Goal: Task Accomplishment & Management: Use online tool/utility

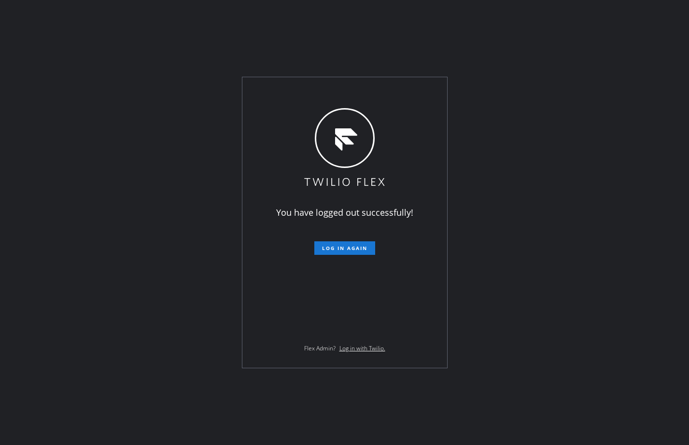
click at [91, 142] on div "You have logged out successfully! Log in again Flex Admin? Log in with Twilio." at bounding box center [344, 222] width 689 height 445
click at [347, 244] on button "Log in again" at bounding box center [344, 248] width 61 height 14
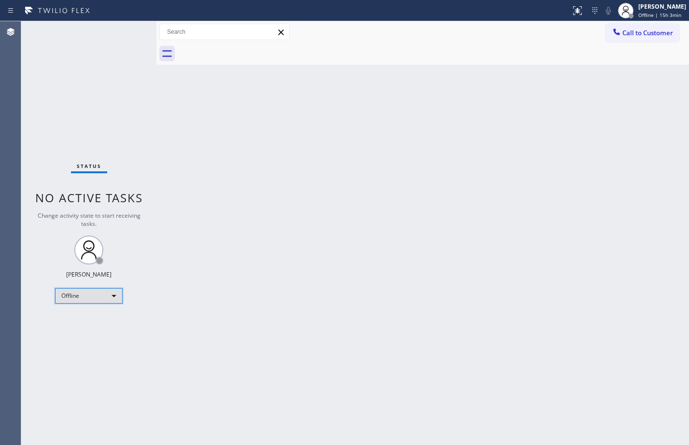
click at [120, 297] on div "Offline" at bounding box center [89, 295] width 68 height 15
click at [95, 317] on li "Available" at bounding box center [89, 322] width 66 height 12
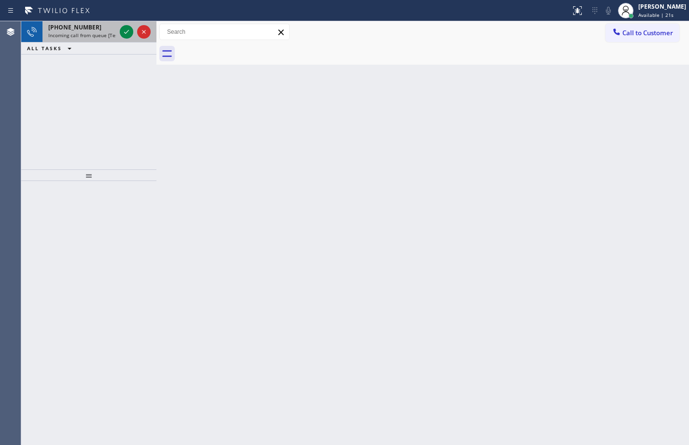
click at [124, 39] on div at bounding box center [135, 31] width 35 height 21
click at [126, 30] on icon at bounding box center [127, 32] width 12 height 12
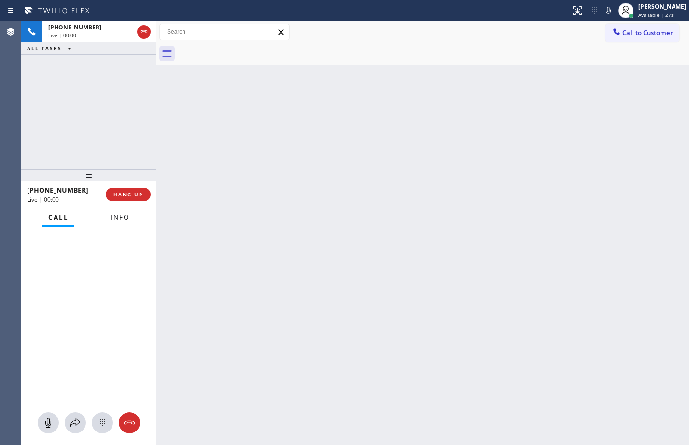
click at [125, 218] on span "Info" at bounding box center [120, 217] width 19 height 9
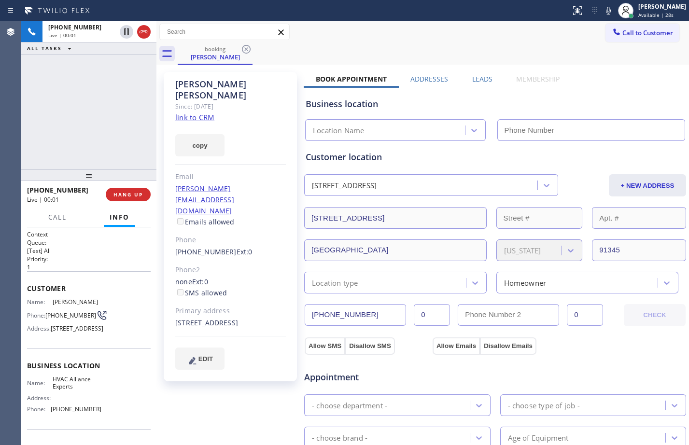
type input "[PHONE_NUMBER]"
click at [208, 113] on link "link to CRM" at bounding box center [194, 118] width 39 height 10
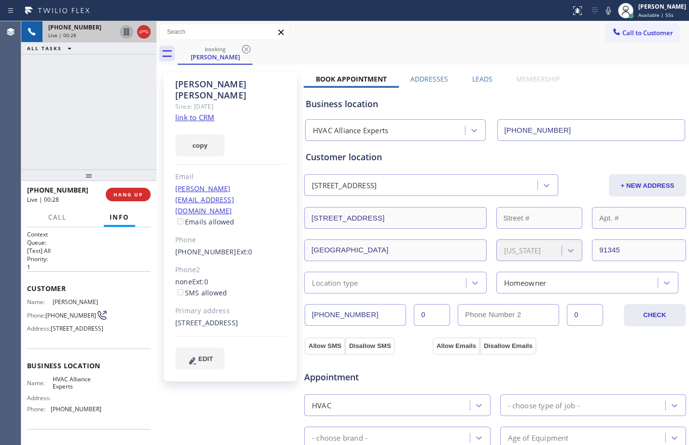
click at [126, 34] on icon at bounding box center [126, 31] width 5 height 7
click at [606, 11] on icon at bounding box center [608, 11] width 5 height 8
click at [130, 31] on icon at bounding box center [127, 32] width 12 height 12
click at [605, 5] on icon at bounding box center [609, 11] width 12 height 12
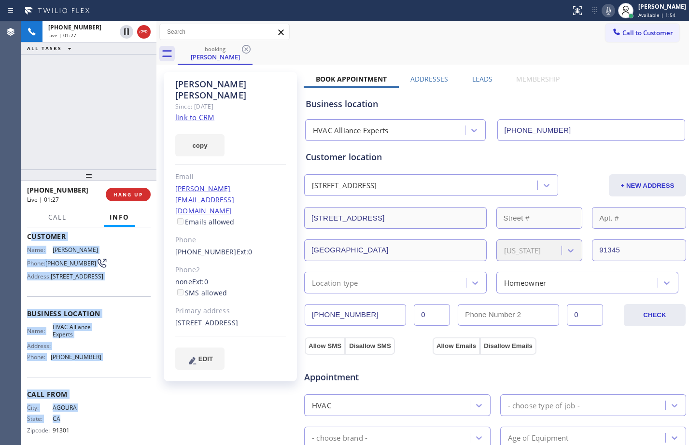
scroll to position [63, 0]
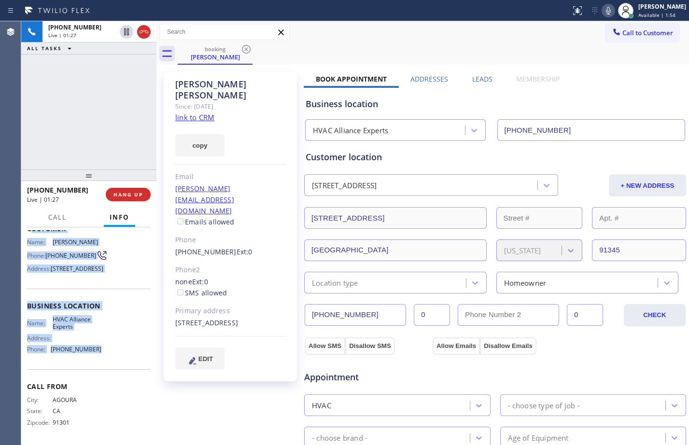
drag, startPoint x: 30, startPoint y: 290, endPoint x: 103, endPoint y: 382, distance: 116.8
click at [103, 382] on div "Context Queue: [Test] All Priority: 1 Customer Name: [PERSON_NAME] Phone: [PHON…" at bounding box center [89, 306] width 124 height 272
copy div "ustomer Name: [PERSON_NAME] Phone: [PHONE_NUMBER] Address: [STREET_ADDRESS] Bus…"
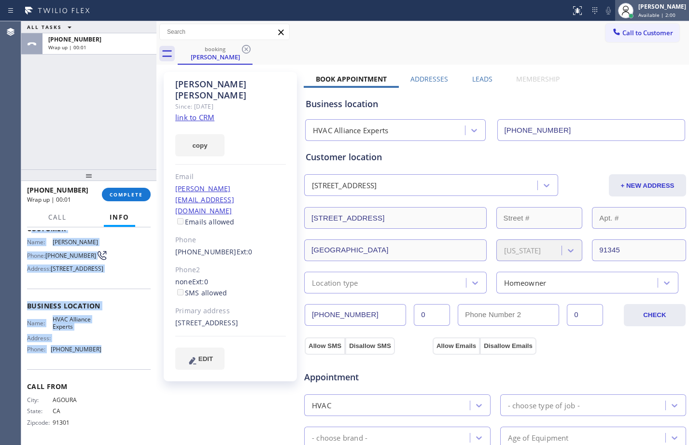
click at [663, 14] on span "Available | 2:00" at bounding box center [656, 15] width 37 height 7
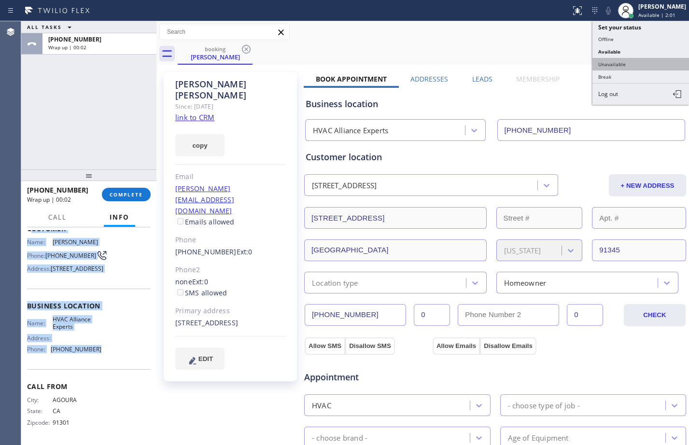
click at [611, 69] on button "Unavailable" at bounding box center [641, 64] width 97 height 13
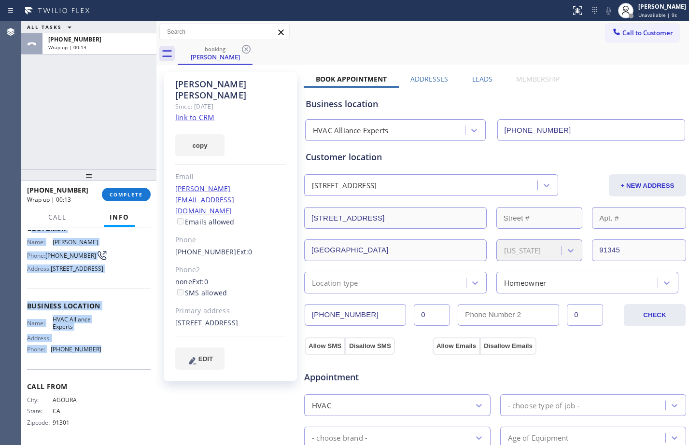
click at [99, 98] on div "ALL TASKS ALL TASKS ACTIVE TASKS TASKS IN WRAP UP [PHONE_NUMBER] Wrap up | 00:13" at bounding box center [88, 95] width 135 height 148
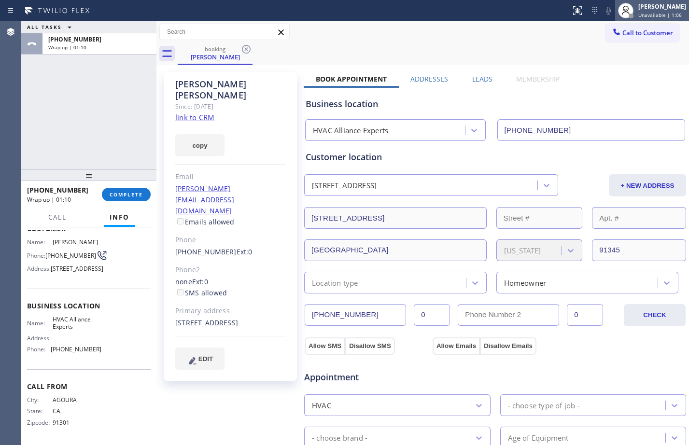
click at [615, 19] on div at bounding box center [625, 10] width 21 height 21
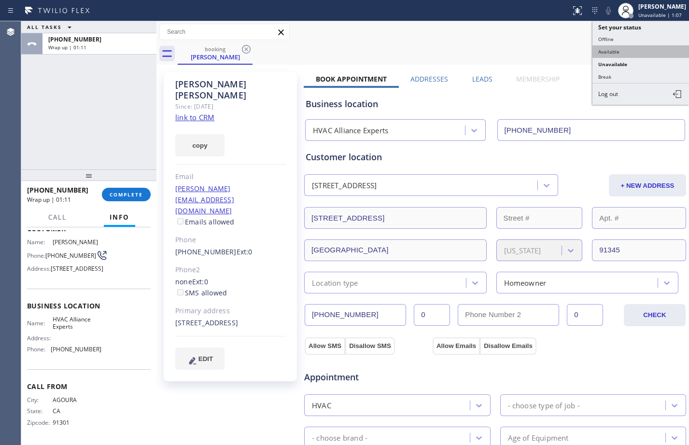
click at [625, 46] on button "Available" at bounding box center [641, 51] width 97 height 13
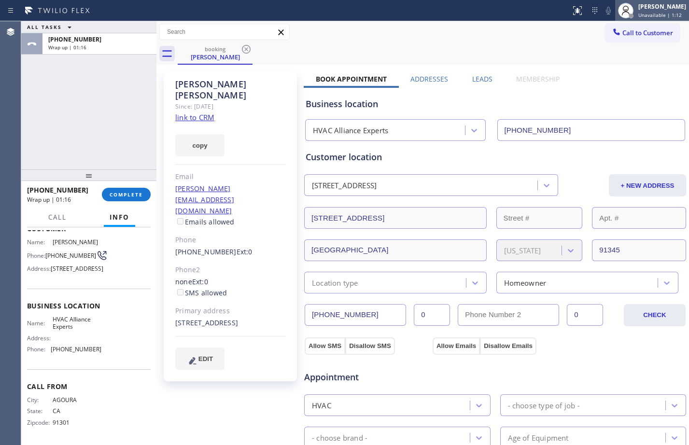
click at [647, 5] on div "[PERSON_NAME]" at bounding box center [662, 6] width 48 height 8
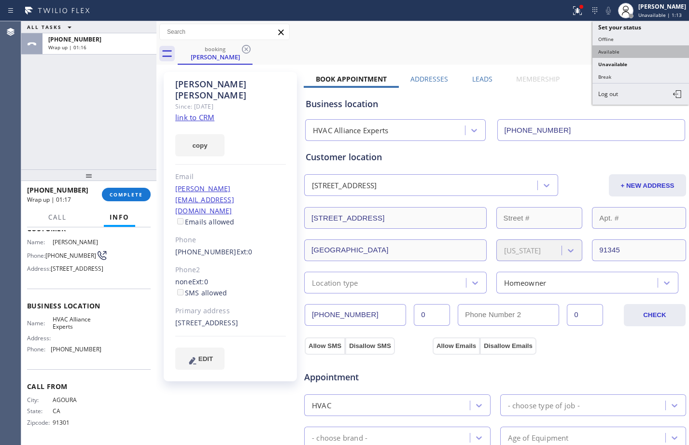
click at [638, 48] on button "Available" at bounding box center [641, 51] width 97 height 13
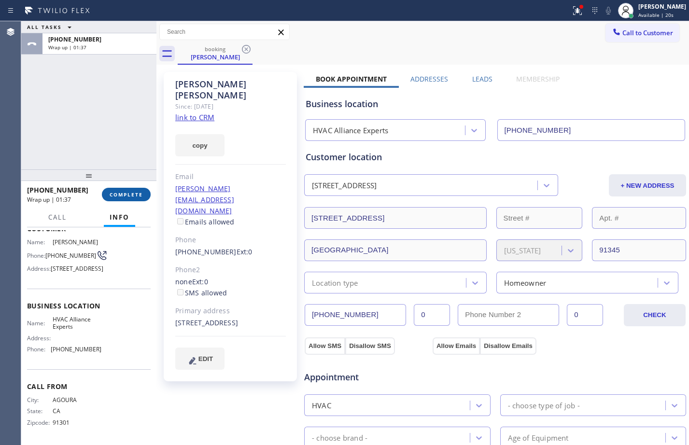
click at [133, 194] on span "COMPLETE" at bounding box center [126, 194] width 33 height 7
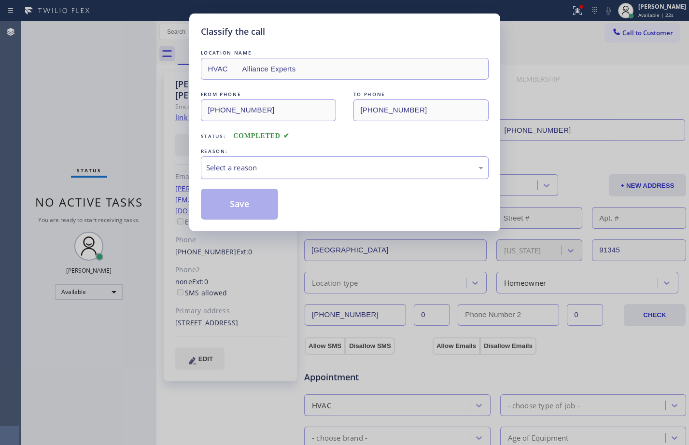
click at [311, 166] on div "Select a reason" at bounding box center [344, 167] width 277 height 11
click at [246, 204] on button "Save" at bounding box center [240, 204] width 78 height 31
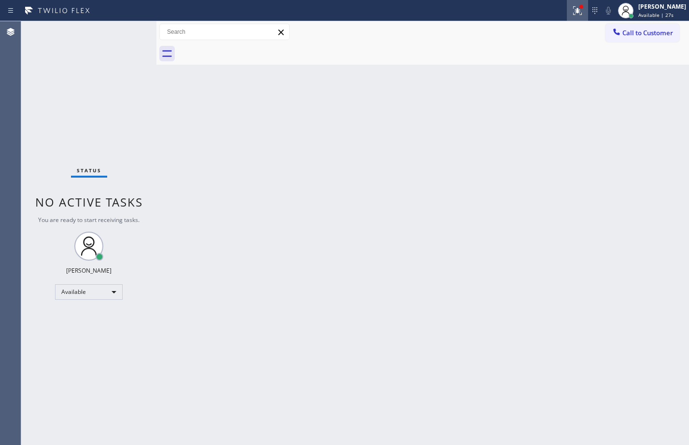
click at [572, 6] on icon at bounding box center [578, 11] width 12 height 12
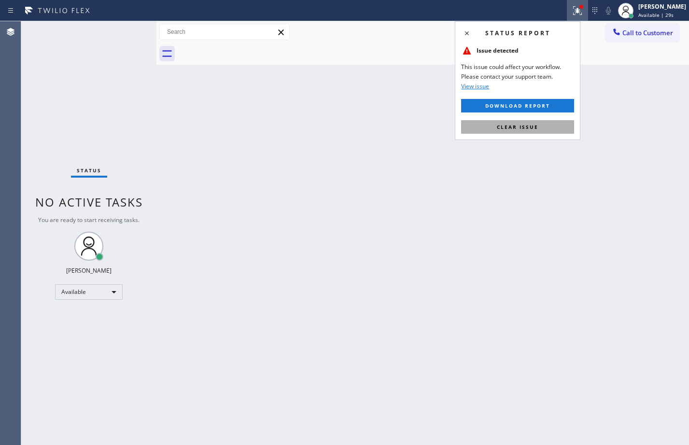
click at [535, 124] on span "Clear issue" at bounding box center [518, 127] width 42 height 7
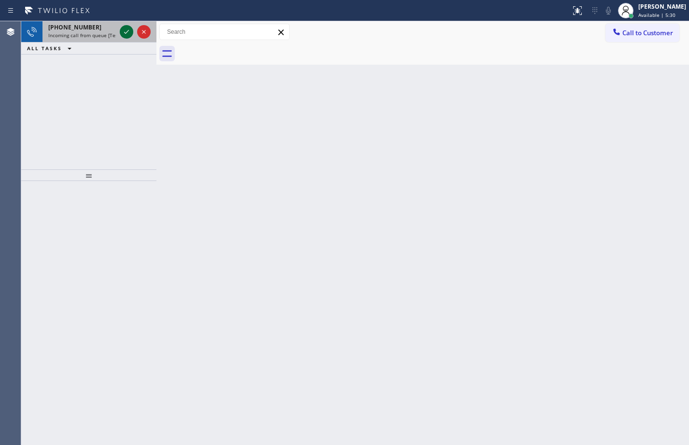
click at [128, 28] on icon at bounding box center [127, 32] width 12 height 12
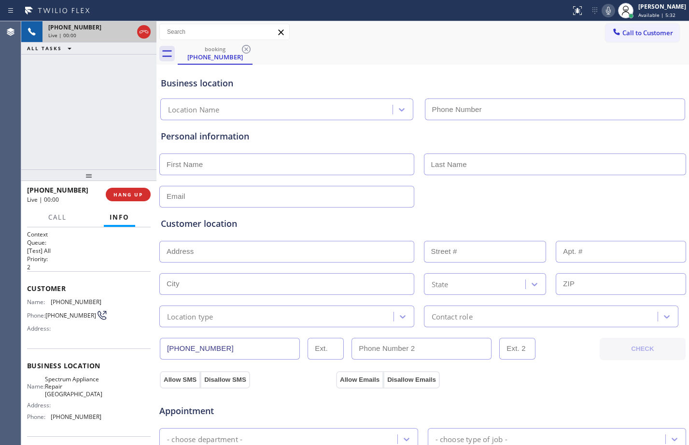
type input "[PHONE_NUMBER]"
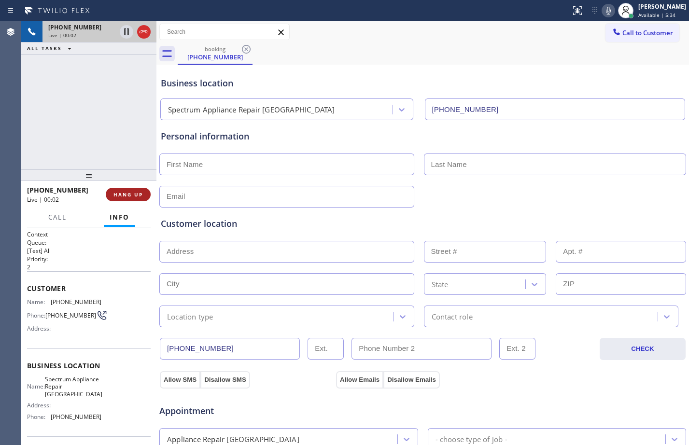
click at [128, 195] on span "HANG UP" at bounding box center [127, 194] width 29 height 7
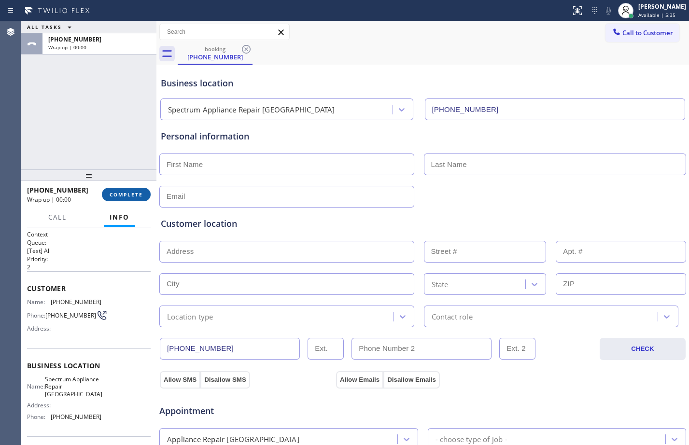
click at [140, 197] on span "COMPLETE" at bounding box center [126, 194] width 33 height 7
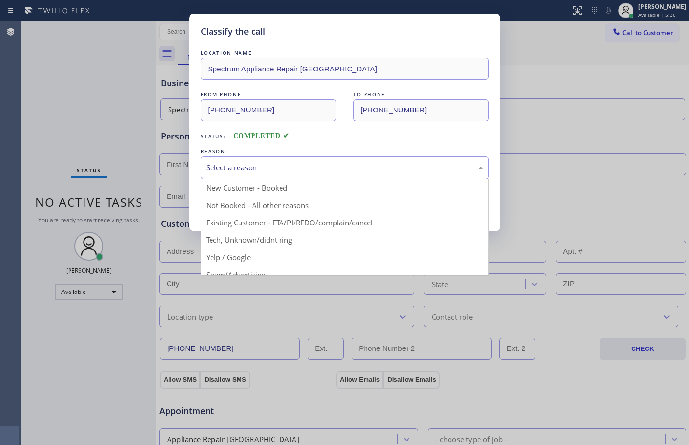
click at [342, 170] on div "Select a reason" at bounding box center [344, 167] width 277 height 11
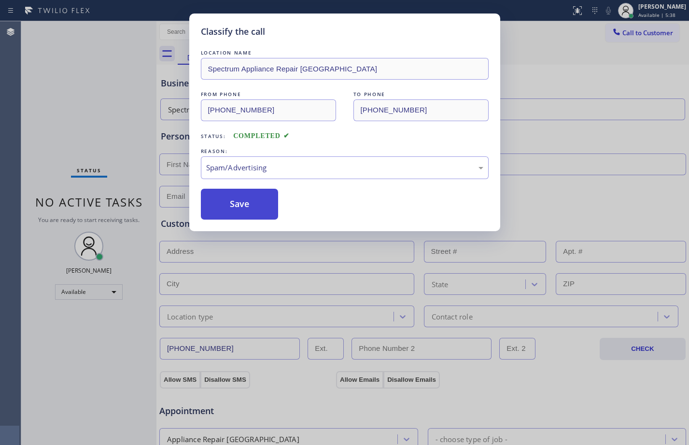
click at [231, 216] on button "Save" at bounding box center [240, 204] width 78 height 31
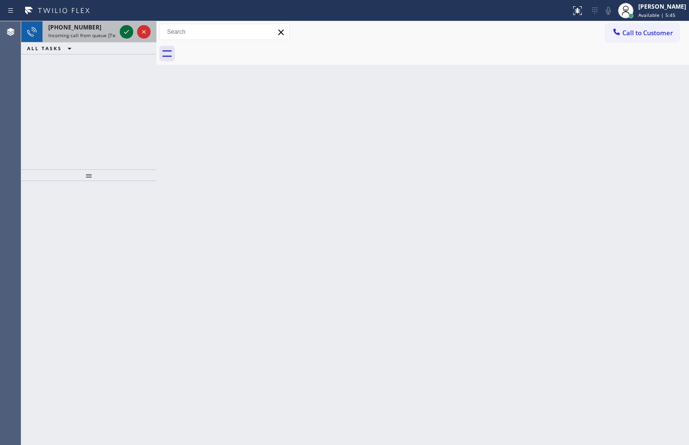
click at [127, 30] on icon at bounding box center [127, 32] width 12 height 12
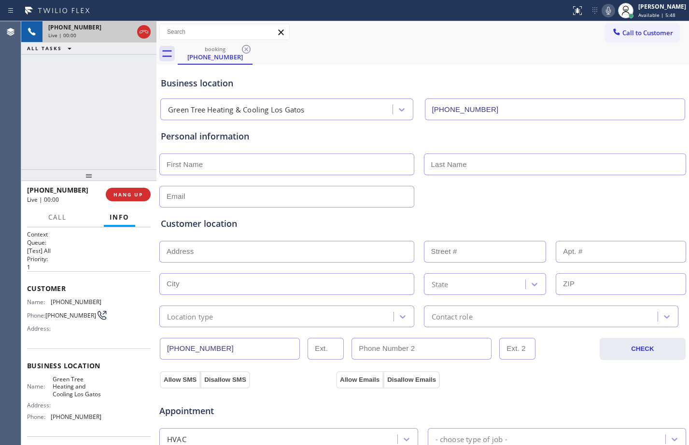
type input "[PHONE_NUMBER]"
click at [135, 196] on span "HANG UP" at bounding box center [127, 194] width 29 height 7
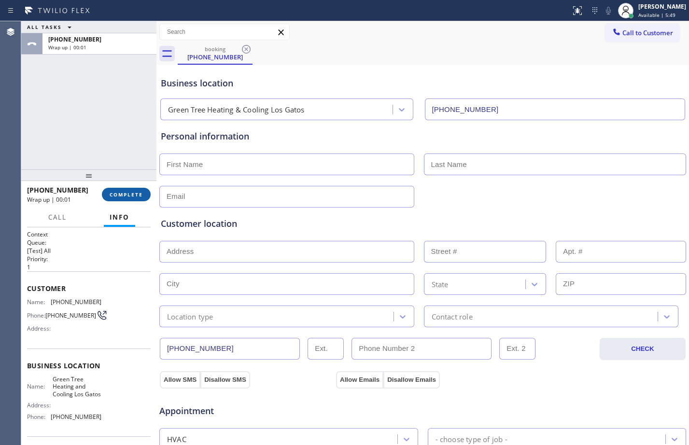
click at [135, 196] on span "COMPLETE" at bounding box center [126, 194] width 33 height 7
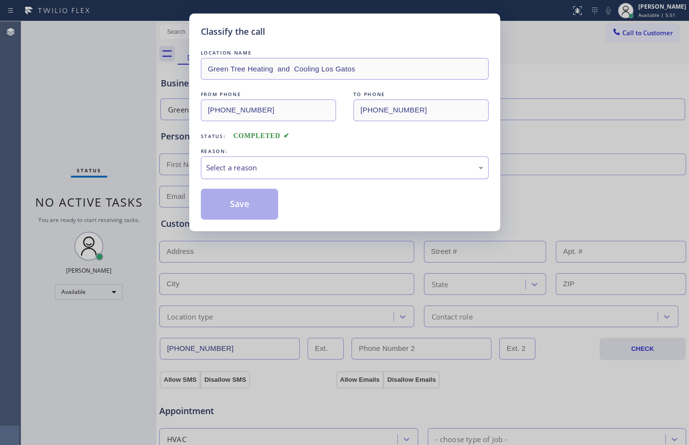
click at [405, 176] on div "Select a reason" at bounding box center [345, 167] width 288 height 23
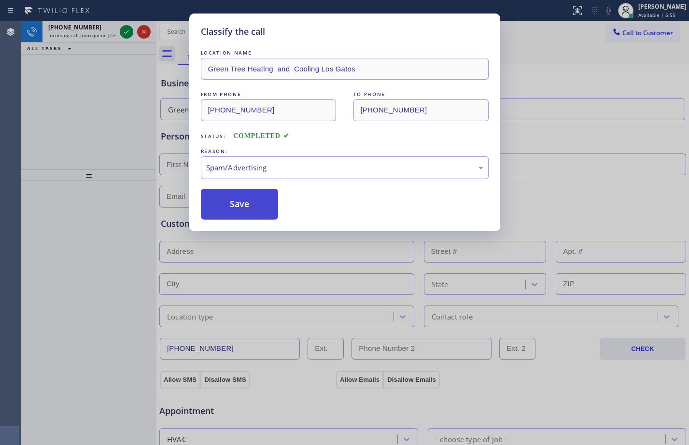
click at [256, 207] on button "Save" at bounding box center [240, 204] width 78 height 31
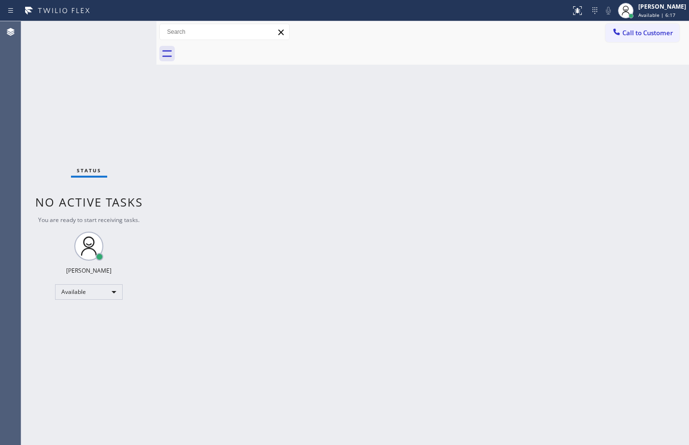
click at [122, 88] on div "Status No active tasks You are ready to start receiving tasks. [PERSON_NAME] Av…" at bounding box center [88, 233] width 135 height 424
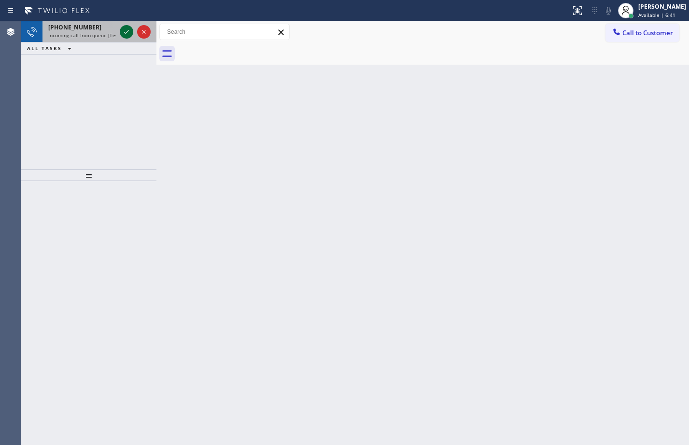
click at [127, 34] on icon at bounding box center [127, 32] width 12 height 12
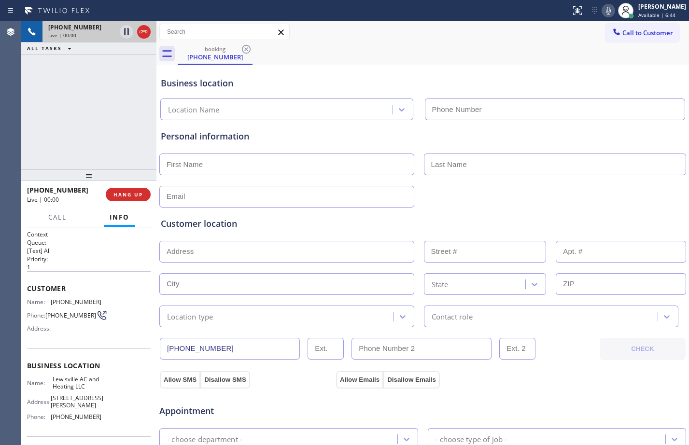
type input "[PHONE_NUMBER]"
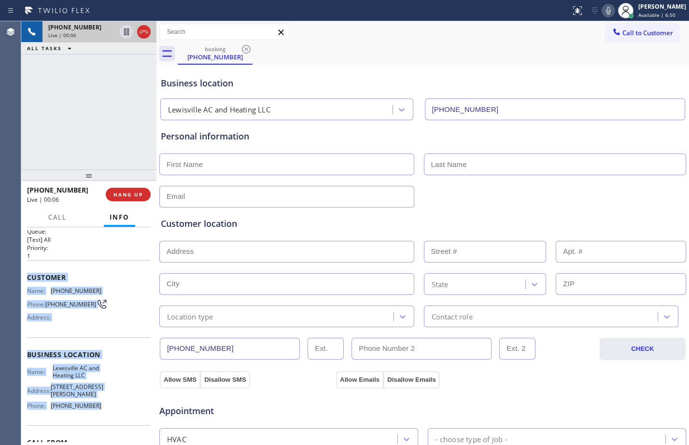
scroll to position [43, 0]
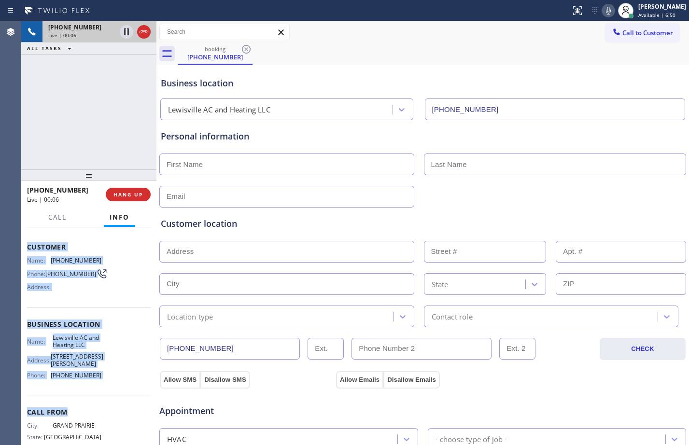
drag, startPoint x: 27, startPoint y: 291, endPoint x: 108, endPoint y: 435, distance: 164.6
click at [108, 435] on div "Context Queue: [Test] All Priority: 1 Customer Name: [PHONE_NUMBER] Phone: [PHO…" at bounding box center [89, 329] width 124 height 280
click at [115, 310] on div "Business location Name: Lewisville AC and Heating LLC Address: [STREET_ADDRESS]…" at bounding box center [89, 350] width 124 height 88
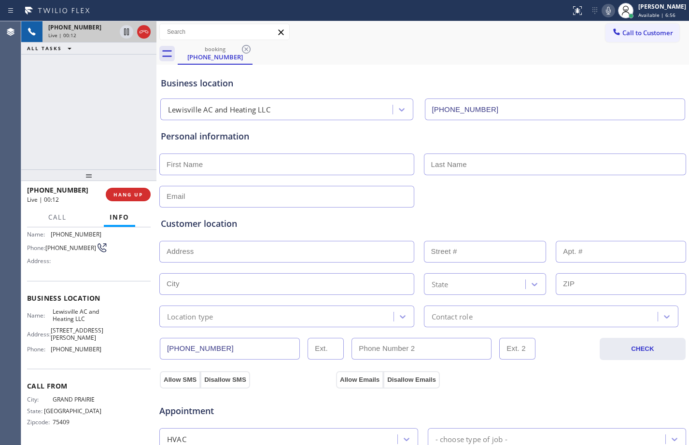
scroll to position [0, 0]
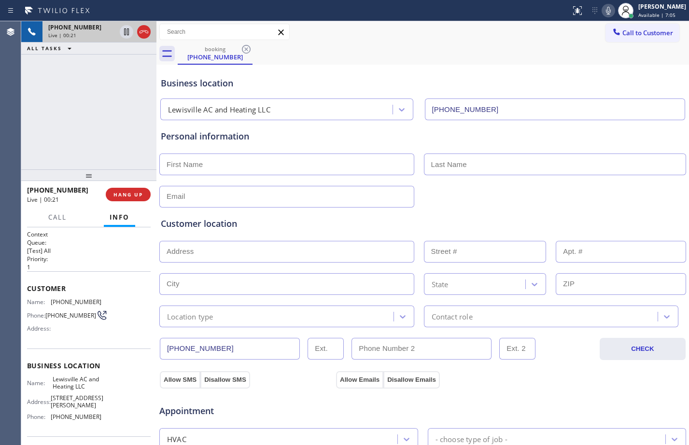
drag, startPoint x: 25, startPoint y: 286, endPoint x: 105, endPoint y: 417, distance: 153.7
click at [105, 417] on div "Context Queue: [Test] All Priority: 1 Customer Name: [PHONE_NUMBER] Phone: [PHO…" at bounding box center [88, 336] width 135 height 218
copy div "Customer Name: [PHONE_NUMBER] Phone: [PHONE_NUMBER] Address: Business location …"
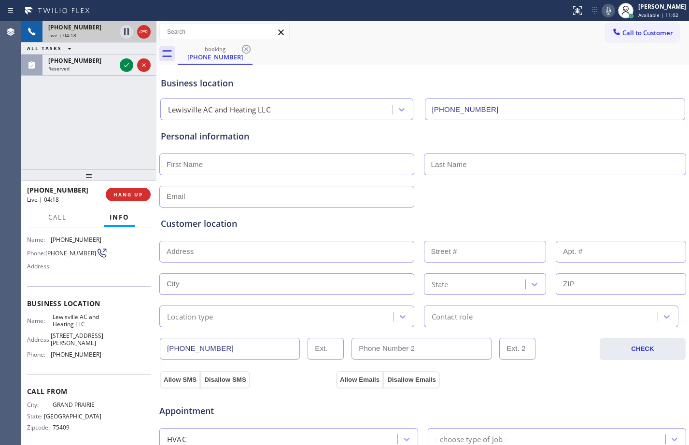
scroll to position [86, 0]
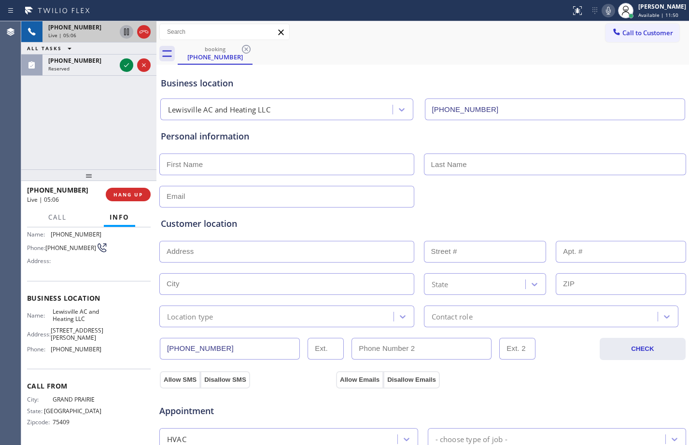
click at [129, 31] on icon at bounding box center [127, 32] width 12 height 12
click at [606, 9] on icon at bounding box center [608, 11] width 5 height 8
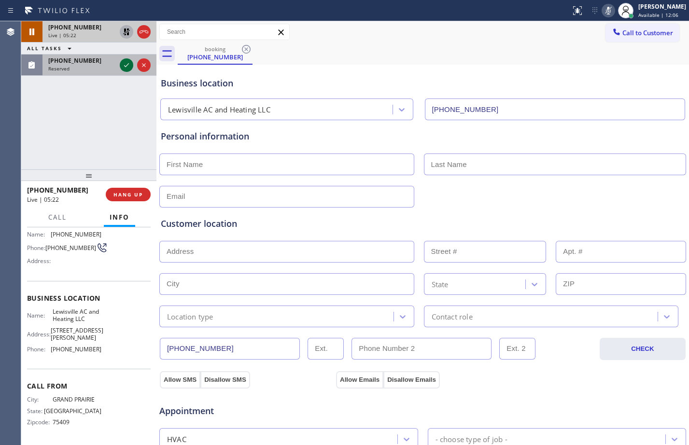
click at [127, 71] on button at bounding box center [127, 65] width 14 height 14
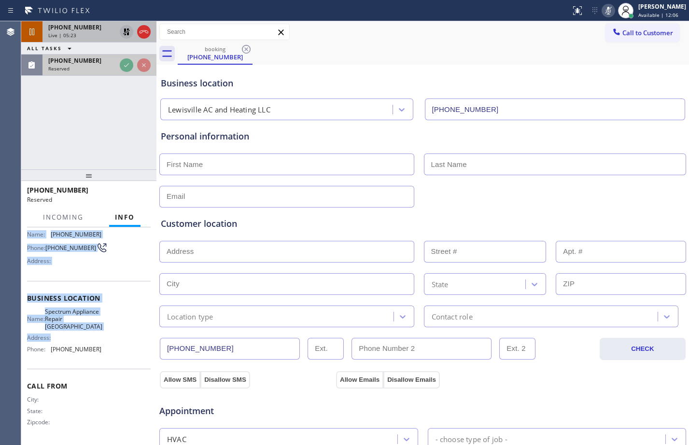
scroll to position [87, 0]
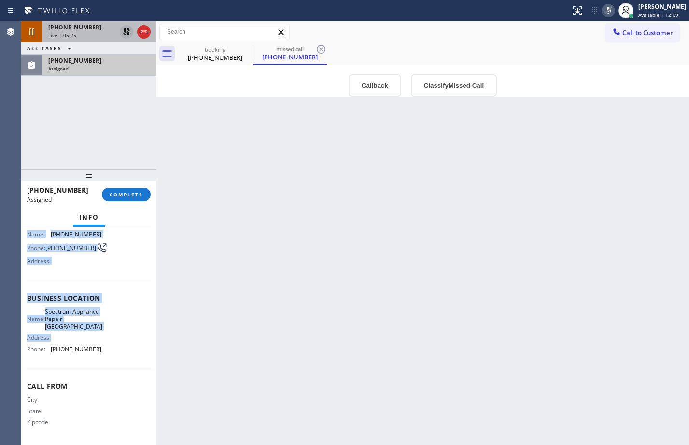
click at [221, 251] on div "Back to Dashboard Change Sender ID Customers Technicians Select a contact Outbo…" at bounding box center [422, 233] width 533 height 424
drag, startPoint x: 27, startPoint y: 307, endPoint x: 115, endPoint y: 355, distance: 100.5
click at [115, 355] on div "Context Queue: Appliance Repair High End Priority: 0 Task Age: [DEMOGRAPHIC_DAT…" at bounding box center [89, 294] width 124 height 296
copy div "Customer Name: [PHONE_NUMBER] Phone: [PHONE_NUMBER] Address: Business location …"
click at [135, 192] on span "COMPLETE" at bounding box center [126, 194] width 33 height 7
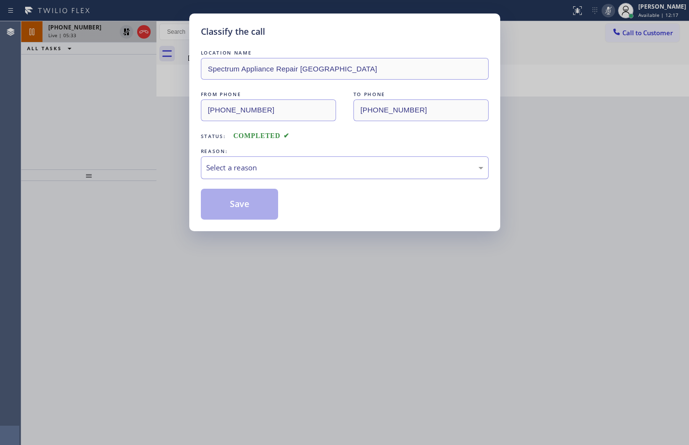
click at [318, 164] on div "Select a reason" at bounding box center [344, 167] width 277 height 11
click at [215, 203] on button "Save" at bounding box center [240, 204] width 78 height 31
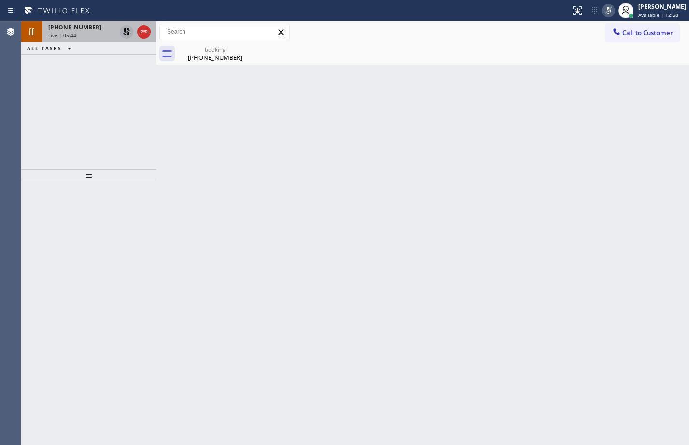
click at [123, 33] on icon at bounding box center [127, 32] width 12 height 12
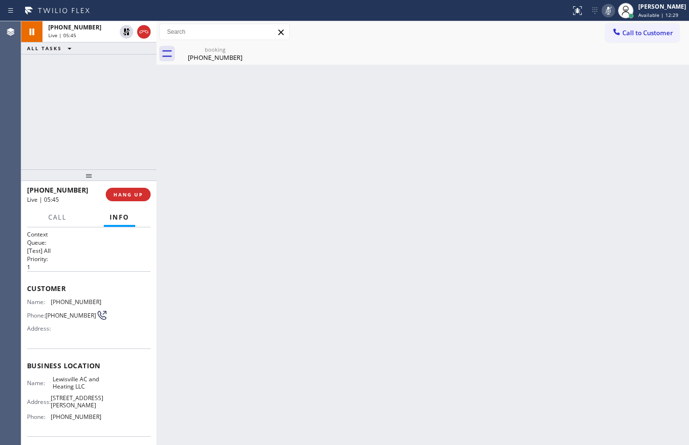
click at [603, 10] on icon at bounding box center [609, 11] width 12 height 12
click at [226, 55] on div "[PHONE_NUMBER]" at bounding box center [215, 57] width 73 height 9
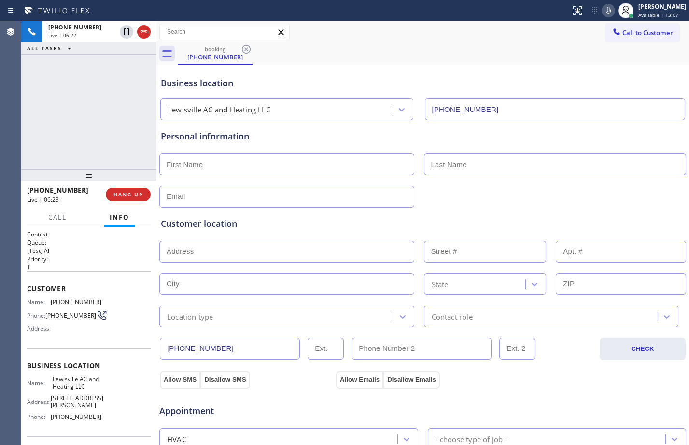
click at [603, 11] on icon at bounding box center [609, 11] width 12 height 12
click at [603, 13] on icon at bounding box center [609, 11] width 12 height 12
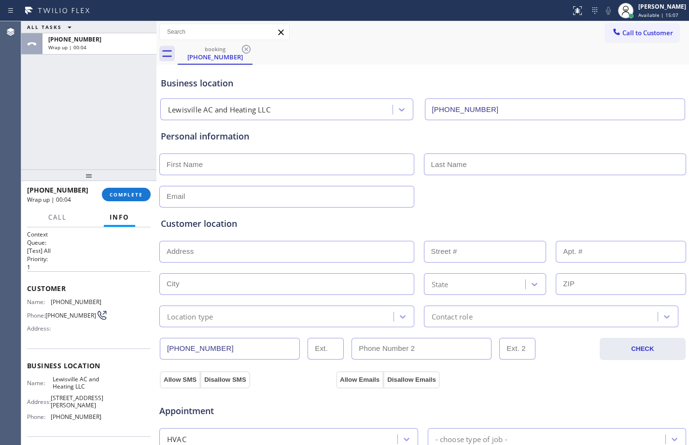
click at [276, 159] on input "text" at bounding box center [286, 165] width 255 height 22
type input "[PERSON_NAME]"
click at [273, 202] on input "text" at bounding box center [286, 197] width 255 height 22
type input "[EMAIL_ADDRESS][DOMAIN_NAME]"
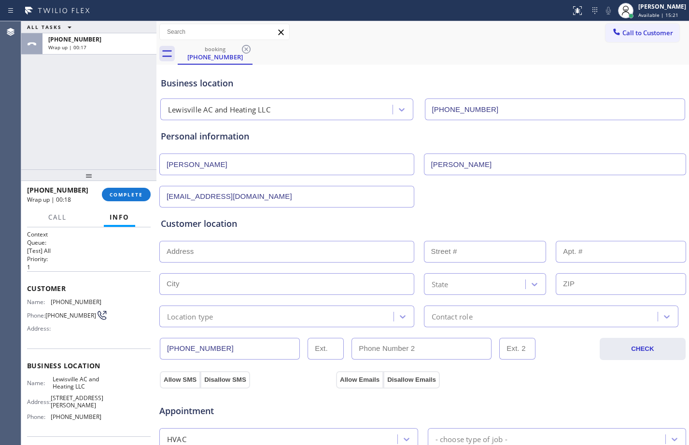
click at [287, 258] on input "text" at bounding box center [286, 252] width 255 height 22
click at [259, 250] on input "text" at bounding box center [286, 252] width 255 height 22
paste input "[STREET_ADDRESS][PERSON_NAME]"
type input "[STREET_ADDRESS][PERSON_NAME]"
type input "860"
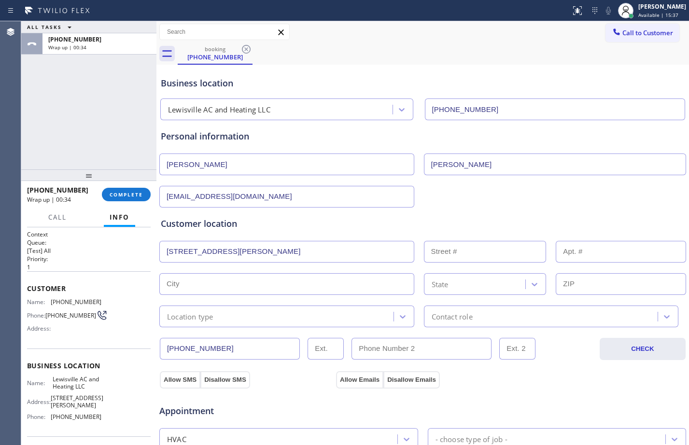
type input "[GEOGRAPHIC_DATA]"
type input "75057"
click at [593, 255] on input "text" at bounding box center [621, 252] width 130 height 22
type input "500"
click at [405, 313] on div at bounding box center [402, 316] width 17 height 17
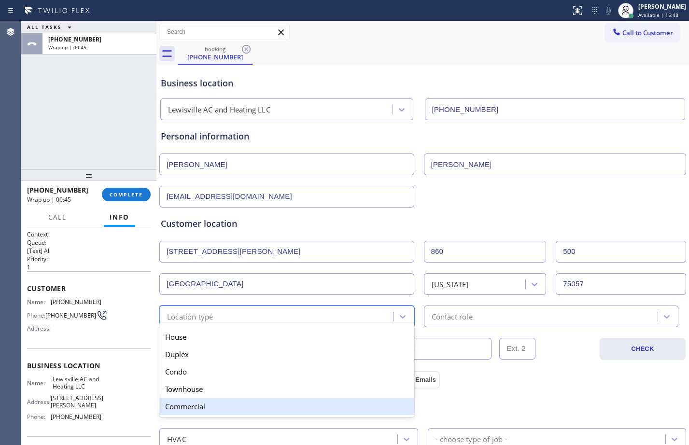
click at [598, 315] on div "Contact role" at bounding box center [542, 316] width 231 height 17
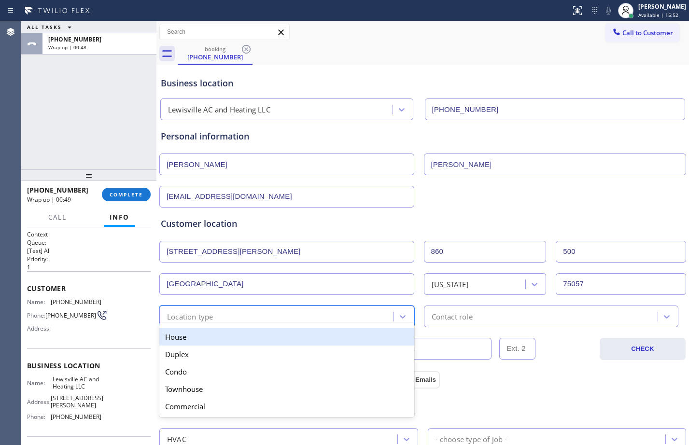
click at [337, 308] on div "Location type" at bounding box center [277, 316] width 231 height 17
click at [317, 333] on div "House" at bounding box center [286, 336] width 255 height 17
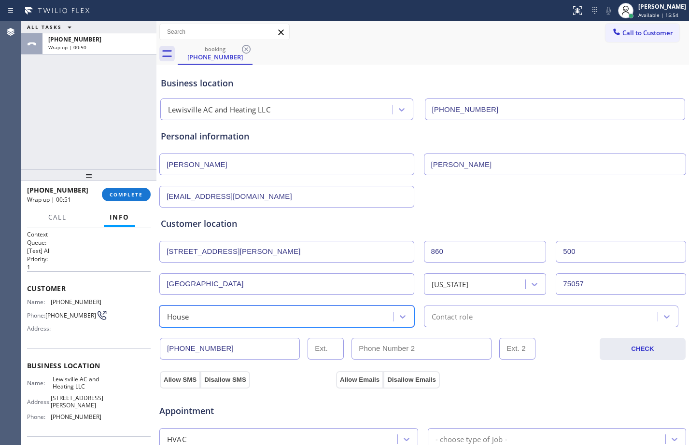
click at [495, 310] on div "Contact role" at bounding box center [542, 316] width 231 height 17
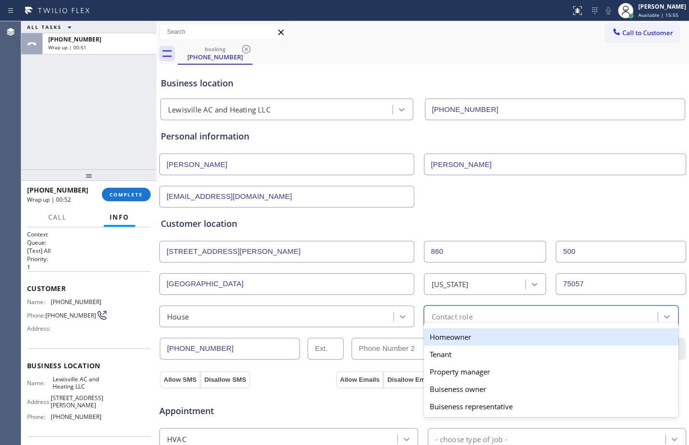
click at [486, 337] on div "Homeowner" at bounding box center [551, 336] width 255 height 17
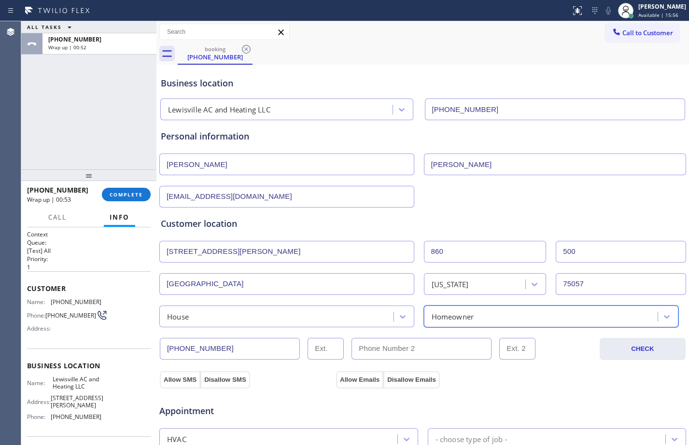
scroll to position [303, 0]
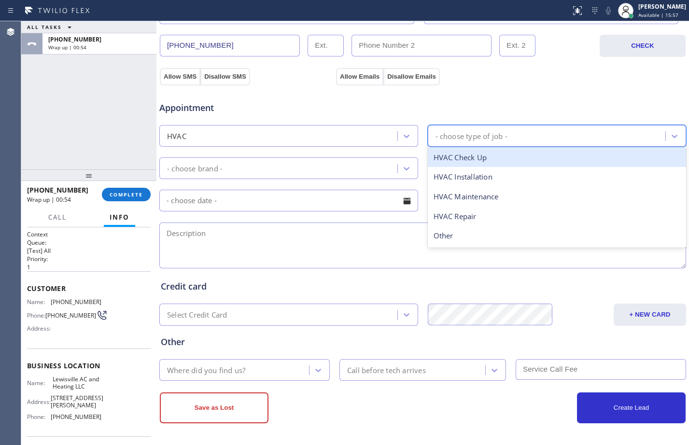
click at [462, 133] on div "- choose type of job -" at bounding box center [472, 135] width 72 height 11
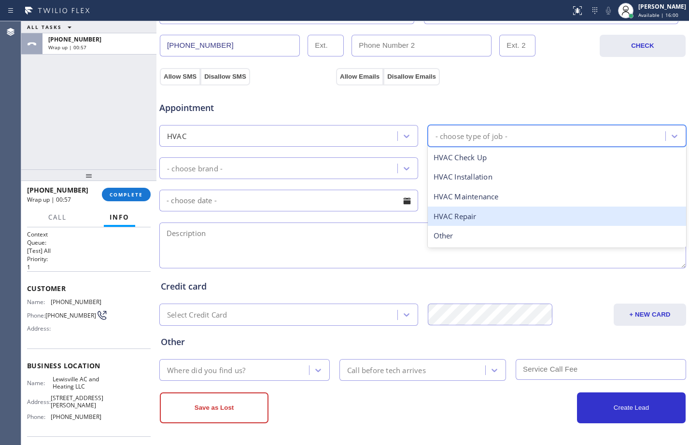
click at [464, 218] on div "HVAC Repair" at bounding box center [557, 217] width 259 height 20
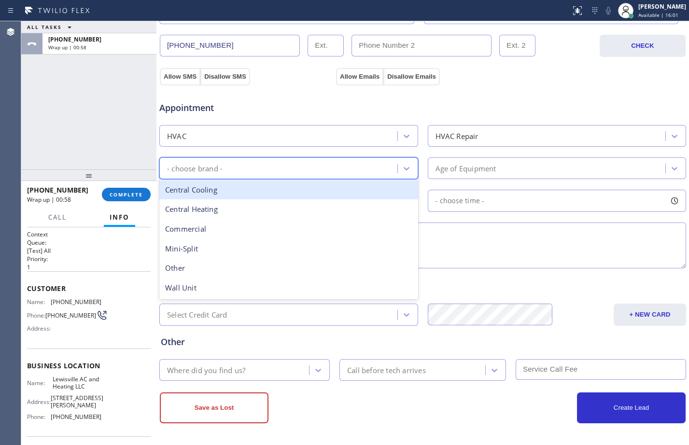
click at [385, 171] on div "- choose brand -" at bounding box center [279, 168] width 235 height 17
click at [253, 196] on div "Central Cooling" at bounding box center [288, 190] width 259 height 20
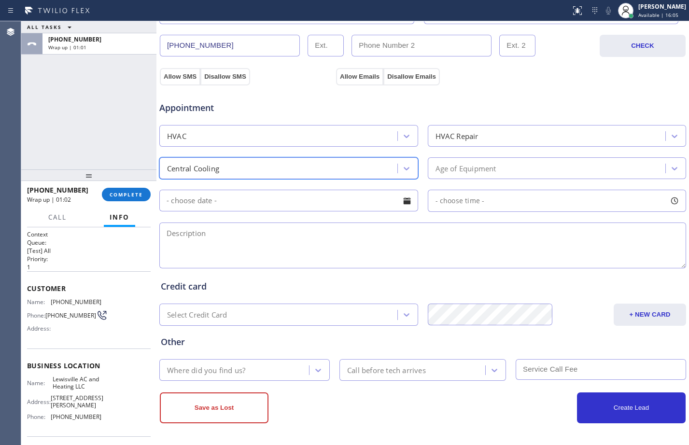
click at [460, 166] on div "Age of Equipment" at bounding box center [466, 168] width 61 height 11
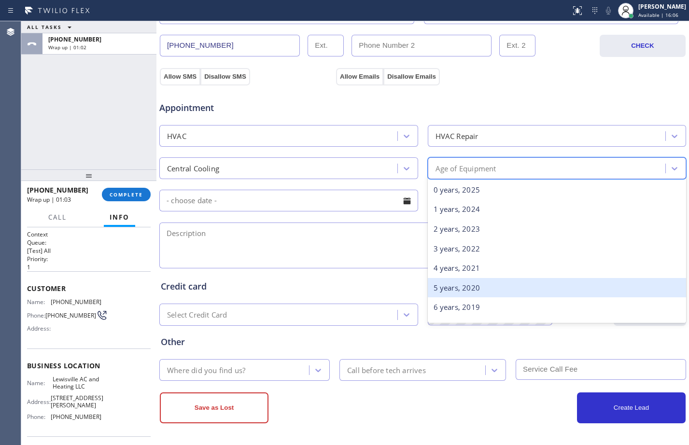
click at [461, 291] on div "5 years, 2020" at bounding box center [557, 288] width 259 height 20
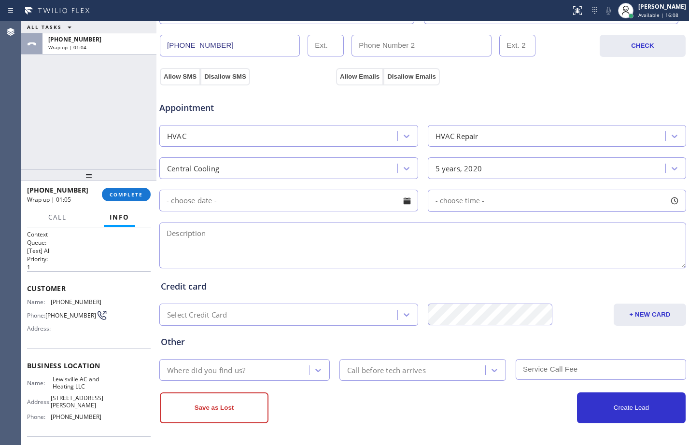
click at [267, 259] on textarea at bounding box center [422, 246] width 527 height 46
click at [178, 82] on div "Appointment HVAC HVAC Repair Central Cooling 5 years, 2020 - choose time -" at bounding box center [423, 175] width 528 height 189
click at [176, 75] on button "Allow SMS" at bounding box center [180, 76] width 41 height 17
click at [366, 73] on button "Allow Emails" at bounding box center [359, 76] width 47 height 17
click at [314, 219] on div "Appointment HVAC HVAC Repair Central Cooling 5 years, 2020 - choose time -" at bounding box center [423, 180] width 524 height 181
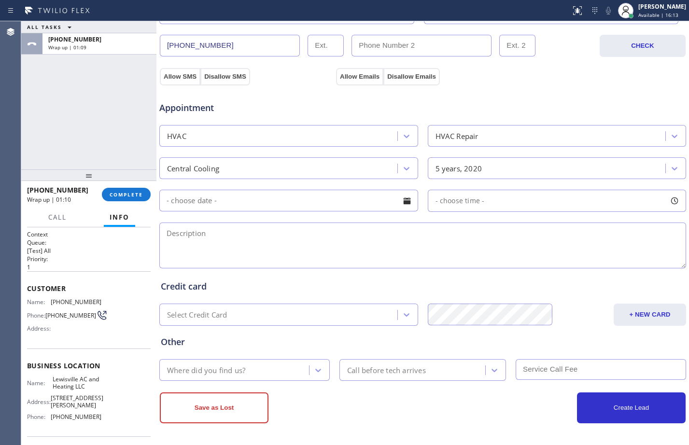
click at [312, 254] on textarea at bounding box center [422, 246] width 527 height 46
click at [385, 225] on textarea "Central Unit//didn't turn on//5yrs//" at bounding box center [422, 246] width 527 height 46
paste textarea "[STREET_ADDRESS][PERSON_NAME]"
paste textarea "Lewisville AC and Heating LLC"
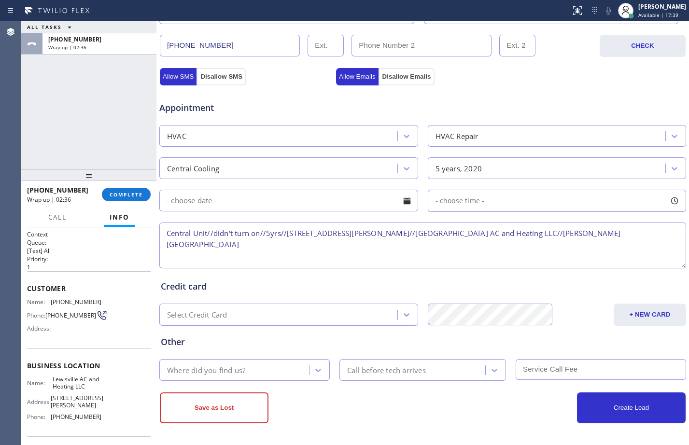
type textarea "Central Unit//didn't turn on//5yrs//[STREET_ADDRESS][PERSON_NAME]//[GEOGRAPHIC_…"
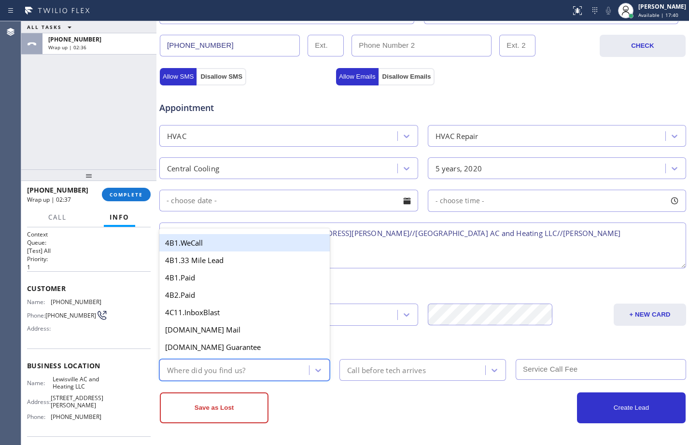
click at [267, 364] on div "Where did you find us?" at bounding box center [235, 370] width 147 height 17
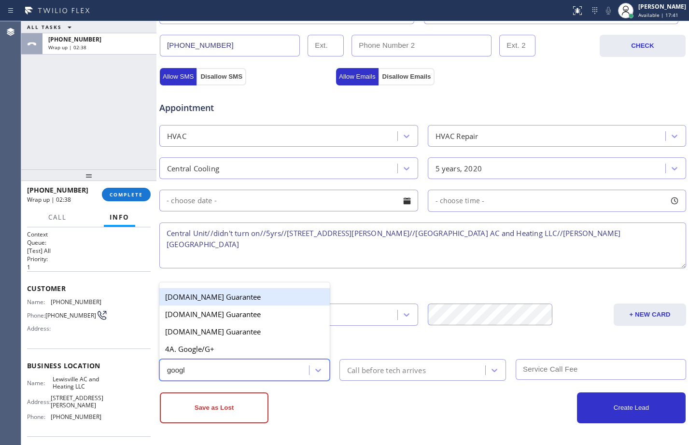
type input "google"
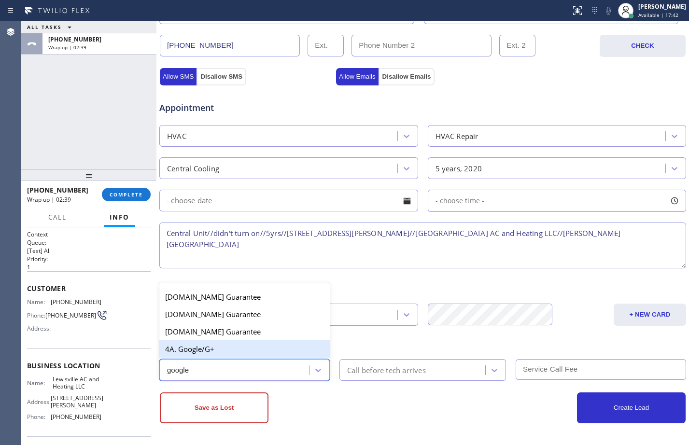
click at [257, 352] on div "4A. Google/G+" at bounding box center [244, 348] width 170 height 17
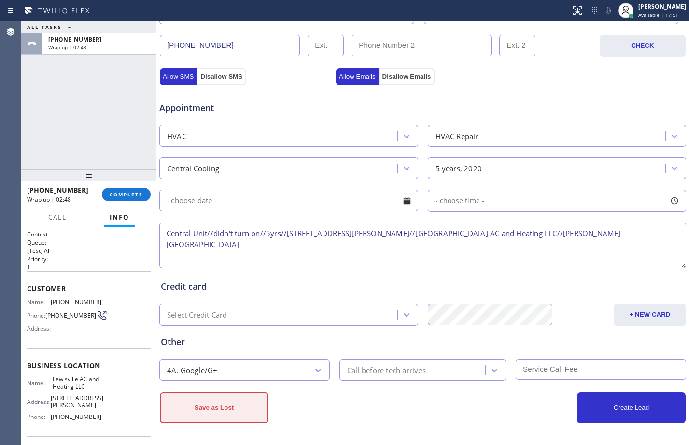
click at [203, 416] on button "Save as Lost" at bounding box center [214, 408] width 109 height 31
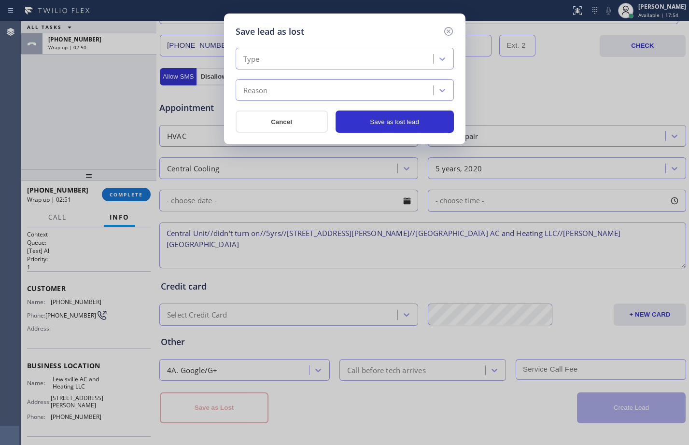
click at [331, 54] on div "Type" at bounding box center [336, 59] width 195 height 17
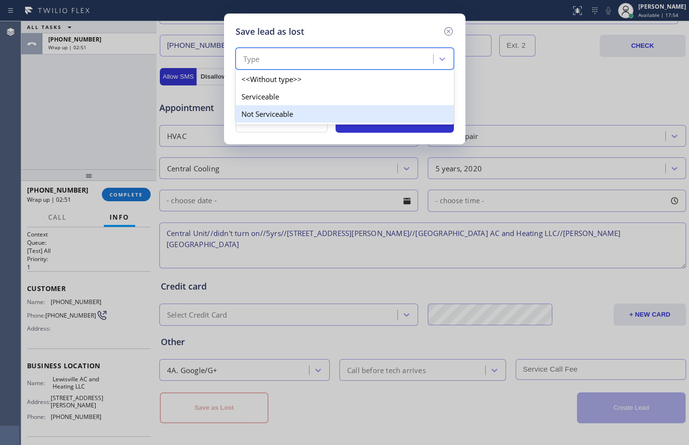
click at [264, 116] on div "Not Serviceable" at bounding box center [345, 113] width 218 height 17
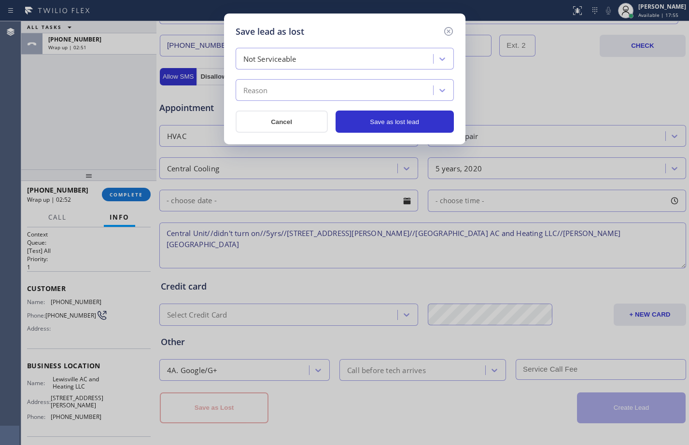
click at [271, 97] on div "Reason" at bounding box center [336, 90] width 195 height 17
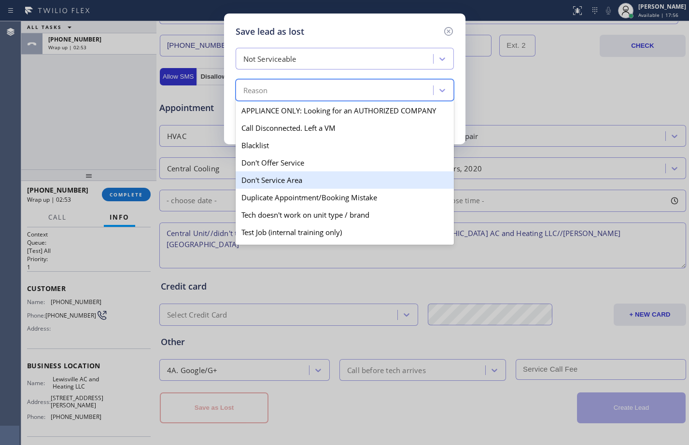
click at [315, 181] on div "Don't Service Area" at bounding box center [345, 179] width 218 height 17
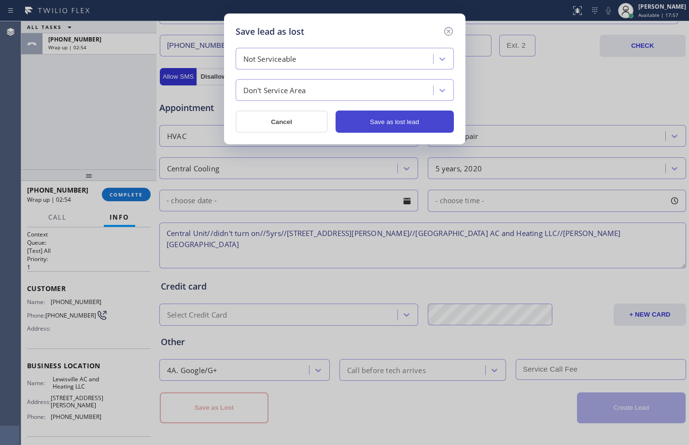
click at [409, 126] on button "Save as lost lead" at bounding box center [395, 122] width 118 height 22
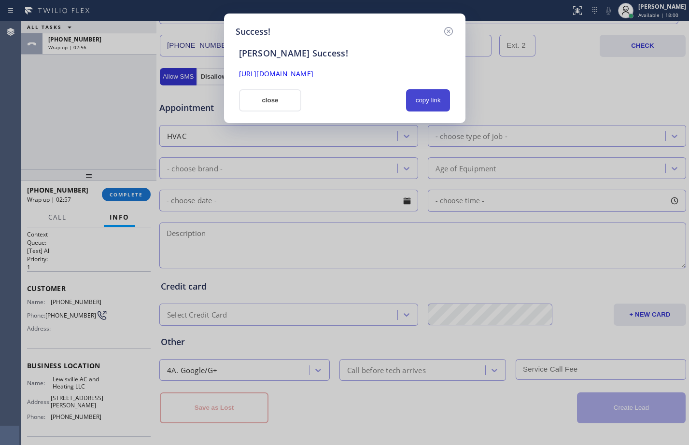
click at [430, 98] on button "copy link" at bounding box center [428, 100] width 44 height 22
click at [313, 75] on link "[URL][DOMAIN_NAME]" at bounding box center [276, 73] width 74 height 9
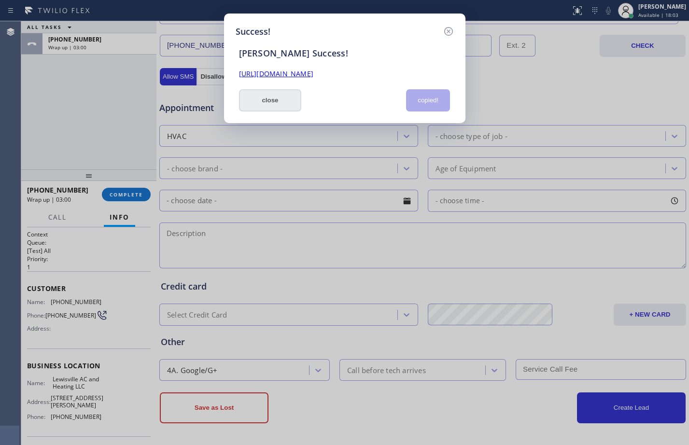
click at [246, 103] on button "close" at bounding box center [270, 100] width 63 height 22
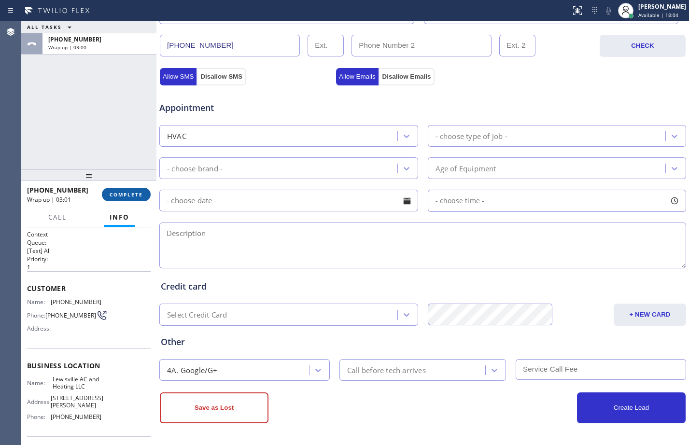
click at [143, 196] on button "COMPLETE" at bounding box center [126, 195] width 49 height 14
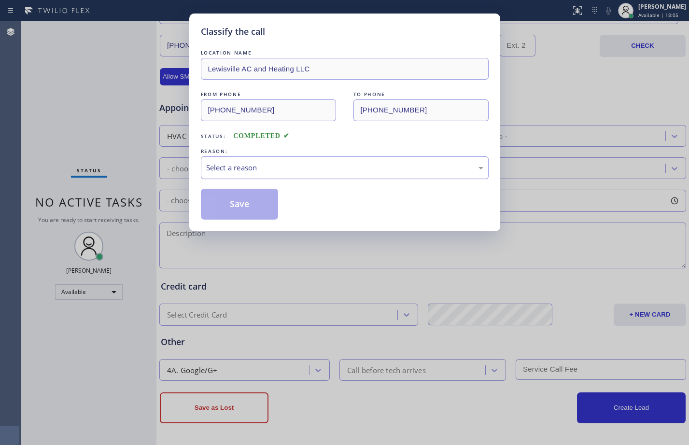
click at [401, 169] on div "Select a reason" at bounding box center [344, 167] width 277 height 11
click at [274, 198] on button "Save" at bounding box center [240, 204] width 78 height 31
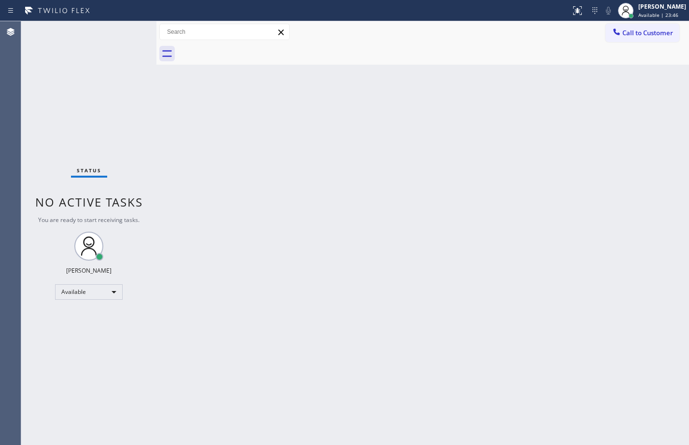
click at [83, 103] on div "Status No active tasks You are ready to start receiving tasks. [PERSON_NAME] Av…" at bounding box center [88, 233] width 135 height 424
click at [510, 205] on div "Back to Dashboard Change Sender ID Customers Technicians Select a contact Outbo…" at bounding box center [422, 233] width 533 height 424
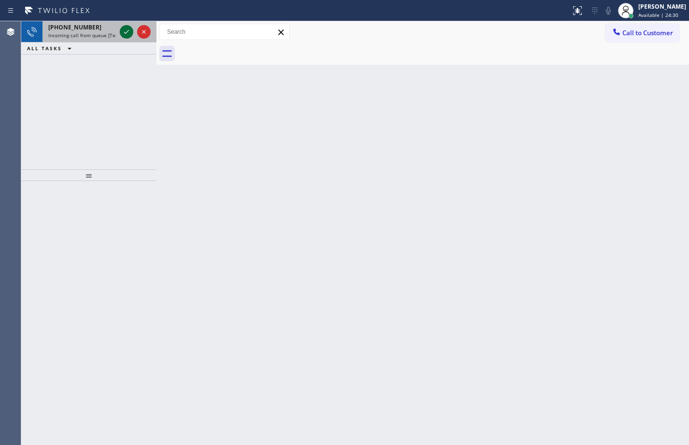
click at [128, 35] on icon at bounding box center [127, 32] width 12 height 12
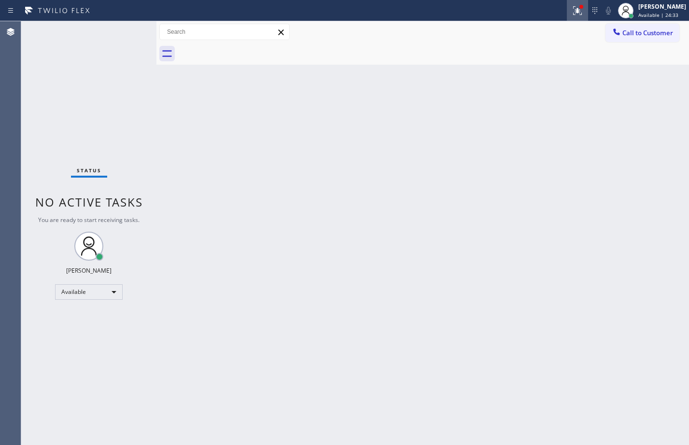
click at [573, 15] on icon at bounding box center [578, 11] width 12 height 12
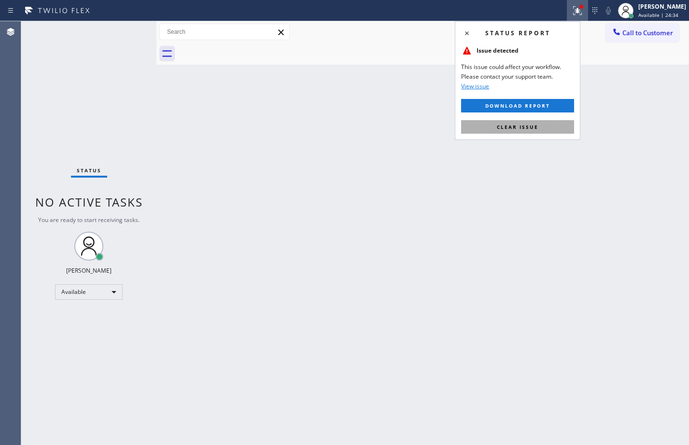
click at [549, 122] on button "Clear issue" at bounding box center [517, 127] width 113 height 14
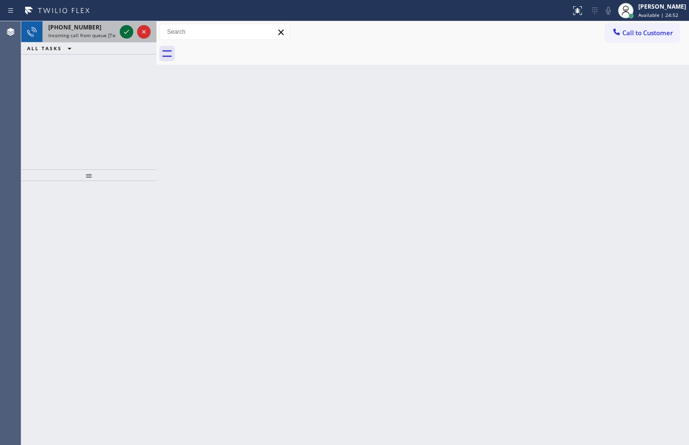
click at [127, 30] on icon at bounding box center [127, 32] width 12 height 12
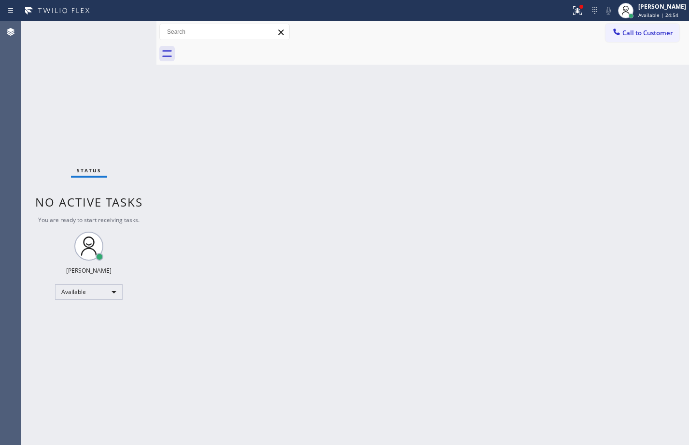
click at [127, 30] on div "Status No active tasks You are ready to start receiving tasks. [PERSON_NAME] Av…" at bounding box center [88, 233] width 135 height 424
click at [575, 11] on icon at bounding box center [578, 11] width 12 height 12
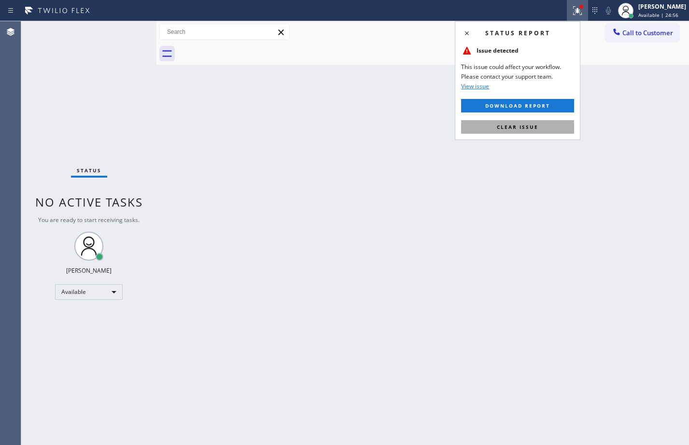
click at [536, 125] on span "Clear issue" at bounding box center [518, 127] width 42 height 7
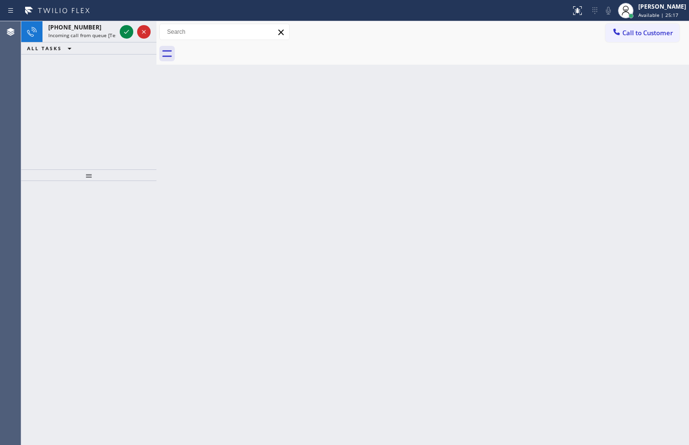
click at [135, 25] on div at bounding box center [135, 31] width 35 height 21
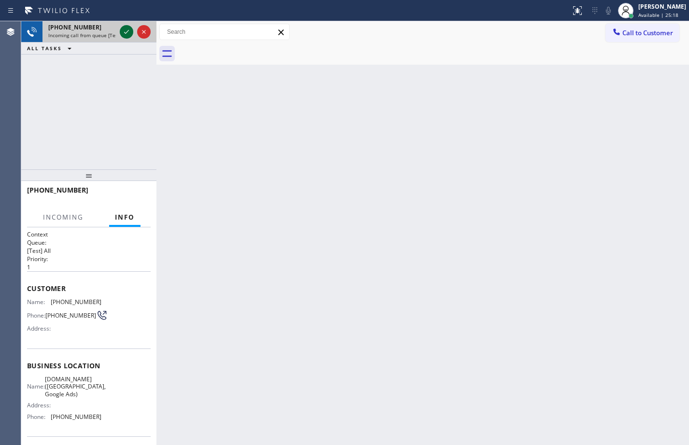
click at [124, 26] on icon at bounding box center [127, 32] width 12 height 12
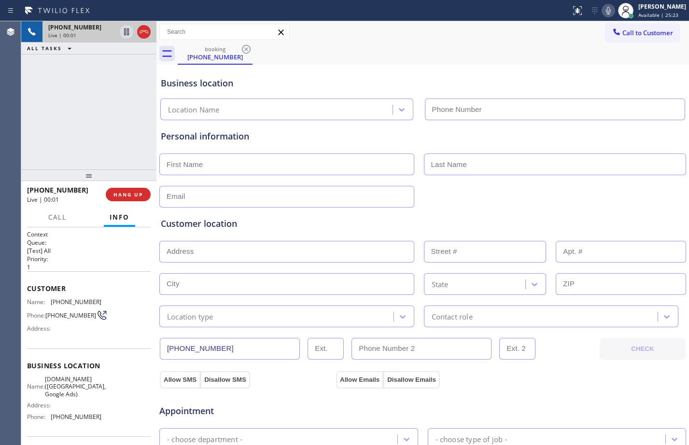
type input "[PHONE_NUMBER]"
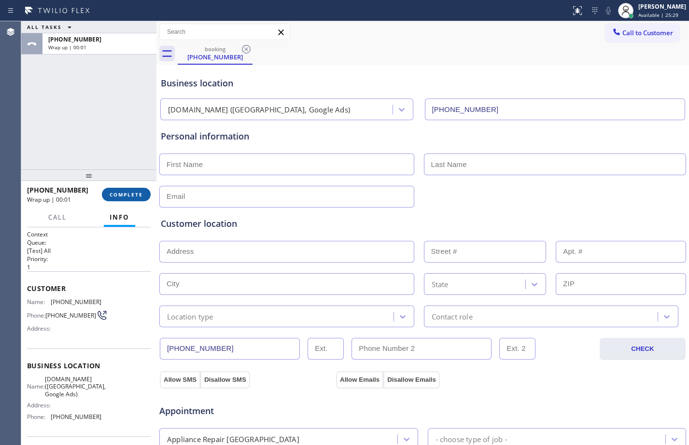
click at [131, 198] on span "COMPLETE" at bounding box center [126, 194] width 33 height 7
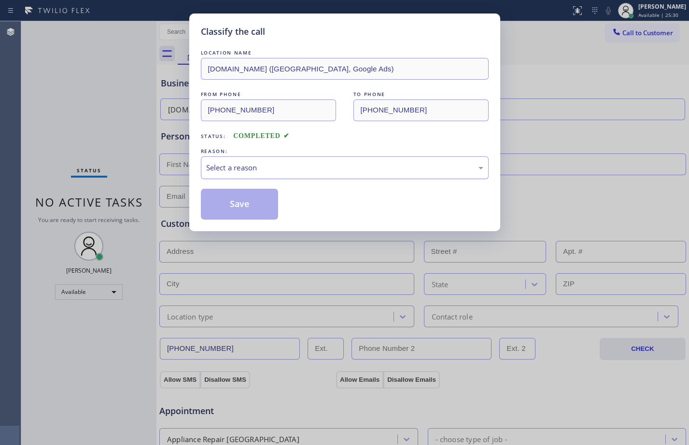
click at [281, 172] on div "Select a reason" at bounding box center [344, 167] width 277 height 11
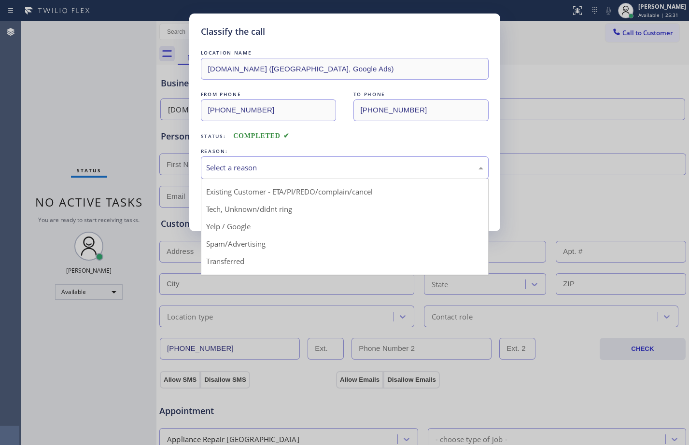
scroll to position [61, 0]
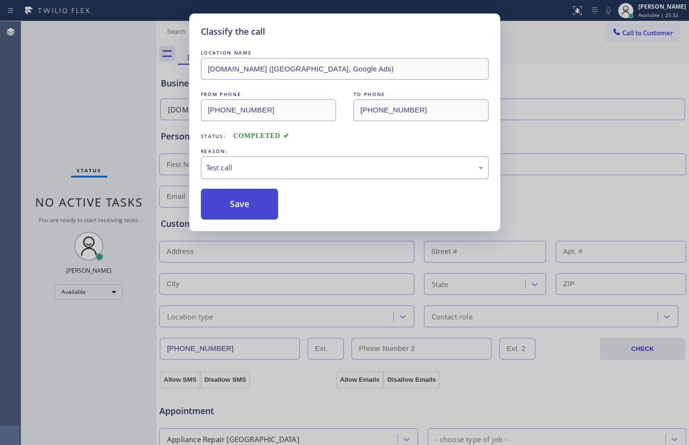
click at [242, 198] on button "Save" at bounding box center [240, 204] width 78 height 31
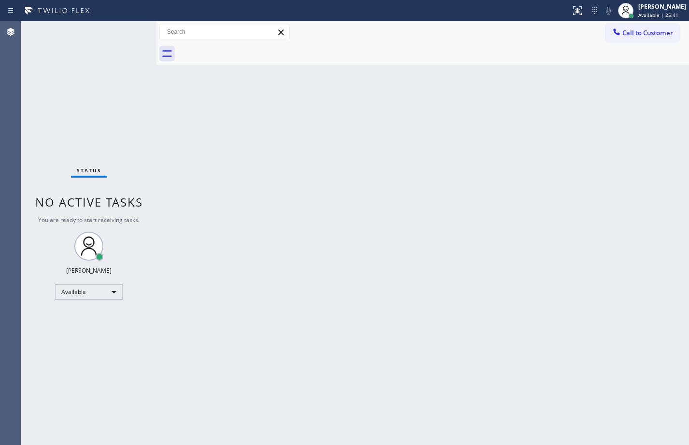
click at [521, 227] on div "Back to Dashboard Change Sender ID Customers Technicians Select a contact Outbo…" at bounding box center [422, 233] width 533 height 424
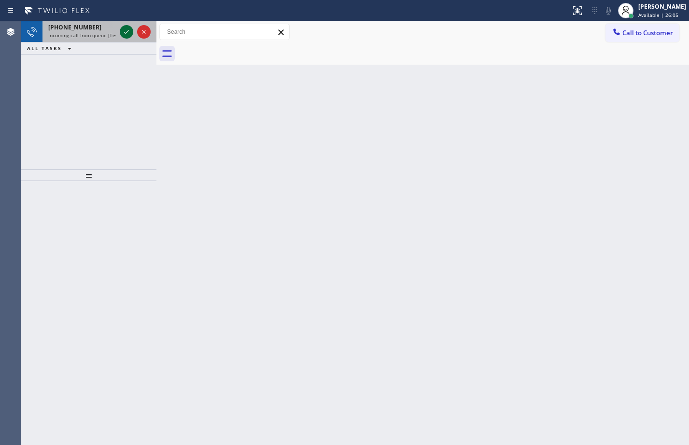
click at [130, 31] on icon at bounding box center [127, 32] width 12 height 12
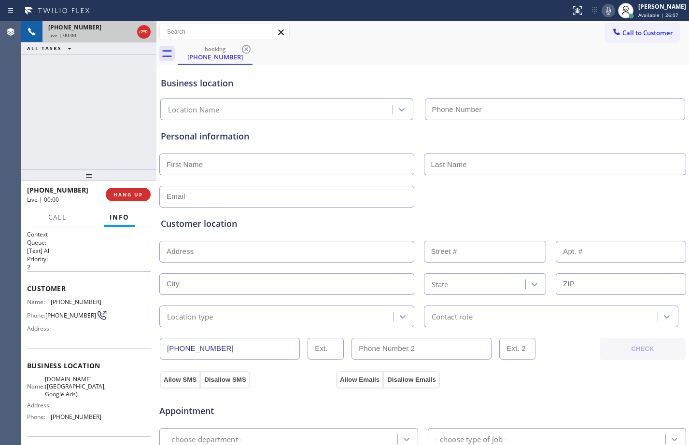
type input "[PHONE_NUMBER]"
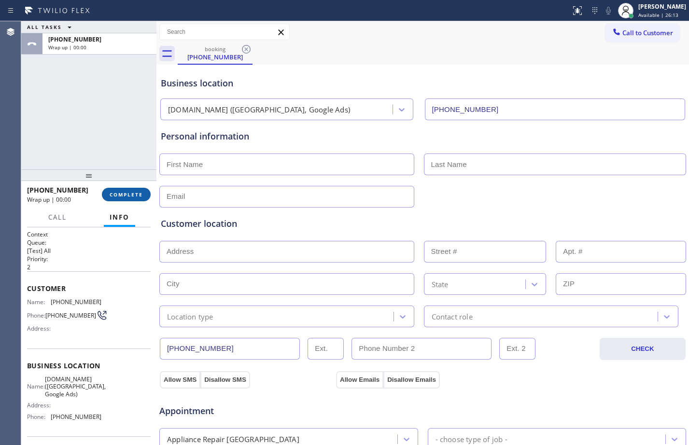
click at [139, 195] on span "COMPLETE" at bounding box center [126, 194] width 33 height 7
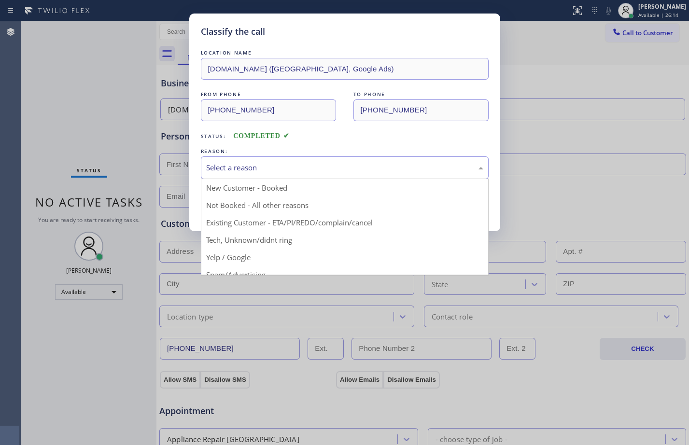
click at [279, 168] on div "Select a reason" at bounding box center [344, 167] width 277 height 11
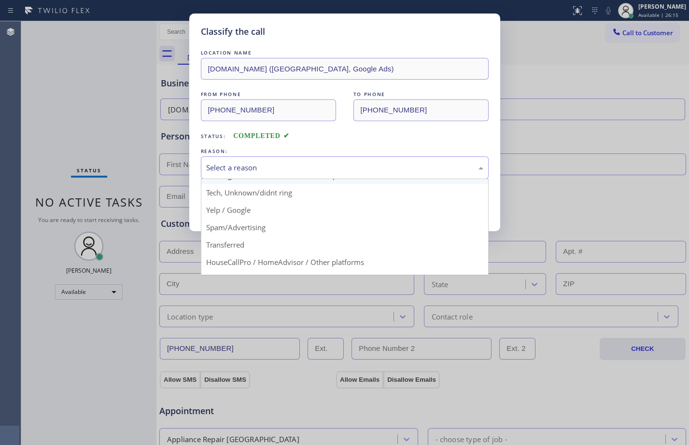
scroll to position [61, 0]
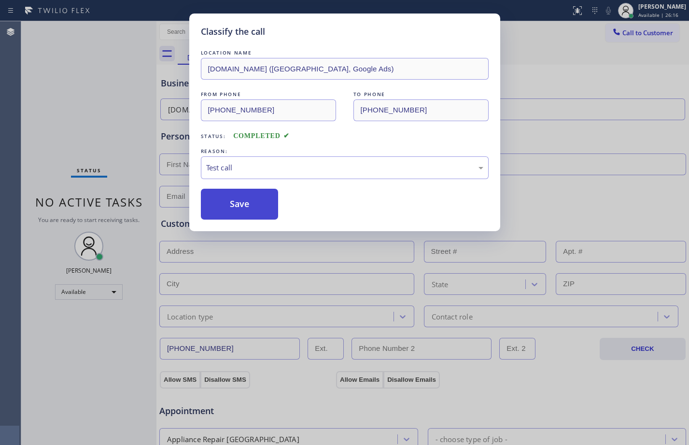
click at [233, 207] on button "Save" at bounding box center [240, 204] width 78 height 31
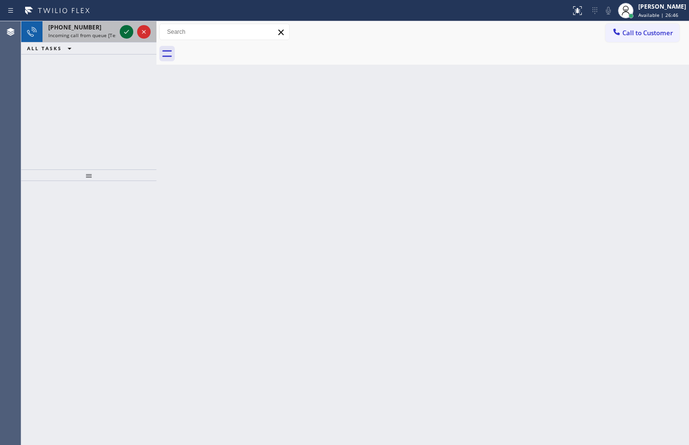
click at [126, 31] on icon at bounding box center [127, 32] width 12 height 12
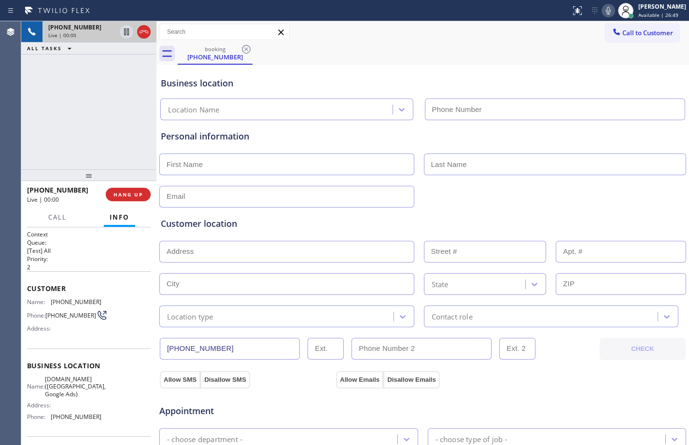
type input "[PHONE_NUMBER]"
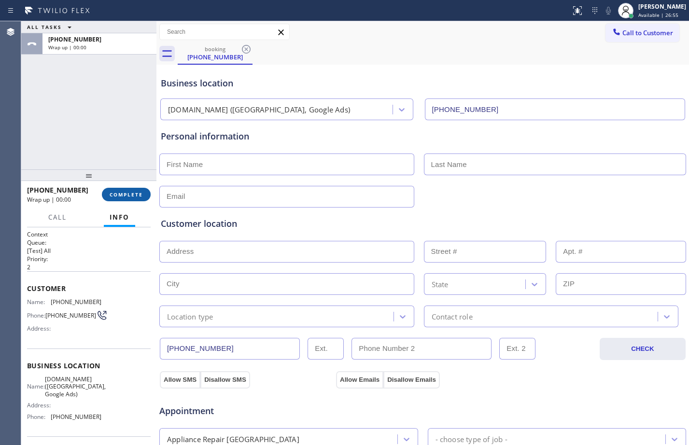
click at [128, 198] on span "COMPLETE" at bounding box center [126, 194] width 33 height 7
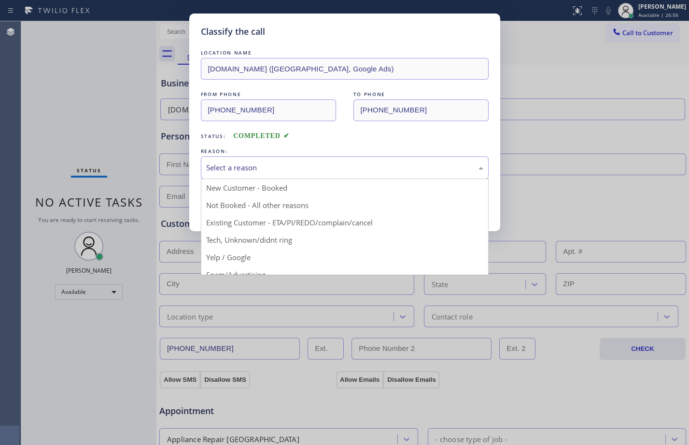
click at [371, 175] on div "Select a reason" at bounding box center [345, 167] width 288 height 23
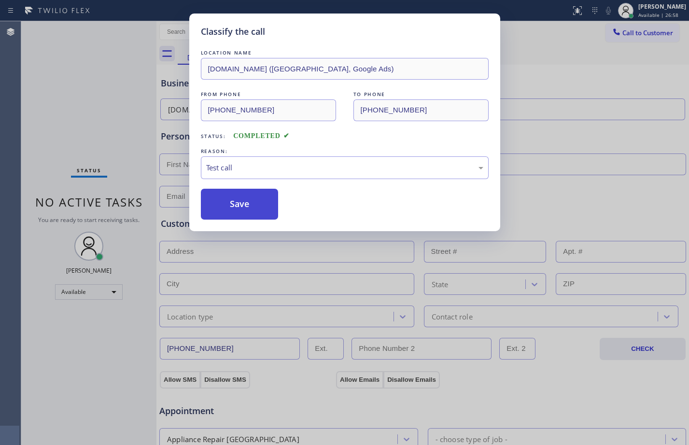
click at [246, 209] on button "Save" at bounding box center [240, 204] width 78 height 31
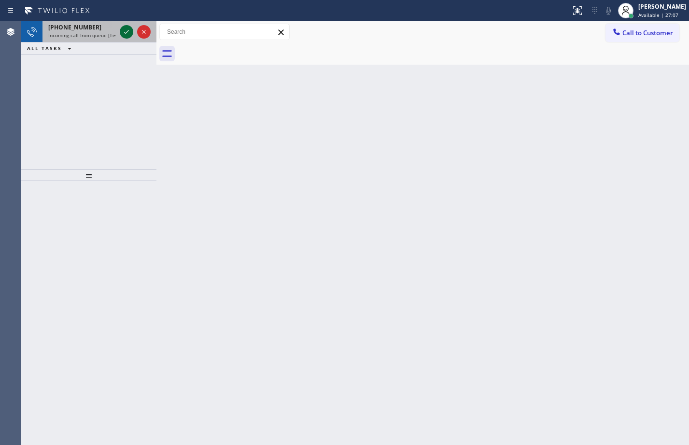
click at [126, 32] on icon at bounding box center [127, 32] width 12 height 12
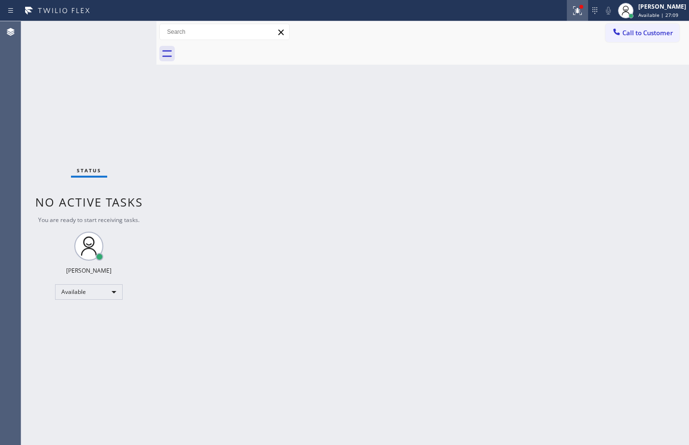
click at [574, 18] on button at bounding box center [577, 10] width 21 height 21
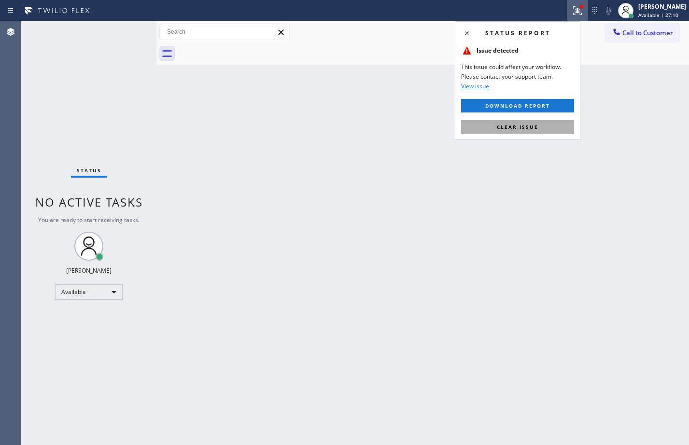
click at [538, 126] on span "Clear issue" at bounding box center [518, 127] width 42 height 7
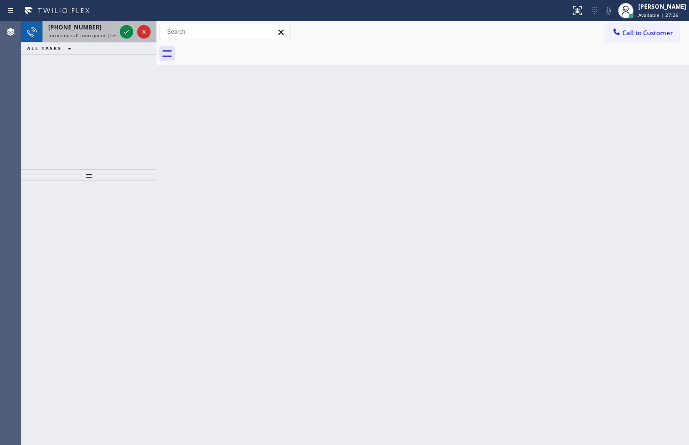
click at [132, 42] on div "[PHONE_NUMBER] Incoming call from queue [Test] All" at bounding box center [88, 31] width 135 height 21
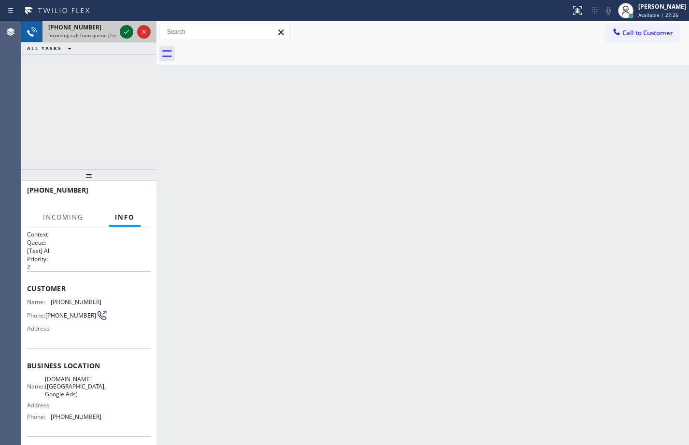
click at [128, 28] on icon at bounding box center [127, 32] width 12 height 12
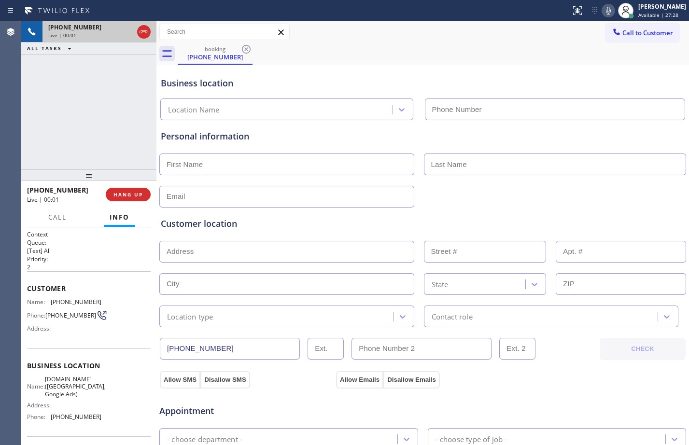
type input "[PHONE_NUMBER]"
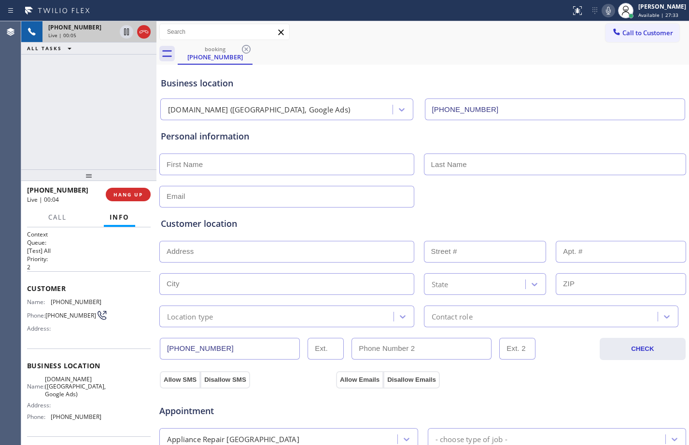
scroll to position [303, 0]
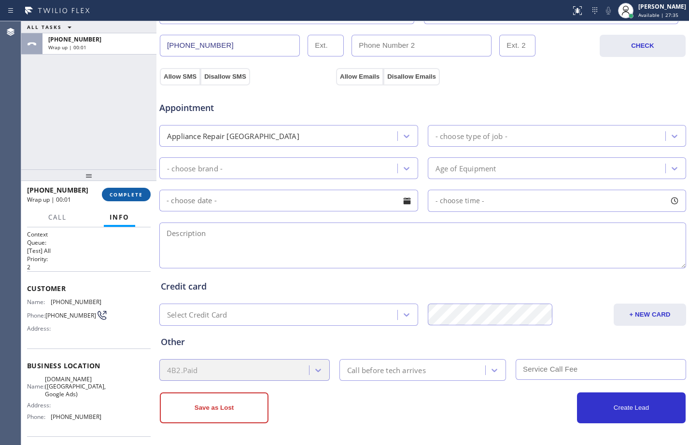
click at [139, 189] on button "COMPLETE" at bounding box center [126, 195] width 49 height 14
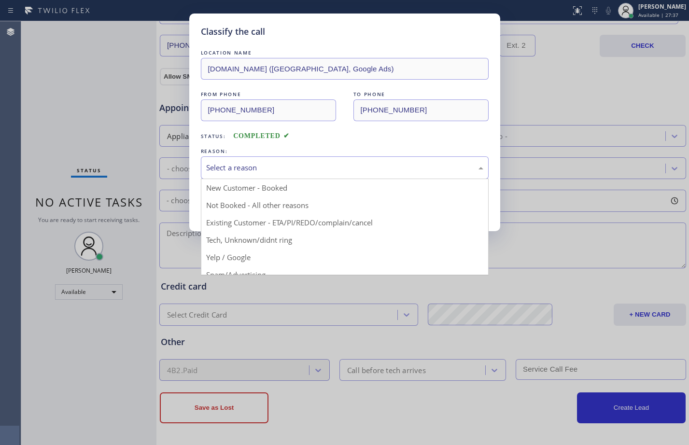
click at [302, 167] on div "Select a reason" at bounding box center [344, 167] width 277 height 11
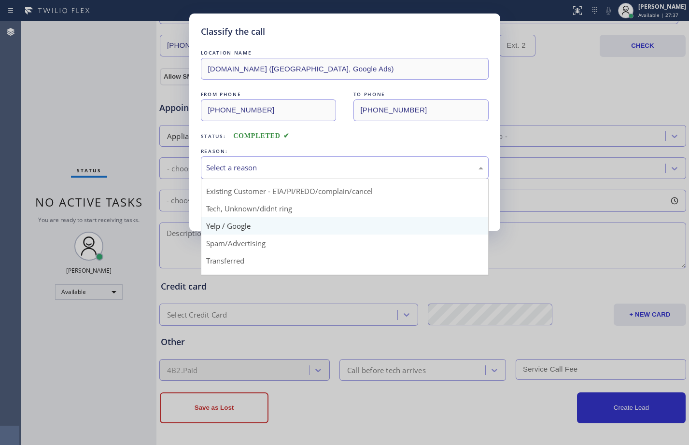
scroll to position [61, 0]
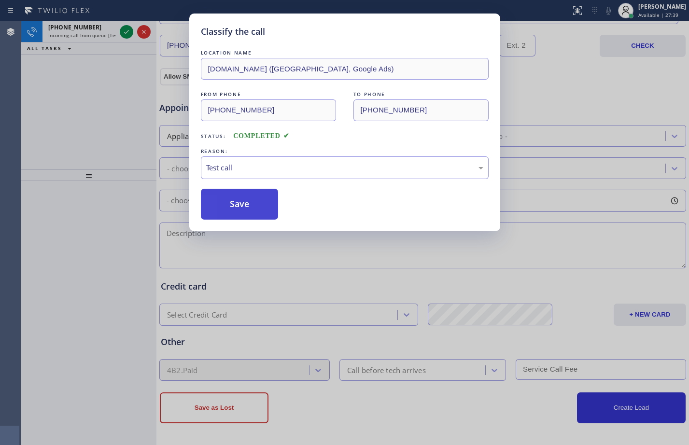
click at [246, 211] on button "Save" at bounding box center [240, 204] width 78 height 31
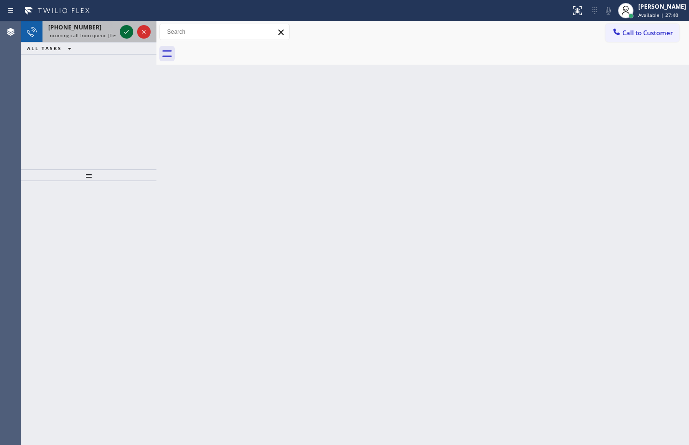
click at [123, 30] on icon at bounding box center [127, 32] width 12 height 12
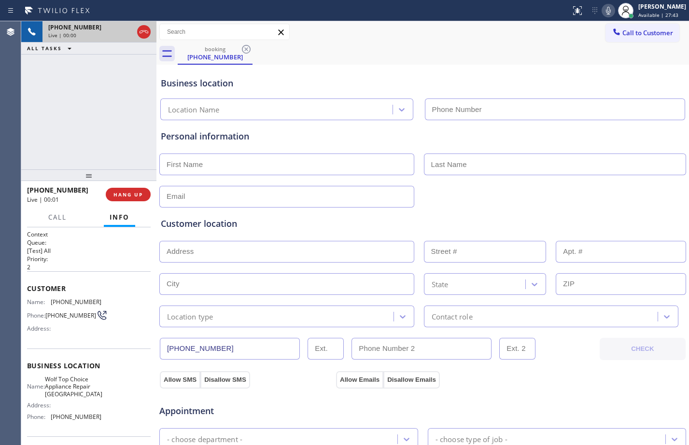
type input "[PHONE_NUMBER]"
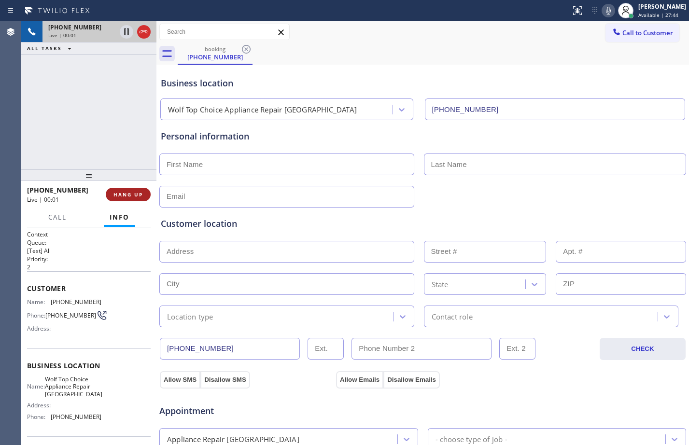
click at [134, 195] on span "HANG UP" at bounding box center [127, 194] width 29 height 7
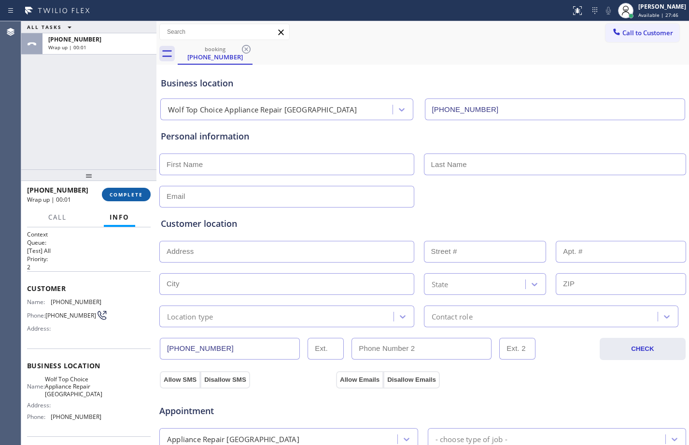
click at [135, 194] on span "COMPLETE" at bounding box center [126, 194] width 33 height 7
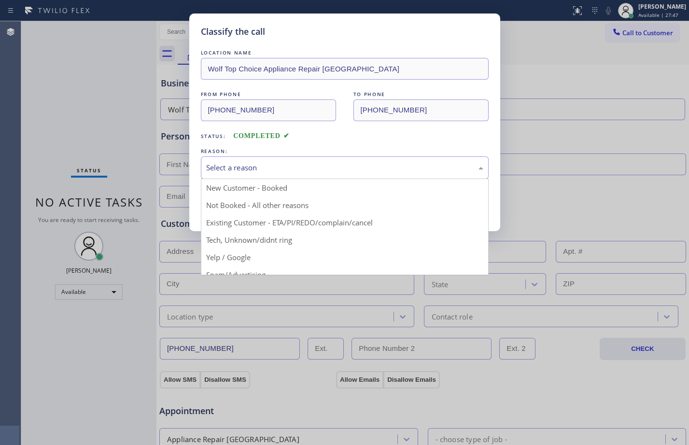
click at [296, 158] on div "Select a reason" at bounding box center [345, 167] width 288 height 23
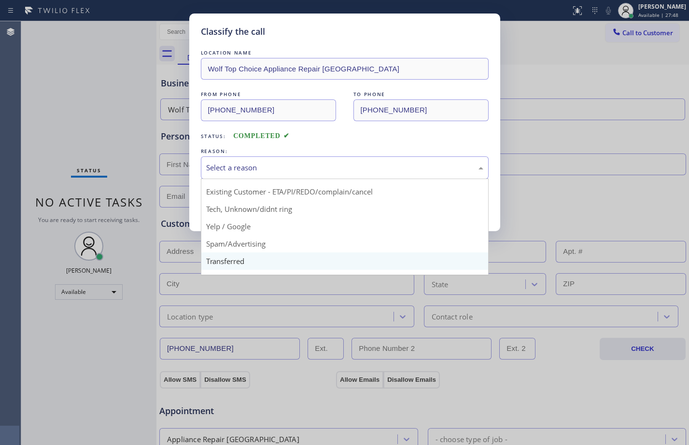
scroll to position [61, 0]
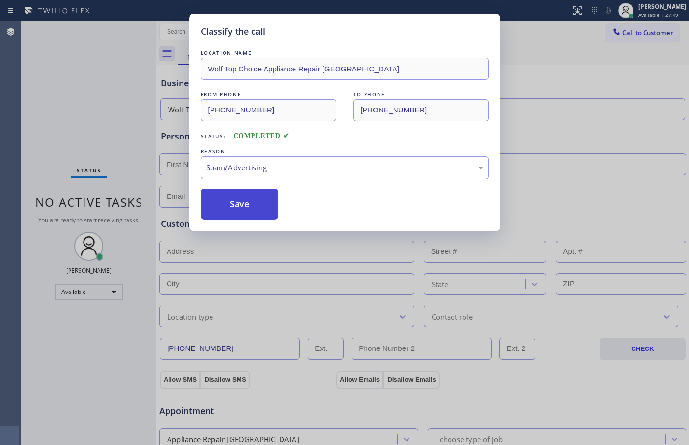
click at [261, 203] on button "Save" at bounding box center [240, 204] width 78 height 31
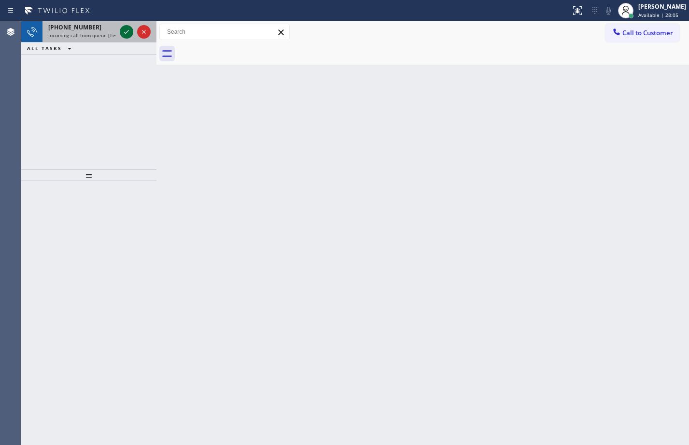
click at [132, 30] on div at bounding box center [127, 32] width 14 height 12
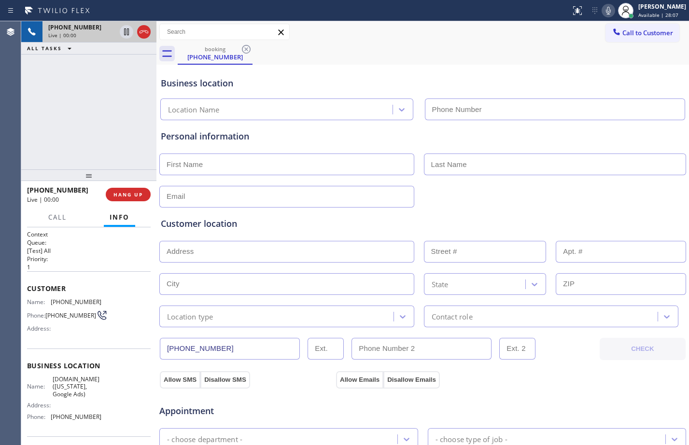
type input "[PHONE_NUMBER]"
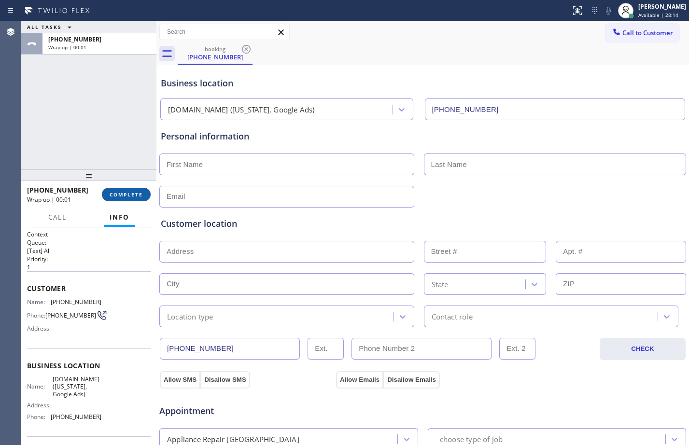
click at [122, 193] on span "COMPLETE" at bounding box center [126, 194] width 33 height 7
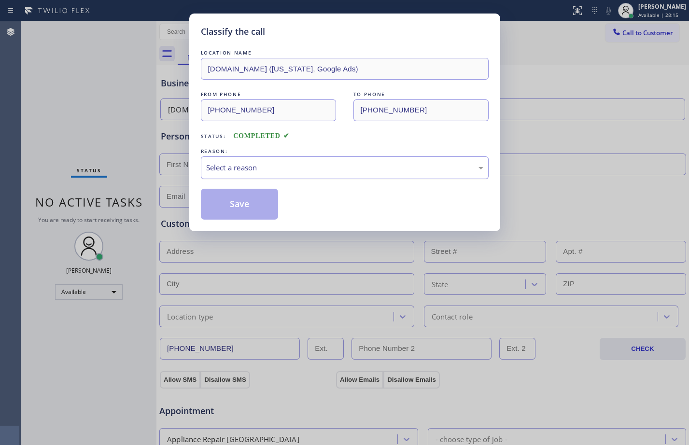
click at [232, 178] on div "Select a reason" at bounding box center [345, 167] width 288 height 23
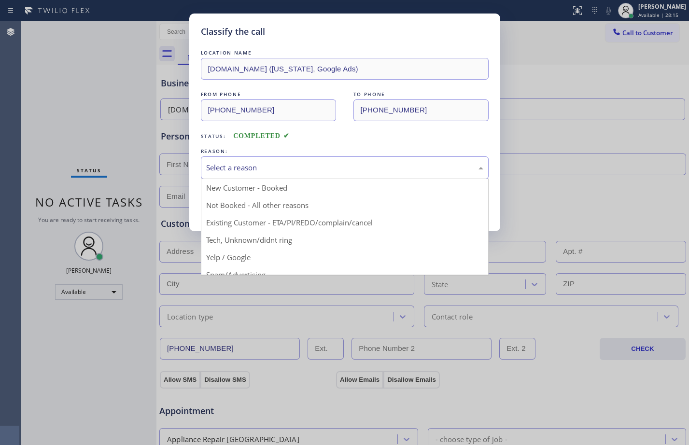
click at [242, 158] on div "Select a reason" at bounding box center [345, 167] width 288 height 23
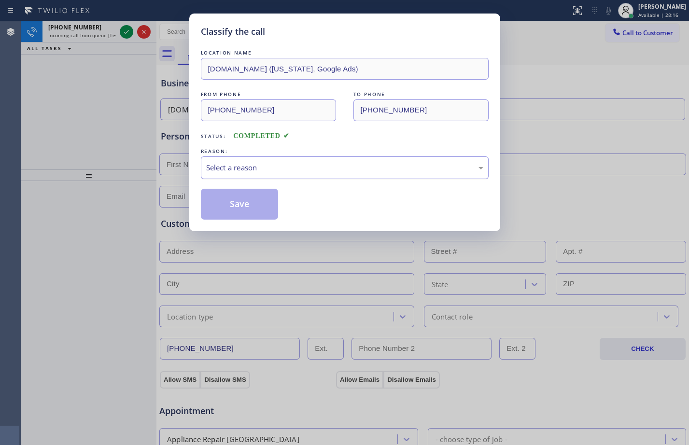
click at [240, 167] on div "Select a reason" at bounding box center [344, 167] width 277 height 11
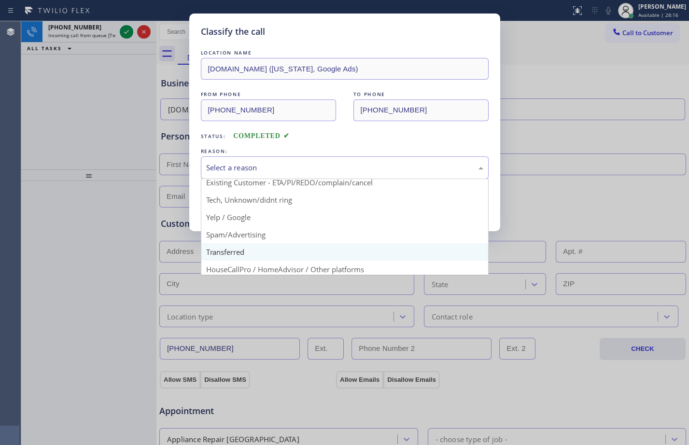
scroll to position [61, 0]
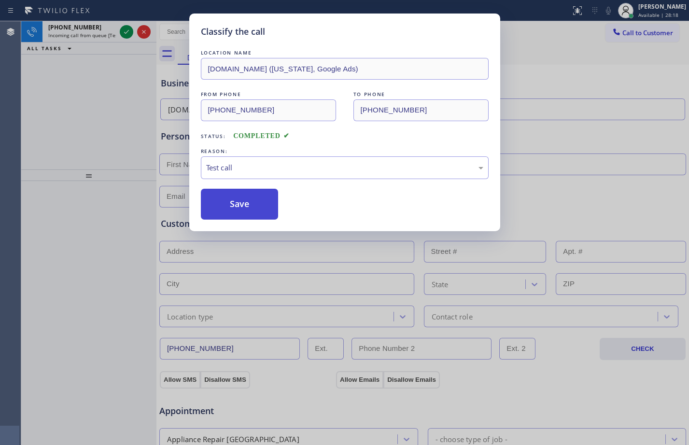
click at [222, 215] on button "Save" at bounding box center [240, 204] width 78 height 31
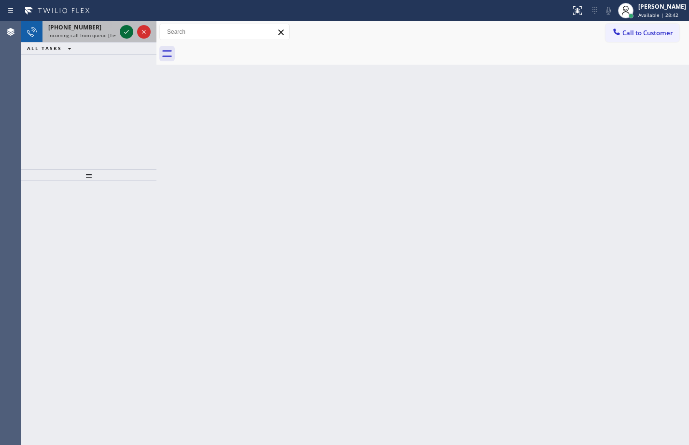
click at [133, 28] on div at bounding box center [127, 32] width 14 height 12
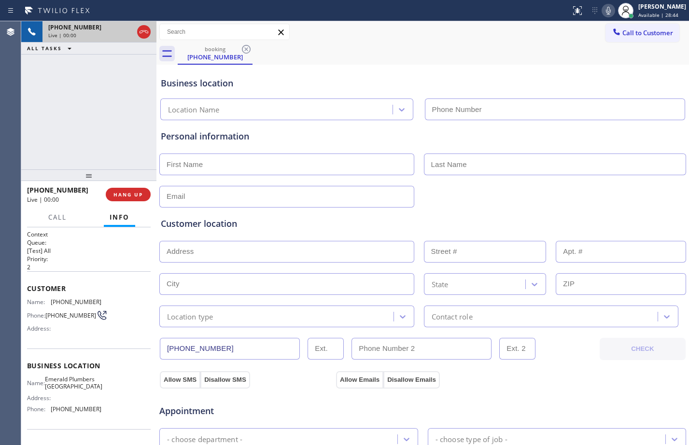
type input "[PHONE_NUMBER]"
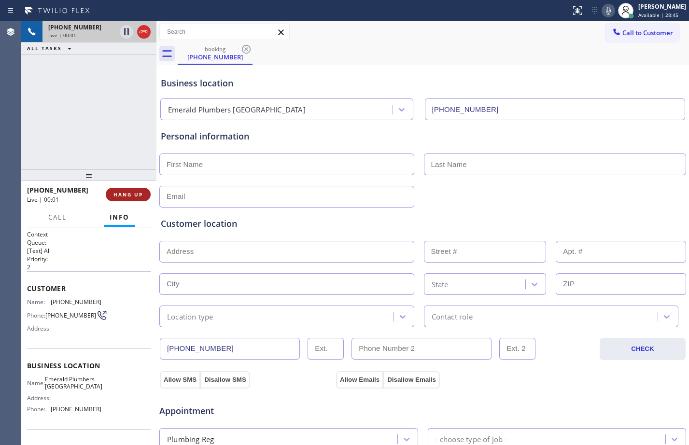
click at [139, 192] on span "HANG UP" at bounding box center [127, 194] width 29 height 7
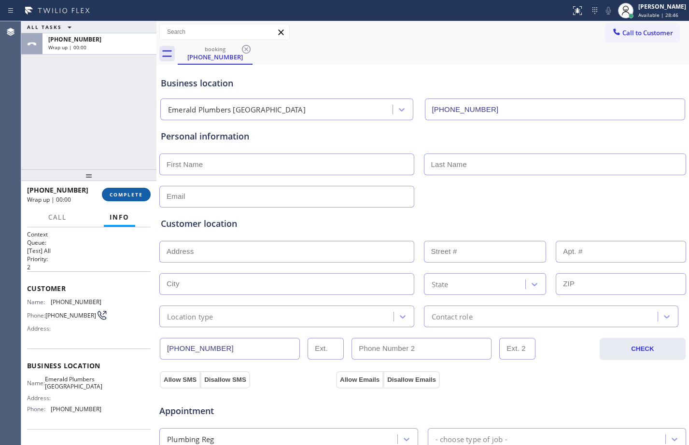
click at [139, 192] on span "COMPLETE" at bounding box center [126, 194] width 33 height 7
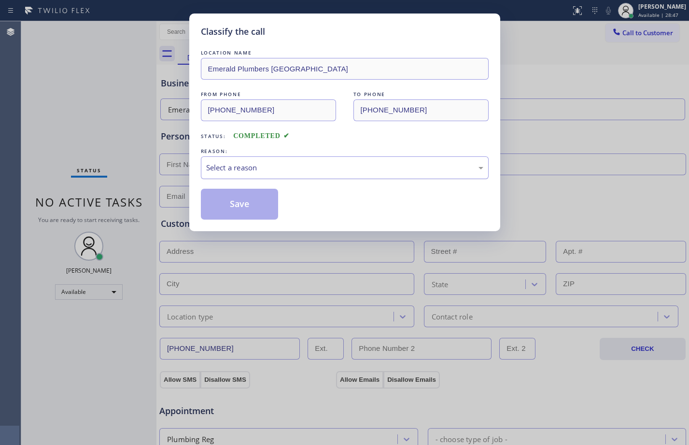
click at [358, 160] on div "Select a reason" at bounding box center [345, 167] width 288 height 23
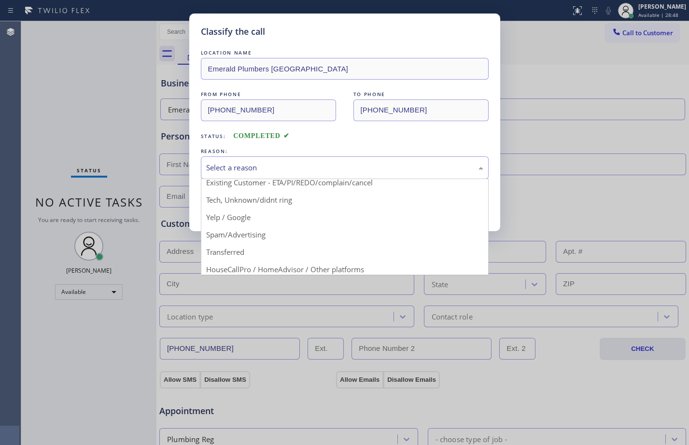
scroll to position [61, 0]
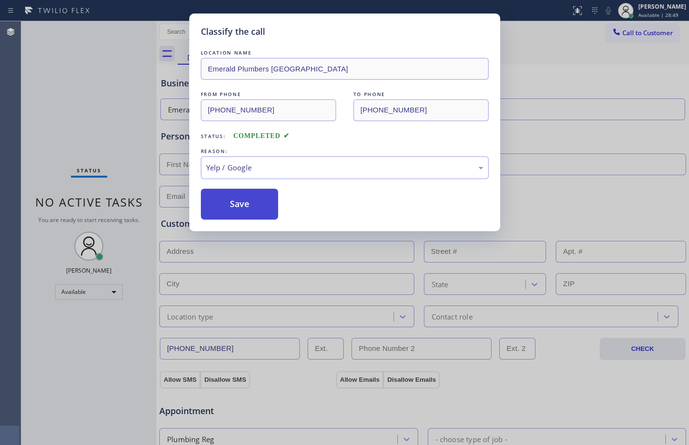
click at [267, 203] on button "Save" at bounding box center [240, 204] width 78 height 31
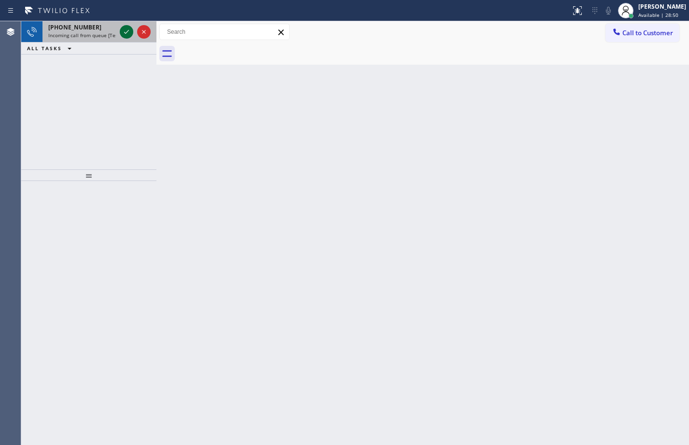
click at [124, 36] on icon at bounding box center [127, 32] width 12 height 12
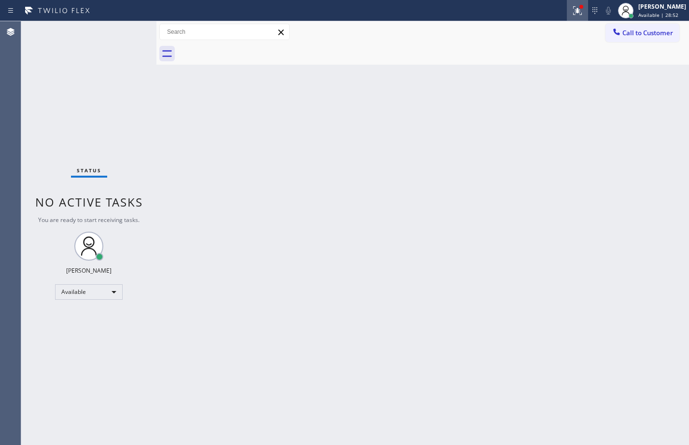
click at [573, 10] on icon at bounding box center [577, 10] width 9 height 9
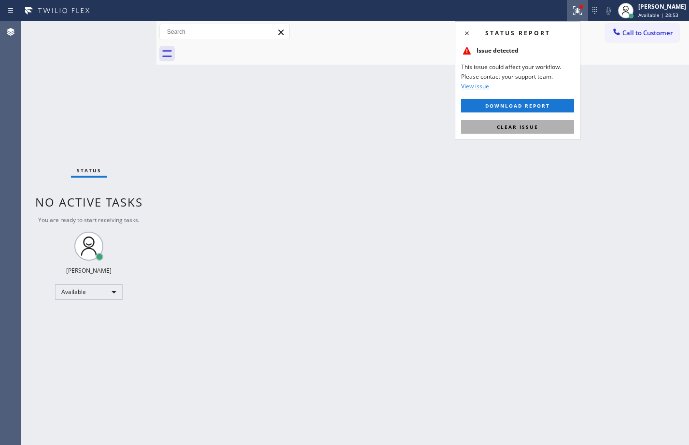
click at [538, 133] on button "Clear issue" at bounding box center [517, 127] width 113 height 14
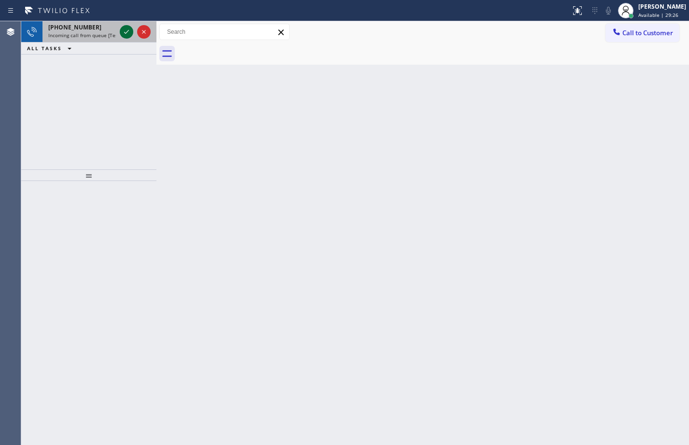
click at [130, 29] on icon at bounding box center [127, 32] width 12 height 12
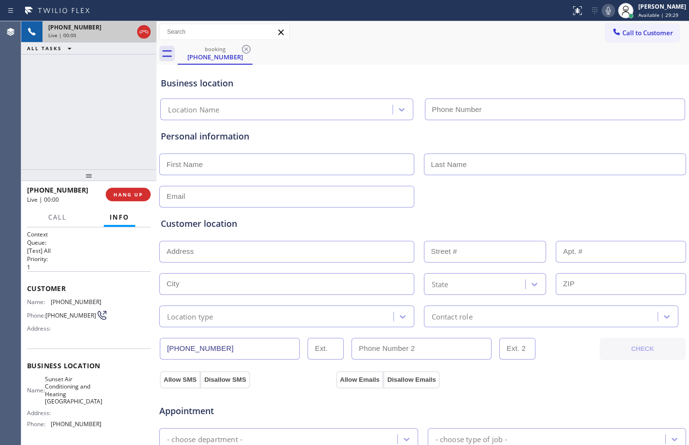
type input "[PHONE_NUMBER]"
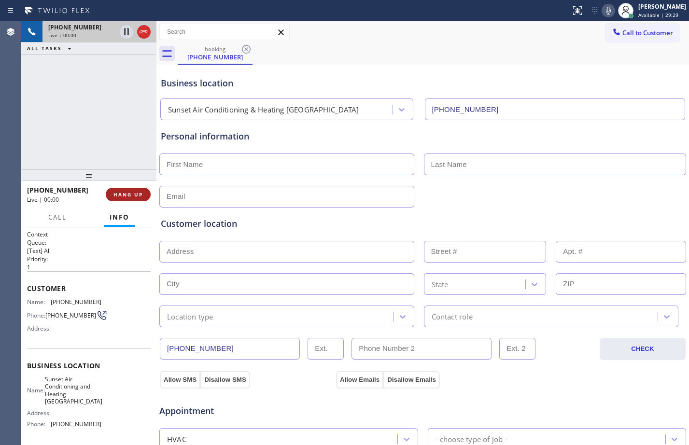
click at [127, 197] on span "HANG UP" at bounding box center [127, 194] width 29 height 7
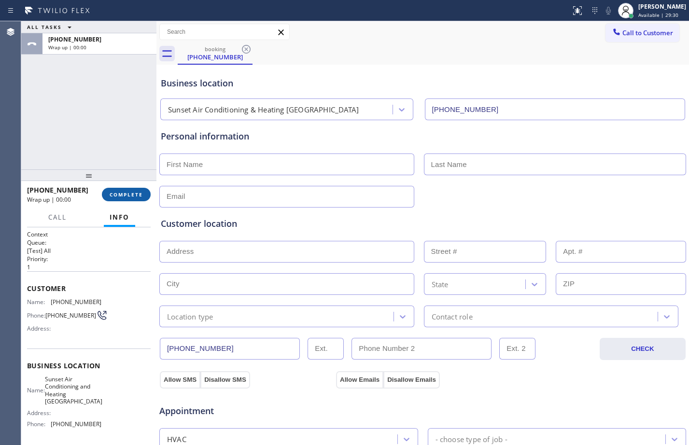
click at [126, 197] on span "COMPLETE" at bounding box center [126, 194] width 33 height 7
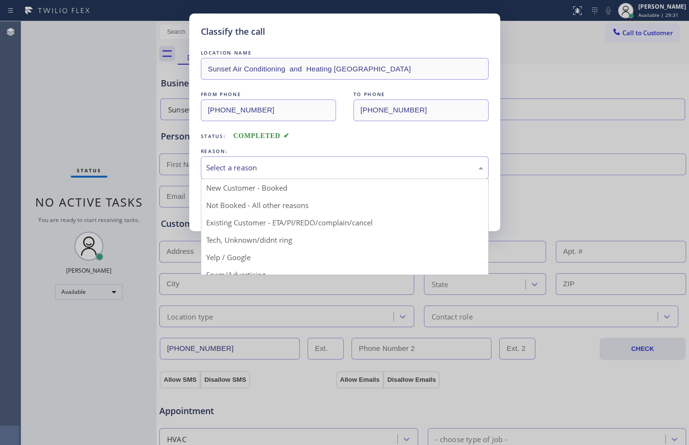
click at [254, 167] on div "Select a reason" at bounding box center [344, 167] width 277 height 11
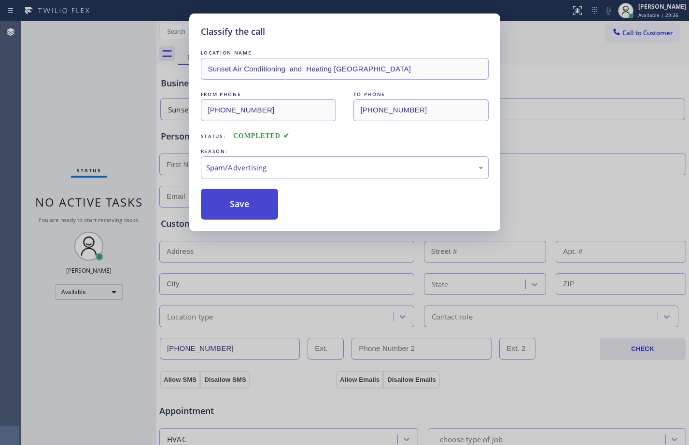
click at [229, 205] on button "Save" at bounding box center [240, 204] width 78 height 31
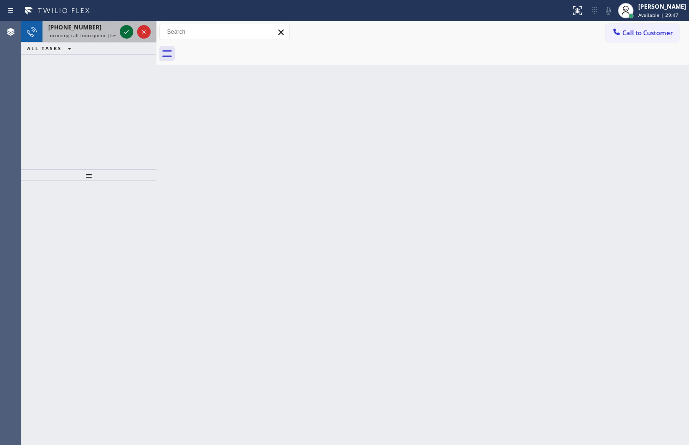
click at [126, 30] on icon at bounding box center [127, 32] width 12 height 12
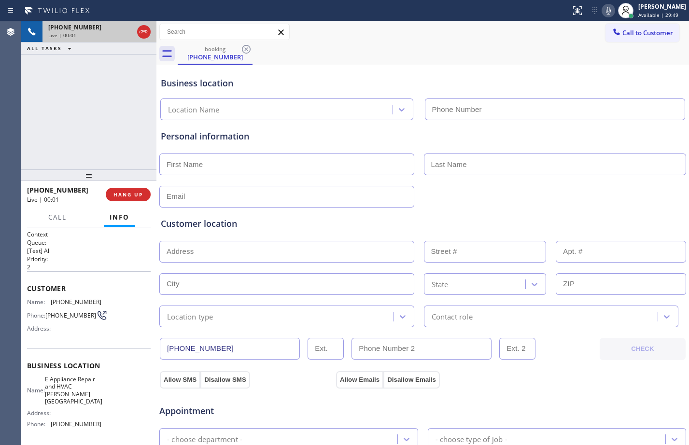
type input "[PHONE_NUMBER]"
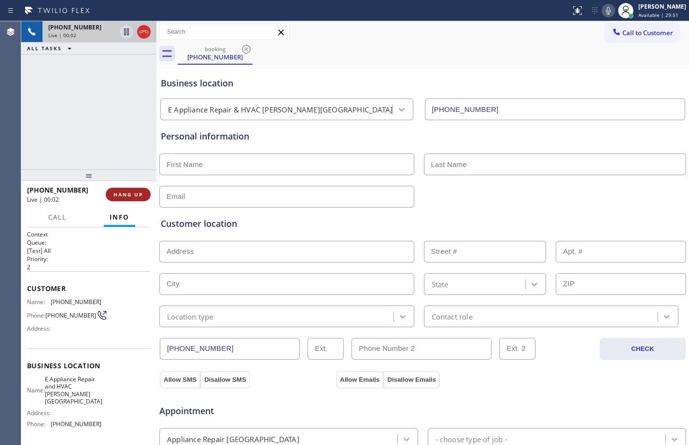
click at [128, 190] on button "HANG UP" at bounding box center [128, 195] width 45 height 14
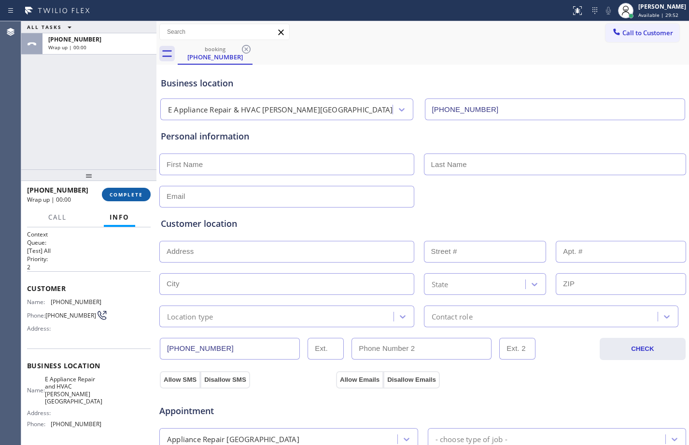
click at [128, 190] on button "COMPLETE" at bounding box center [126, 195] width 49 height 14
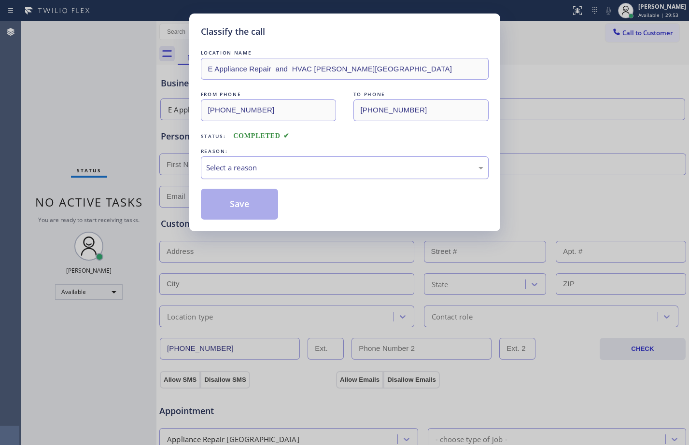
click at [366, 158] on div "Select a reason" at bounding box center [345, 167] width 288 height 23
click at [239, 210] on button "Save" at bounding box center [240, 204] width 78 height 31
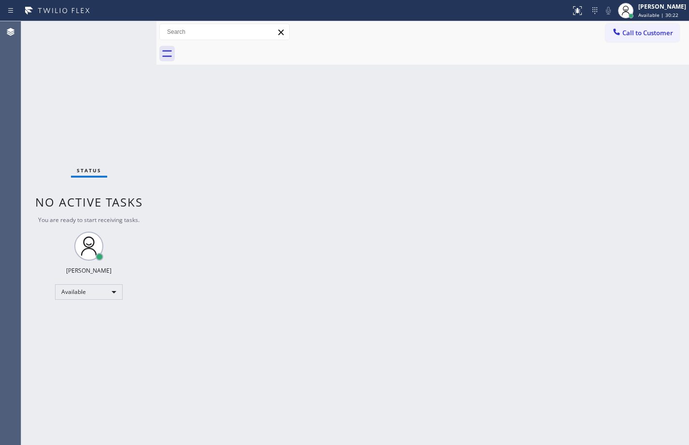
click at [82, 102] on div "Status No active tasks You are ready to start receiving tasks. [PERSON_NAME] Av…" at bounding box center [88, 233] width 135 height 424
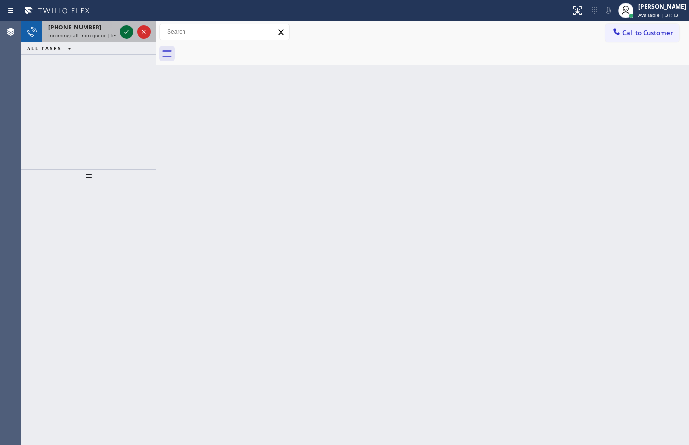
click at [127, 34] on icon at bounding box center [127, 32] width 12 height 12
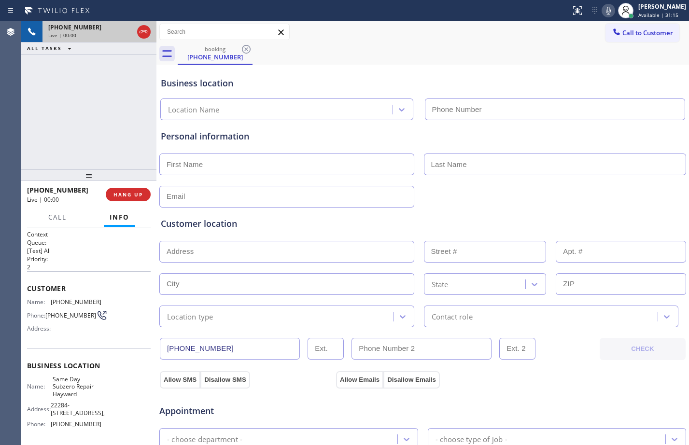
type input "[PHONE_NUMBER]"
click at [139, 193] on span "HANG UP" at bounding box center [127, 194] width 29 height 7
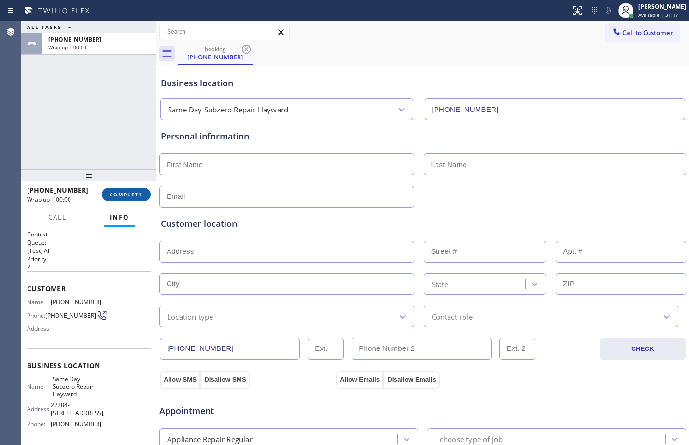
click at [140, 194] on span "COMPLETE" at bounding box center [126, 194] width 33 height 7
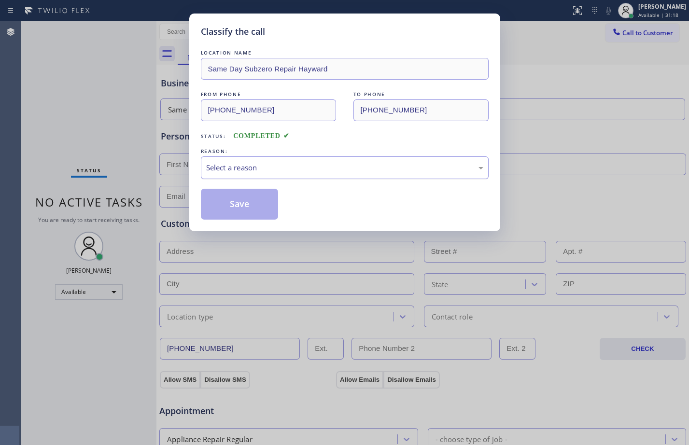
click at [316, 161] on div "Select a reason" at bounding box center [345, 167] width 288 height 23
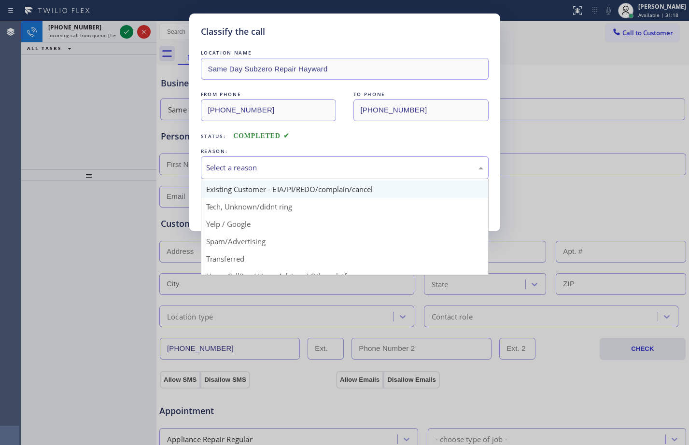
scroll to position [61, 0]
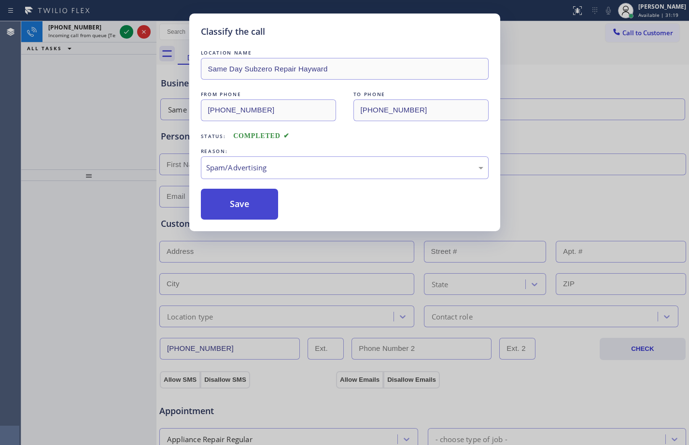
click at [247, 209] on button "Save" at bounding box center [240, 204] width 78 height 31
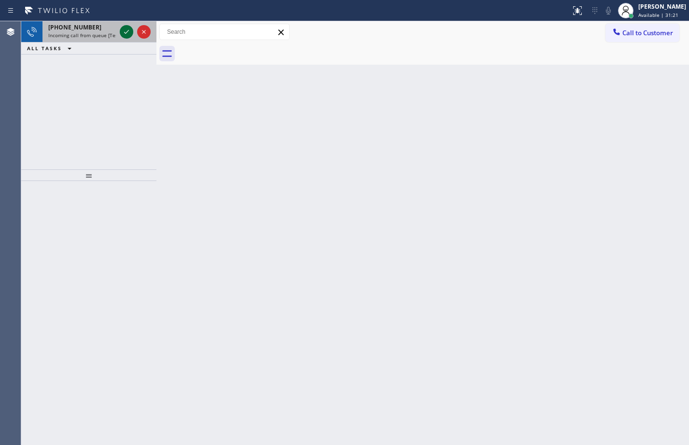
click at [123, 34] on icon at bounding box center [127, 32] width 12 height 12
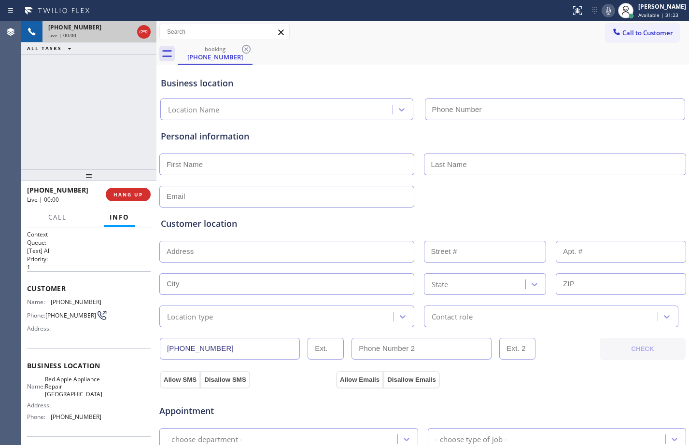
type input "[PHONE_NUMBER]"
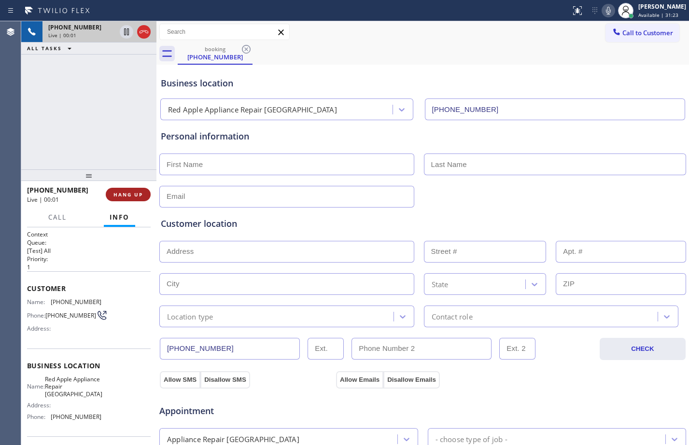
click at [141, 196] on span "HANG UP" at bounding box center [127, 194] width 29 height 7
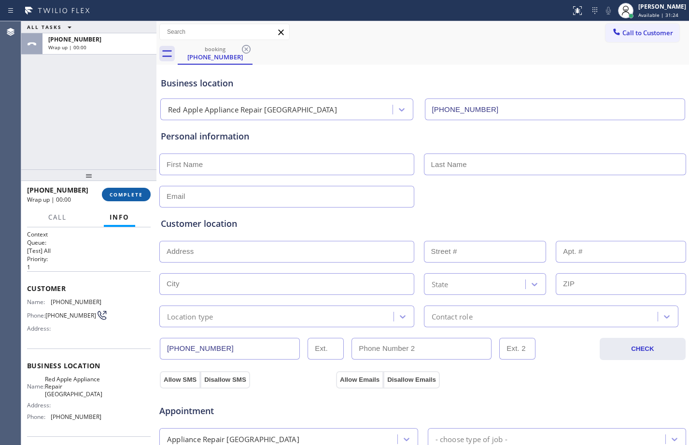
click at [127, 195] on span "COMPLETE" at bounding box center [126, 194] width 33 height 7
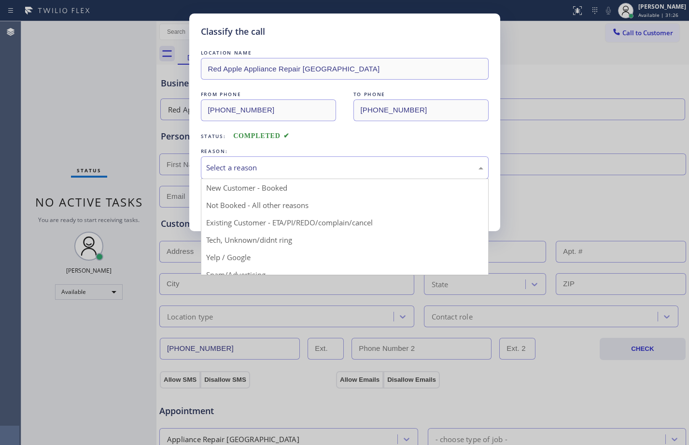
click at [249, 161] on div "Select a reason" at bounding box center [345, 167] width 288 height 23
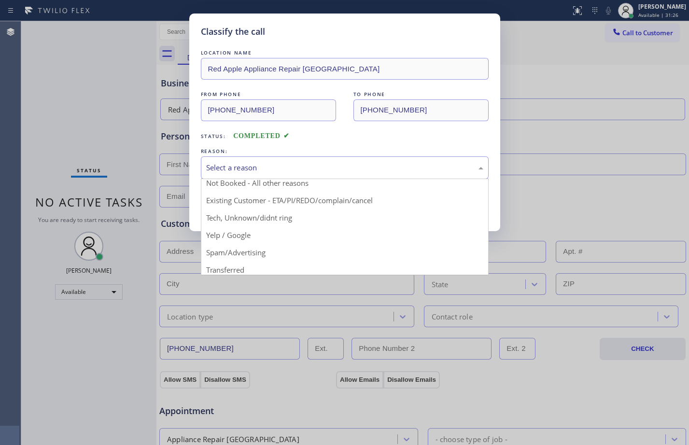
scroll to position [61, 0]
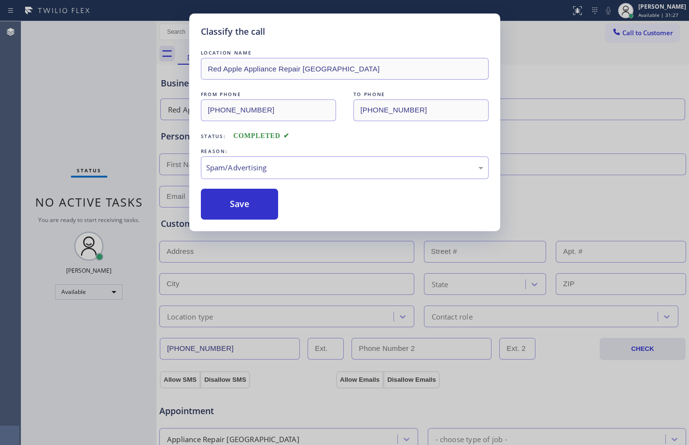
click at [225, 186] on div "LOCATION NAME Red Apple Appliance Repair [GEOGRAPHIC_DATA] FROM PHONE [PHONE_NU…" at bounding box center [345, 134] width 288 height 172
click at [229, 198] on button "Save" at bounding box center [240, 204] width 78 height 31
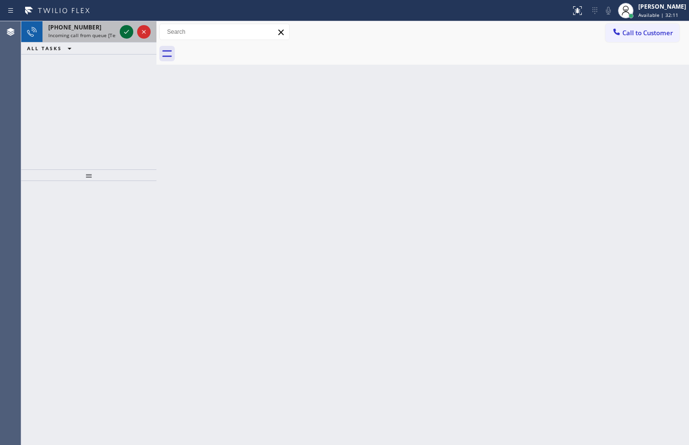
click at [123, 31] on icon at bounding box center [127, 32] width 12 height 12
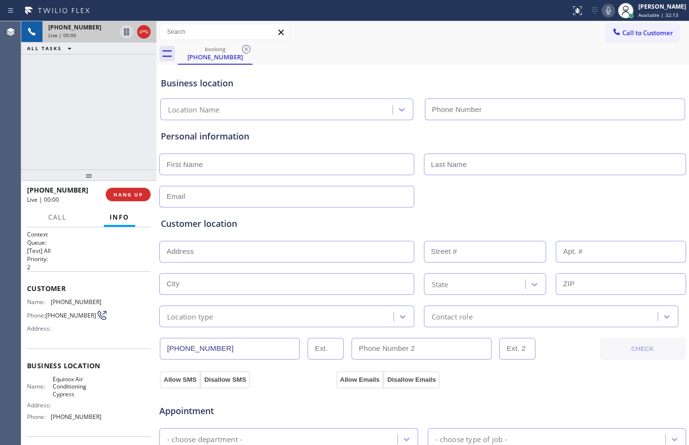
type input "[PHONE_NUMBER]"
click at [136, 197] on span "HANG UP" at bounding box center [127, 194] width 29 height 7
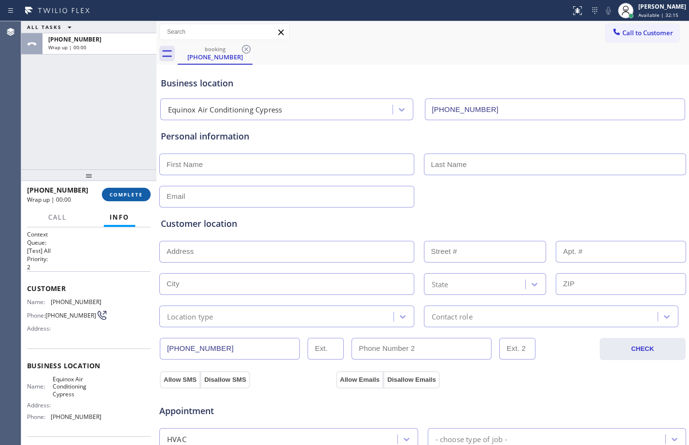
click at [133, 196] on span "COMPLETE" at bounding box center [126, 194] width 33 height 7
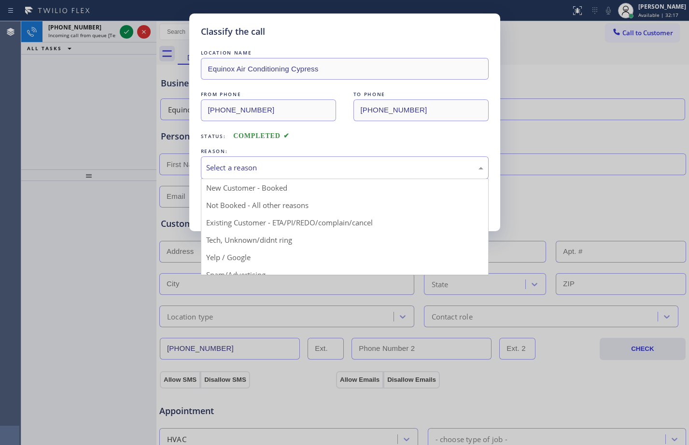
click at [353, 162] on div "Select a reason" at bounding box center [344, 167] width 277 height 11
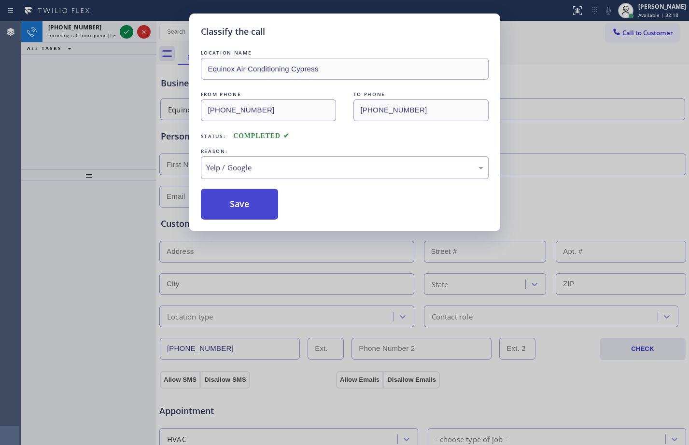
click at [241, 203] on button "Save" at bounding box center [240, 204] width 78 height 31
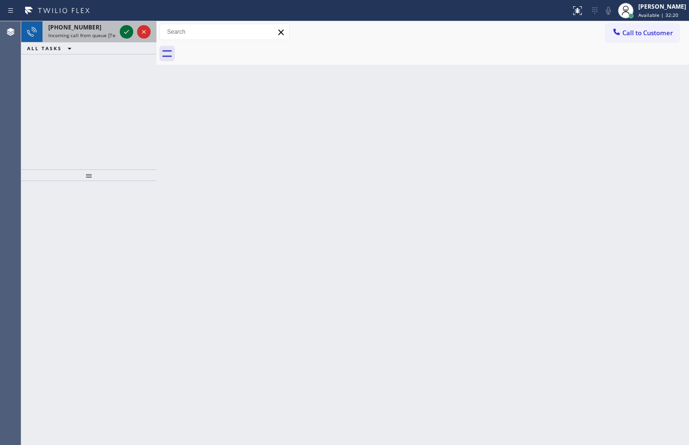
click at [123, 30] on icon at bounding box center [127, 32] width 12 height 12
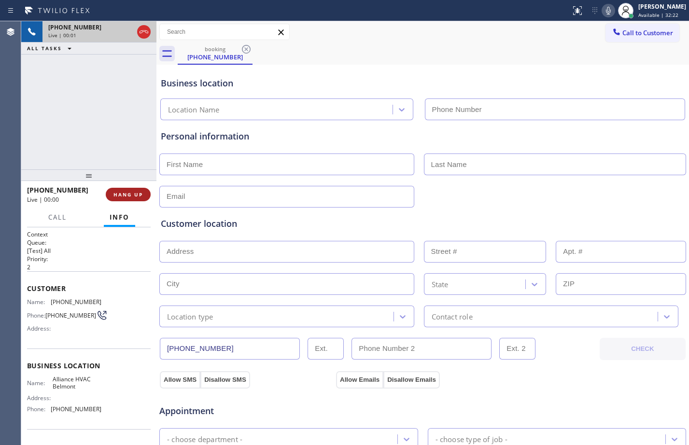
type input "[PHONE_NUMBER]"
click at [135, 197] on span "HANG UP" at bounding box center [127, 194] width 29 height 7
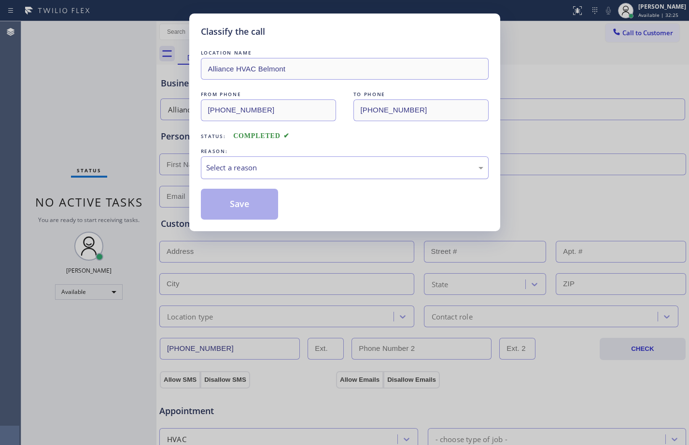
click at [360, 167] on div "Select a reason" at bounding box center [344, 167] width 277 height 11
click at [243, 204] on button "Save" at bounding box center [240, 204] width 78 height 31
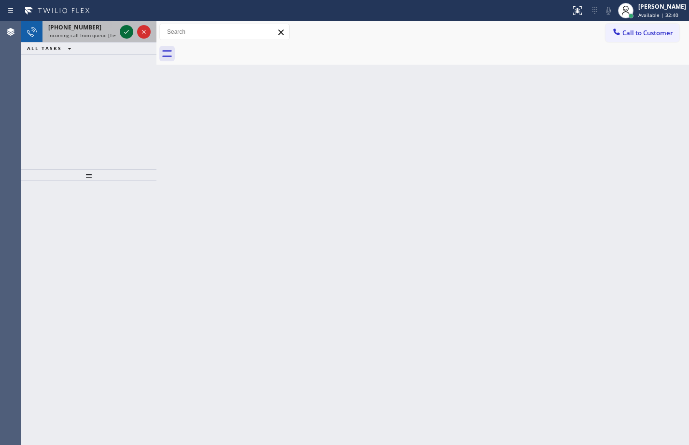
click at [126, 33] on icon at bounding box center [126, 32] width 5 height 4
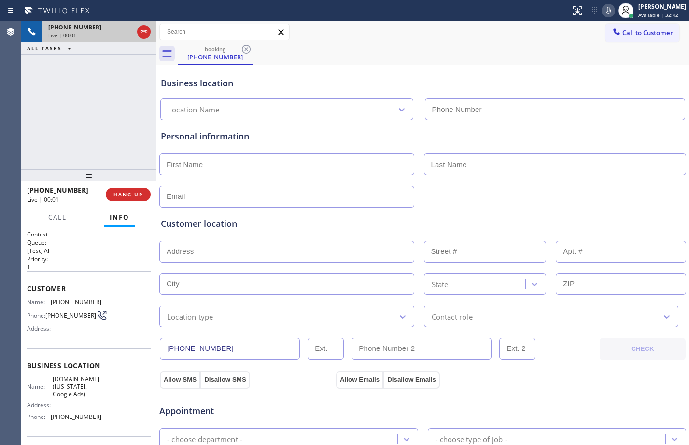
type input "[PHONE_NUMBER]"
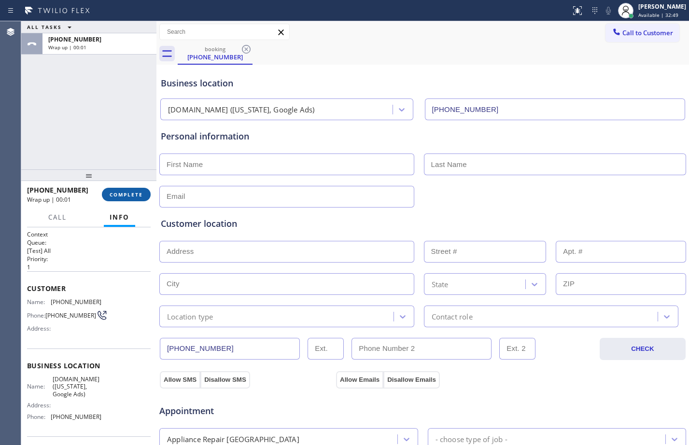
click at [116, 193] on span "COMPLETE" at bounding box center [126, 194] width 33 height 7
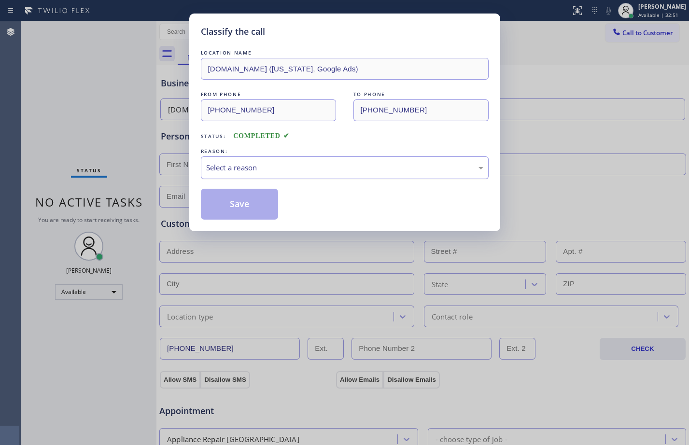
click at [291, 170] on div "Select a reason" at bounding box center [344, 167] width 277 height 11
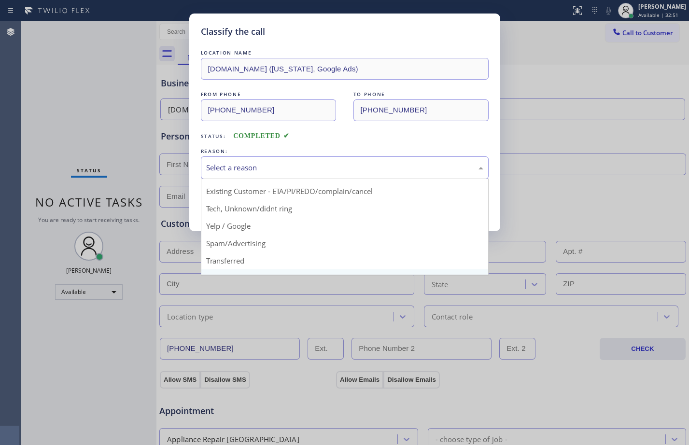
scroll to position [61, 0]
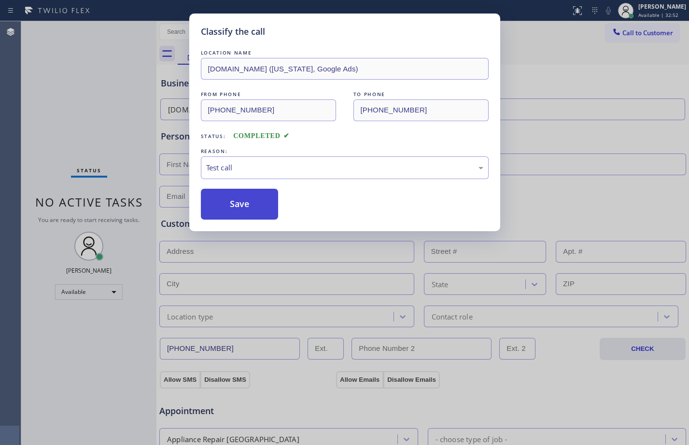
click at [233, 198] on button "Save" at bounding box center [240, 204] width 78 height 31
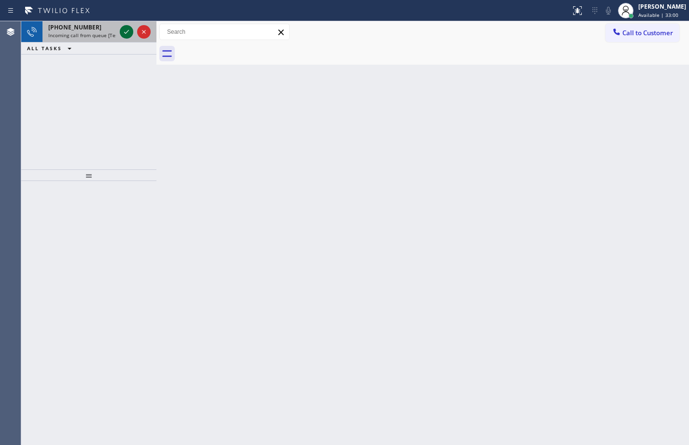
click at [130, 33] on icon at bounding box center [127, 32] width 12 height 12
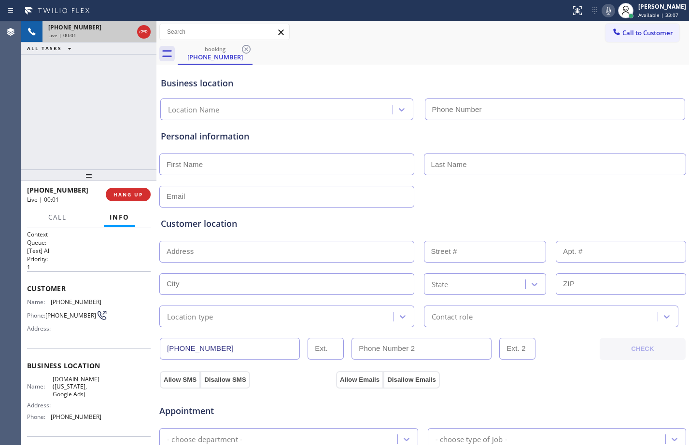
type input "[PHONE_NUMBER]"
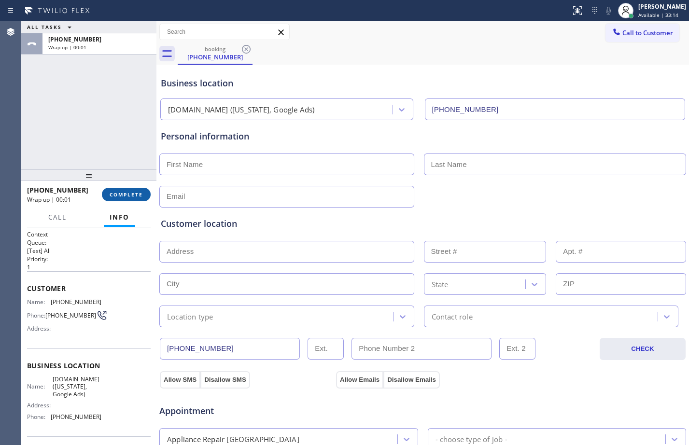
click at [115, 190] on button "COMPLETE" at bounding box center [126, 195] width 49 height 14
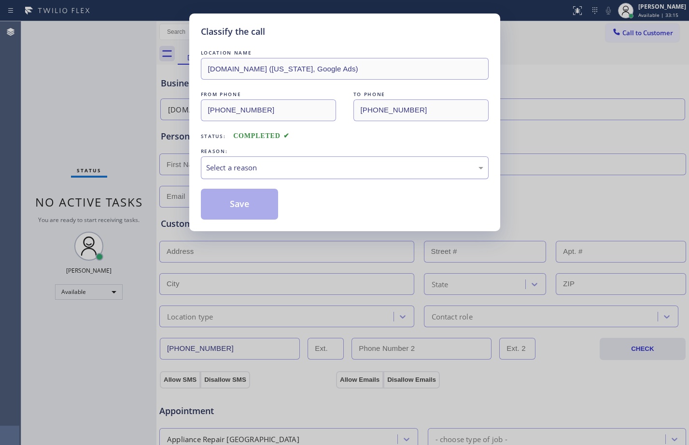
click at [248, 168] on div "Select a reason" at bounding box center [344, 167] width 277 height 11
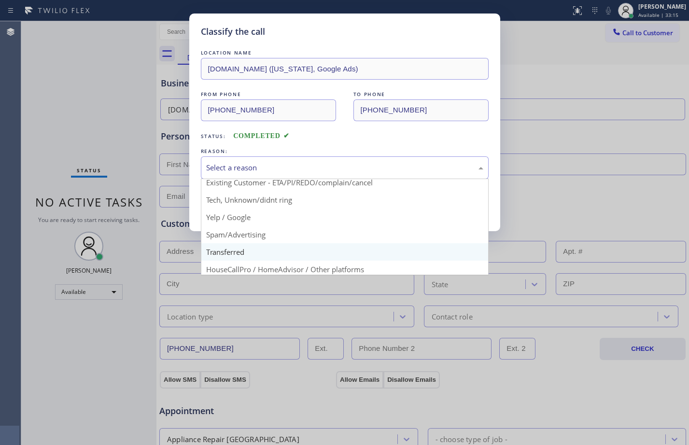
scroll to position [61, 0]
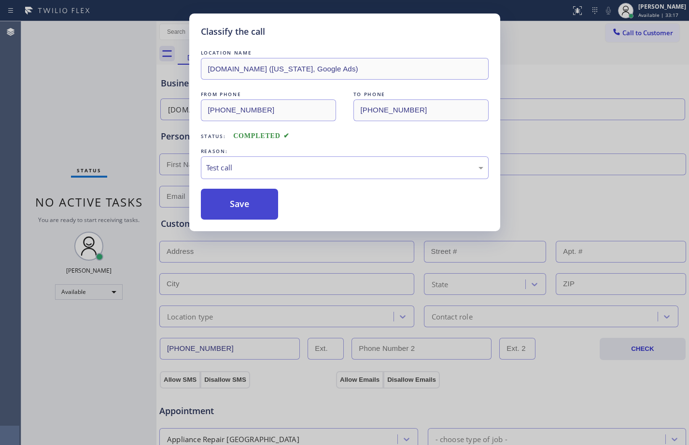
click at [231, 207] on button "Save" at bounding box center [240, 204] width 78 height 31
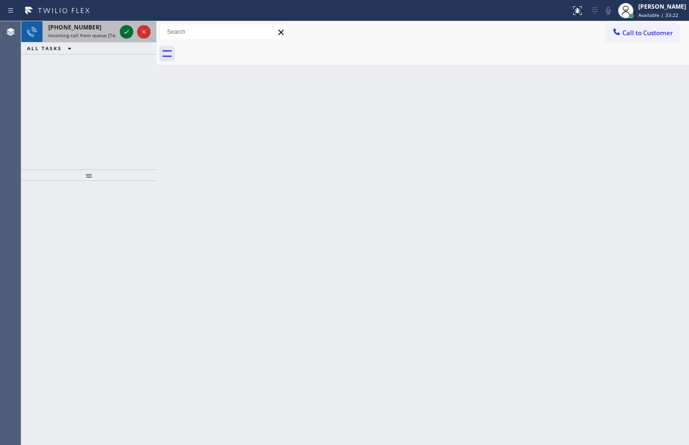
click at [133, 29] on div at bounding box center [127, 32] width 14 height 12
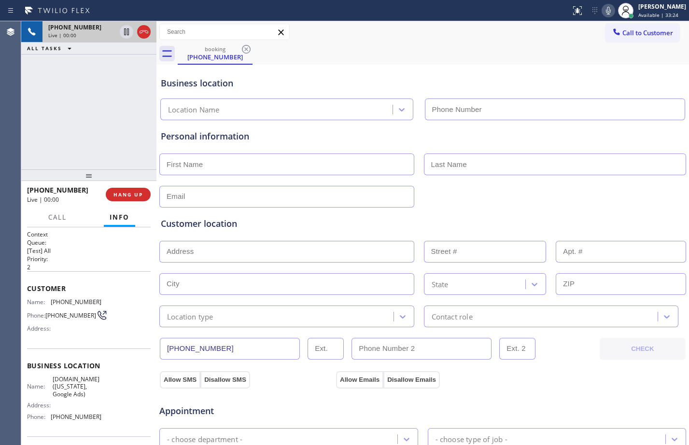
type input "[PHONE_NUMBER]"
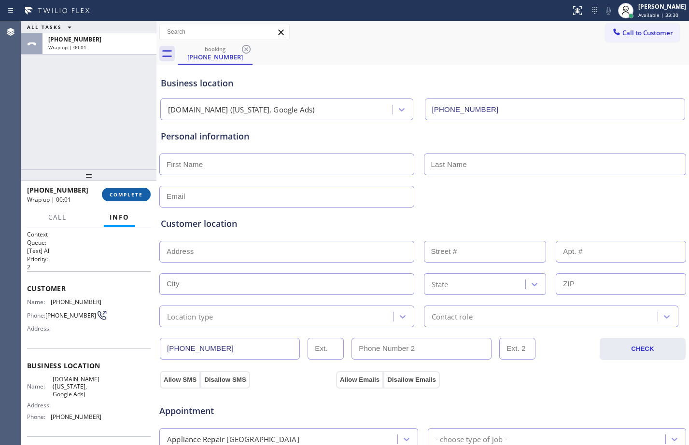
click at [139, 192] on span "COMPLETE" at bounding box center [126, 194] width 33 height 7
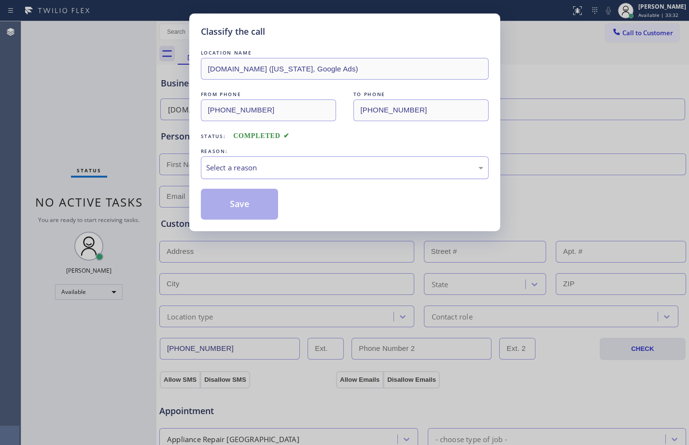
click at [286, 170] on div "Select a reason" at bounding box center [344, 167] width 277 height 11
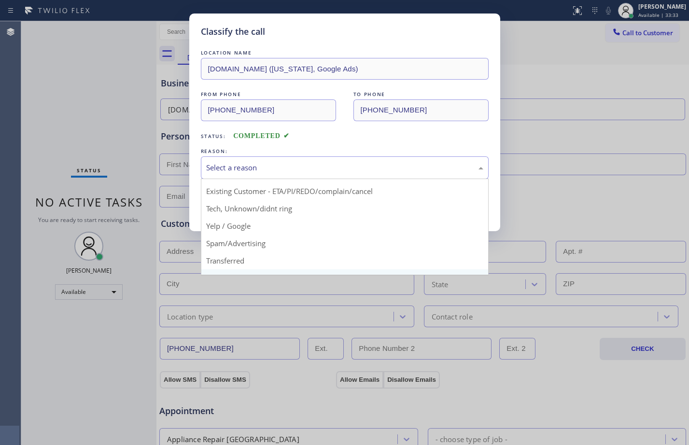
scroll to position [61, 0]
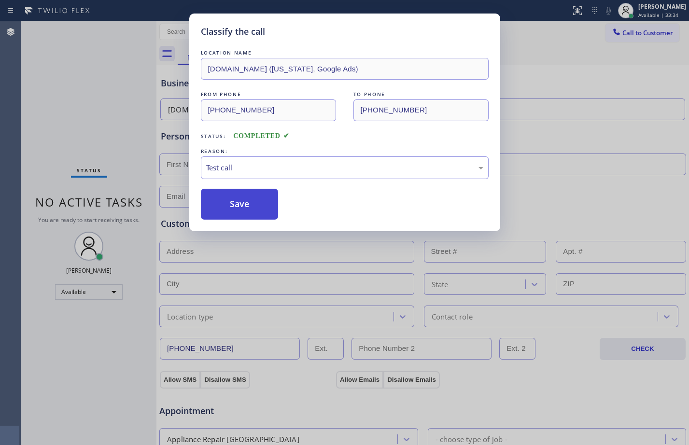
click at [241, 212] on button "Save" at bounding box center [240, 204] width 78 height 31
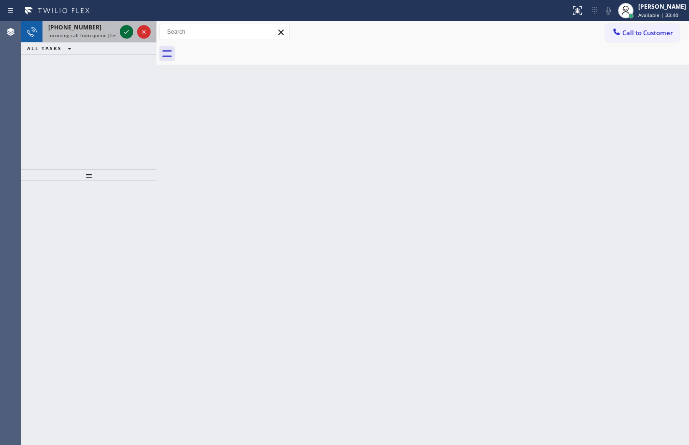
click at [130, 28] on icon at bounding box center [127, 32] width 12 height 12
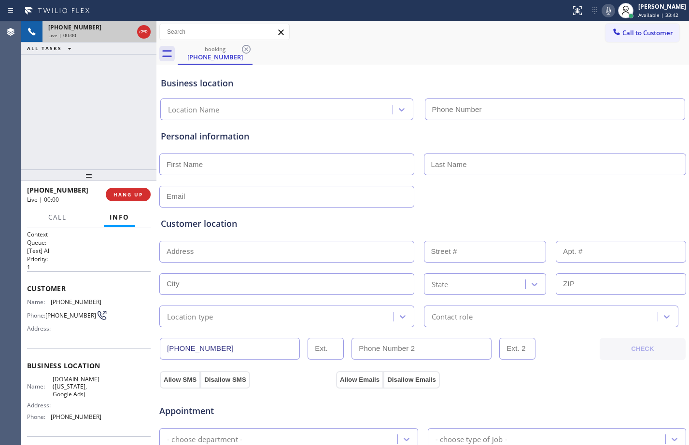
type input "[PHONE_NUMBER]"
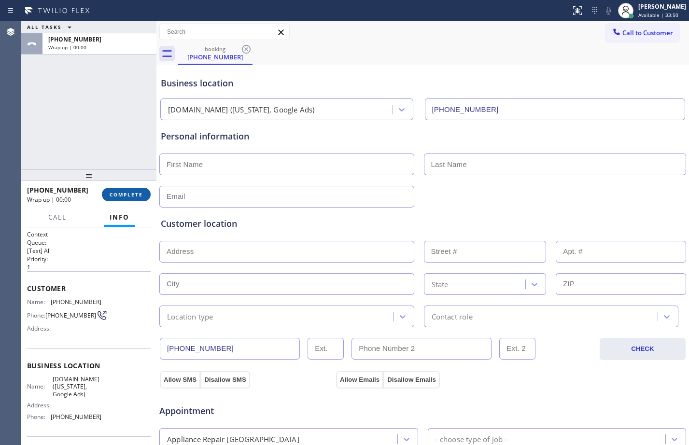
click at [137, 194] on span "COMPLETE" at bounding box center [126, 194] width 33 height 7
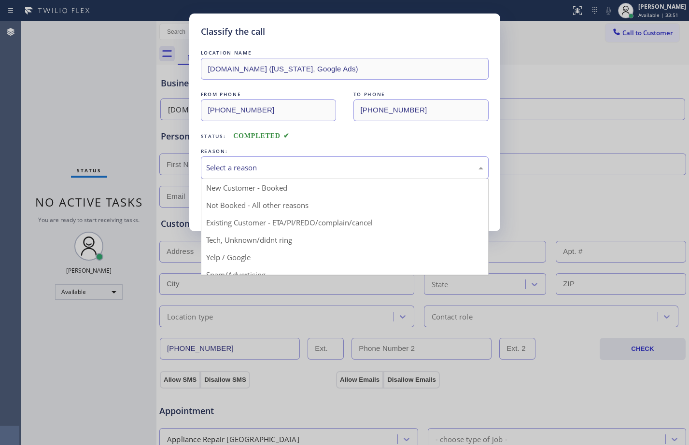
click at [254, 168] on div "Select a reason" at bounding box center [344, 167] width 277 height 11
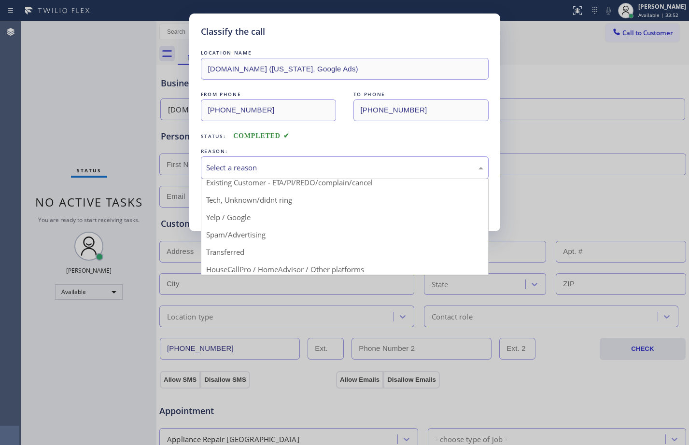
scroll to position [61, 0]
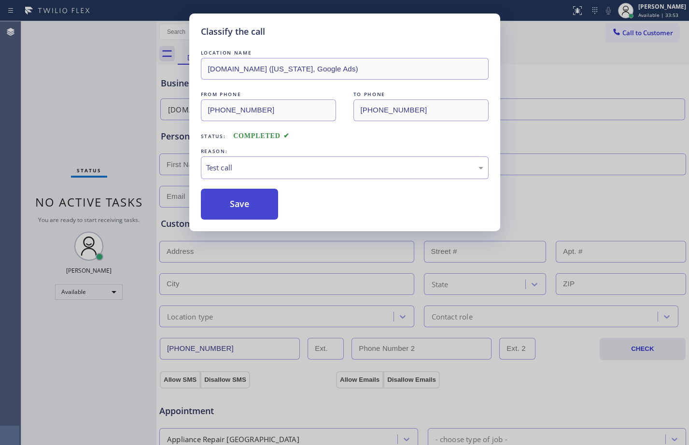
click at [224, 198] on button "Save" at bounding box center [240, 204] width 78 height 31
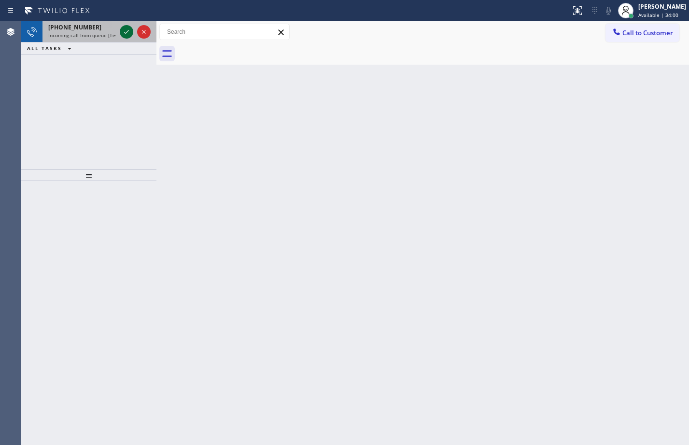
click at [129, 30] on icon at bounding box center [127, 32] width 12 height 12
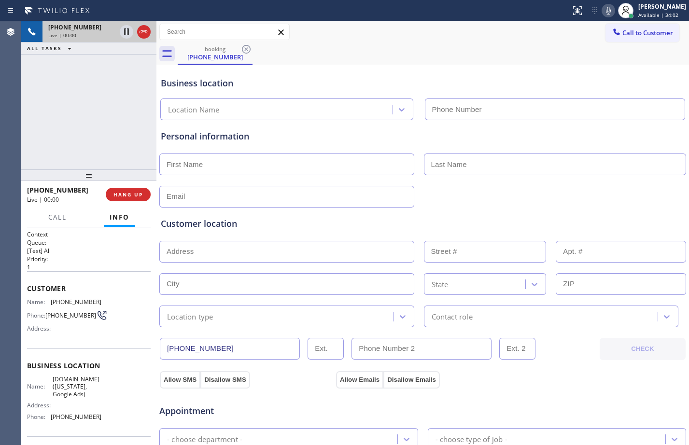
type input "[PHONE_NUMBER]"
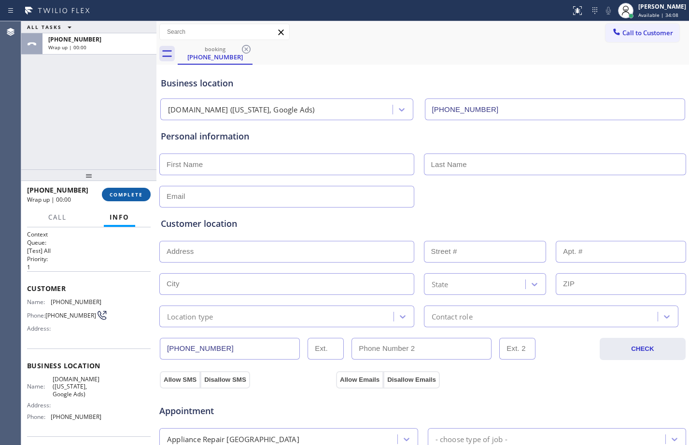
click at [110, 192] on span "COMPLETE" at bounding box center [126, 194] width 33 height 7
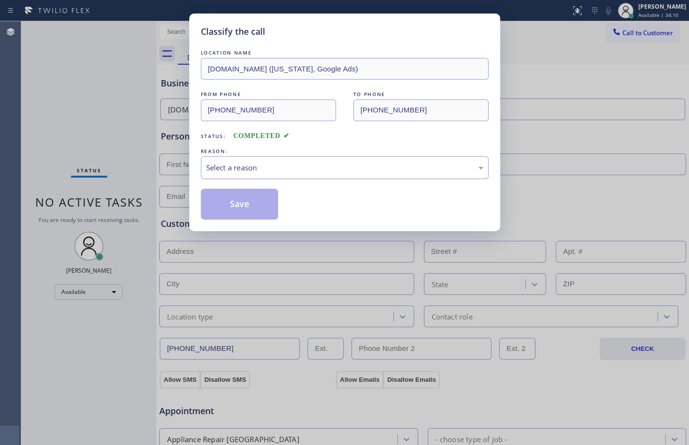
click at [255, 168] on div "Select a reason" at bounding box center [344, 167] width 277 height 11
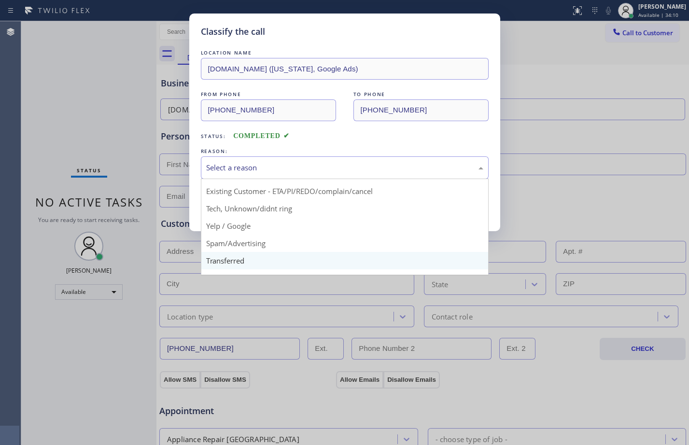
scroll to position [61, 0]
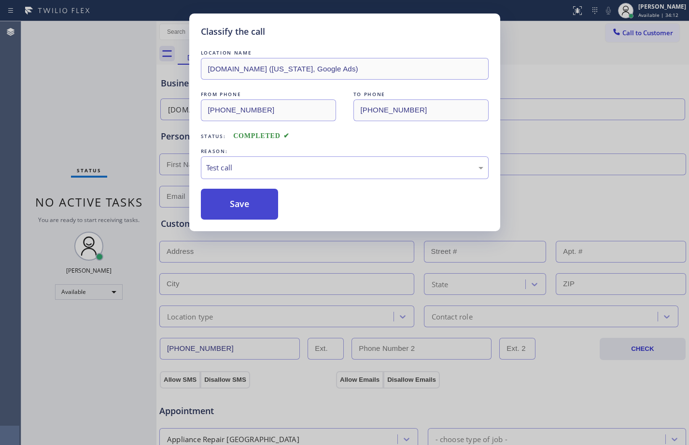
click at [244, 202] on button "Save" at bounding box center [240, 204] width 78 height 31
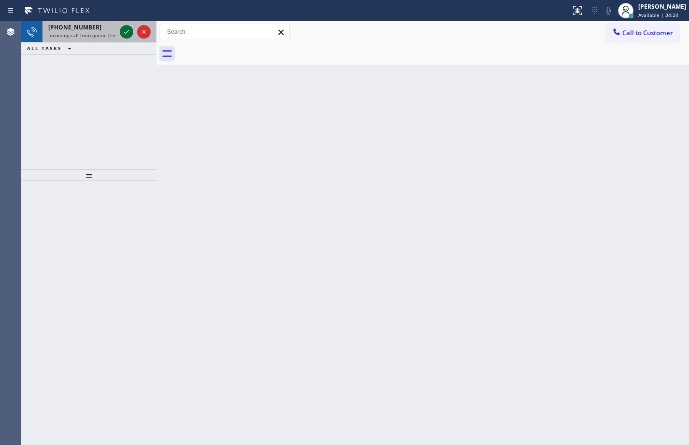
click at [127, 27] on icon at bounding box center [127, 32] width 12 height 12
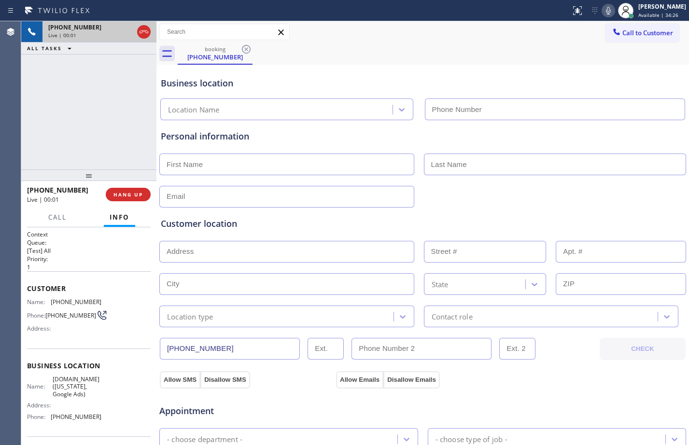
type input "[PHONE_NUMBER]"
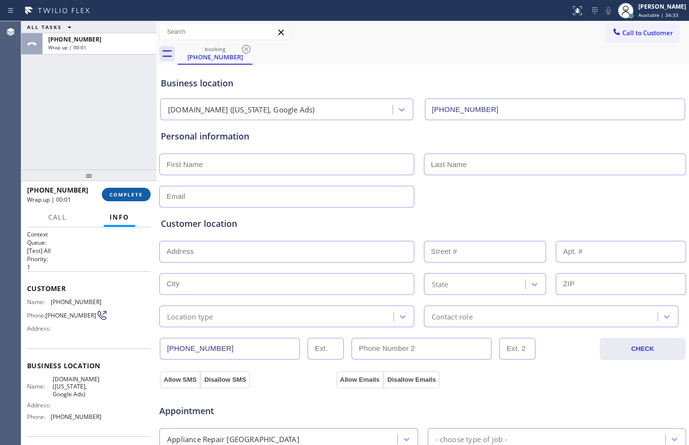
click at [135, 198] on span "COMPLETE" at bounding box center [126, 194] width 33 height 7
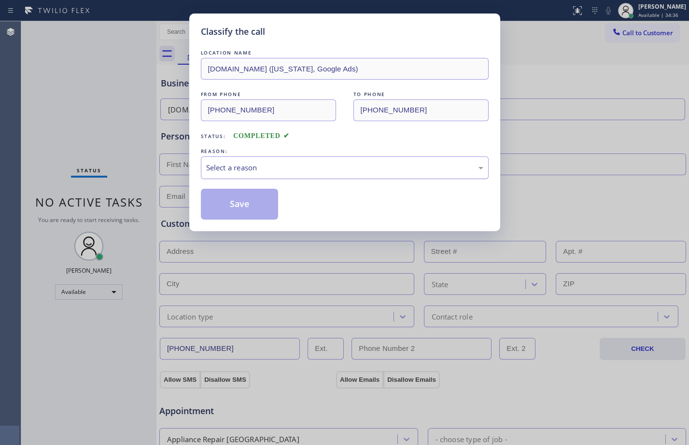
click at [233, 175] on div "Select a reason" at bounding box center [345, 167] width 288 height 23
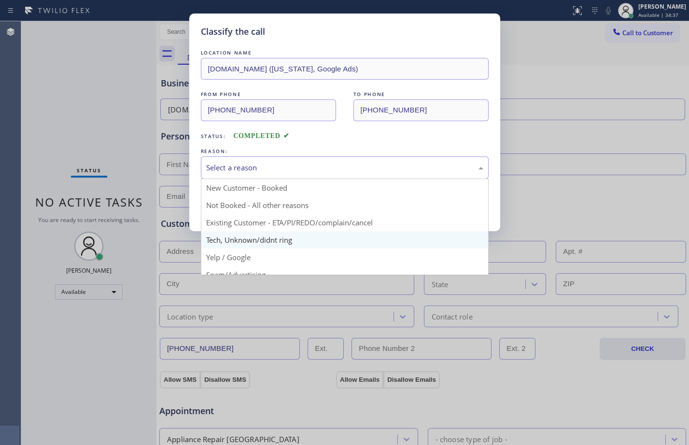
scroll to position [61, 0]
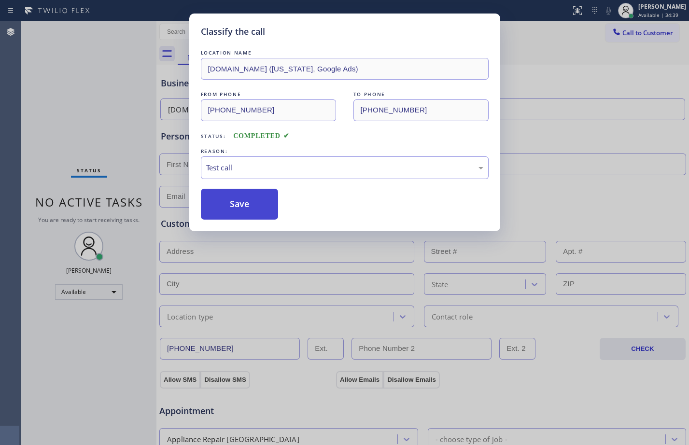
click at [235, 208] on button "Save" at bounding box center [240, 204] width 78 height 31
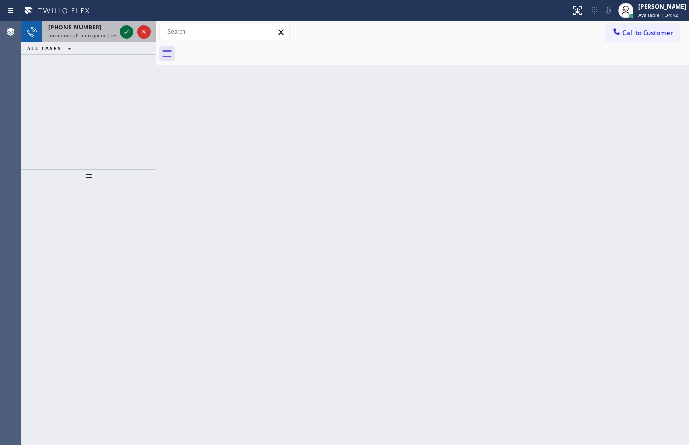
click at [124, 33] on icon at bounding box center [127, 32] width 12 height 12
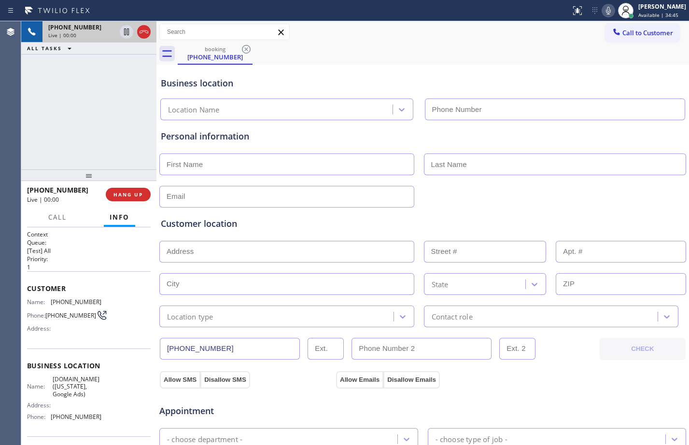
type input "[PHONE_NUMBER]"
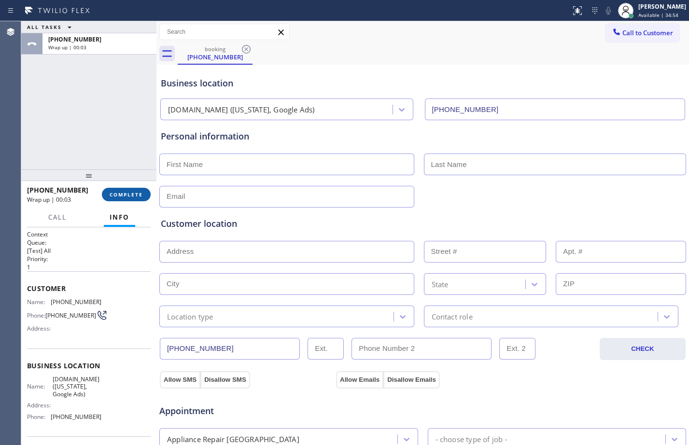
click at [123, 196] on span "COMPLETE" at bounding box center [126, 194] width 33 height 7
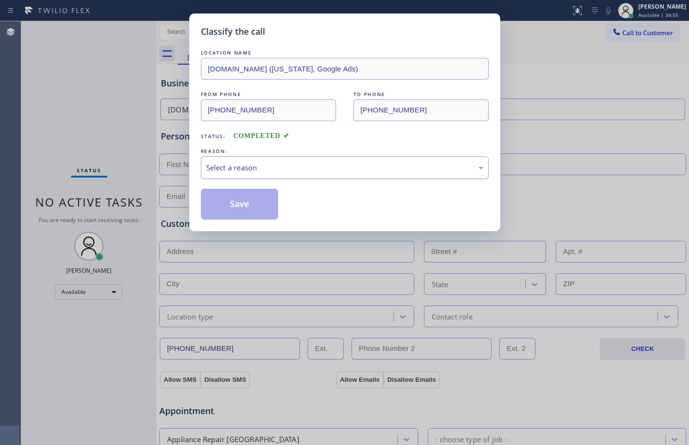
click at [292, 175] on div "Select a reason" at bounding box center [345, 167] width 288 height 23
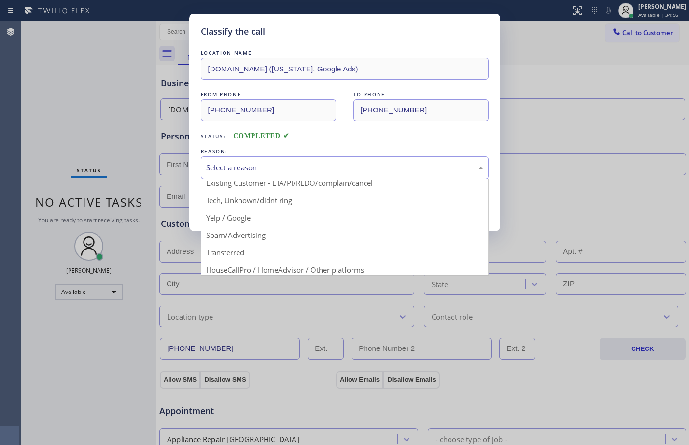
scroll to position [61, 0]
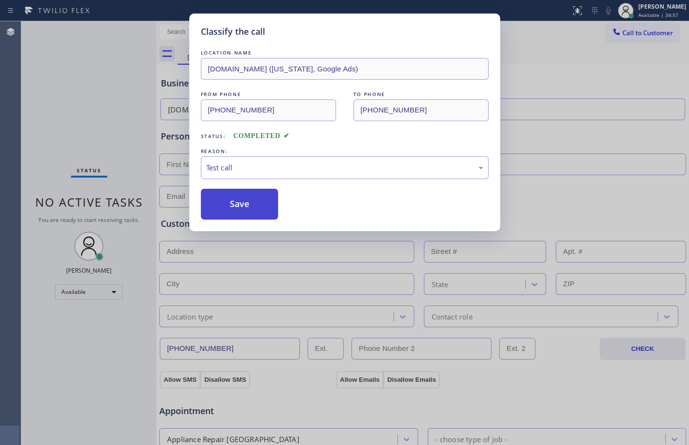
click at [241, 212] on button "Save" at bounding box center [240, 204] width 78 height 31
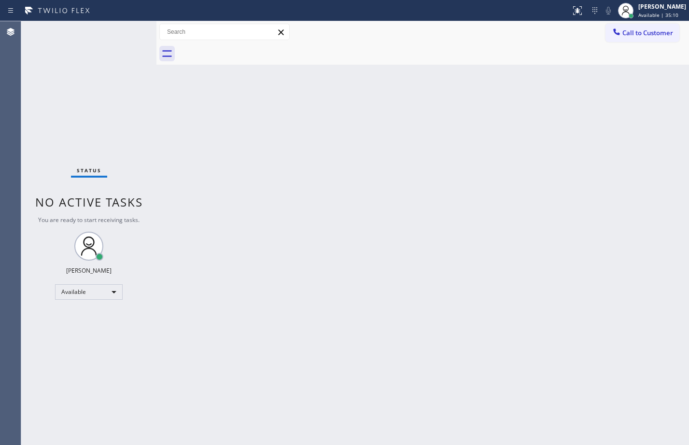
click at [434, 156] on div "Back to Dashboard Change Sender ID Customers Technicians Select a contact Outbo…" at bounding box center [422, 233] width 533 height 424
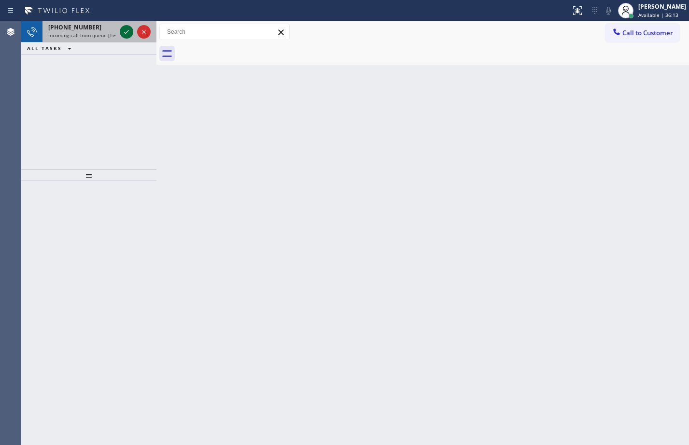
click at [123, 34] on icon at bounding box center [127, 32] width 12 height 12
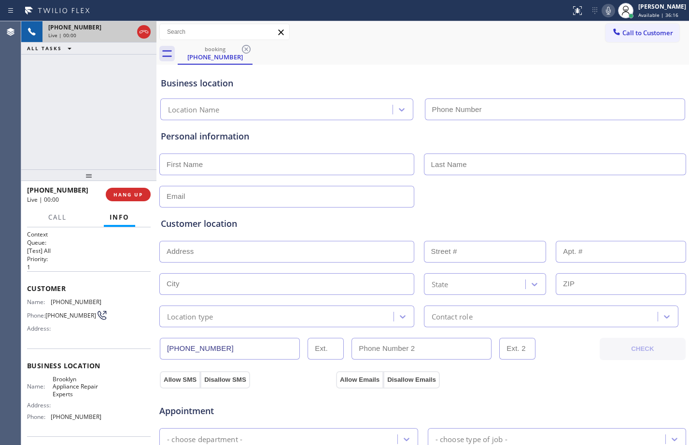
type input "[PHONE_NUMBER]"
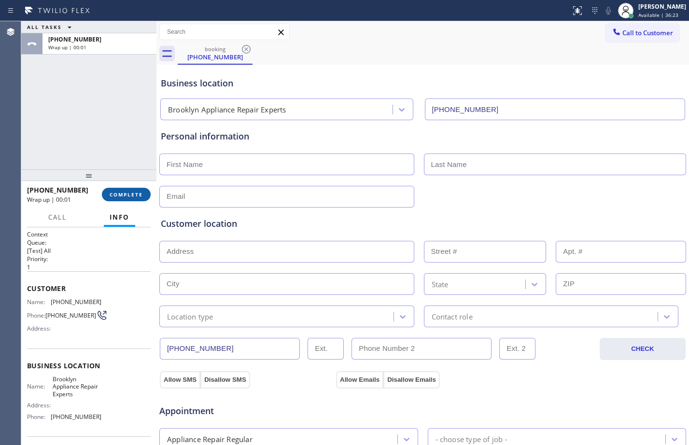
click at [110, 195] on span "COMPLETE" at bounding box center [126, 194] width 33 height 7
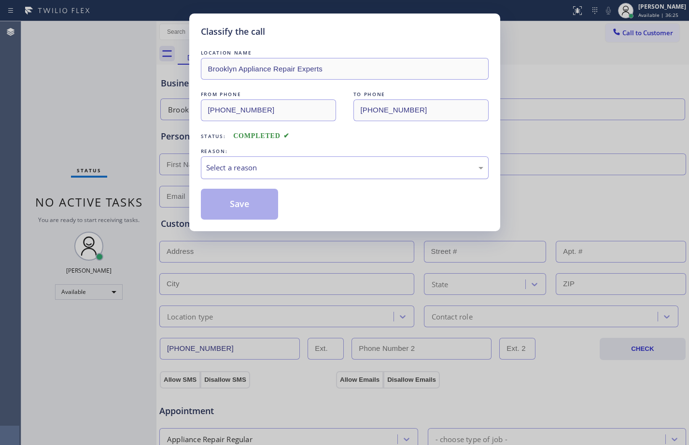
click at [295, 171] on div "Select a reason" at bounding box center [344, 167] width 277 height 11
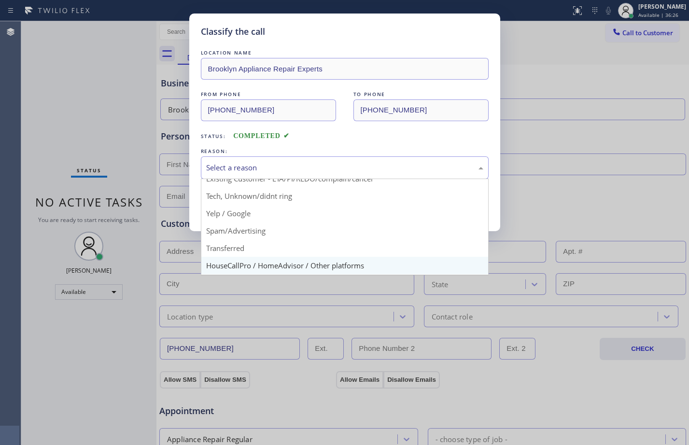
scroll to position [61, 0]
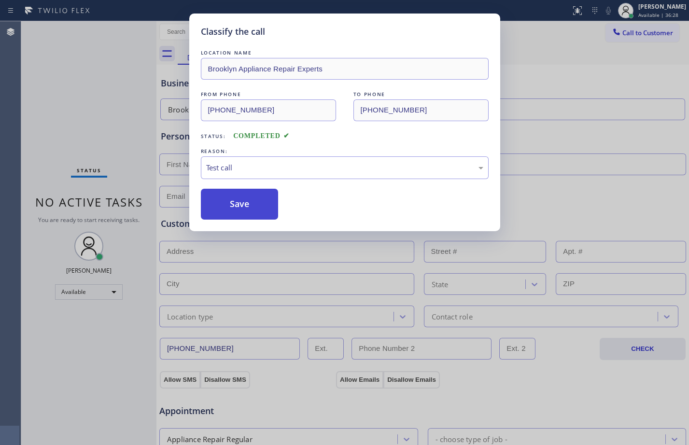
click at [220, 209] on button "Save" at bounding box center [240, 204] width 78 height 31
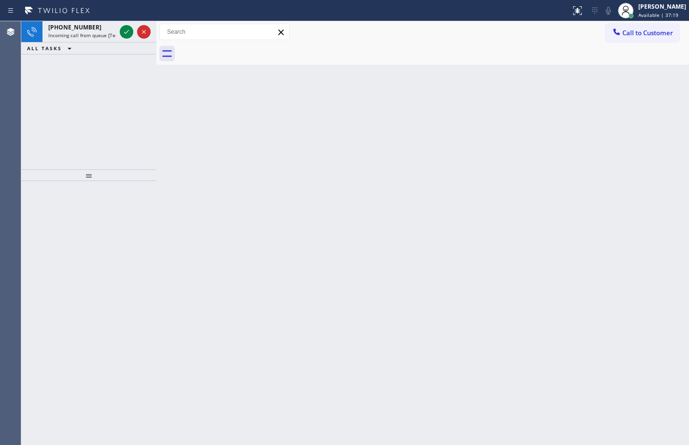
click at [80, 99] on div "[PHONE_NUMBER] Incoming call from queue [Test] All ALL TASKS ALL TASKS ACTIVE T…" at bounding box center [88, 95] width 135 height 148
click at [128, 38] on button at bounding box center [127, 32] width 14 height 14
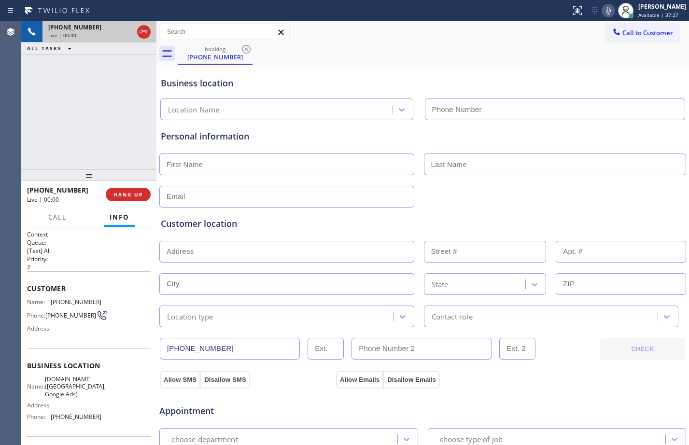
type input "[PHONE_NUMBER]"
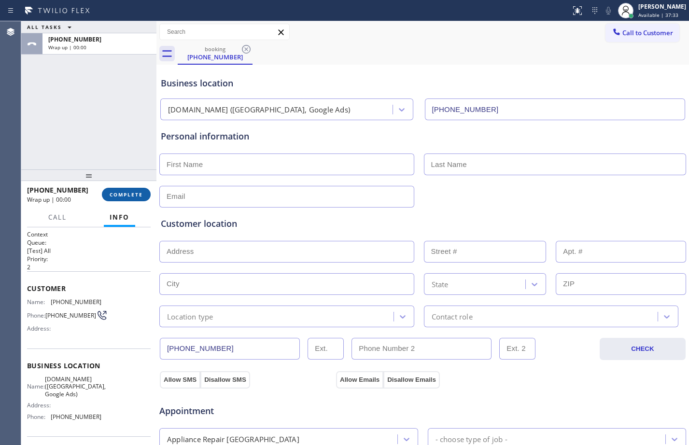
click at [138, 194] on span "COMPLETE" at bounding box center [126, 194] width 33 height 7
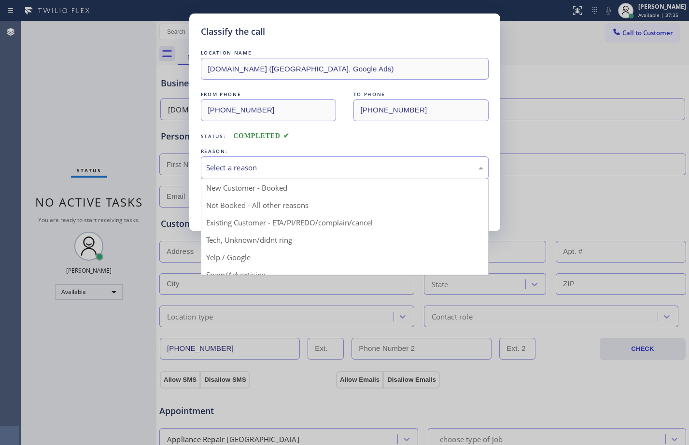
click at [255, 168] on div "Select a reason" at bounding box center [344, 167] width 277 height 11
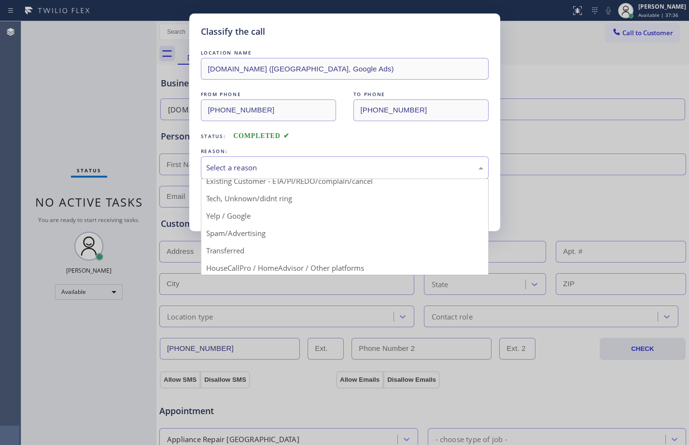
scroll to position [61, 0]
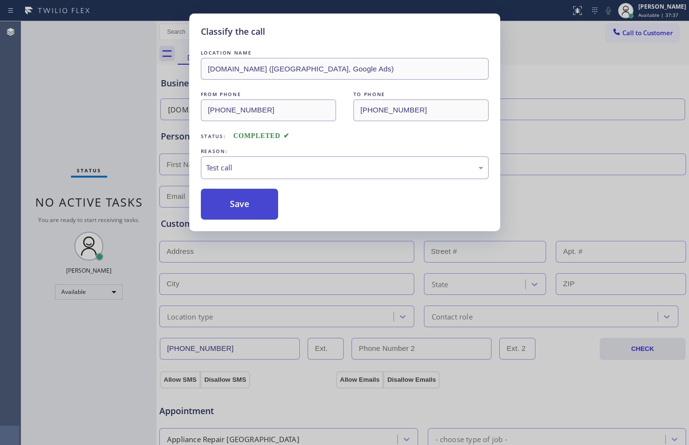
click at [223, 212] on button "Save" at bounding box center [240, 204] width 78 height 31
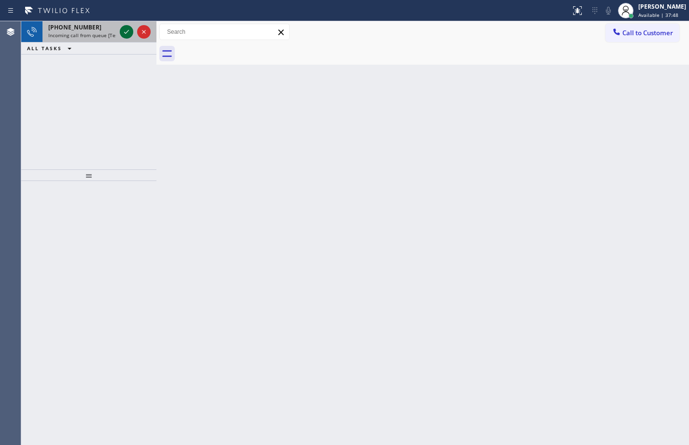
click at [126, 31] on icon at bounding box center [127, 32] width 12 height 12
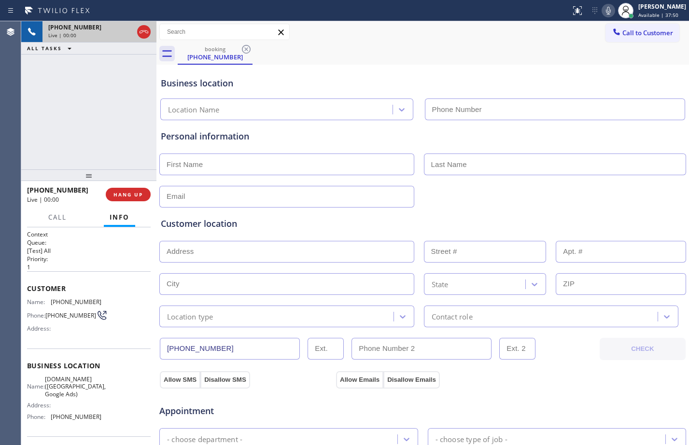
type input "[PHONE_NUMBER]"
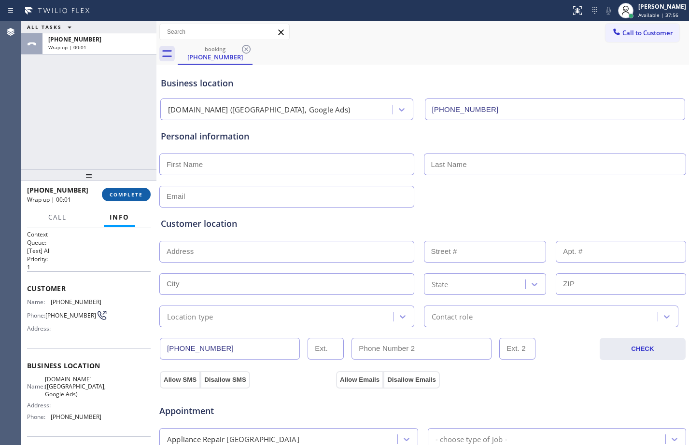
click at [136, 201] on button "COMPLETE" at bounding box center [126, 195] width 49 height 14
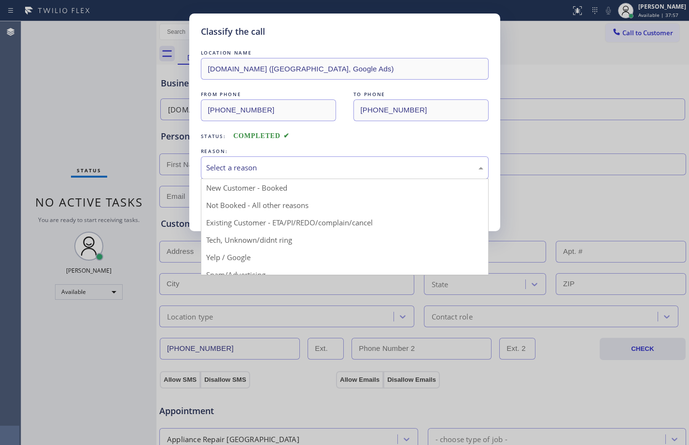
click at [257, 173] on div "Select a reason" at bounding box center [345, 167] width 288 height 23
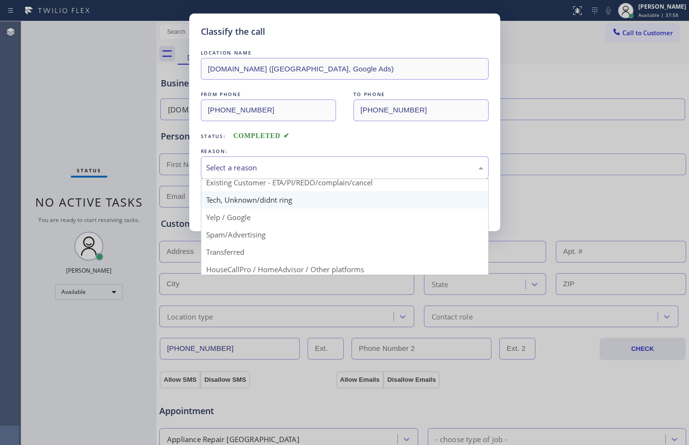
scroll to position [61, 0]
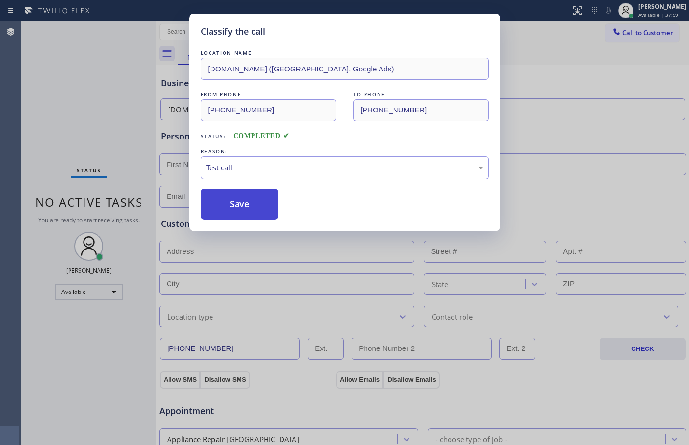
click at [227, 199] on button "Save" at bounding box center [240, 204] width 78 height 31
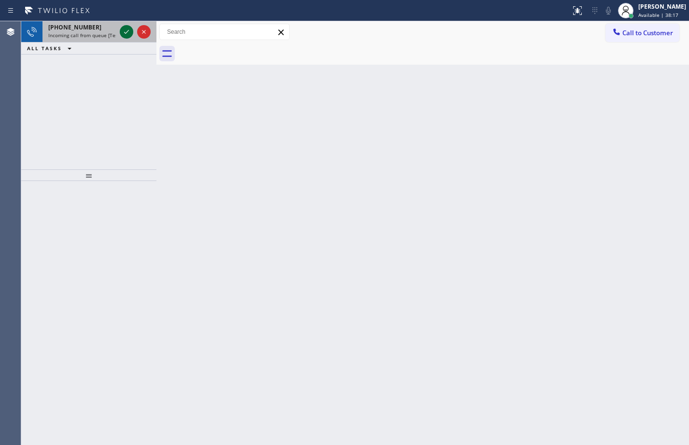
click at [122, 34] on icon at bounding box center [127, 32] width 12 height 12
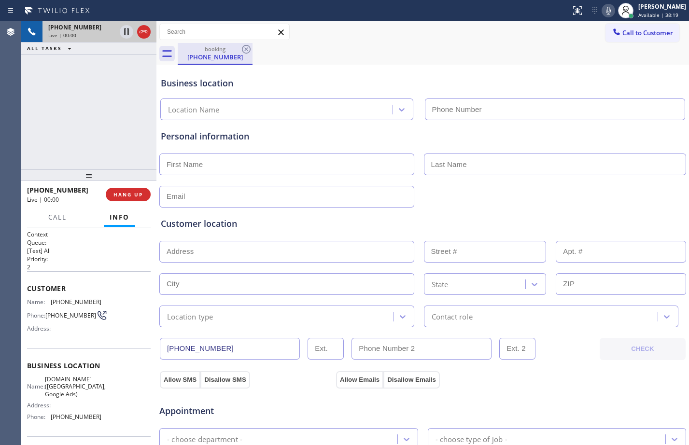
type input "[PHONE_NUMBER]"
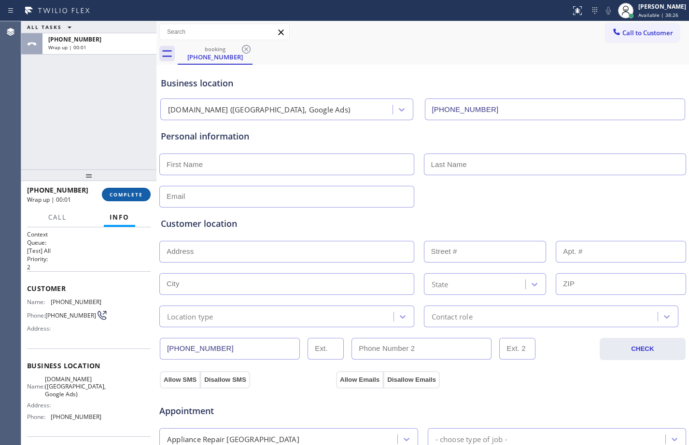
click at [125, 194] on span "COMPLETE" at bounding box center [126, 194] width 33 height 7
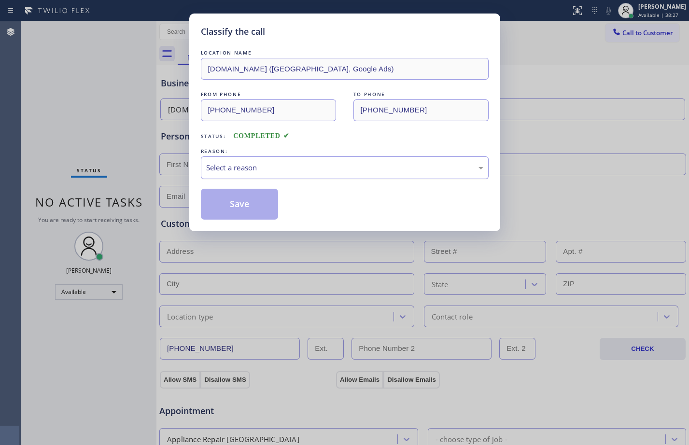
click at [285, 169] on div "Select a reason" at bounding box center [344, 167] width 277 height 11
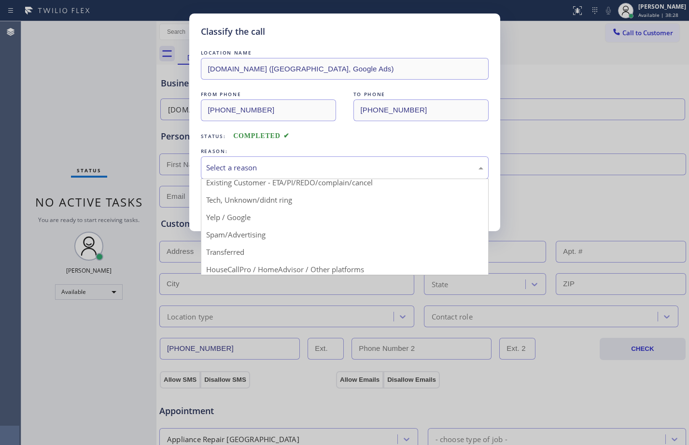
scroll to position [61, 0]
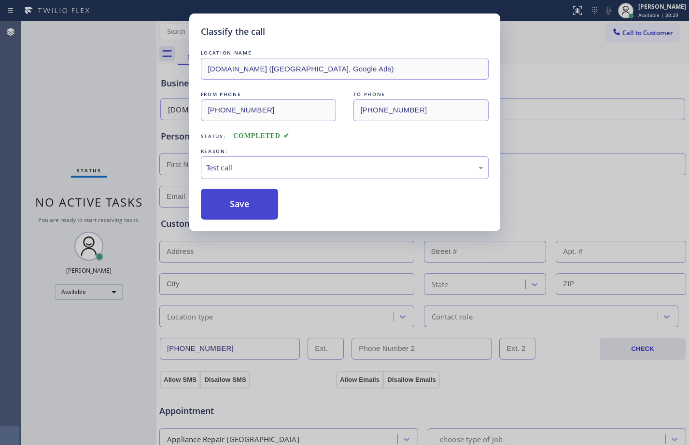
click at [243, 208] on button "Save" at bounding box center [240, 204] width 78 height 31
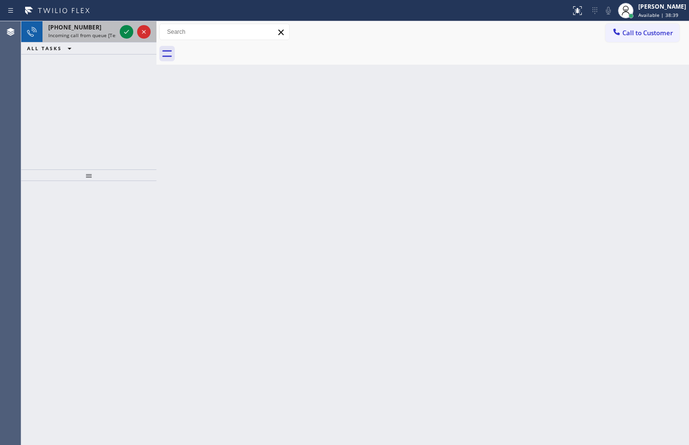
click at [119, 34] on div at bounding box center [135, 31] width 35 height 21
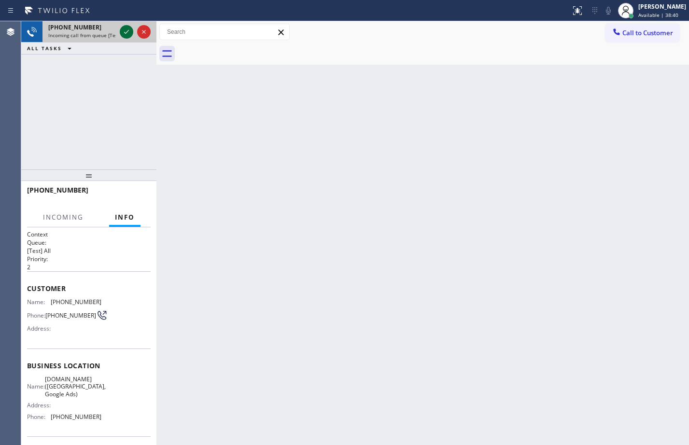
click at [124, 31] on icon at bounding box center [127, 32] width 12 height 12
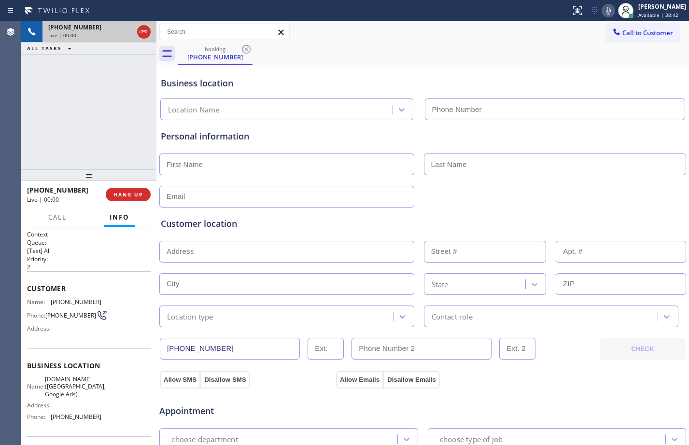
type input "[PHONE_NUMBER]"
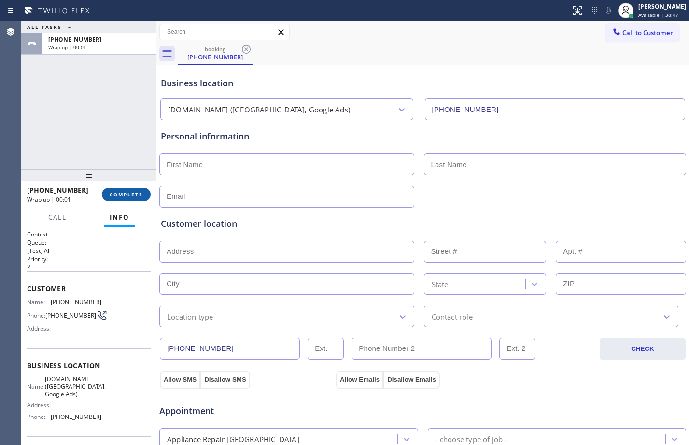
click at [128, 201] on button "COMPLETE" at bounding box center [126, 195] width 49 height 14
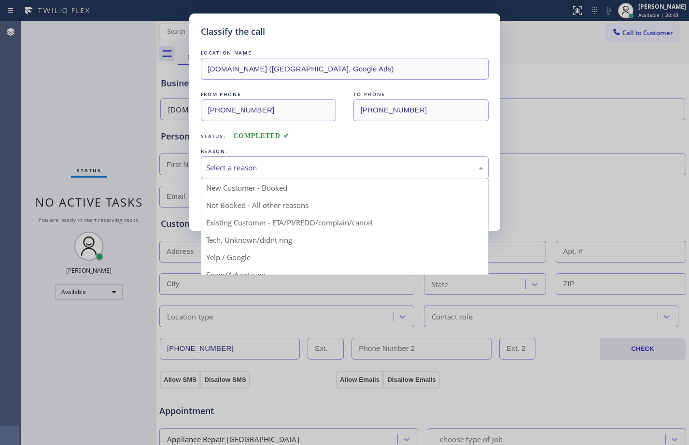
click at [286, 173] on div "Select a reason" at bounding box center [345, 167] width 288 height 23
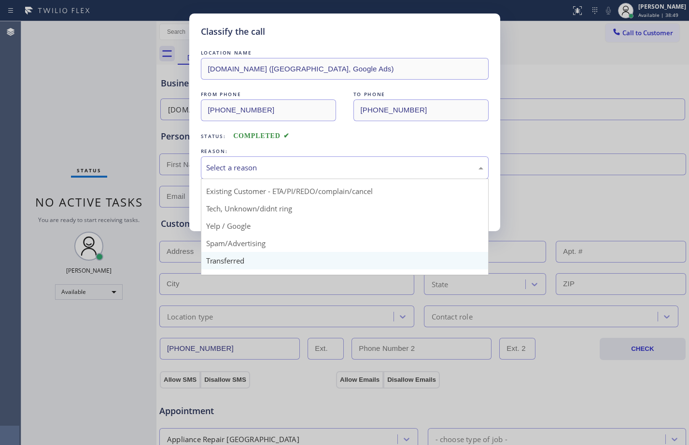
scroll to position [61, 0]
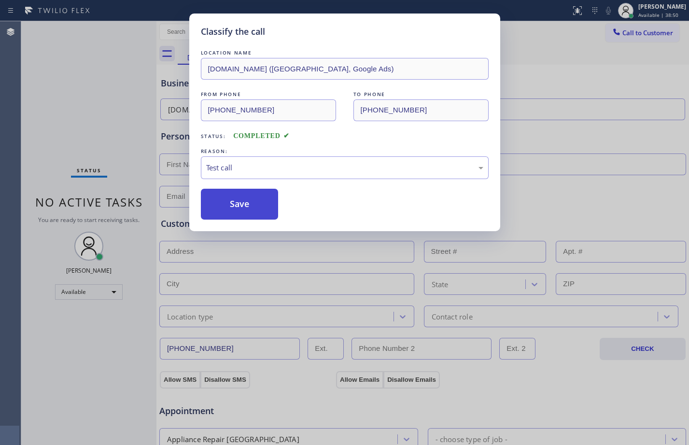
click at [241, 206] on button "Save" at bounding box center [240, 204] width 78 height 31
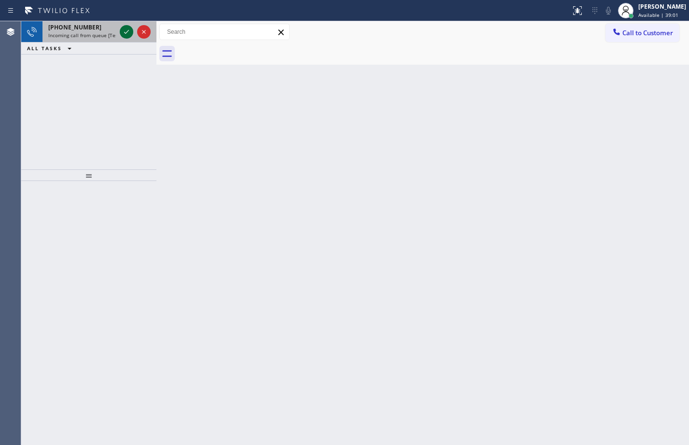
click at [130, 28] on icon at bounding box center [127, 32] width 12 height 12
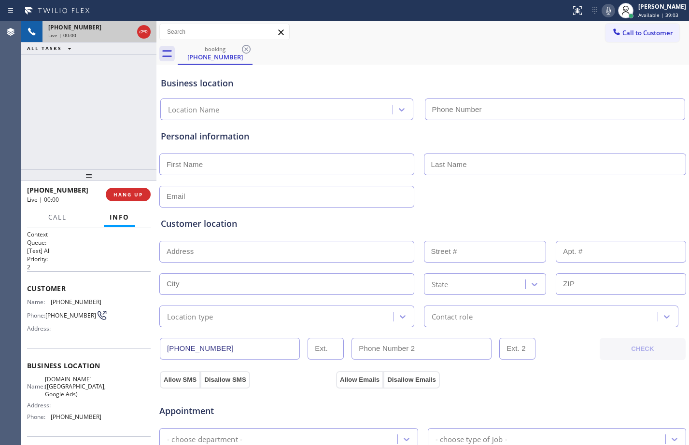
type input "[PHONE_NUMBER]"
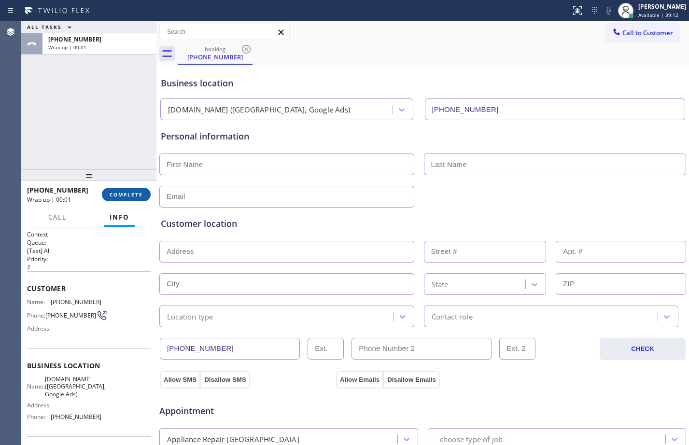
click at [125, 194] on span "COMPLETE" at bounding box center [126, 194] width 33 height 7
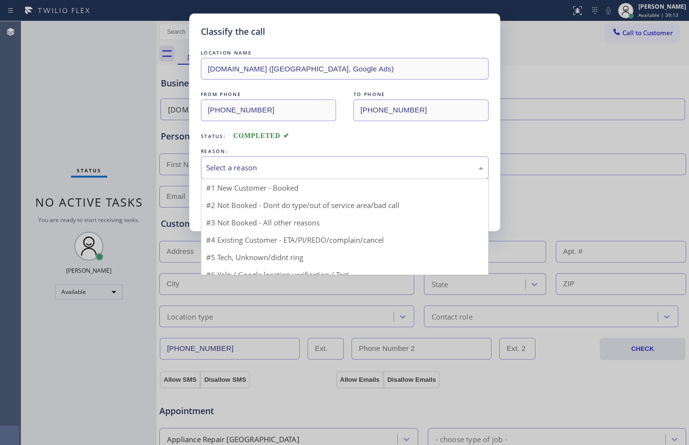
click at [255, 174] on div "Select a reason" at bounding box center [345, 167] width 288 height 23
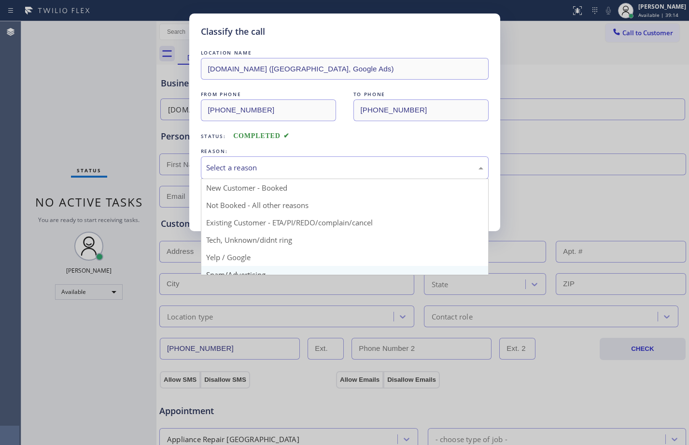
scroll to position [61, 0]
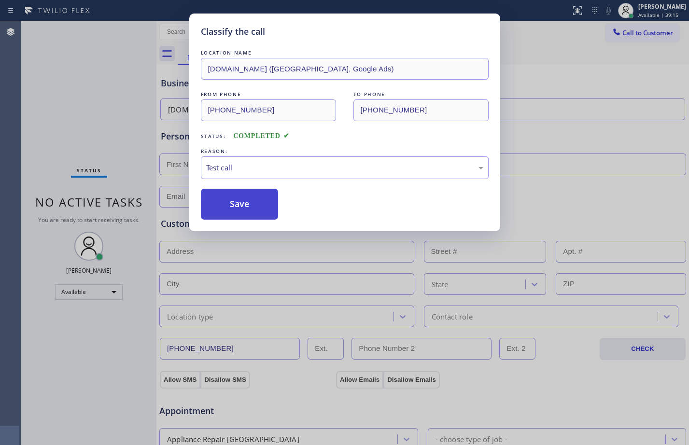
click at [244, 212] on button "Save" at bounding box center [240, 204] width 78 height 31
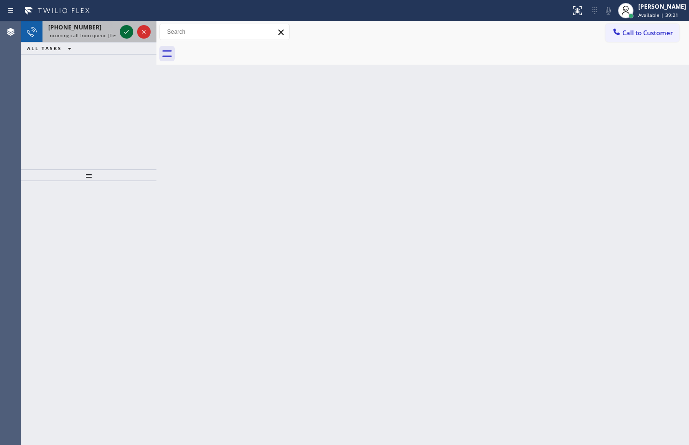
click at [126, 33] on icon at bounding box center [127, 32] width 12 height 12
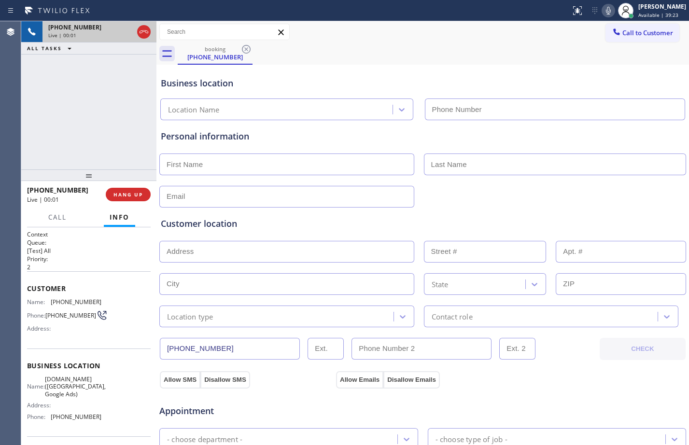
type input "[PHONE_NUMBER]"
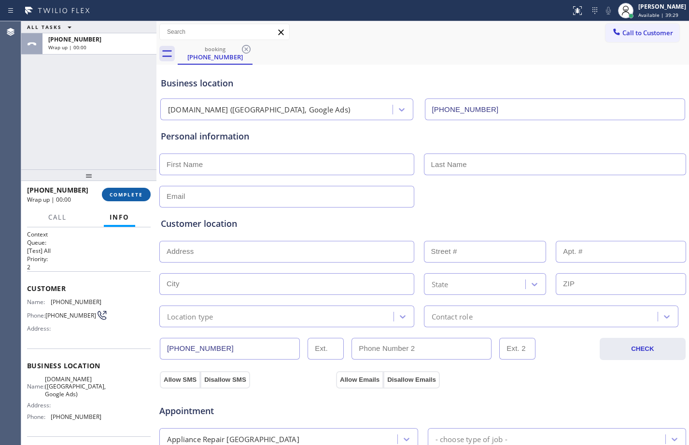
click at [126, 193] on span "COMPLETE" at bounding box center [126, 194] width 33 height 7
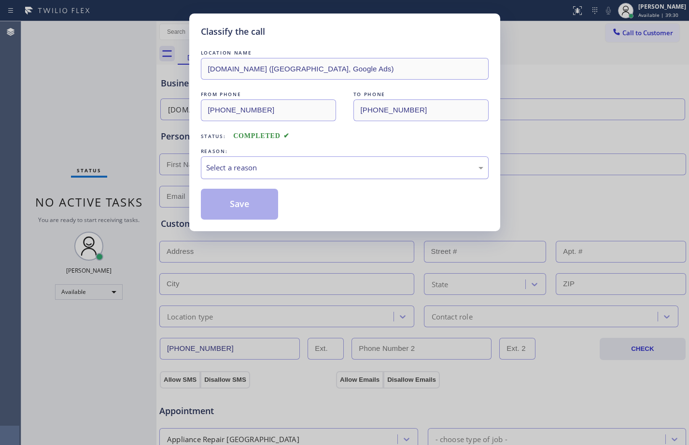
click at [325, 170] on div "Select a reason" at bounding box center [344, 167] width 277 height 11
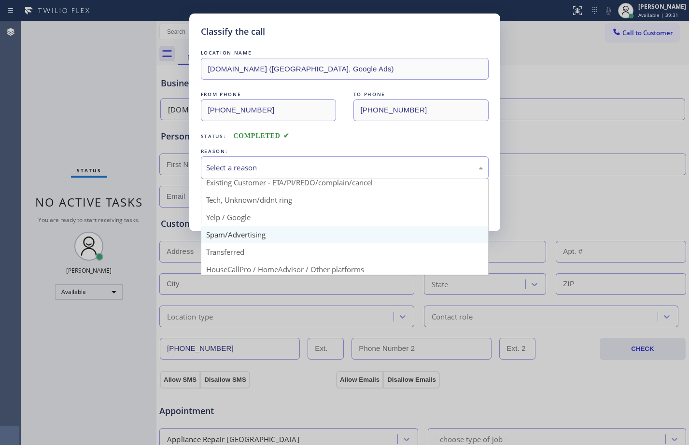
scroll to position [61, 0]
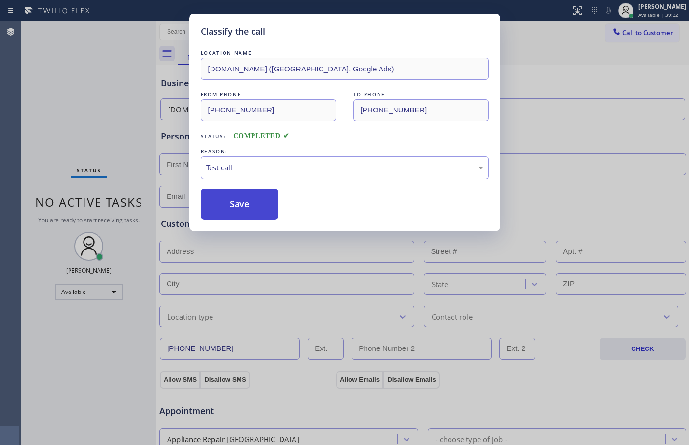
click at [253, 206] on button "Save" at bounding box center [240, 204] width 78 height 31
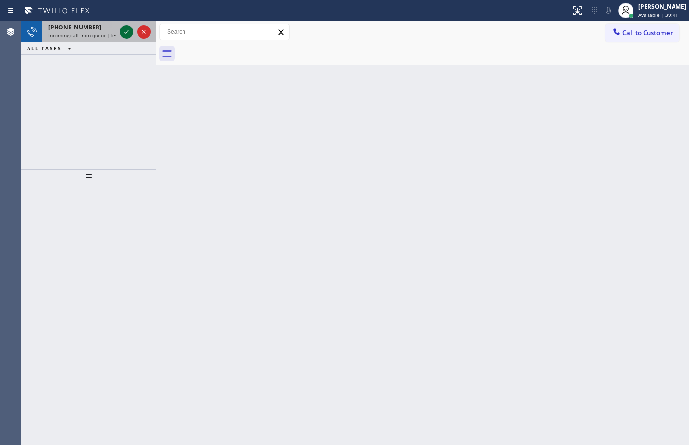
click at [128, 33] on icon at bounding box center [127, 32] width 12 height 12
click at [126, 29] on icon at bounding box center [127, 32] width 12 height 12
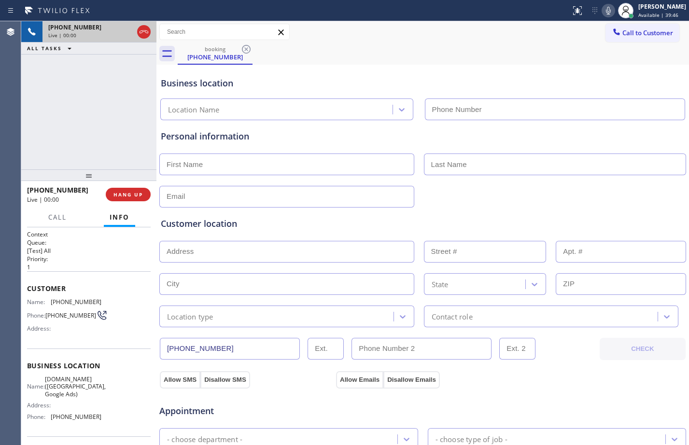
type input "[PHONE_NUMBER]"
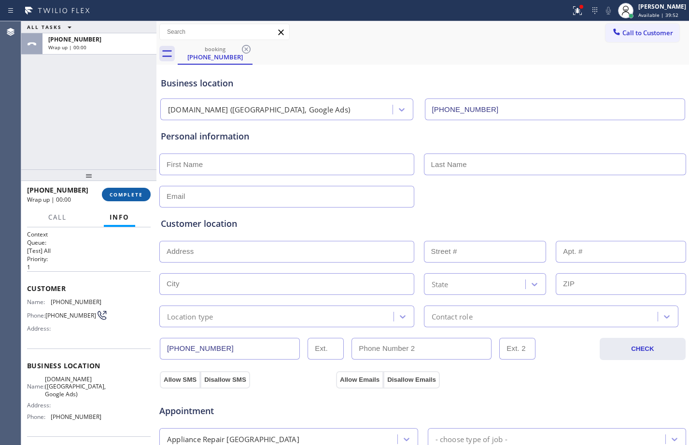
click at [116, 191] on span "COMPLETE" at bounding box center [126, 194] width 33 height 7
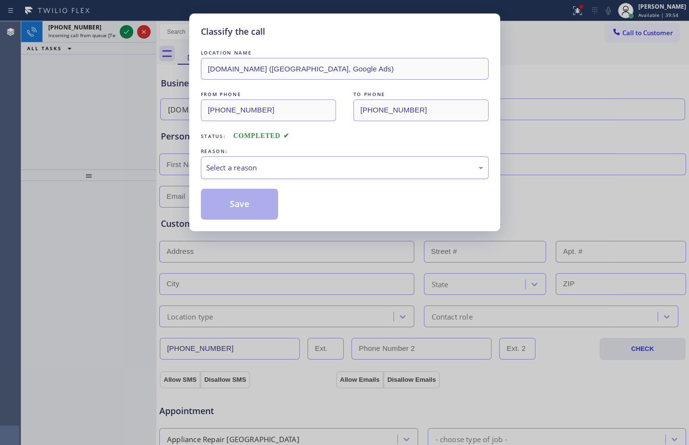
click at [253, 173] on div "Select a reason" at bounding box center [344, 167] width 277 height 11
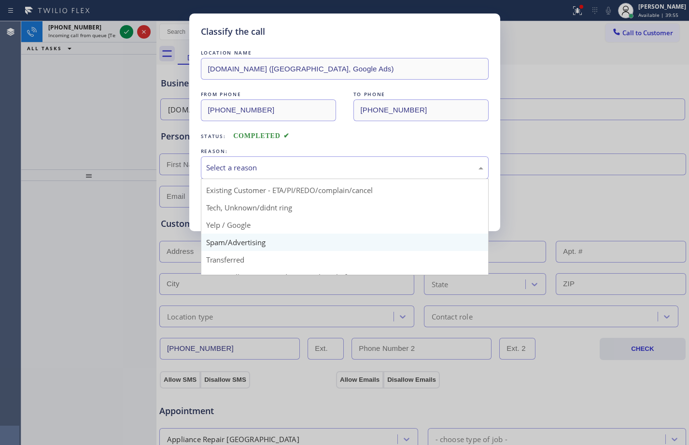
scroll to position [61, 0]
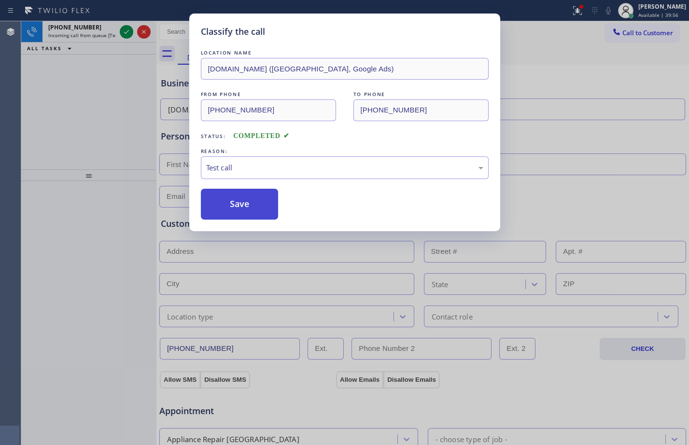
click at [233, 203] on button "Save" at bounding box center [240, 204] width 78 height 31
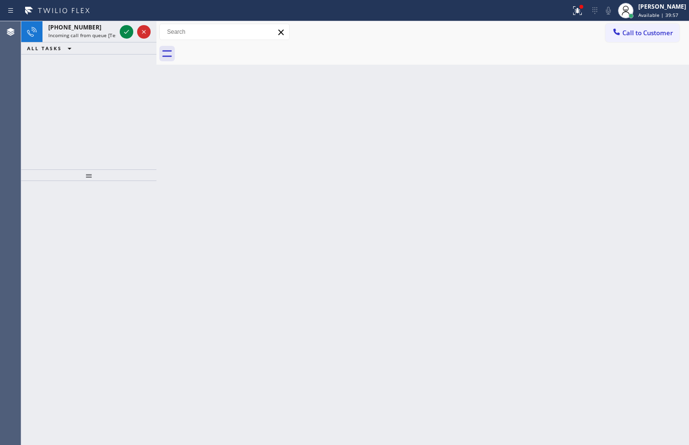
click at [128, 34] on icon at bounding box center [127, 32] width 12 height 12
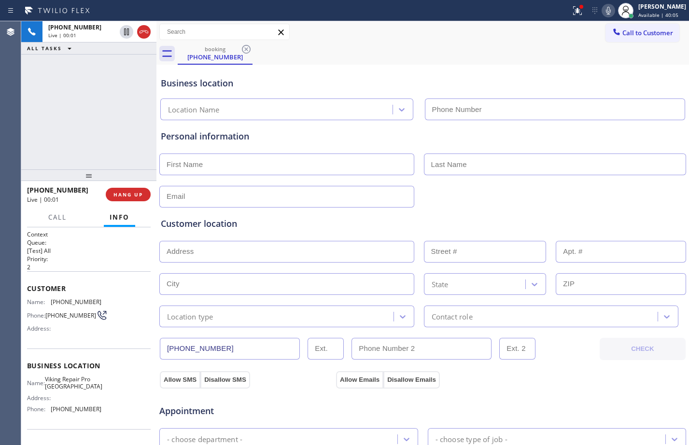
type input "[PHONE_NUMBER]"
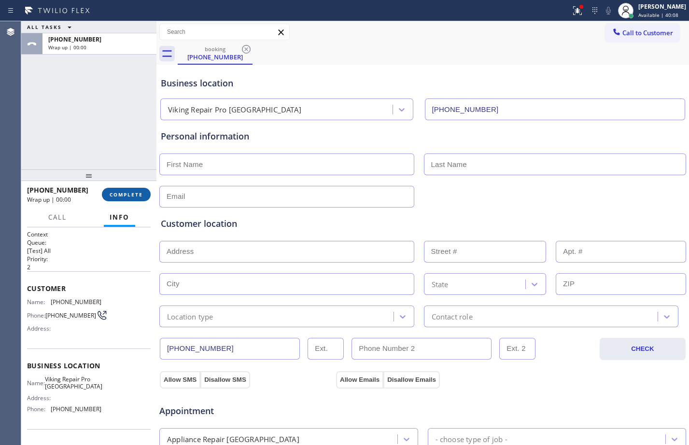
click at [130, 196] on span "COMPLETE" at bounding box center [126, 194] width 33 height 7
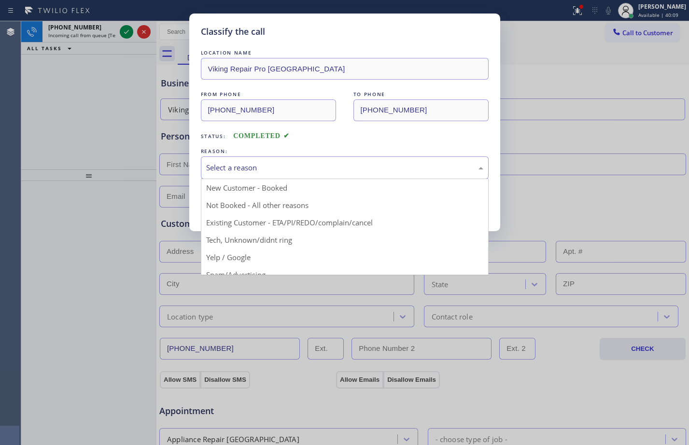
click at [319, 163] on div "Select a reason" at bounding box center [344, 167] width 277 height 11
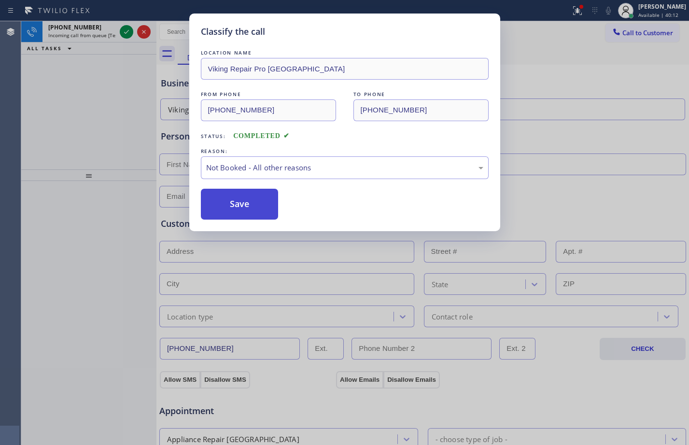
click at [243, 198] on button "Save" at bounding box center [240, 204] width 78 height 31
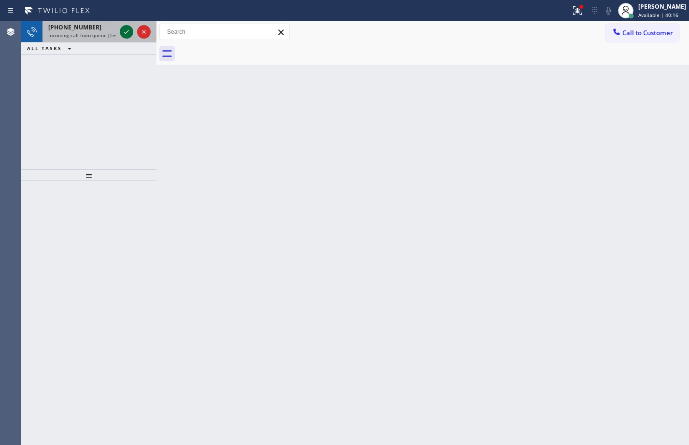
click at [124, 36] on icon at bounding box center [127, 32] width 12 height 12
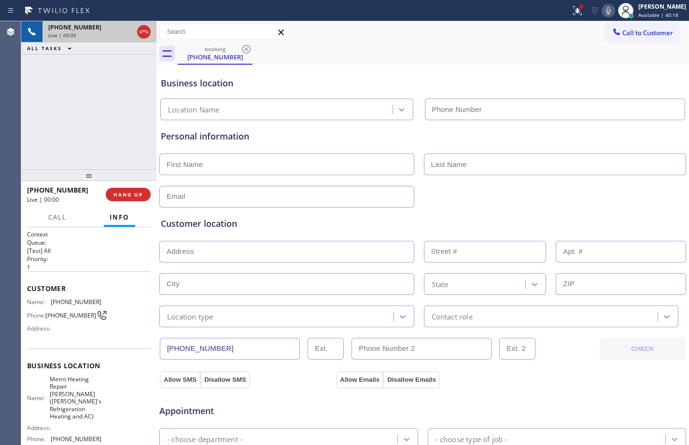
type input "[PHONE_NUMBER]"
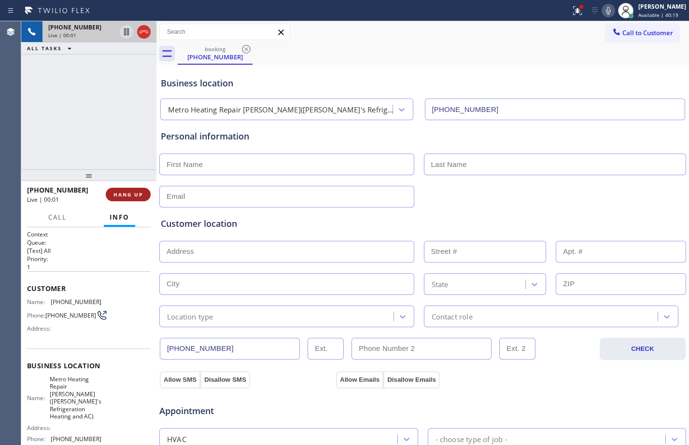
click at [130, 189] on button "HANG UP" at bounding box center [128, 195] width 45 height 14
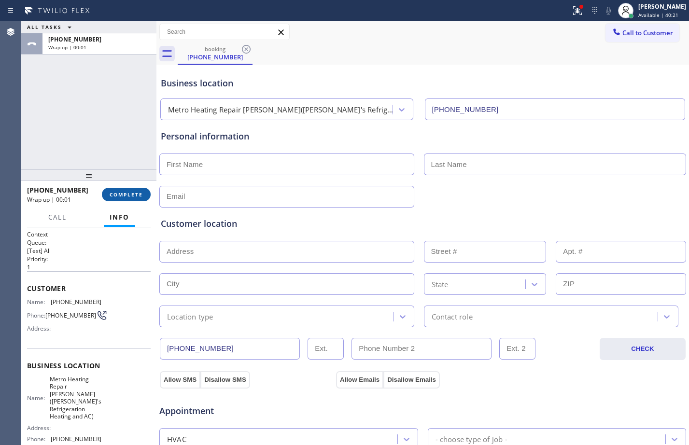
click at [130, 189] on button "COMPLETE" at bounding box center [126, 195] width 49 height 14
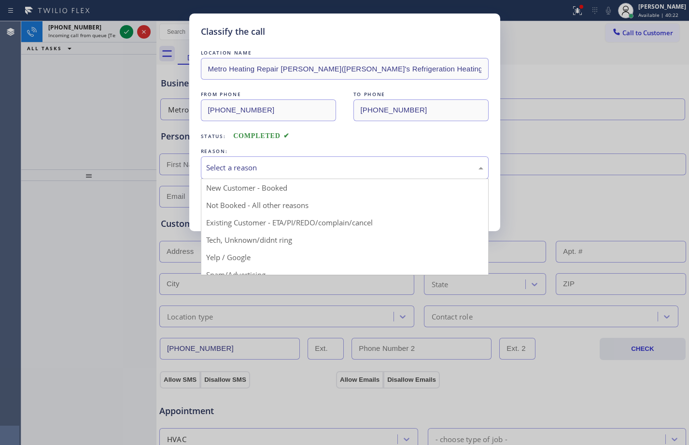
click at [280, 172] on div "Select a reason" at bounding box center [344, 167] width 277 height 11
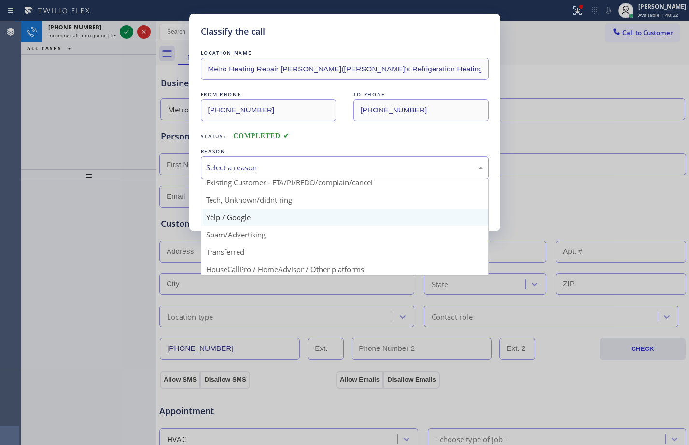
scroll to position [61, 0]
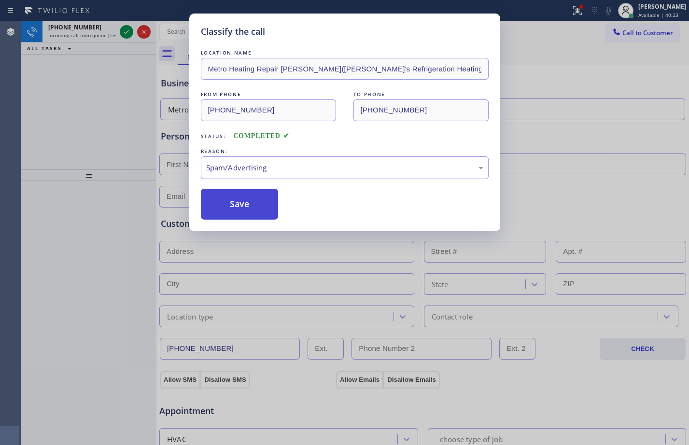
click at [251, 201] on button "Save" at bounding box center [240, 204] width 78 height 31
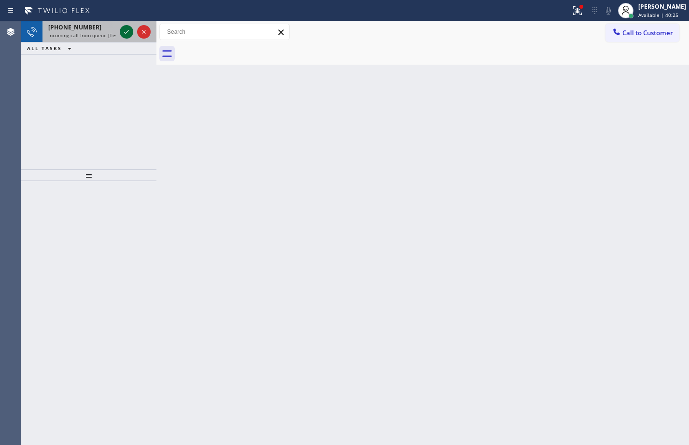
click at [122, 32] on icon at bounding box center [127, 32] width 12 height 12
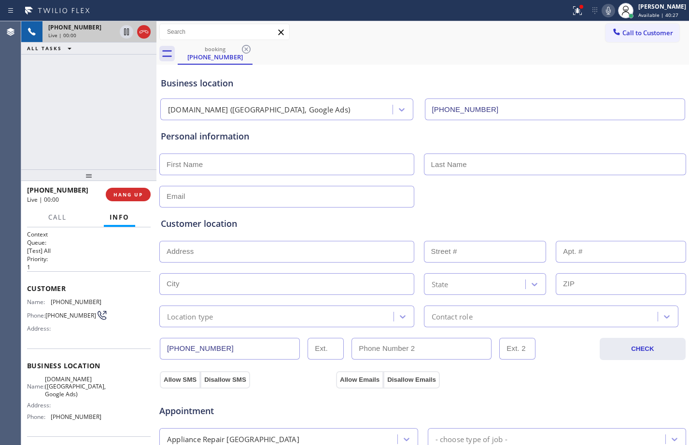
type input "[PHONE_NUMBER]"
click at [567, 19] on button at bounding box center [577, 10] width 21 height 21
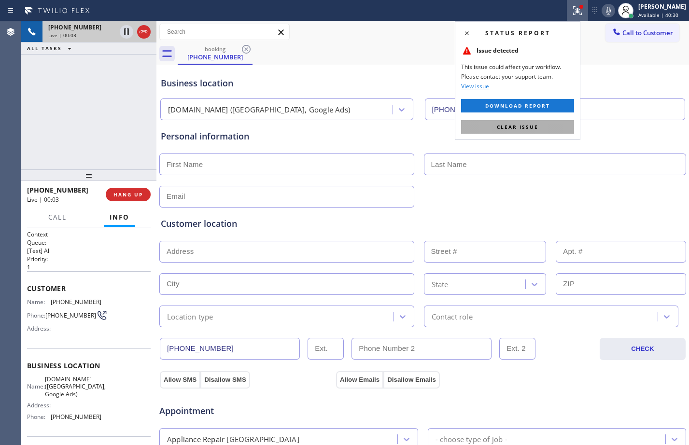
click at [520, 124] on span "Clear issue" at bounding box center [518, 127] width 42 height 7
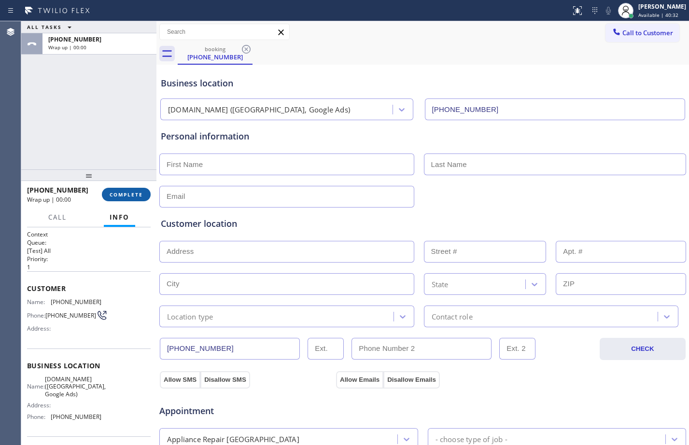
click at [126, 196] on span "COMPLETE" at bounding box center [126, 194] width 33 height 7
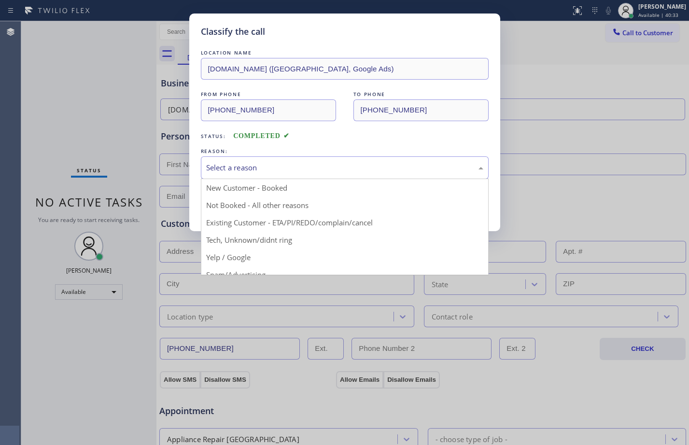
click at [375, 168] on div "Select a reason" at bounding box center [344, 167] width 277 height 11
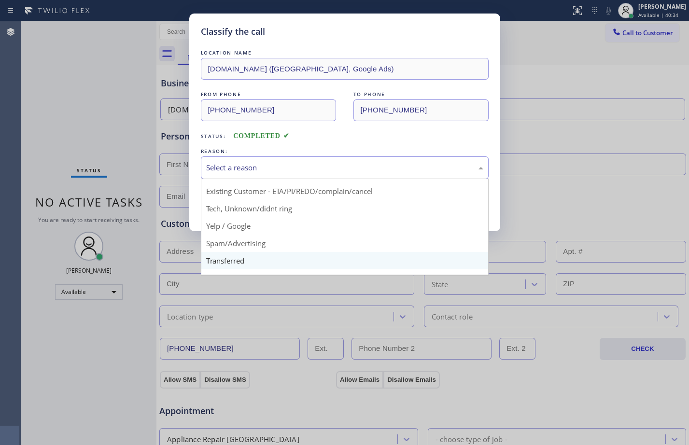
scroll to position [61, 0]
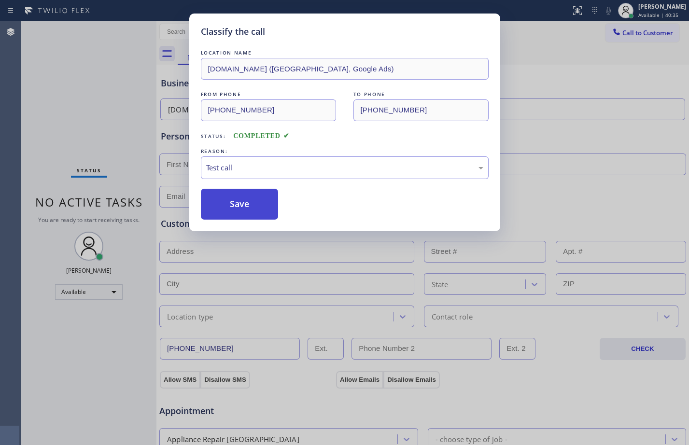
click at [255, 211] on button "Save" at bounding box center [240, 204] width 78 height 31
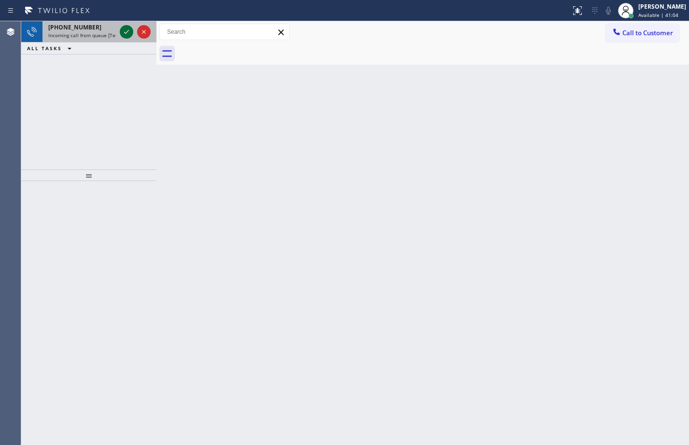
click at [124, 33] on icon at bounding box center [127, 32] width 12 height 12
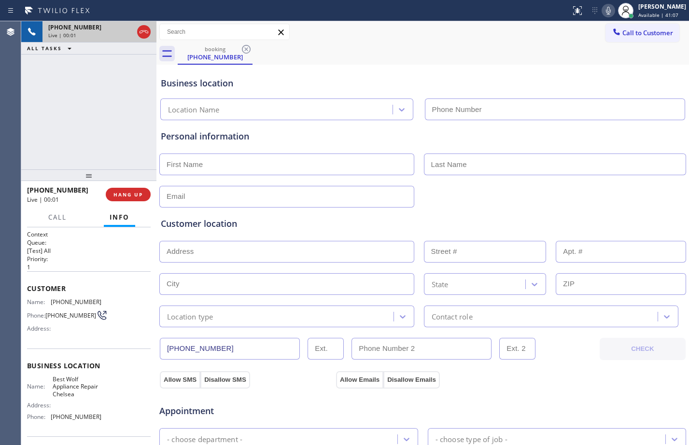
type input "[PHONE_NUMBER]"
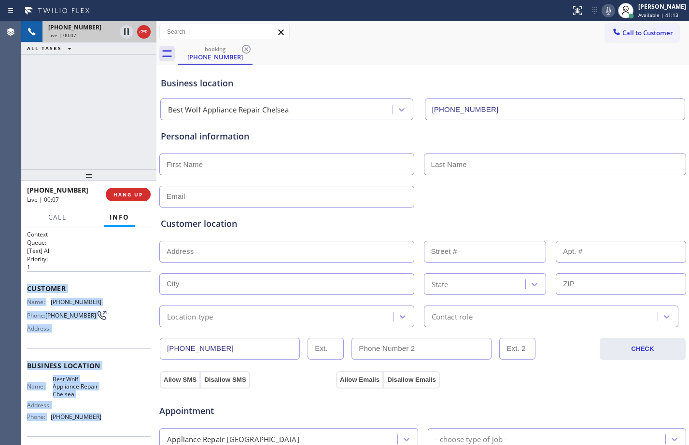
drag, startPoint x: 26, startPoint y: 285, endPoint x: 107, endPoint y: 426, distance: 162.3
click at [107, 426] on div "Context Queue: [Test] All Priority: 1 Customer Name: [PHONE_NUMBER] Phone: [PHO…" at bounding box center [88, 336] width 135 height 218
copy div "Customer Name: [PHONE_NUMBER] Phone: [PHONE_NUMBER] Address: Business location …"
click at [118, 198] on span "HANG UP" at bounding box center [127, 194] width 29 height 7
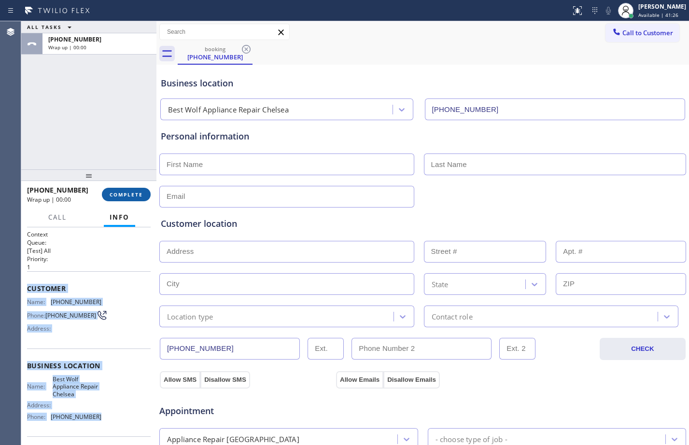
click at [118, 198] on span "COMPLETE" at bounding box center [126, 194] width 33 height 7
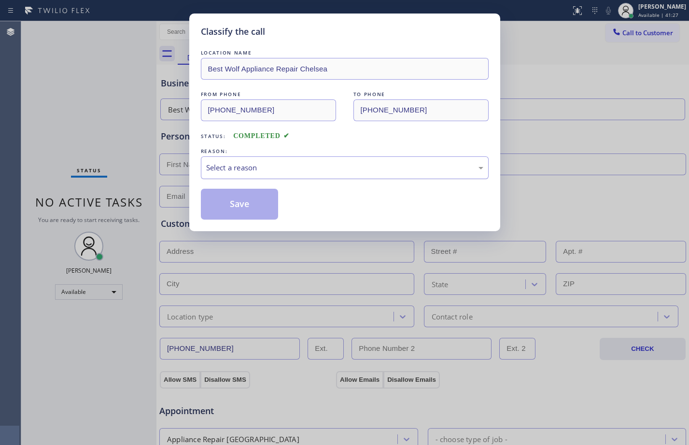
click at [413, 167] on div "Select a reason" at bounding box center [344, 167] width 277 height 11
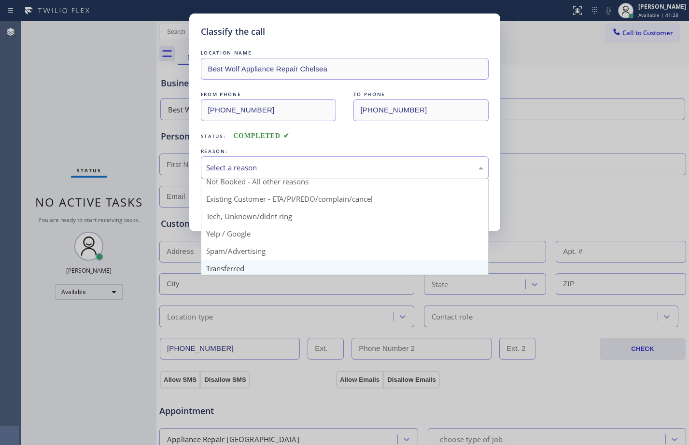
scroll to position [61, 0]
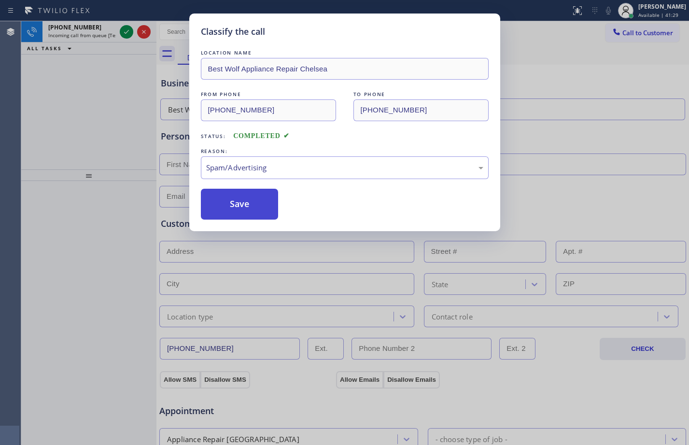
click at [243, 199] on button "Save" at bounding box center [240, 204] width 78 height 31
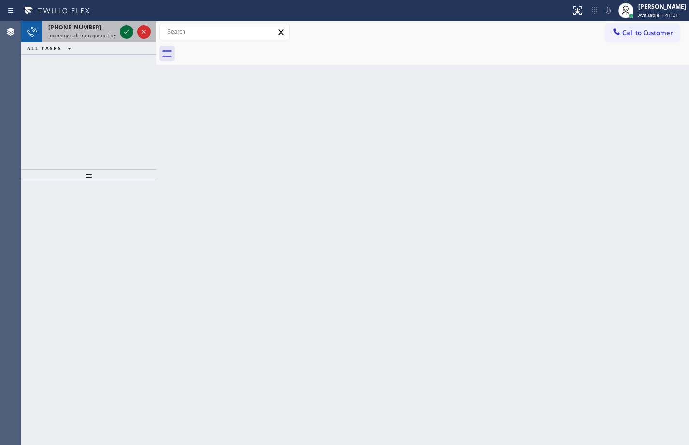
click at [128, 29] on icon at bounding box center [127, 32] width 12 height 12
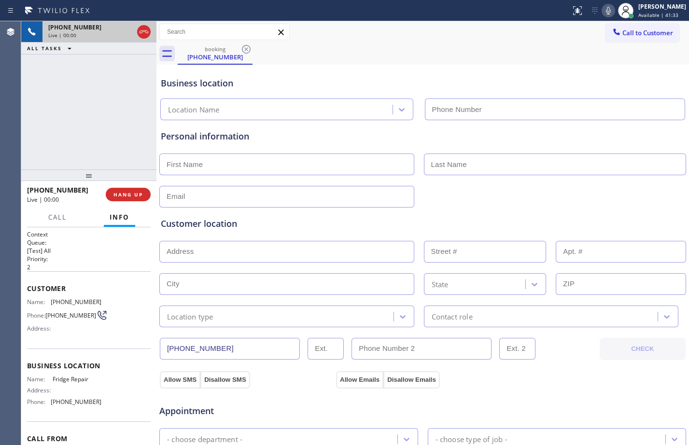
type input "[PHONE_NUMBER]"
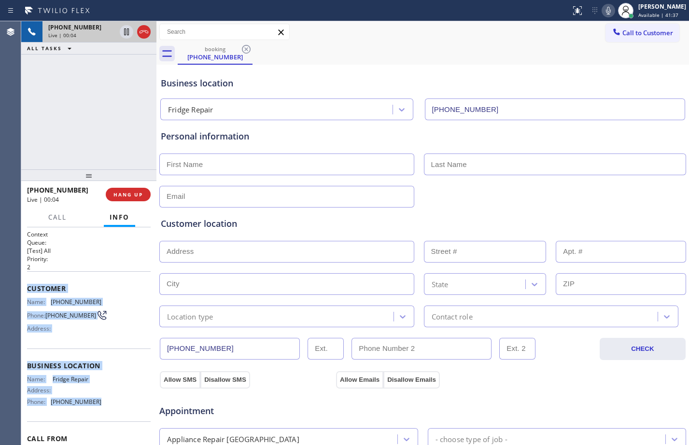
drag, startPoint x: 23, startPoint y: 288, endPoint x: 108, endPoint y: 410, distance: 147.8
click at [108, 410] on div "Context Queue: [Test] All Priority: 2 Customer Name: [PHONE_NUMBER] Phone: [PHO…" at bounding box center [88, 336] width 135 height 218
copy div "Customer Name: [PHONE_NUMBER] Phone: [PHONE_NUMBER] Address: Business location …"
click at [129, 198] on button "HANG UP" at bounding box center [128, 195] width 45 height 14
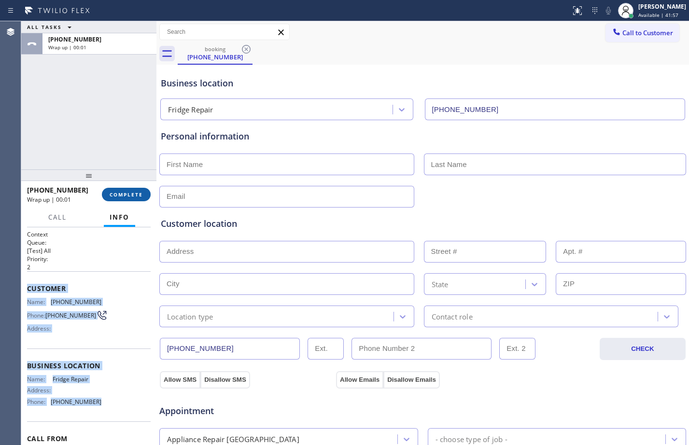
click at [129, 198] on button "COMPLETE" at bounding box center [126, 195] width 49 height 14
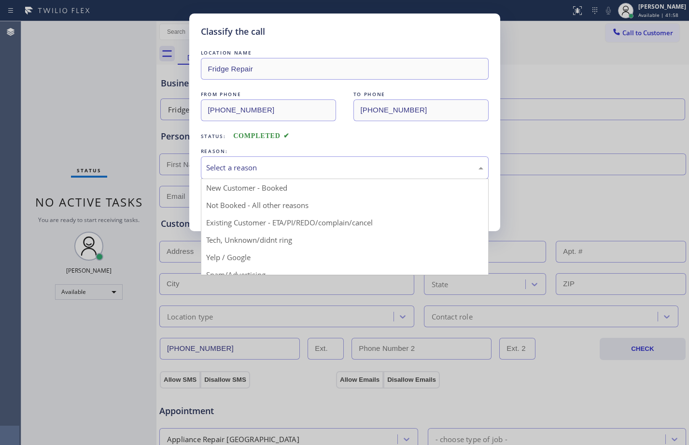
click at [332, 172] on div "Select a reason" at bounding box center [344, 167] width 277 height 11
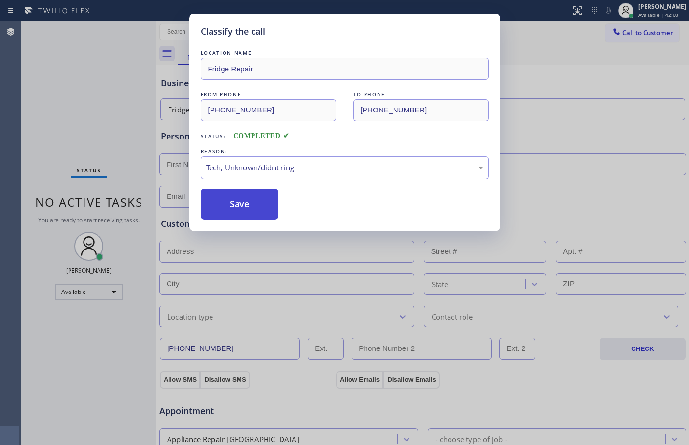
click at [264, 215] on button "Save" at bounding box center [240, 204] width 78 height 31
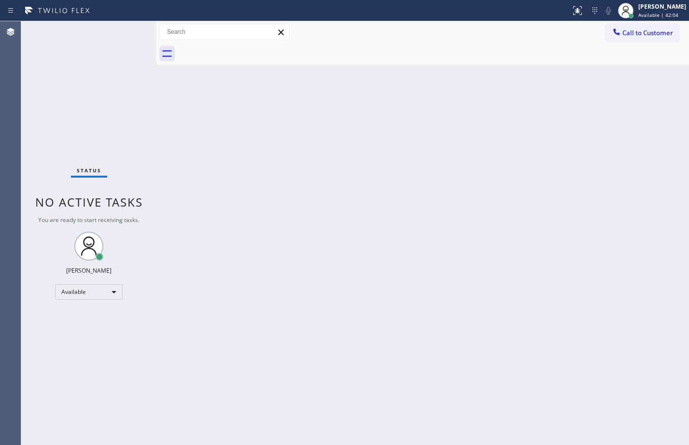
click at [334, 184] on div "Back to Dashboard Change Sender ID Customers Technicians Select a contact Outbo…" at bounding box center [422, 233] width 533 height 424
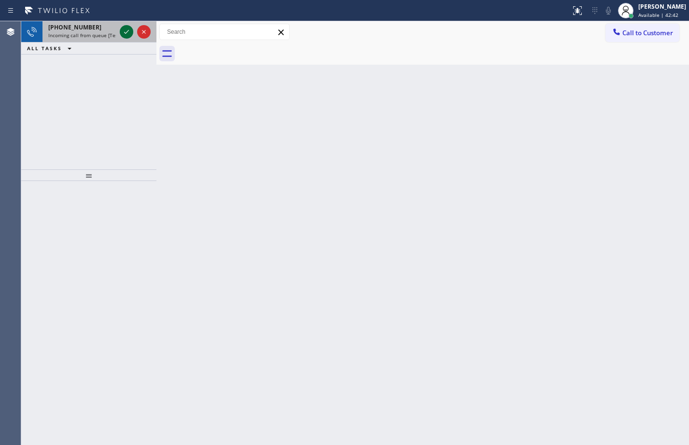
click at [125, 32] on icon at bounding box center [127, 32] width 12 height 12
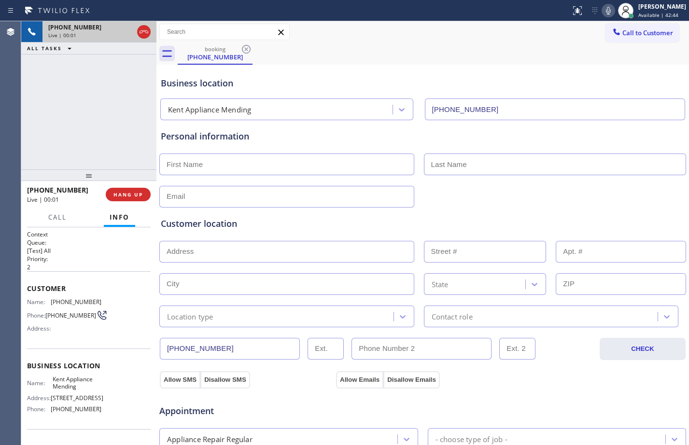
type input "[PHONE_NUMBER]"
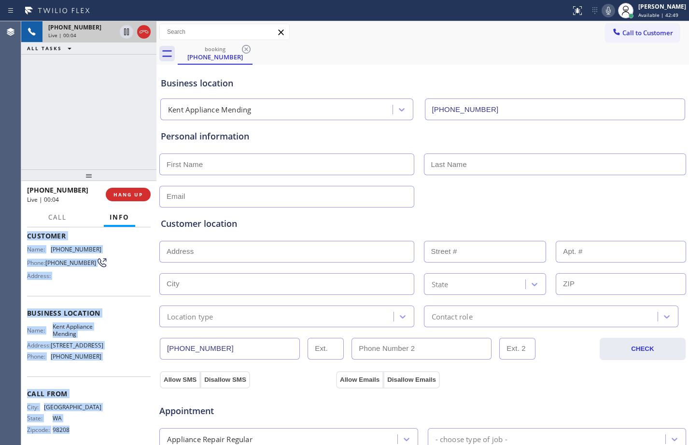
scroll to position [71, 0]
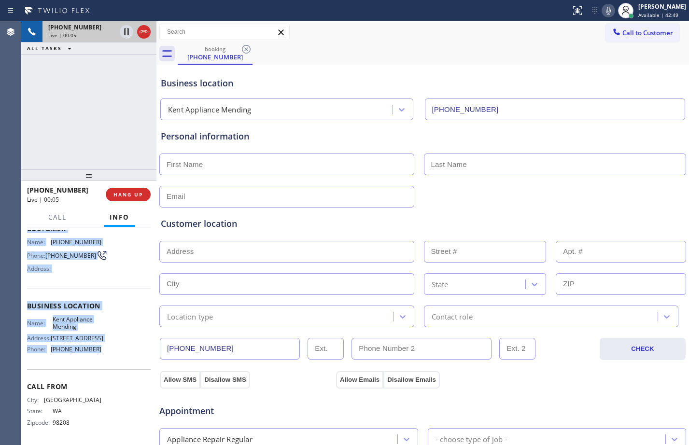
drag, startPoint x: 26, startPoint y: 288, endPoint x: 115, endPoint y: 356, distance: 112.2
click at [115, 356] on div "Context Queue: [Test] All Priority: 2 Customer Name: [PHONE_NUMBER] Phone: [PHO…" at bounding box center [88, 336] width 135 height 218
copy div "Customer Name: [PHONE_NUMBER] Phone: [PHONE_NUMBER] Address: Business location …"
click at [127, 34] on icon at bounding box center [126, 31] width 5 height 7
click at [607, 7] on div at bounding box center [609, 11] width 14 height 12
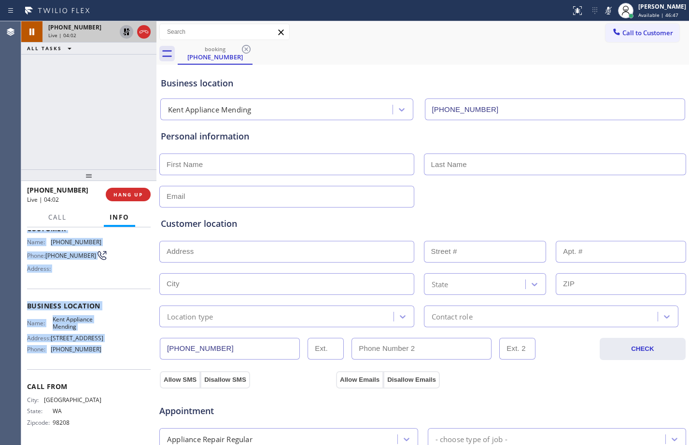
click at [123, 32] on icon at bounding box center [127, 32] width 12 height 12
click at [605, 7] on icon at bounding box center [609, 11] width 12 height 12
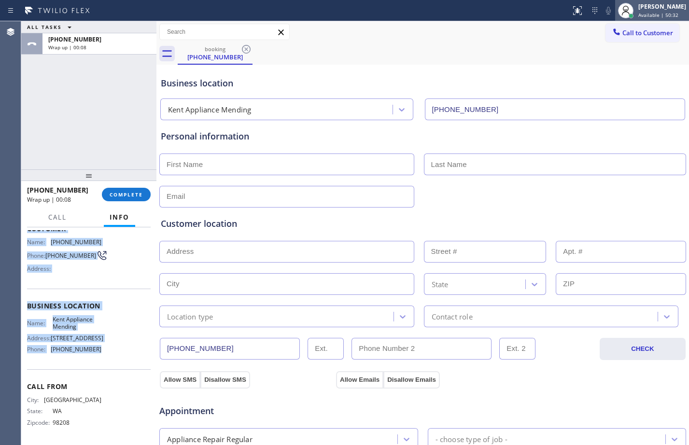
click at [671, 8] on div "[PERSON_NAME]" at bounding box center [662, 6] width 48 height 8
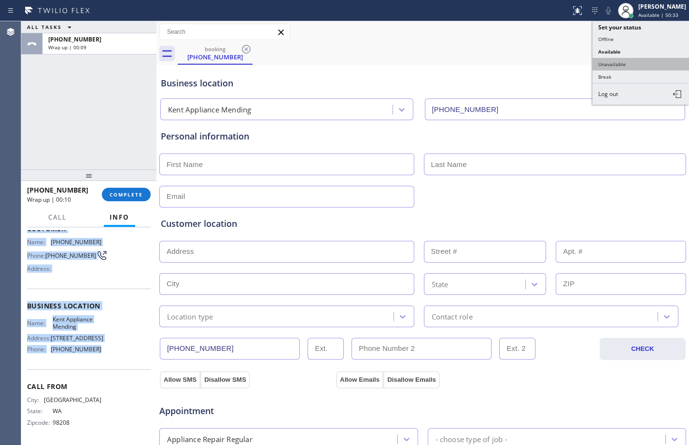
click at [642, 62] on button "Unavailable" at bounding box center [641, 64] width 97 height 13
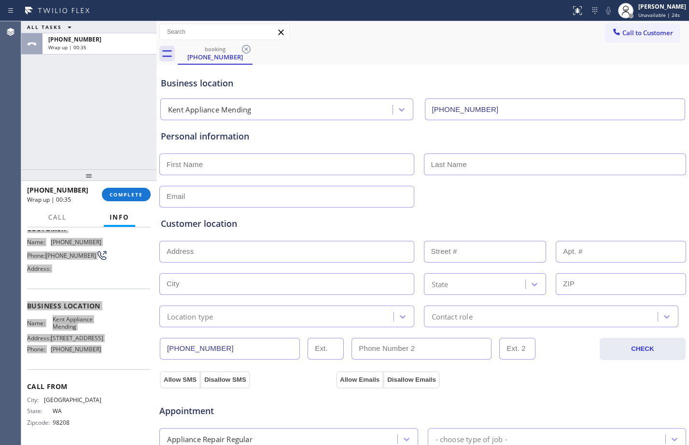
scroll to position [303, 0]
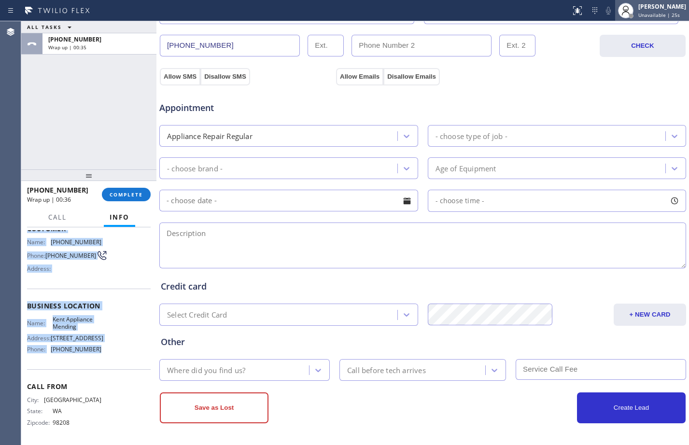
click at [638, 14] on span "Unavailable | 25s" at bounding box center [659, 15] width 42 height 7
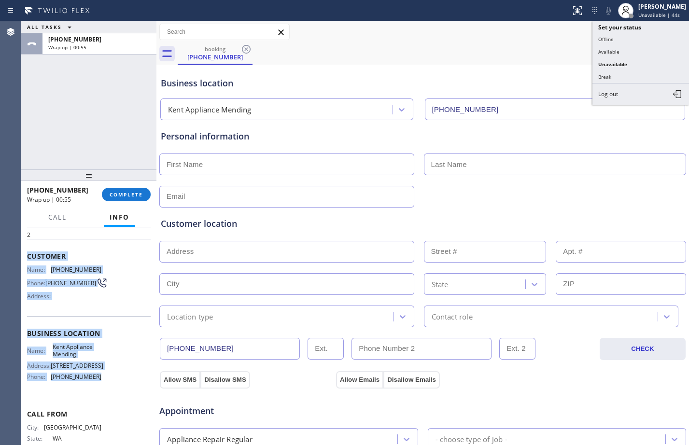
scroll to position [0, 0]
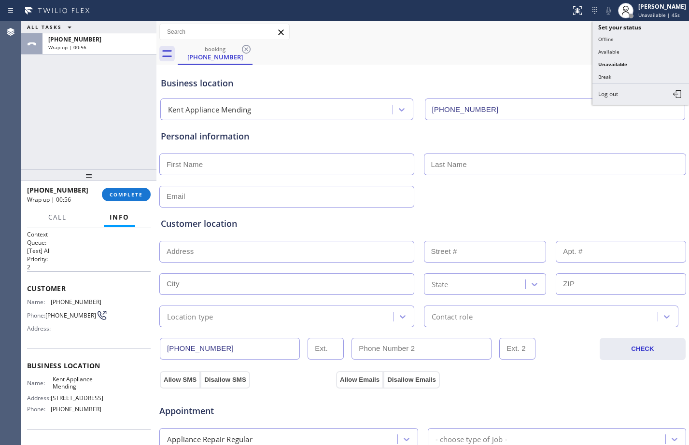
click at [134, 118] on div "ALL TASKS ALL TASKS ACTIVE TASKS TASKS IN WRAP UP [PHONE_NUMBER] Wrap up | 00:56" at bounding box center [88, 95] width 135 height 148
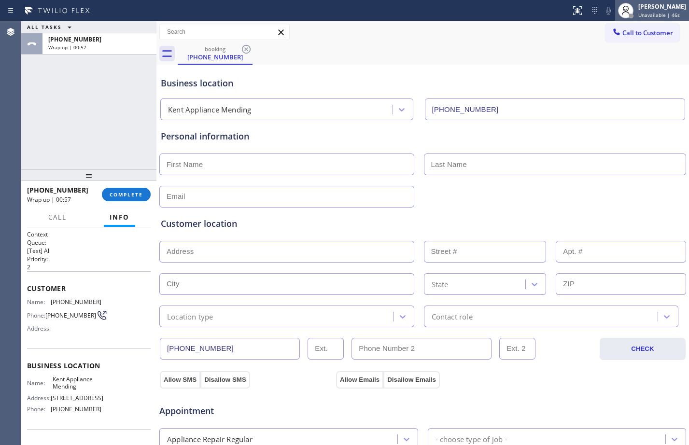
click at [662, 4] on div "[PERSON_NAME]" at bounding box center [662, 6] width 48 height 8
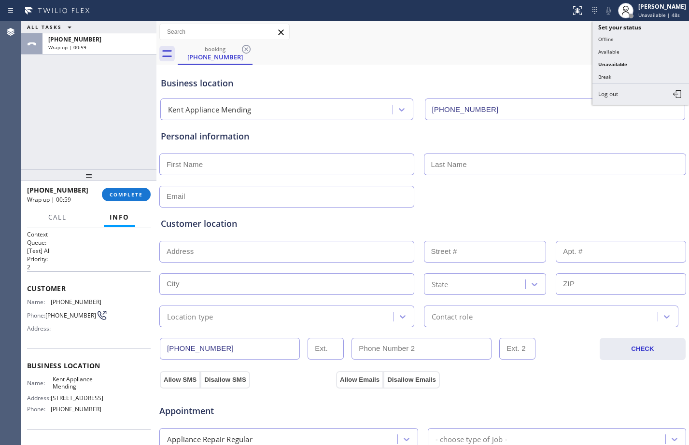
click at [552, 70] on div "Business location [GEOGRAPHIC_DATA] Appliance Mending [PHONE_NUMBER]" at bounding box center [423, 93] width 528 height 53
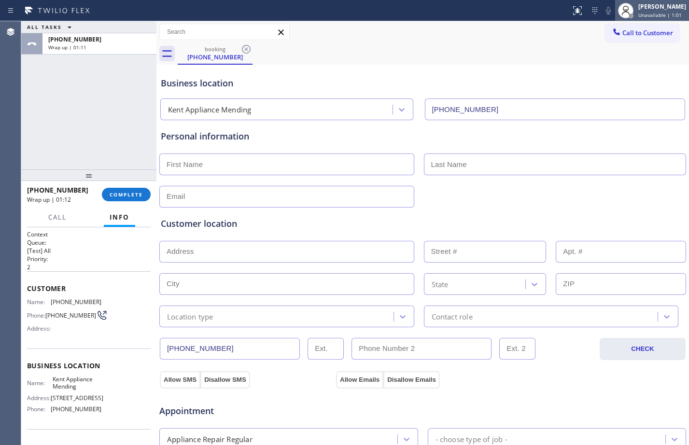
click at [638, 13] on span "Unavailable | 1:01" at bounding box center [659, 15] width 43 height 7
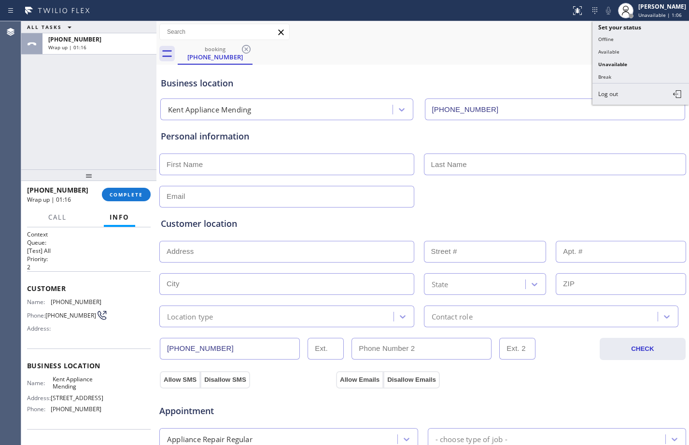
click at [498, 49] on div "booking [PHONE_NUMBER]" at bounding box center [433, 54] width 511 height 22
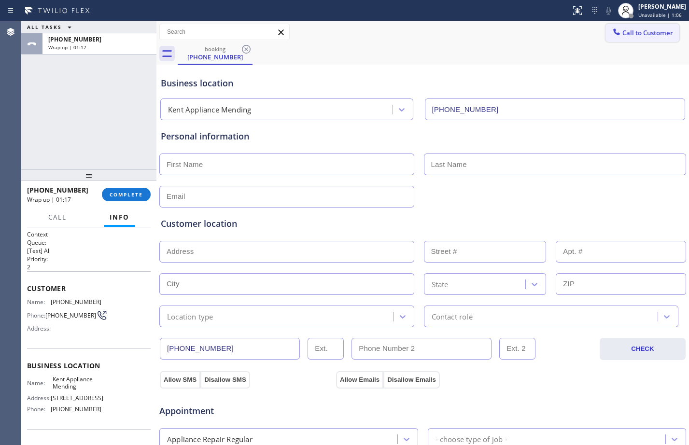
click at [640, 30] on span "Call to Customer" at bounding box center [648, 32] width 51 height 9
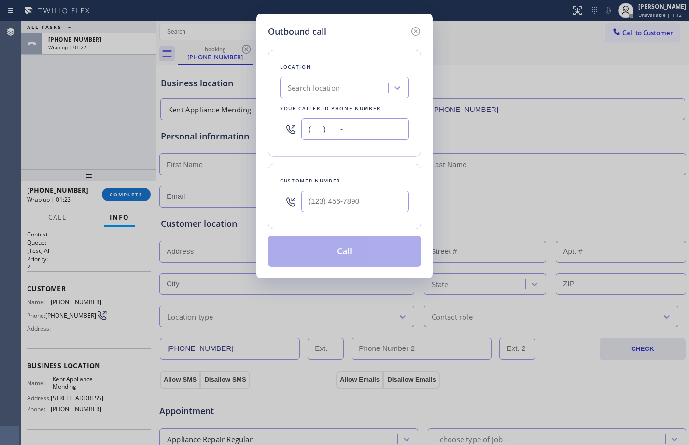
click at [342, 131] on input "(___) ___-____" at bounding box center [355, 129] width 108 height 22
paste input "206) 202-1006"
type input "[PHONE_NUMBER]"
click at [359, 197] on input "(___) ___-____" at bounding box center [355, 202] width 108 height 22
paste input "206) 228-7055"
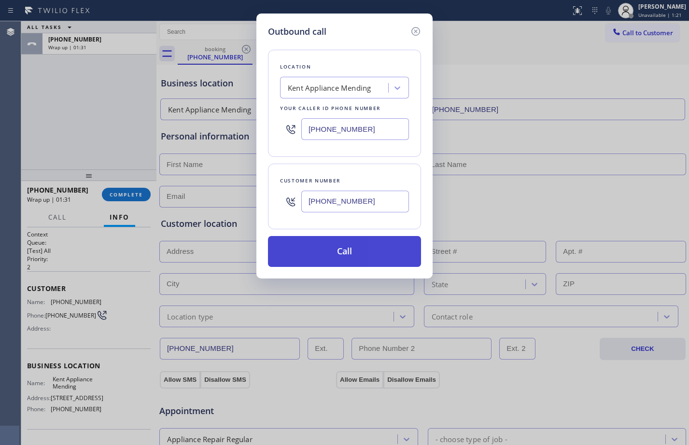
type input "[PHONE_NUMBER]"
click at [347, 249] on button "Call" at bounding box center [344, 251] width 153 height 31
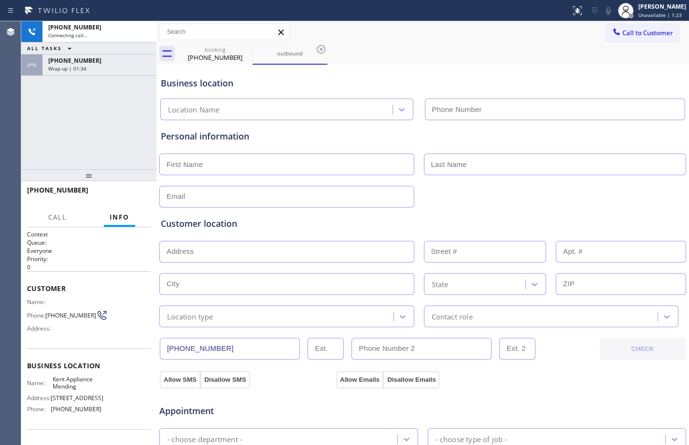
type input "[PHONE_NUMBER]"
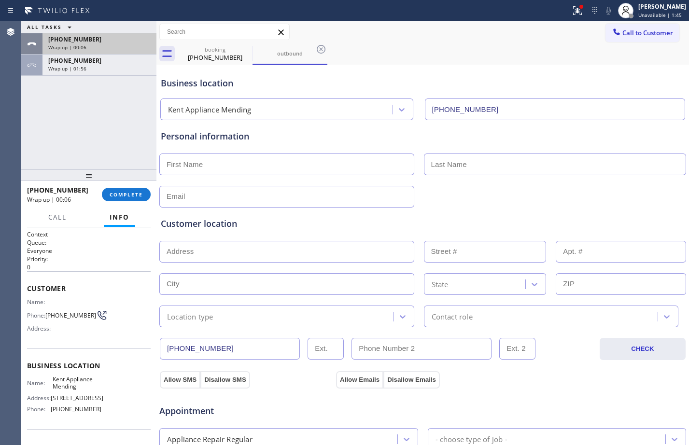
click at [98, 43] on div "[PHONE_NUMBER]" at bounding box center [99, 39] width 102 height 8
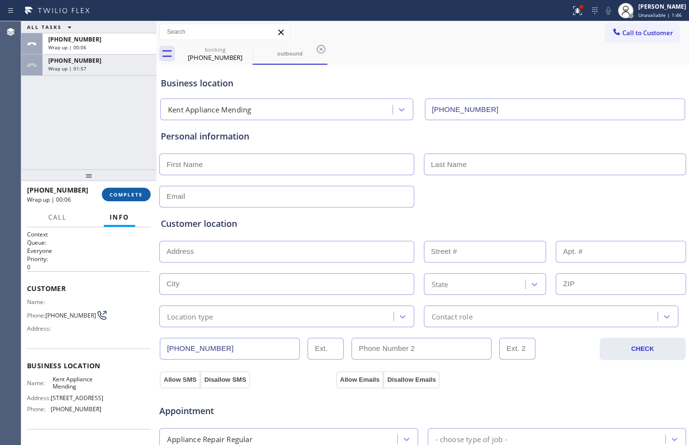
click at [132, 194] on span "COMPLETE" at bounding box center [126, 194] width 33 height 7
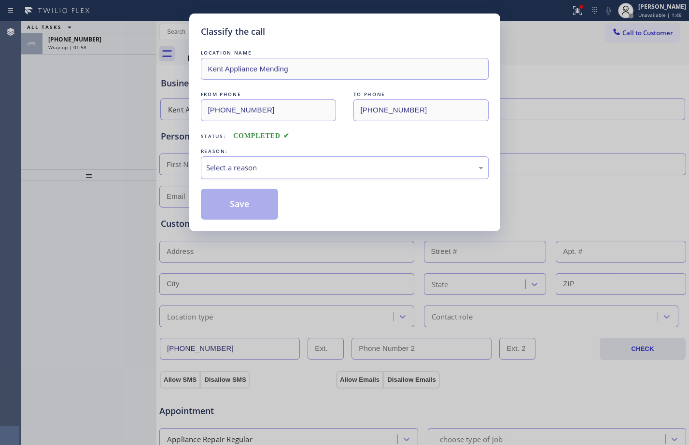
click at [243, 167] on div "Select a reason" at bounding box center [344, 167] width 277 height 11
click at [253, 206] on button "Save" at bounding box center [240, 204] width 78 height 31
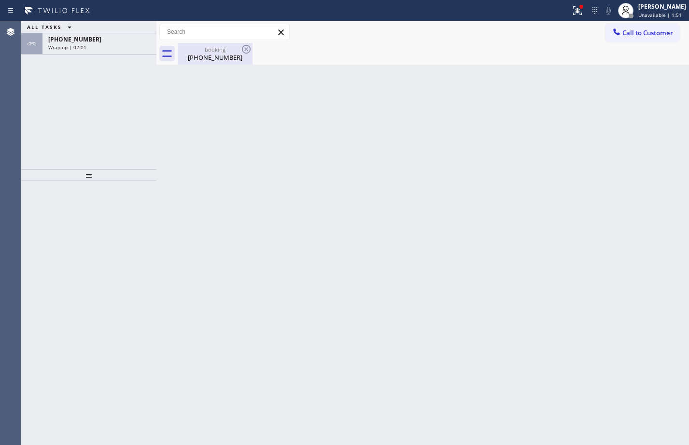
click at [195, 53] on div "booking" at bounding box center [215, 49] width 73 height 7
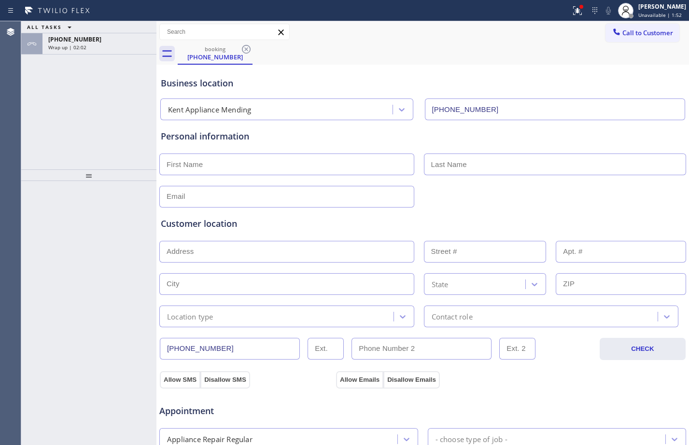
click at [304, 156] on input "text" at bounding box center [286, 165] width 255 height 22
click at [252, 167] on input "text" at bounding box center [286, 165] width 255 height 22
type input "[PERSON_NAME]"
click at [284, 193] on input "text" at bounding box center [286, 197] width 255 height 22
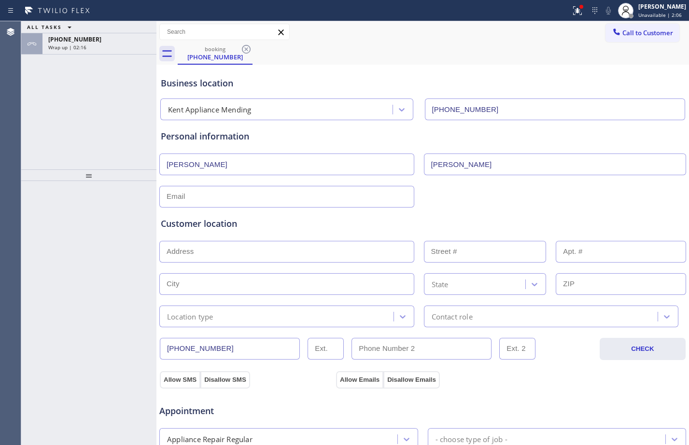
paste input "[EMAIL_ADDRESS][DOMAIN_NAME]"
type input "[EMAIL_ADDRESS][DOMAIN_NAME]"
click at [283, 257] on input "text" at bounding box center [286, 252] width 255 height 22
click at [288, 257] on input "text" at bounding box center [286, 252] width 255 height 22
paste input "[STREET_ADDRESS]"
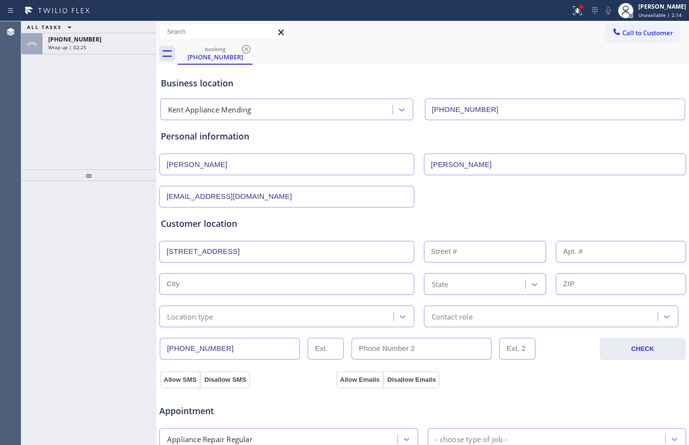
type input "[STREET_ADDRESS]"
type input "1228"
type input "Des Moines"
type input "98198"
click at [264, 321] on div "Location type" at bounding box center [277, 316] width 231 height 17
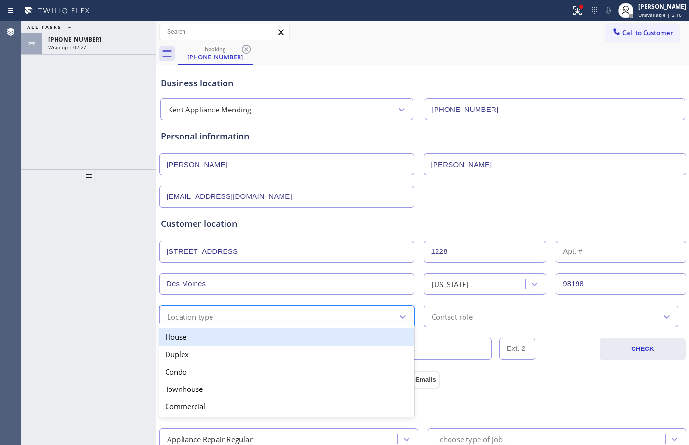
click at [260, 337] on div "House" at bounding box center [286, 336] width 255 height 17
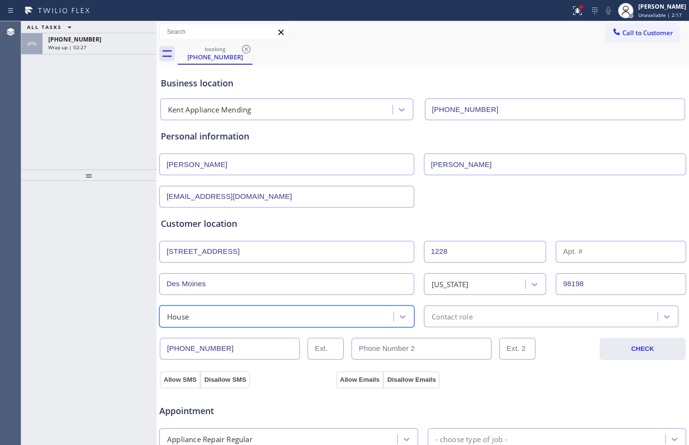
click at [496, 314] on div "Contact role" at bounding box center [542, 316] width 231 height 17
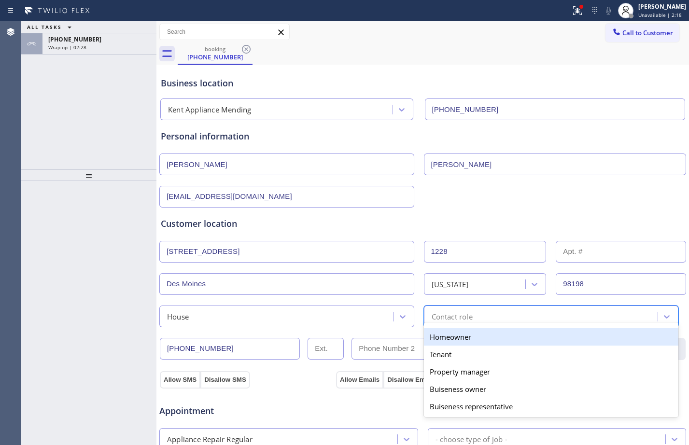
click at [467, 338] on div "Homeowner" at bounding box center [551, 336] width 255 height 17
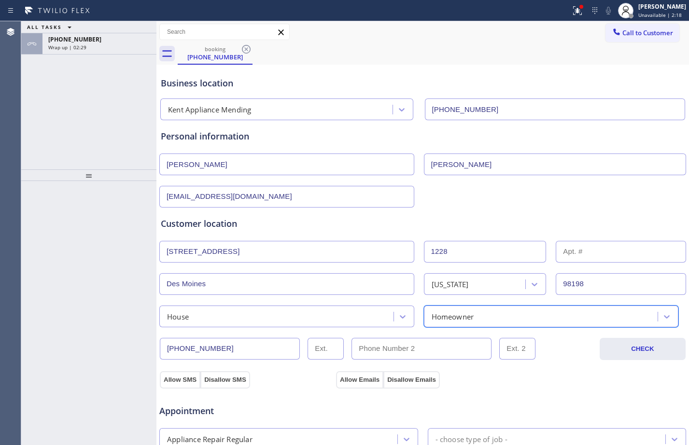
scroll to position [303, 0]
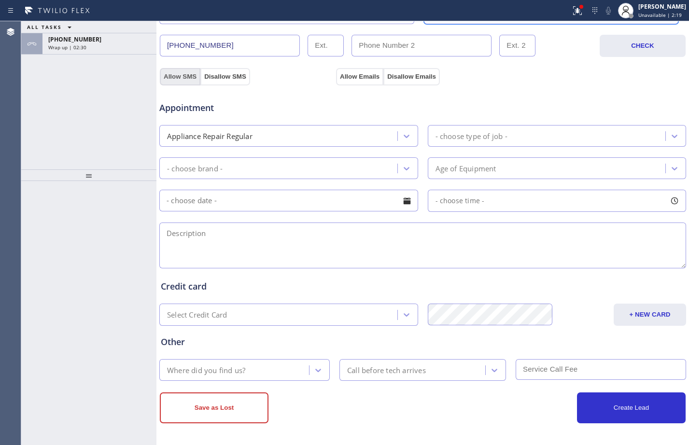
click at [181, 77] on button "Allow SMS" at bounding box center [180, 76] width 41 height 17
click at [359, 76] on button "Allow Emails" at bounding box center [359, 76] width 47 height 17
click at [349, 135] on div "Appliance Repair Regular" at bounding box center [279, 136] width 235 height 17
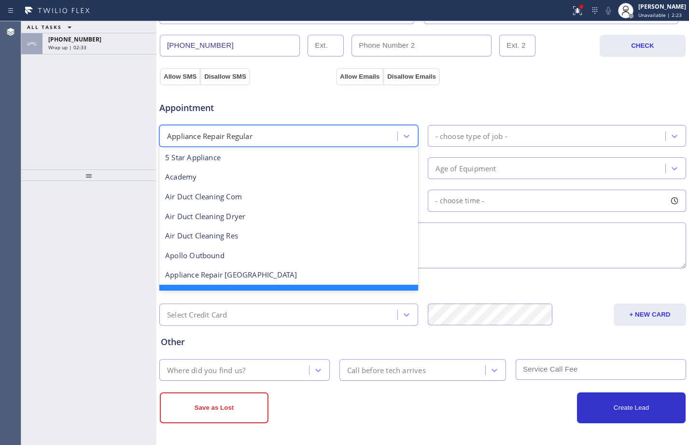
scroll to position [21, 0]
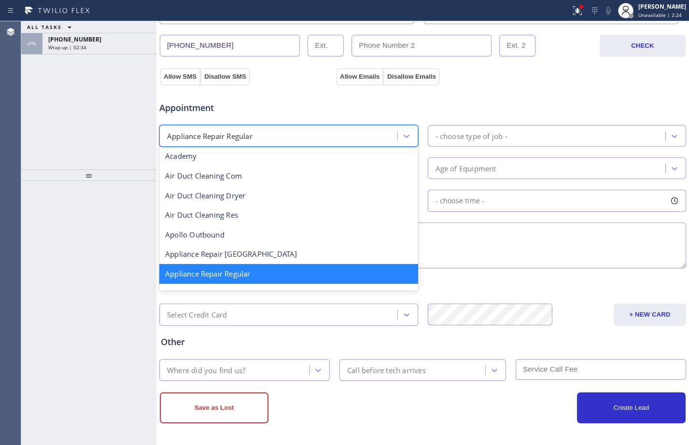
click at [481, 137] on div "- choose type of job -" at bounding box center [472, 135] width 72 height 11
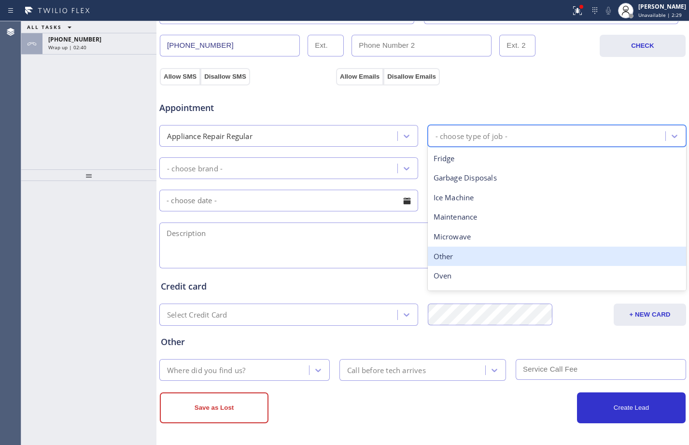
scroll to position [0, 0]
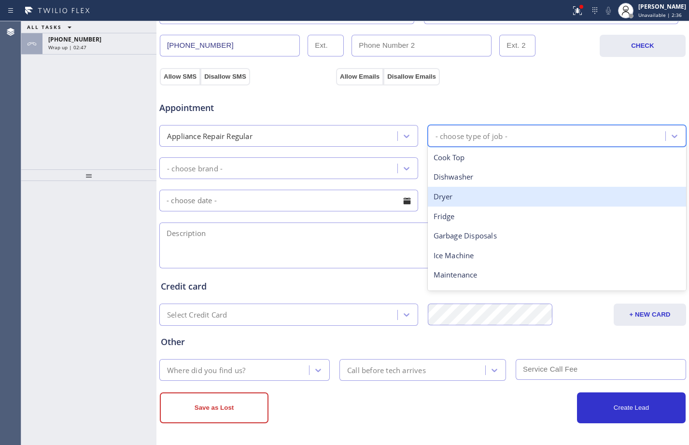
click at [283, 160] on div "- choose brand -" at bounding box center [279, 168] width 235 height 17
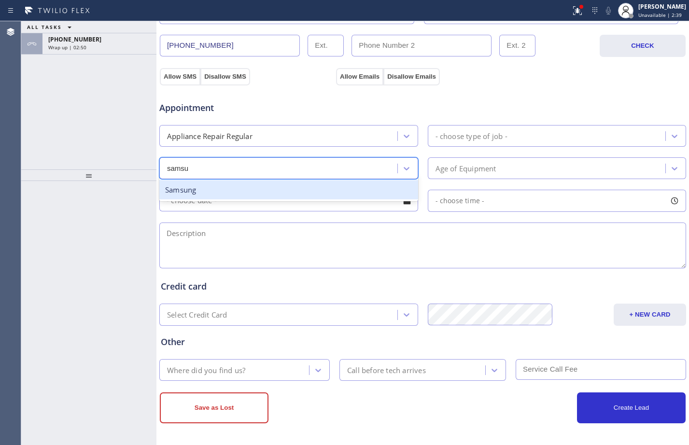
type input "[GEOGRAPHIC_DATA]"
click at [309, 185] on div "Samsung" at bounding box center [288, 190] width 259 height 20
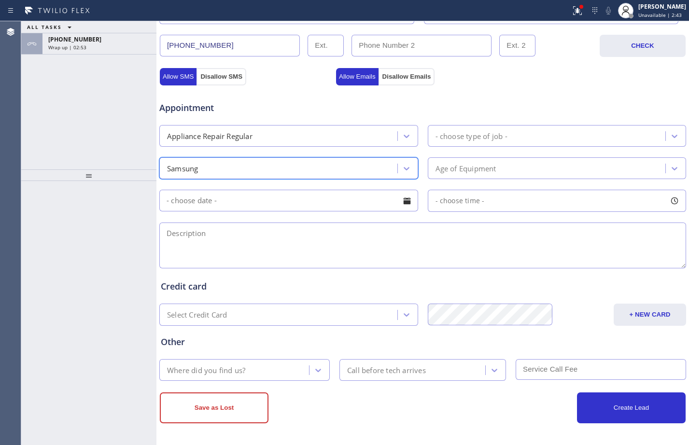
click at [492, 137] on div "- choose type of job -" at bounding box center [472, 135] width 72 height 11
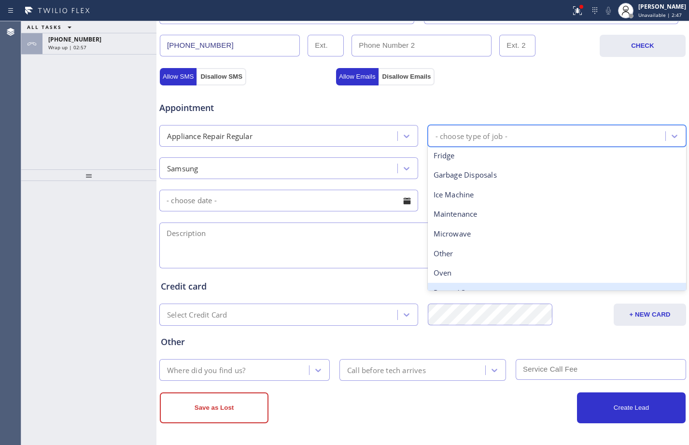
scroll to position [7, 0]
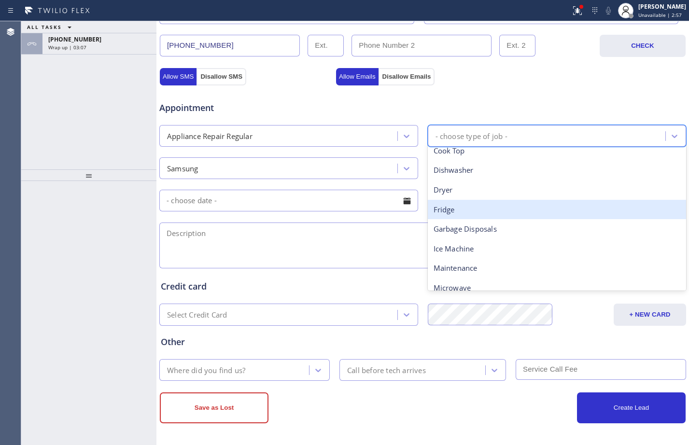
click at [469, 210] on div "Fridge" at bounding box center [557, 210] width 259 height 20
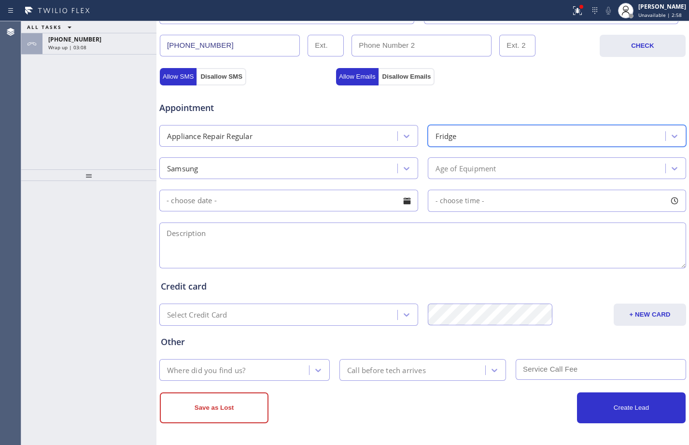
click at [431, 237] on textarea at bounding box center [422, 246] width 527 height 46
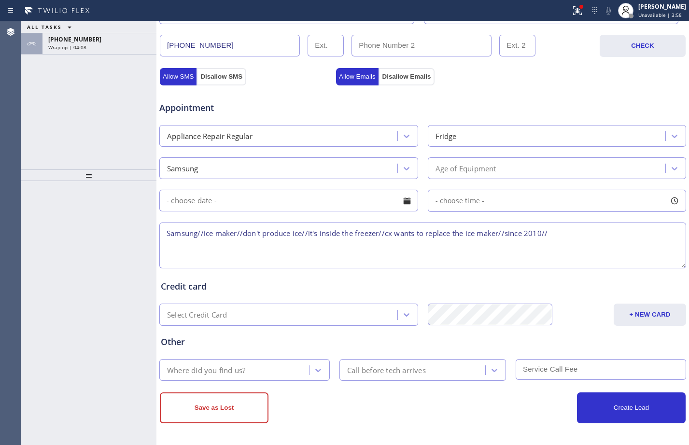
paste textarea "[STREET_ADDRESS]"
click at [234, 249] on textarea "Samsung//ice maker//don't produce ice//it's inside the freezer//cx wants to rep…" at bounding box center [422, 246] width 527 height 46
paste textarea "Kent Appliance Mending"
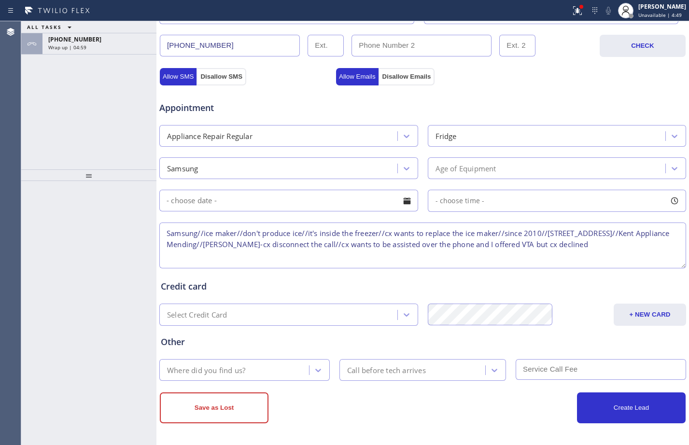
type textarea "Samsung//ice maker//don't produce ice//it's inside the freezer//cx wants to rep…"
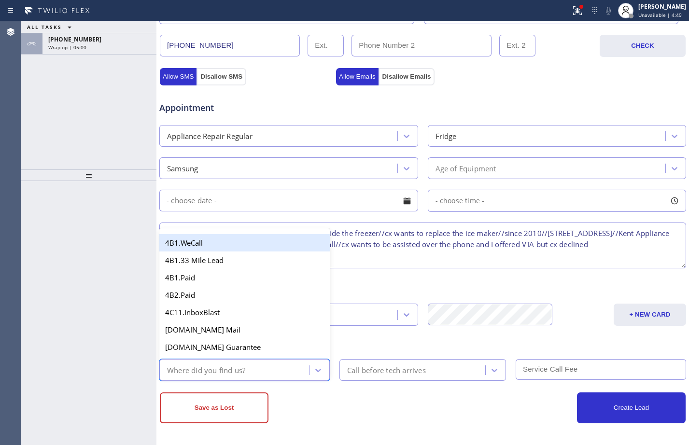
click at [294, 370] on div "Where did you find us?" at bounding box center [235, 370] width 147 height 17
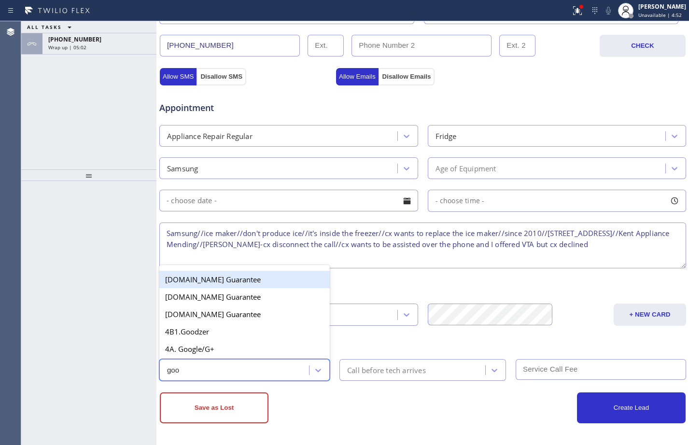
type input "goog"
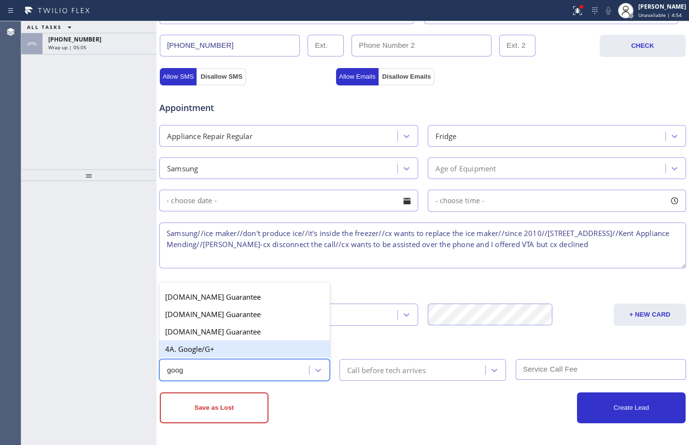
click at [200, 348] on div "4A. Google/G+" at bounding box center [244, 348] width 170 height 17
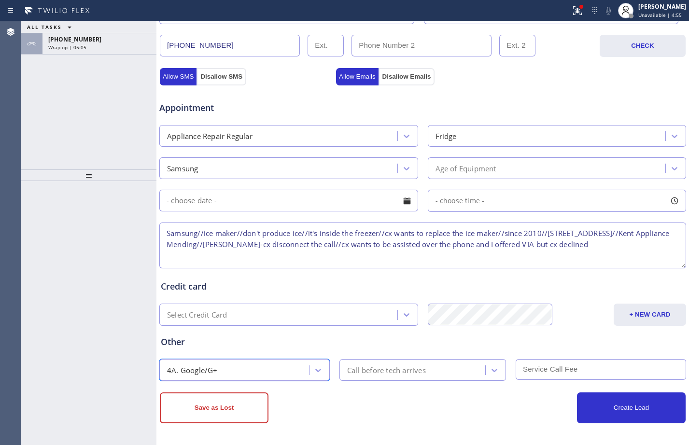
click at [442, 406] on div "Create Lead" at bounding box center [554, 408] width 263 height 31
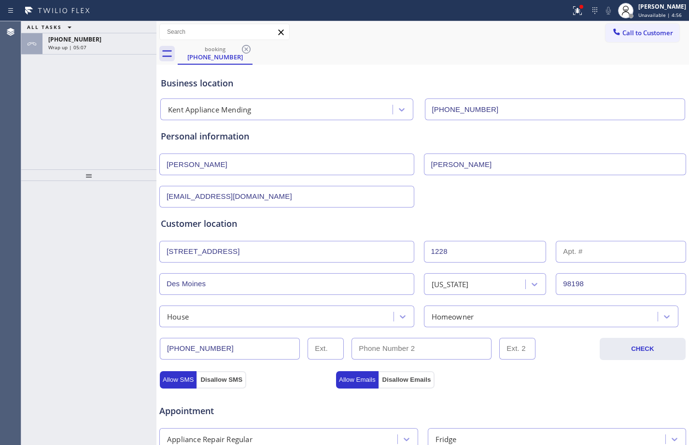
scroll to position [303, 0]
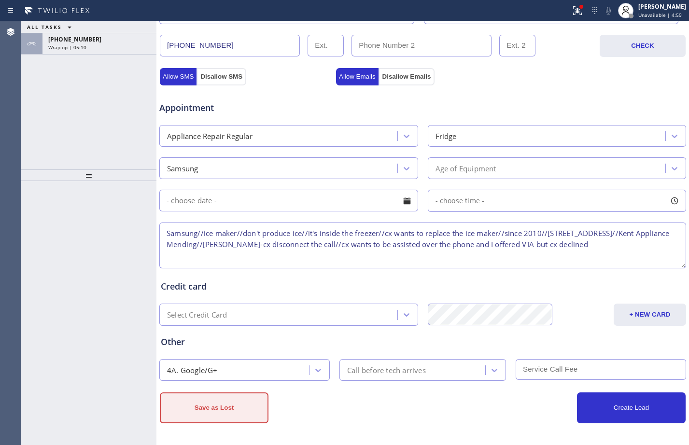
click at [225, 413] on button "Save as Lost" at bounding box center [214, 408] width 109 height 31
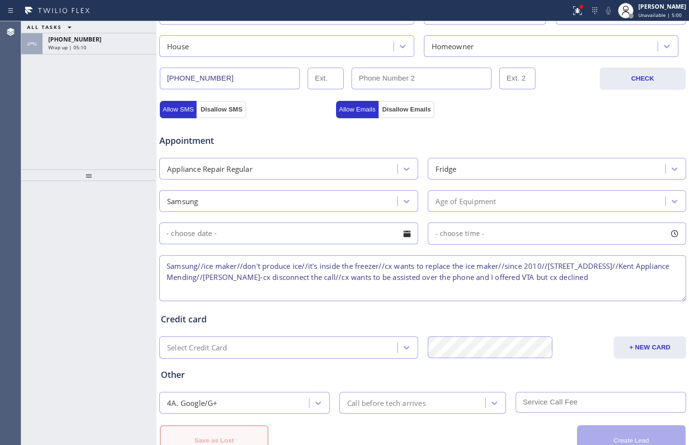
scroll to position [336, 0]
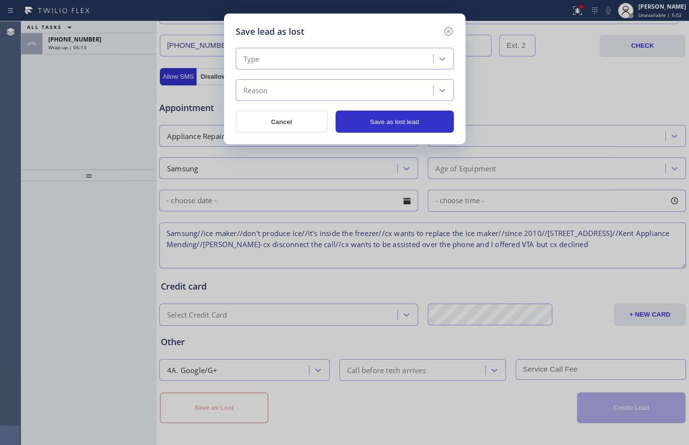
click at [324, 58] on div "Type" at bounding box center [336, 59] width 195 height 17
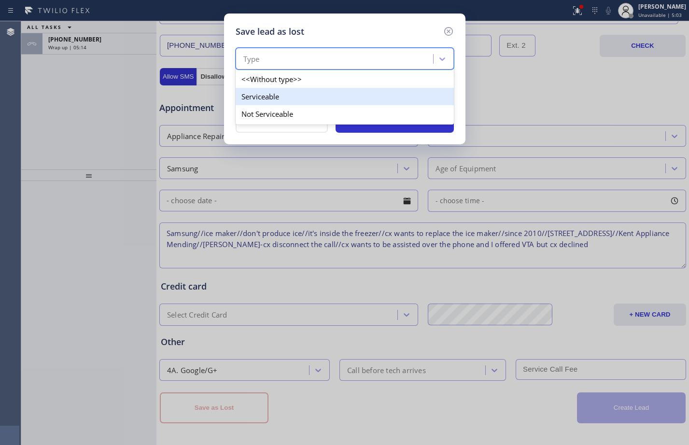
click at [296, 103] on div "Serviceable" at bounding box center [345, 96] width 218 height 17
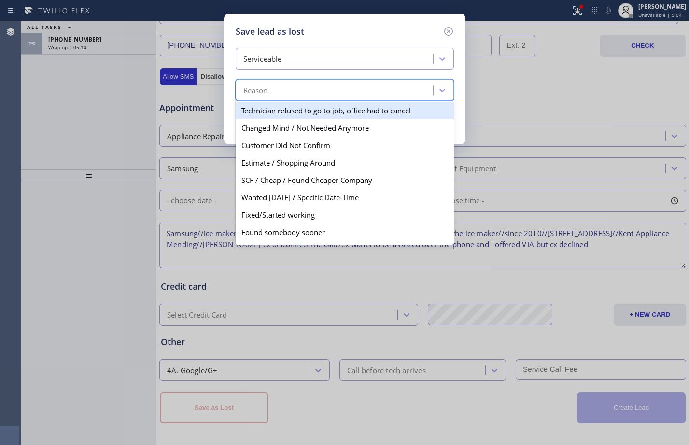
click at [299, 94] on div "Reason" at bounding box center [336, 90] width 195 height 17
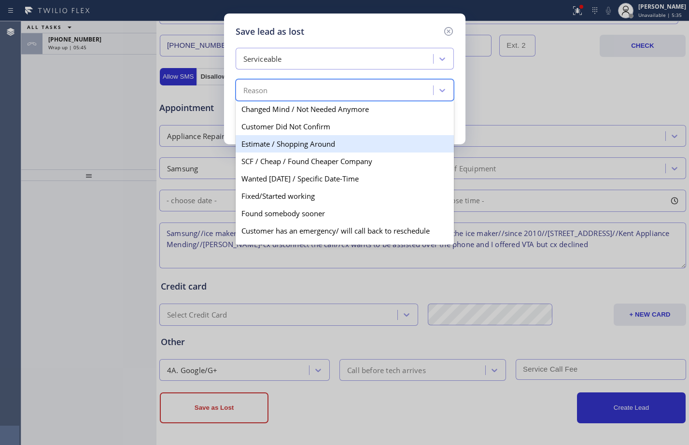
scroll to position [50, 0]
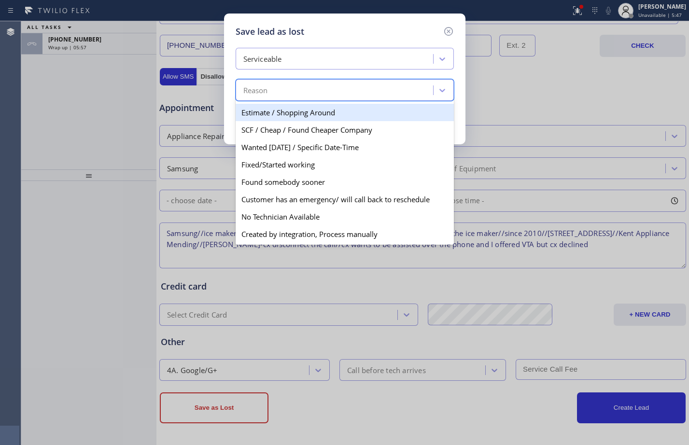
click at [292, 110] on div "Estimate / Shopping Around" at bounding box center [345, 112] width 218 height 17
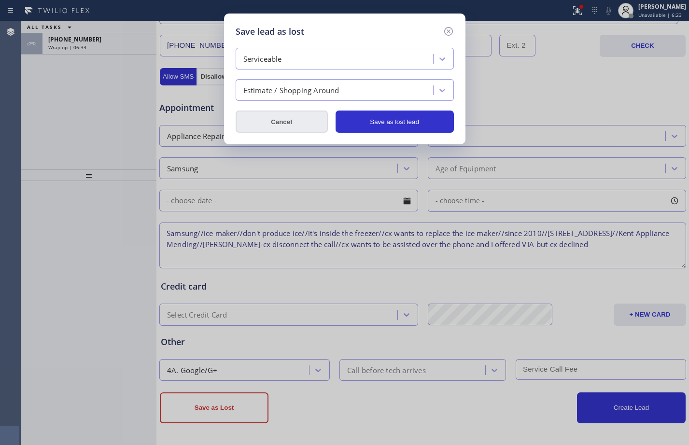
click at [261, 123] on button "Cancel" at bounding box center [282, 122] width 92 height 22
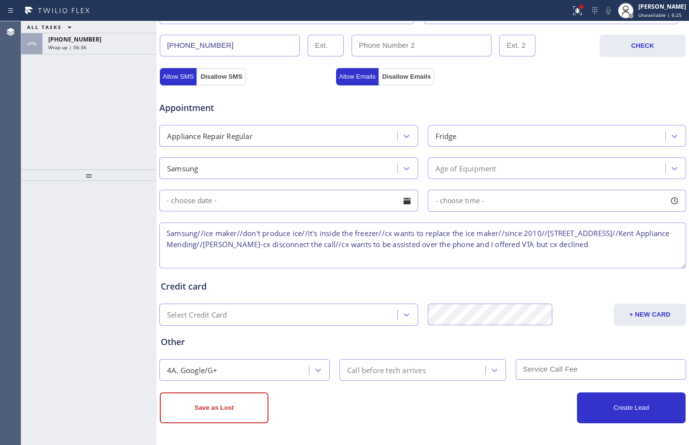
drag, startPoint x: 290, startPoint y: 247, endPoint x: 375, endPoint y: 254, distance: 85.3
click at [375, 254] on textarea "Samsung//ice maker//don't produce ice//it's inside the freezer//cx wants to rep…" at bounding box center [422, 246] width 527 height 46
click at [351, 262] on textarea "Samsung//ice maker//don't produce ice//it's inside the freezer//cx wants to rep…" at bounding box center [422, 246] width 527 height 46
click at [294, 245] on textarea "Samsung//ice maker//don't produce ice//it's inside the freezer//cx wants to rep…" at bounding box center [422, 246] width 527 height 46
type textarea "Samsung//ice maker//don't produce ice//it's inside the freezer//cx wants to rep…"
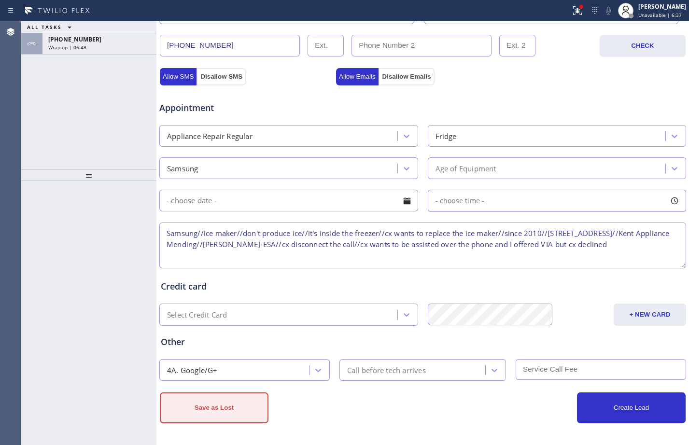
click at [189, 416] on button "Save as Lost" at bounding box center [214, 408] width 109 height 31
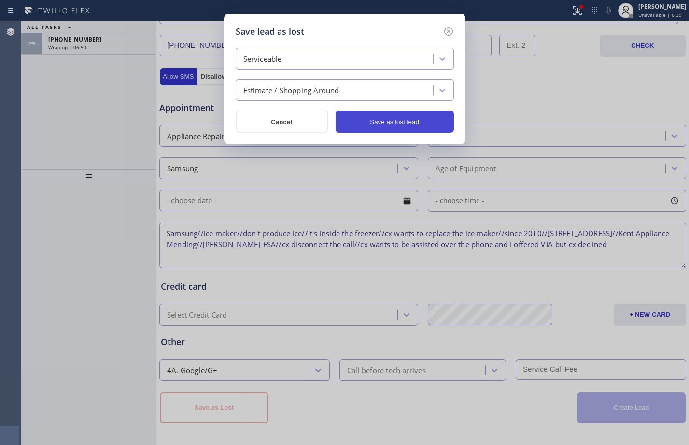
click at [364, 125] on button "Save as lost lead" at bounding box center [395, 122] width 118 height 22
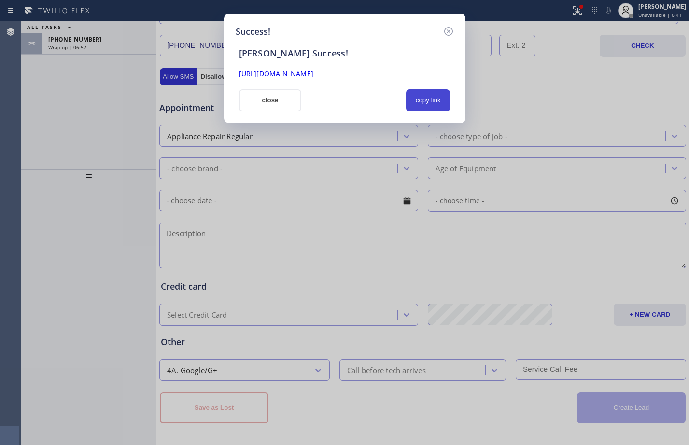
click at [428, 99] on button "copy link" at bounding box center [428, 100] width 44 height 22
click at [276, 81] on div "[PERSON_NAME] Success! [URL][DOMAIN_NAME] close copied!" at bounding box center [345, 74] width 218 height 73
click at [278, 71] on link "[URL][DOMAIN_NAME]" at bounding box center [276, 73] width 74 height 9
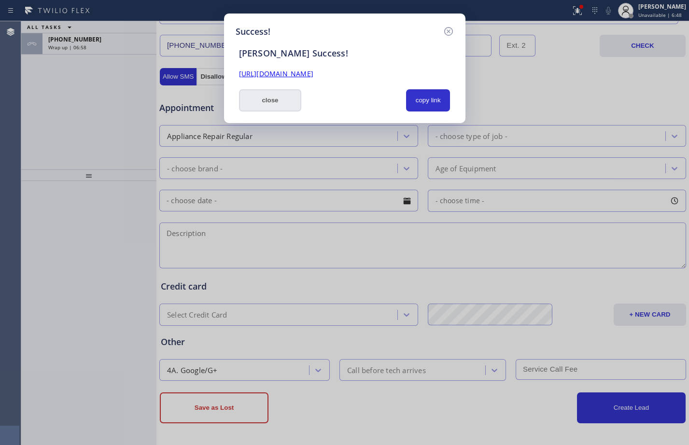
click at [259, 93] on button "close" at bounding box center [270, 100] width 63 height 22
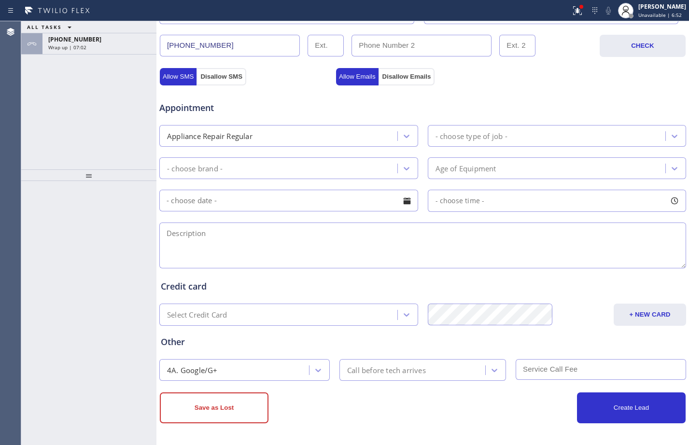
click at [83, 177] on div at bounding box center [88, 176] width 135 height 12
drag, startPoint x: 88, startPoint y: 176, endPoint x: 99, endPoint y: 214, distance: 39.4
click at [99, 214] on div at bounding box center [88, 213] width 135 height 12
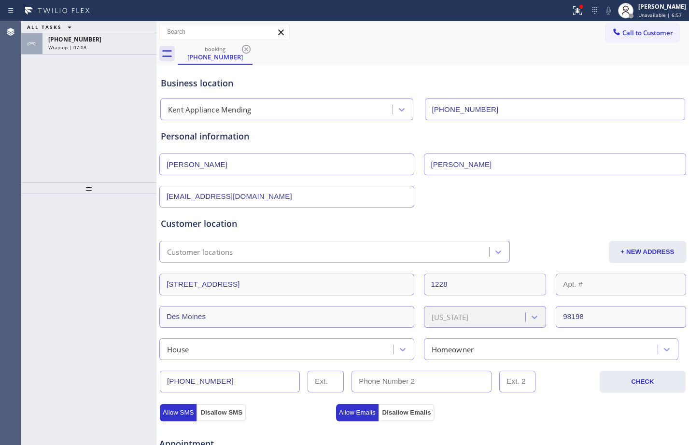
drag, startPoint x: 89, startPoint y: 213, endPoint x: 91, endPoint y: 188, distance: 25.2
click at [91, 188] on div at bounding box center [88, 189] width 135 height 12
click at [110, 37] on div "[PHONE_NUMBER]" at bounding box center [99, 39] width 102 height 8
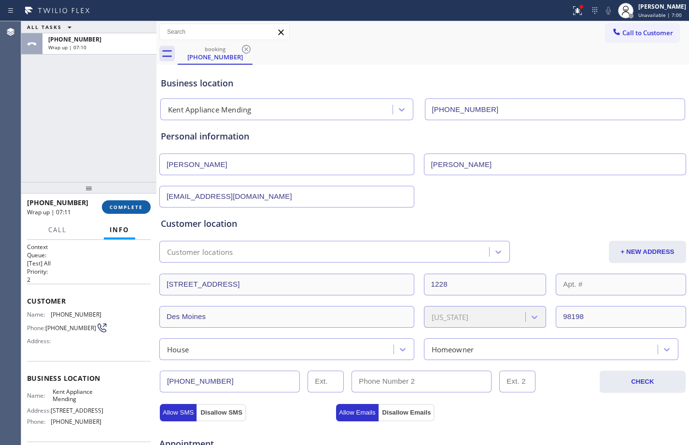
click at [133, 204] on span "COMPLETE" at bounding box center [126, 207] width 33 height 7
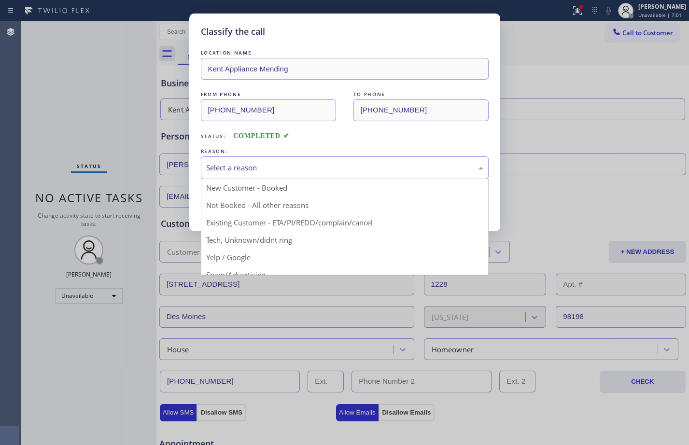
click at [304, 164] on div "Select a reason" at bounding box center [344, 167] width 277 height 11
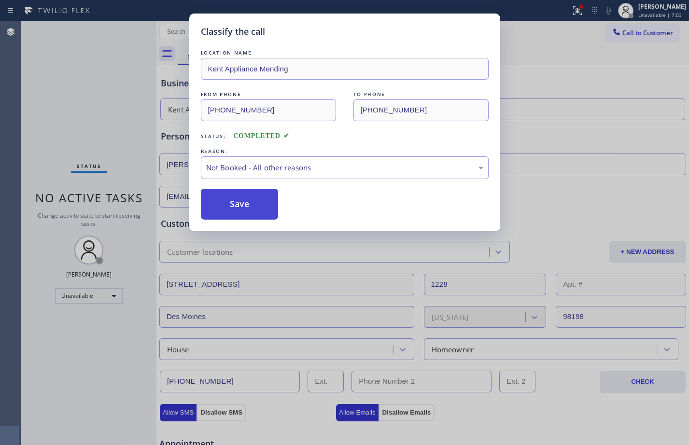
click at [245, 210] on button "Save" at bounding box center [240, 204] width 78 height 31
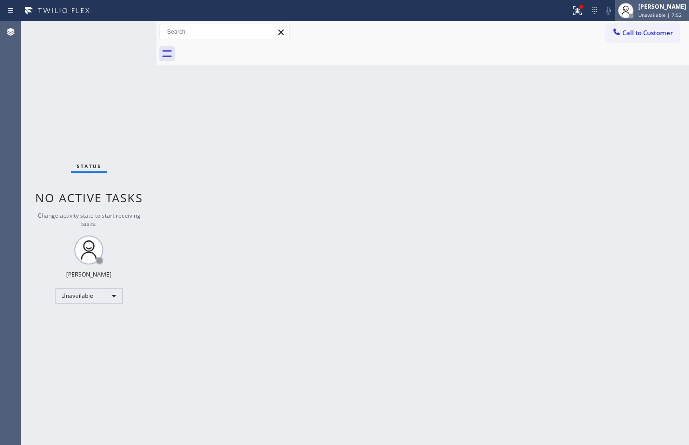
click at [628, 15] on div at bounding box center [631, 16] width 7 height 7
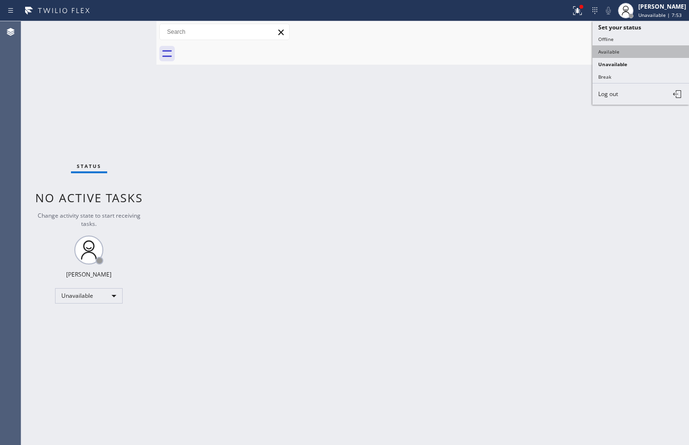
click at [623, 49] on button "Available" at bounding box center [641, 51] width 97 height 13
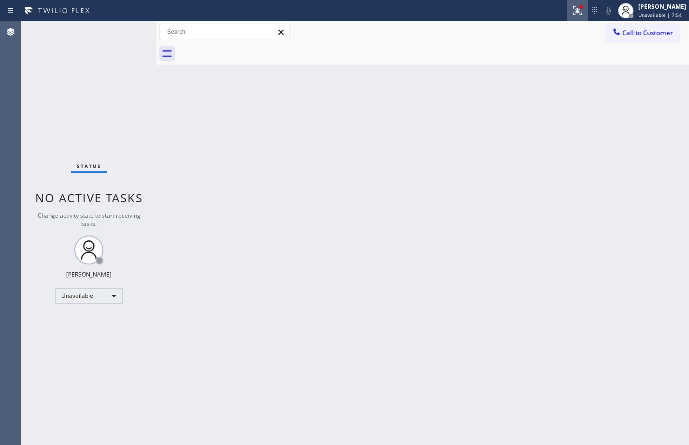
click at [572, 15] on icon at bounding box center [578, 11] width 12 height 12
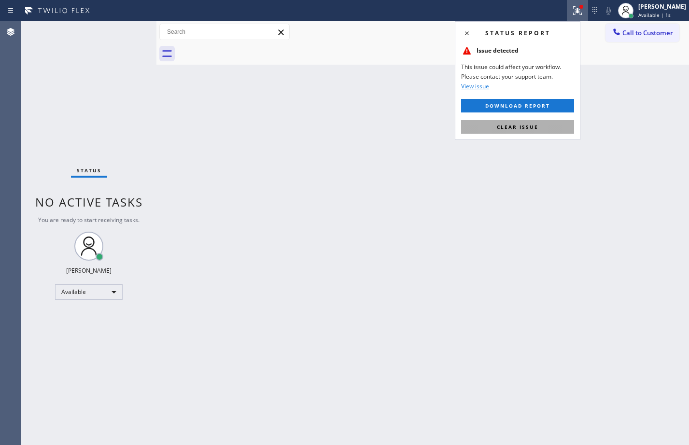
click at [536, 132] on button "Clear issue" at bounding box center [517, 127] width 113 height 14
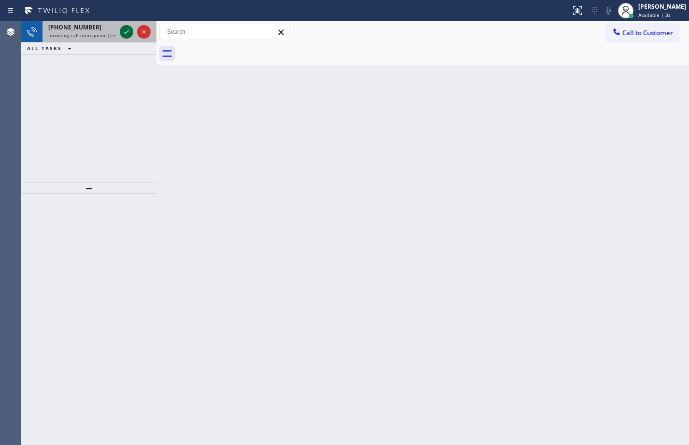
click at [130, 36] on icon at bounding box center [127, 32] width 12 height 12
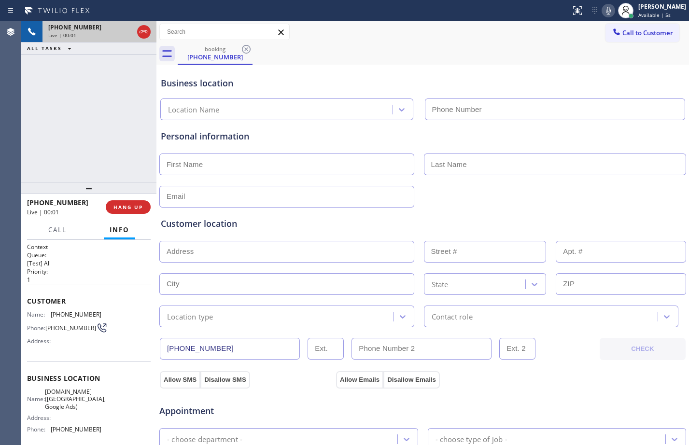
type input "[PHONE_NUMBER]"
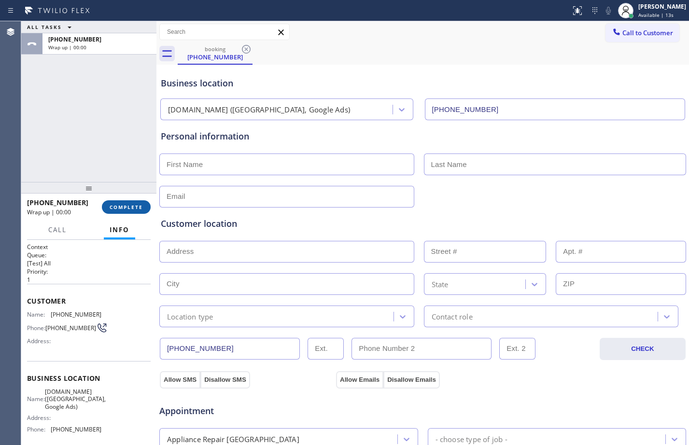
click at [123, 207] on span "COMPLETE" at bounding box center [126, 207] width 33 height 7
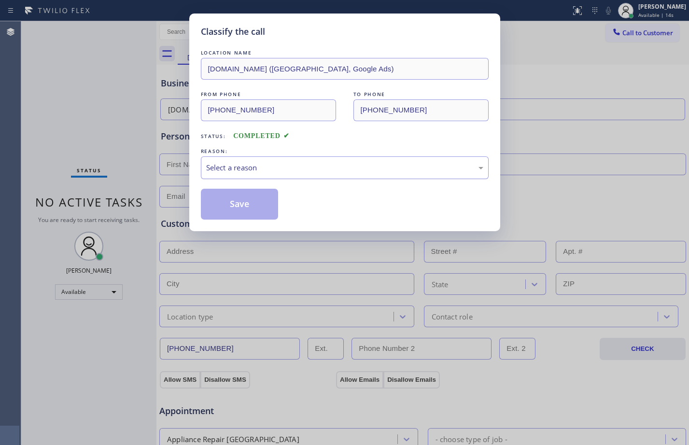
click at [302, 160] on div "Select a reason" at bounding box center [345, 167] width 288 height 23
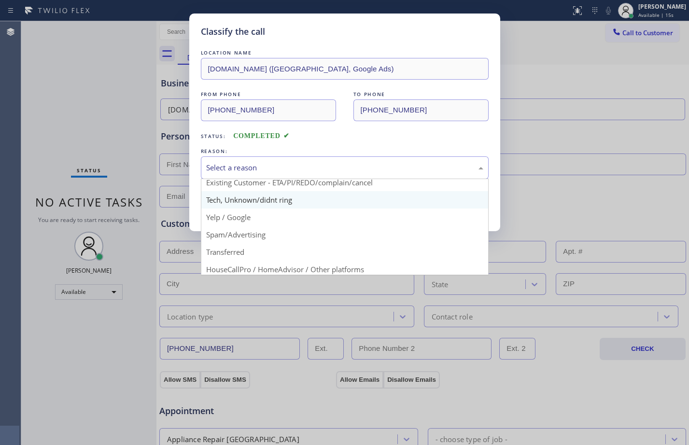
scroll to position [61, 0]
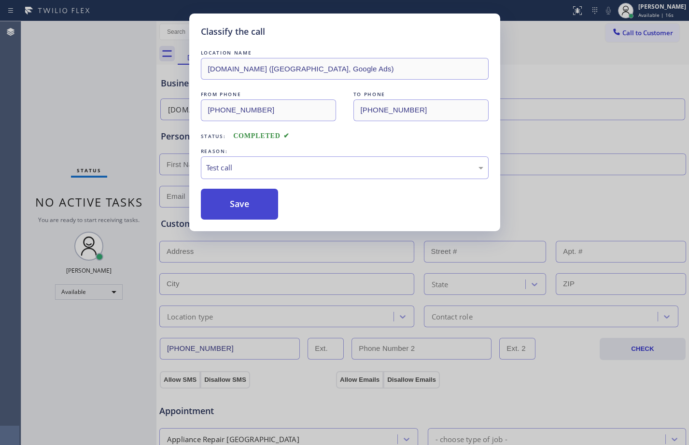
click at [222, 197] on button "Save" at bounding box center [240, 204] width 78 height 31
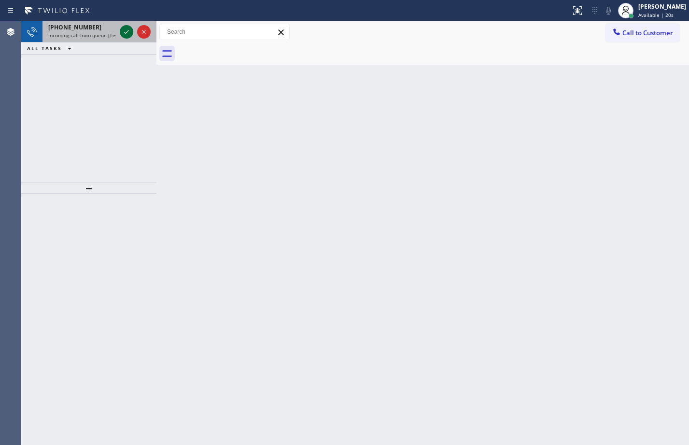
click at [124, 30] on icon at bounding box center [127, 32] width 12 height 12
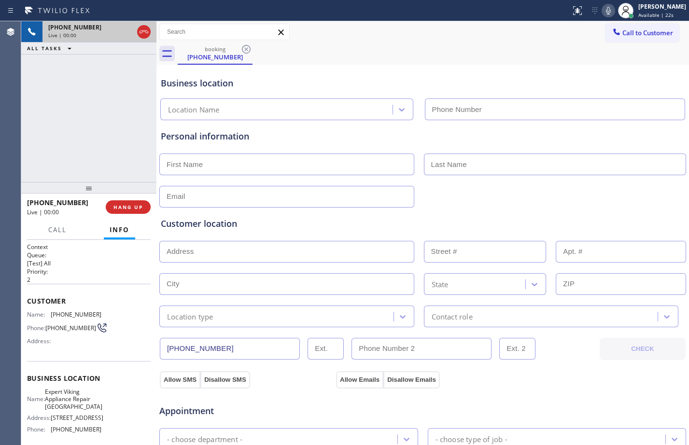
type input "[PHONE_NUMBER]"
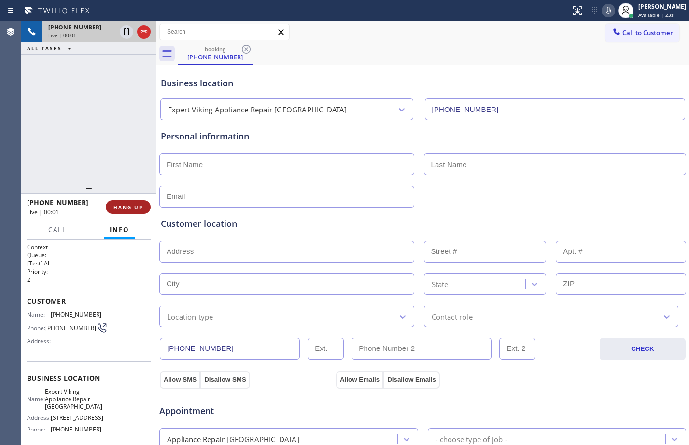
click at [133, 213] on button "HANG UP" at bounding box center [128, 207] width 45 height 14
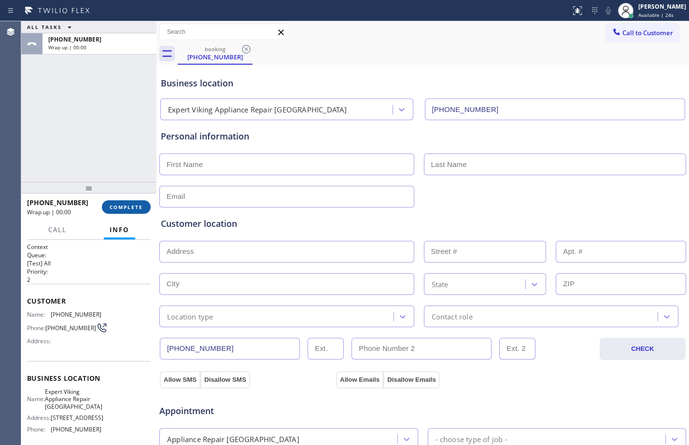
click at [132, 206] on span "COMPLETE" at bounding box center [126, 207] width 33 height 7
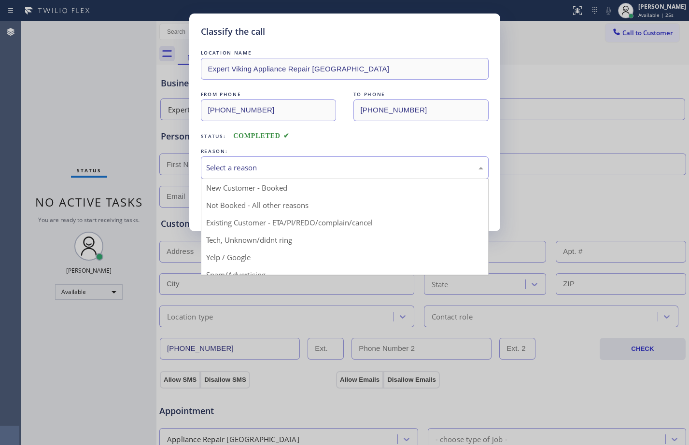
click at [283, 172] on div "Select a reason" at bounding box center [344, 167] width 277 height 11
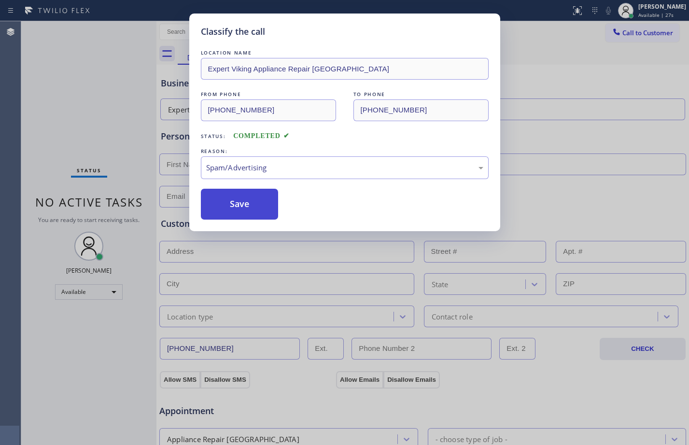
click at [231, 207] on button "Save" at bounding box center [240, 204] width 78 height 31
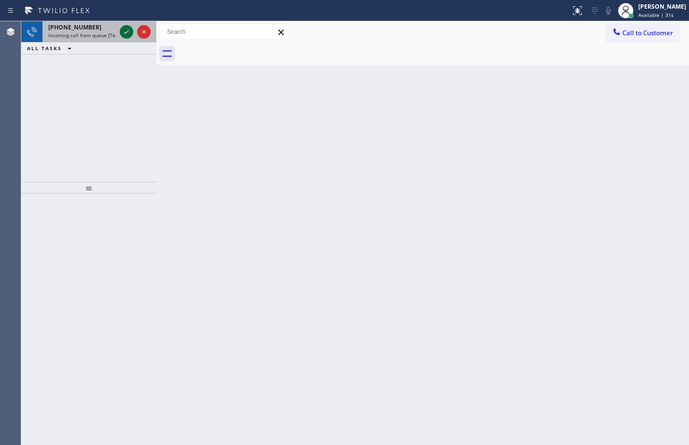
click at [127, 29] on icon at bounding box center [127, 32] width 12 height 12
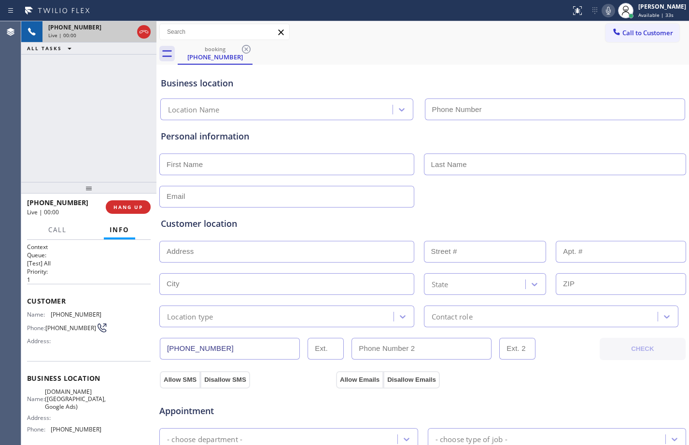
type input "[PHONE_NUMBER]"
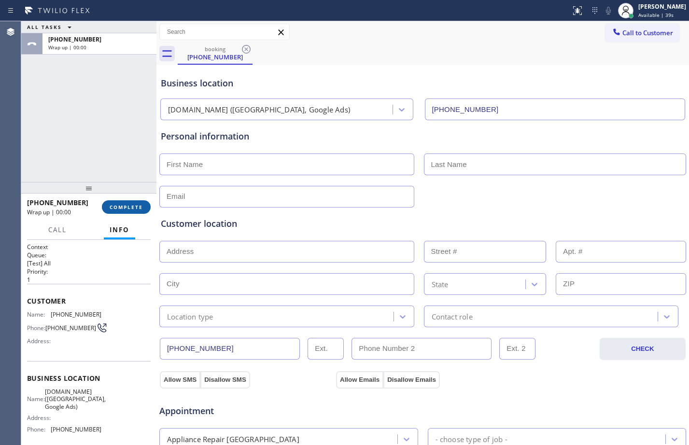
click at [124, 207] on span "COMPLETE" at bounding box center [126, 207] width 33 height 7
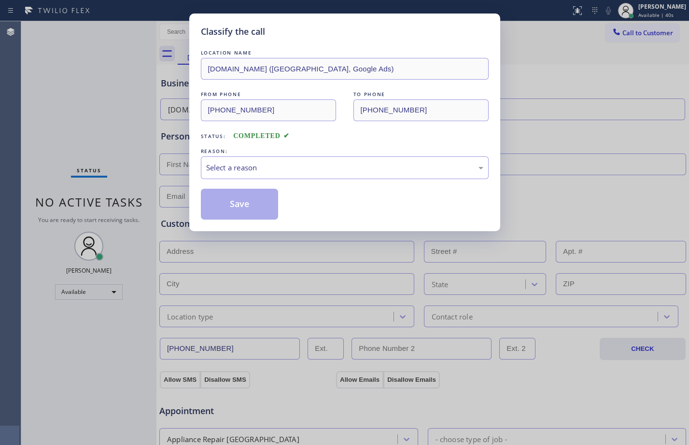
click at [307, 166] on div "Select a reason" at bounding box center [344, 167] width 277 height 11
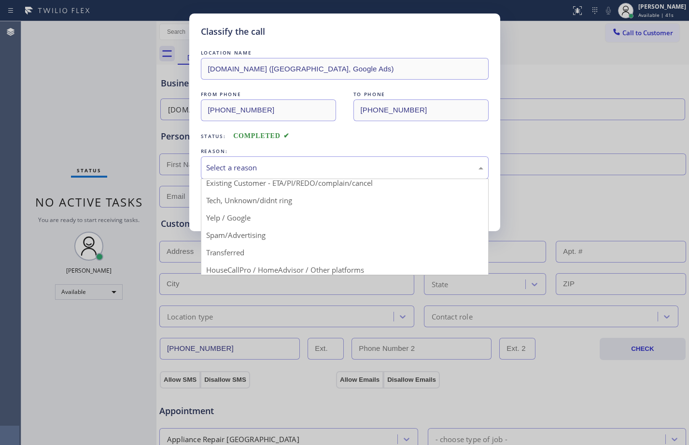
scroll to position [61, 0]
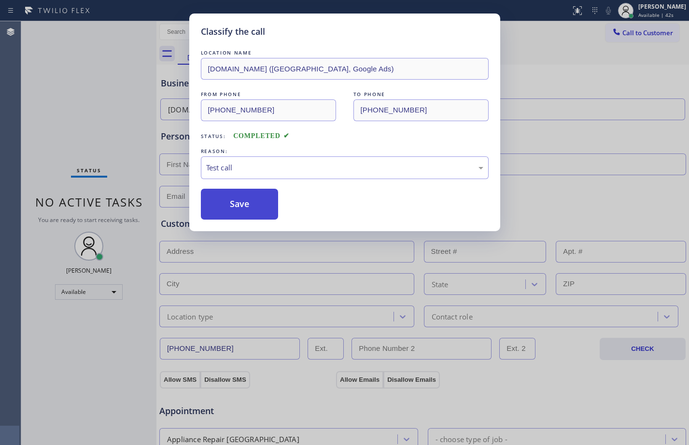
click at [236, 195] on button "Save" at bounding box center [240, 204] width 78 height 31
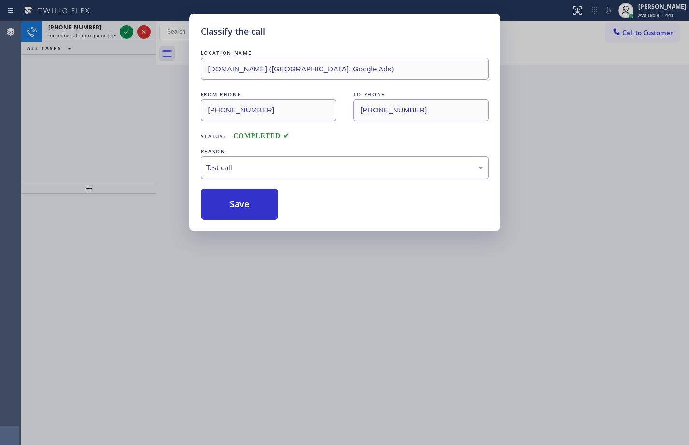
click at [122, 49] on div "Classify the call LOCATION NAME [DOMAIN_NAME] ([GEOGRAPHIC_DATA], Google Ads) F…" at bounding box center [344, 222] width 689 height 445
click at [245, 204] on button "Save" at bounding box center [240, 204] width 78 height 31
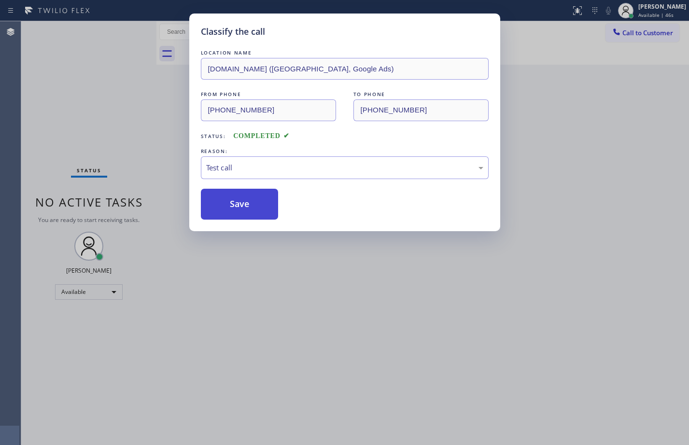
click at [244, 202] on button "Save" at bounding box center [240, 204] width 78 height 31
click at [235, 204] on button "Save" at bounding box center [240, 204] width 78 height 31
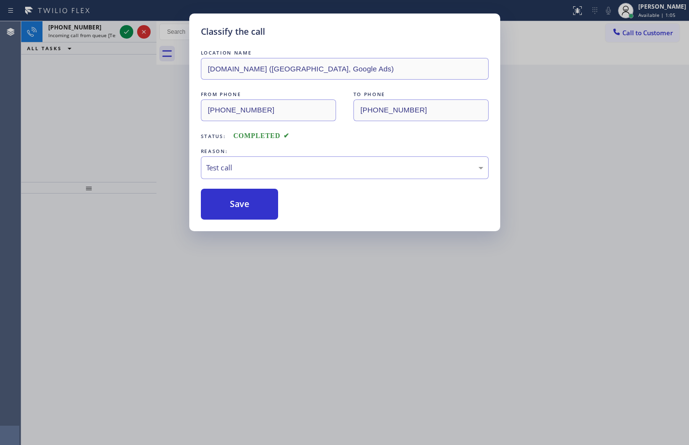
click at [85, 67] on div "Classify the call LOCATION NAME [DOMAIN_NAME] ([GEOGRAPHIC_DATA], Google Ads) F…" at bounding box center [344, 222] width 689 height 445
click at [259, 199] on button "Save" at bounding box center [240, 204] width 78 height 31
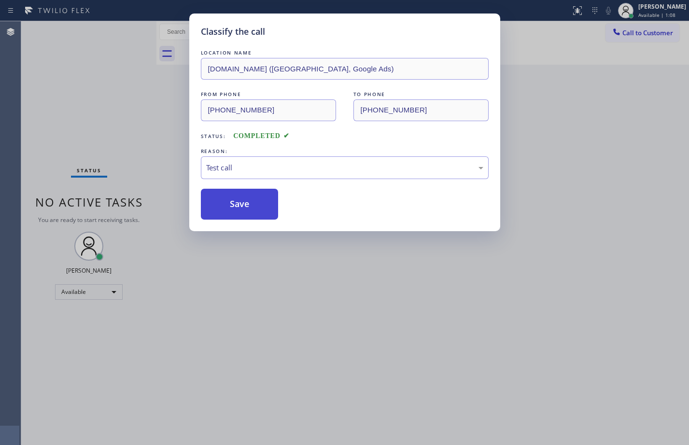
click at [259, 199] on button "Save" at bounding box center [240, 204] width 78 height 31
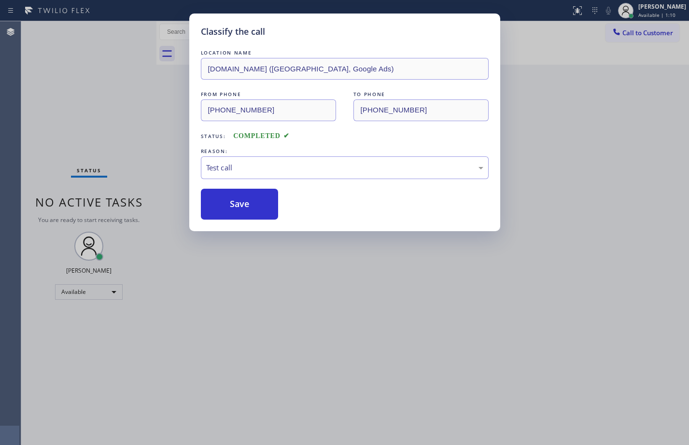
click at [570, 200] on div "Classify the call LOCATION NAME [DOMAIN_NAME] ([GEOGRAPHIC_DATA], Google Ads) F…" at bounding box center [344, 222] width 689 height 445
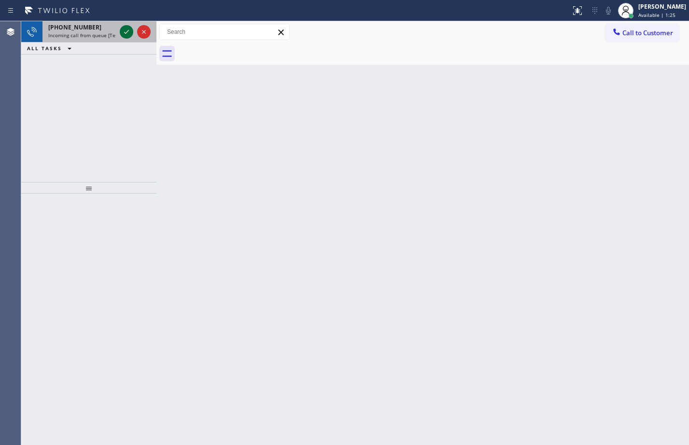
click at [130, 31] on icon at bounding box center [127, 32] width 12 height 12
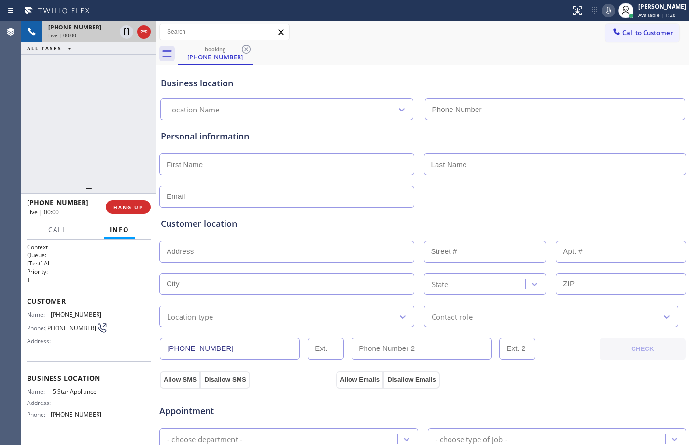
type input "[PHONE_NUMBER]"
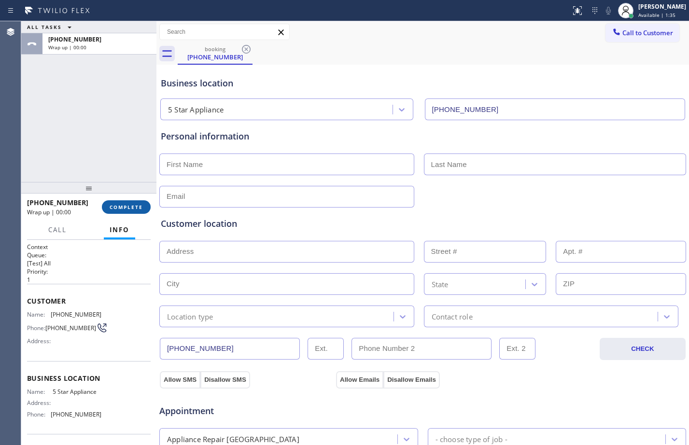
click at [128, 211] on span "COMPLETE" at bounding box center [126, 207] width 33 height 7
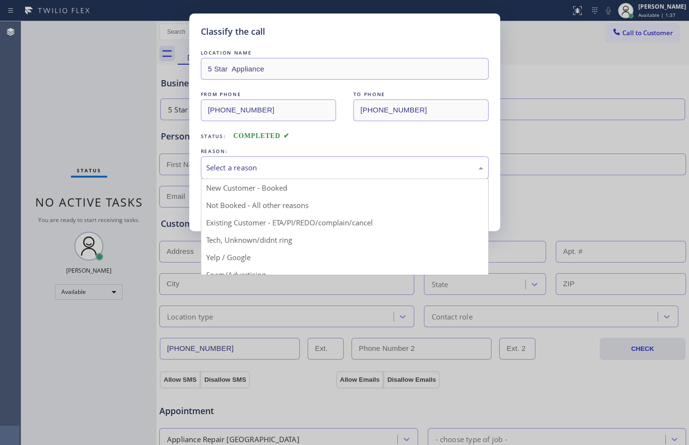
click at [261, 172] on div "Select a reason" at bounding box center [344, 167] width 277 height 11
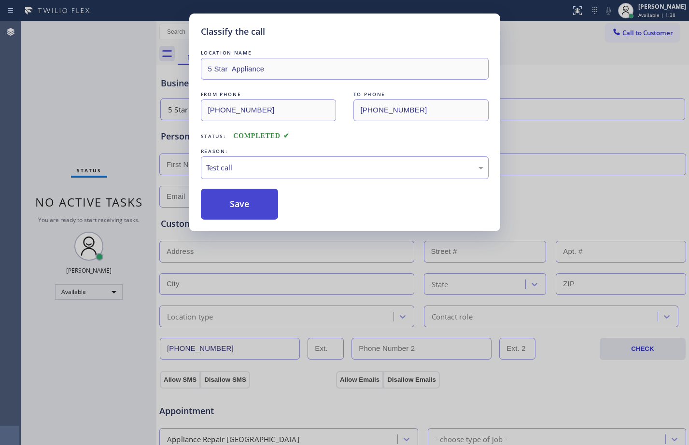
click at [259, 211] on button "Save" at bounding box center [240, 204] width 78 height 31
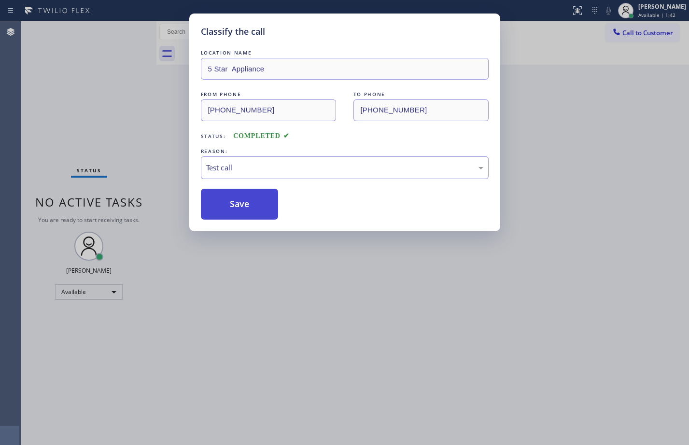
click at [235, 213] on button "Save" at bounding box center [240, 204] width 78 height 31
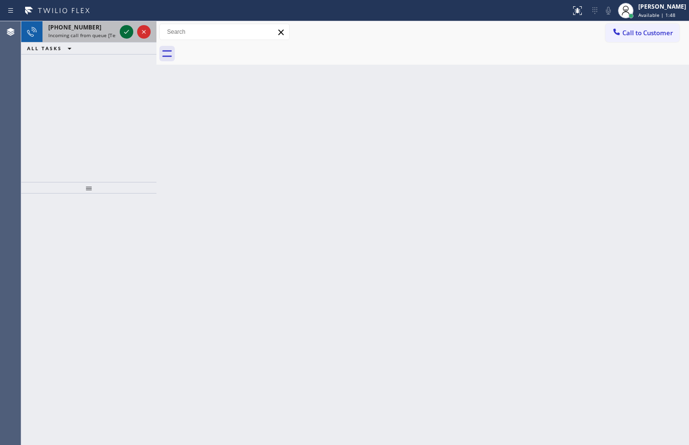
click at [124, 34] on icon at bounding box center [127, 32] width 12 height 12
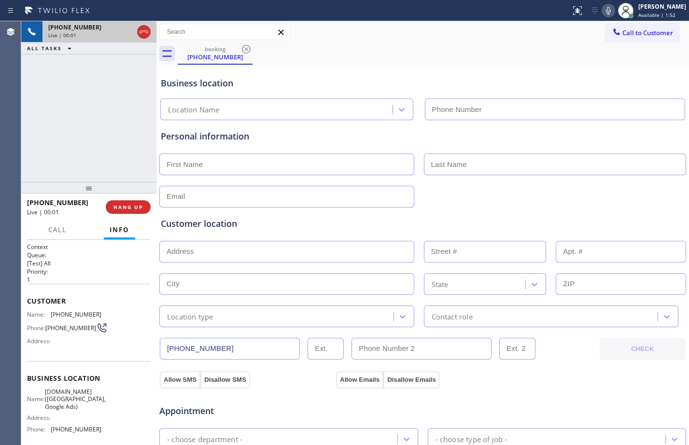
type input "[PHONE_NUMBER]"
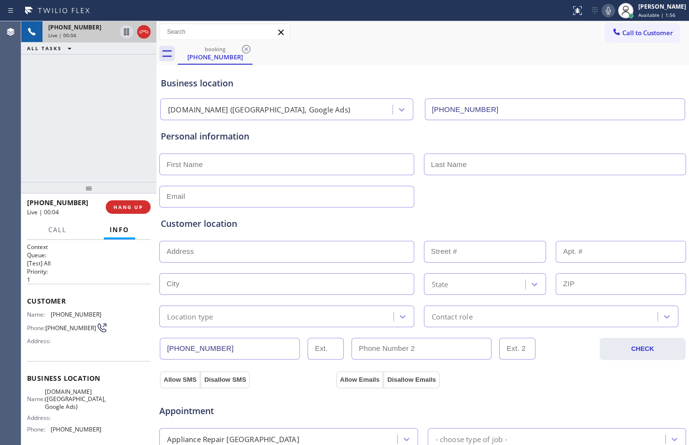
scroll to position [303, 0]
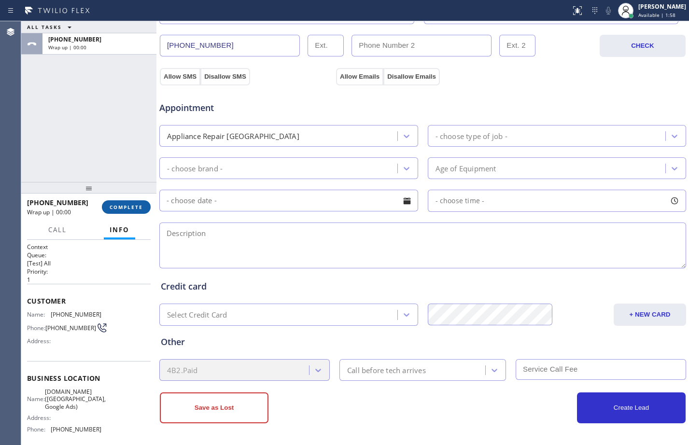
click at [131, 200] on button "COMPLETE" at bounding box center [126, 207] width 49 height 14
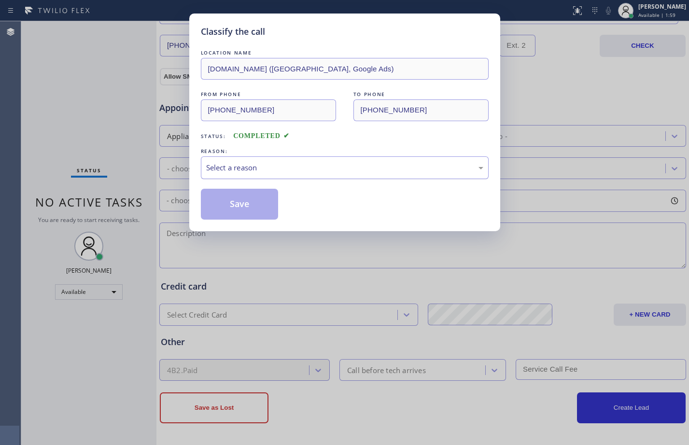
click at [270, 160] on div "Select a reason" at bounding box center [345, 167] width 288 height 23
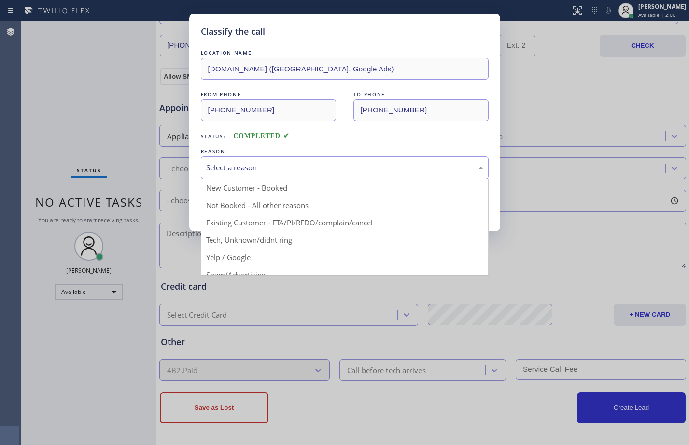
scroll to position [61, 0]
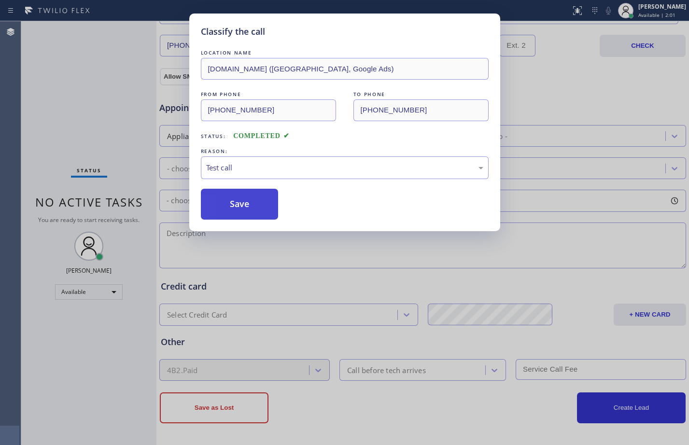
click at [245, 199] on button "Save" at bounding box center [240, 204] width 78 height 31
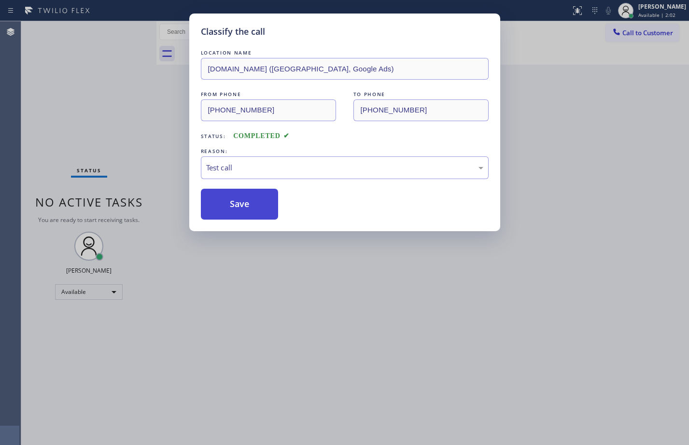
scroll to position [0, 0]
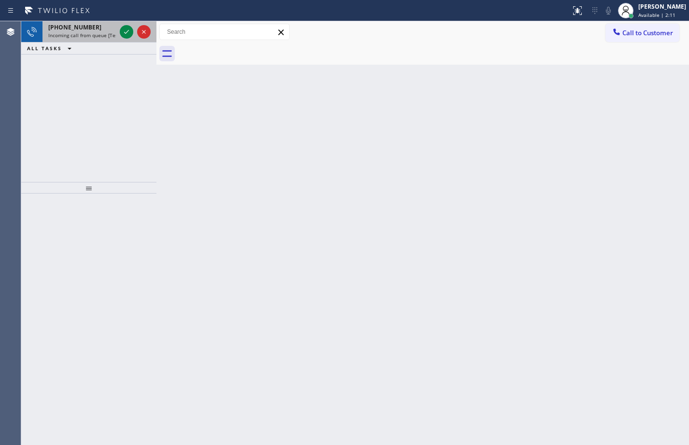
click at [128, 24] on div at bounding box center [135, 31] width 35 height 21
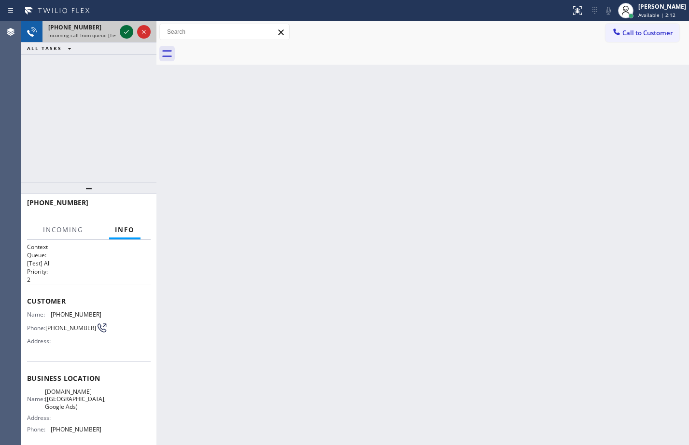
click at [128, 34] on icon at bounding box center [127, 32] width 12 height 12
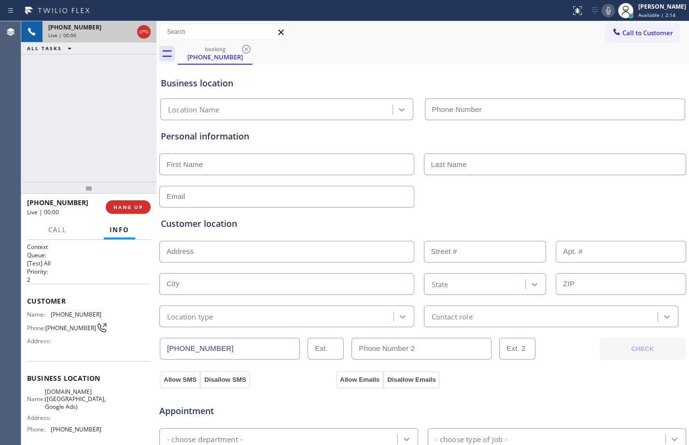
type input "[PHONE_NUMBER]"
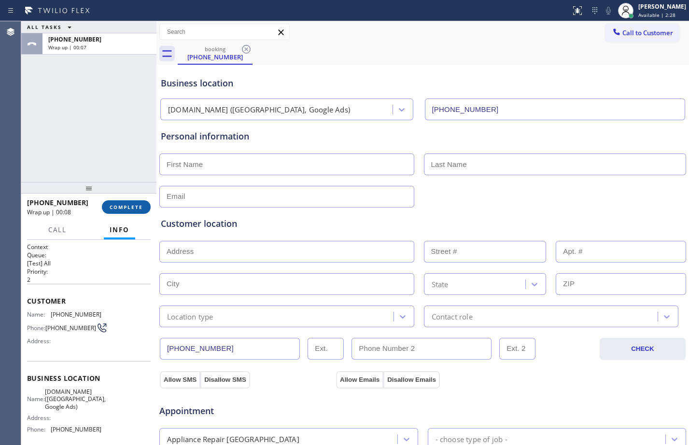
click at [135, 209] on span "COMPLETE" at bounding box center [126, 207] width 33 height 7
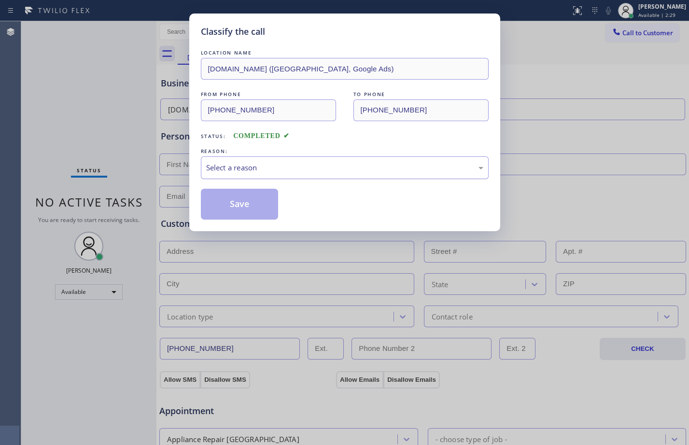
click at [377, 168] on div "Select a reason" at bounding box center [344, 167] width 277 height 11
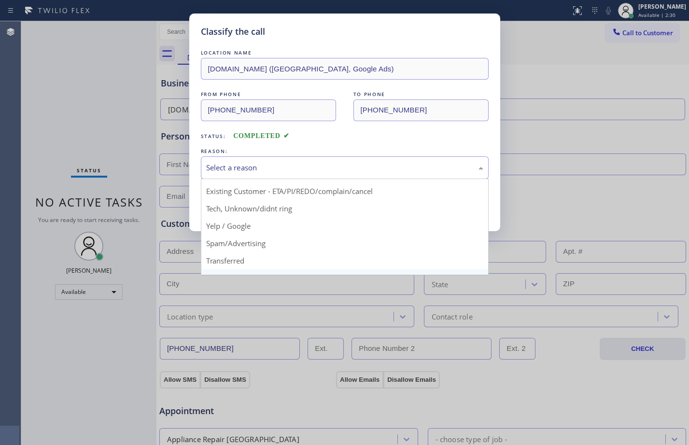
scroll to position [61, 0]
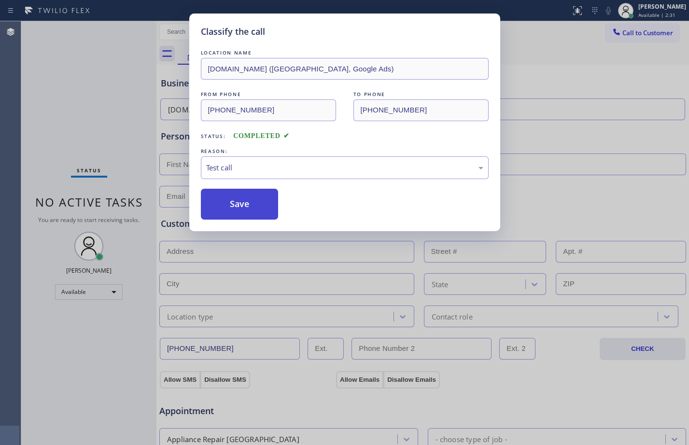
click at [235, 205] on button "Save" at bounding box center [240, 204] width 78 height 31
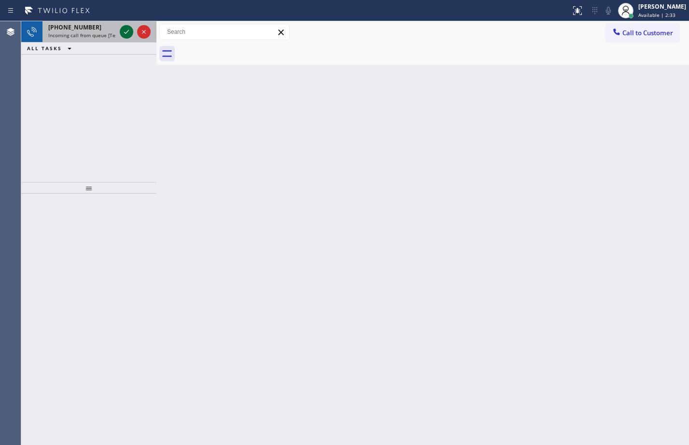
click at [125, 30] on icon at bounding box center [127, 32] width 12 height 12
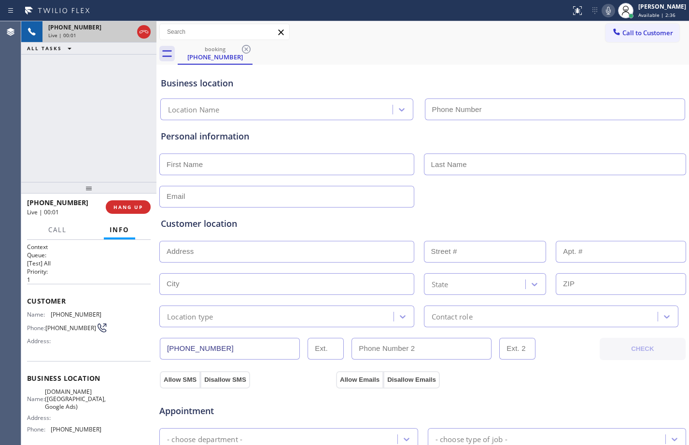
type input "[PHONE_NUMBER]"
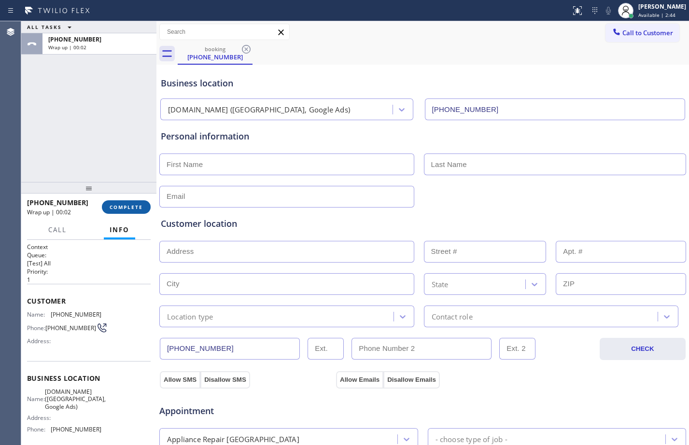
click at [142, 201] on button "COMPLETE" at bounding box center [126, 207] width 49 height 14
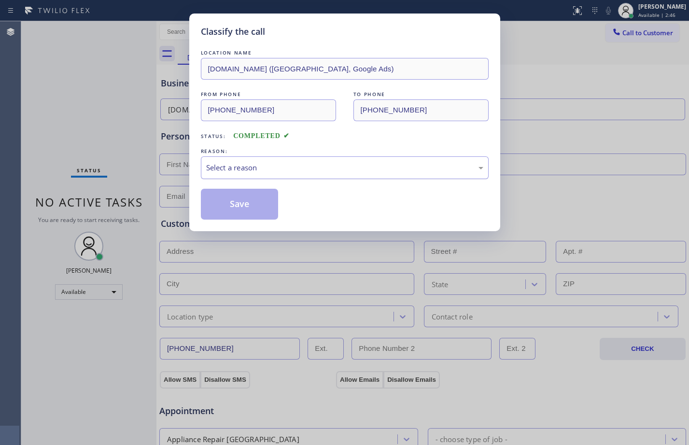
click at [282, 161] on div "Select a reason" at bounding box center [345, 167] width 288 height 23
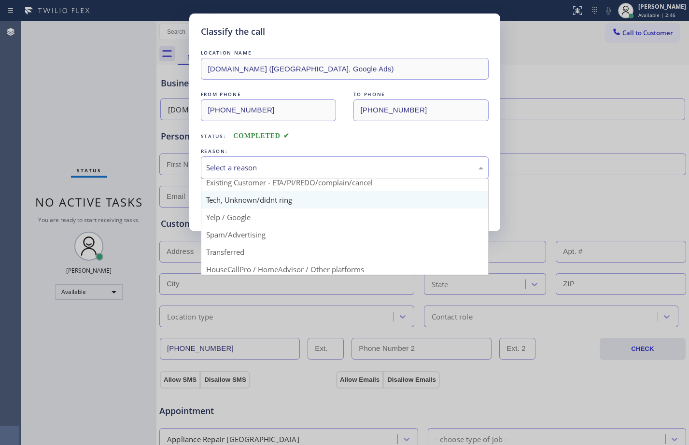
scroll to position [61, 0]
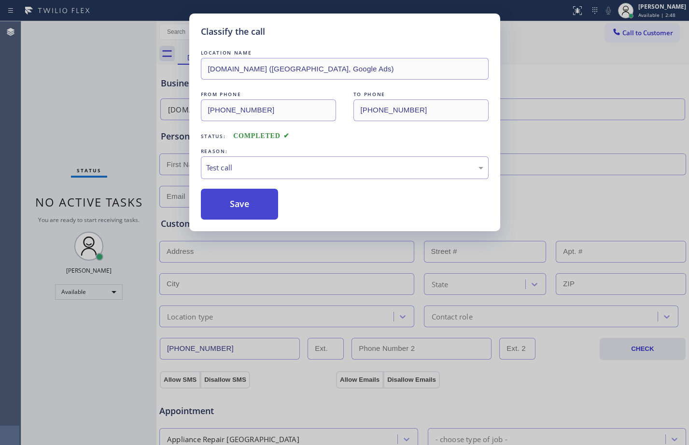
click at [245, 213] on button "Save" at bounding box center [240, 204] width 78 height 31
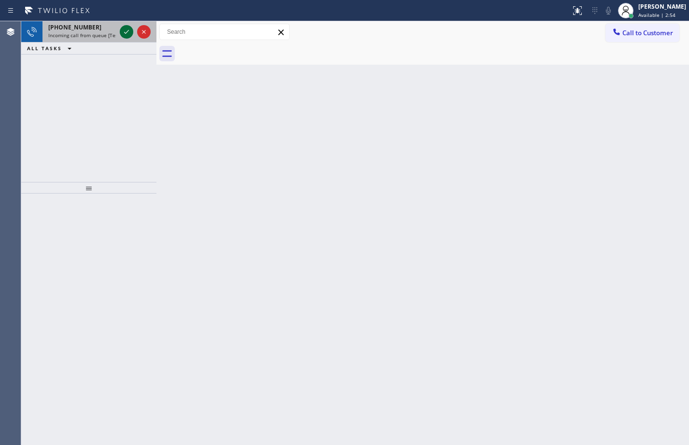
click at [124, 30] on icon at bounding box center [127, 32] width 12 height 12
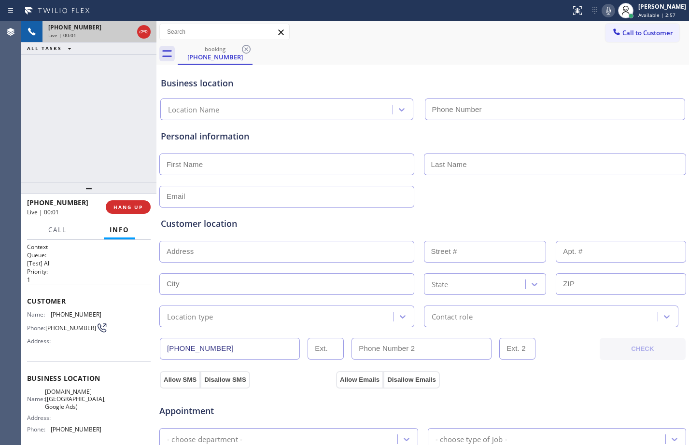
type input "[PHONE_NUMBER]"
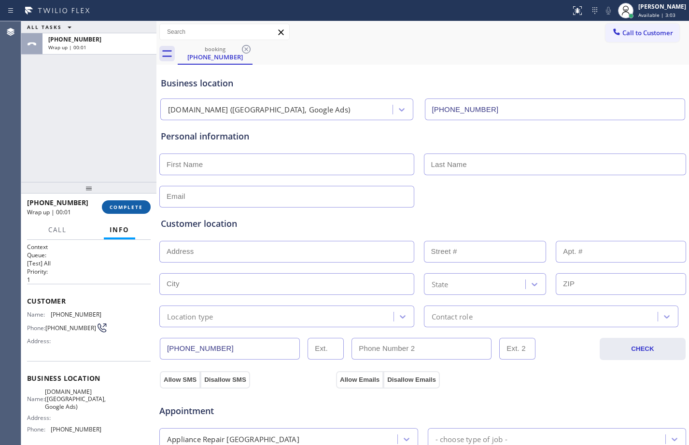
click at [132, 204] on span "COMPLETE" at bounding box center [126, 207] width 33 height 7
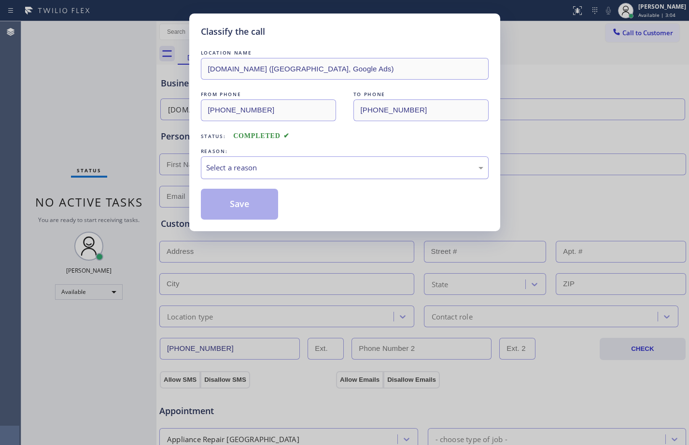
click at [213, 165] on div "Select a reason" at bounding box center [344, 167] width 277 height 11
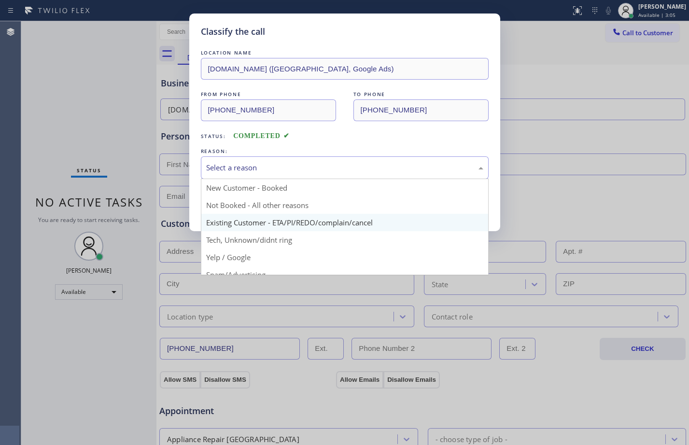
scroll to position [61, 0]
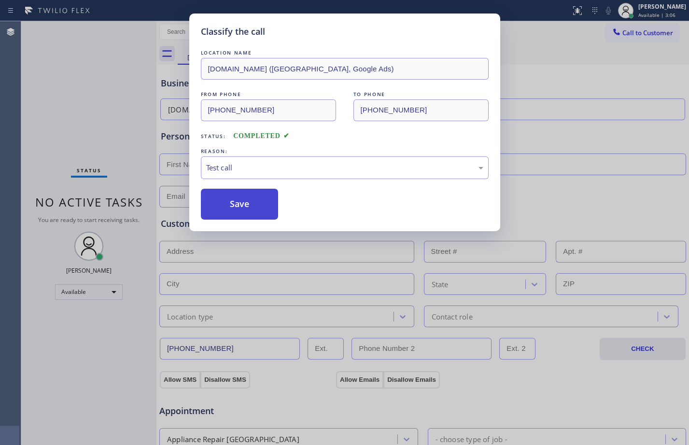
click at [227, 201] on button "Save" at bounding box center [240, 204] width 78 height 31
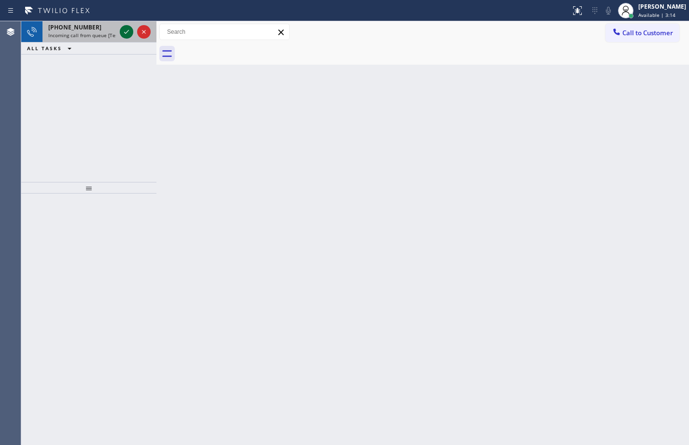
click at [129, 29] on icon at bounding box center [127, 32] width 12 height 12
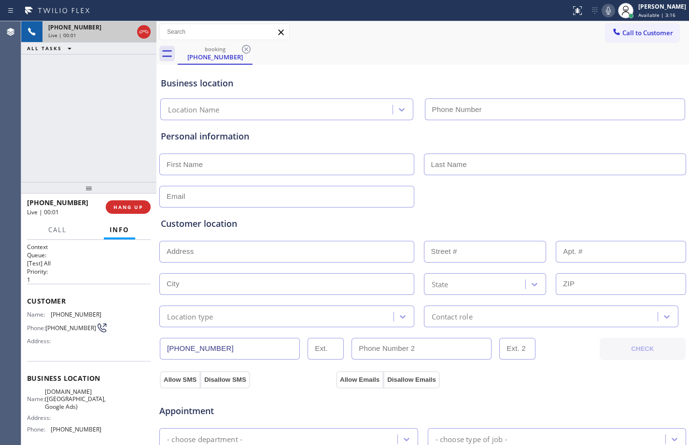
type input "[PHONE_NUMBER]"
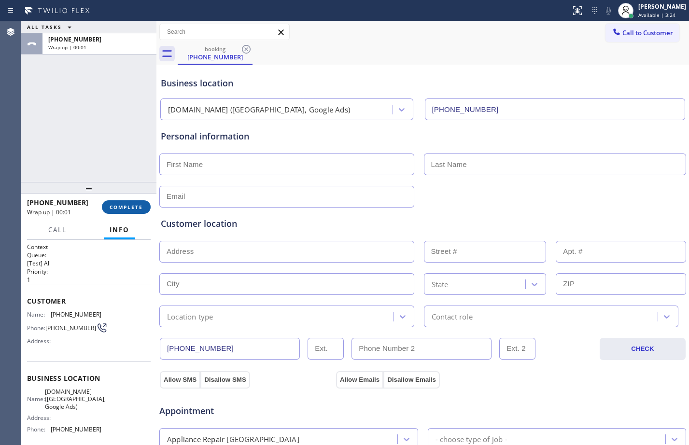
click at [122, 210] on span "COMPLETE" at bounding box center [126, 207] width 33 height 7
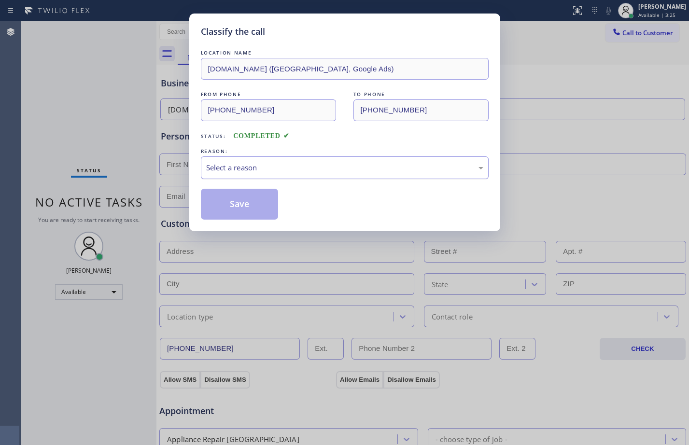
click at [246, 163] on div "Select a reason" at bounding box center [344, 167] width 277 height 11
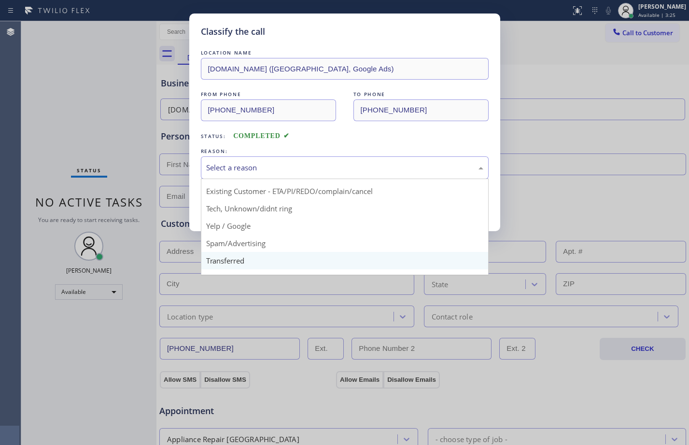
scroll to position [61, 0]
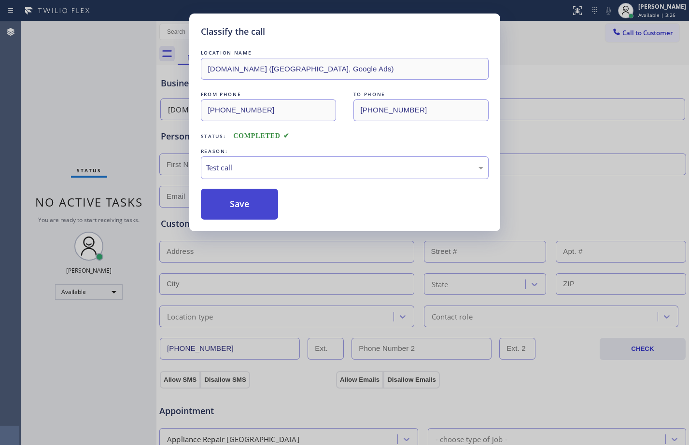
click at [255, 197] on button "Save" at bounding box center [240, 204] width 78 height 31
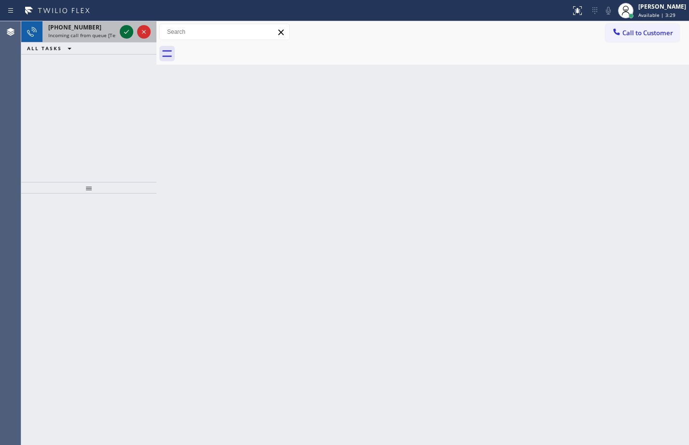
click at [130, 35] on icon at bounding box center [127, 32] width 12 height 12
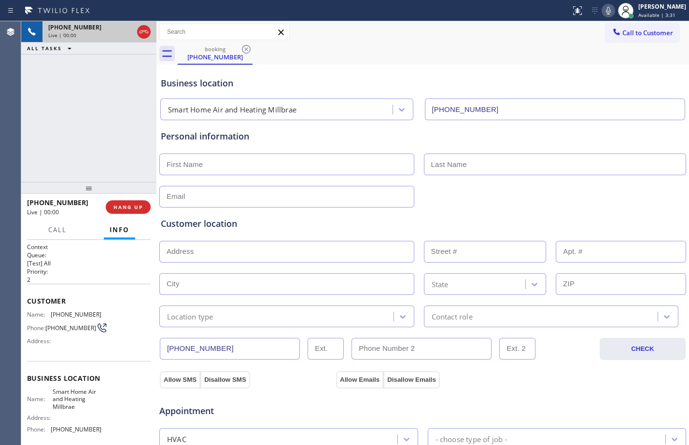
type input "[PHONE_NUMBER]"
click at [120, 200] on button "HANG UP" at bounding box center [128, 207] width 45 height 14
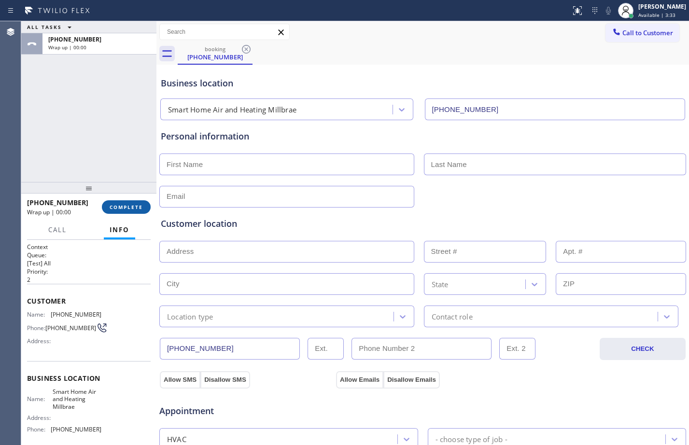
click at [124, 210] on span "COMPLETE" at bounding box center [126, 207] width 33 height 7
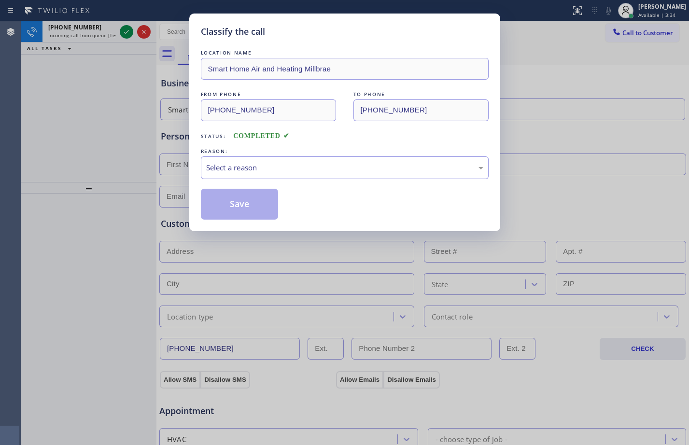
click at [307, 179] on div "LOCATION NAME Smart Home Air and Heating Millbrae FROM PHONE [PHONE_NUMBER] TO …" at bounding box center [345, 134] width 288 height 172
click at [308, 177] on div "Select a reason" at bounding box center [345, 167] width 288 height 23
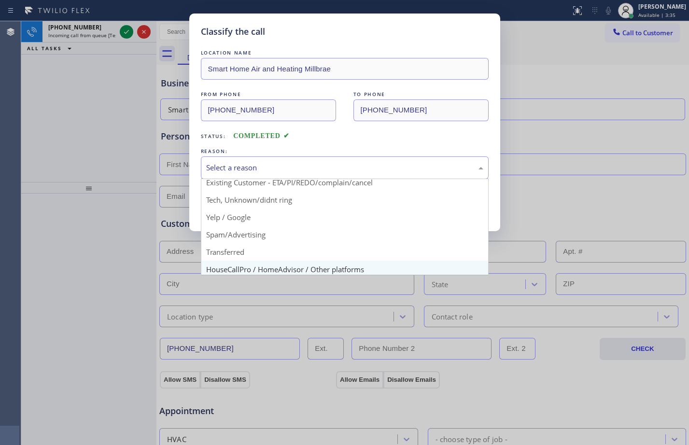
scroll to position [61, 0]
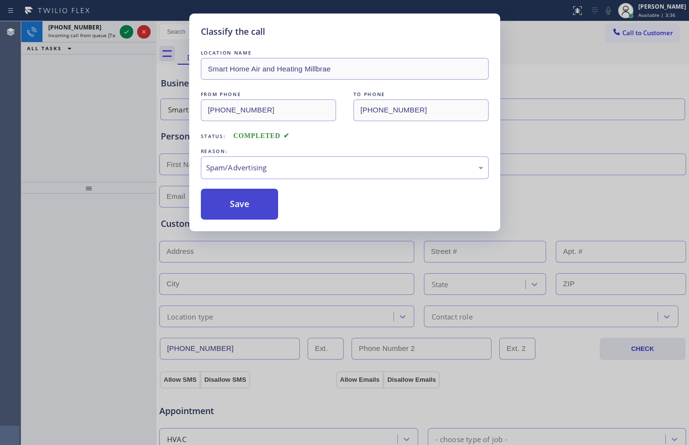
click at [250, 202] on button "Save" at bounding box center [240, 204] width 78 height 31
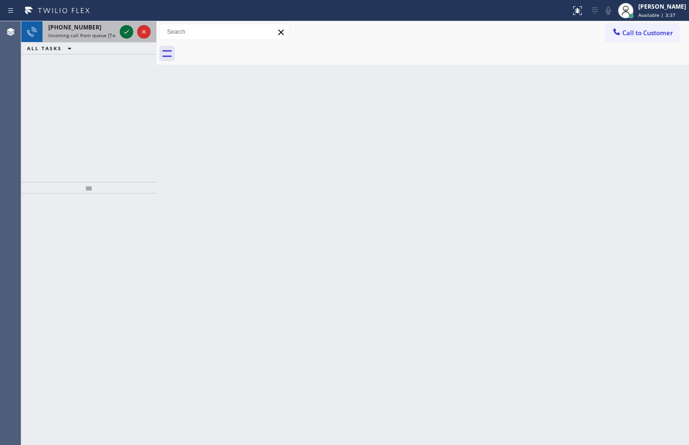
click at [125, 32] on icon at bounding box center [127, 32] width 12 height 12
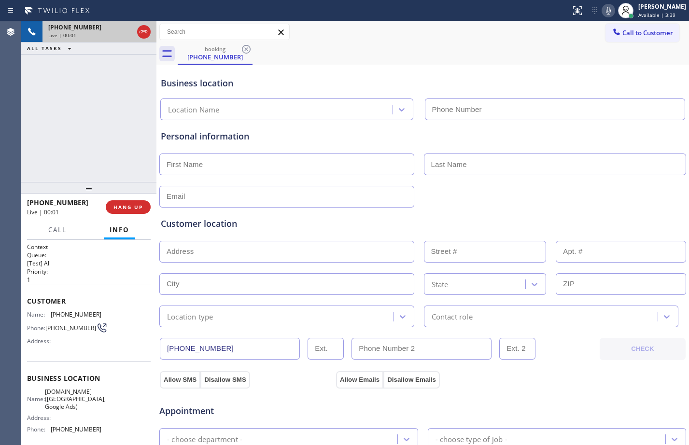
type input "[PHONE_NUMBER]"
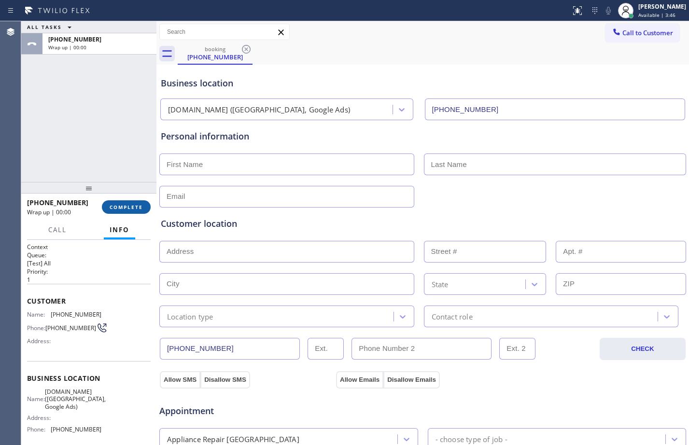
click at [129, 211] on span "COMPLETE" at bounding box center [126, 207] width 33 height 7
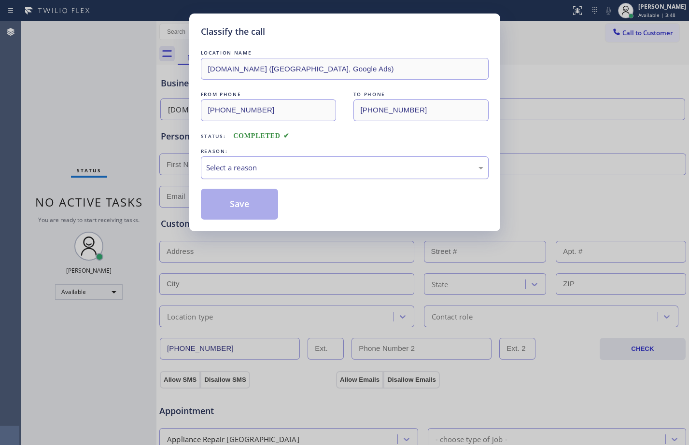
click at [261, 177] on div "Select a reason" at bounding box center [345, 167] width 288 height 23
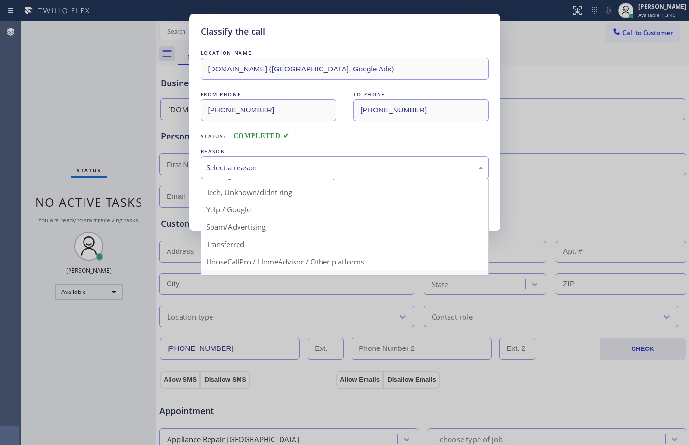
scroll to position [61, 0]
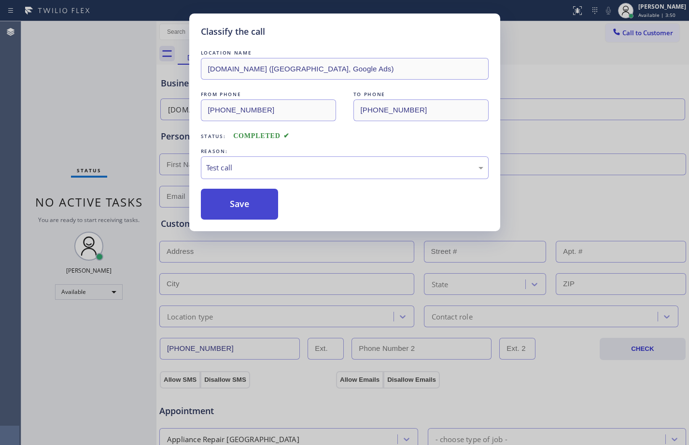
click at [250, 206] on button "Save" at bounding box center [240, 204] width 78 height 31
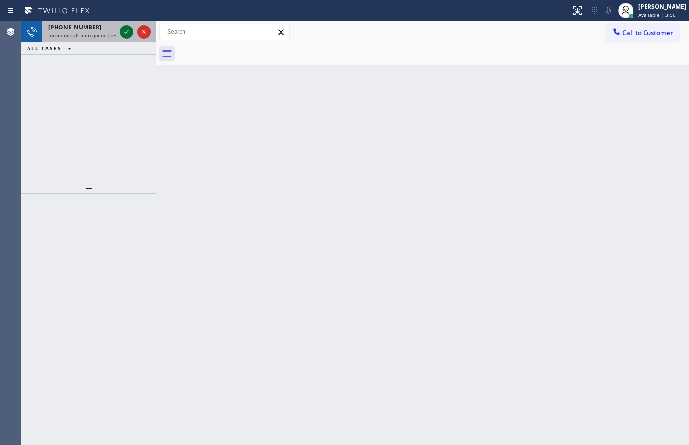
click at [124, 30] on icon at bounding box center [127, 32] width 12 height 12
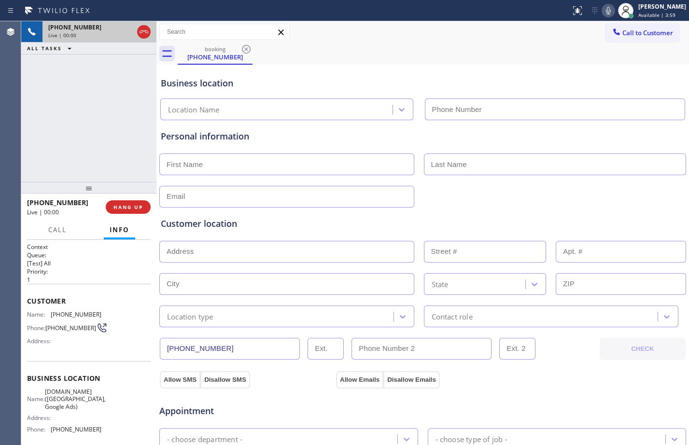
type input "[PHONE_NUMBER]"
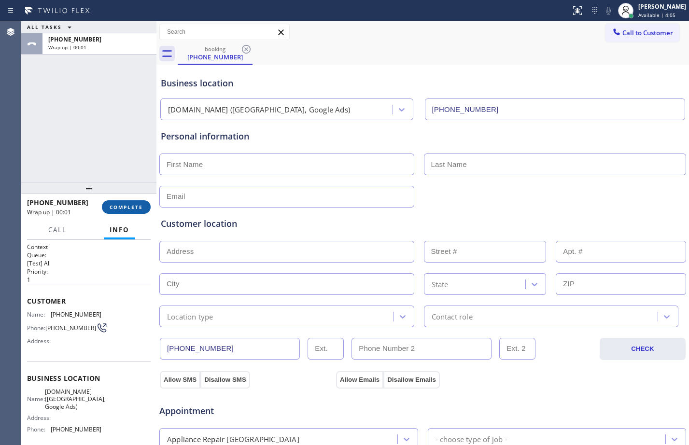
click at [123, 213] on button "COMPLETE" at bounding box center [126, 207] width 49 height 14
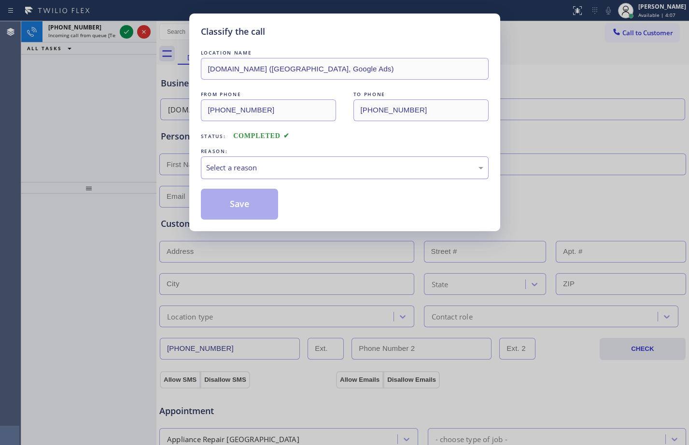
click at [285, 154] on div "REASON:" at bounding box center [345, 151] width 288 height 10
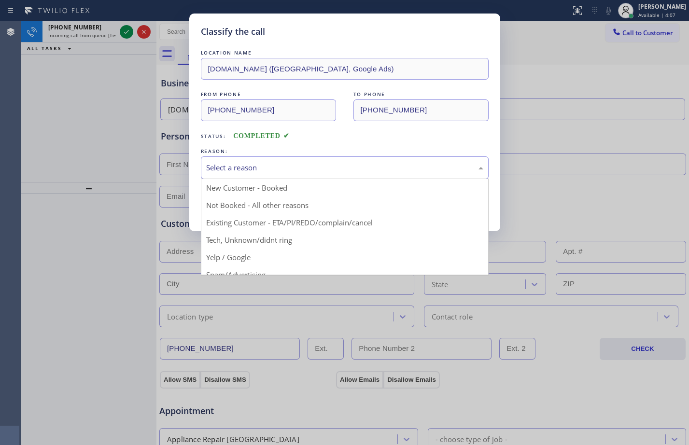
click at [294, 165] on div "Select a reason" at bounding box center [344, 167] width 277 height 11
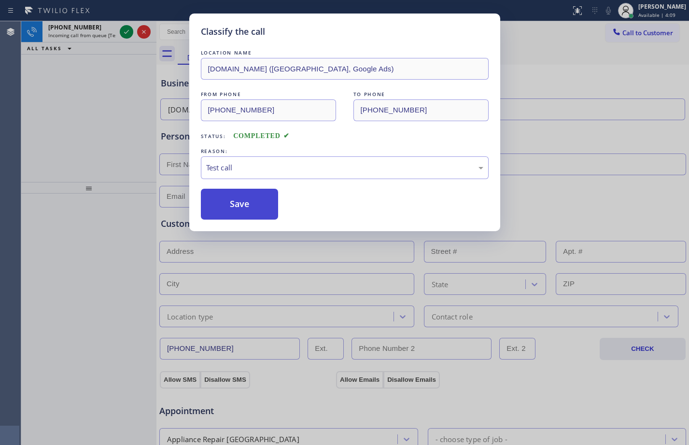
click at [241, 195] on button "Save" at bounding box center [240, 204] width 78 height 31
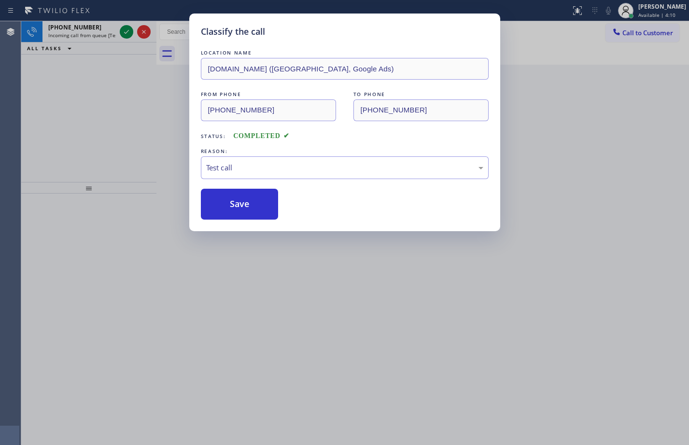
click at [127, 31] on div "Classify the call LOCATION NAME [DOMAIN_NAME] ([GEOGRAPHIC_DATA], Google Ads) F…" at bounding box center [344, 222] width 689 height 445
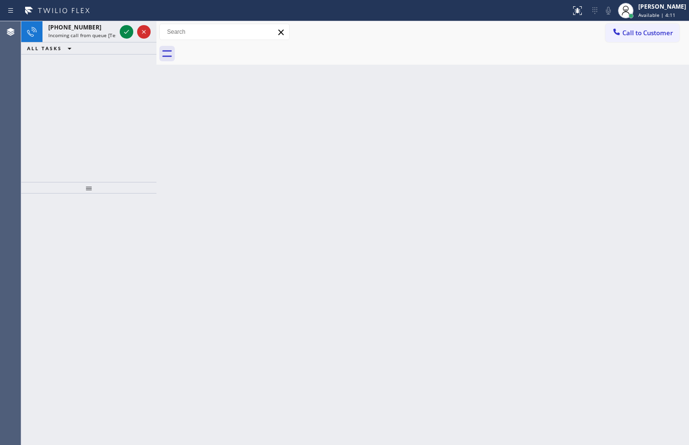
click at [127, 31] on icon at bounding box center [127, 32] width 12 height 12
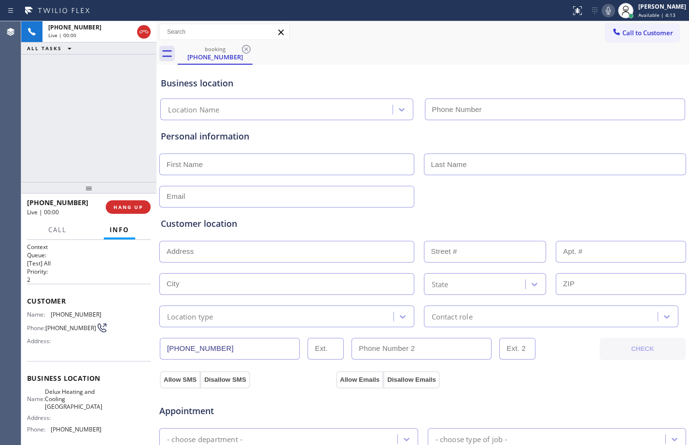
type input "[PHONE_NUMBER]"
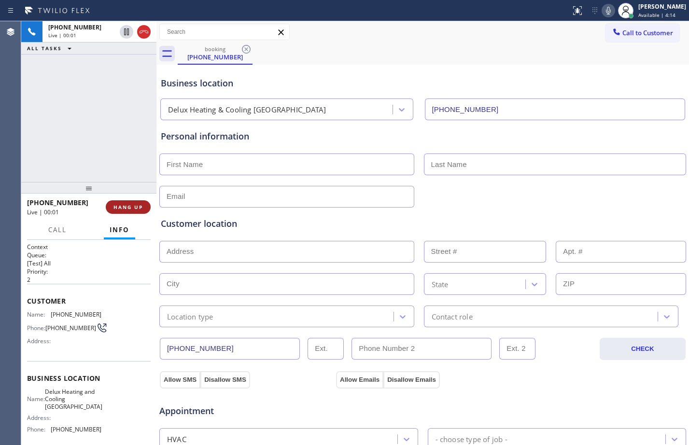
click at [146, 202] on button "HANG UP" at bounding box center [128, 207] width 45 height 14
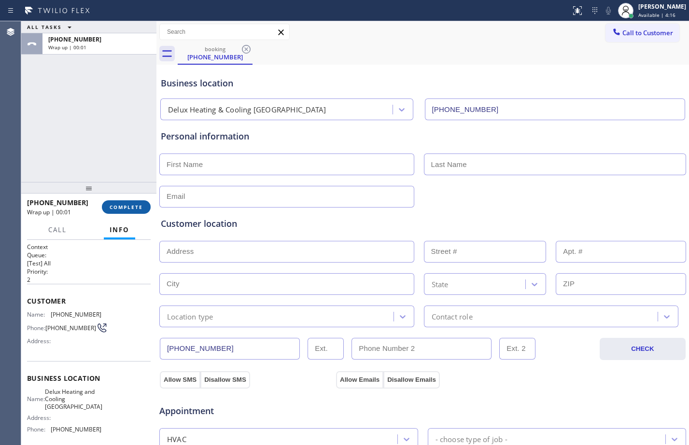
click at [137, 206] on span "COMPLETE" at bounding box center [126, 207] width 33 height 7
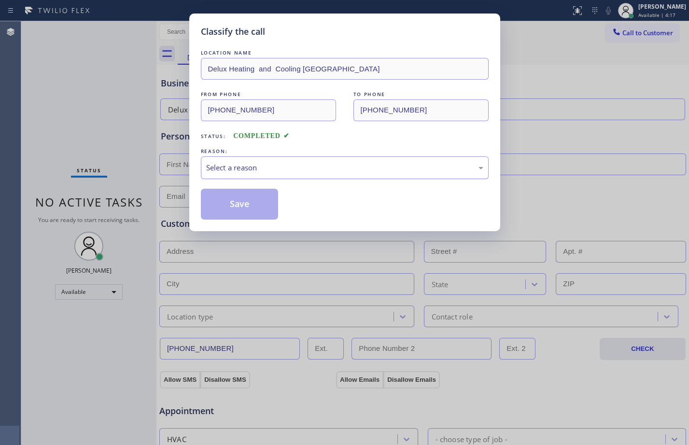
click at [288, 166] on div "Select a reason" at bounding box center [344, 167] width 277 height 11
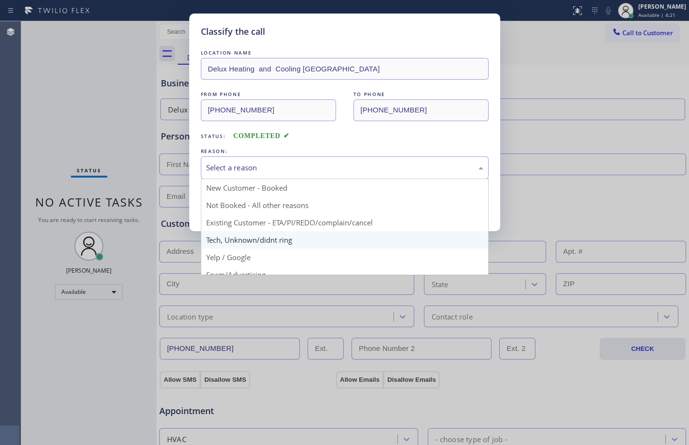
scroll to position [61, 0]
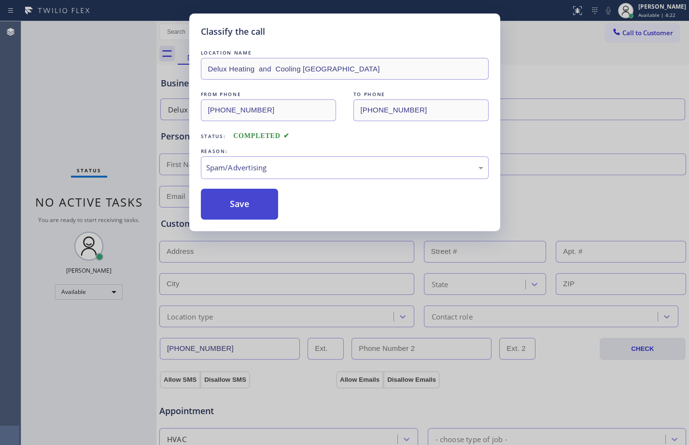
click at [242, 194] on button "Save" at bounding box center [240, 204] width 78 height 31
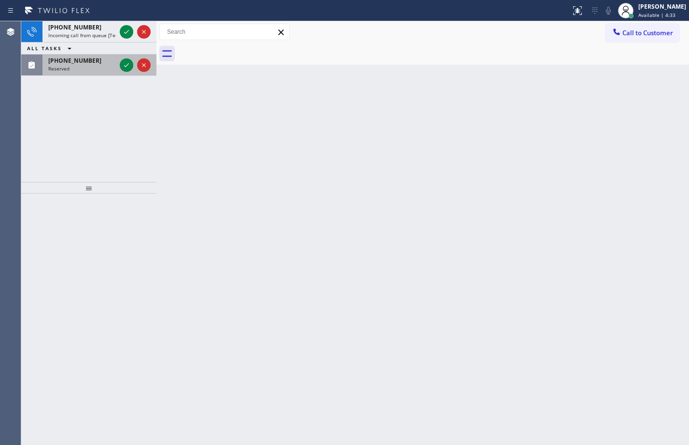
click at [128, 48] on div "[PHONE_NUMBER] Incoming call from queue [Test] All ALL TASKS ALL TASKS ACTIVE T…" at bounding box center [88, 48] width 135 height 55
click at [131, 68] on div "[PHONE_NUMBER] Incoming call from queue [Test] All ALL TASKS ALL TASKS ACTIVE T…" at bounding box center [88, 101] width 135 height 161
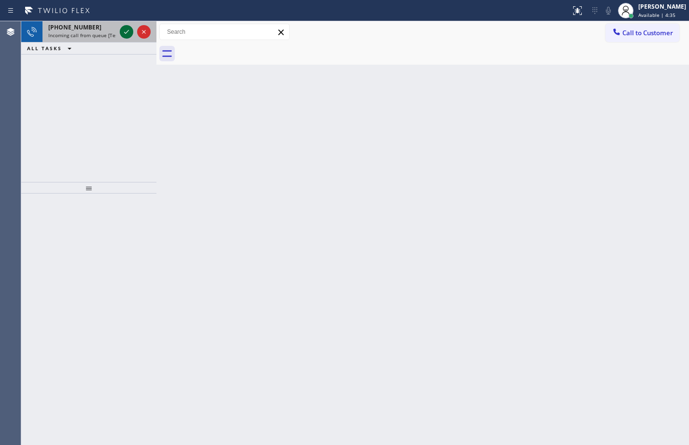
click at [127, 33] on icon at bounding box center [127, 32] width 12 height 12
click at [125, 32] on icon at bounding box center [126, 32] width 5 height 4
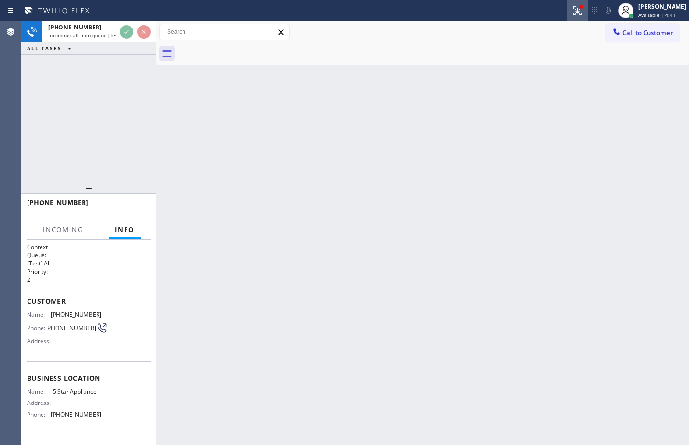
click at [572, 11] on icon at bounding box center [578, 11] width 12 height 12
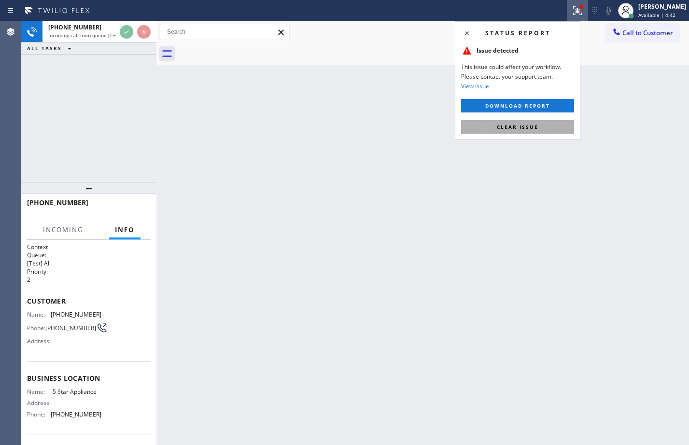
click at [517, 124] on span "Clear issue" at bounding box center [518, 127] width 42 height 7
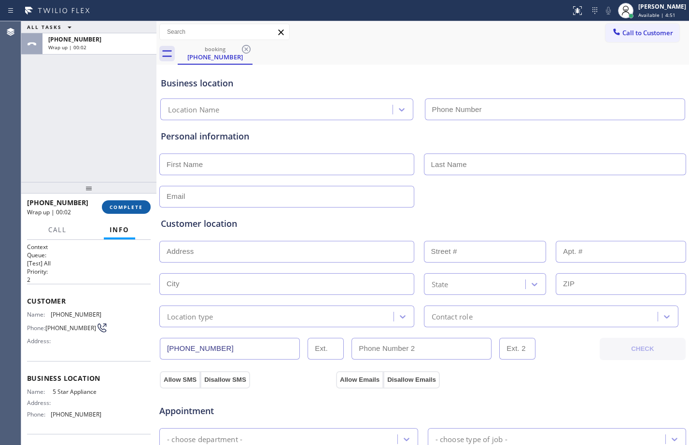
click at [128, 204] on span "COMPLETE" at bounding box center [126, 207] width 33 height 7
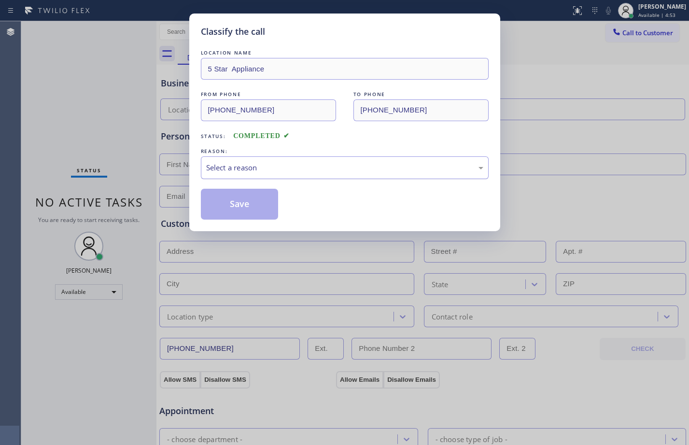
click at [312, 173] on div "Select a reason" at bounding box center [344, 167] width 277 height 11
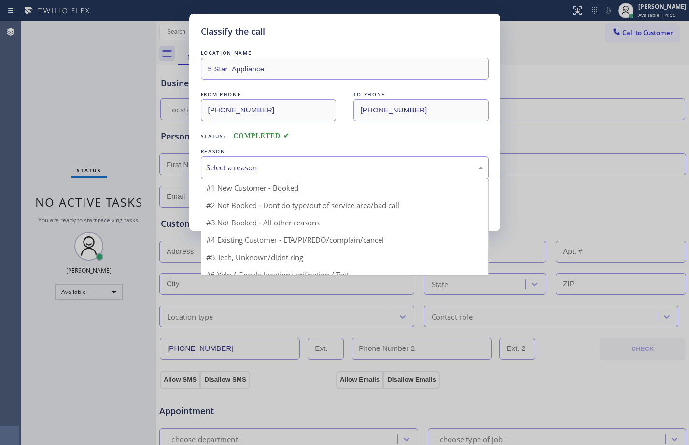
type input "[PHONE_NUMBER]"
click at [83, 133] on div "Classify the call LOCATION NAME 5 Star Appliance FROM PHONE [PHONE_NUMBER] TO P…" at bounding box center [344, 222] width 689 height 445
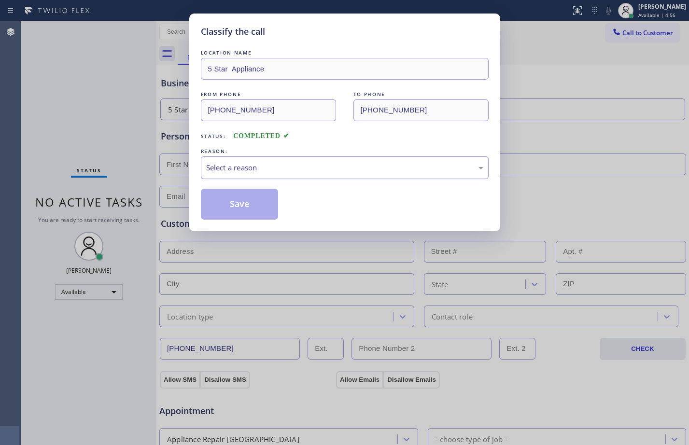
click at [297, 173] on div "Select a reason" at bounding box center [345, 167] width 288 height 23
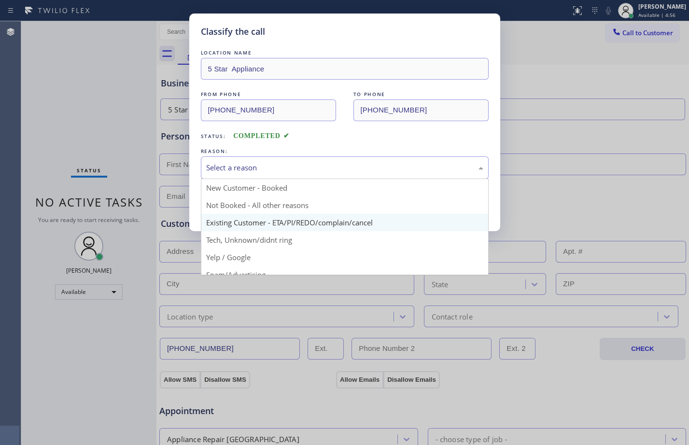
scroll to position [61, 0]
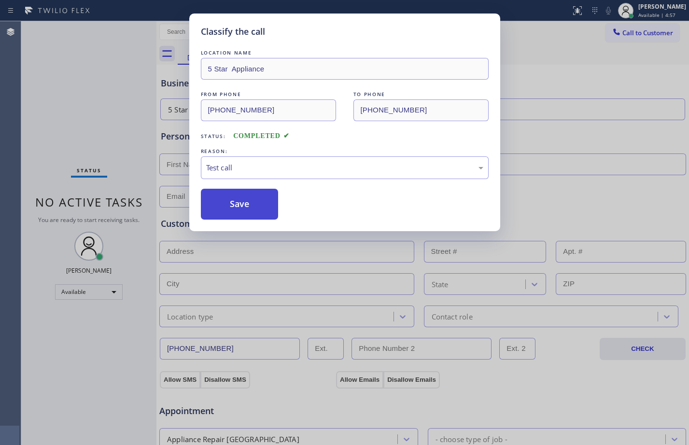
click at [241, 205] on button "Save" at bounding box center [240, 204] width 78 height 31
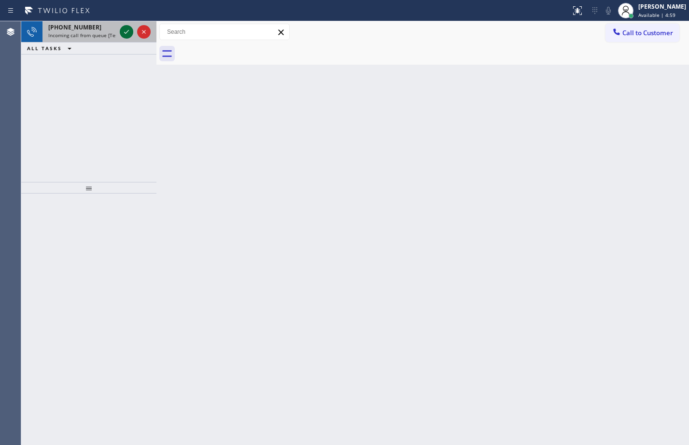
click at [123, 33] on icon at bounding box center [127, 32] width 12 height 12
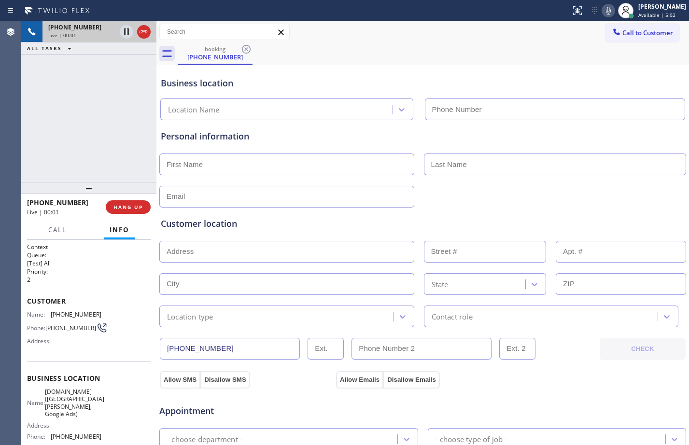
type input "[PHONE_NUMBER]"
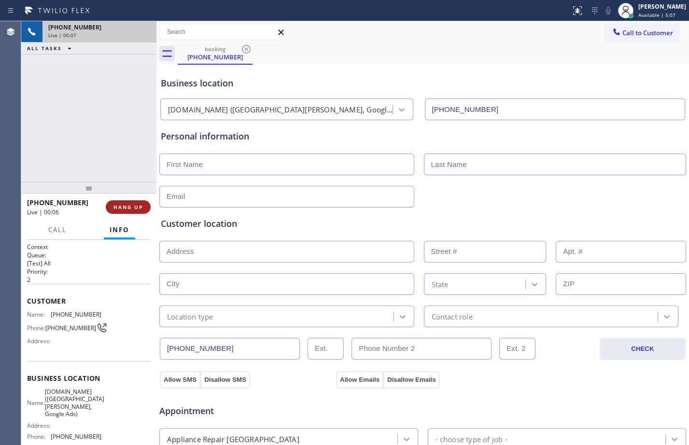
click at [127, 209] on span "HANG UP" at bounding box center [127, 207] width 29 height 7
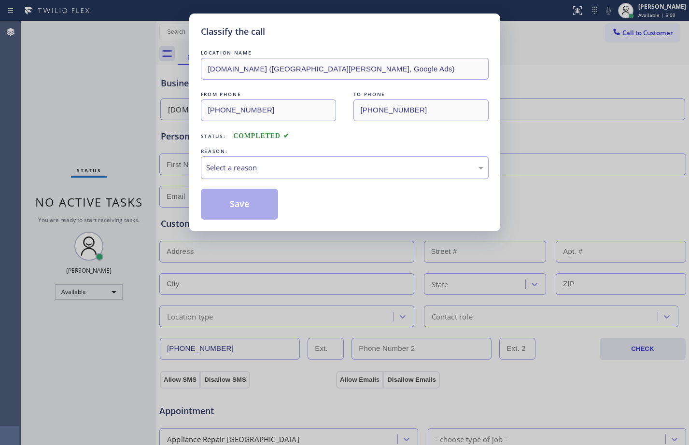
click at [270, 163] on div "Select a reason" at bounding box center [344, 167] width 277 height 11
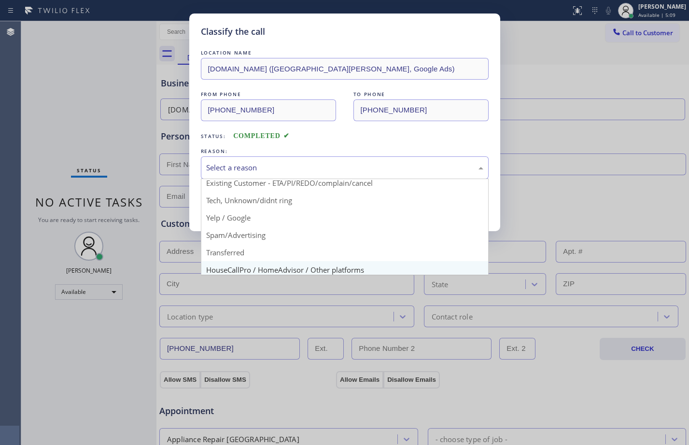
scroll to position [61, 0]
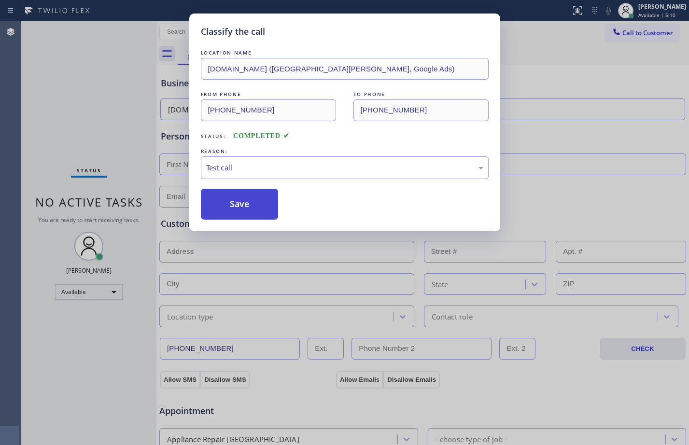
click at [246, 207] on button "Save" at bounding box center [240, 204] width 78 height 31
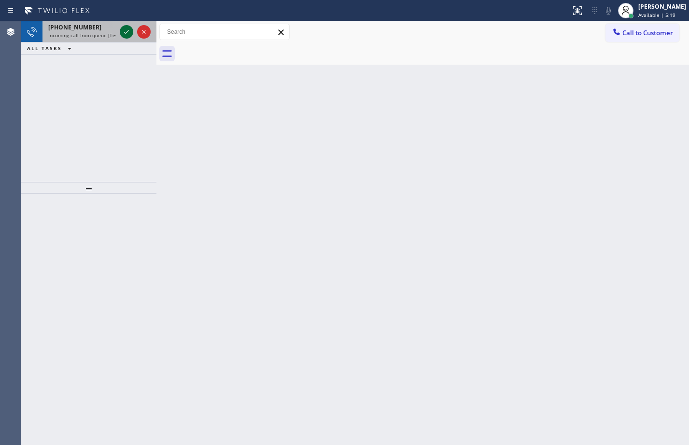
click at [129, 32] on icon at bounding box center [127, 32] width 12 height 12
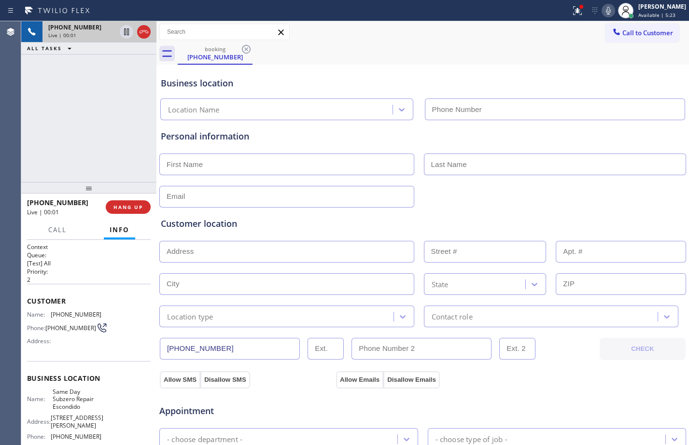
type input "[PHONE_NUMBER]"
click at [134, 206] on span "HANG UP" at bounding box center [127, 207] width 29 height 7
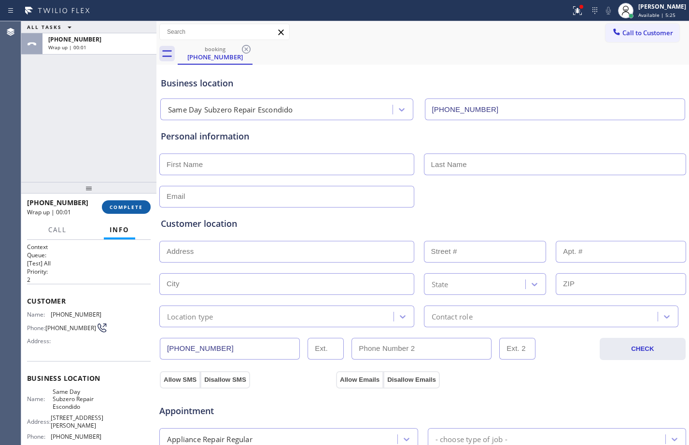
click at [133, 209] on span "COMPLETE" at bounding box center [126, 207] width 33 height 7
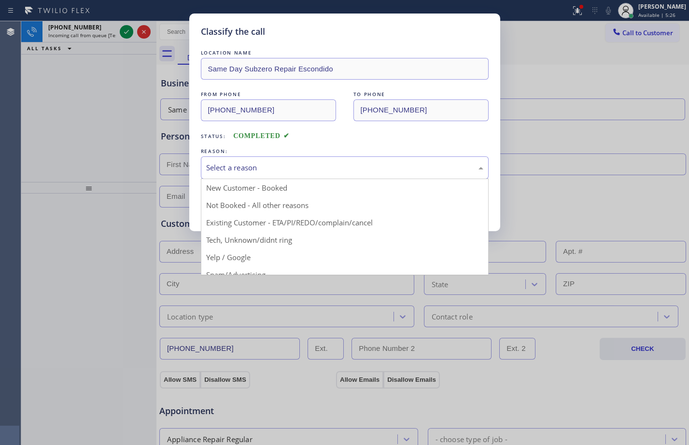
click at [318, 159] on div "Select a reason" at bounding box center [345, 167] width 288 height 23
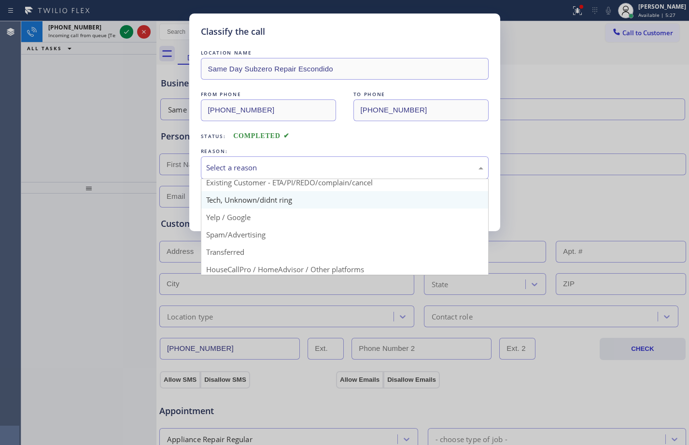
scroll to position [61, 0]
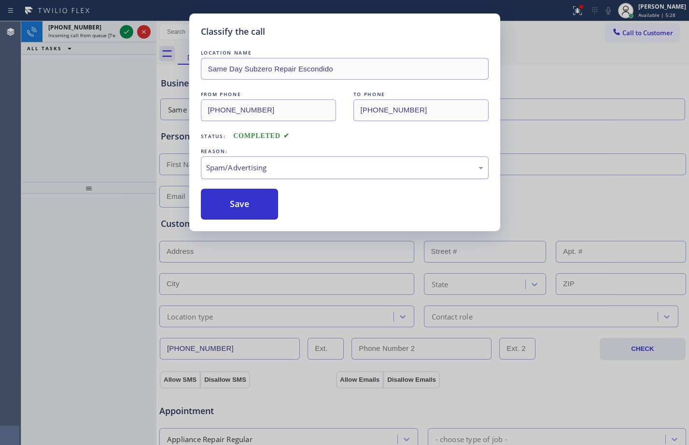
click at [267, 164] on div "Spam/Advertising" at bounding box center [344, 167] width 277 height 11
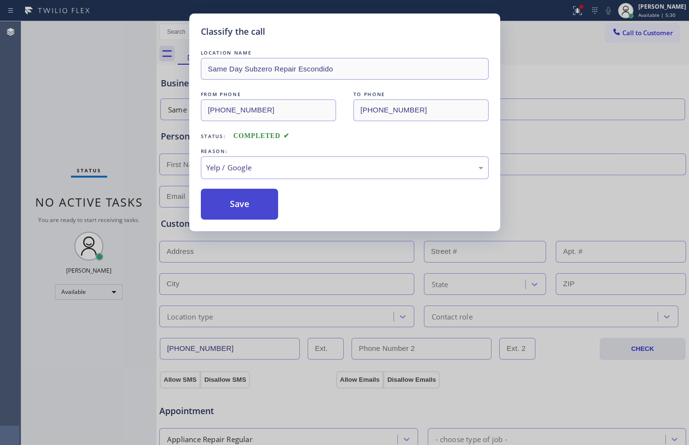
click at [236, 203] on button "Save" at bounding box center [240, 204] width 78 height 31
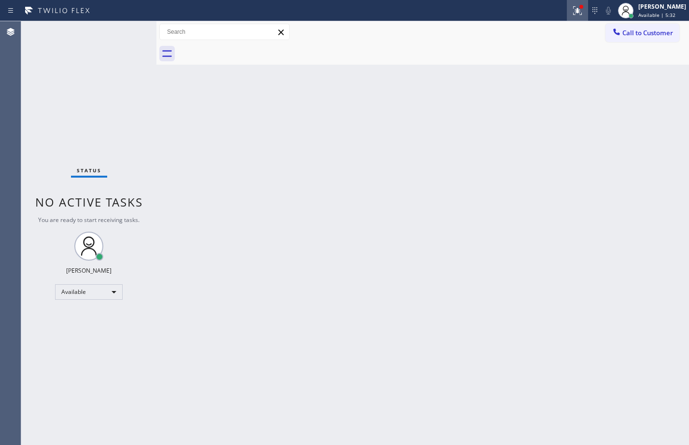
click at [567, 3] on button at bounding box center [577, 10] width 21 height 21
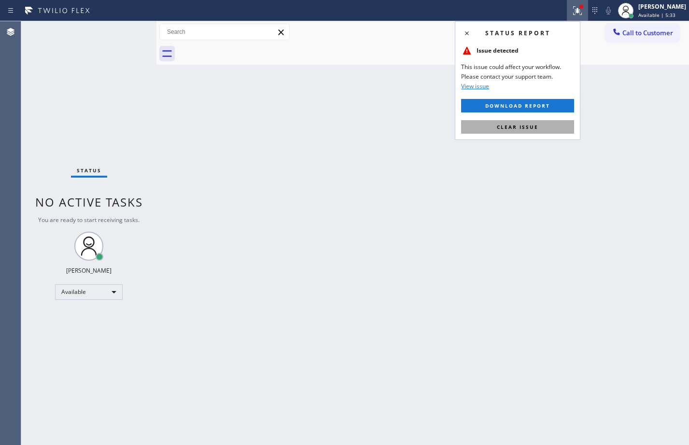
click at [535, 124] on span "Clear issue" at bounding box center [518, 127] width 42 height 7
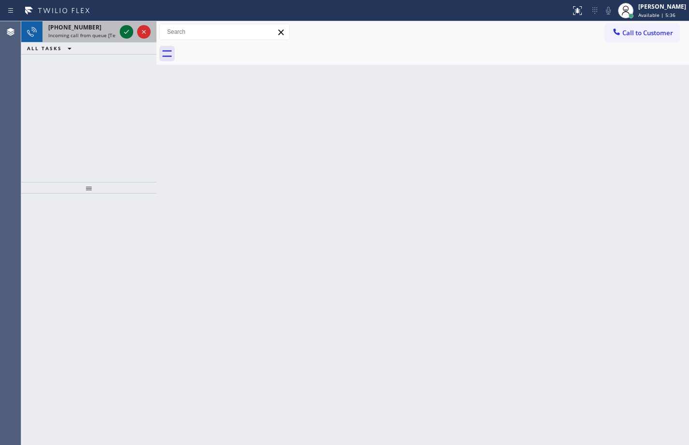
click at [129, 30] on icon at bounding box center [127, 32] width 12 height 12
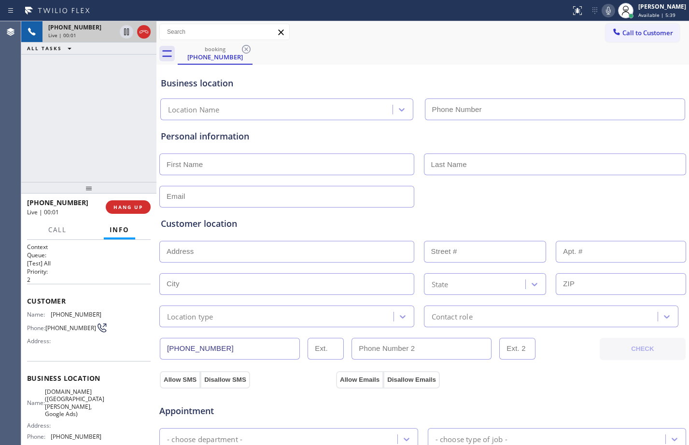
type input "[PHONE_NUMBER]"
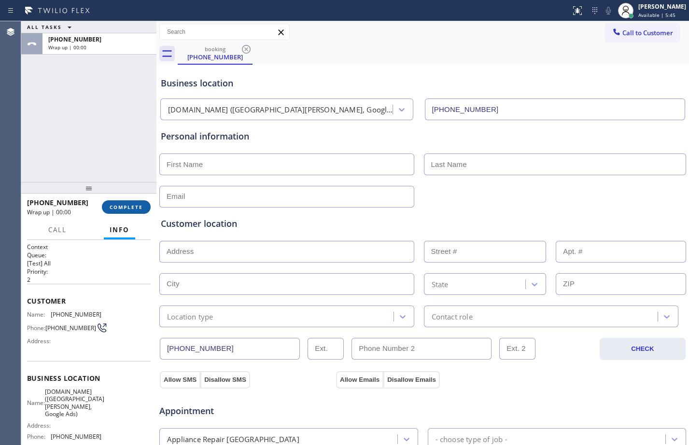
click at [143, 203] on button "COMPLETE" at bounding box center [126, 207] width 49 height 14
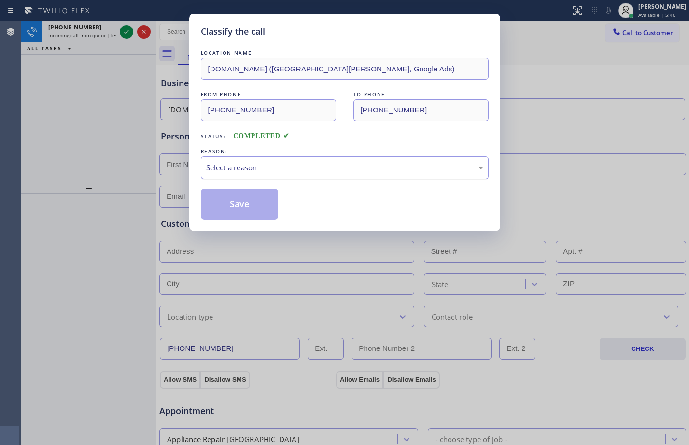
click at [294, 168] on div "Select a reason" at bounding box center [344, 167] width 277 height 11
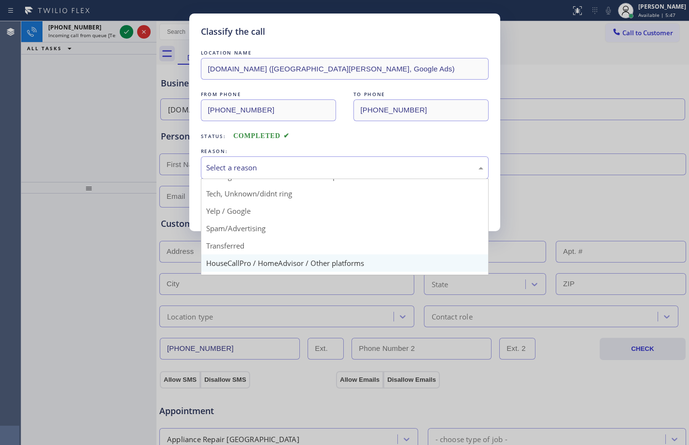
scroll to position [61, 0]
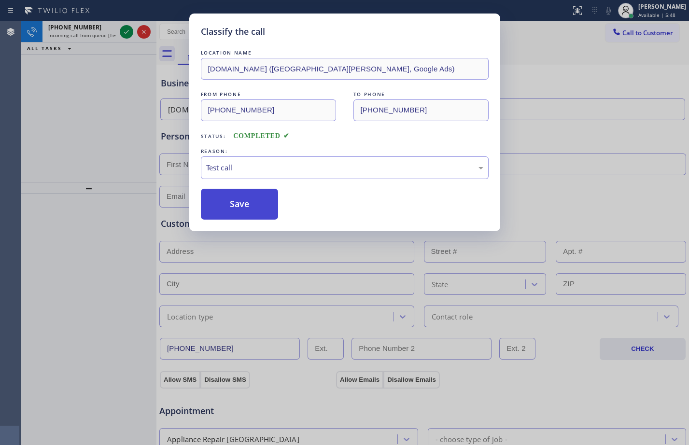
click at [226, 214] on button "Save" at bounding box center [240, 204] width 78 height 31
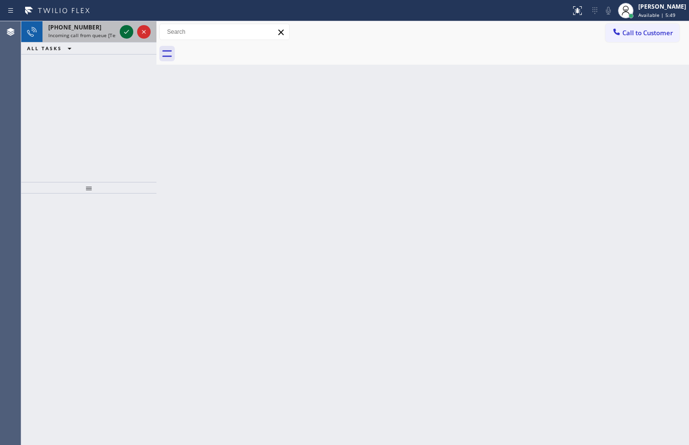
click at [127, 35] on icon at bounding box center [127, 32] width 12 height 12
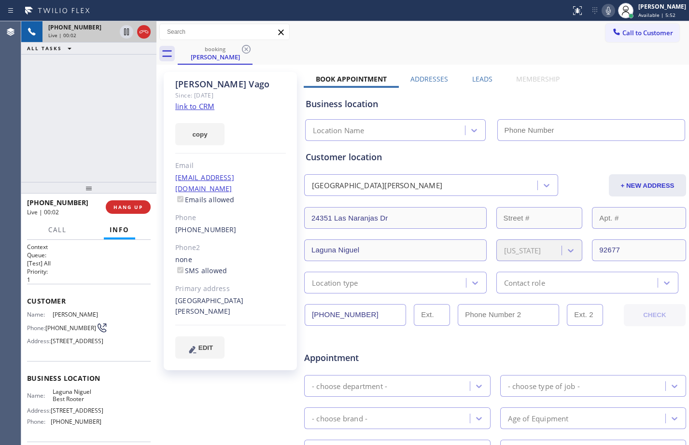
type input "[PHONE_NUMBER]"
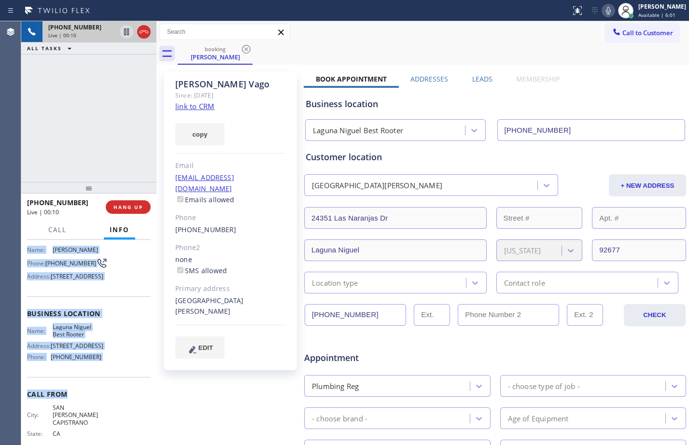
scroll to position [85, 0]
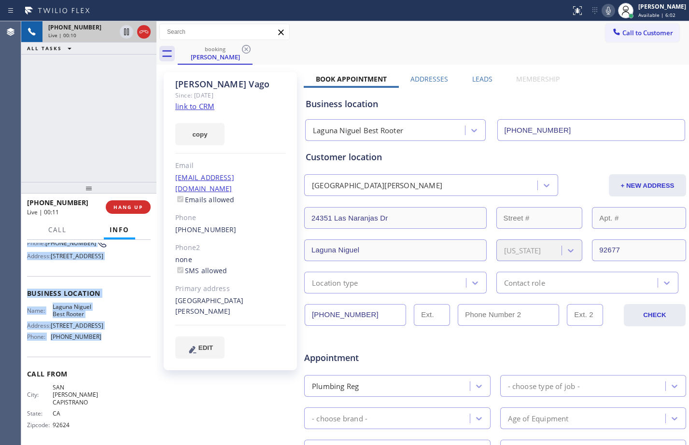
drag, startPoint x: 27, startPoint y: 302, endPoint x: 99, endPoint y: 373, distance: 101.1
click at [99, 373] on div "Context Queue: [Test] All Priority: 1 Customer Name: [PERSON_NAME] Phone: [PHON…" at bounding box center [89, 301] width 124 height 287
copy div "Customer Name: [PERSON_NAME] Phone: [PHONE_NUMBER] Address: [STREET_ADDRESS] Bu…"
click at [127, 32] on icon at bounding box center [126, 31] width 5 height 7
click at [603, 6] on icon at bounding box center [609, 11] width 12 height 12
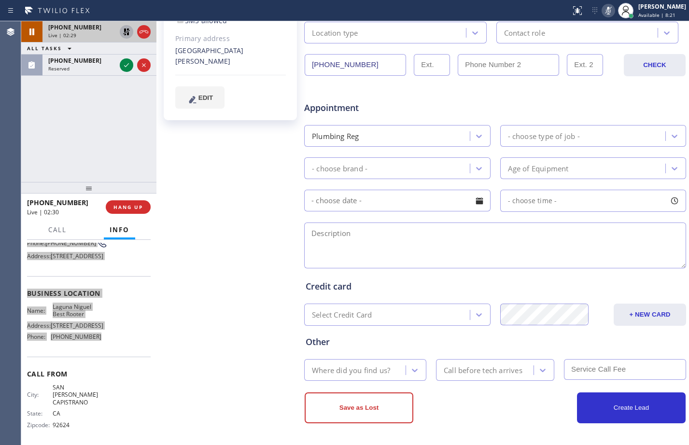
scroll to position [0, 0]
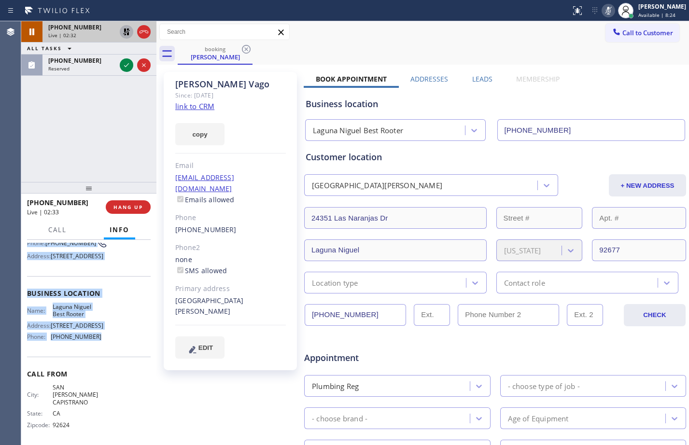
click at [195, 110] on link "link to CRM" at bounding box center [194, 106] width 39 height 10
click at [128, 33] on icon at bounding box center [126, 31] width 7 height 7
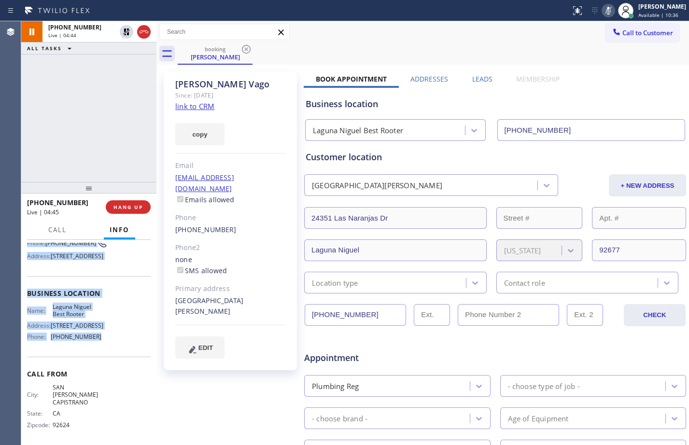
click at [603, 13] on icon at bounding box center [609, 11] width 12 height 12
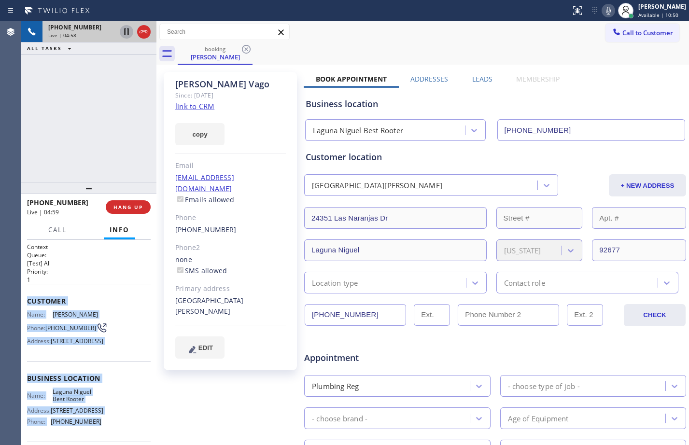
click at [126, 33] on icon at bounding box center [126, 31] width 5 height 7
click at [606, 14] on icon at bounding box center [608, 11] width 5 height 8
click at [69, 155] on div "[PHONE_NUMBER] Live | 05:41 ALL TASKS ALL TASKS ACTIVE TASKS TASKS IN WRAP UP" at bounding box center [88, 101] width 135 height 161
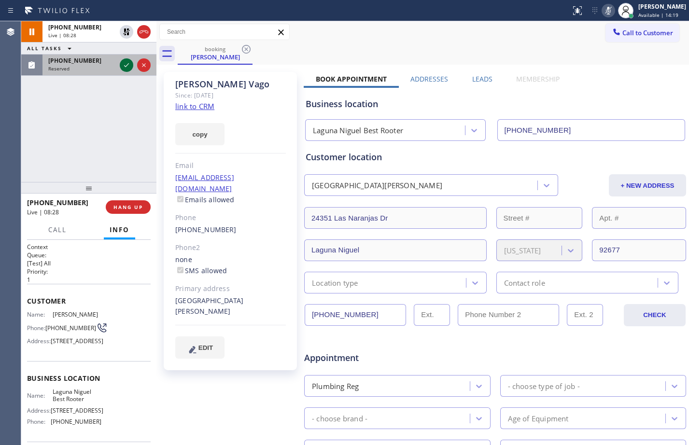
click at [126, 66] on icon at bounding box center [127, 65] width 12 height 12
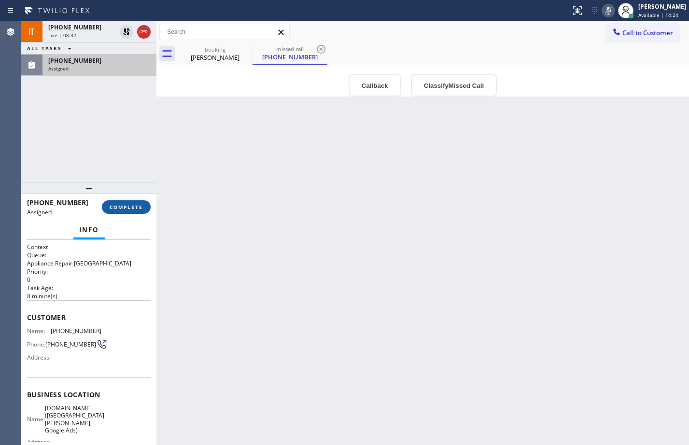
click at [123, 205] on span "COMPLETE" at bounding box center [126, 207] width 33 height 7
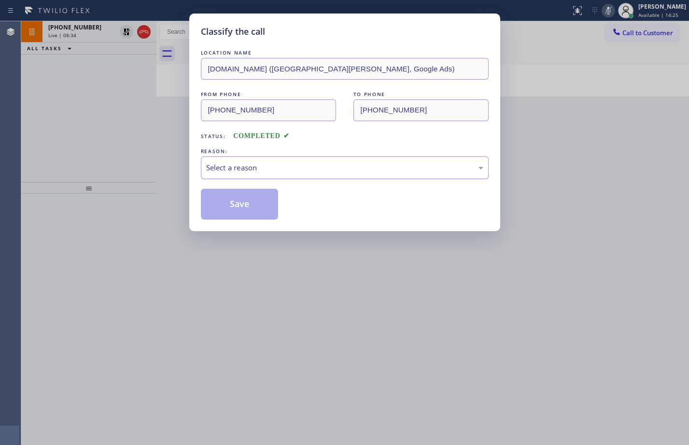
click at [278, 168] on div "Select a reason" at bounding box center [344, 167] width 277 height 11
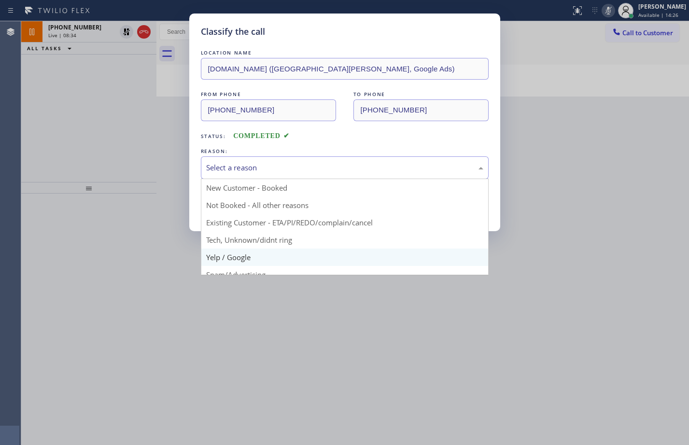
scroll to position [61, 0]
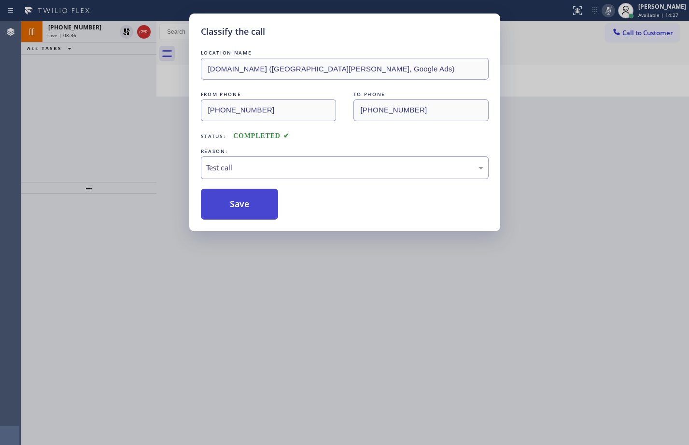
click at [229, 207] on button "Save" at bounding box center [240, 204] width 78 height 31
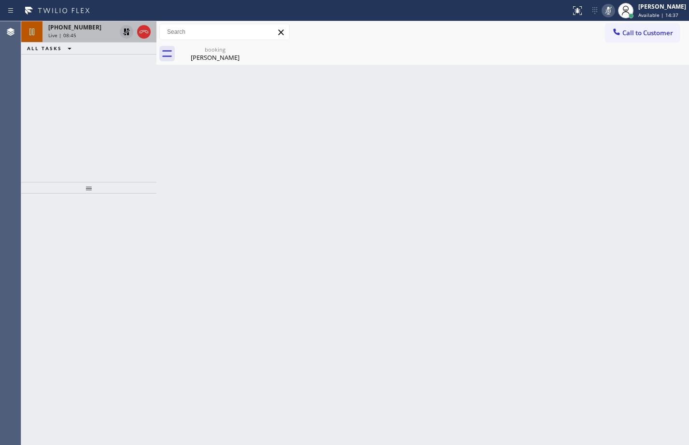
click at [123, 33] on icon at bounding box center [127, 32] width 12 height 12
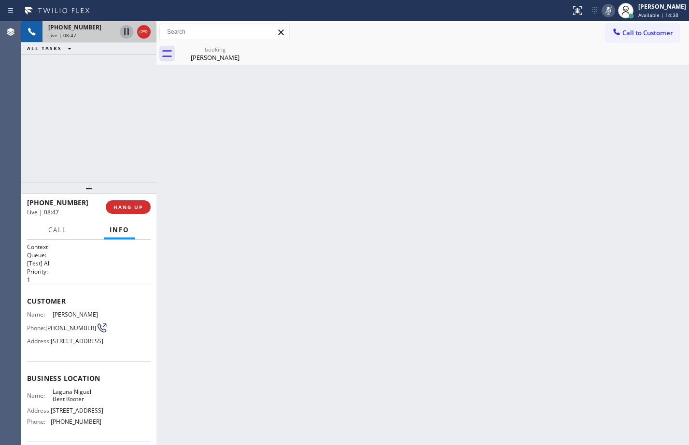
click at [603, 12] on icon at bounding box center [609, 11] width 12 height 12
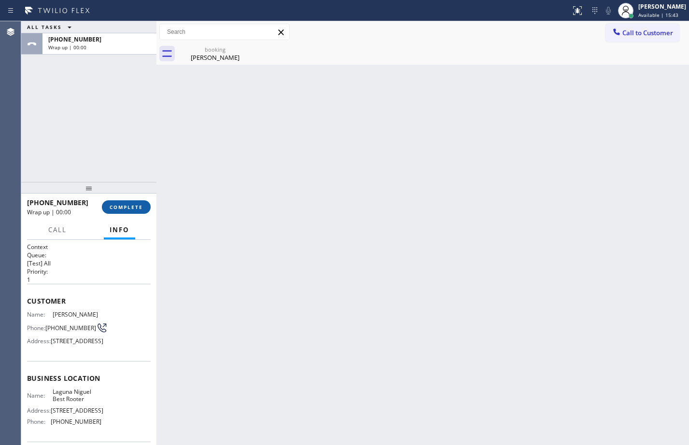
click at [131, 210] on span "COMPLETE" at bounding box center [126, 207] width 33 height 7
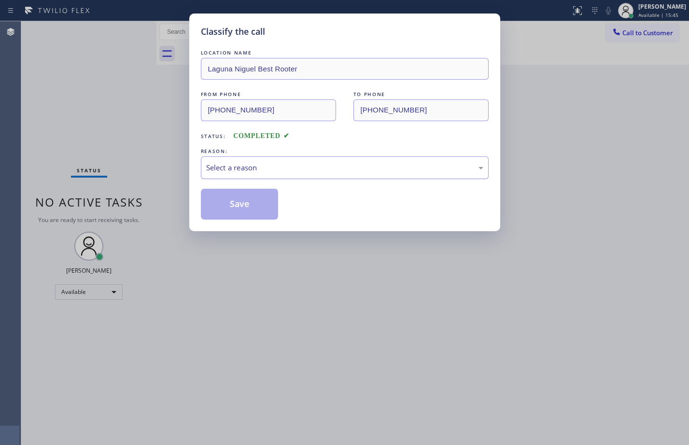
click at [282, 158] on div "Select a reason" at bounding box center [345, 167] width 288 height 23
click at [256, 201] on button "Save" at bounding box center [240, 204] width 78 height 31
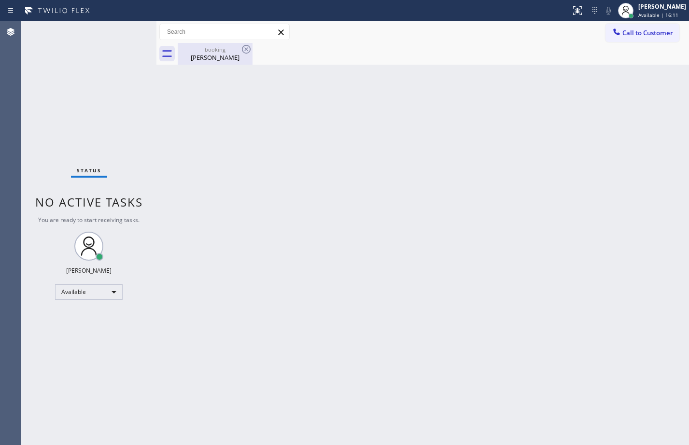
click at [197, 61] on div "[PERSON_NAME]" at bounding box center [215, 57] width 73 height 9
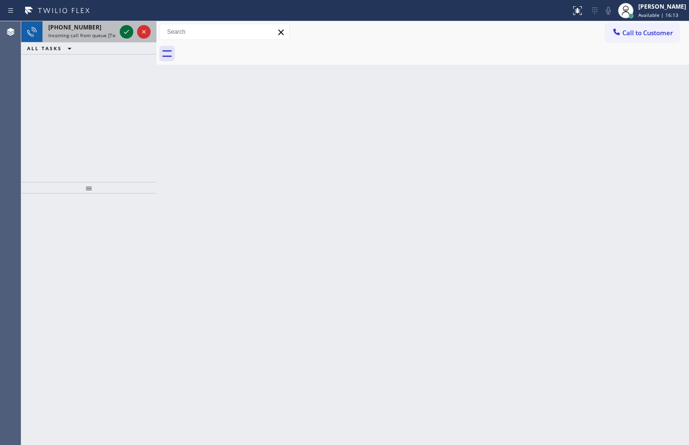
click at [129, 30] on icon at bounding box center [127, 32] width 12 height 12
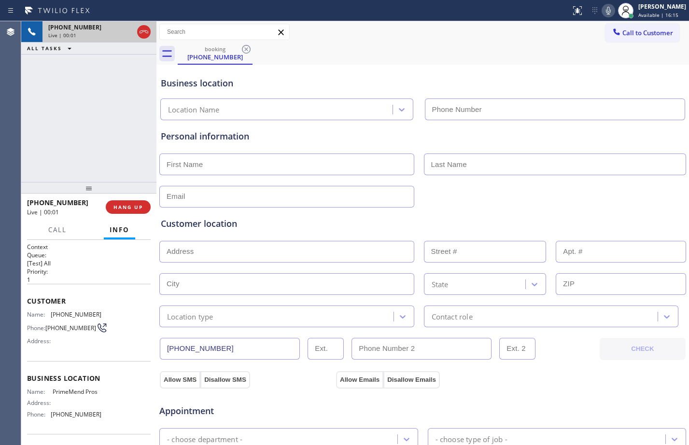
type input "[PHONE_NUMBER]"
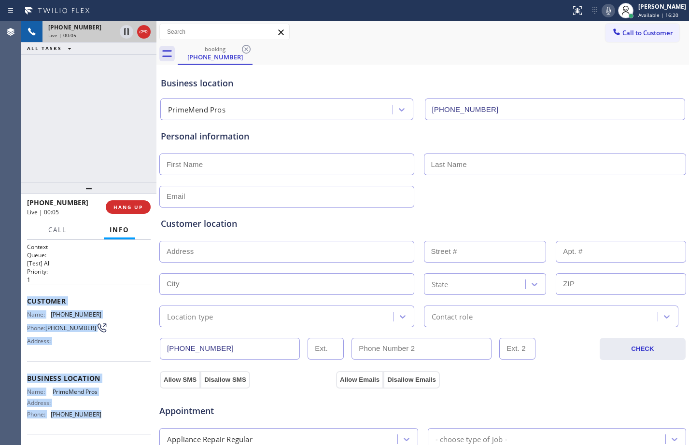
drag, startPoint x: 27, startPoint y: 297, endPoint x: 96, endPoint y: 415, distance: 137.4
click at [96, 415] on div "Context Queue: [Test] All Priority: 1 Customer Name: [PHONE_NUMBER] Phone: [PHO…" at bounding box center [88, 342] width 135 height 205
copy div "Customer Name: [PHONE_NUMBER] Phone: [PHONE_NUMBER] Address: Business location …"
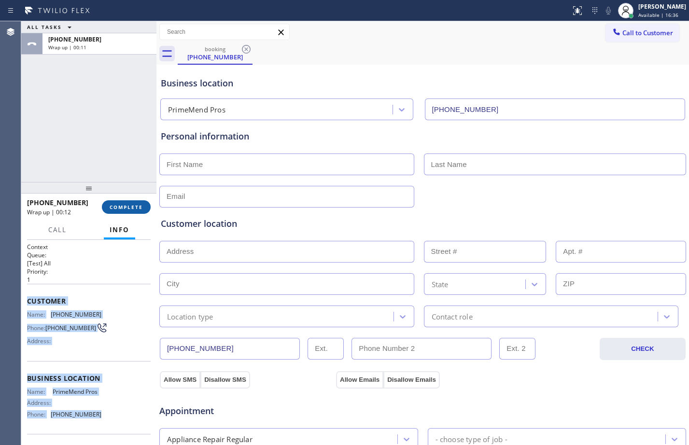
click at [132, 201] on button "COMPLETE" at bounding box center [126, 207] width 49 height 14
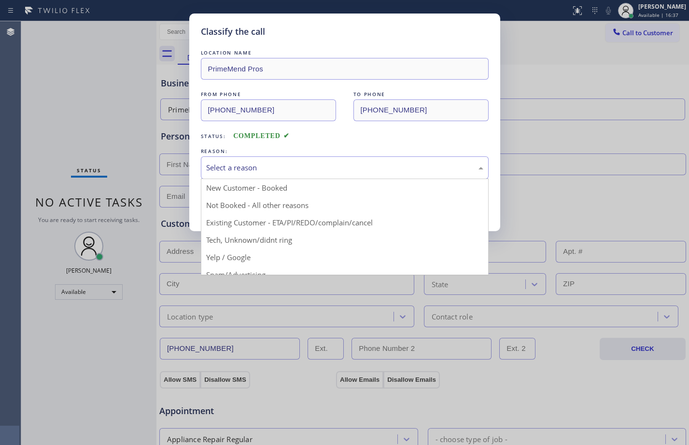
click at [316, 163] on div "Select a reason" at bounding box center [344, 167] width 277 height 11
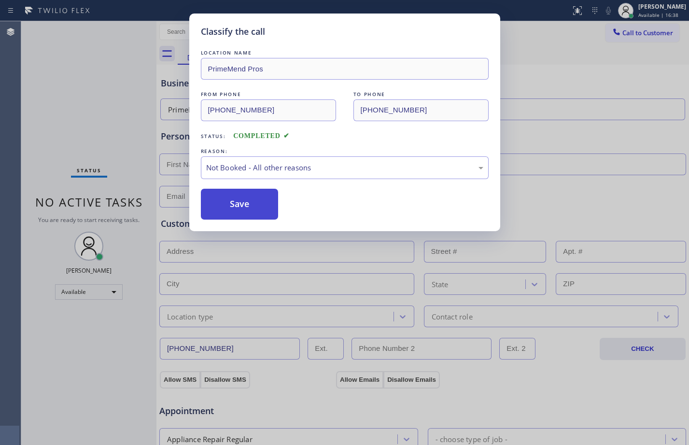
click at [258, 192] on button "Save" at bounding box center [240, 204] width 78 height 31
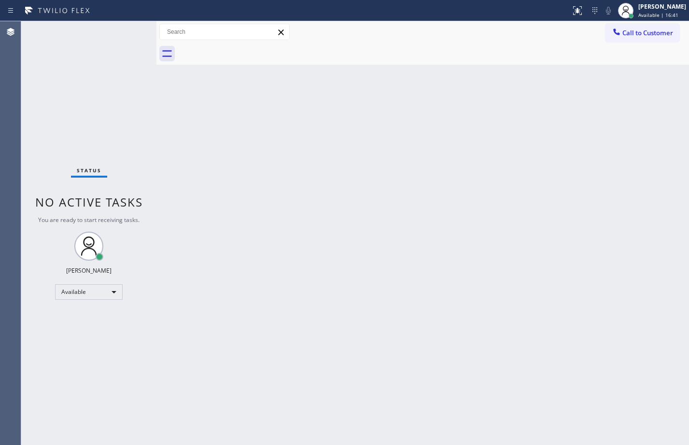
click at [484, 139] on div "Back to Dashboard Change Sender ID Customers Technicians Select a contact Outbo…" at bounding box center [422, 233] width 533 height 424
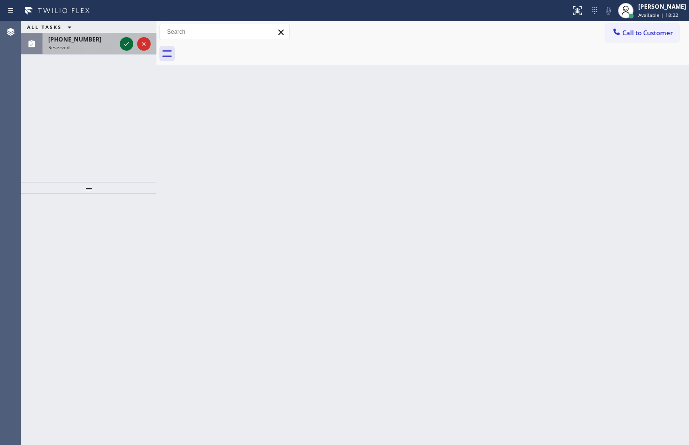
click at [126, 41] on icon at bounding box center [127, 44] width 12 height 12
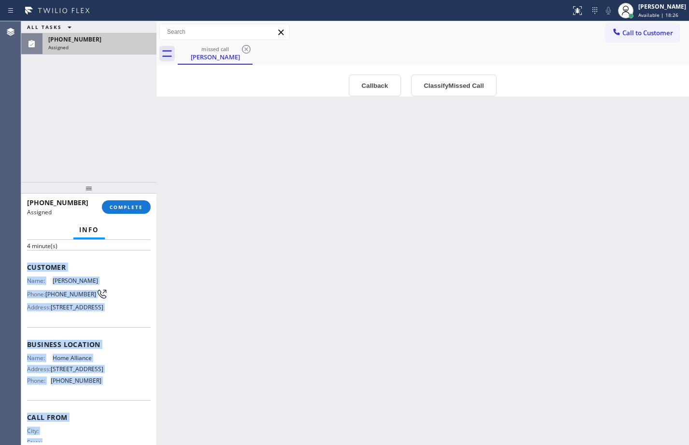
scroll to position [107, 0]
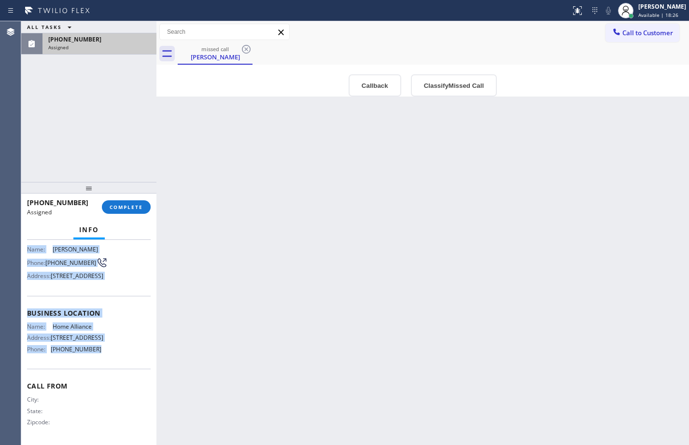
drag, startPoint x: 26, startPoint y: 317, endPoint x: 105, endPoint y: 352, distance: 86.3
click at [105, 352] on div "Context Queue: Appliance Repair High End Priority: 0 Task Age: [DEMOGRAPHIC_DAT…" at bounding box center [88, 342] width 135 height 205
copy div "Customer Name: [PERSON_NAME] Phone: [PHONE_NUMBER] Address: [STREET_ADDRESS] Bu…"
click at [141, 209] on span "COMPLETE" at bounding box center [126, 207] width 33 height 7
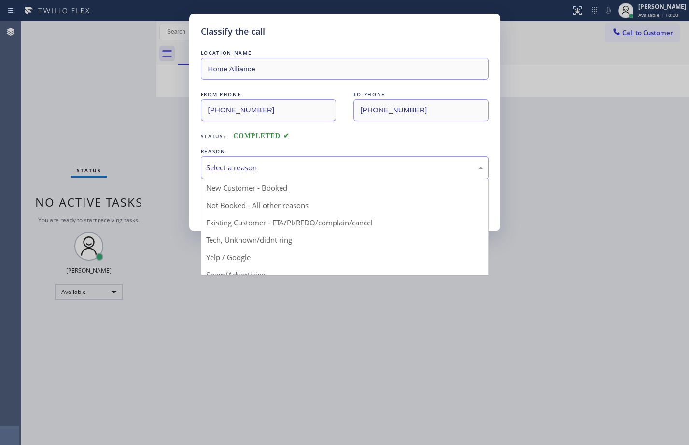
click at [295, 166] on div "Select a reason" at bounding box center [344, 167] width 277 height 11
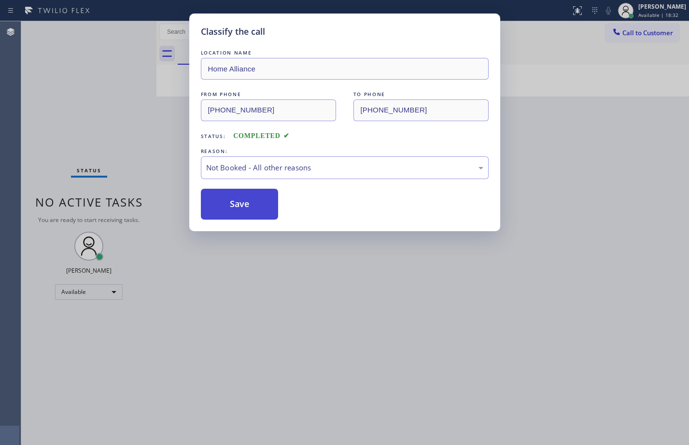
click at [269, 209] on button "Save" at bounding box center [240, 204] width 78 height 31
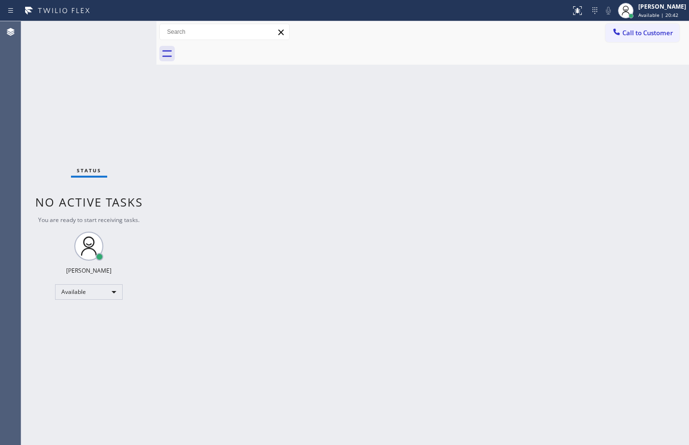
click at [124, 34] on div "Status No active tasks You are ready to start receiving tasks. [PERSON_NAME] Av…" at bounding box center [88, 233] width 135 height 424
click at [102, 119] on div "Status No active tasks You are ready to start receiving tasks. [PERSON_NAME] Av…" at bounding box center [88, 233] width 135 height 424
click at [55, 84] on div "Status No active tasks You are ready to start receiving tasks. [PERSON_NAME] Av…" at bounding box center [88, 233] width 135 height 424
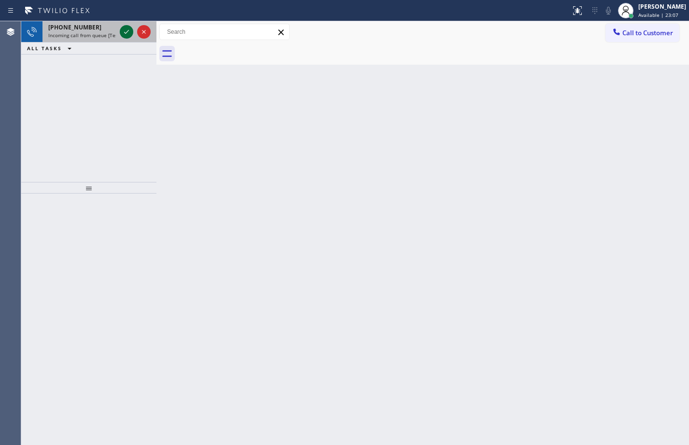
click at [133, 26] on div at bounding box center [127, 32] width 14 height 12
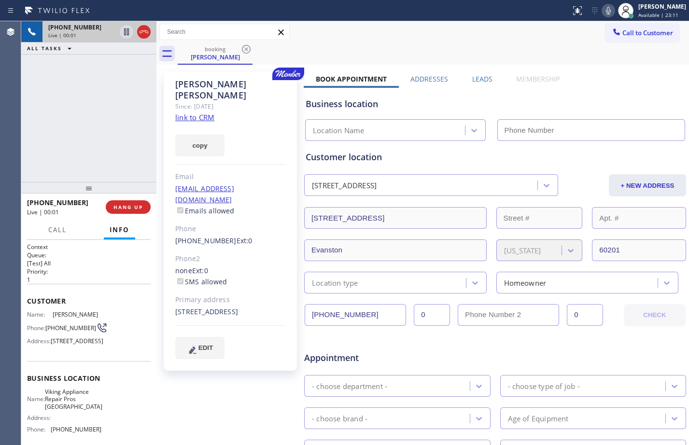
type input "[PHONE_NUMBER]"
click at [194, 113] on link "link to CRM" at bounding box center [194, 118] width 39 height 10
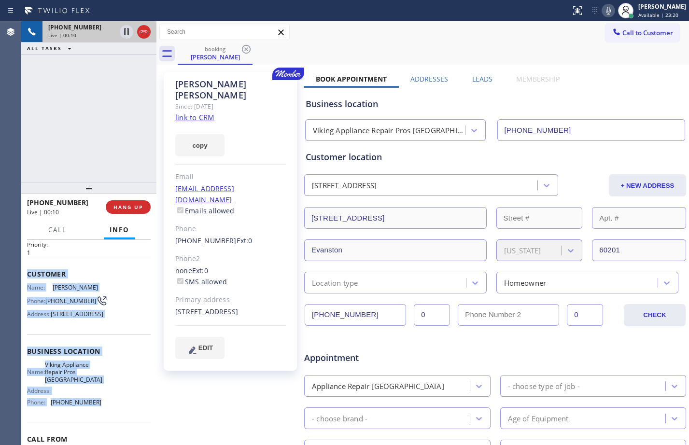
scroll to position [51, 0]
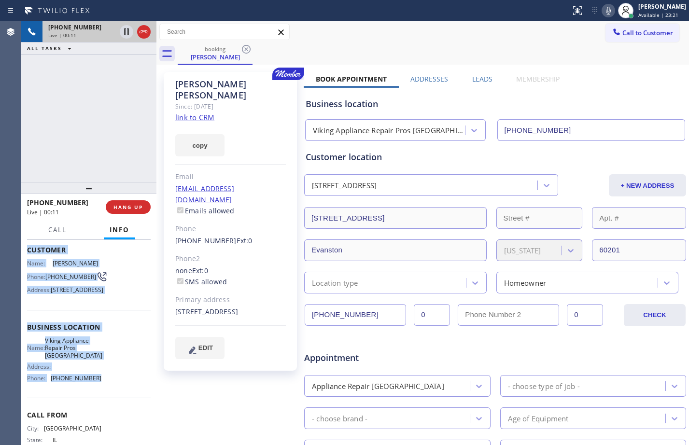
drag, startPoint x: 28, startPoint y: 301, endPoint x: 127, endPoint y: 402, distance: 141.4
click at [127, 402] on div "Context Queue: [Test] All Priority: 1 Customer Name: [PERSON_NAME] Phone: [PHON…" at bounding box center [89, 332] width 124 height 280
copy div "Customer Name: [PERSON_NAME] Phone: [PHONE_NUMBER] Address: [STREET_ADDRESS] Bu…"
click at [123, 33] on icon at bounding box center [127, 32] width 12 height 12
click at [603, 11] on icon at bounding box center [609, 11] width 12 height 12
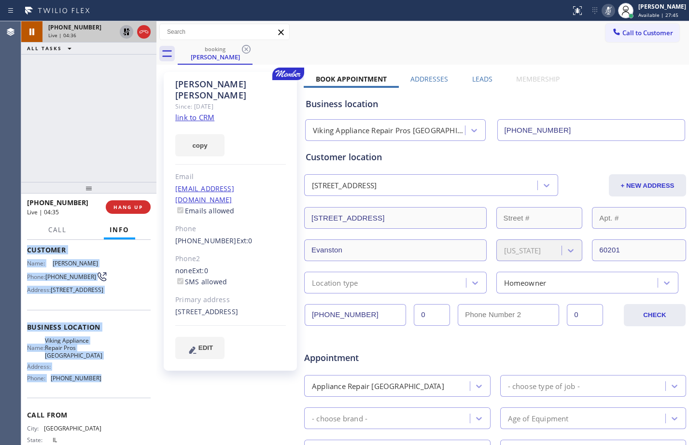
click at [124, 32] on icon at bounding box center [127, 32] width 12 height 12
click at [603, 14] on icon at bounding box center [609, 11] width 12 height 12
click at [137, 205] on span "HANG UP" at bounding box center [127, 207] width 29 height 7
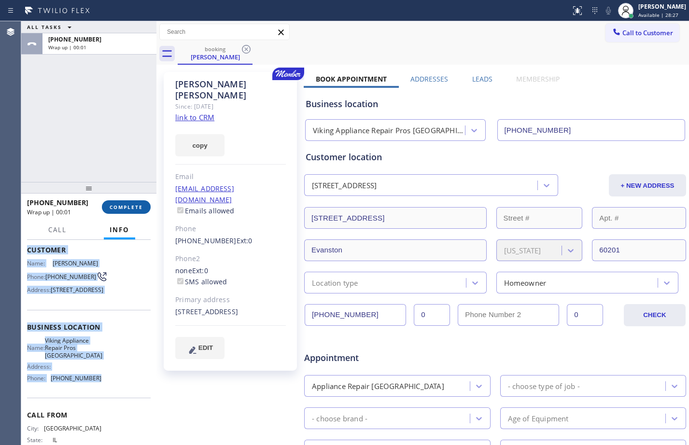
click at [137, 205] on span "COMPLETE" at bounding box center [126, 207] width 33 height 7
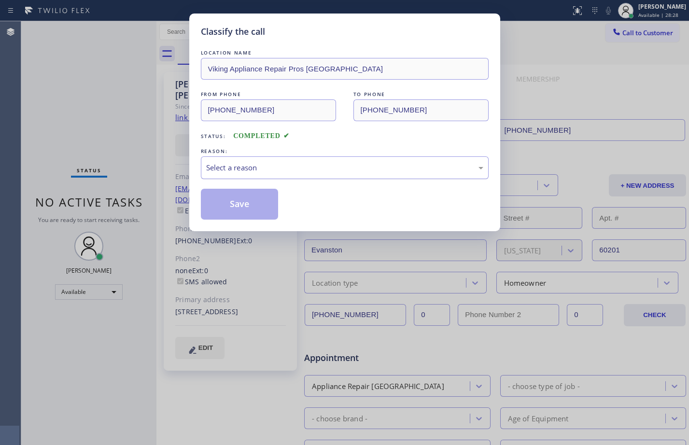
click at [365, 165] on div "Select a reason" at bounding box center [344, 167] width 277 height 11
click at [269, 203] on button "Save" at bounding box center [240, 204] width 78 height 31
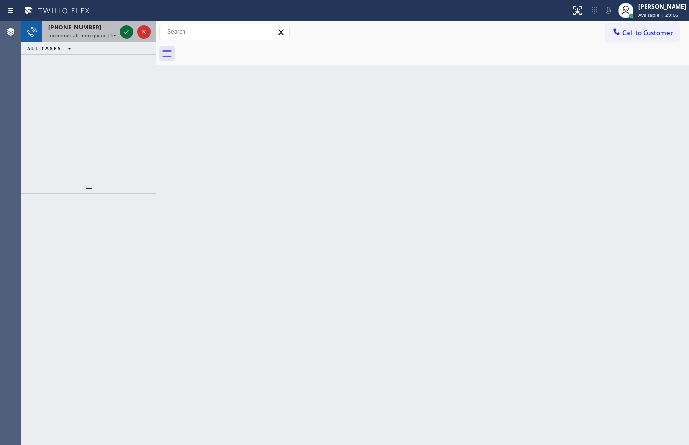
click at [128, 32] on icon at bounding box center [127, 32] width 12 height 12
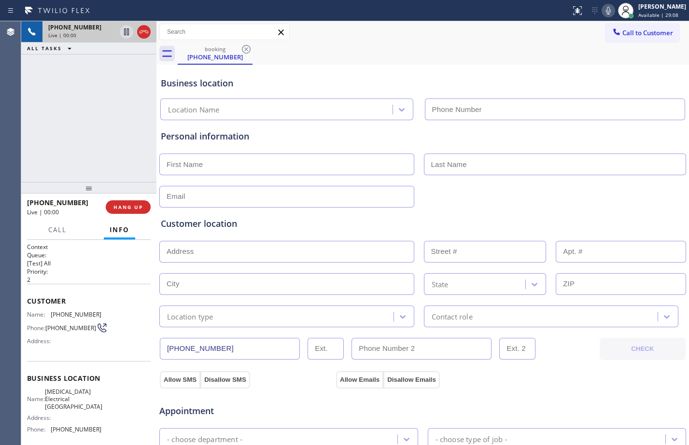
type input "[PHONE_NUMBER]"
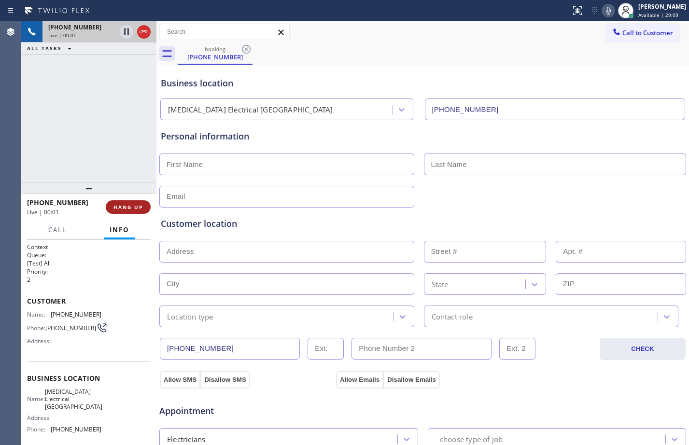
click at [135, 202] on button "HANG UP" at bounding box center [128, 207] width 45 height 14
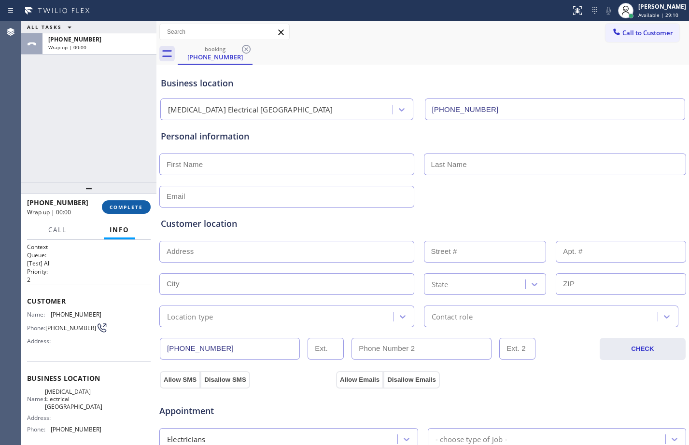
click at [135, 204] on span "COMPLETE" at bounding box center [126, 207] width 33 height 7
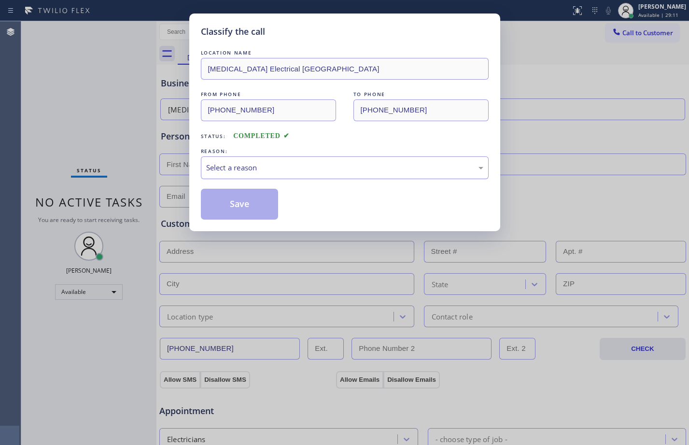
click at [309, 171] on div "Select a reason" at bounding box center [344, 167] width 277 height 11
click at [229, 207] on button "Save" at bounding box center [240, 204] width 78 height 31
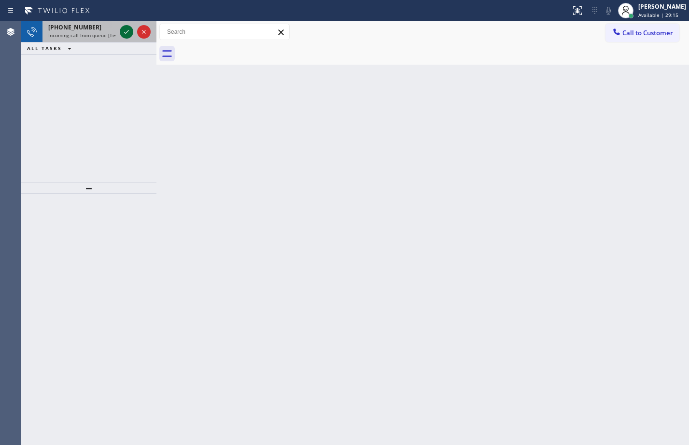
click at [123, 28] on icon at bounding box center [127, 32] width 12 height 12
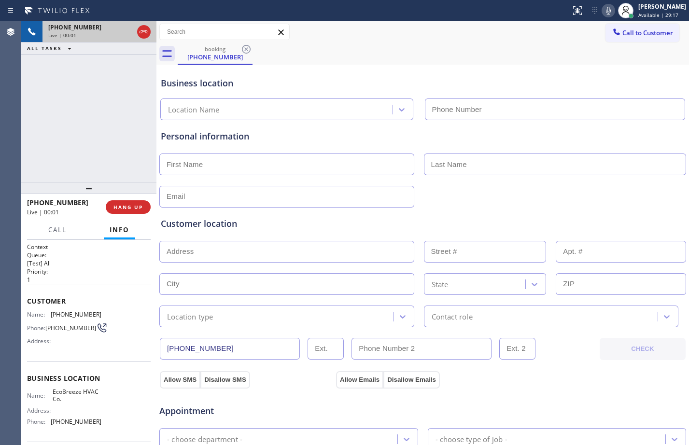
type input "[PHONE_NUMBER]"
click at [133, 210] on span "HANG UP" at bounding box center [127, 207] width 29 height 7
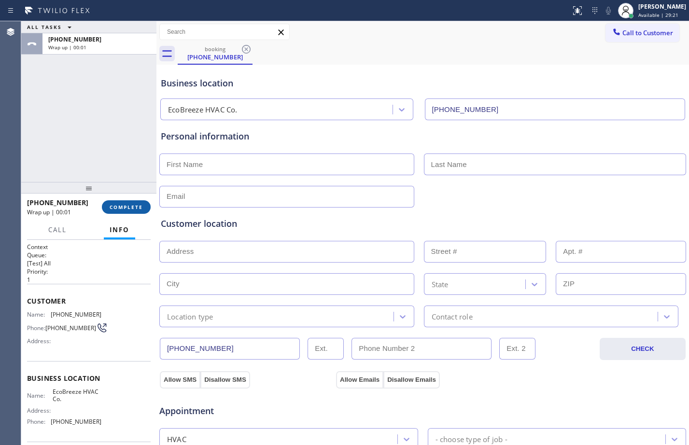
click at [126, 203] on button "COMPLETE" at bounding box center [126, 207] width 49 height 14
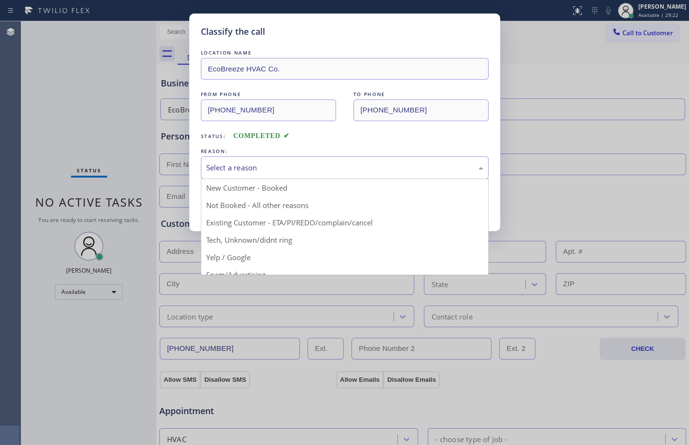
click at [328, 166] on div "Select a reason" at bounding box center [344, 167] width 277 height 11
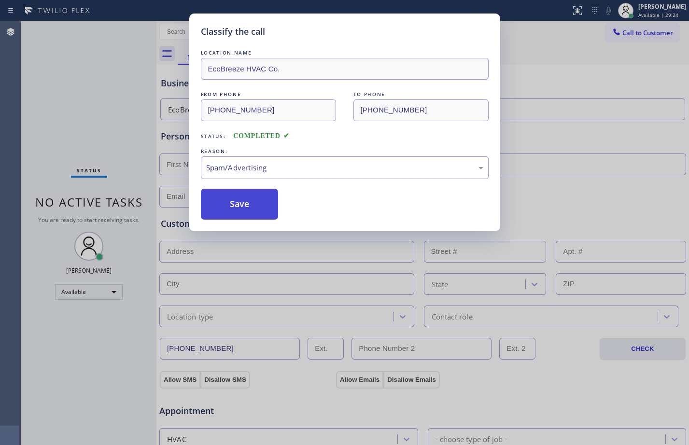
click at [240, 208] on button "Save" at bounding box center [240, 204] width 78 height 31
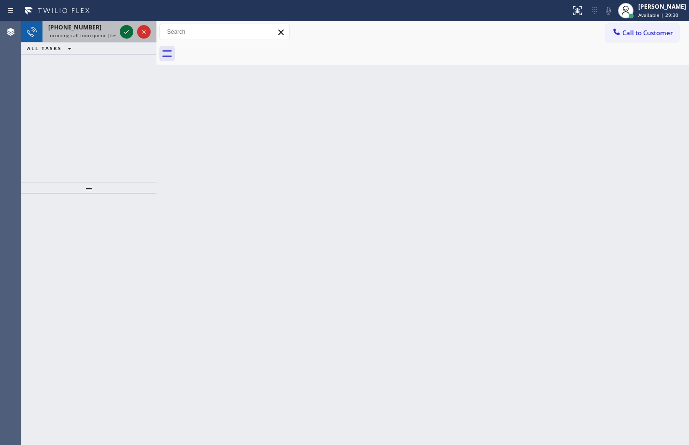
click at [128, 33] on icon at bounding box center [127, 32] width 12 height 12
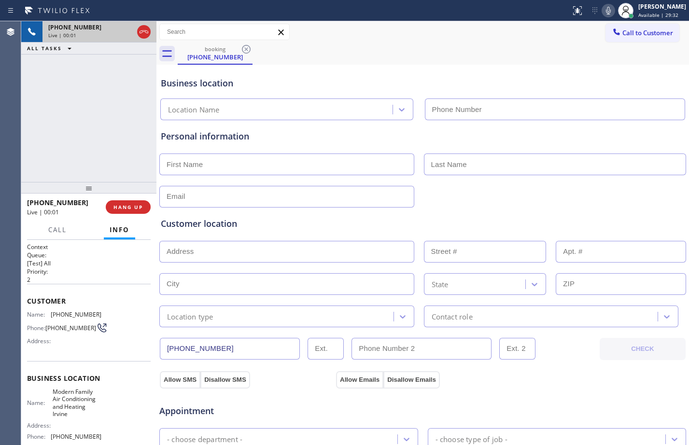
type input "[PHONE_NUMBER]"
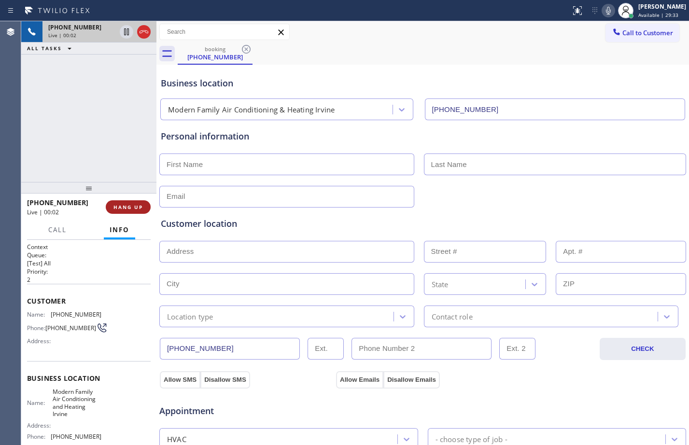
click at [127, 202] on button "HANG UP" at bounding box center [128, 207] width 45 height 14
click at [129, 204] on span "HANG UP" at bounding box center [127, 207] width 29 height 7
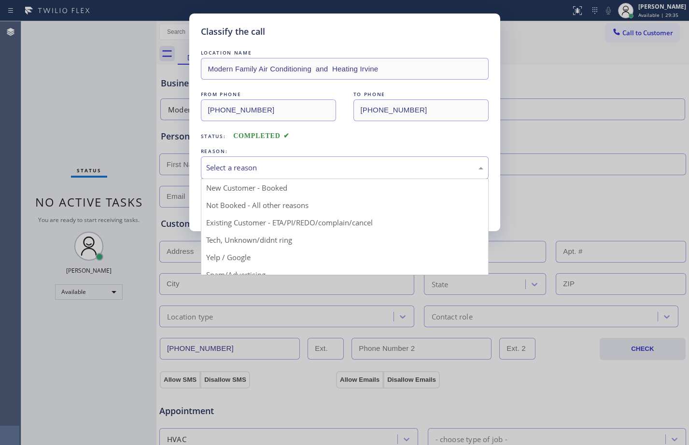
click at [374, 169] on div "Select a reason" at bounding box center [344, 167] width 277 height 11
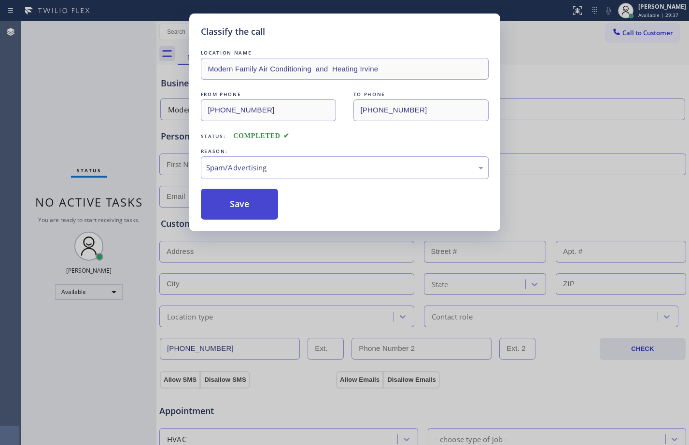
click at [251, 197] on button "Save" at bounding box center [240, 204] width 78 height 31
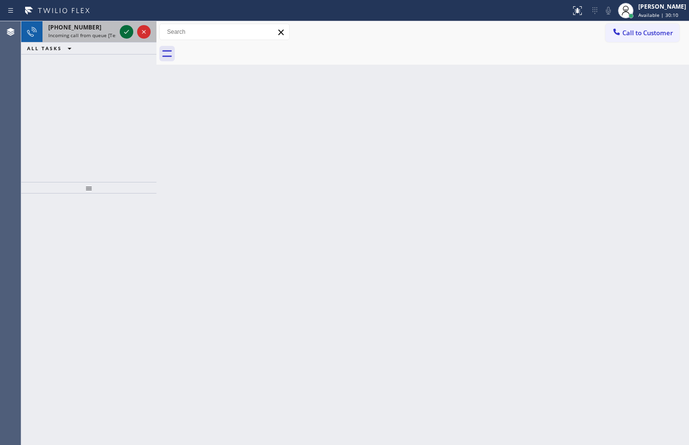
click at [127, 29] on icon at bounding box center [127, 32] width 12 height 12
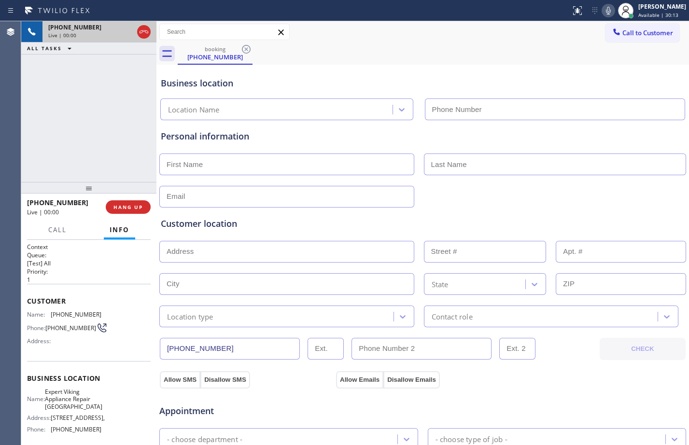
type input "[PHONE_NUMBER]"
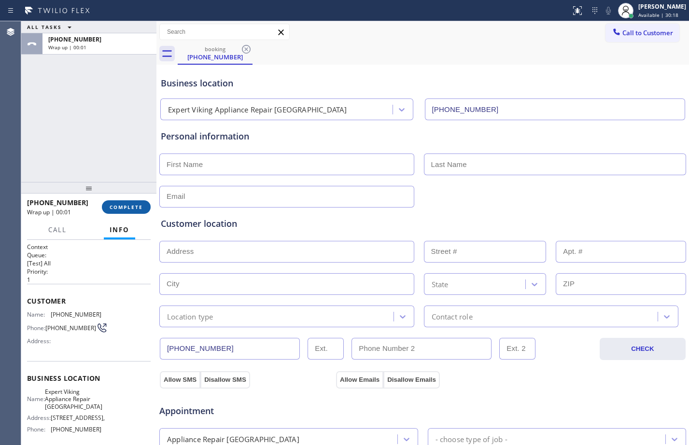
click at [133, 204] on span "COMPLETE" at bounding box center [126, 207] width 33 height 7
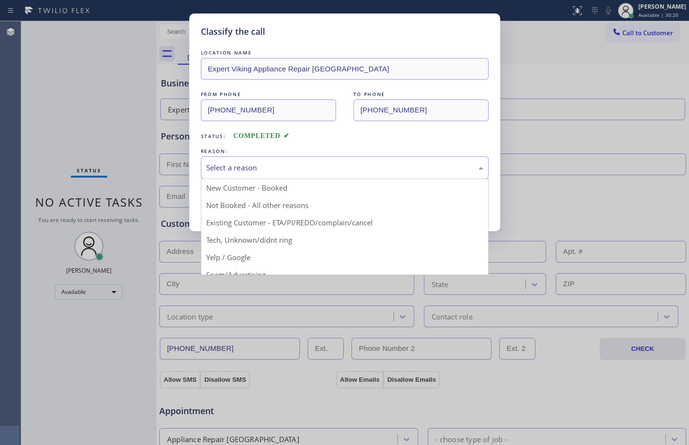
click at [284, 173] on div "Select a reason" at bounding box center [344, 167] width 277 height 11
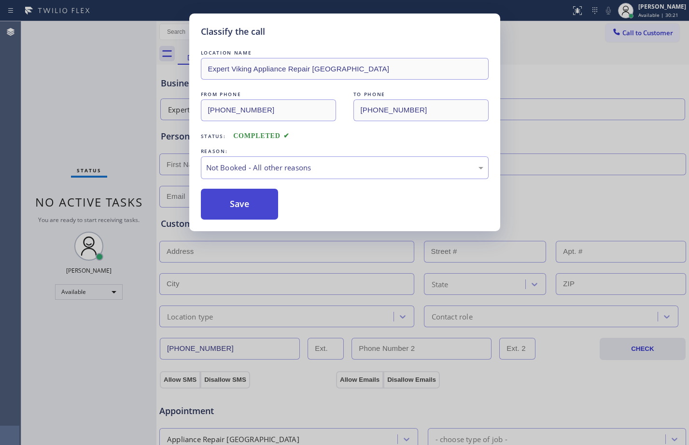
click at [258, 204] on button "Save" at bounding box center [240, 204] width 78 height 31
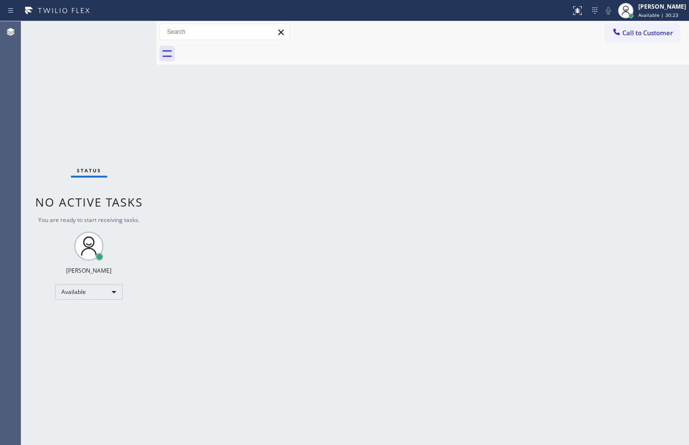
click at [100, 63] on div "Status No active tasks You are ready to start receiving tasks. [PERSON_NAME] Av…" at bounding box center [88, 233] width 135 height 424
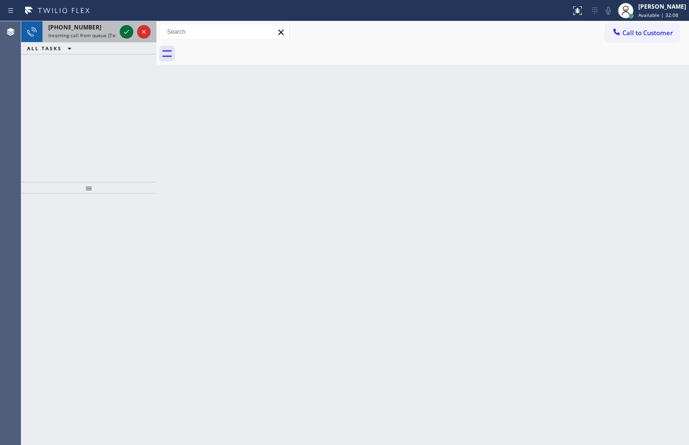
click at [125, 29] on icon at bounding box center [127, 32] width 12 height 12
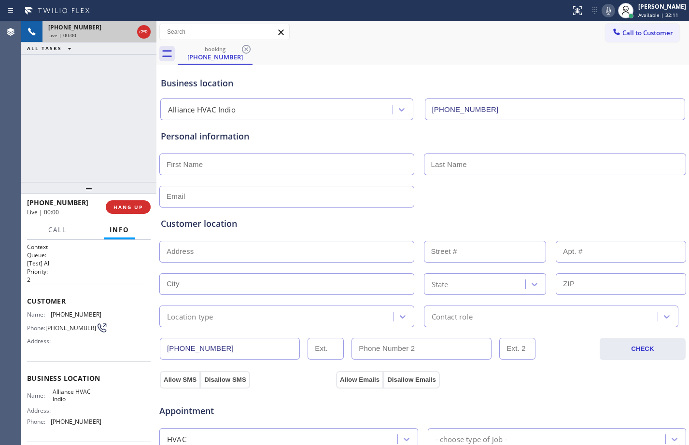
type input "[PHONE_NUMBER]"
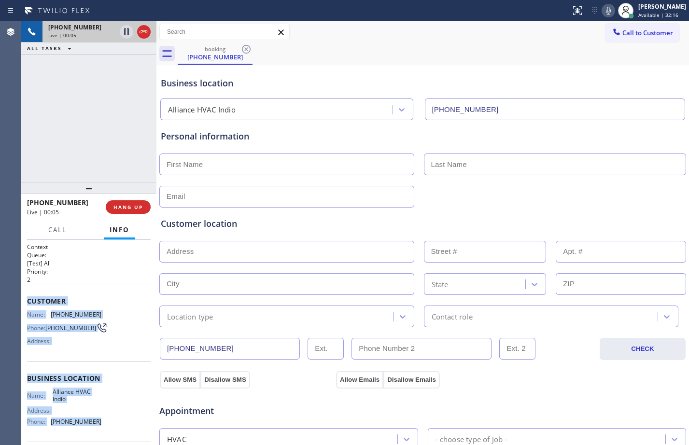
drag, startPoint x: 28, startPoint y: 303, endPoint x: 102, endPoint y: 422, distance: 140.2
click at [102, 422] on div "Context Queue: [Test] All Priority: 2 Customer Name: [PHONE_NUMBER] Phone: [PHO…" at bounding box center [89, 379] width 124 height 272
click at [131, 211] on span "HANG UP" at bounding box center [127, 207] width 29 height 7
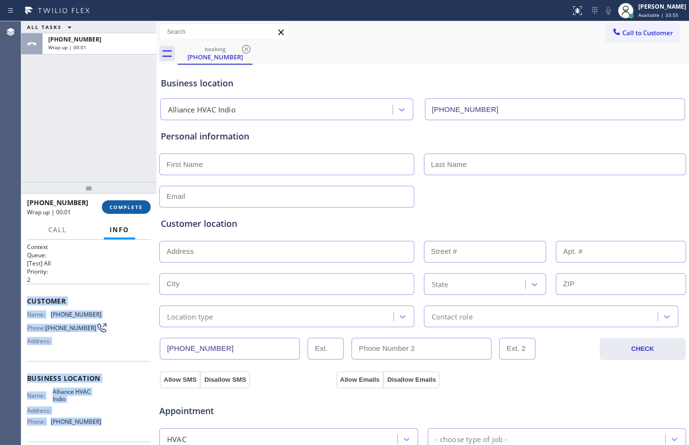
click at [131, 210] on span "COMPLETE" at bounding box center [126, 207] width 33 height 7
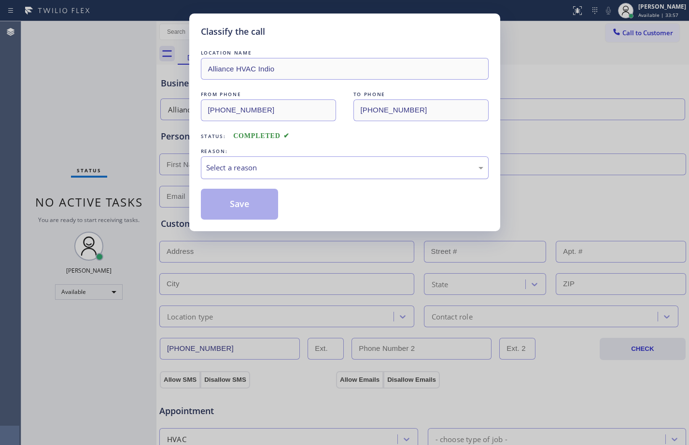
click at [300, 162] on div "Select a reason" at bounding box center [344, 167] width 277 height 11
click at [267, 202] on button "Save" at bounding box center [240, 204] width 78 height 31
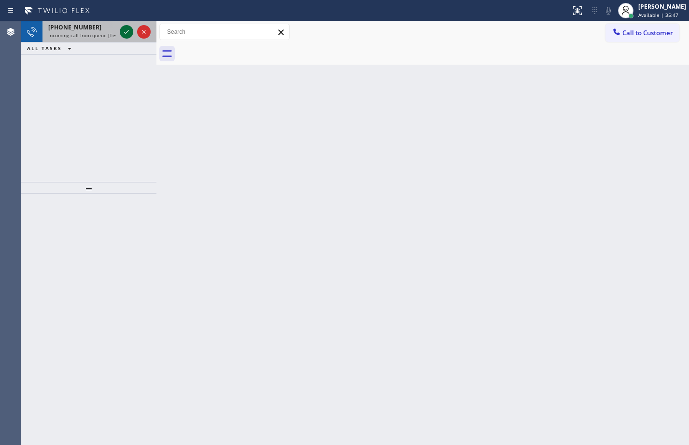
click at [122, 34] on icon at bounding box center [127, 32] width 12 height 12
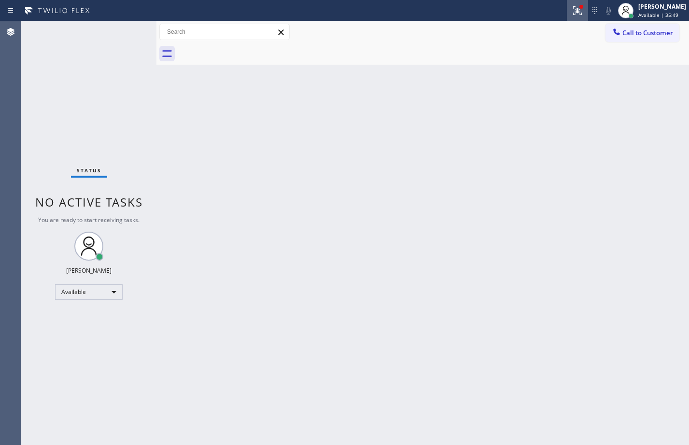
click at [572, 14] on icon at bounding box center [578, 11] width 12 height 12
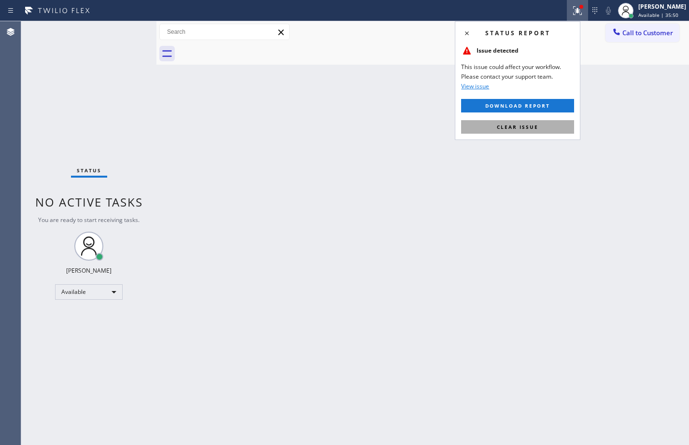
click at [559, 121] on button "Clear issue" at bounding box center [517, 127] width 113 height 14
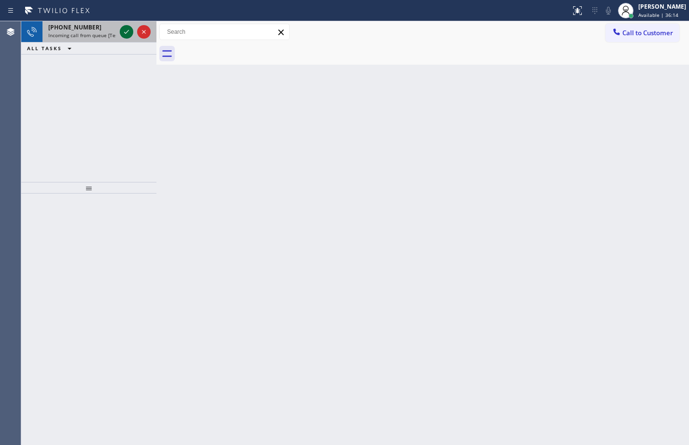
click at [128, 34] on icon at bounding box center [127, 32] width 12 height 12
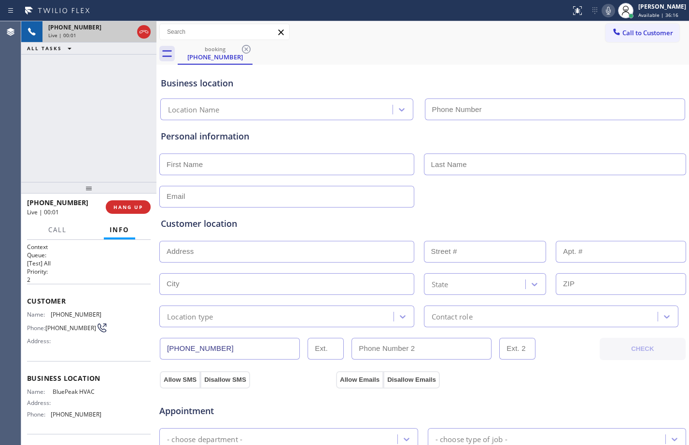
type input "[PHONE_NUMBER]"
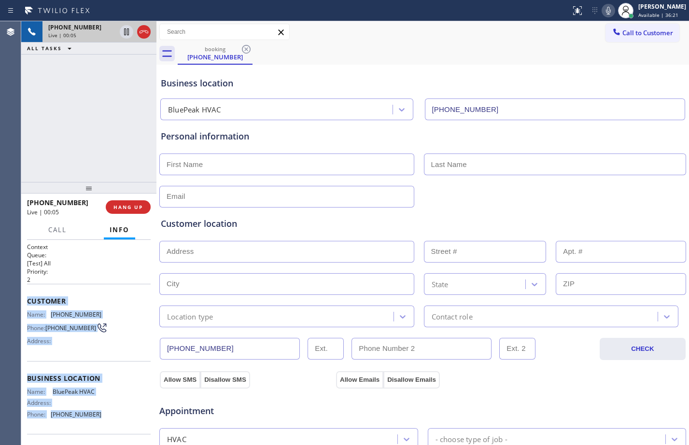
drag, startPoint x: 28, startPoint y: 304, endPoint x: 106, endPoint y: 414, distance: 135.8
click at [106, 414] on div "Context Queue: [Test] All Priority: 2 Customer Name: [PHONE_NUMBER] Phone: [PHO…" at bounding box center [89, 375] width 124 height 265
click at [72, 111] on div "[PHONE_NUMBER] Live | 00:18 ALL TASKS ALL TASKS ACTIVE TASKS TASKS IN WRAP UP" at bounding box center [88, 101] width 135 height 161
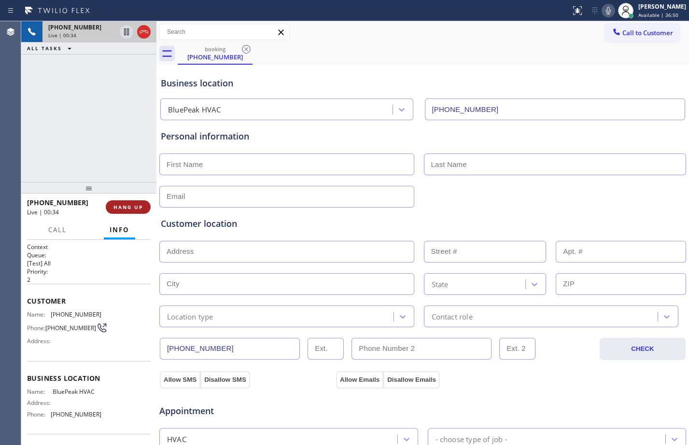
click at [138, 204] on span "HANG UP" at bounding box center [127, 207] width 29 height 7
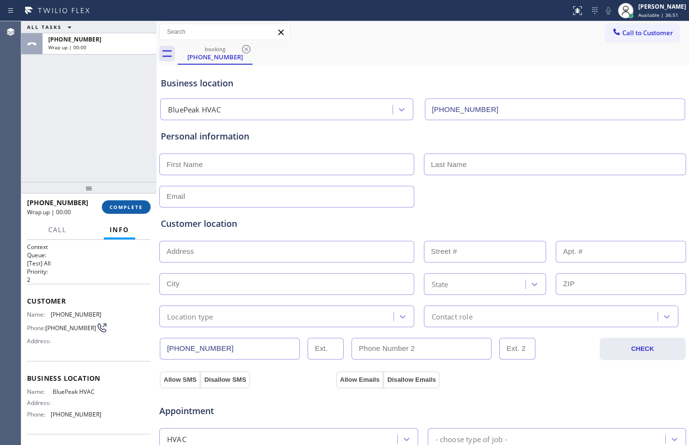
click at [138, 204] on span "COMPLETE" at bounding box center [126, 207] width 33 height 7
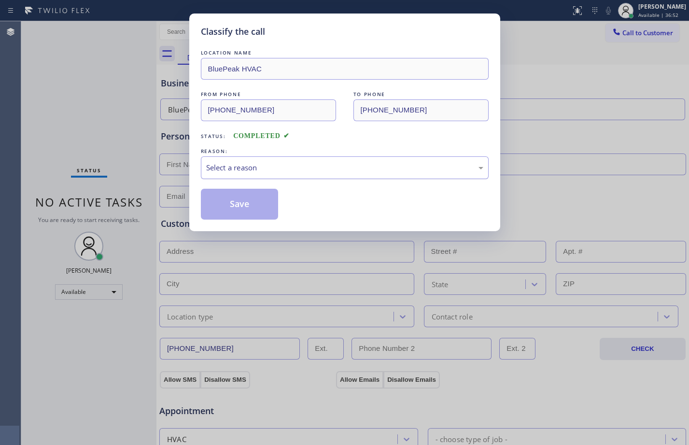
click at [224, 164] on div "Select a reason" at bounding box center [344, 167] width 277 height 11
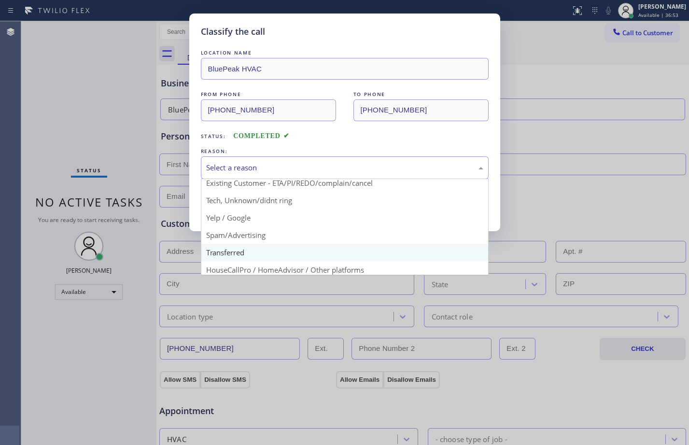
scroll to position [61, 0]
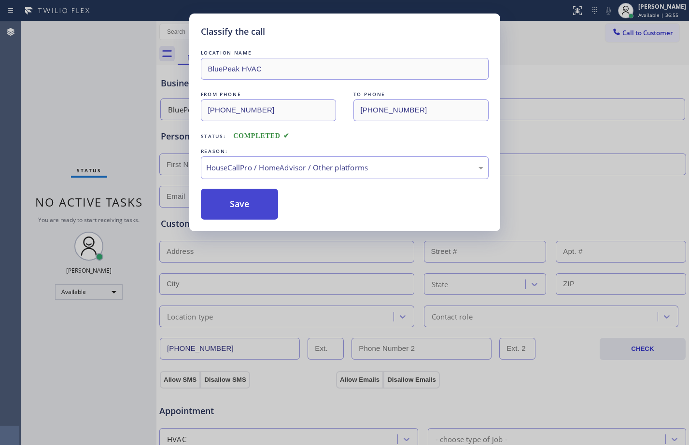
click at [251, 210] on button "Save" at bounding box center [240, 204] width 78 height 31
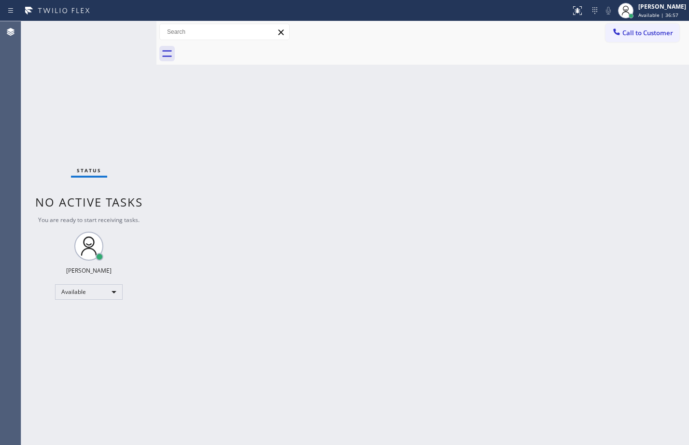
click at [454, 249] on div "Back to Dashboard Change Sender ID Customers Technicians Select a contact Outbo…" at bounding box center [422, 233] width 533 height 424
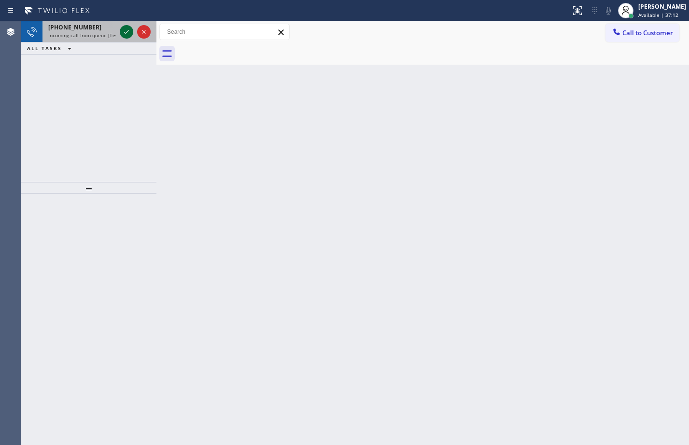
click at [123, 30] on icon at bounding box center [127, 32] width 12 height 12
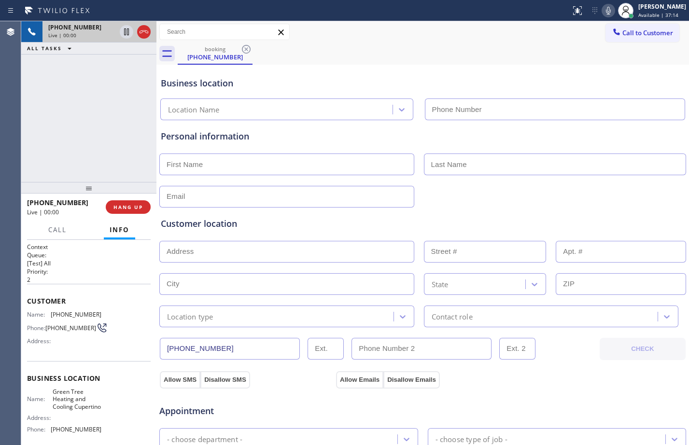
type input "[PHONE_NUMBER]"
click at [131, 210] on span "HANG UP" at bounding box center [127, 207] width 29 height 7
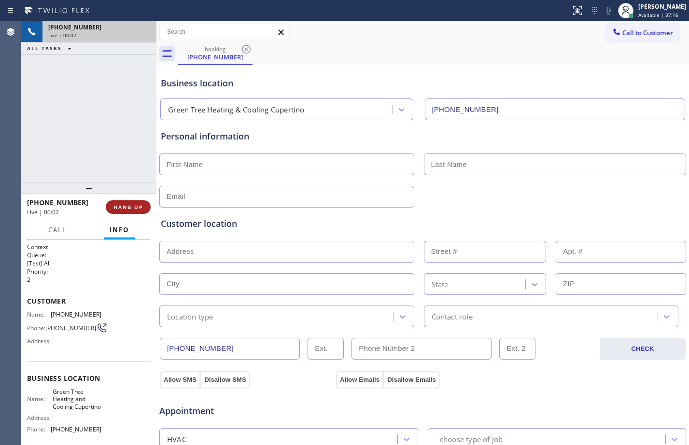
click at [131, 210] on span "HANG UP" at bounding box center [127, 207] width 29 height 7
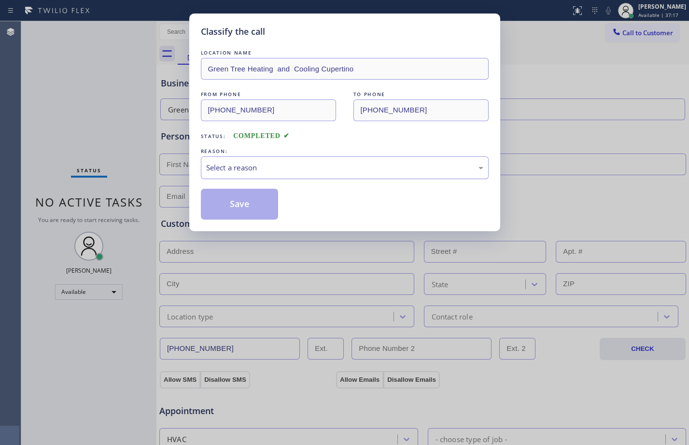
click at [355, 170] on div "Select a reason" at bounding box center [344, 167] width 277 height 11
click at [243, 219] on button "Save" at bounding box center [240, 204] width 78 height 31
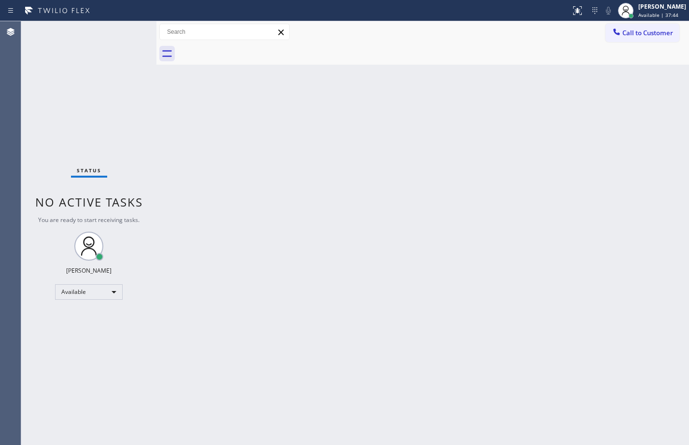
click at [403, 268] on div "Back to Dashboard Change Sender ID Customers Technicians Select a contact Outbo…" at bounding box center [422, 233] width 533 height 424
click at [235, 144] on div "Back to Dashboard Change Sender ID Customers Technicians Select a contact Outbo…" at bounding box center [422, 233] width 533 height 424
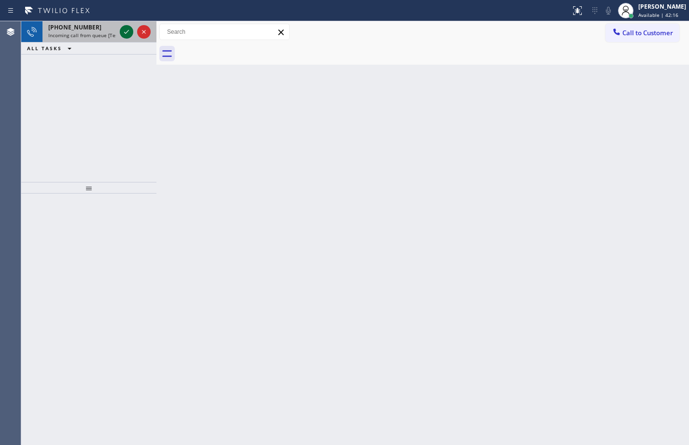
click at [123, 29] on icon at bounding box center [127, 32] width 12 height 12
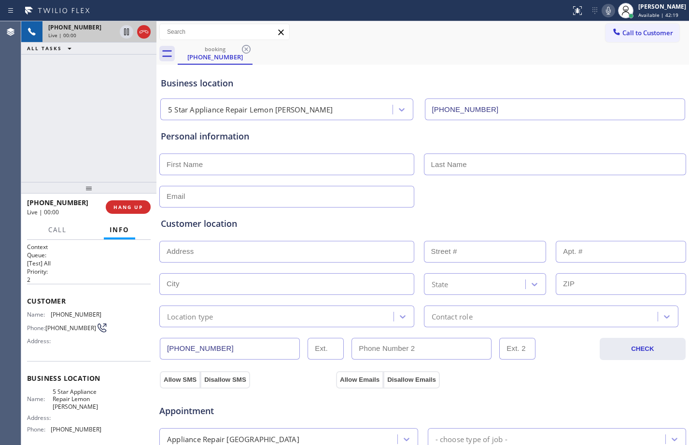
type input "[PHONE_NUMBER]"
click at [127, 210] on span "HANG UP" at bounding box center [127, 207] width 29 height 7
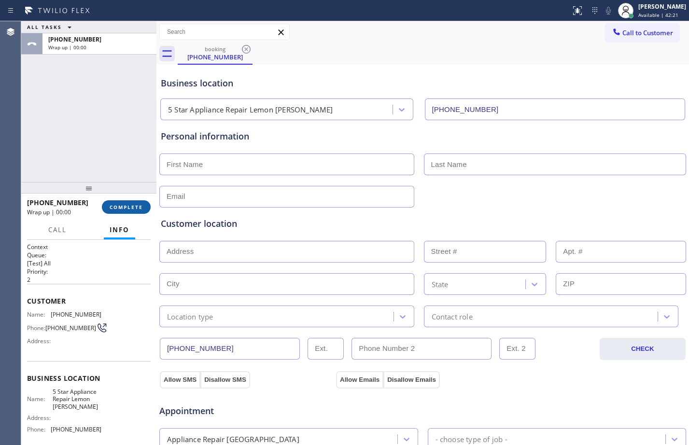
click at [127, 210] on span "COMPLETE" at bounding box center [126, 207] width 33 height 7
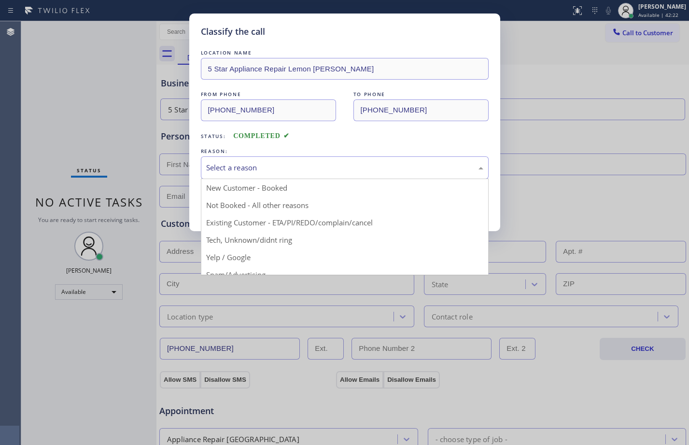
click at [334, 167] on div "Select a reason" at bounding box center [344, 167] width 277 height 11
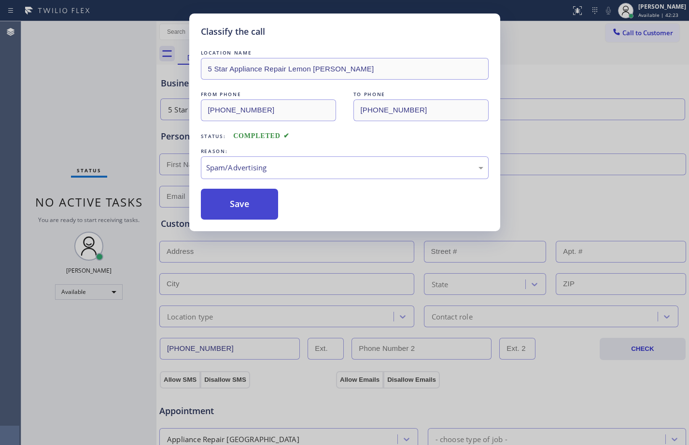
click at [255, 200] on button "Save" at bounding box center [240, 204] width 78 height 31
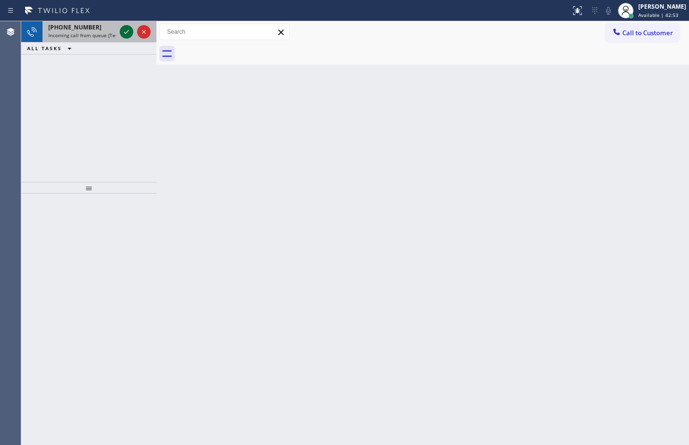
click at [126, 29] on icon at bounding box center [127, 32] width 12 height 12
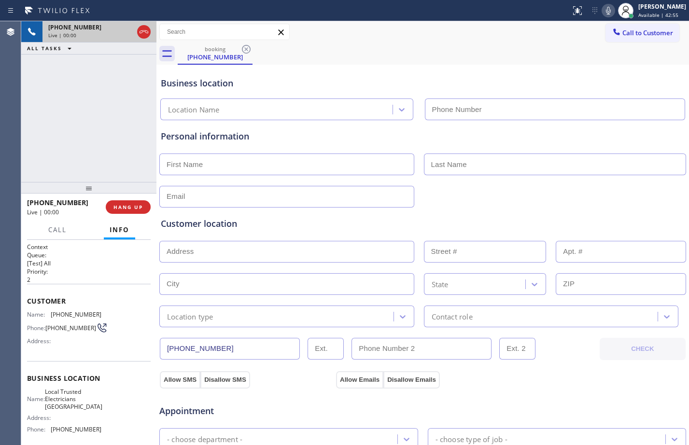
type input "[PHONE_NUMBER]"
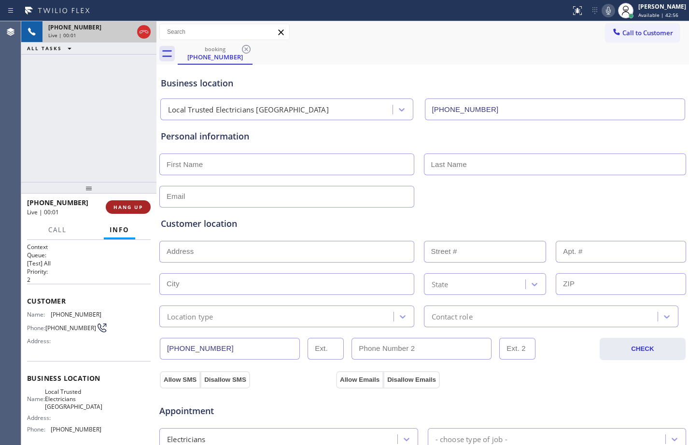
click at [147, 205] on button "HANG UP" at bounding box center [128, 207] width 45 height 14
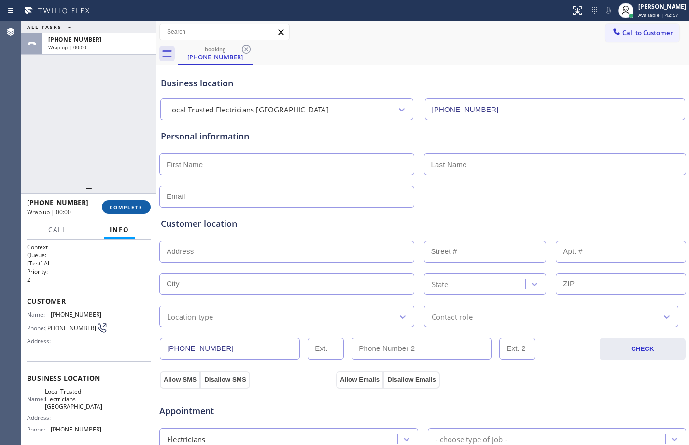
click at [141, 207] on span "COMPLETE" at bounding box center [126, 207] width 33 height 7
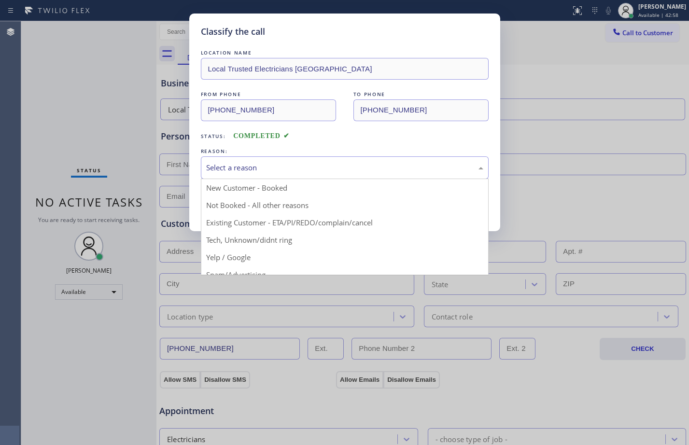
drag, startPoint x: 342, startPoint y: 170, endPoint x: 352, endPoint y: 161, distance: 13.0
click at [342, 169] on div "Select a reason" at bounding box center [344, 167] width 277 height 11
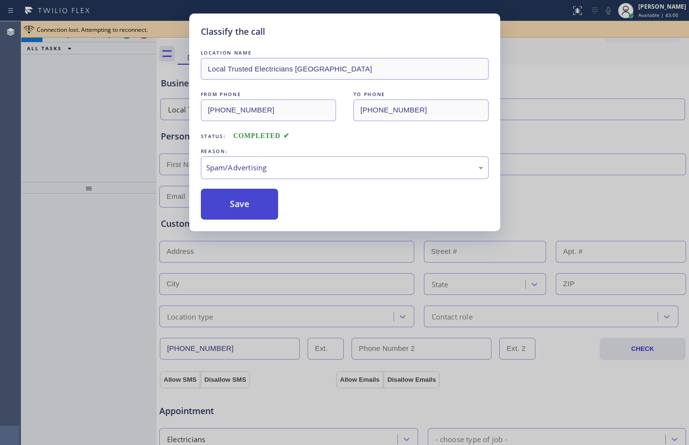
click at [243, 194] on button "Save" at bounding box center [240, 204] width 78 height 31
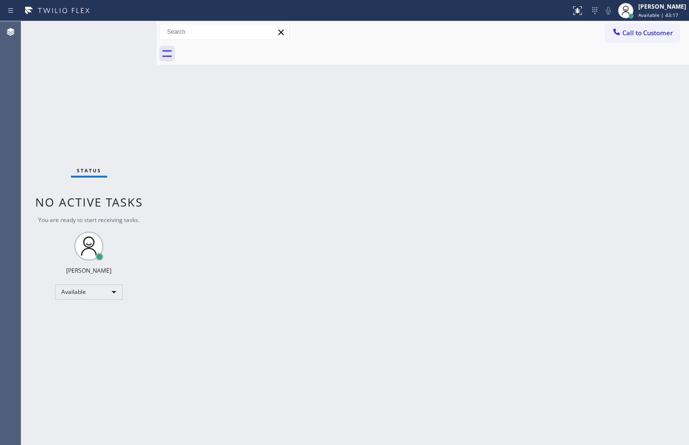
click at [81, 80] on div "Status No active tasks You are ready to start receiving tasks. [PERSON_NAME] Av…" at bounding box center [88, 233] width 135 height 424
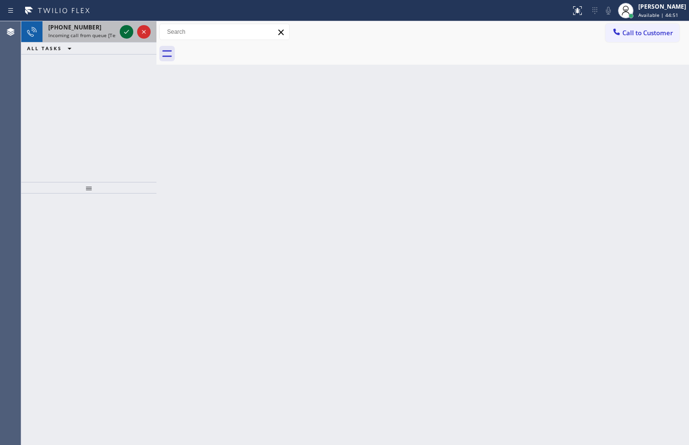
click at [128, 32] on icon at bounding box center [127, 32] width 12 height 12
click at [126, 37] on icon at bounding box center [127, 32] width 12 height 12
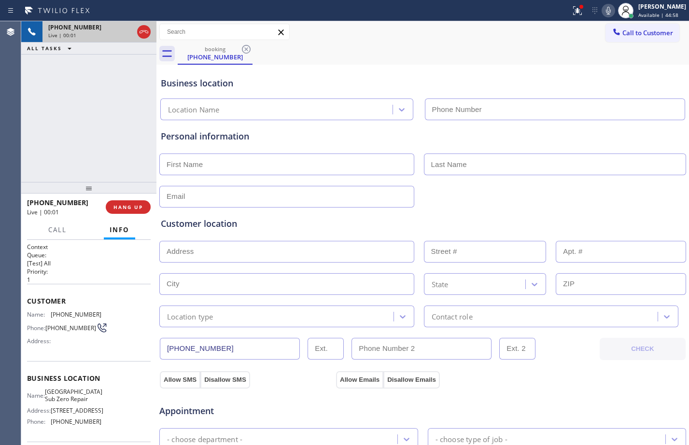
type input "[PHONE_NUMBER]"
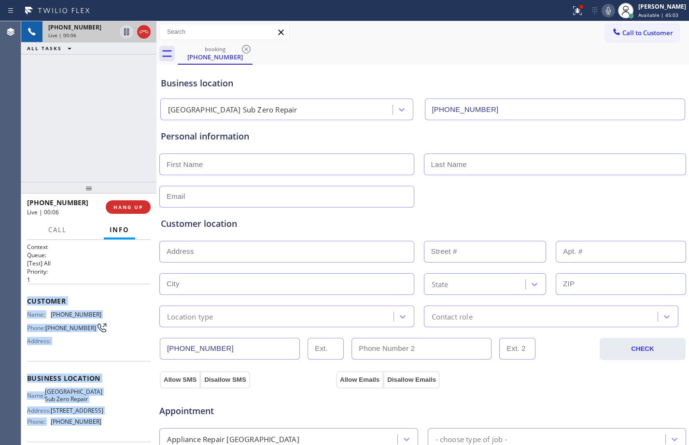
drag, startPoint x: 25, startPoint y: 300, endPoint x: 116, endPoint y: 431, distance: 159.7
click at [116, 431] on div "Context Queue: [Test] All Priority: 1 Customer Name: [PHONE_NUMBER] Phone: [PHO…" at bounding box center [88, 342] width 135 height 205
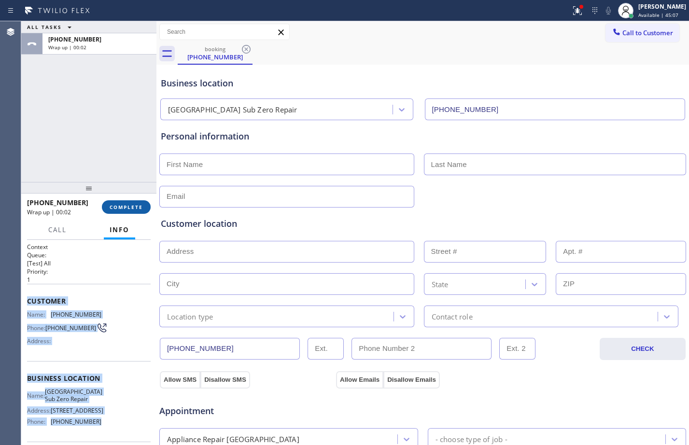
click at [118, 207] on span "COMPLETE" at bounding box center [126, 207] width 33 height 7
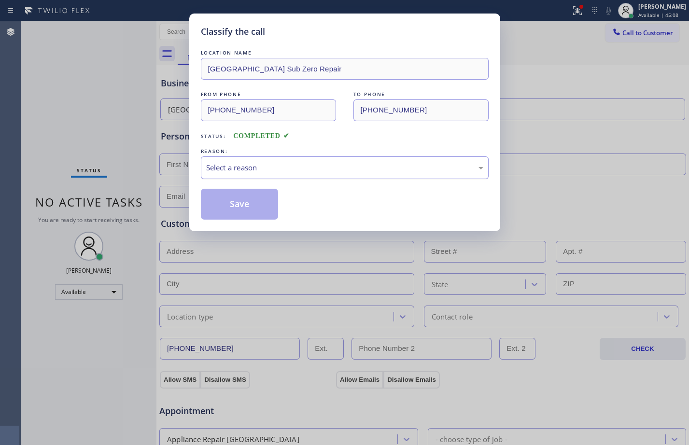
click at [266, 166] on div "Select a reason" at bounding box center [344, 167] width 277 height 11
click at [254, 211] on button "Save" at bounding box center [240, 204] width 78 height 31
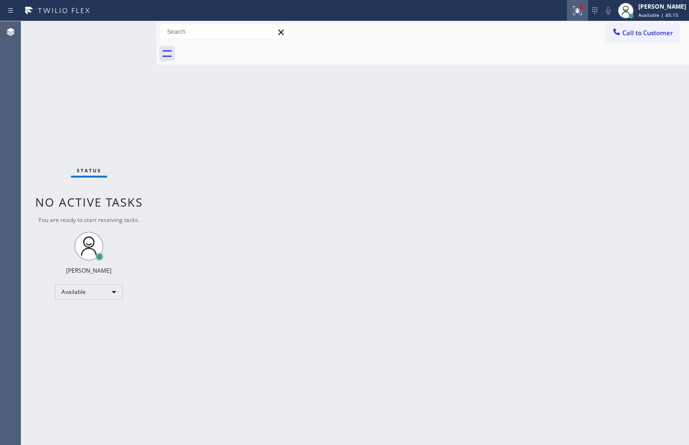
click at [578, 17] on button at bounding box center [577, 10] width 21 height 21
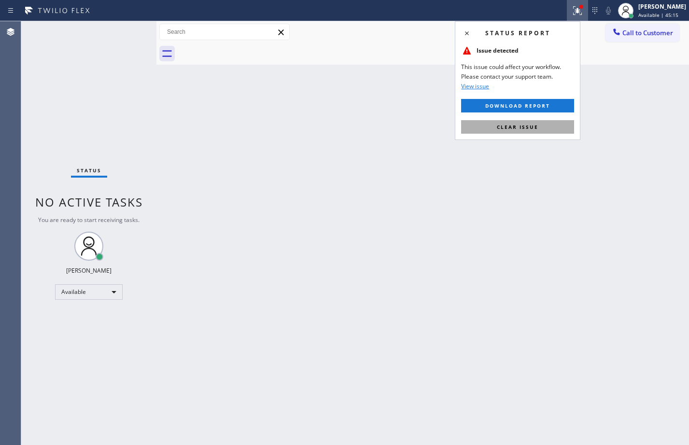
click at [541, 130] on button "Clear issue" at bounding box center [517, 127] width 113 height 14
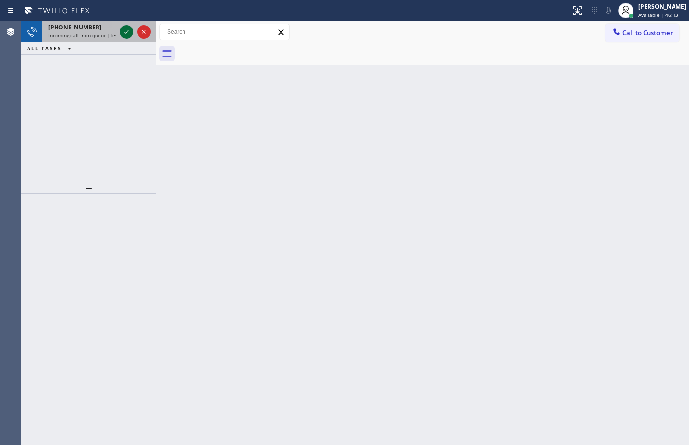
click at [123, 34] on icon at bounding box center [127, 32] width 12 height 12
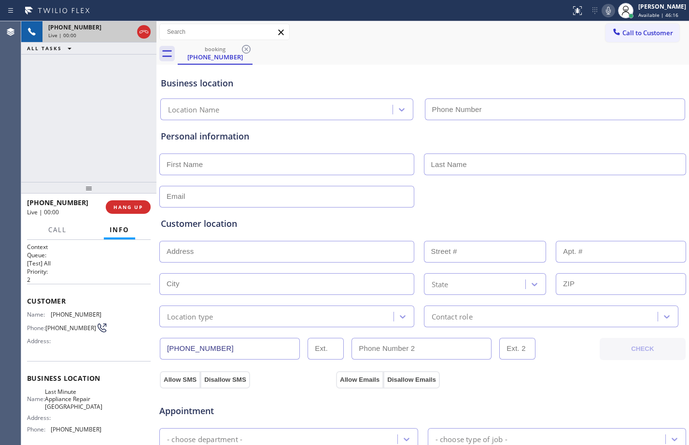
type input "[PHONE_NUMBER]"
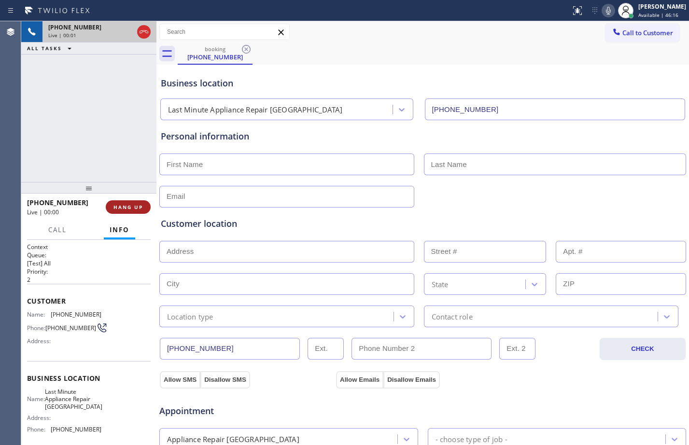
click at [121, 205] on span "HANG UP" at bounding box center [127, 207] width 29 height 7
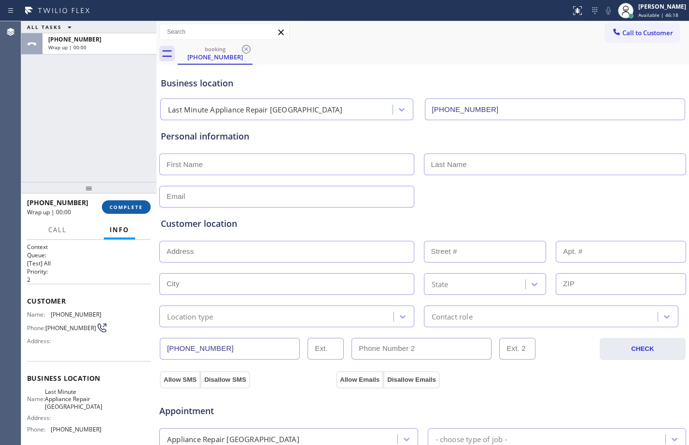
click at [127, 208] on span "COMPLETE" at bounding box center [126, 207] width 33 height 7
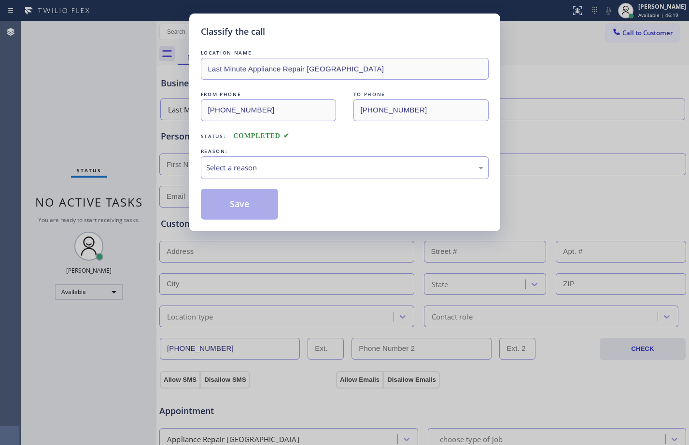
click at [292, 167] on div "Select a reason" at bounding box center [344, 167] width 277 height 11
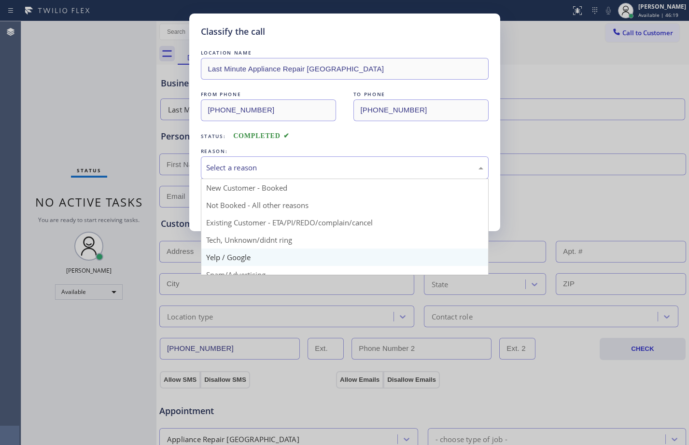
scroll to position [61, 0]
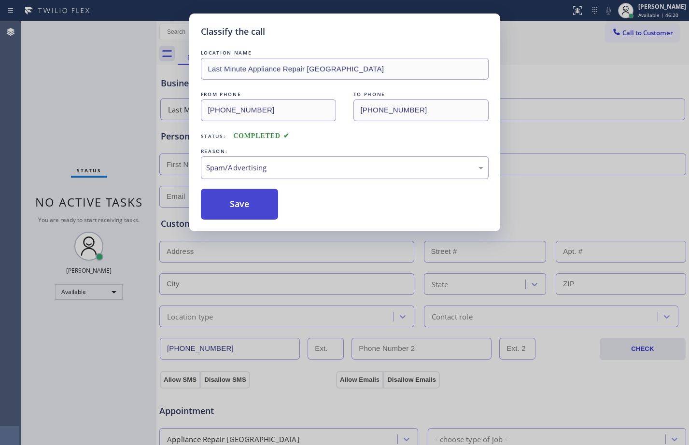
click at [249, 198] on button "Save" at bounding box center [240, 204] width 78 height 31
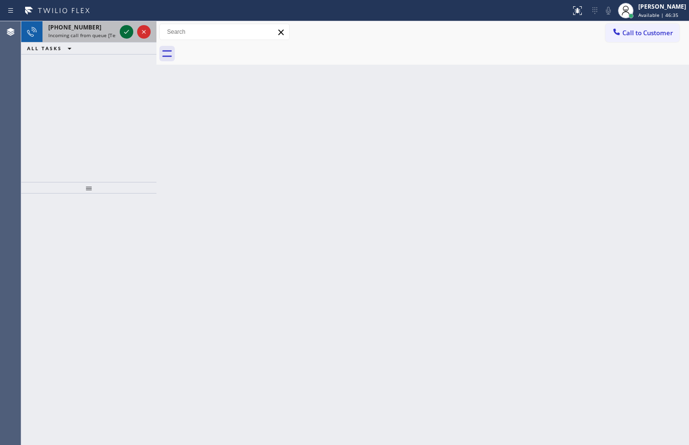
click at [130, 28] on icon at bounding box center [127, 32] width 12 height 12
click at [580, 6] on div at bounding box center [582, 7] width 4 height 4
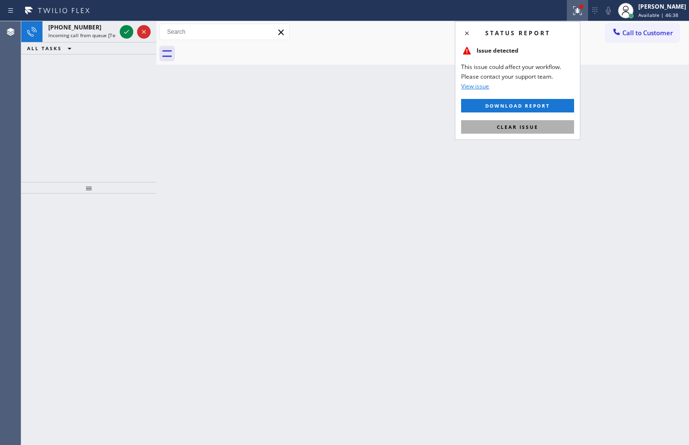
click at [528, 127] on span "Clear issue" at bounding box center [518, 127] width 42 height 7
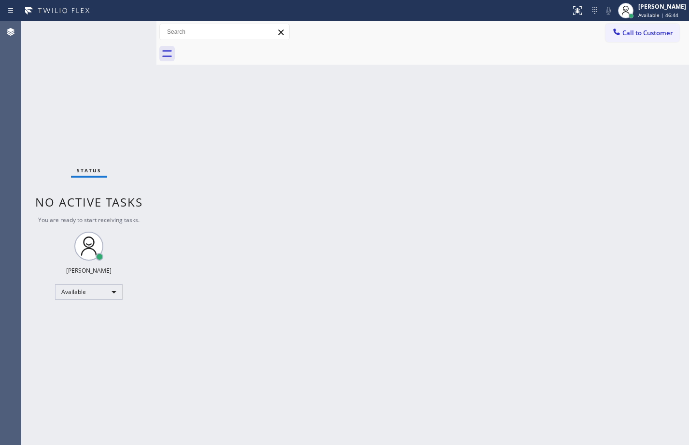
click at [299, 136] on div "Back to Dashboard Change Sender ID Customers Technicians Select a contact Outbo…" at bounding box center [422, 233] width 533 height 424
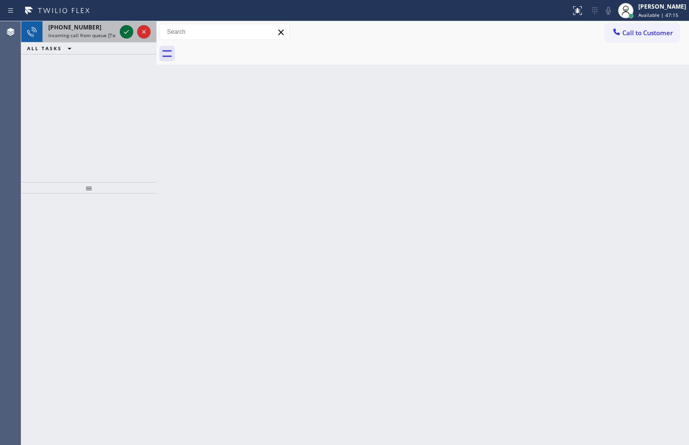
click at [131, 32] on icon at bounding box center [127, 32] width 12 height 12
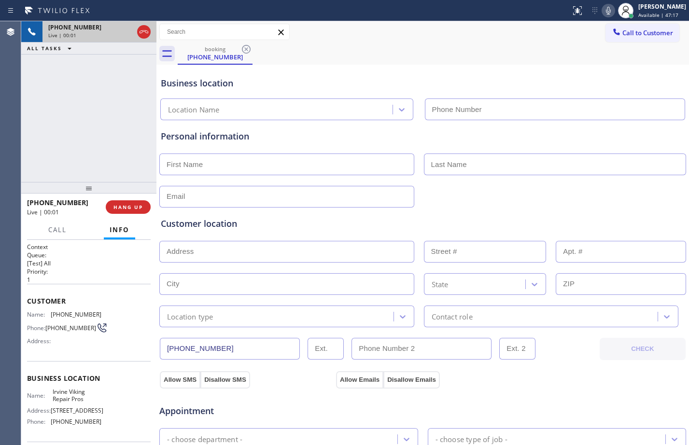
type input "[PHONE_NUMBER]"
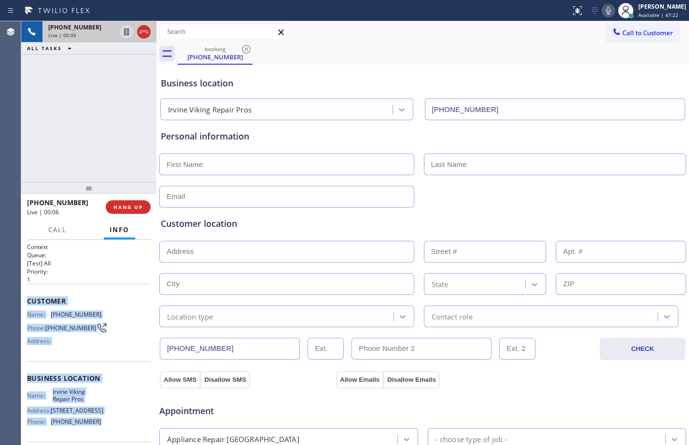
drag, startPoint x: 27, startPoint y: 302, endPoint x: 96, endPoint y: 431, distance: 146.3
click at [96, 431] on div "Context Queue: [Test] All Priority: 1 Customer Name: [PHONE_NUMBER] Phone: [PHO…" at bounding box center [89, 383] width 124 height 280
click at [127, 32] on icon at bounding box center [127, 32] width 12 height 12
click at [604, 14] on icon at bounding box center [609, 11] width 12 height 12
click at [128, 34] on icon at bounding box center [126, 31] width 7 height 7
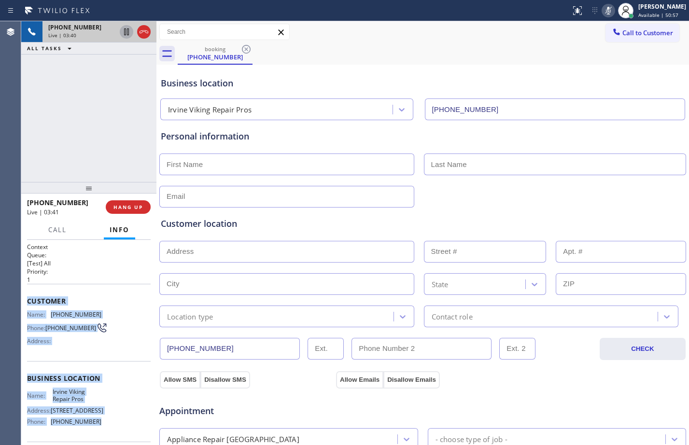
click at [606, 13] on icon at bounding box center [608, 11] width 5 height 8
click at [127, 31] on icon at bounding box center [127, 32] width 12 height 12
click at [606, 10] on icon at bounding box center [609, 11] width 12 height 12
click at [127, 37] on icon at bounding box center [127, 32] width 12 height 12
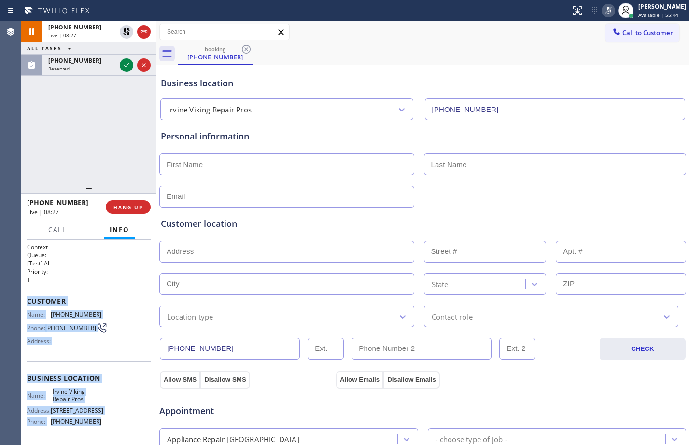
click at [603, 9] on icon at bounding box center [609, 11] width 12 height 12
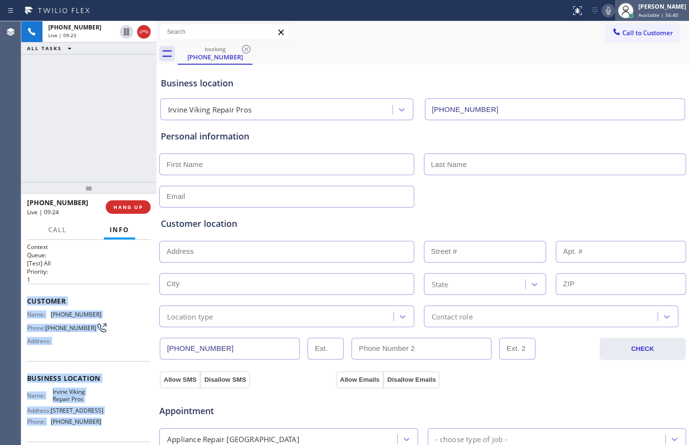
click at [654, 5] on div "[PERSON_NAME]" at bounding box center [662, 6] width 48 height 8
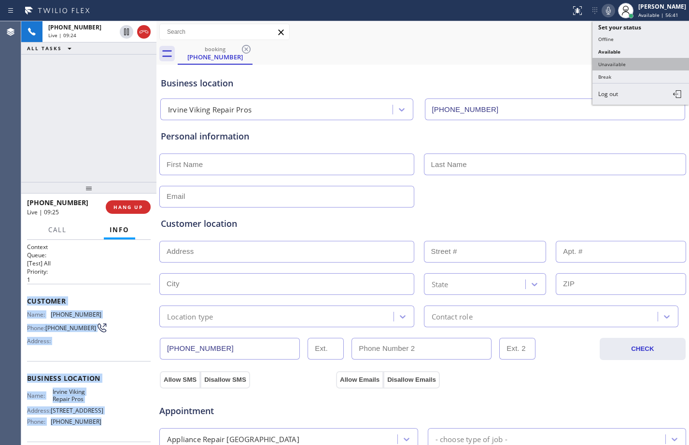
click at [642, 61] on button "Unavailable" at bounding box center [641, 64] width 97 height 13
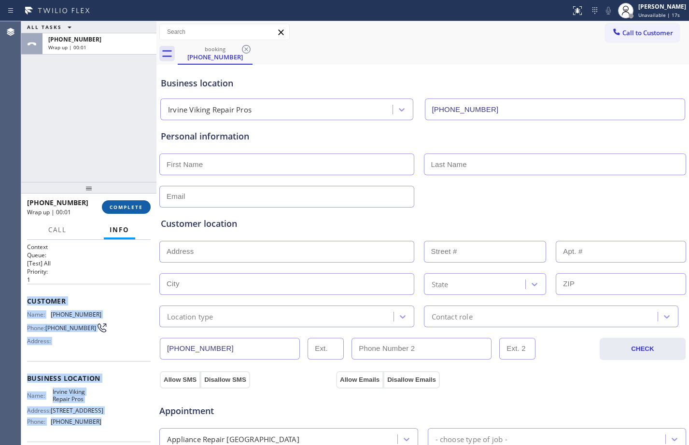
click at [130, 206] on span "COMPLETE" at bounding box center [126, 207] width 33 height 7
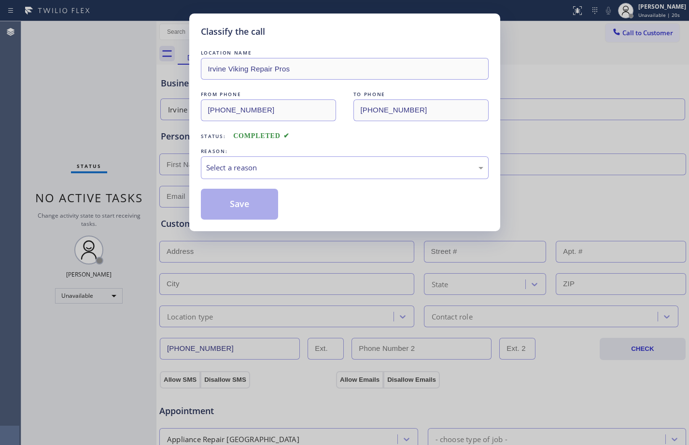
click at [576, 147] on div "Classify the call LOCATION NAME Irvine Viking Repair Pros FROM PHONE [PHONE_NUM…" at bounding box center [344, 222] width 689 height 445
click at [251, 173] on div "Select a reason" at bounding box center [345, 167] width 288 height 23
click at [235, 203] on button "Save" at bounding box center [240, 204] width 78 height 31
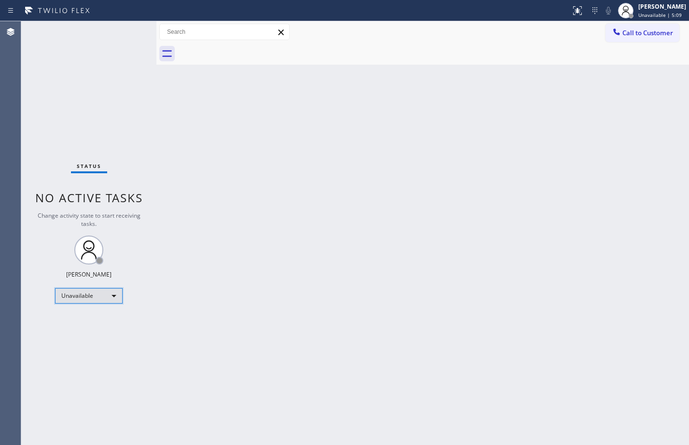
click at [97, 292] on div "Unavailable" at bounding box center [89, 295] width 68 height 15
click at [90, 347] on li "Break" at bounding box center [89, 346] width 66 height 12
click at [135, 258] on div "Status No active tasks Change activity state to start receiving tasks. [PERSON_…" at bounding box center [88, 233] width 135 height 424
click at [84, 289] on div "Break" at bounding box center [89, 295] width 68 height 15
click at [75, 318] on li "Available" at bounding box center [89, 322] width 66 height 12
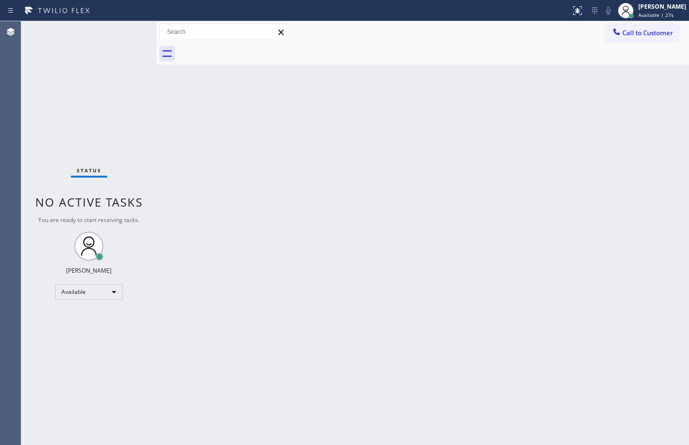
click at [112, 128] on div "Status No active tasks You are ready to start receiving tasks. [PERSON_NAME] Av…" at bounding box center [88, 233] width 135 height 424
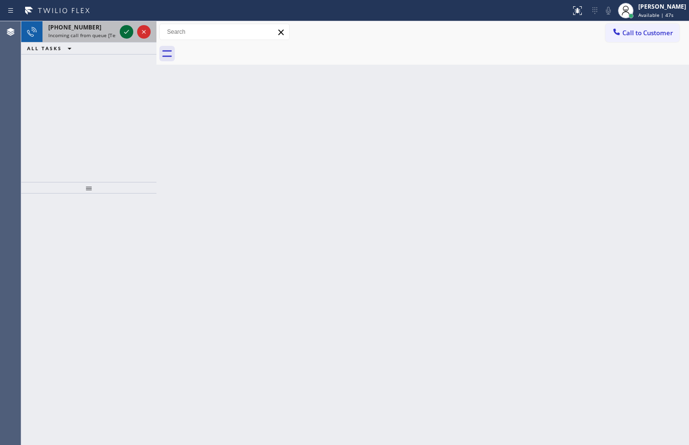
click at [122, 33] on icon at bounding box center [127, 32] width 12 height 12
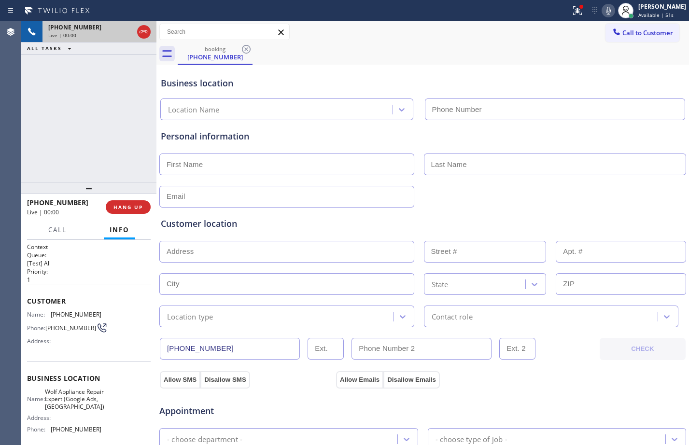
type input "[PHONE_NUMBER]"
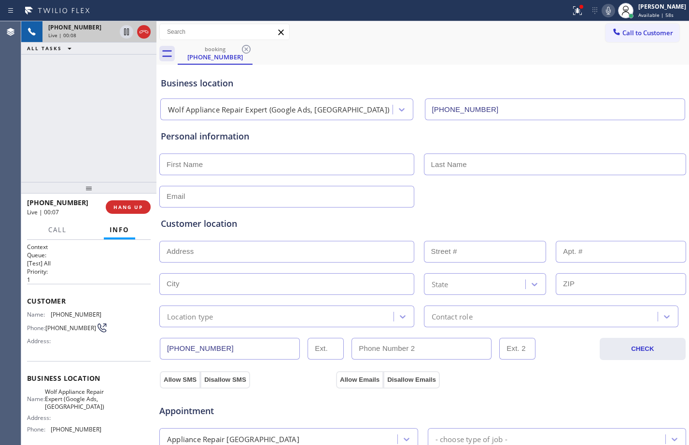
click at [28, 302] on span "Customer" at bounding box center [89, 301] width 124 height 9
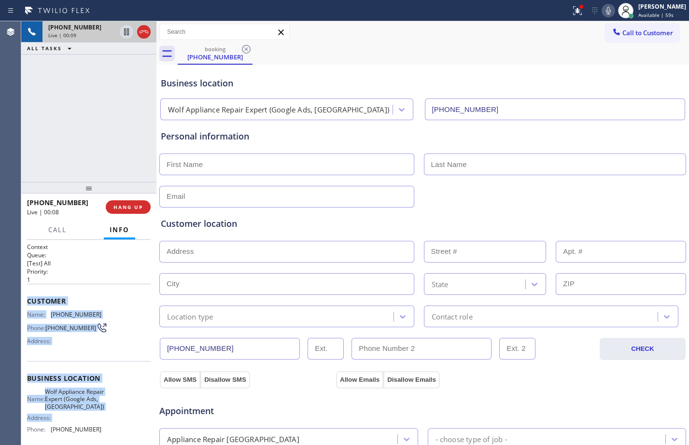
scroll to position [91, 0]
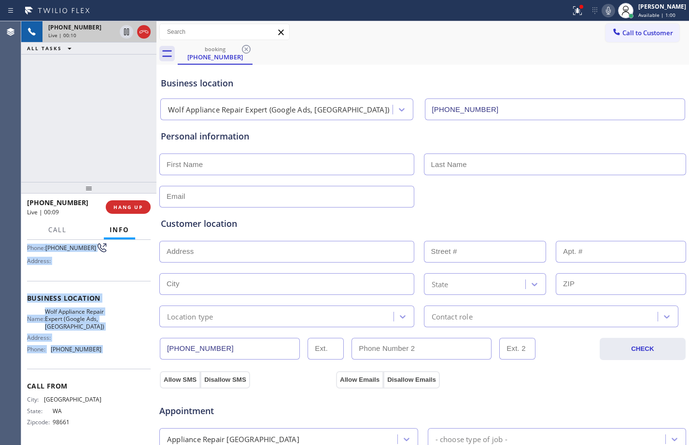
drag, startPoint x: 28, startPoint y: 302, endPoint x: 114, endPoint y: 351, distance: 98.8
click at [114, 351] on div "Context Queue: [Test] All Priority: 1 Customer Name: [PHONE_NUMBER] Phone: [PHO…" at bounding box center [89, 303] width 124 height 280
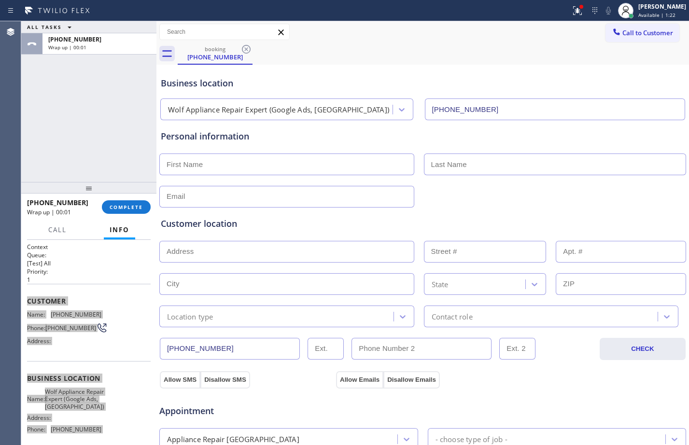
scroll to position [303, 0]
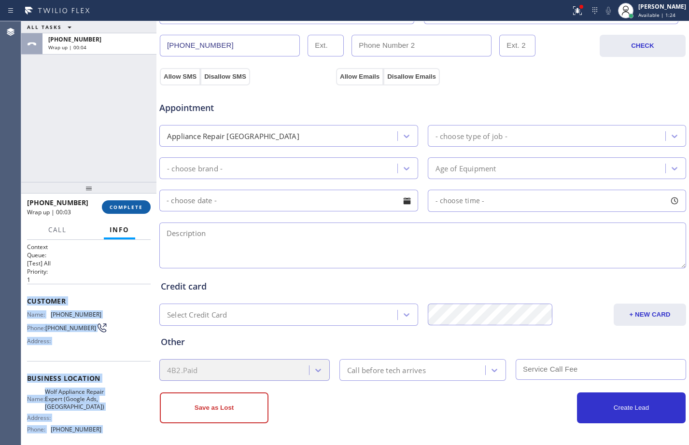
click at [124, 213] on button "COMPLETE" at bounding box center [126, 207] width 49 height 14
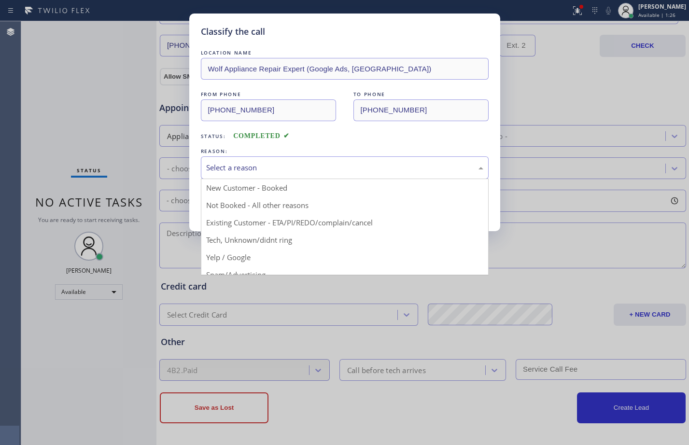
click at [298, 170] on div "Select a reason" at bounding box center [344, 167] width 277 height 11
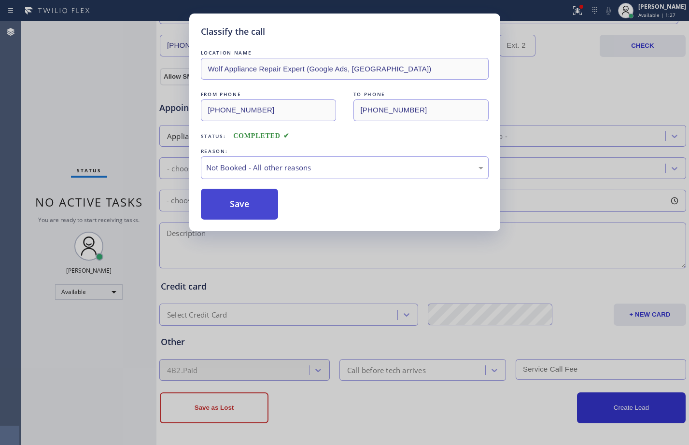
click at [255, 210] on button "Save" at bounding box center [240, 204] width 78 height 31
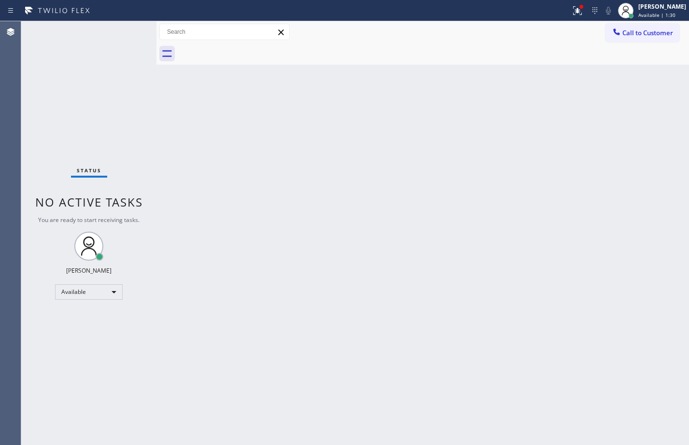
click at [579, 241] on div "Back to Dashboard Change Sender ID Customers Technicians Select a contact Outbo…" at bounding box center [422, 233] width 533 height 424
click at [575, 19] on button at bounding box center [577, 10] width 21 height 21
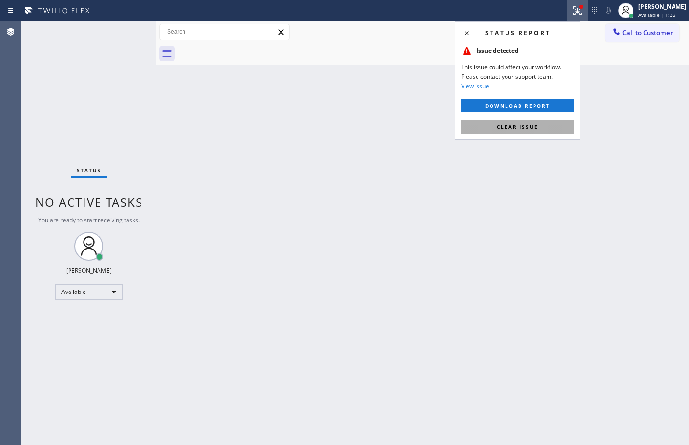
click at [526, 124] on span "Clear issue" at bounding box center [518, 127] width 42 height 7
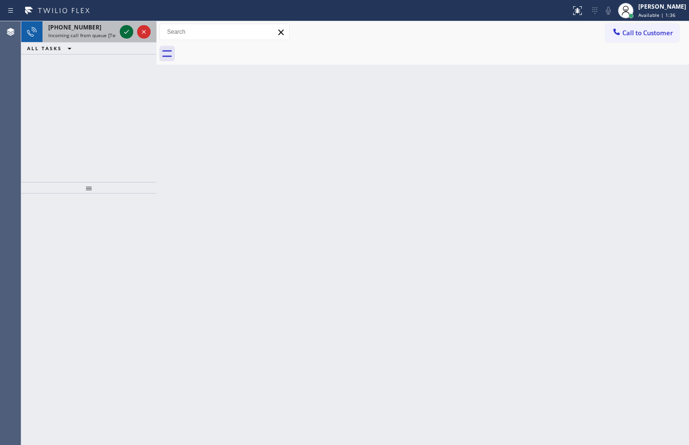
click at [127, 35] on icon at bounding box center [127, 32] width 12 height 12
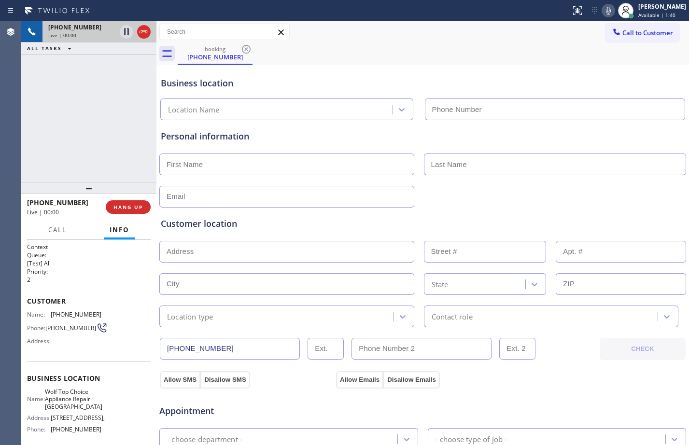
type input "[PHONE_NUMBER]"
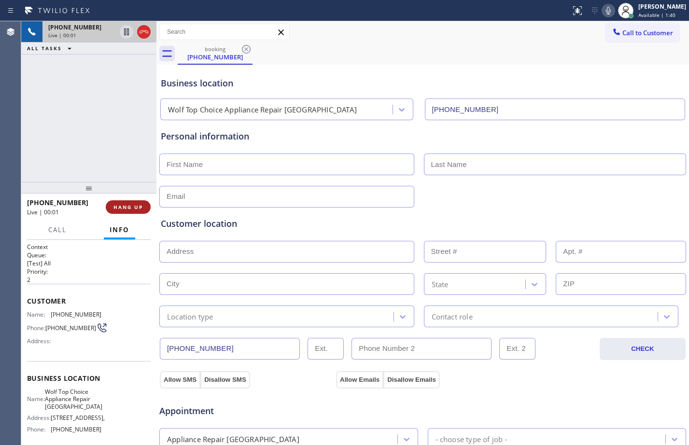
click at [120, 209] on span "HANG UP" at bounding box center [127, 207] width 29 height 7
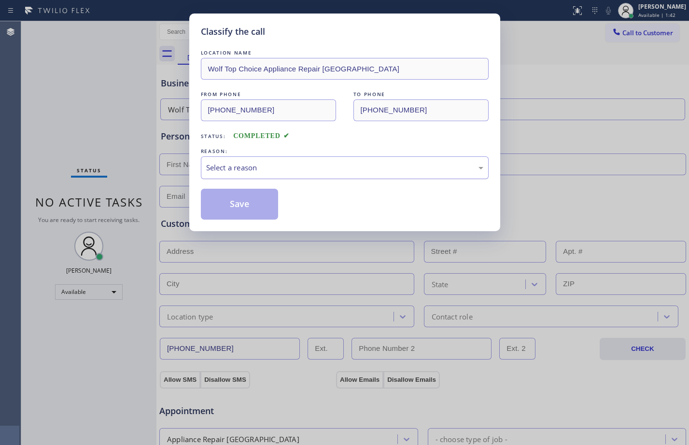
click at [351, 174] on div "Select a reason" at bounding box center [345, 167] width 288 height 23
click at [255, 220] on div "Classify the call LOCATION NAME Wolf Top Choice Appliance Repair [GEOGRAPHIC_DA…" at bounding box center [344, 123] width 311 height 218
click at [249, 198] on button "Save" at bounding box center [240, 204] width 78 height 31
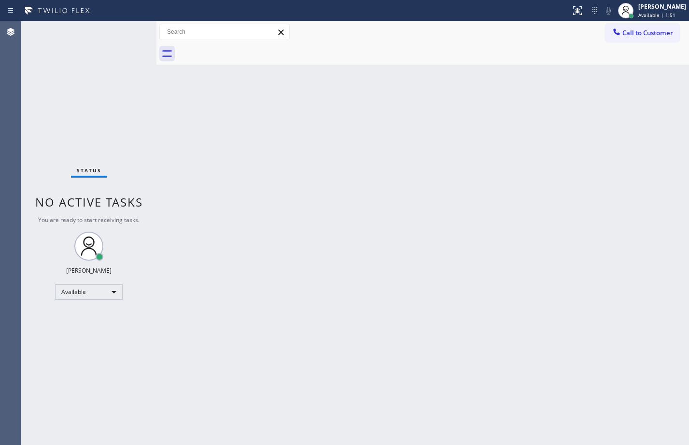
click at [455, 278] on div "Back to Dashboard Change Sender ID Customers Technicians Select a contact Outbo…" at bounding box center [422, 233] width 533 height 424
click at [325, 120] on div "Back to Dashboard Change Sender ID Customers Technicians Select a contact Outbo…" at bounding box center [422, 233] width 533 height 424
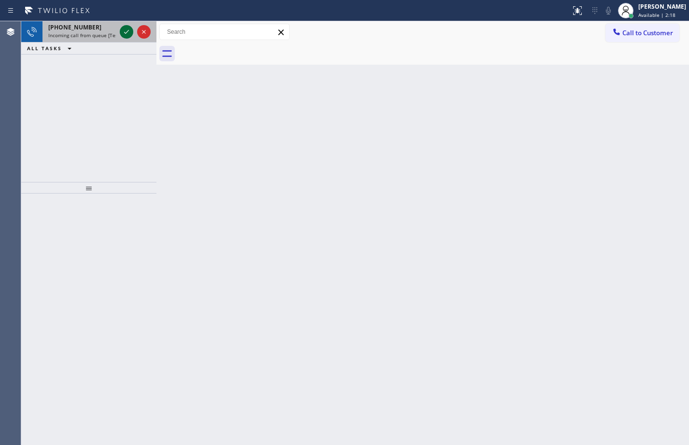
click at [128, 32] on icon at bounding box center [127, 32] width 12 height 12
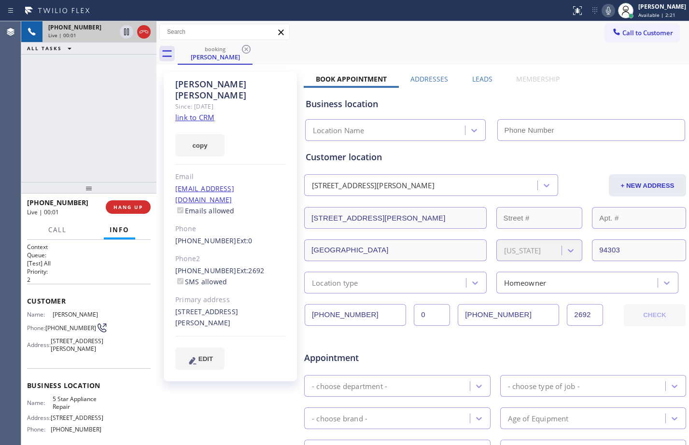
type input "[PHONE_NUMBER]"
click at [192, 113] on link "link to CRM" at bounding box center [194, 118] width 39 height 10
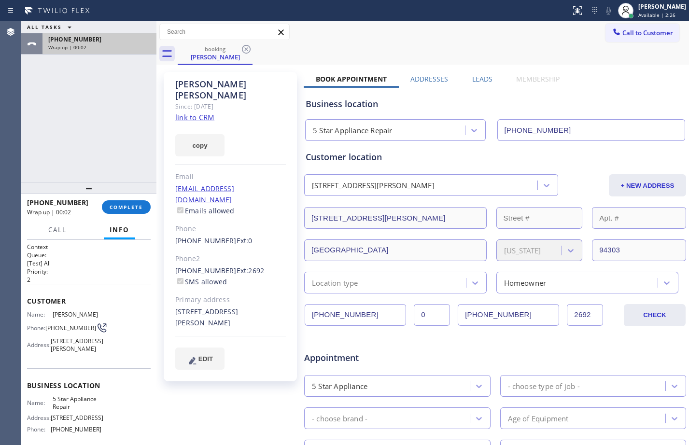
click at [67, 45] on span "Wrap up | 00:02" at bounding box center [67, 47] width 38 height 7
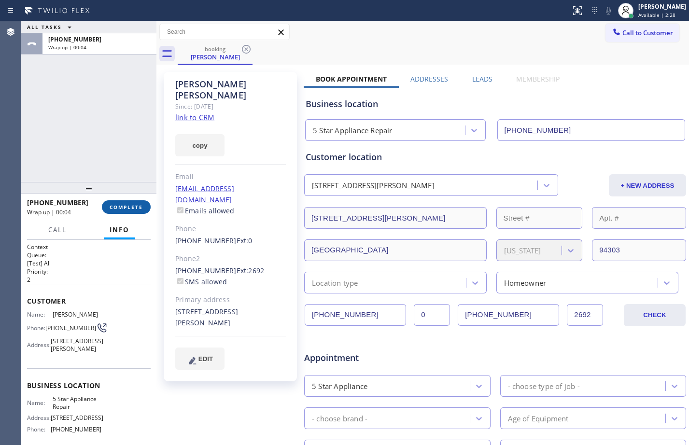
click at [126, 209] on span "COMPLETE" at bounding box center [126, 207] width 33 height 7
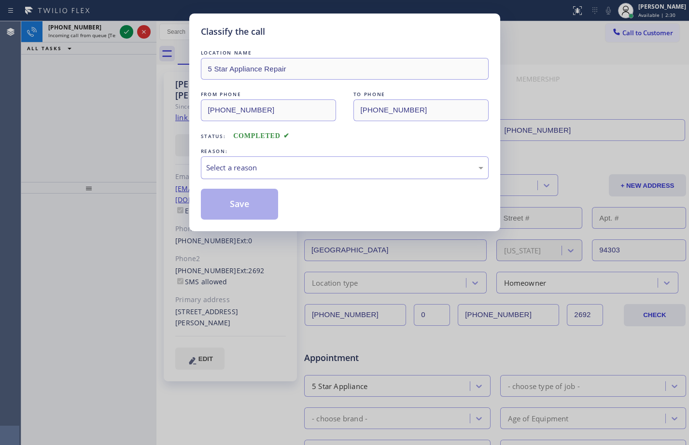
click at [304, 159] on div "Select a reason" at bounding box center [345, 167] width 288 height 23
click at [253, 199] on button "Save" at bounding box center [240, 204] width 78 height 31
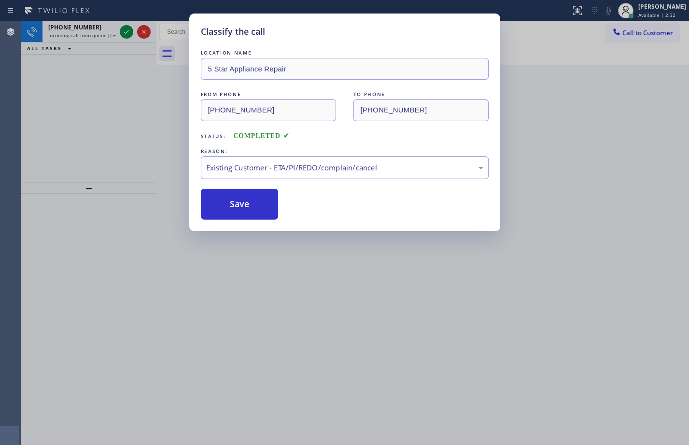
click at [89, 79] on div "Classify the call LOCATION NAME 5 Star Appliance Repair FROM PHONE [PHONE_NUMBE…" at bounding box center [344, 222] width 689 height 445
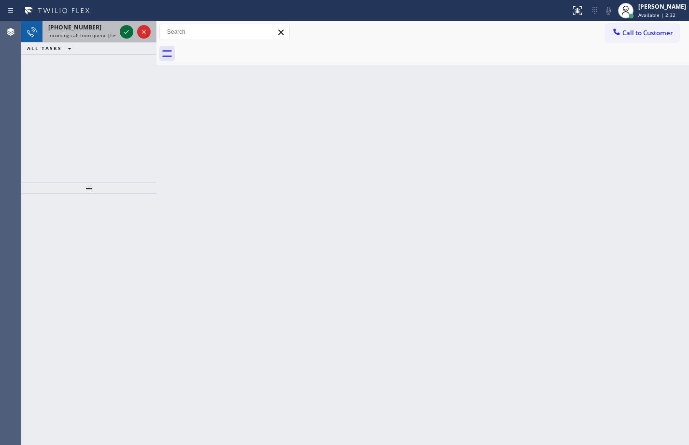
click at [129, 33] on icon at bounding box center [127, 32] width 12 height 12
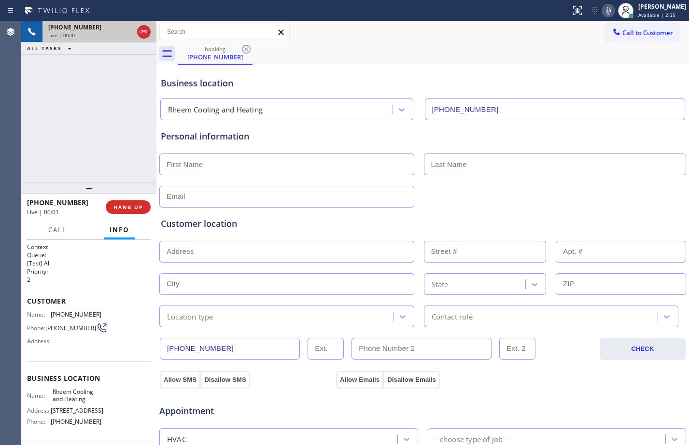
type input "[PHONE_NUMBER]"
click at [28, 302] on span "Customer" at bounding box center [89, 301] width 124 height 9
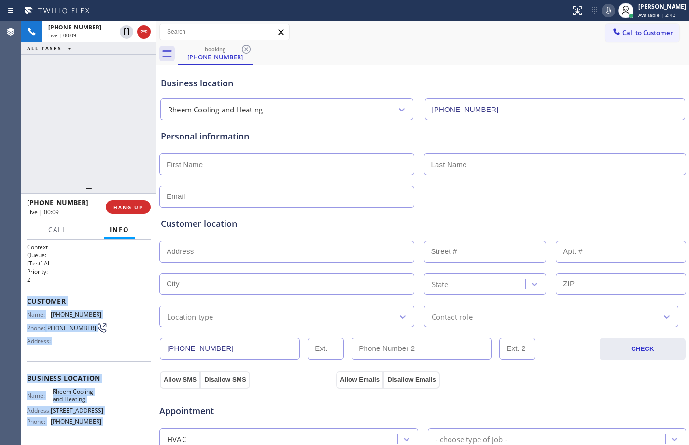
drag, startPoint x: 28, startPoint y: 302, endPoint x: 95, endPoint y: 421, distance: 136.5
click at [95, 421] on div "Context Queue: [Test] All Priority: 2 Customer Name: [PHONE_NUMBER] Phone: [PHO…" at bounding box center [89, 379] width 124 height 272
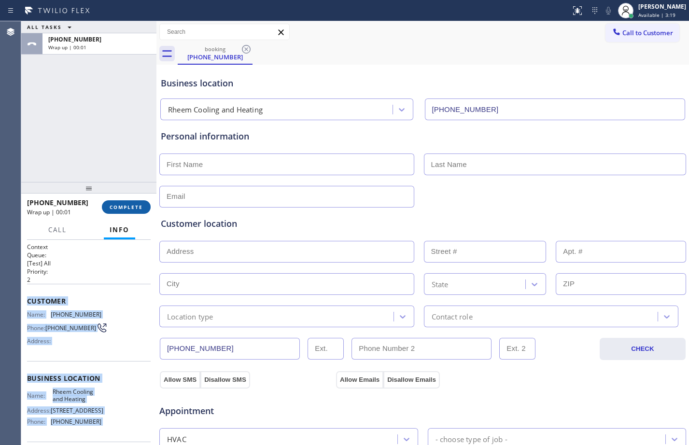
click at [129, 205] on span "COMPLETE" at bounding box center [126, 207] width 33 height 7
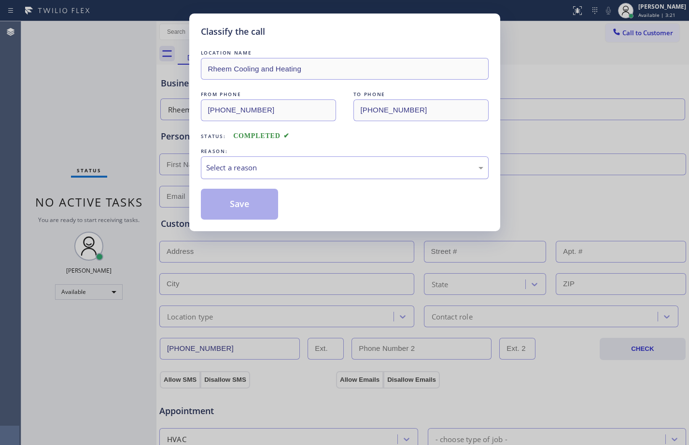
click at [313, 167] on div "Select a reason" at bounding box center [344, 167] width 277 height 11
click at [255, 214] on button "Save" at bounding box center [240, 204] width 78 height 31
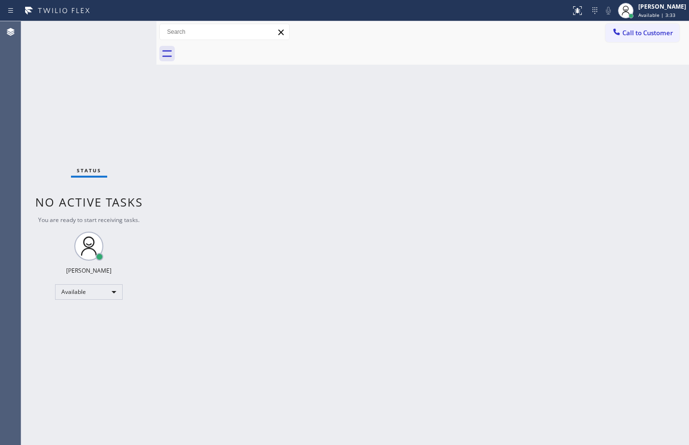
click at [458, 157] on div "Back to Dashboard Change Sender ID Customers Technicians Select a contact Outbo…" at bounding box center [422, 233] width 533 height 424
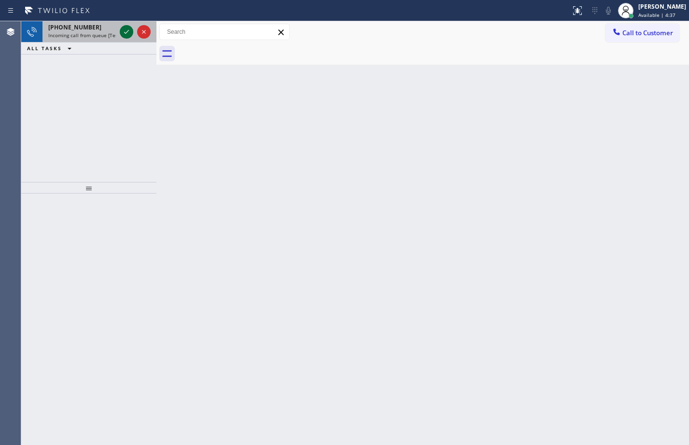
click at [130, 32] on icon at bounding box center [127, 32] width 12 height 12
click at [567, 18] on button at bounding box center [577, 10] width 21 height 21
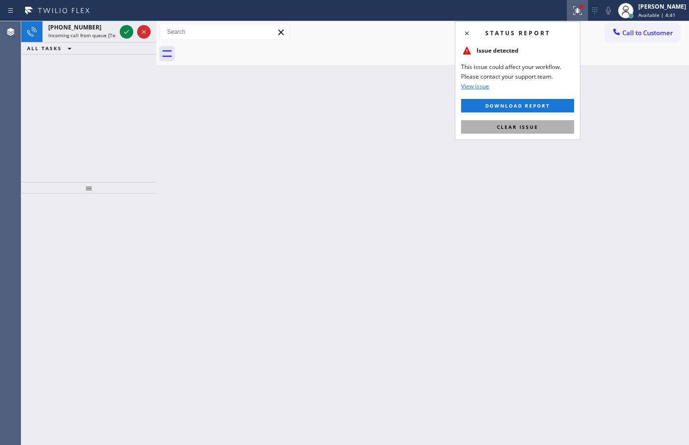
click at [528, 122] on button "Clear issue" at bounding box center [517, 127] width 113 height 14
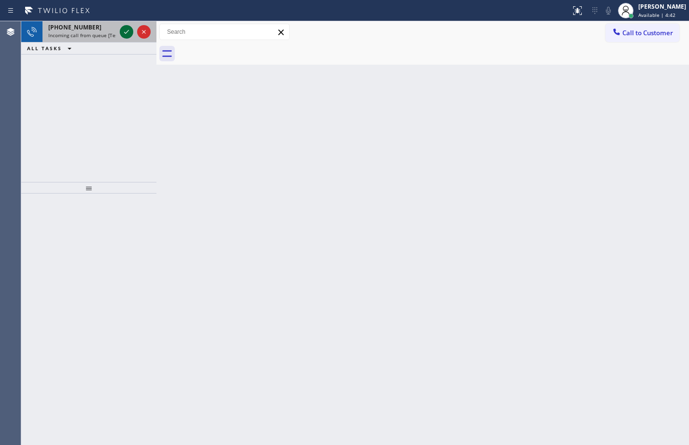
click at [125, 33] on icon at bounding box center [126, 32] width 5 height 4
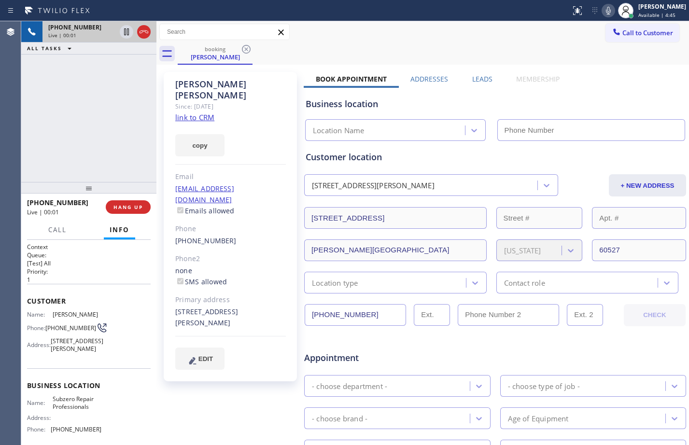
type input "[PHONE_NUMBER]"
click at [199, 113] on link "link to CRM" at bounding box center [194, 118] width 39 height 10
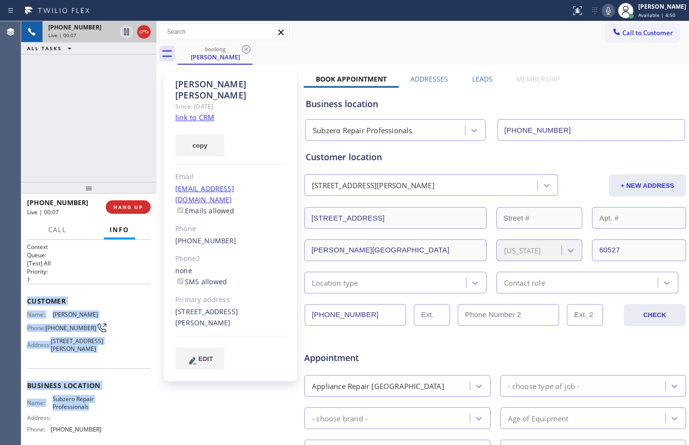
drag, startPoint x: 29, startPoint y: 302, endPoint x: 102, endPoint y: 416, distance: 135.6
click at [102, 416] on div "Context Queue: [Test] All Priority: 1 Customer Name: [PERSON_NAME] Phone: [PHON…" at bounding box center [89, 383] width 124 height 280
click at [603, 8] on icon at bounding box center [609, 11] width 12 height 12
click at [606, 13] on icon at bounding box center [609, 11] width 12 height 12
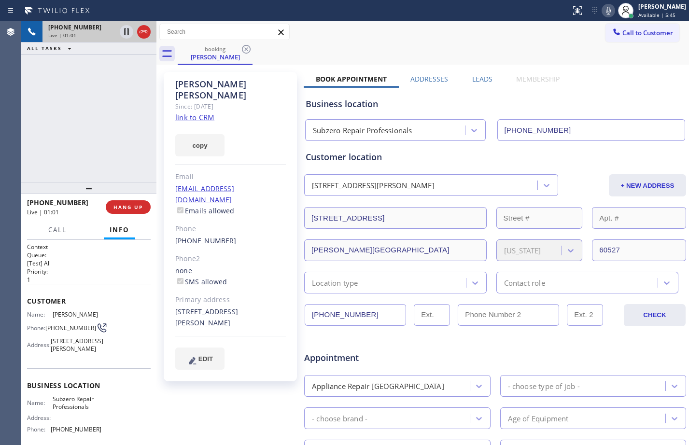
click at [169, 353] on div "[PERSON_NAME] Since: [DATE] link to CRM copy Email [EMAIL_ADDRESS][DOMAIN_NAME]…" at bounding box center [230, 227] width 133 height 310
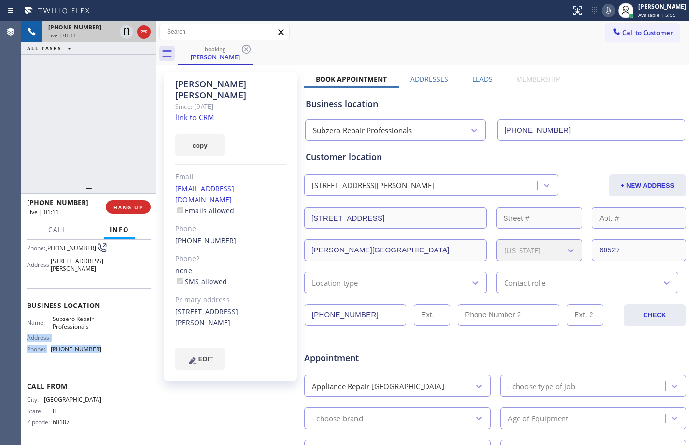
drag, startPoint x: 95, startPoint y: 348, endPoint x: 23, endPoint y: 343, distance: 72.1
click at [23, 343] on div "Context Queue: [Test] All Priority: 1 Customer Name: [PERSON_NAME] Phone: [PHON…" at bounding box center [88, 342] width 135 height 205
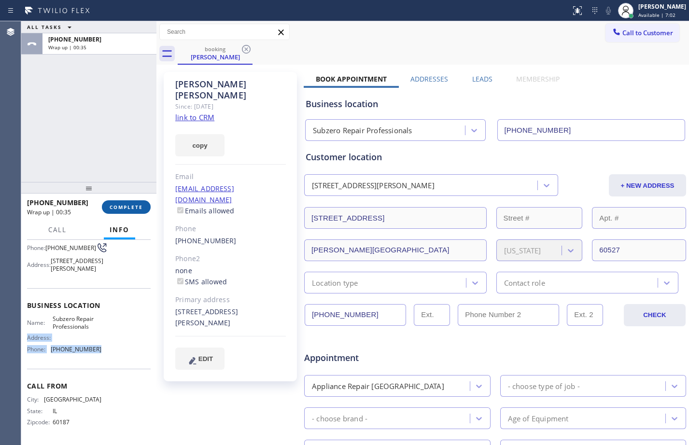
click at [136, 203] on button "COMPLETE" at bounding box center [126, 207] width 49 height 14
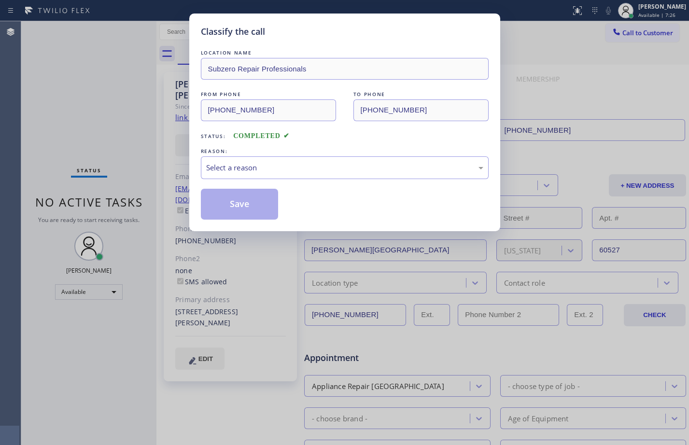
click at [117, 57] on div "Classify the call LOCATION NAME Subzero Repair Professionals FROM PHONE [PHONE_…" at bounding box center [344, 222] width 689 height 445
click at [388, 165] on div "Select a reason" at bounding box center [344, 167] width 277 height 11
click at [245, 205] on button "Save" at bounding box center [240, 204] width 78 height 31
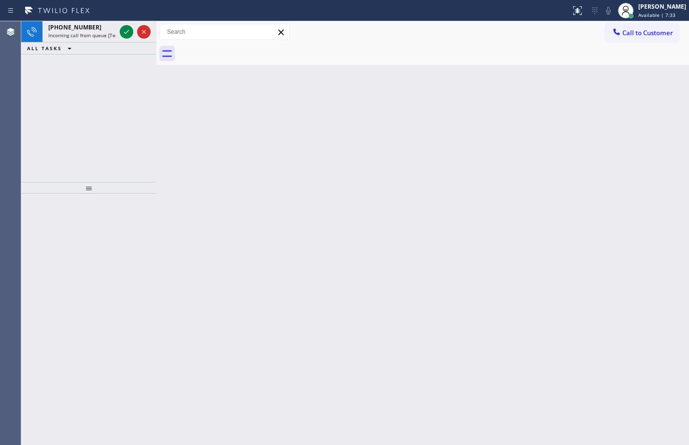
drag, startPoint x: 123, startPoint y: 33, endPoint x: 92, endPoint y: 8, distance: 40.1
click at [123, 33] on icon at bounding box center [127, 32] width 12 height 12
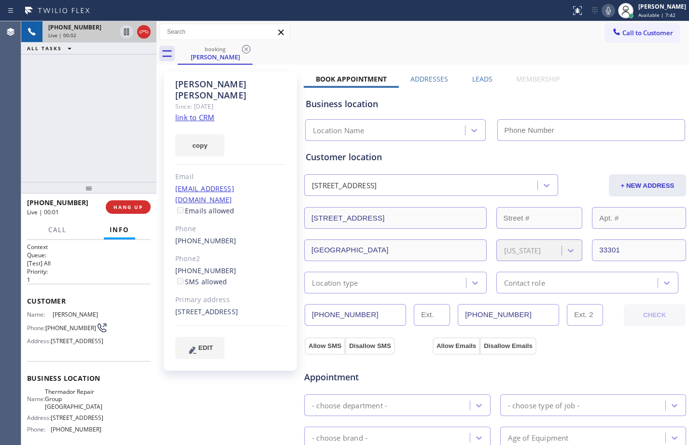
type input "[PHONE_NUMBER]"
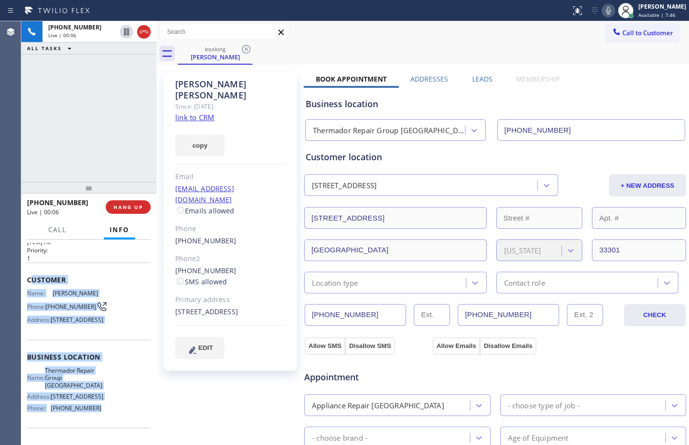
scroll to position [78, 0]
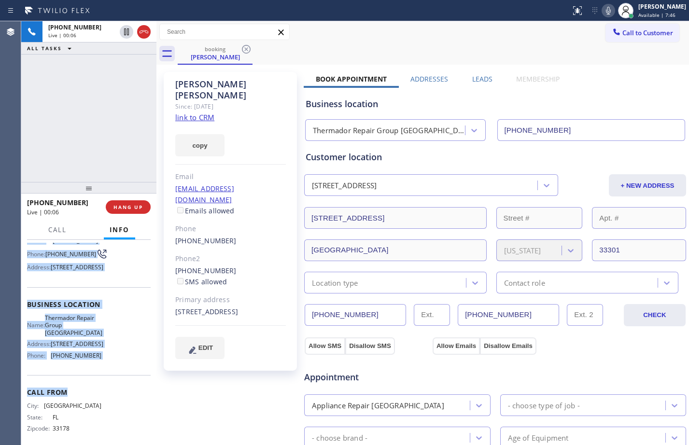
drag, startPoint x: 29, startPoint y: 301, endPoint x: 113, endPoint y: 437, distance: 159.6
click at [113, 437] on div "Context Queue: [Test] All Priority: 1 Customer Name: [PERSON_NAME] Phone: [PHON…" at bounding box center [89, 309] width 124 height 280
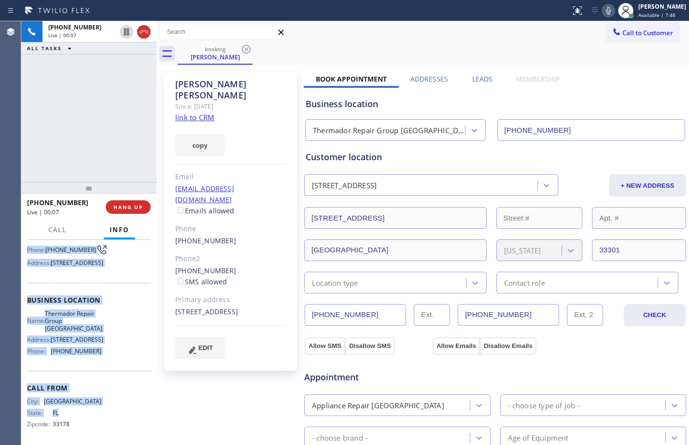
click at [207, 113] on link "link to CRM" at bounding box center [194, 118] width 39 height 10
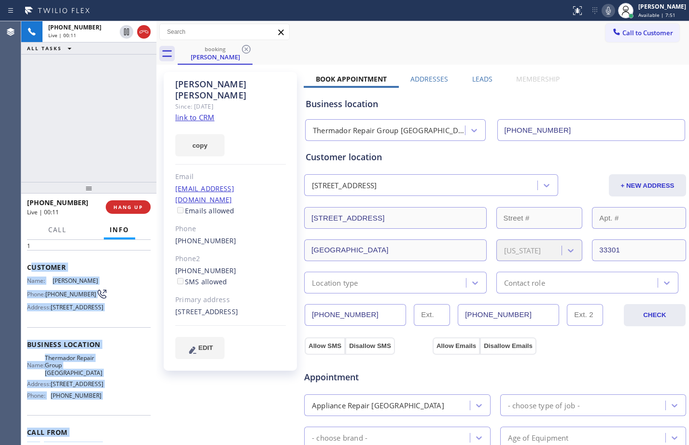
scroll to position [0, 0]
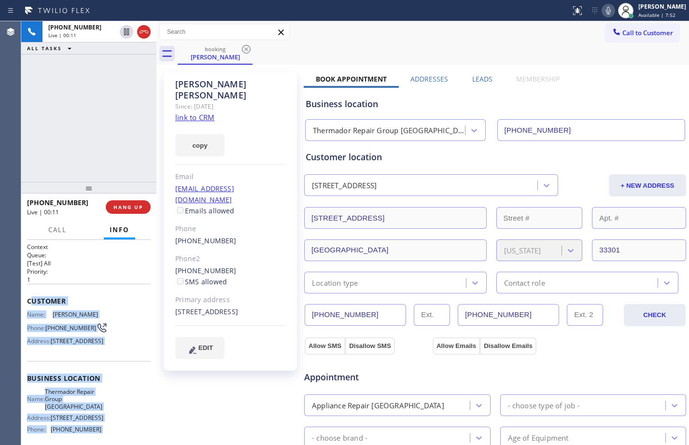
click at [130, 340] on div "Name: [PERSON_NAME] Phone: [PHONE_NUMBER] Address: [STREET_ADDRESS]" at bounding box center [89, 330] width 124 height 38
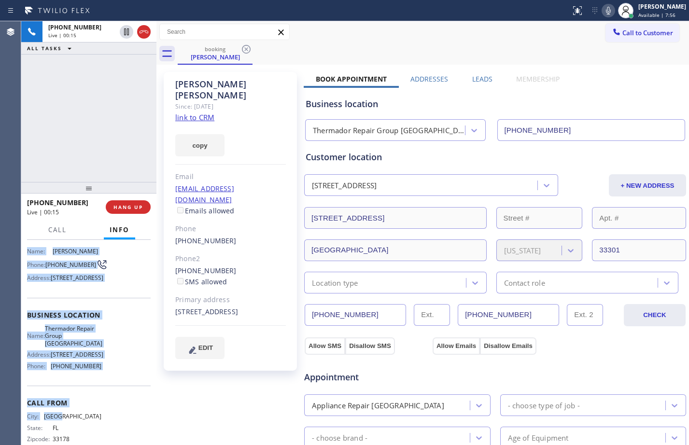
scroll to position [66, 0]
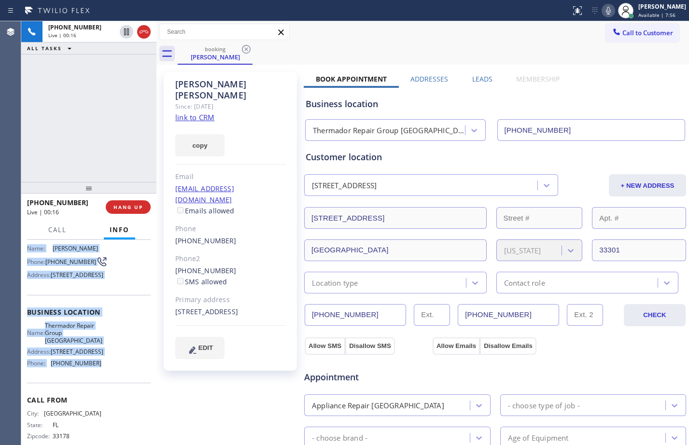
drag, startPoint x: 27, startPoint y: 304, endPoint x: 104, endPoint y: 389, distance: 114.9
click at [104, 389] on div "Context Queue: [Test] All Priority: 1 Customer Name: [PERSON_NAME] Phone: [PHON…" at bounding box center [88, 342] width 135 height 205
click at [128, 36] on icon at bounding box center [127, 32] width 12 height 12
click at [603, 10] on icon at bounding box center [609, 11] width 12 height 12
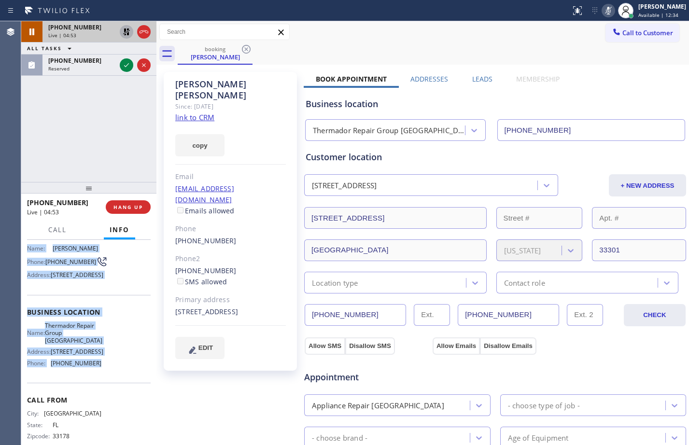
click at [123, 35] on icon at bounding box center [127, 32] width 12 height 12
click at [606, 9] on icon at bounding box center [608, 11] width 5 height 8
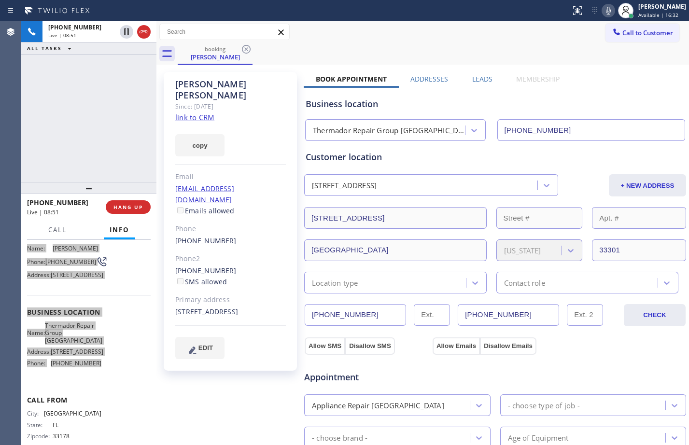
scroll to position [269, 0]
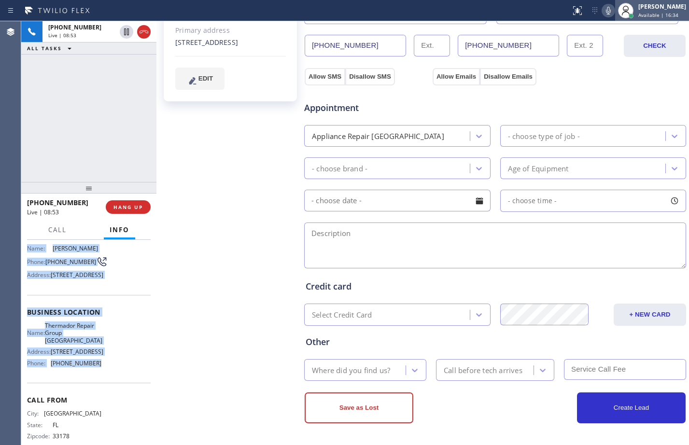
click at [625, 8] on div at bounding box center [625, 10] width 15 height 15
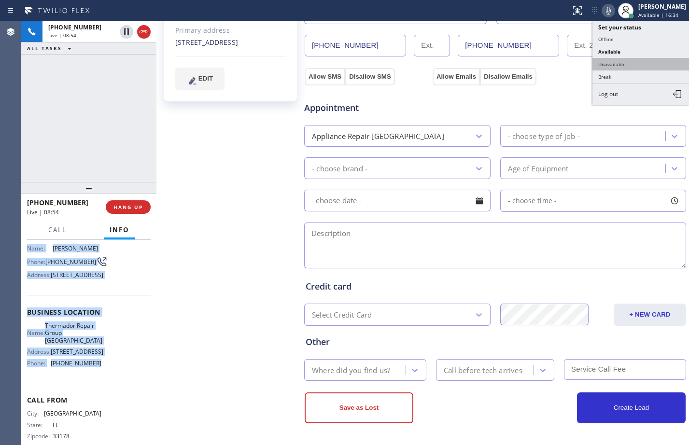
click at [632, 64] on button "Unavailable" at bounding box center [641, 64] width 97 height 13
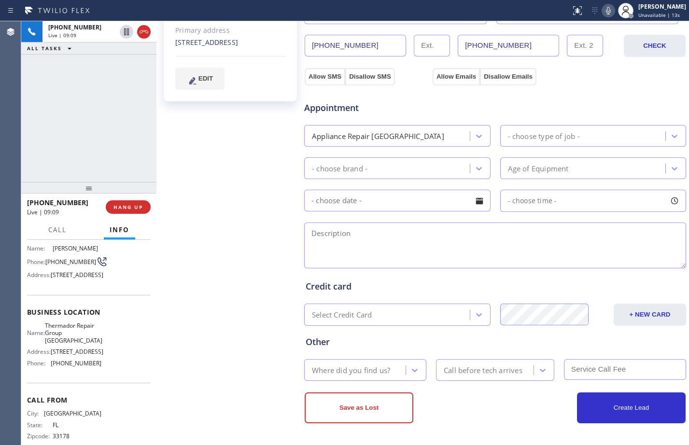
drag, startPoint x: 75, startPoint y: 120, endPoint x: 129, endPoint y: 148, distance: 60.9
click at [75, 120] on div "[PHONE_NUMBER] Live | 09:09 ALL TASKS ALL TASKS ACTIVE TASKS TASKS IN WRAP UP" at bounding box center [88, 101] width 135 height 161
click at [128, 212] on button "HANG UP" at bounding box center [128, 207] width 45 height 14
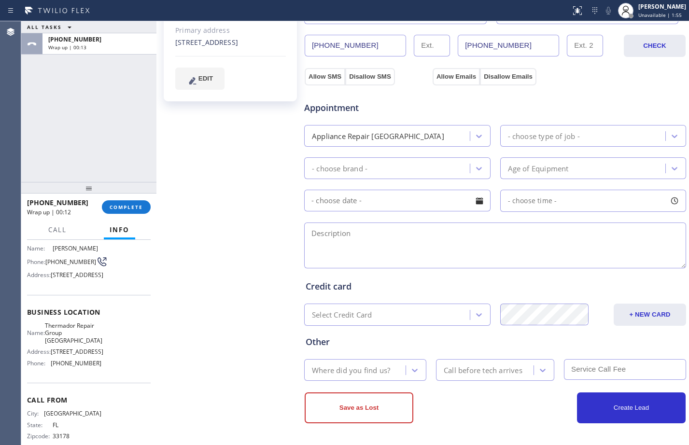
scroll to position [0, 0]
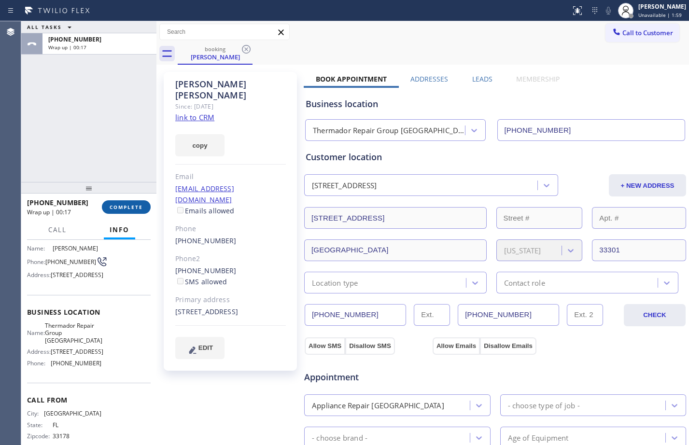
click at [122, 212] on button "COMPLETE" at bounding box center [126, 207] width 49 height 14
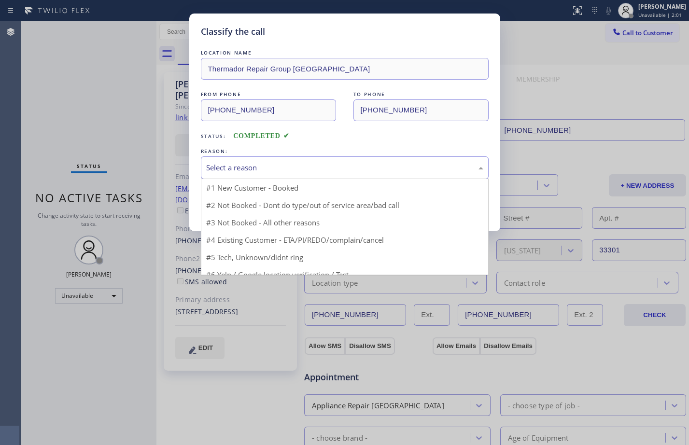
click at [302, 162] on div "Select a reason" at bounding box center [344, 167] width 277 height 11
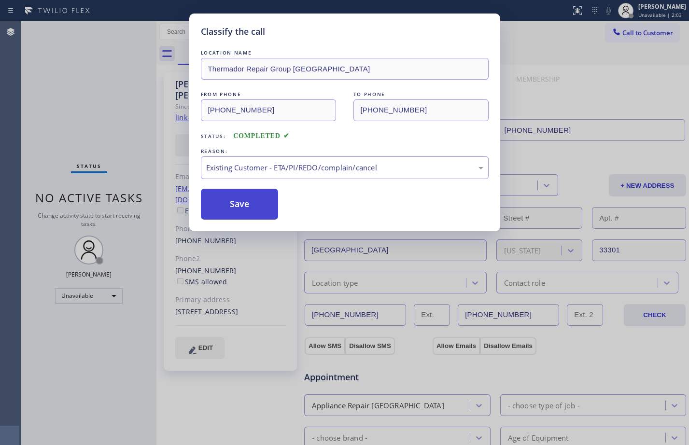
click at [239, 205] on button "Save" at bounding box center [240, 204] width 78 height 31
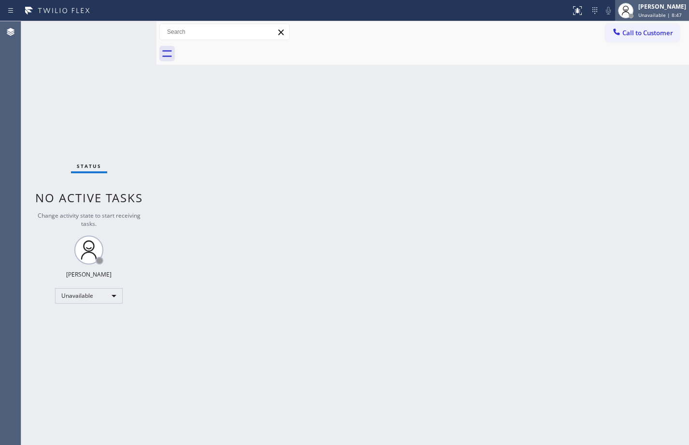
click at [666, 5] on div "[PERSON_NAME]" at bounding box center [662, 6] width 48 height 8
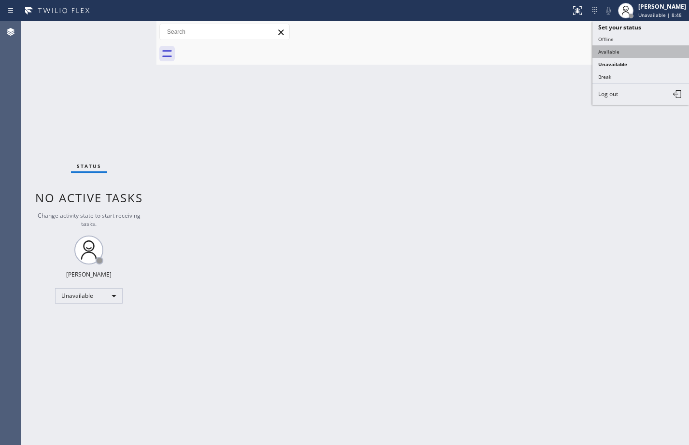
click at [630, 52] on button "Available" at bounding box center [641, 51] width 97 height 13
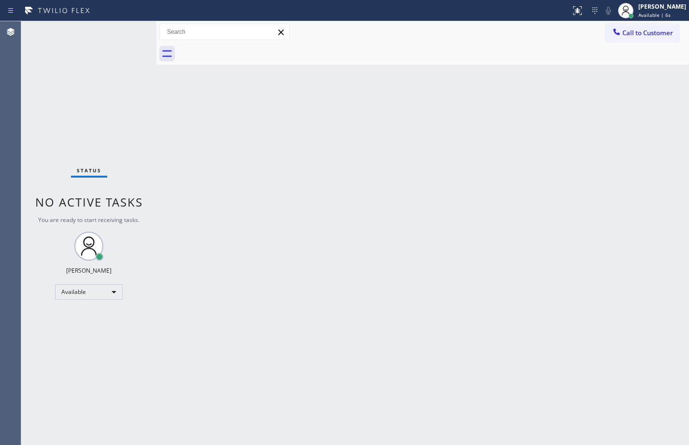
click at [72, 99] on div "Status No active tasks You are ready to start receiving tasks. [PERSON_NAME] Av…" at bounding box center [88, 233] width 135 height 424
click at [641, 195] on div "Back to Dashboard Change Sender ID Customers Technicians Select a contact Outbo…" at bounding box center [422, 233] width 533 height 424
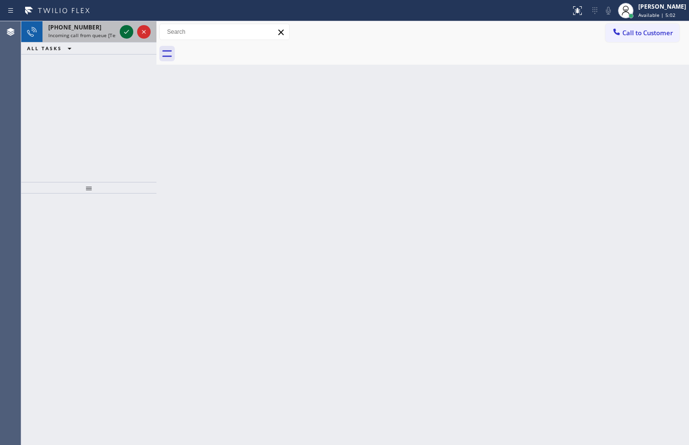
click at [126, 33] on icon at bounding box center [126, 32] width 5 height 4
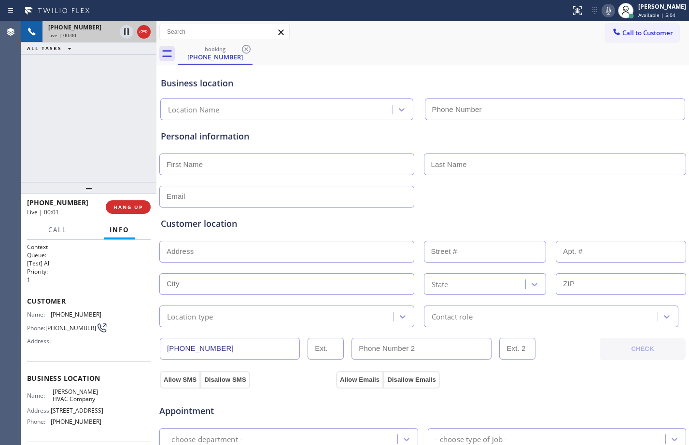
type input "[PHONE_NUMBER]"
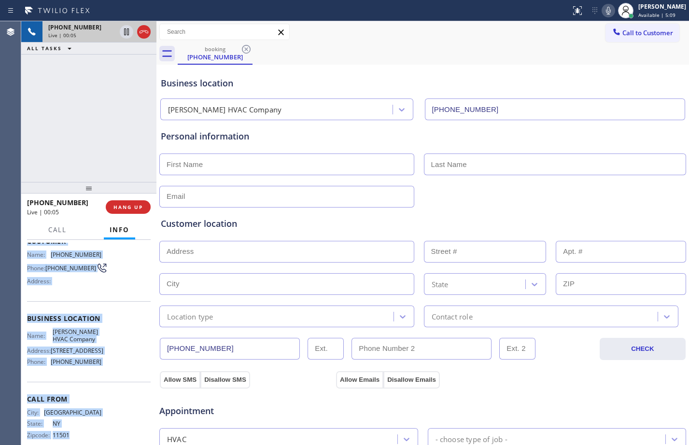
scroll to position [84, 0]
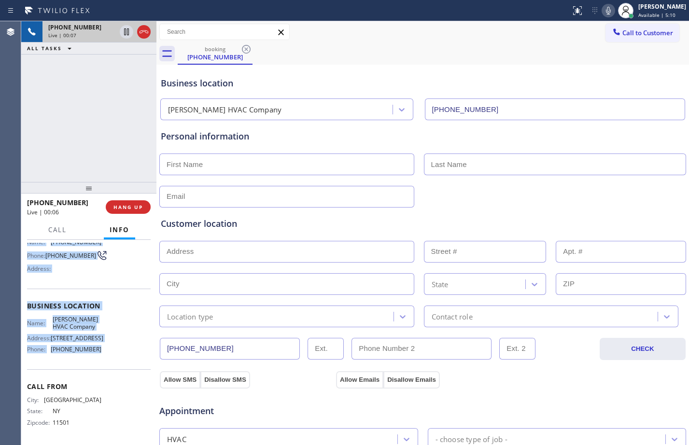
drag, startPoint x: 28, startPoint y: 304, endPoint x: 97, endPoint y: 360, distance: 88.6
click at [97, 360] on div "Context Queue: [Test] All Priority: 1 Customer Name: [PHONE_NUMBER] Phone: [PHO…" at bounding box center [89, 306] width 124 height 272
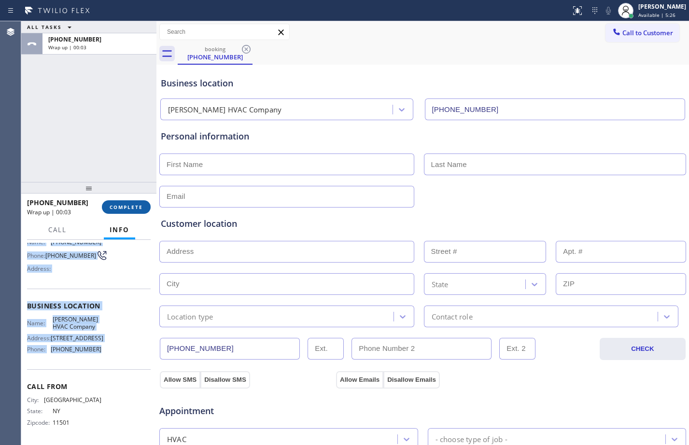
click at [127, 209] on span "COMPLETE" at bounding box center [126, 207] width 33 height 7
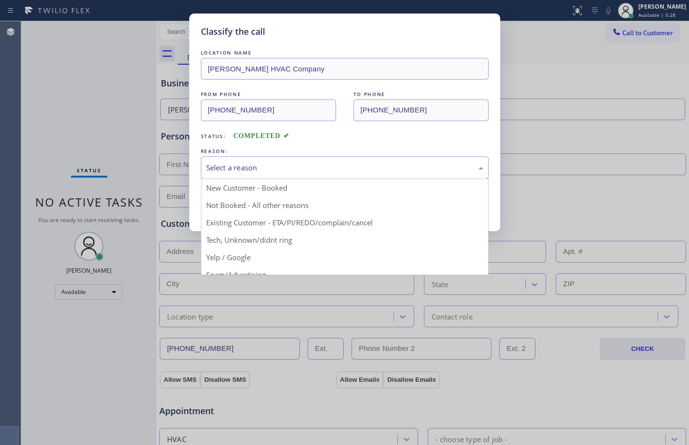
click at [315, 178] on div "Select a reason" at bounding box center [345, 167] width 288 height 23
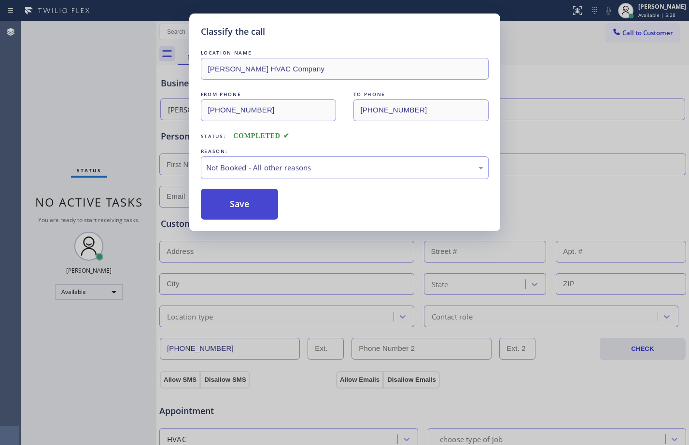
click at [259, 206] on button "Save" at bounding box center [240, 204] width 78 height 31
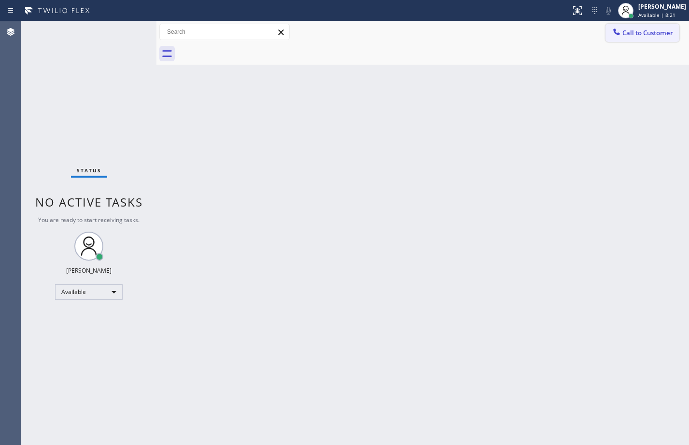
click at [633, 33] on span "Call to Customer" at bounding box center [648, 32] width 51 height 9
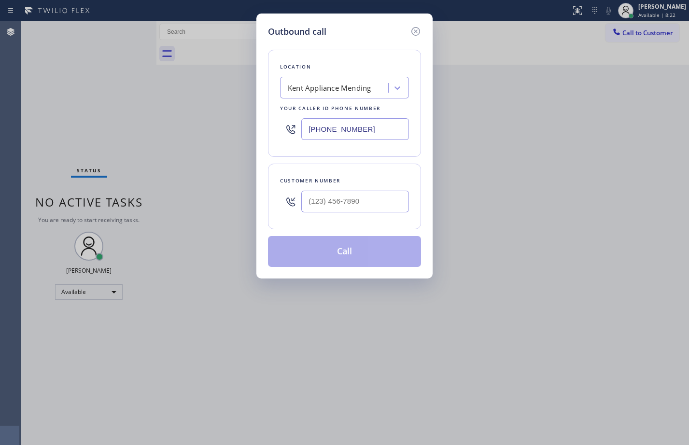
click at [570, 112] on div "Outbound call Location [GEOGRAPHIC_DATA] Appliance Mending Your caller id phone…" at bounding box center [344, 222] width 689 height 445
click at [415, 32] on icon at bounding box center [415, 31] width 9 height 9
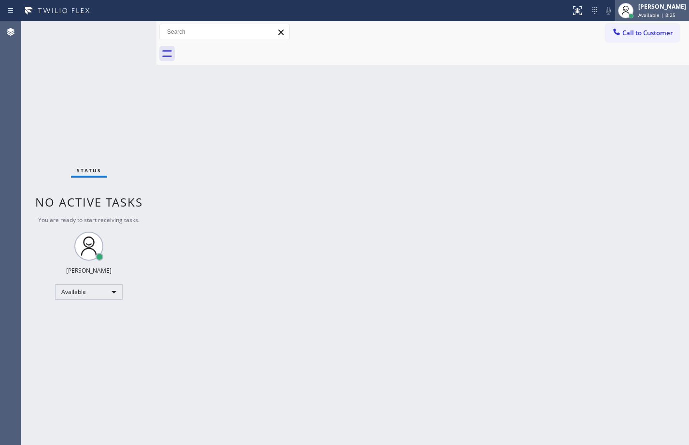
click at [648, 7] on div "[PERSON_NAME]" at bounding box center [662, 6] width 48 height 8
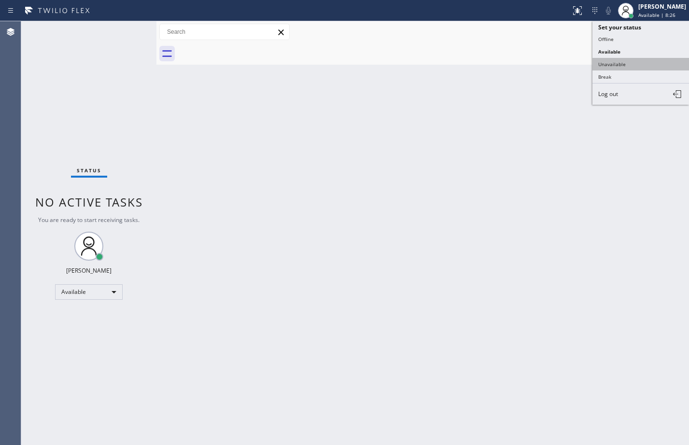
click at [618, 63] on button "Unavailable" at bounding box center [641, 64] width 97 height 13
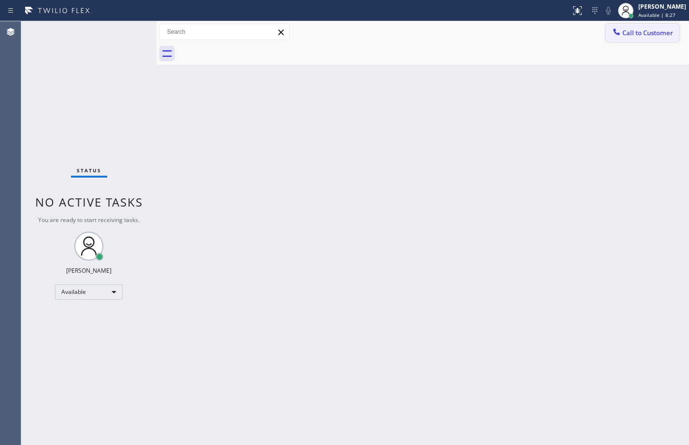
click at [628, 33] on span "Call to Customer" at bounding box center [648, 32] width 51 height 9
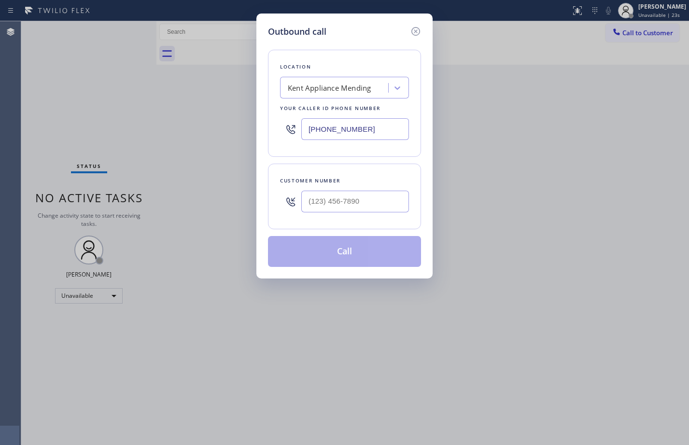
click at [388, 134] on input "[PHONE_NUMBER]" at bounding box center [355, 129] width 108 height 22
drag, startPoint x: 388, startPoint y: 134, endPoint x: 219, endPoint y: 128, distance: 168.7
click at [219, 128] on div "Outbound call Location [GEOGRAPHIC_DATA] Appliance Mending Your caller id phone…" at bounding box center [344, 222] width 689 height 445
paste input "754) 205-3961"
type input "[PHONE_NUMBER]"
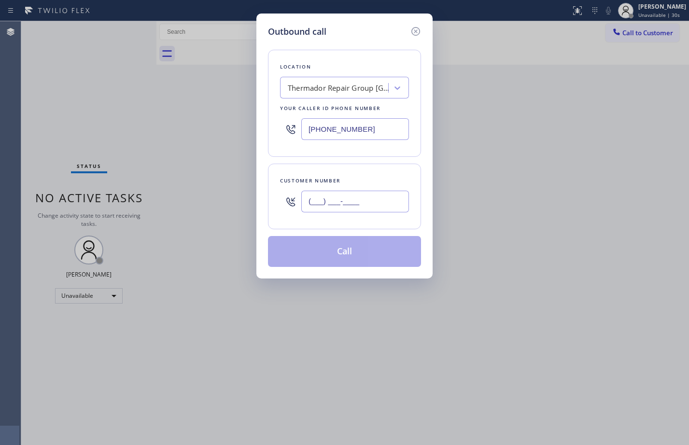
click at [369, 198] on input "(___) ___-____" at bounding box center [355, 202] width 108 height 22
paste input "305) 342-7010"
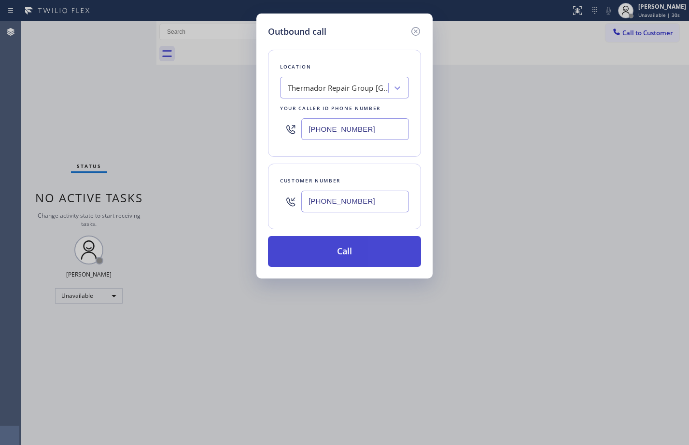
type input "[PHONE_NUMBER]"
click at [358, 246] on button "Call" at bounding box center [344, 251] width 153 height 31
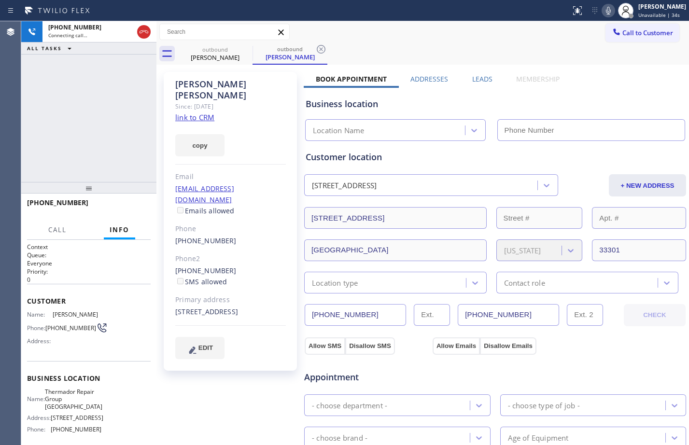
scroll to position [269, 0]
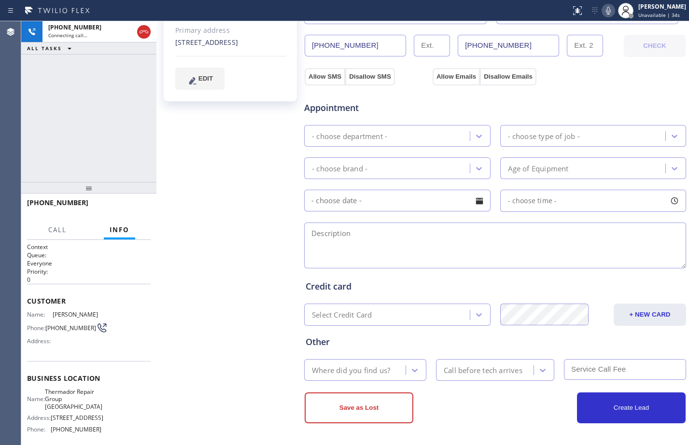
type input "[PHONE_NUMBER]"
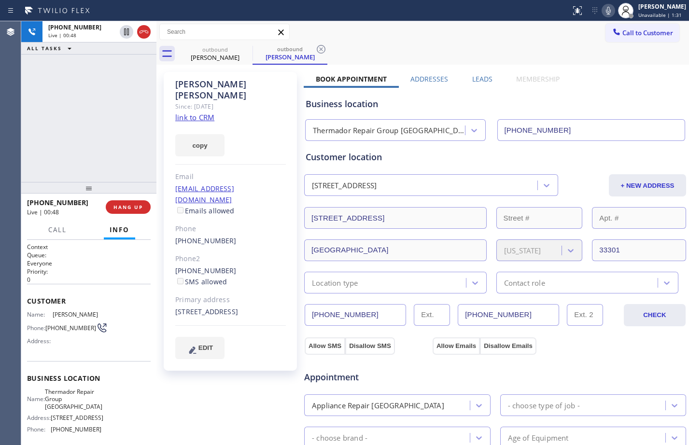
click at [231, 377] on div "[PERSON_NAME] Since: [DATE] link to CRM copy Email [EMAIL_ADDRESS][DOMAIN_NAME]…" at bounding box center [231, 389] width 145 height 645
click at [139, 206] on span "HANG UP" at bounding box center [127, 207] width 29 height 7
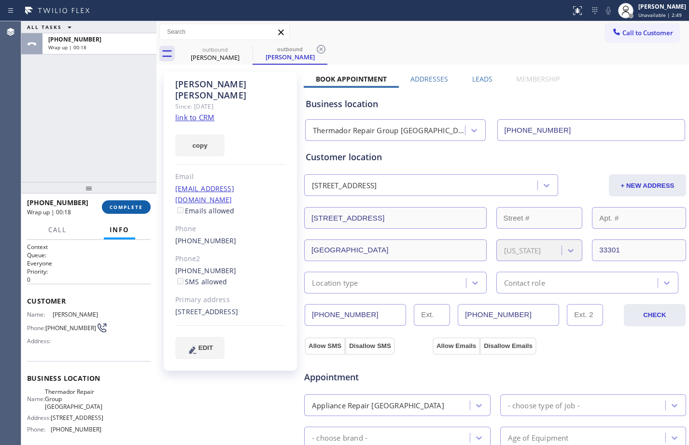
click at [118, 201] on button "COMPLETE" at bounding box center [126, 207] width 49 height 14
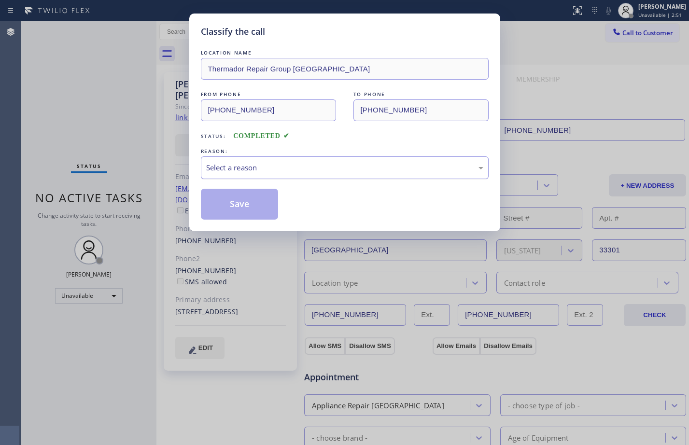
click at [259, 160] on div "Select a reason" at bounding box center [345, 167] width 288 height 23
click at [263, 215] on button "Save" at bounding box center [240, 204] width 78 height 31
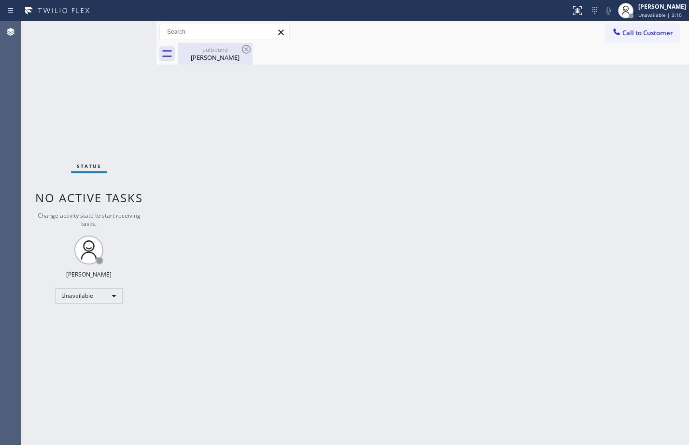
click at [240, 61] on div "[PERSON_NAME]" at bounding box center [215, 57] width 73 height 9
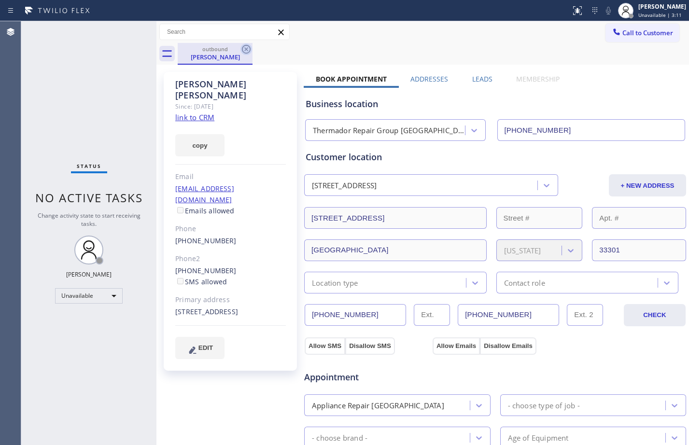
click at [244, 52] on icon at bounding box center [246, 49] width 9 height 9
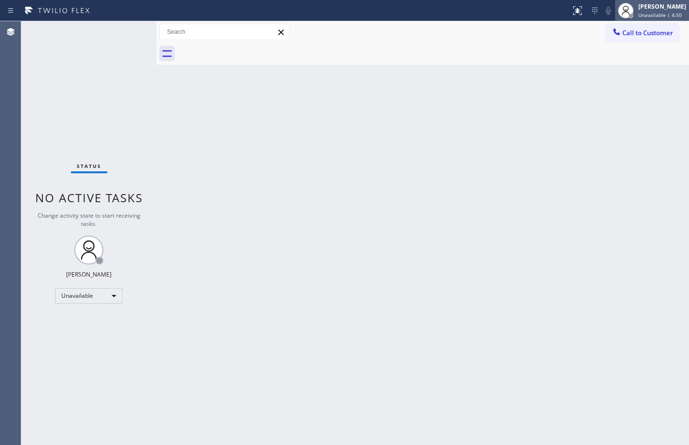
click at [638, 16] on span "Unavailable | 4:50" at bounding box center [659, 15] width 43 height 7
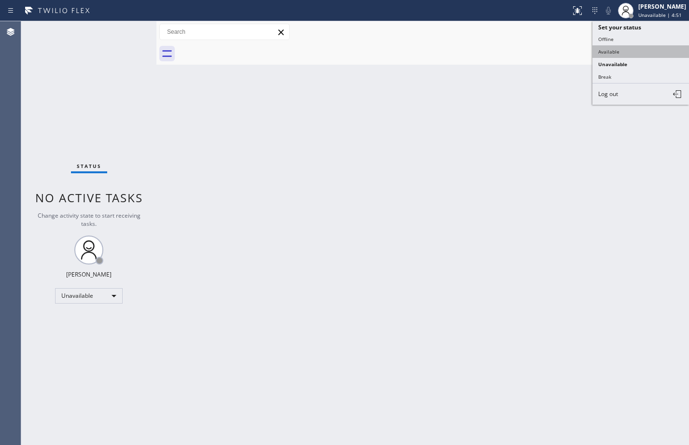
click at [635, 52] on button "Available" at bounding box center [641, 51] width 97 height 13
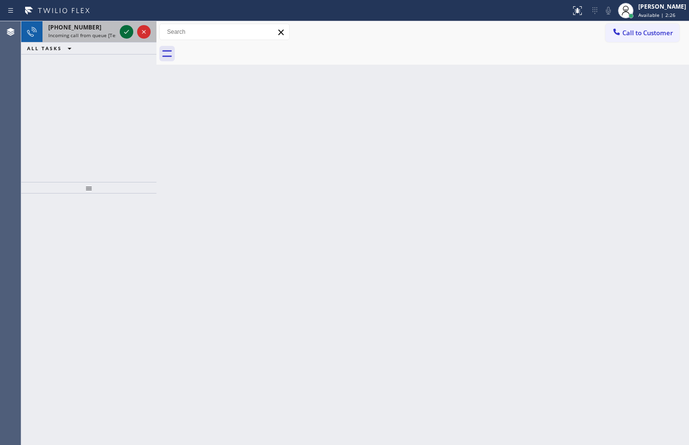
click at [130, 31] on icon at bounding box center [127, 32] width 12 height 12
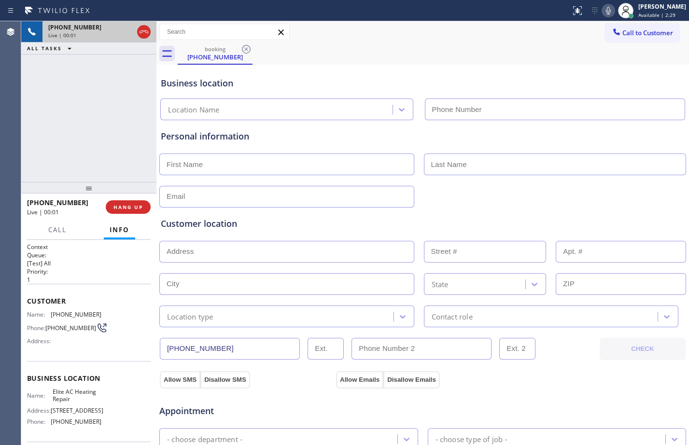
type input "[PHONE_NUMBER]"
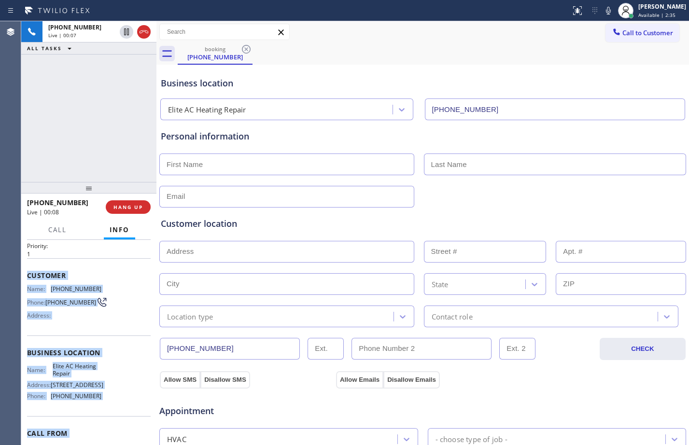
scroll to position [76, 0]
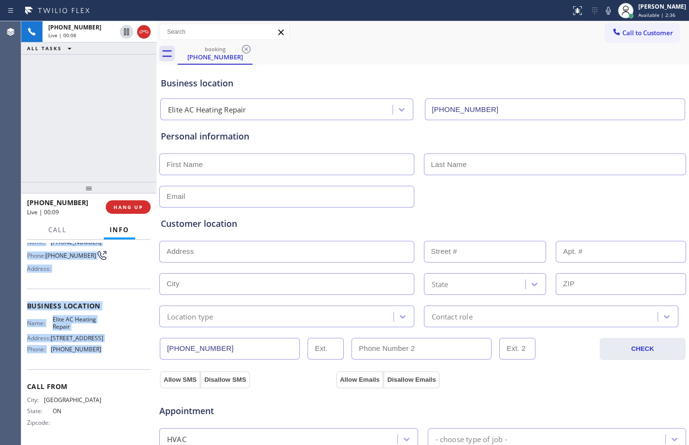
drag, startPoint x: 27, startPoint y: 297, endPoint x: 116, endPoint y: 362, distance: 110.6
click at [116, 363] on div "Context Queue: [Test] All Priority: 1 Customer Name: (647) 361-5006 Phone: (647…" at bounding box center [88, 342] width 135 height 205
copy div "Customer Name: (647) 361-5006 Phone: (647) 361-5006 Address: Business location …"
click at [135, 210] on span "HANG UP" at bounding box center [127, 207] width 29 height 7
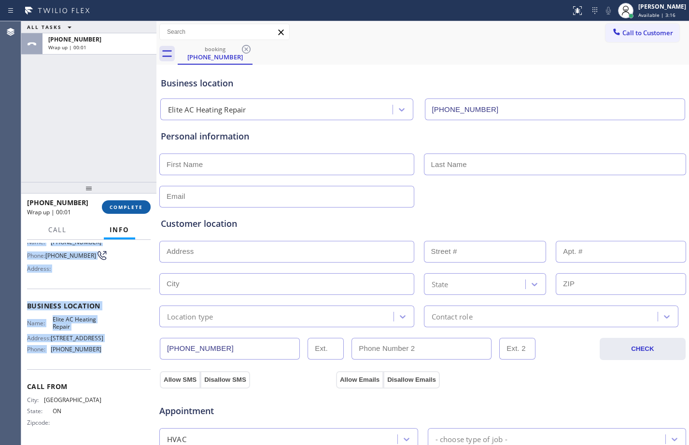
click at [135, 210] on span "COMPLETE" at bounding box center [126, 207] width 33 height 7
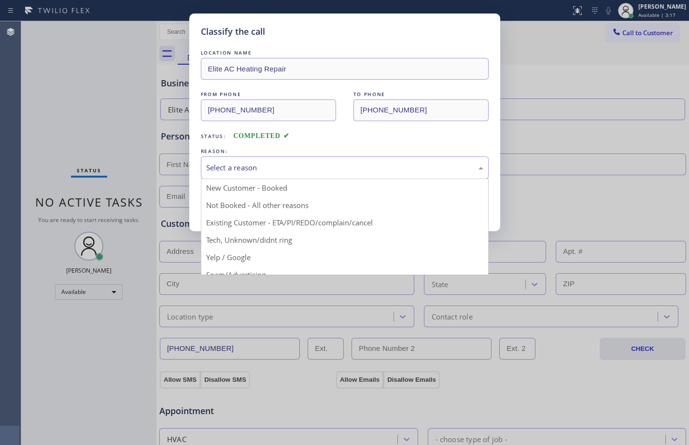
click at [338, 167] on div "Select a reason" at bounding box center [344, 167] width 277 height 11
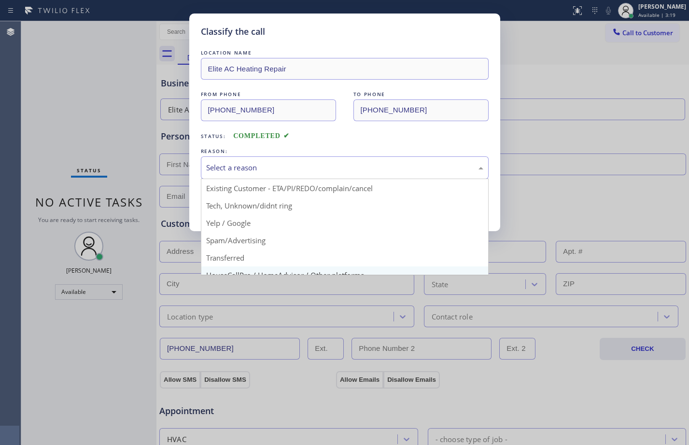
scroll to position [61, 0]
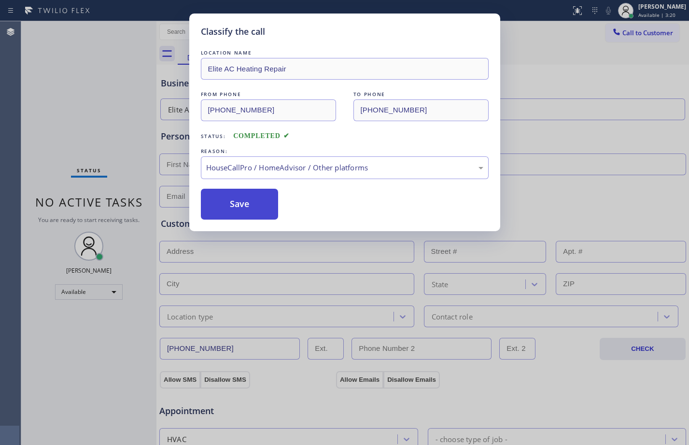
click at [249, 212] on button "Save" at bounding box center [240, 204] width 78 height 31
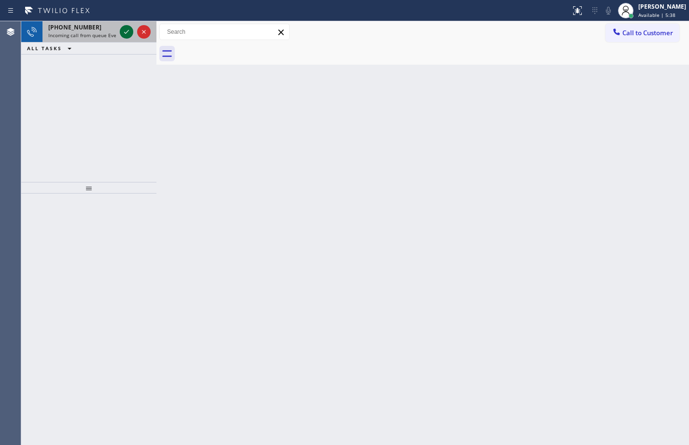
click at [123, 27] on icon at bounding box center [127, 32] width 12 height 12
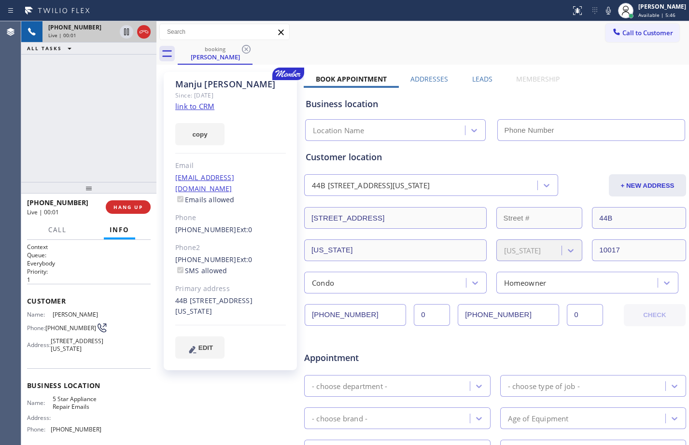
type input "(844) 735-4685"
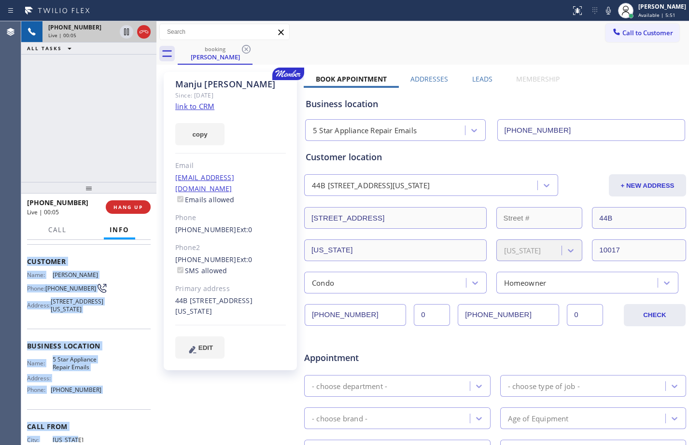
scroll to position [99, 0]
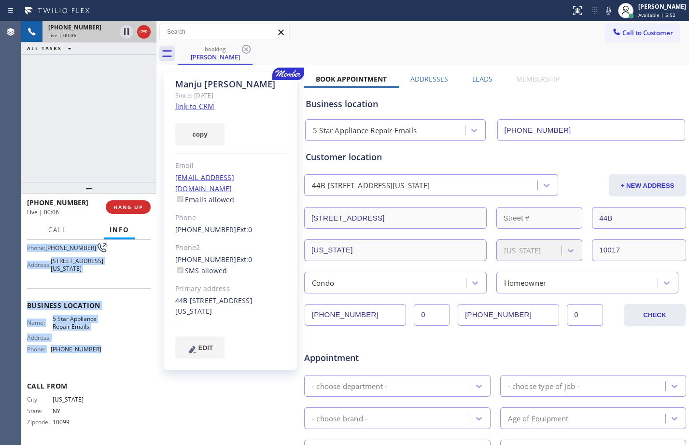
drag, startPoint x: 24, startPoint y: 299, endPoint x: 110, endPoint y: 362, distance: 106.8
click at [110, 362] on div "Context Queue: Everybody Priority: 1 Customer Name: Manju Juneja Phone: (646) 6…" at bounding box center [88, 342] width 135 height 205
copy div "Customer Name: Manju Juneja Phone: (646) 645-6265 Address: 845 United Nations P…"
click at [195, 109] on link "link to CRM" at bounding box center [194, 106] width 39 height 10
click at [129, 35] on icon at bounding box center [127, 32] width 12 height 12
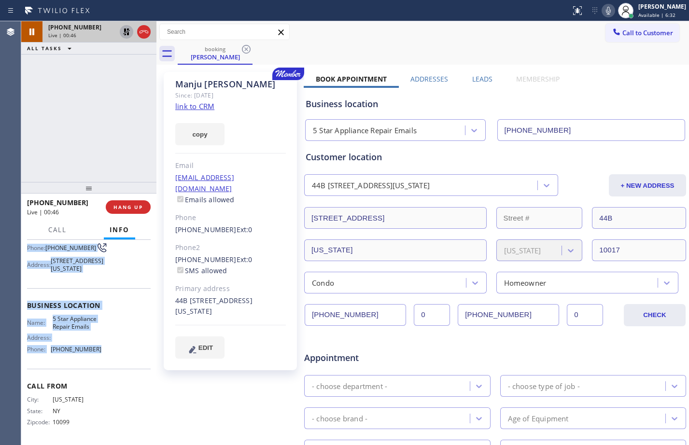
click at [604, 13] on icon at bounding box center [609, 11] width 12 height 12
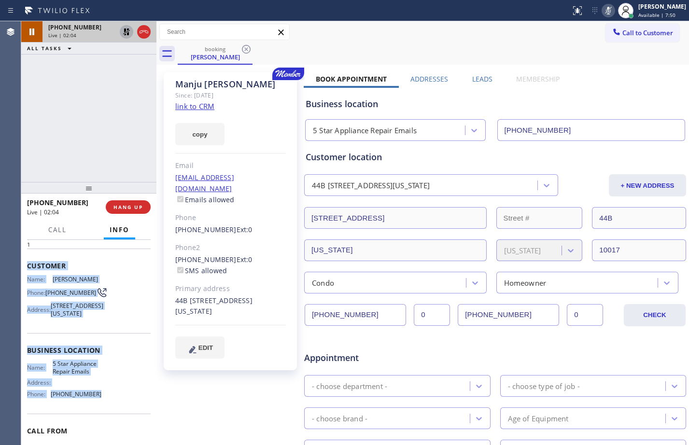
scroll to position [0, 0]
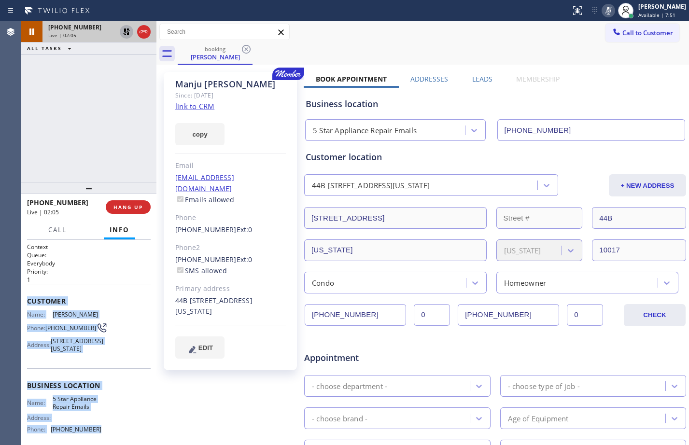
click at [27, 301] on div "Context Queue: Everybody Priority: 1 Customer Name: Manju Juneja Phone: (646) 6…" at bounding box center [88, 342] width 135 height 205
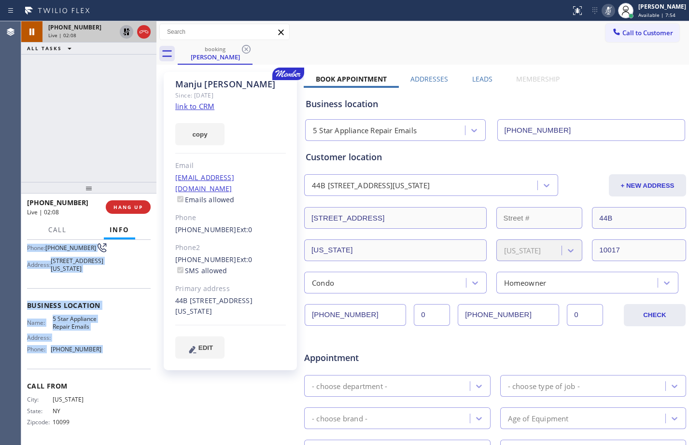
drag, startPoint x: 27, startPoint y: 301, endPoint x: 126, endPoint y: 348, distance: 109.7
click at [126, 348] on div "Context Queue: Everybody Priority: 1 Customer Name: Manju Juneja Phone: (646) 6…" at bounding box center [88, 342] width 135 height 205
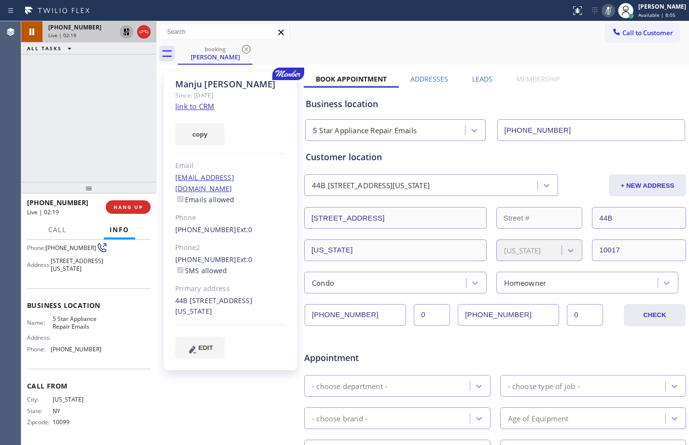
click at [74, 130] on div "+16466456265 Live | 02:19 ALL TASKS ALL TASKS ACTIVE TASKS TASKS IN WRAP UP" at bounding box center [88, 101] width 135 height 161
click at [125, 28] on icon at bounding box center [126, 31] width 7 height 7
click at [603, 6] on icon at bounding box center [609, 11] width 12 height 12
click at [120, 108] on div "+16466456265 Live | 03:39 ALL TASKS ALL TASKS ACTIVE TASKS TASKS IN WRAP UP" at bounding box center [88, 101] width 135 height 161
click at [603, 10] on icon at bounding box center [609, 11] width 12 height 12
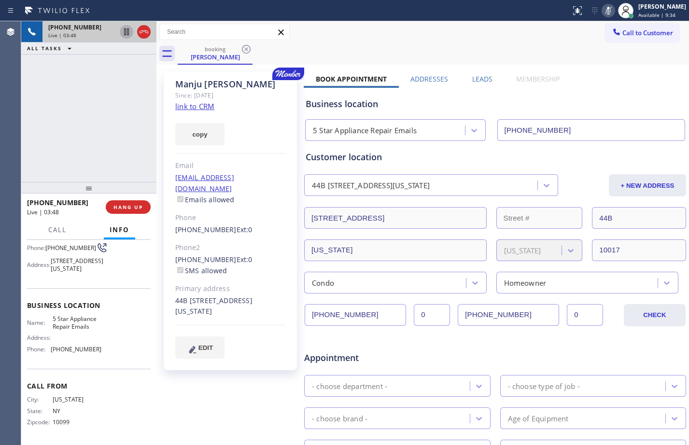
click at [124, 33] on icon at bounding box center [126, 31] width 5 height 7
click at [70, 133] on div "+16466456265 Live | 03:54 ALL TASKS ALL TASKS ACTIVE TASKS TASKS IN WRAP UP" at bounding box center [88, 101] width 135 height 161
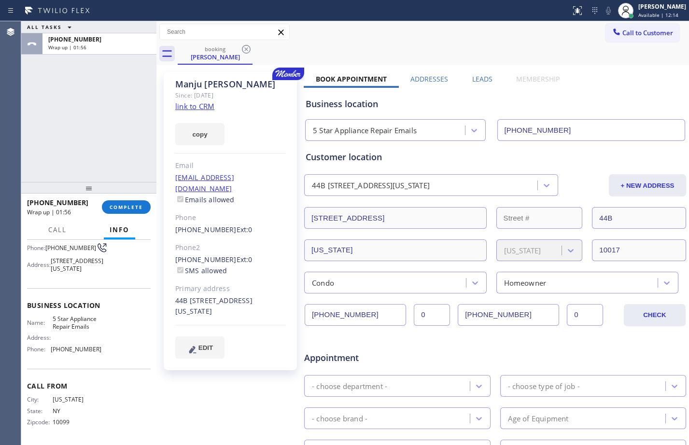
click at [204, 113] on div "copy" at bounding box center [230, 128] width 111 height 33
click at [204, 107] on link "link to CRM" at bounding box center [194, 106] width 39 height 10
click at [113, 205] on span "COMPLETE" at bounding box center [126, 207] width 33 height 7
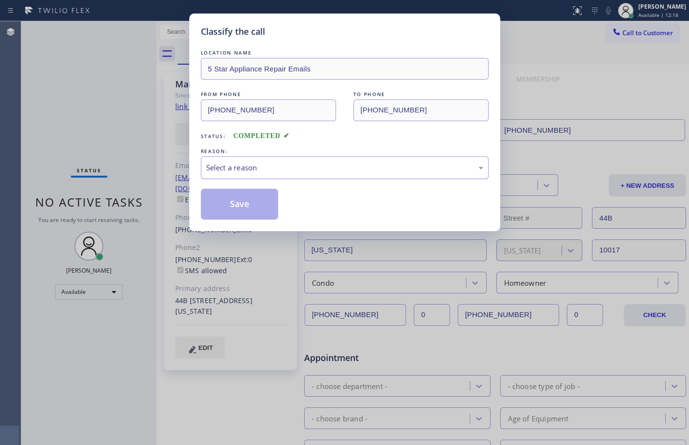
click at [268, 165] on div "Select a reason" at bounding box center [344, 167] width 277 height 11
click at [248, 202] on button "Save" at bounding box center [240, 204] width 78 height 31
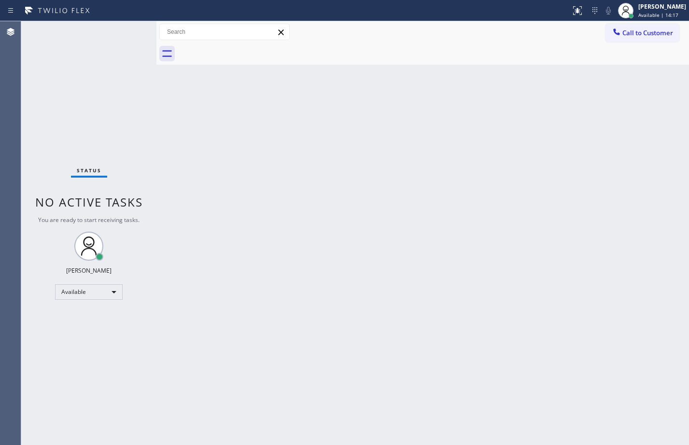
click at [463, 170] on div "Back to Dashboard Change Sender ID Customers Technicians Select a contact Outbo…" at bounding box center [422, 233] width 533 height 424
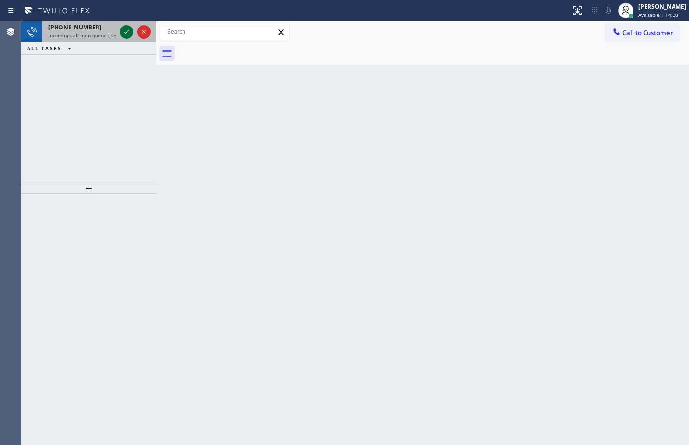
click at [129, 31] on icon at bounding box center [127, 32] width 12 height 12
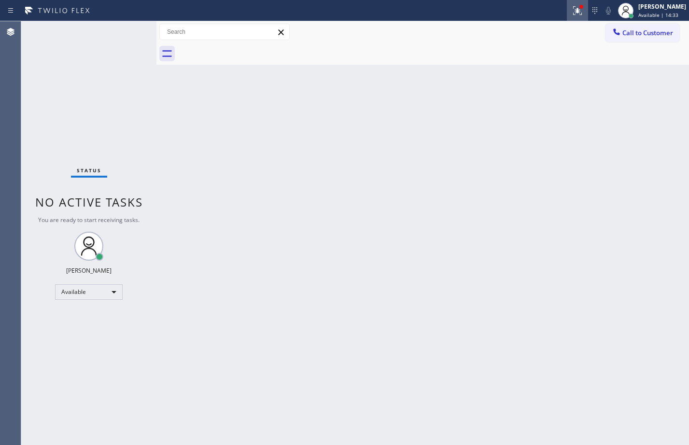
click at [571, 17] on button at bounding box center [577, 10] width 21 height 21
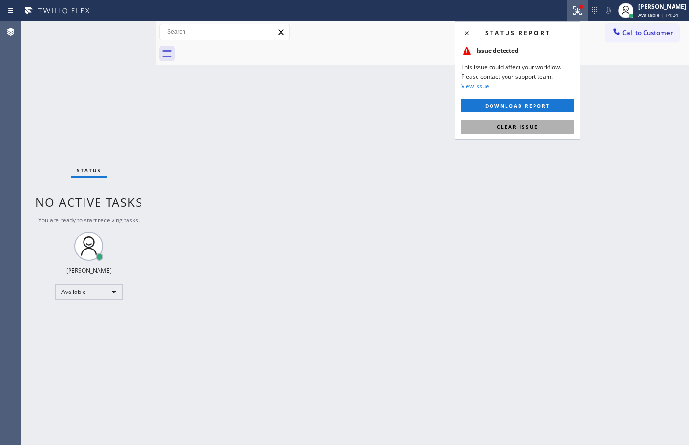
click at [513, 128] on span "Clear issue" at bounding box center [518, 127] width 42 height 7
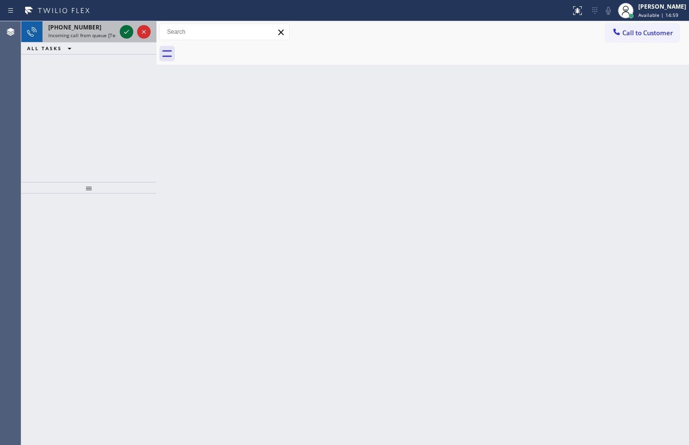
click at [126, 27] on icon at bounding box center [127, 32] width 12 height 12
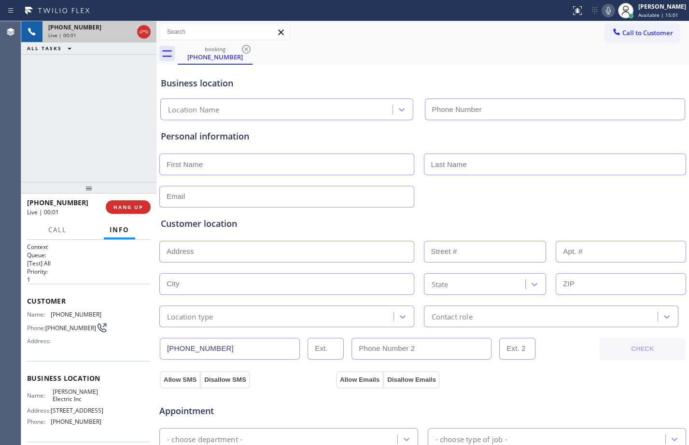
type input "(640) 223-8049"
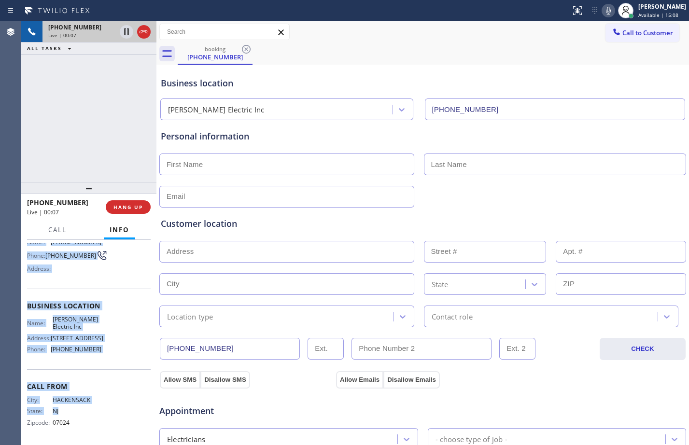
scroll to position [91, 0]
drag, startPoint x: 25, startPoint y: 303, endPoint x: 103, endPoint y: 355, distance: 94.0
click at [103, 355] on div "Context Queue: [Test] All Priority: 1 Customer Name: (201) 687-0548 Phone: (201…" at bounding box center [88, 342] width 135 height 205
copy div "Customer Name: (201) 687-0548 Phone: (201) 687-0548 Address: Business location …"
click at [129, 36] on icon at bounding box center [127, 32] width 12 height 12
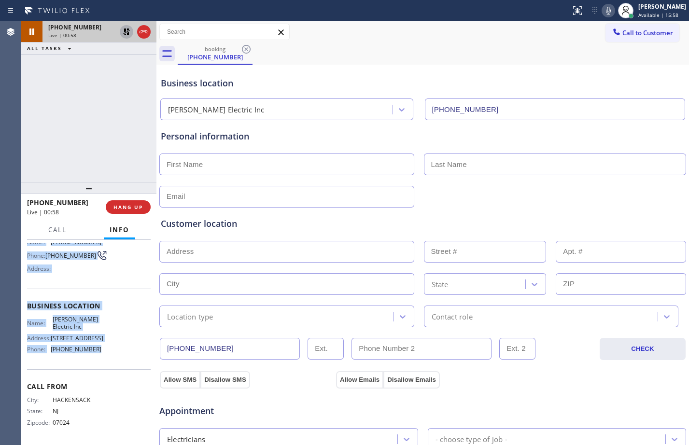
click at [603, 12] on icon at bounding box center [609, 11] width 12 height 12
click at [66, 227] on span "Call" at bounding box center [57, 230] width 18 height 9
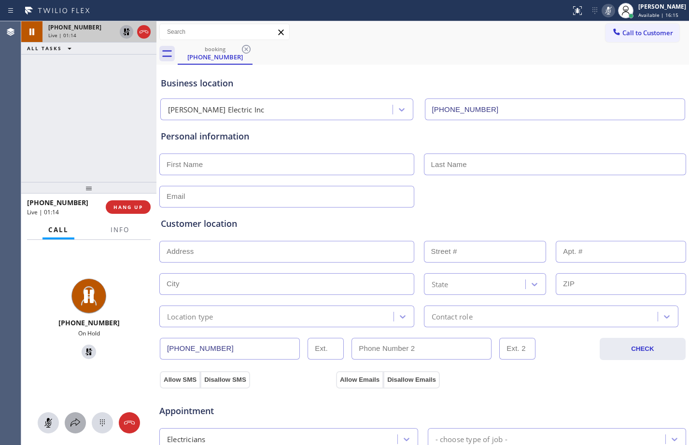
click at [74, 425] on icon at bounding box center [76, 423] width 12 height 12
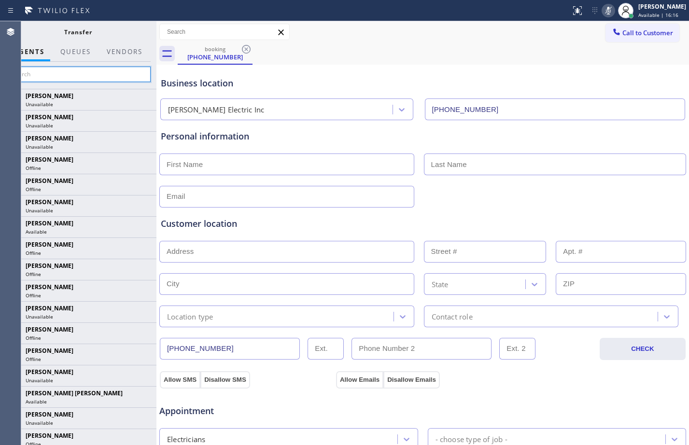
click at [108, 72] on input "text" at bounding box center [77, 74] width 145 height 15
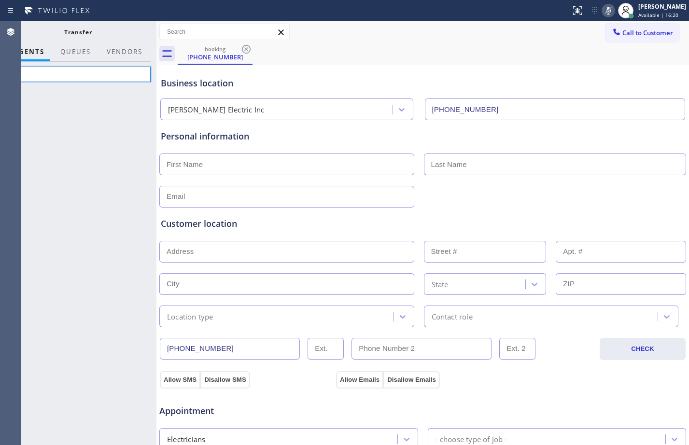
type input "k"
type input "[PERSON_NAME]"
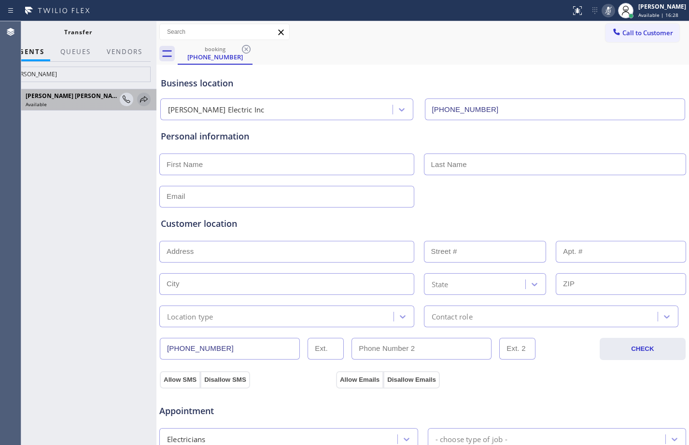
click at [143, 98] on icon at bounding box center [144, 100] width 12 height 12
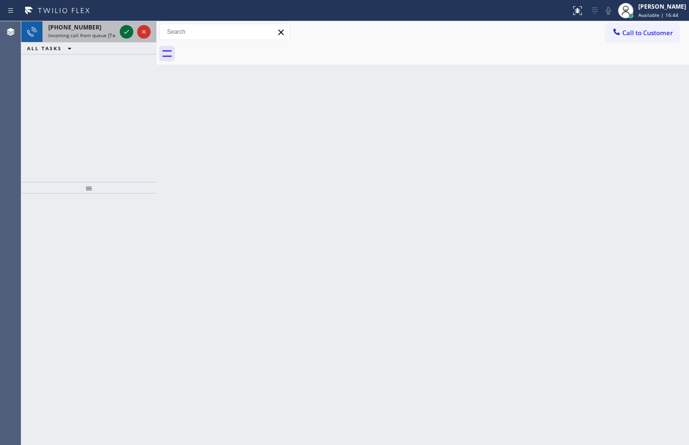
click at [121, 31] on icon at bounding box center [127, 32] width 12 height 12
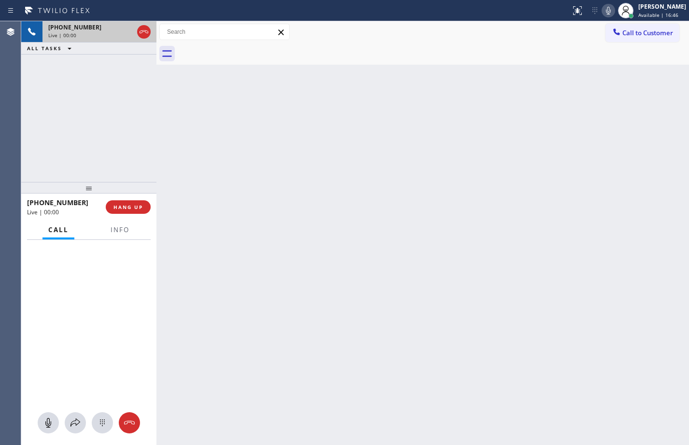
click at [141, 227] on div "Call Info" at bounding box center [89, 230] width 124 height 19
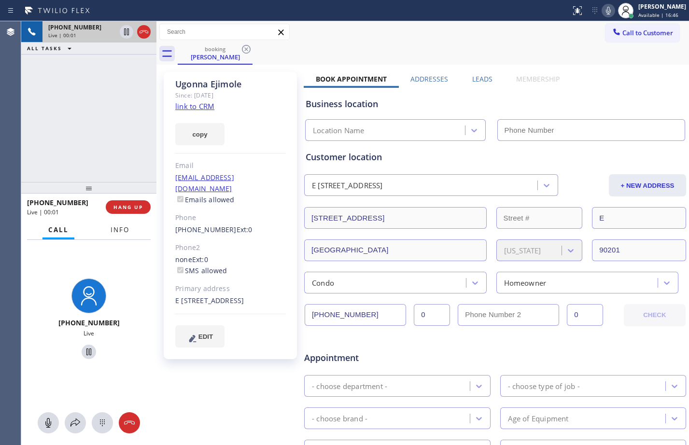
click at [127, 232] on span "Info" at bounding box center [120, 230] width 19 height 9
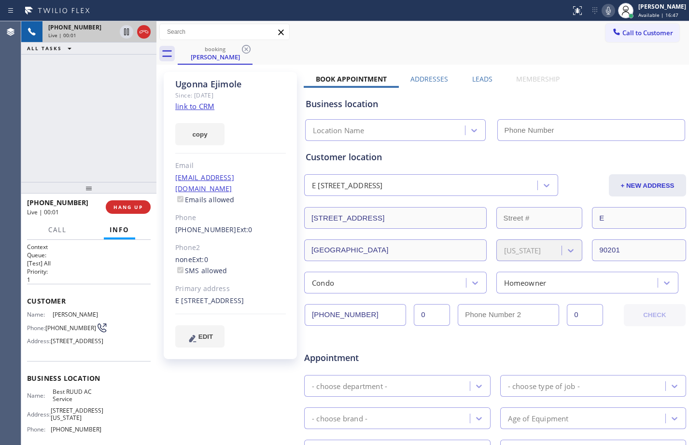
type input "(626) 964-3413"
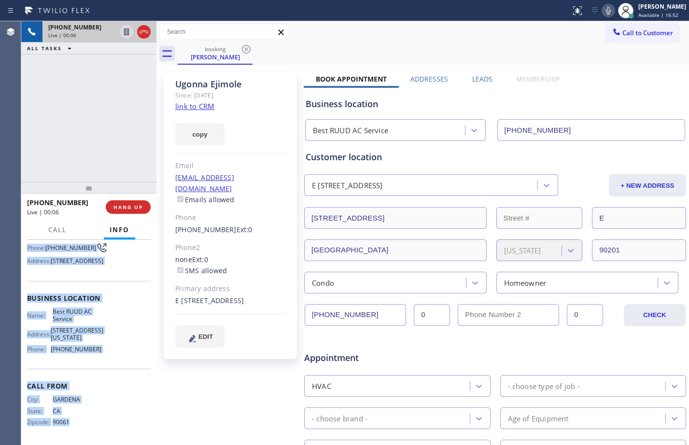
scroll to position [113, 0]
drag, startPoint x: 27, startPoint y: 301, endPoint x: 100, endPoint y: 354, distance: 90.6
click at [100, 354] on div "Context Queue: [Test] All Priority: 1 Customer Name: Ugonna Ejimole Phone: (310…" at bounding box center [88, 342] width 135 height 205
copy div "Customer Name: Ugonna Ejimole Phone: (310) 630-9236 Address: 5953 Live Oak St, …"
click at [128, 34] on icon at bounding box center [126, 31] width 5 height 7
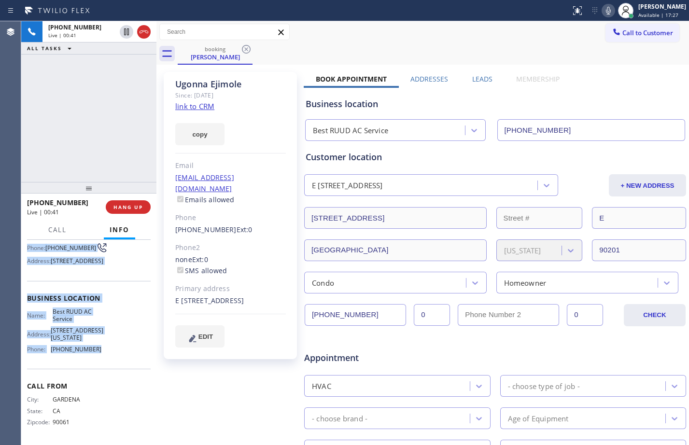
click at [603, 7] on icon at bounding box center [609, 11] width 12 height 12
click at [202, 105] on link "link to CRM" at bounding box center [194, 106] width 39 height 10
click at [128, 36] on icon at bounding box center [127, 32] width 12 height 12
click at [607, 8] on div at bounding box center [609, 11] width 14 height 12
click at [127, 32] on icon at bounding box center [126, 31] width 5 height 7
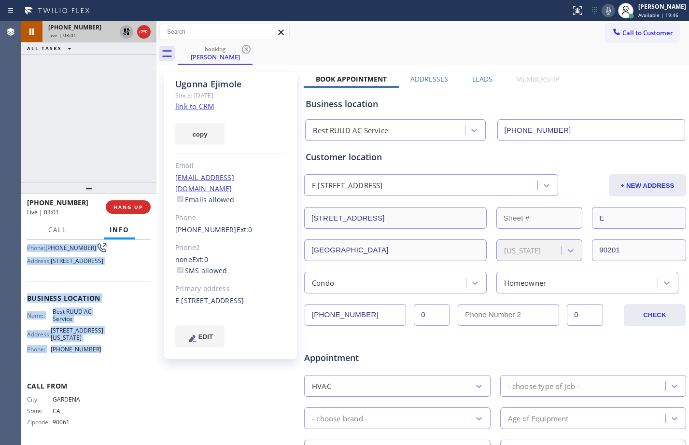
click at [603, 7] on icon at bounding box center [609, 11] width 12 height 12
click at [123, 36] on icon at bounding box center [127, 32] width 12 height 12
click at [603, 15] on icon at bounding box center [609, 11] width 12 height 12
click at [140, 212] on button "HANG UP" at bounding box center [128, 207] width 45 height 14
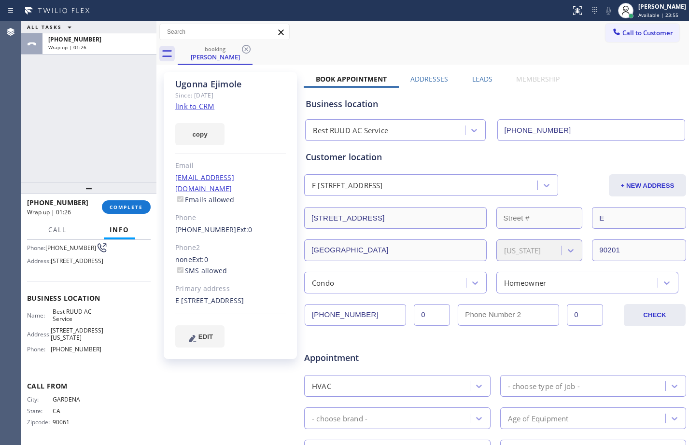
click at [78, 111] on div "ALL TASKS ALL TASKS ACTIVE TASKS TASKS IN WRAP UP +13106309236 Wrap up | 01:26" at bounding box center [88, 101] width 135 height 161
click at [115, 210] on span "COMPLETE" at bounding box center [126, 207] width 33 height 7
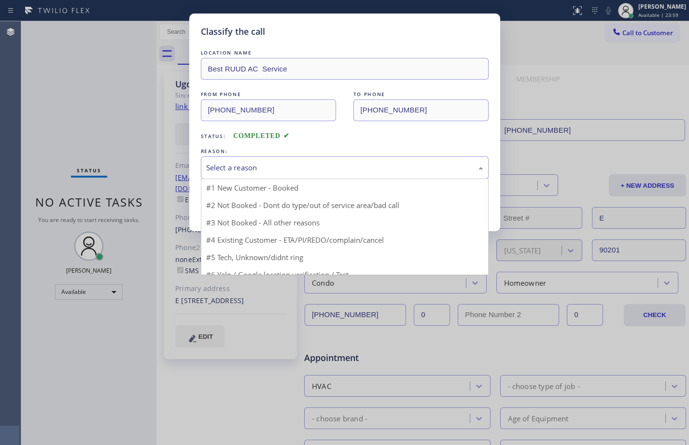
click at [301, 172] on div "Select a reason" at bounding box center [344, 167] width 277 height 11
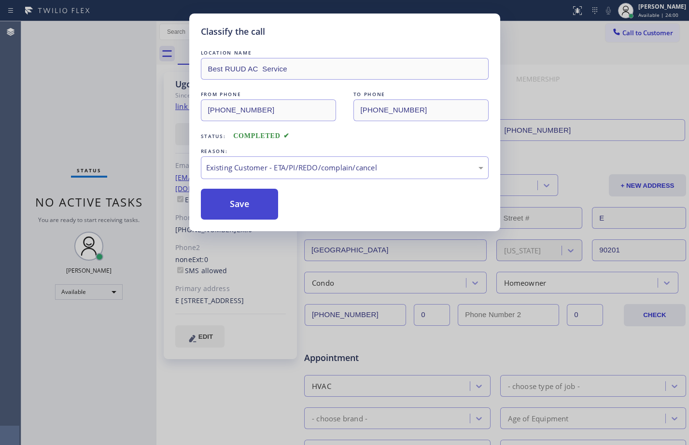
click at [251, 203] on button "Save" at bounding box center [240, 204] width 78 height 31
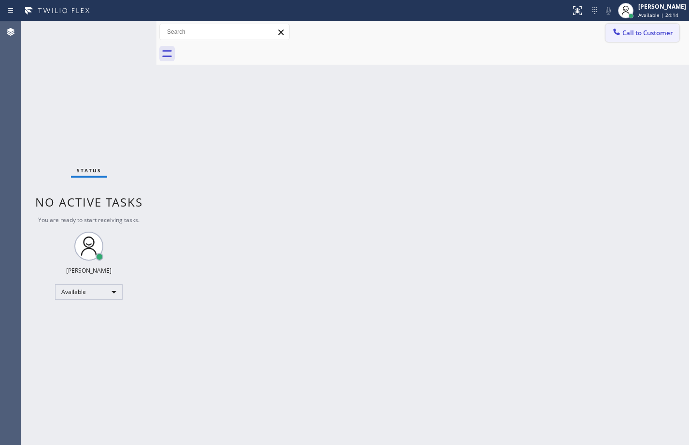
click at [657, 37] on button "Call to Customer" at bounding box center [643, 33] width 74 height 18
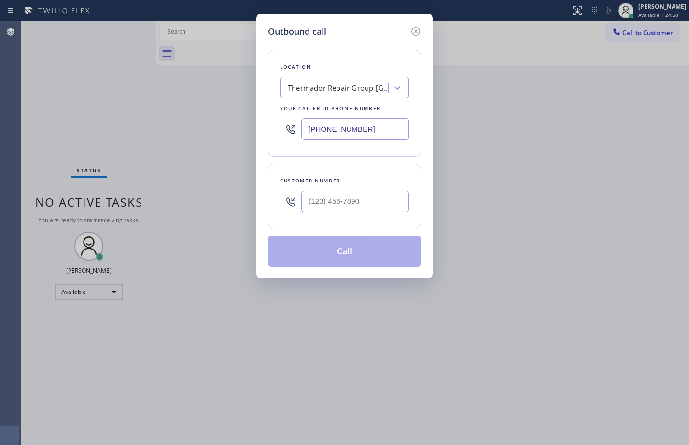
drag, startPoint x: 380, startPoint y: 131, endPoint x: 219, endPoint y: 134, distance: 160.4
click at [220, 134] on div "Outbound call Location Thermador Repair Group Fort Lauderdale Your caller id ph…" at bounding box center [344, 222] width 689 height 445
paste input "626) 964-3413"
type input "(626) 964-3413"
click at [347, 206] on input "text" at bounding box center [355, 202] width 108 height 22
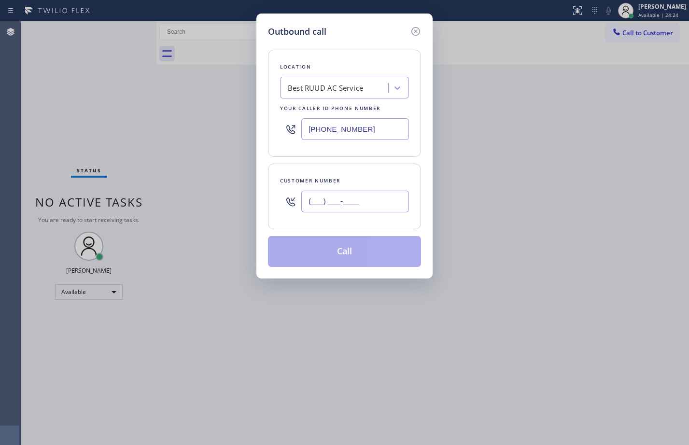
paste input "310) 630-9236"
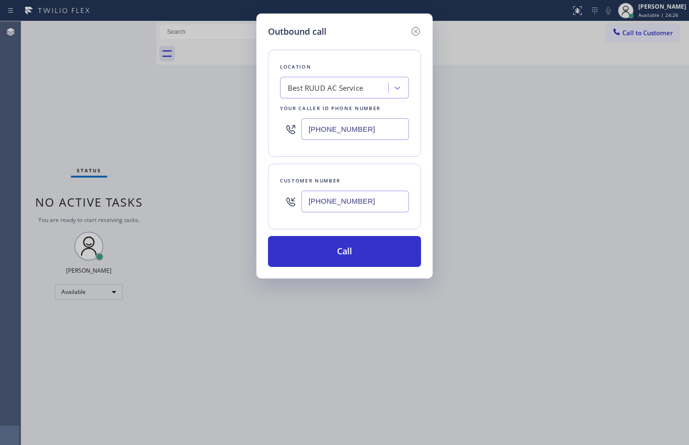
type input "(310) 630-9236"
click at [103, 295] on div "Outbound call Location Best RUUD AC Service Your caller id phone number (626) 9…" at bounding box center [344, 222] width 689 height 445
click at [355, 249] on button "Call" at bounding box center [344, 251] width 153 height 31
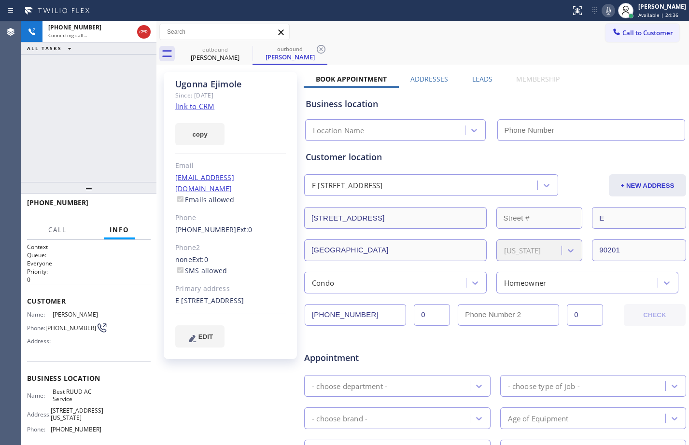
type input "(626) 964-3413"
click at [128, 207] on span "HANG UP" at bounding box center [127, 207] width 29 height 7
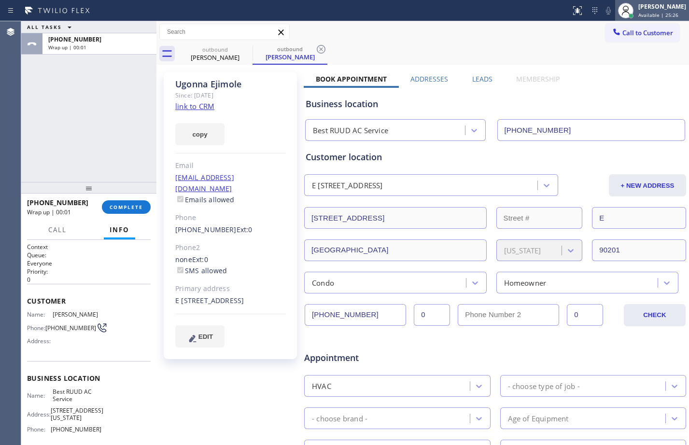
click at [637, 9] on div "Megan Rose Paluca Available | 25:26" at bounding box center [663, 10] width 53 height 17
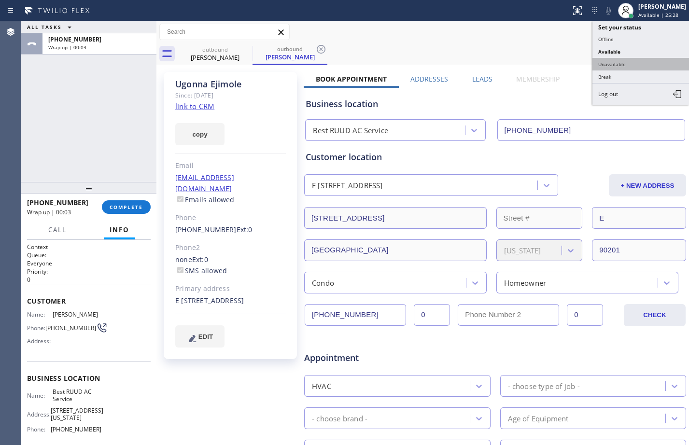
click at [637, 61] on button "Unavailable" at bounding box center [641, 64] width 97 height 13
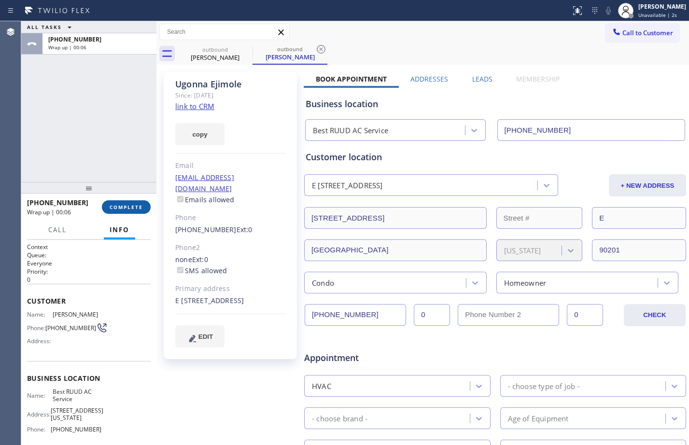
click at [137, 209] on span "COMPLETE" at bounding box center [126, 207] width 33 height 7
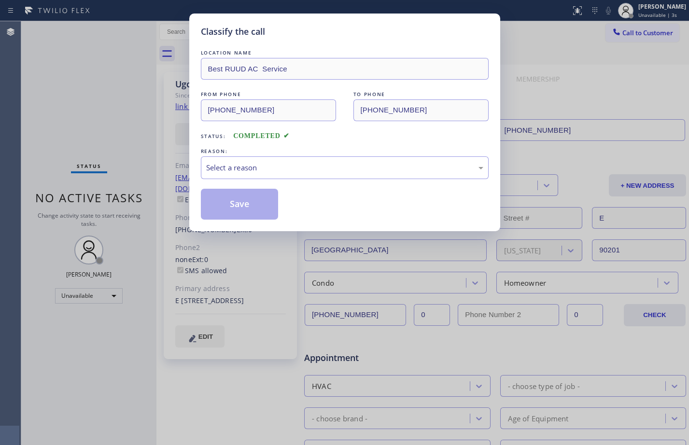
drag, startPoint x: 85, startPoint y: 115, endPoint x: 101, endPoint y: 142, distance: 31.2
click at [85, 116] on div "Classify the call LOCATION NAME Best RUUD AC Service FROM PHONE (626) 964-3413 …" at bounding box center [344, 222] width 689 height 445
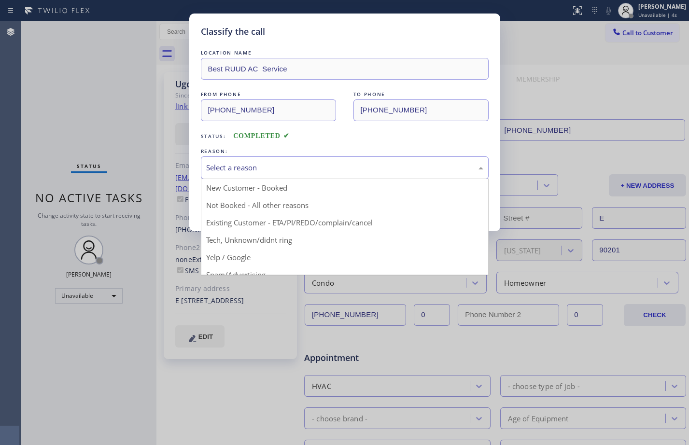
click at [282, 161] on div "Select a reason" at bounding box center [345, 167] width 288 height 23
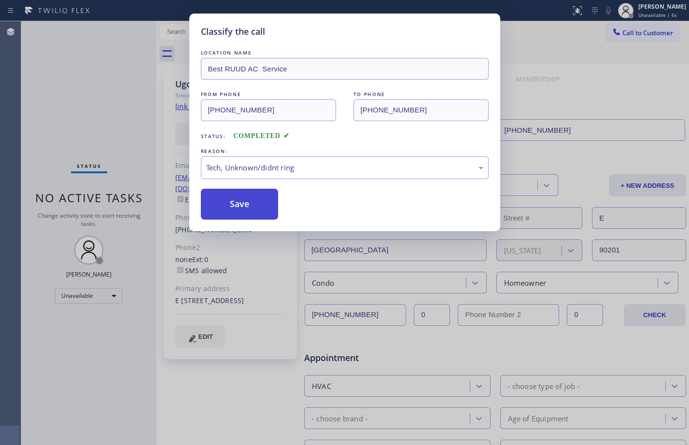
click at [256, 201] on button "Save" at bounding box center [240, 204] width 78 height 31
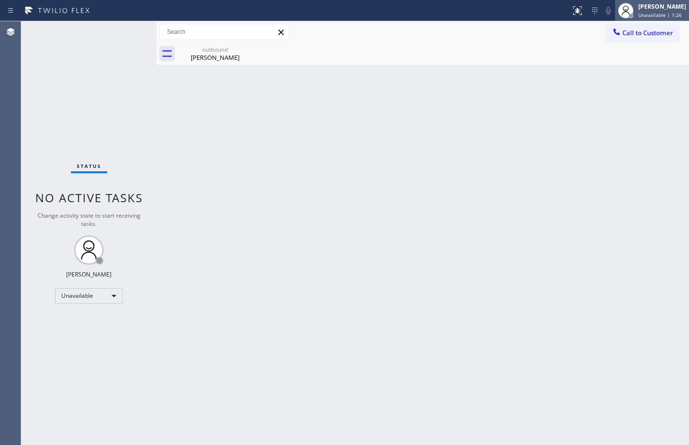
click at [652, 4] on div "[PERSON_NAME]" at bounding box center [662, 6] width 48 height 8
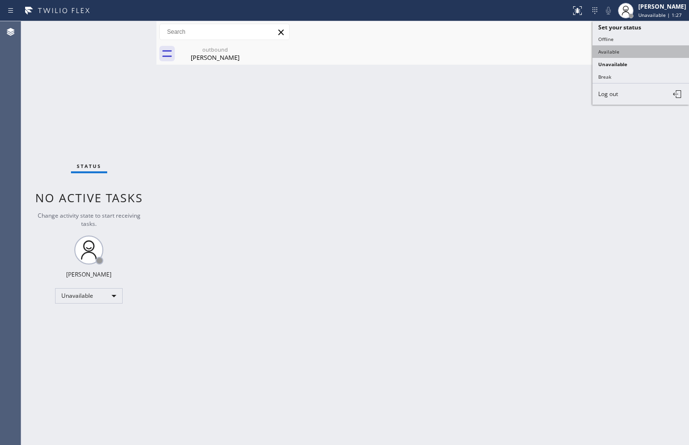
click at [631, 50] on button "Available" at bounding box center [641, 51] width 97 height 13
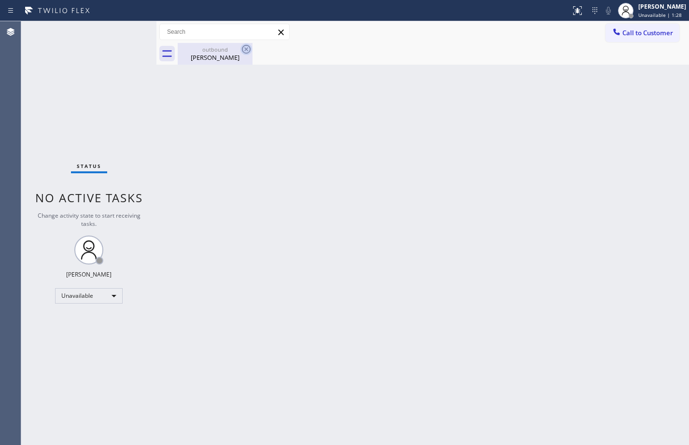
click at [241, 52] on icon at bounding box center [247, 49] width 12 height 12
click at [252, 46] on icon at bounding box center [247, 49] width 12 height 12
click at [248, 46] on icon at bounding box center [247, 49] width 12 height 12
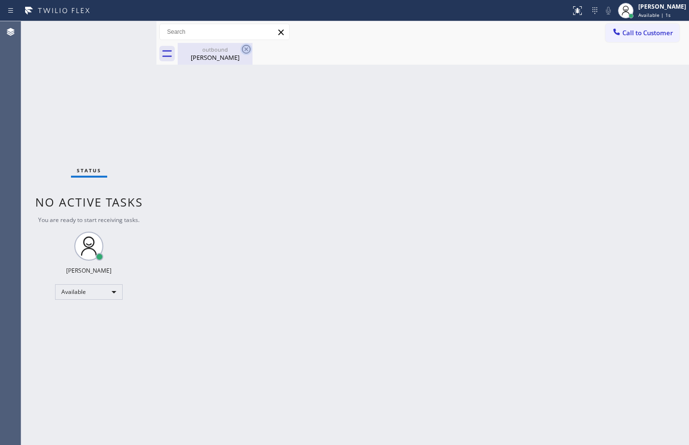
click at [248, 46] on icon at bounding box center [247, 49] width 12 height 12
click at [234, 50] on div "outbound" at bounding box center [215, 49] width 73 height 7
click at [125, 28] on div "Status No active tasks You are ready to start receiving tasks. [PERSON_NAME] Av…" at bounding box center [88, 233] width 135 height 424
click at [96, 103] on div "Status No active tasks You are ready to start receiving tasks. [PERSON_NAME] Av…" at bounding box center [88, 233] width 135 height 424
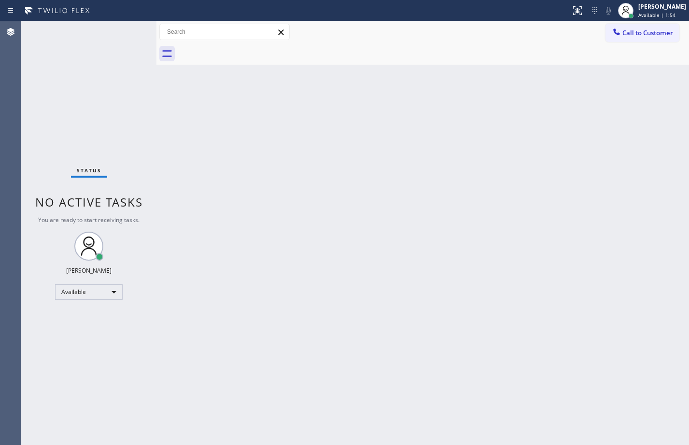
click at [613, 313] on div "Back to Dashboard Change Sender ID Customers Technicians Select a contact Outbo…" at bounding box center [422, 233] width 533 height 424
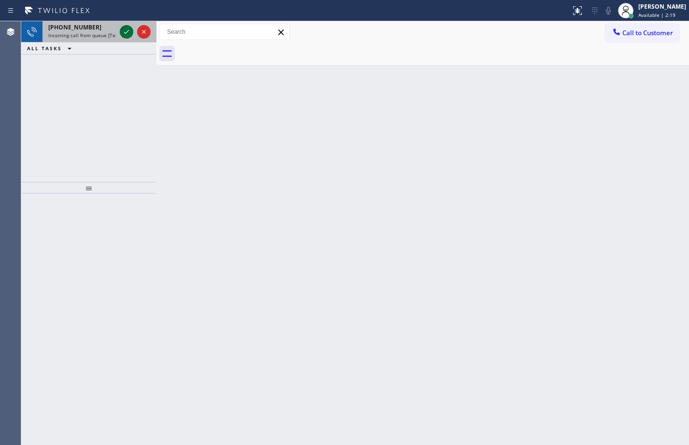
click at [123, 32] on icon at bounding box center [127, 32] width 12 height 12
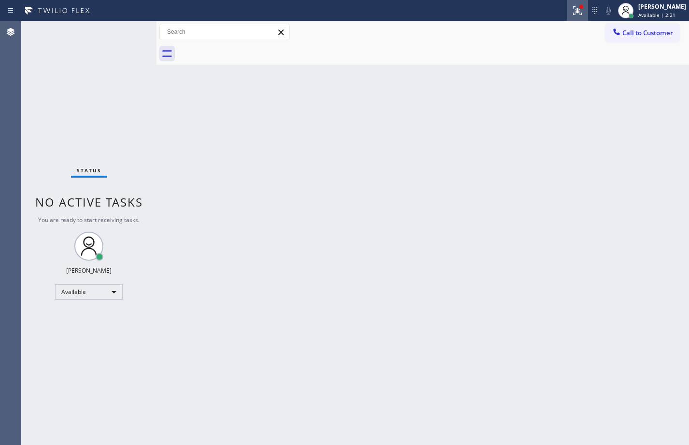
click at [574, 17] on button at bounding box center [577, 10] width 21 height 21
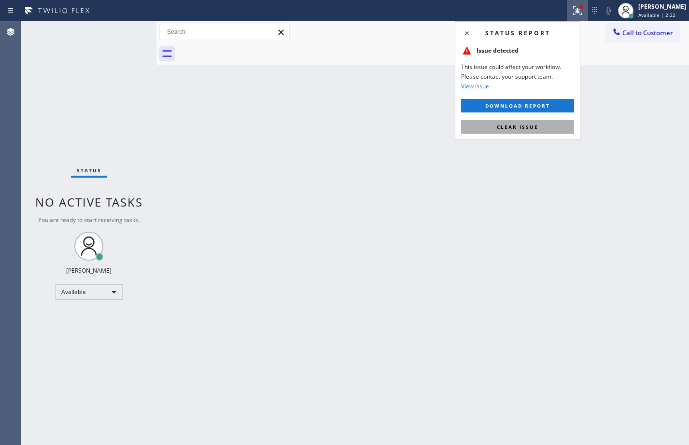
click at [534, 123] on button "Clear issue" at bounding box center [517, 127] width 113 height 14
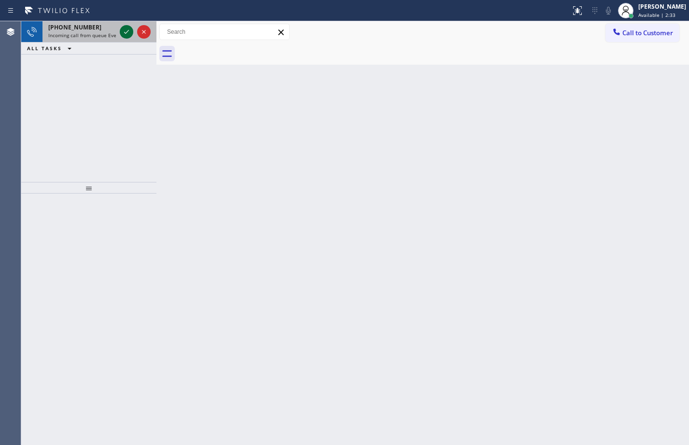
click at [124, 26] on button at bounding box center [127, 32] width 14 height 14
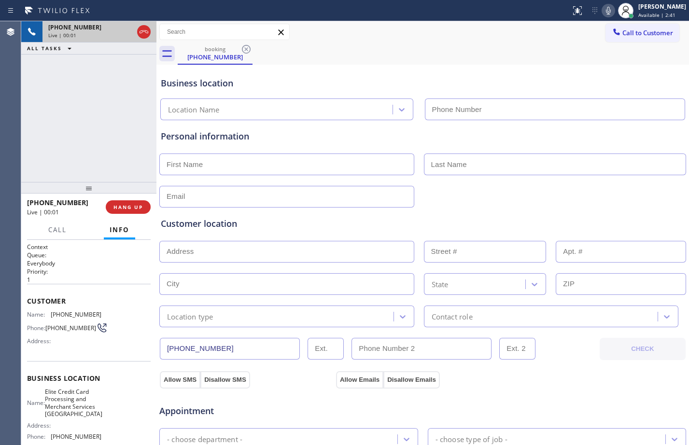
type input "(512) 648-4725"
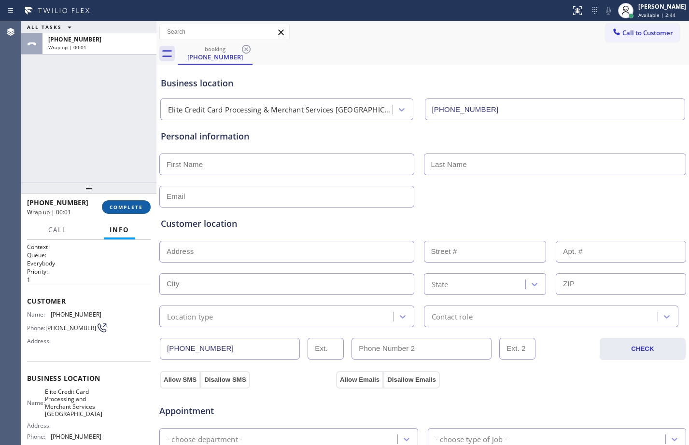
click at [134, 205] on span "COMPLETE" at bounding box center [126, 207] width 33 height 7
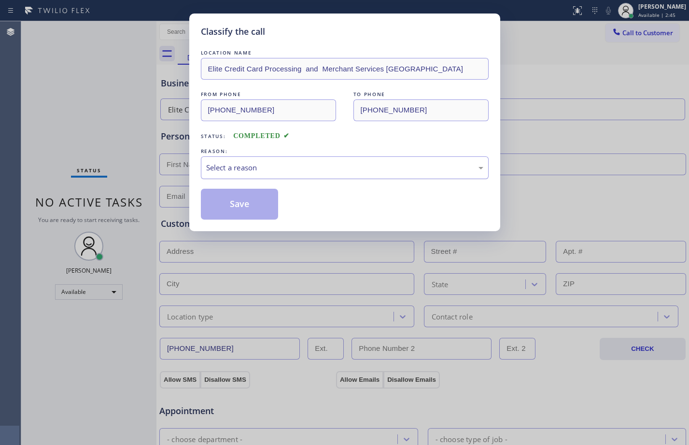
click at [281, 178] on div "Select a reason" at bounding box center [345, 167] width 288 height 23
click at [253, 213] on button "Save" at bounding box center [240, 204] width 78 height 31
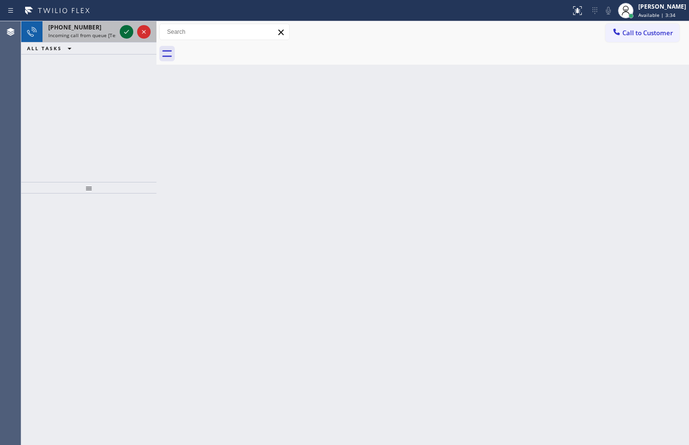
click at [128, 34] on icon at bounding box center [127, 32] width 12 height 12
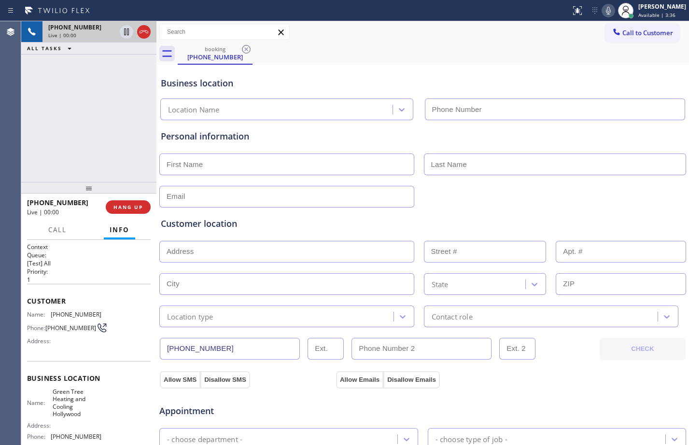
type input "(954) 475-6232"
click at [125, 205] on span "HANG UP" at bounding box center [127, 207] width 29 height 7
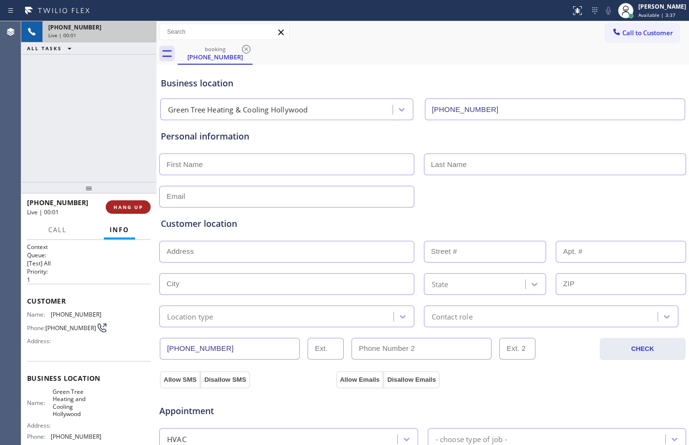
click at [125, 206] on span "HANG UP" at bounding box center [127, 207] width 29 height 7
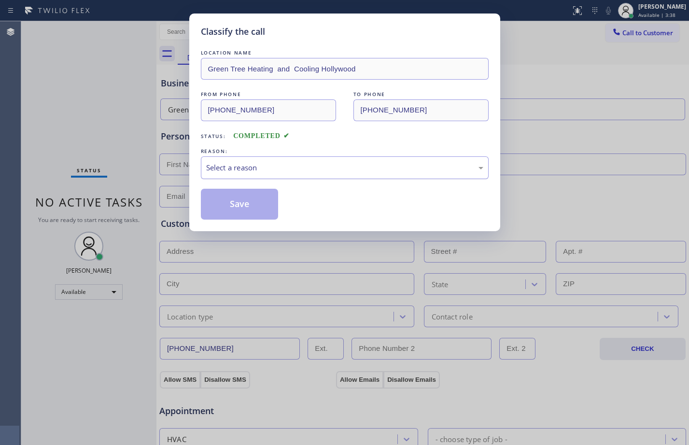
click at [316, 163] on div "Select a reason" at bounding box center [344, 167] width 277 height 11
click at [250, 206] on button "Save" at bounding box center [240, 204] width 78 height 31
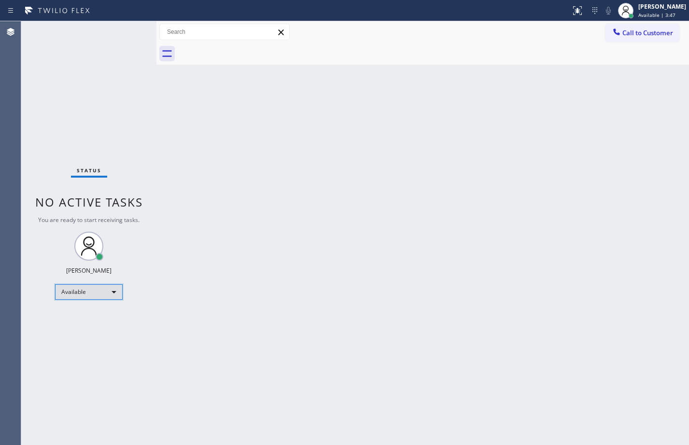
click at [113, 286] on div "Available" at bounding box center [89, 291] width 68 height 15
click at [90, 336] on li "Break" at bounding box center [89, 342] width 66 height 12
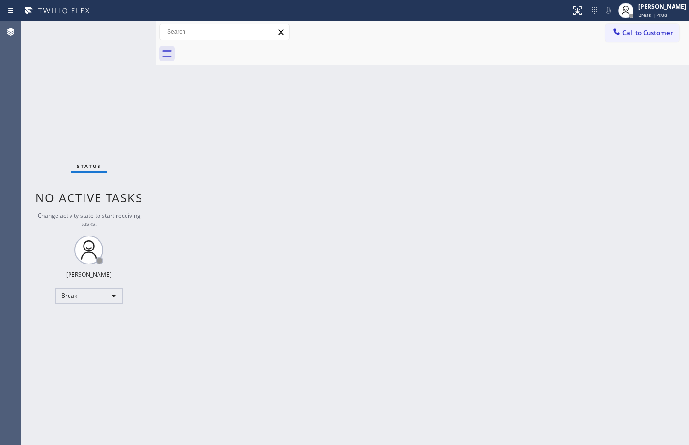
click at [80, 331] on div "Status No active tasks Change activity state to start receiving tasks. [PERSON_…" at bounding box center [88, 233] width 135 height 424
click at [100, 298] on div "Break" at bounding box center [89, 295] width 68 height 15
click at [95, 325] on li "Available" at bounding box center [89, 322] width 66 height 12
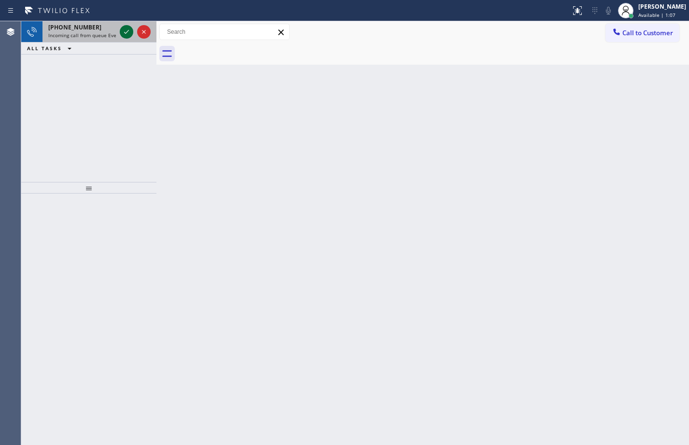
click at [123, 33] on icon at bounding box center [127, 32] width 12 height 12
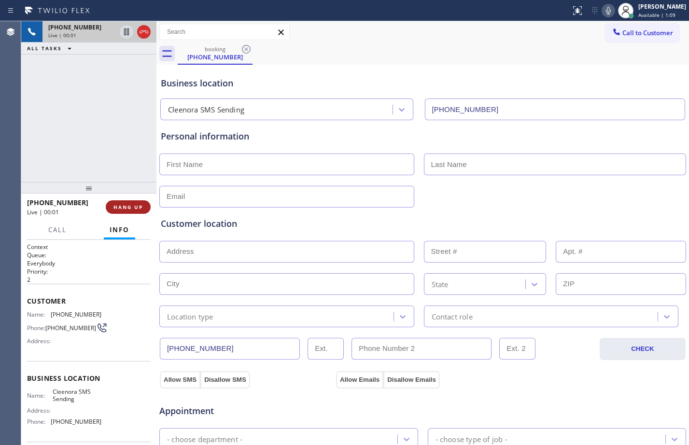
type input "(833) 900-0369"
click at [132, 202] on button "HANG UP" at bounding box center [128, 207] width 45 height 14
click at [132, 212] on button "HANG UP" at bounding box center [128, 207] width 45 height 14
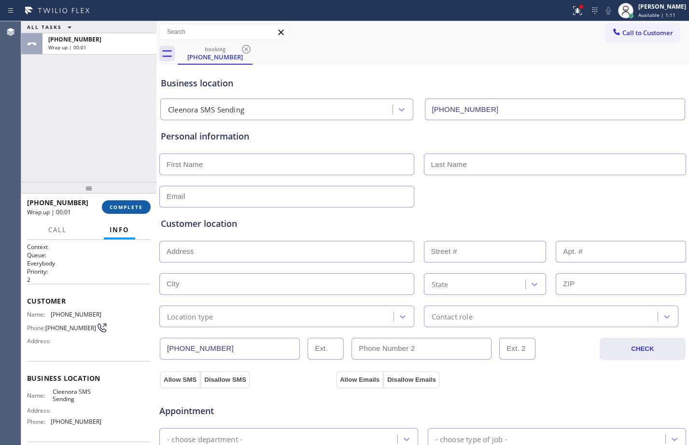
click at [132, 212] on button "COMPLETE" at bounding box center [126, 207] width 49 height 14
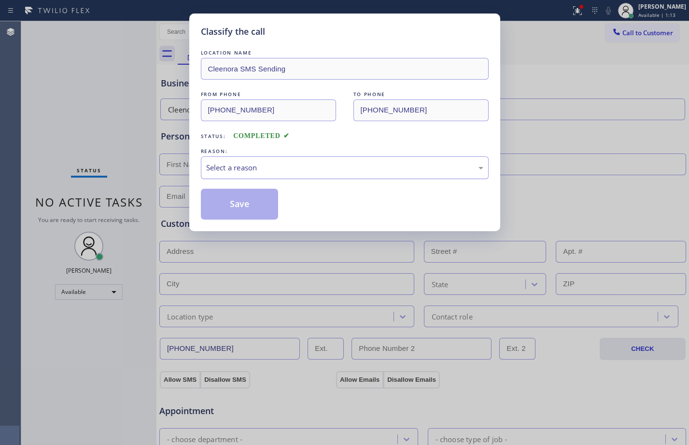
click at [287, 165] on div "Select a reason" at bounding box center [344, 167] width 277 height 11
click at [243, 209] on button "Save" at bounding box center [240, 204] width 78 height 31
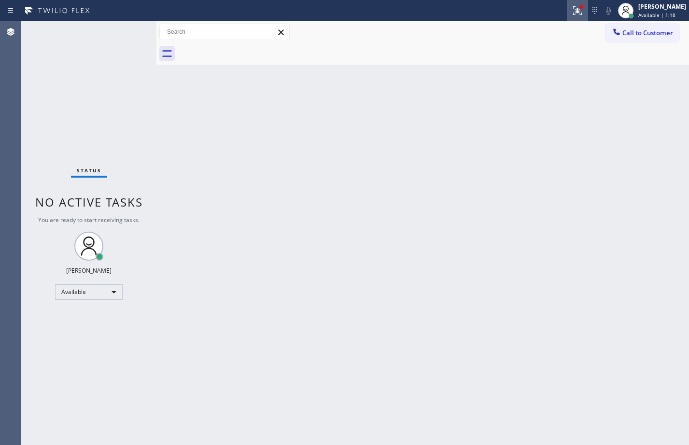
click at [571, 4] on button at bounding box center [577, 10] width 21 height 21
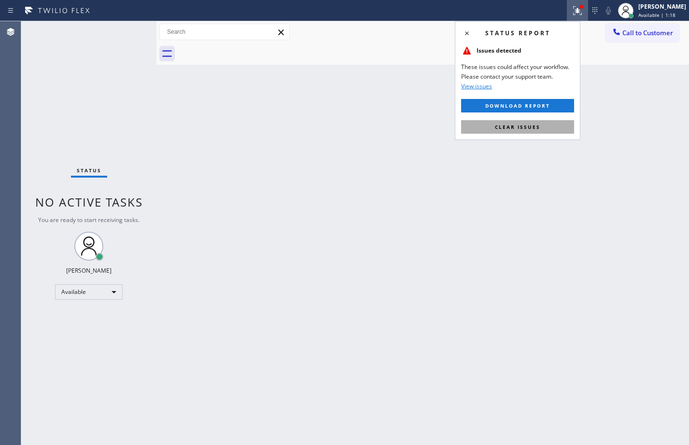
click at [524, 128] on span "Clear issues" at bounding box center [517, 127] width 45 height 7
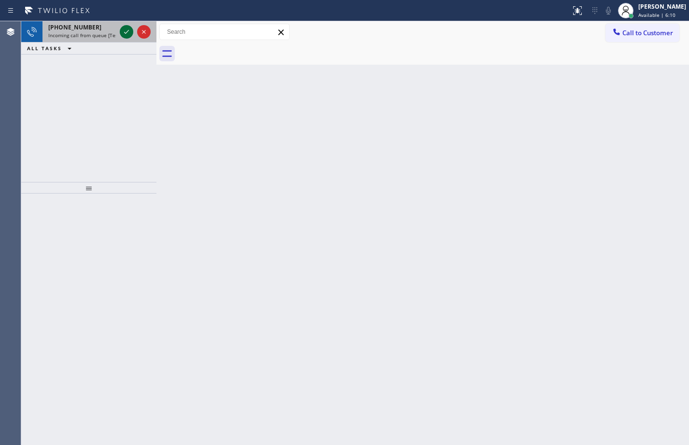
click at [122, 35] on icon at bounding box center [127, 32] width 12 height 12
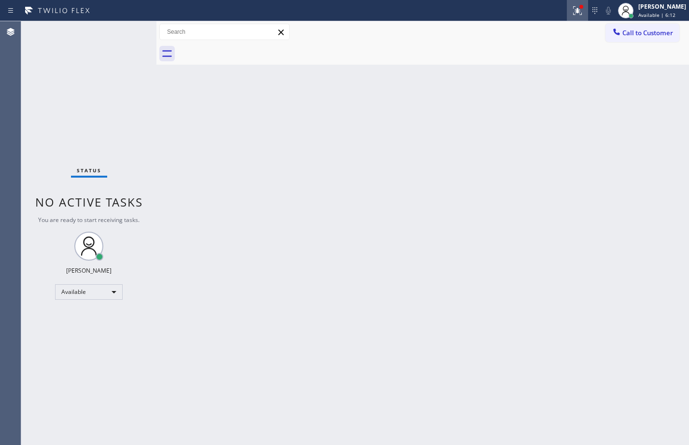
click at [572, 13] on icon at bounding box center [578, 11] width 12 height 12
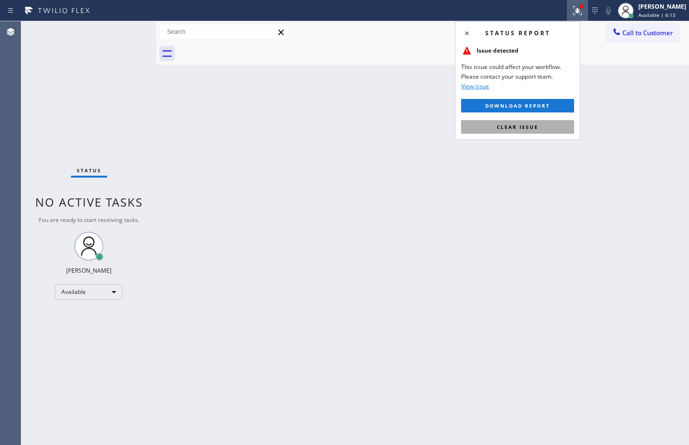
click at [538, 128] on span "Clear issue" at bounding box center [518, 127] width 42 height 7
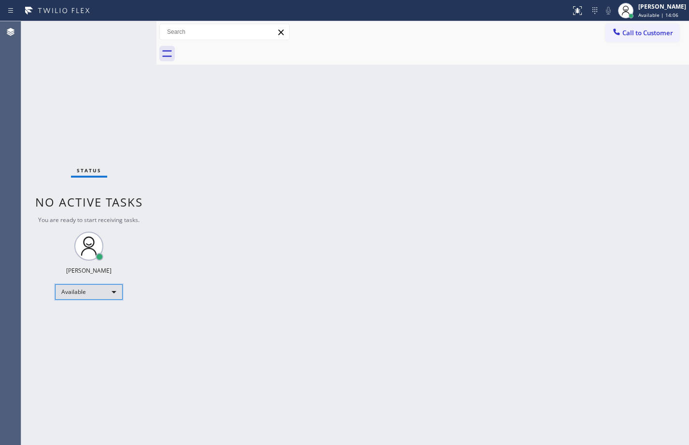
click at [102, 296] on div "Available" at bounding box center [89, 291] width 68 height 15
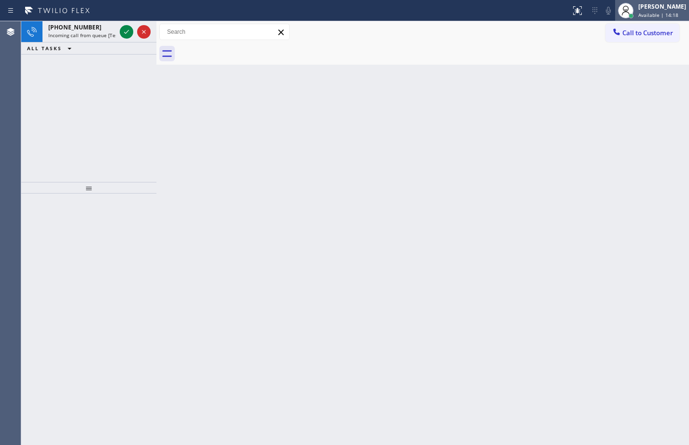
click at [658, 14] on span "Available | 14:18" at bounding box center [658, 15] width 40 height 7
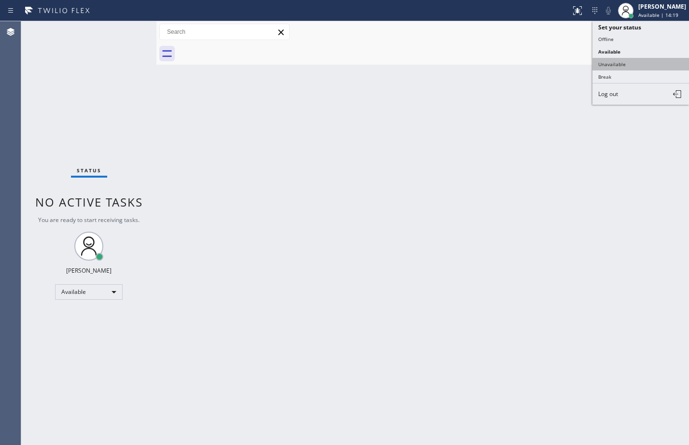
click at [628, 65] on button "Unavailable" at bounding box center [641, 64] width 97 height 13
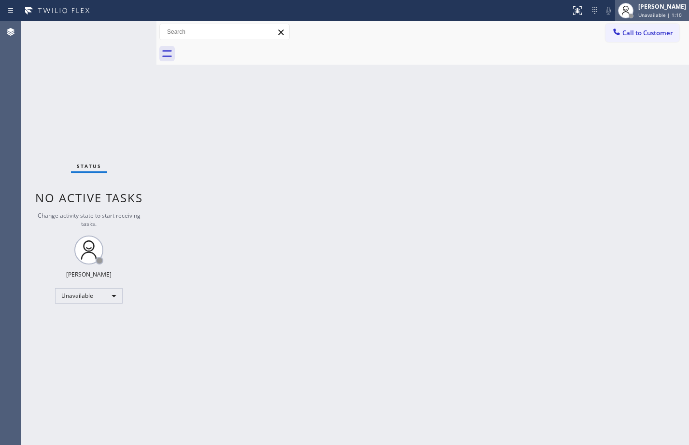
click at [651, 18] on span "Unavailable | 1:10" at bounding box center [659, 15] width 43 height 7
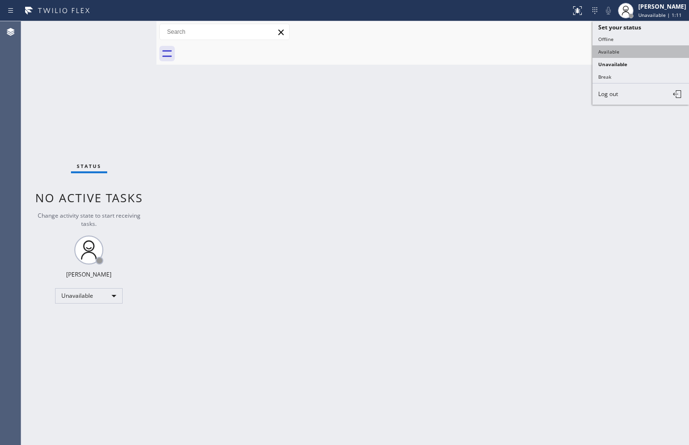
click at [611, 53] on button "Available" at bounding box center [641, 51] width 97 height 13
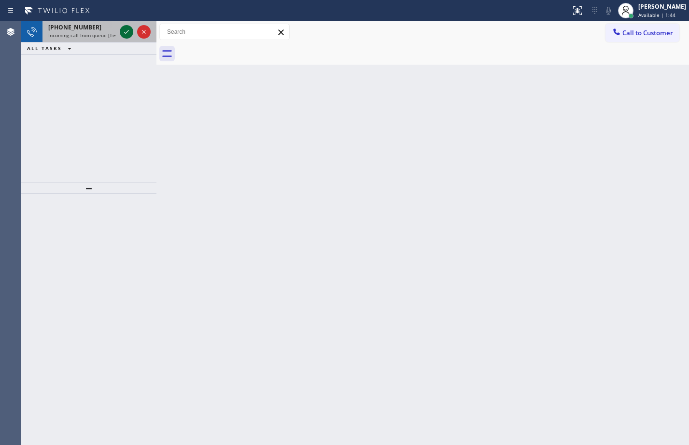
click at [125, 32] on icon at bounding box center [127, 32] width 12 height 12
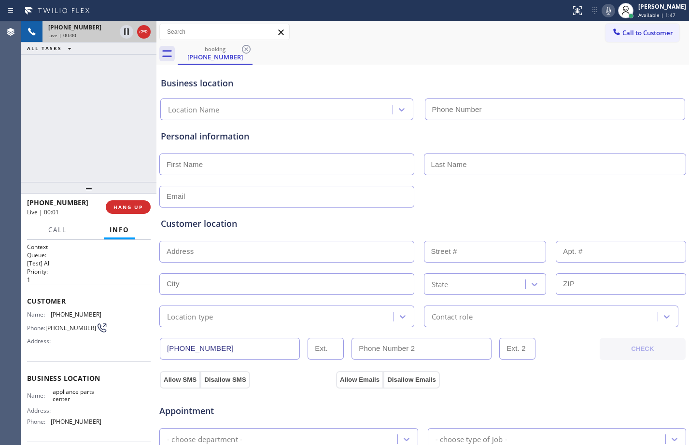
type input "(817) 482-5346"
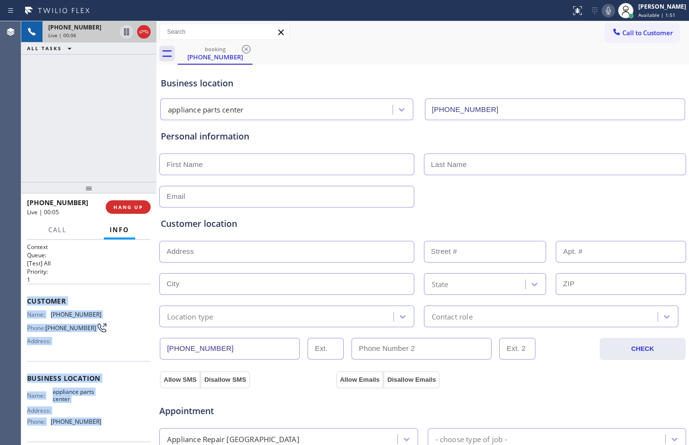
drag, startPoint x: 26, startPoint y: 303, endPoint x: 105, endPoint y: 429, distance: 148.6
click at [105, 429] on div "Context Queue: [Test] All Priority: 1 Customer Name: (866) 786-1590 Phone: (866…" at bounding box center [88, 342] width 135 height 205
copy div "Customer Name: (866) 786-1590 Phone: (866) 786-1590 Address: Business location …"
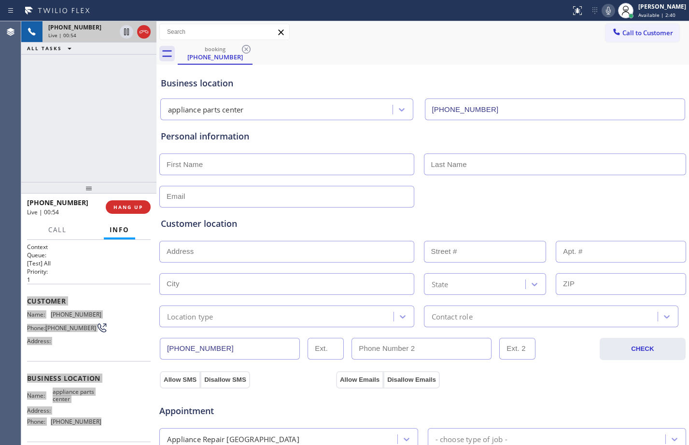
scroll to position [303, 0]
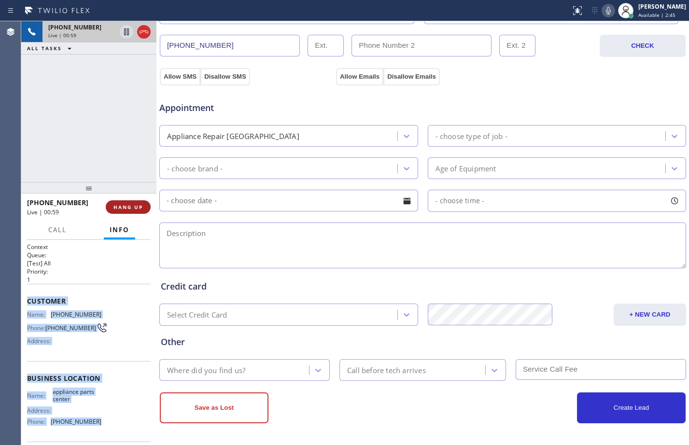
click at [129, 209] on span "HANG UP" at bounding box center [127, 207] width 29 height 7
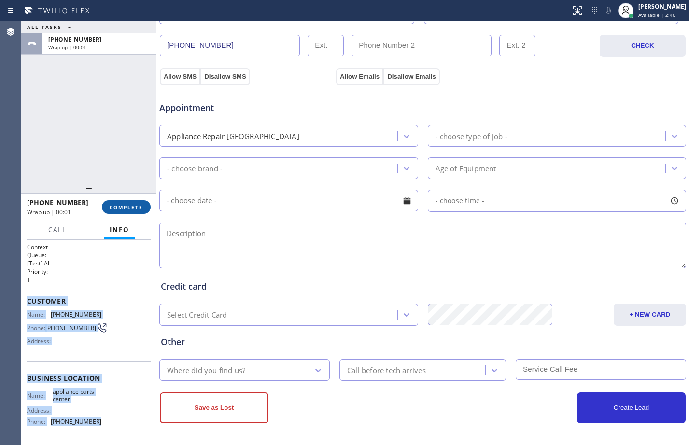
click at [127, 208] on span "COMPLETE" at bounding box center [126, 207] width 33 height 7
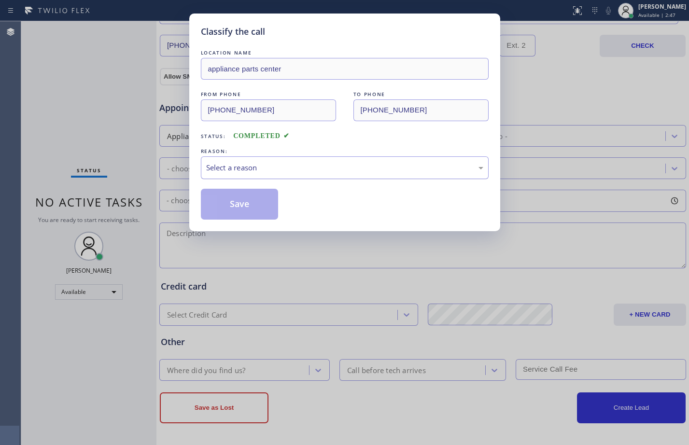
click at [296, 165] on div "Select a reason" at bounding box center [344, 167] width 277 height 11
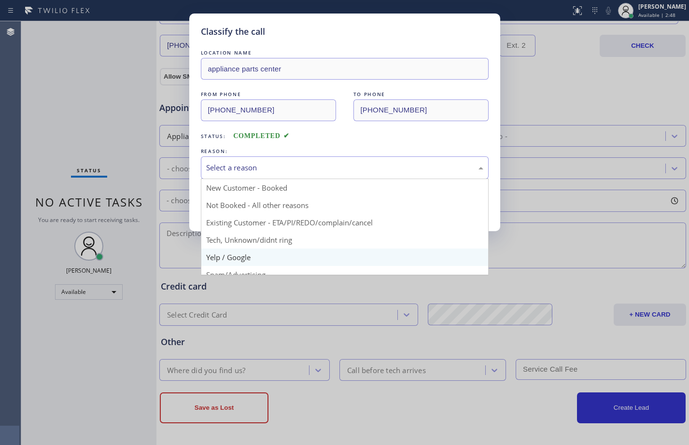
scroll to position [61, 0]
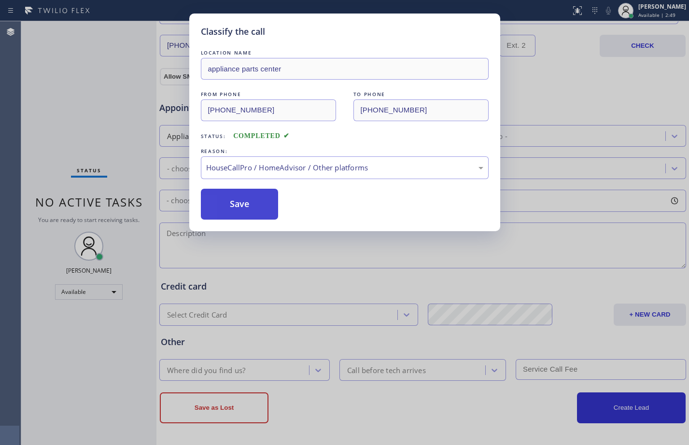
click at [235, 207] on button "Save" at bounding box center [240, 204] width 78 height 31
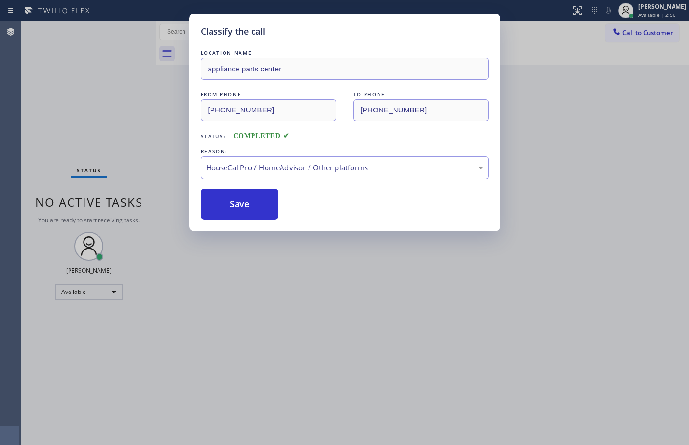
scroll to position [0, 0]
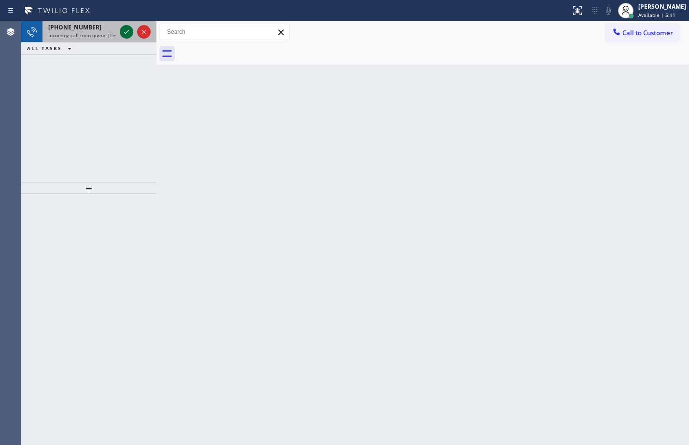
click at [124, 29] on icon at bounding box center [127, 32] width 12 height 12
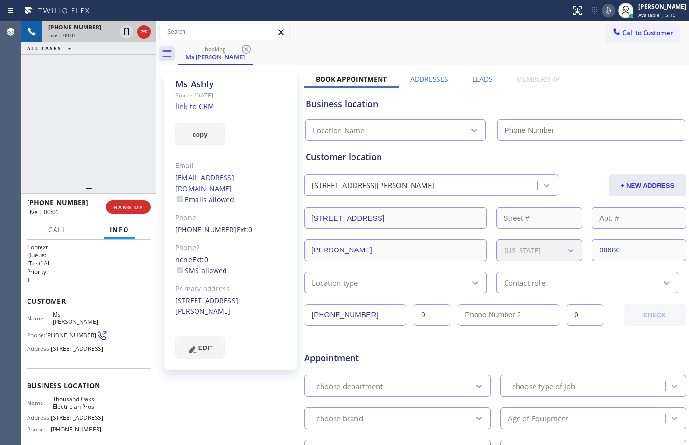
type input "(805) 870-9315"
click at [194, 104] on link "link to CRM" at bounding box center [194, 106] width 39 height 10
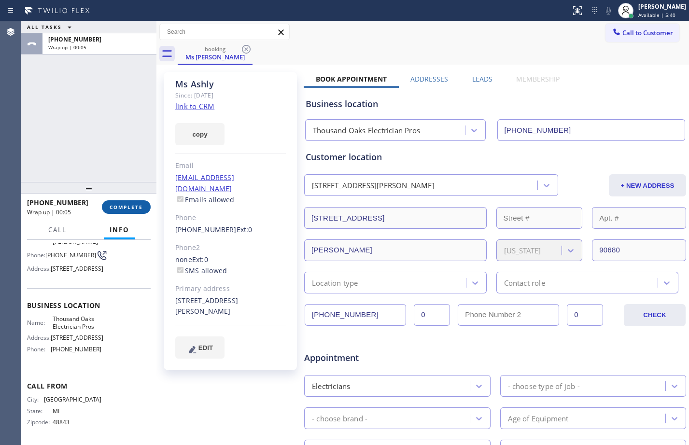
click at [138, 210] on span "COMPLETE" at bounding box center [126, 207] width 33 height 7
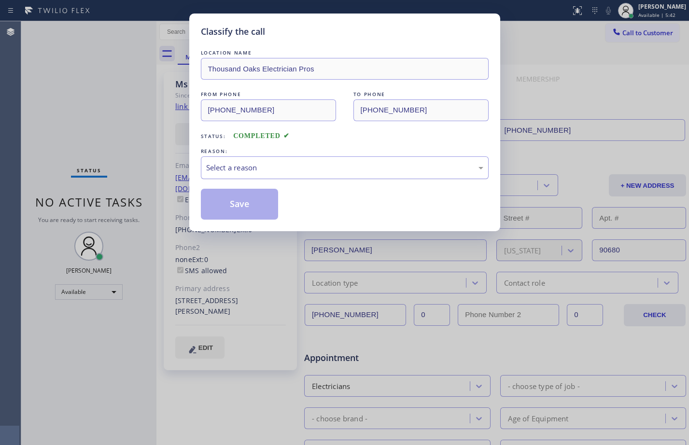
click at [306, 165] on div "Select a reason" at bounding box center [344, 167] width 277 height 11
click at [268, 202] on button "Save" at bounding box center [240, 204] width 78 height 31
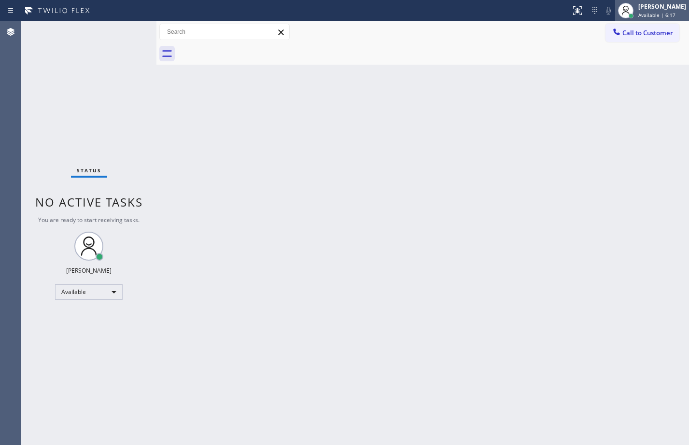
click at [654, 6] on div "[PERSON_NAME]" at bounding box center [662, 6] width 48 height 8
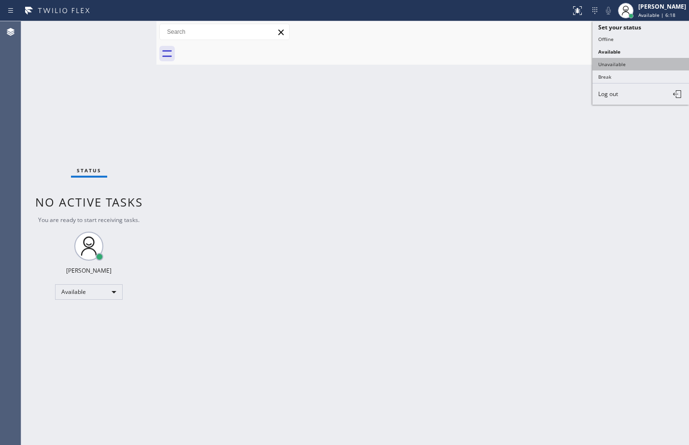
click at [621, 68] on button "Unavailable" at bounding box center [641, 64] width 97 height 13
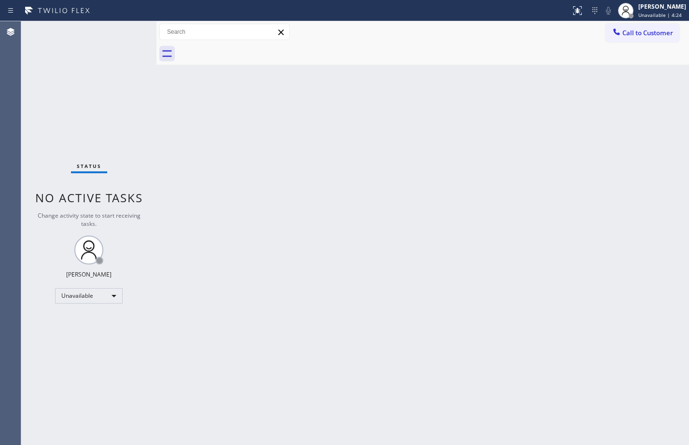
click at [147, 381] on div "Status No active tasks Change activity state to start receiving tasks. Megan Ro…" at bounding box center [88, 233] width 135 height 424
click at [91, 295] on div "Unavailable" at bounding box center [89, 295] width 68 height 15
drag, startPoint x: 60, startPoint y: 133, endPoint x: 71, endPoint y: 134, distance: 11.1
click at [60, 133] on div at bounding box center [344, 222] width 689 height 445
click at [117, 297] on div "Unavailable" at bounding box center [89, 295] width 68 height 15
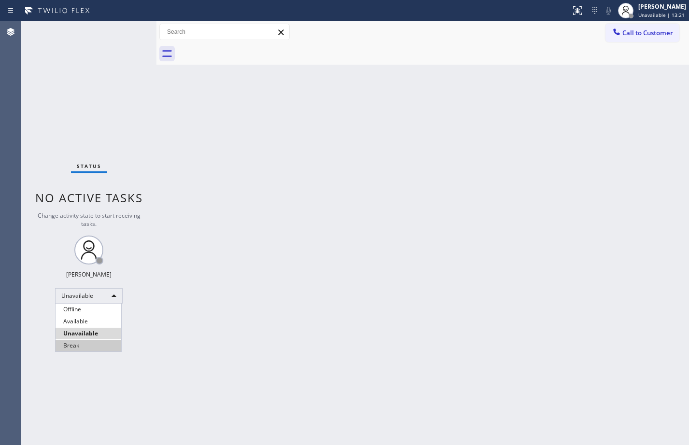
click at [77, 350] on li "Break" at bounding box center [89, 346] width 66 height 12
click at [138, 112] on div "Status No active tasks Change activity state to start receiving tasks. [PERSON_…" at bounding box center [88, 233] width 135 height 424
click at [97, 292] on div "Break" at bounding box center [89, 295] width 68 height 15
click at [71, 316] on li "Available" at bounding box center [89, 322] width 66 height 12
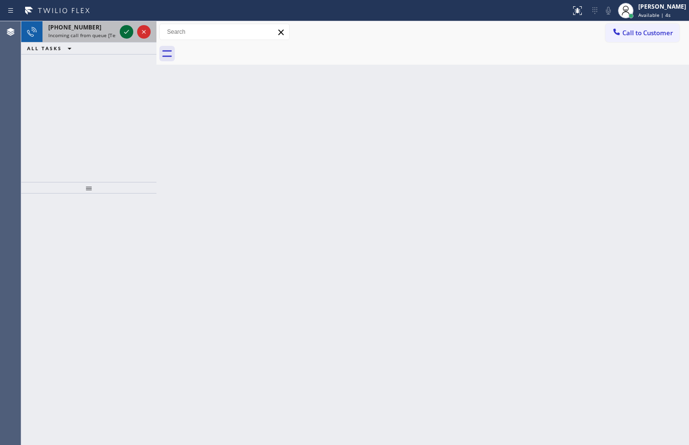
click at [128, 31] on icon at bounding box center [127, 32] width 12 height 12
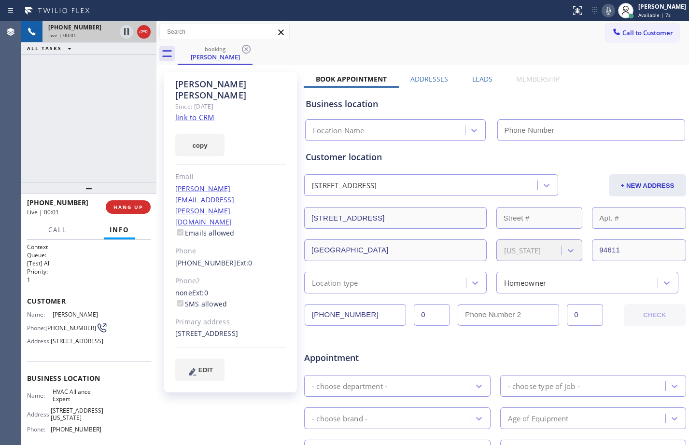
type input "(855) 999-4417"
click at [75, 102] on div "+15103903212 Live | 00:12 ALL TASKS ALL TASKS ACTIVE TASKS TASKS IN WRAP UP" at bounding box center [88, 101] width 135 height 161
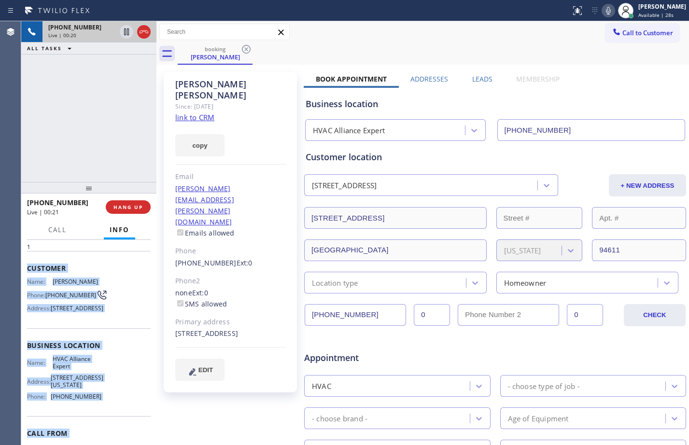
scroll to position [99, 0]
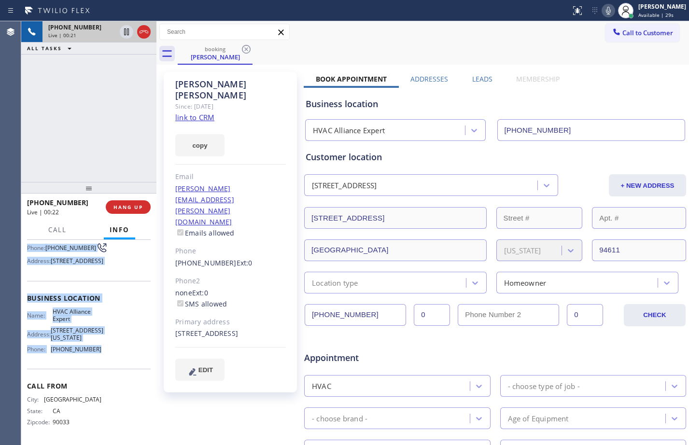
drag, startPoint x: 28, startPoint y: 296, endPoint x: 105, endPoint y: 352, distance: 96.1
click at [105, 352] on div "Context Queue: [Test] All Priority: 1 Customer Name: Andrew Gordon Phone: (510)…" at bounding box center [89, 303] width 124 height 280
copy div "Customer Name: Andrew Gordon Phone: (510) 390-3212 Address: 190 Somerset Rd, Pi…"
click at [128, 34] on icon at bounding box center [127, 32] width 12 height 12
click at [603, 7] on icon at bounding box center [609, 11] width 12 height 12
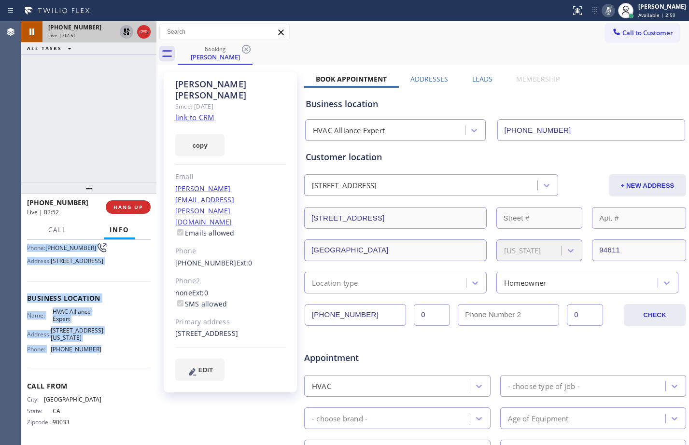
click at [127, 34] on icon at bounding box center [127, 32] width 12 height 12
click at [606, 11] on icon at bounding box center [609, 11] width 12 height 12
click at [130, 34] on icon at bounding box center [127, 32] width 12 height 12
click at [604, 11] on icon at bounding box center [609, 11] width 12 height 12
click at [127, 35] on icon at bounding box center [127, 32] width 12 height 12
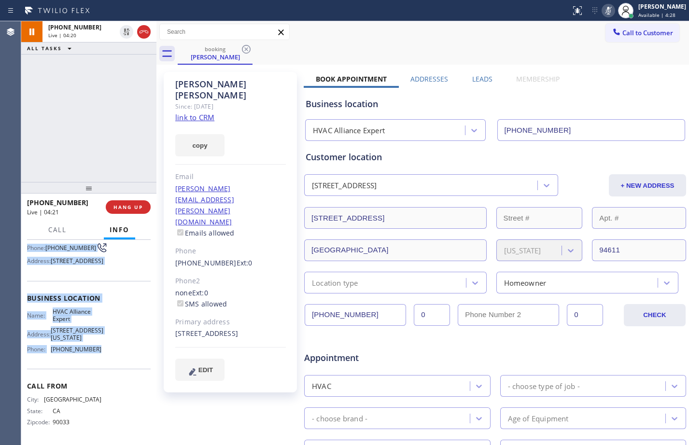
click at [603, 14] on icon at bounding box center [609, 11] width 12 height 12
click at [652, 8] on div "[PERSON_NAME]" at bounding box center [662, 6] width 48 height 8
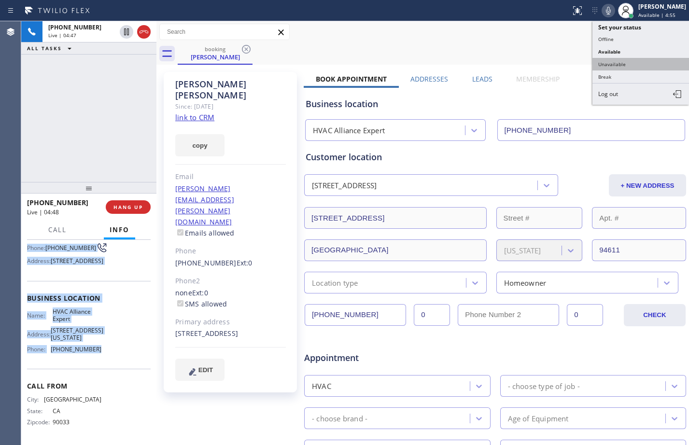
click at [617, 59] on button "Unavailable" at bounding box center [641, 64] width 97 height 13
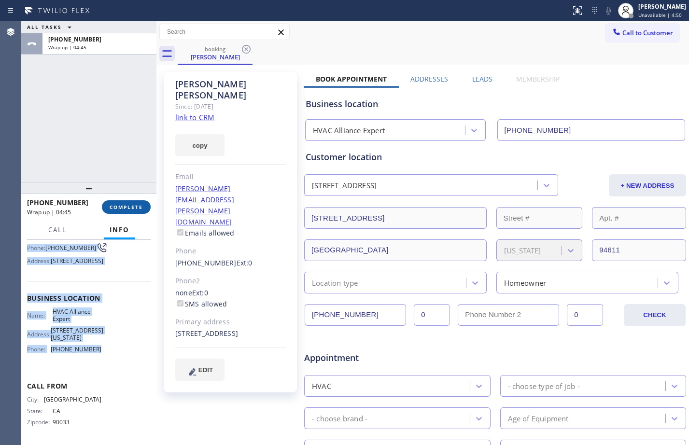
click at [127, 202] on button "COMPLETE" at bounding box center [126, 207] width 49 height 14
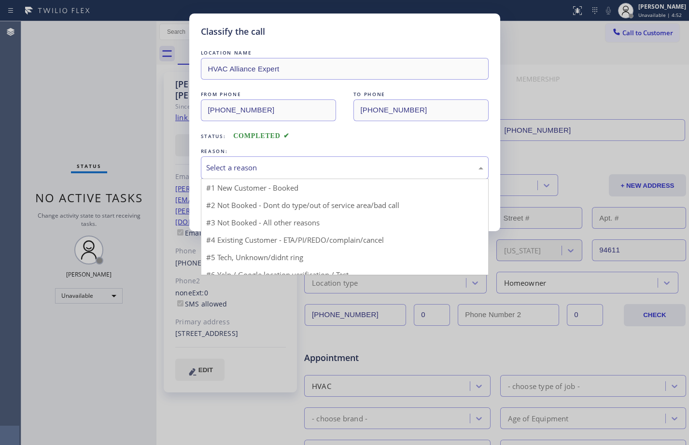
click at [328, 170] on div "Select a reason" at bounding box center [344, 167] width 277 height 11
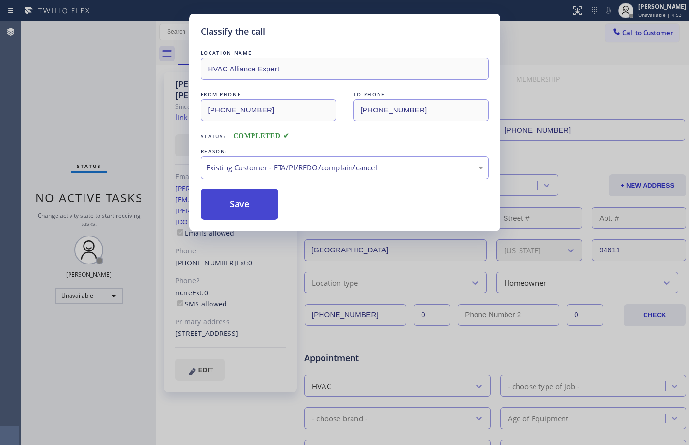
click at [256, 201] on button "Save" at bounding box center [240, 204] width 78 height 31
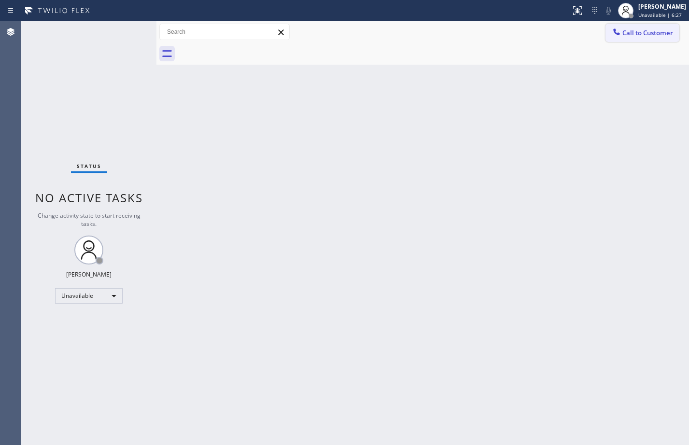
click at [662, 36] on span "Call to Customer" at bounding box center [648, 32] width 51 height 9
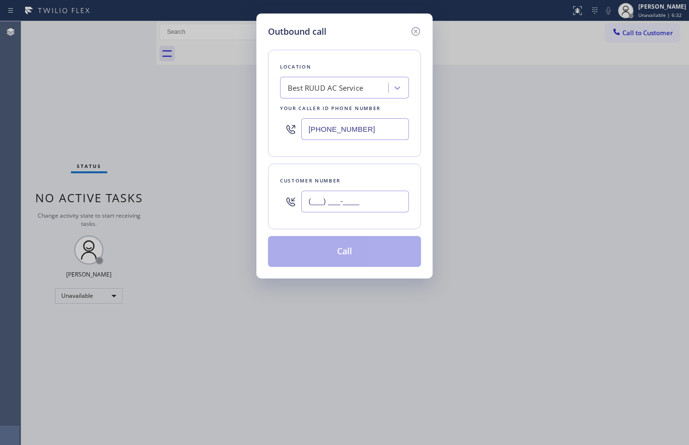
click at [346, 201] on input "(___) ___-____" at bounding box center [355, 202] width 108 height 22
paste input "510) 390-3212"
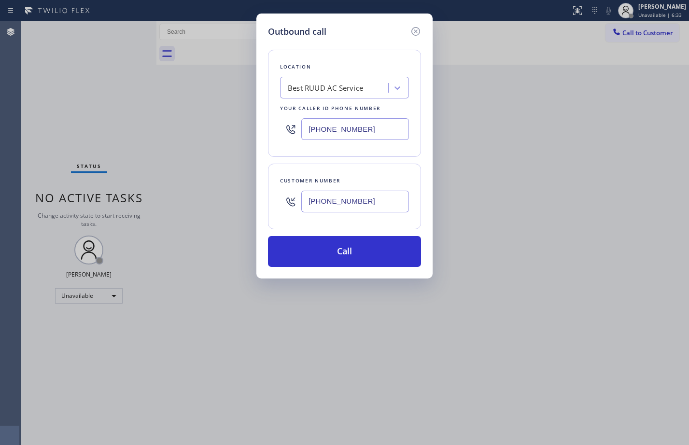
type input "(510) 390-3212"
drag, startPoint x: 392, startPoint y: 132, endPoint x: 297, endPoint y: 115, distance: 96.6
click at [297, 115] on div "(626) 964-3413" at bounding box center [344, 128] width 129 height 31
paste input "855) 999-4417"
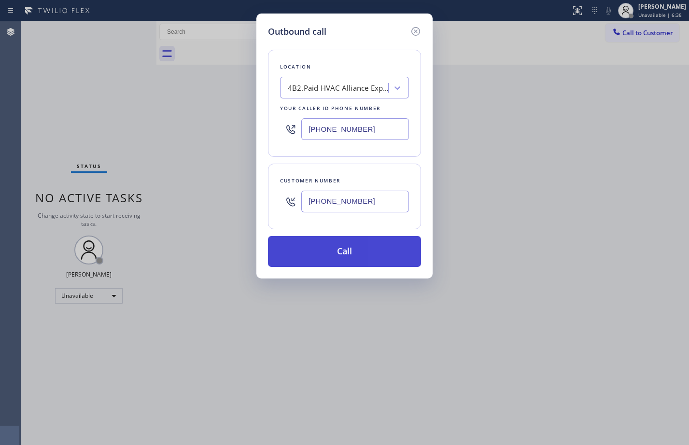
type input "(855) 999-4417"
click at [368, 253] on button "Call" at bounding box center [344, 251] width 153 height 31
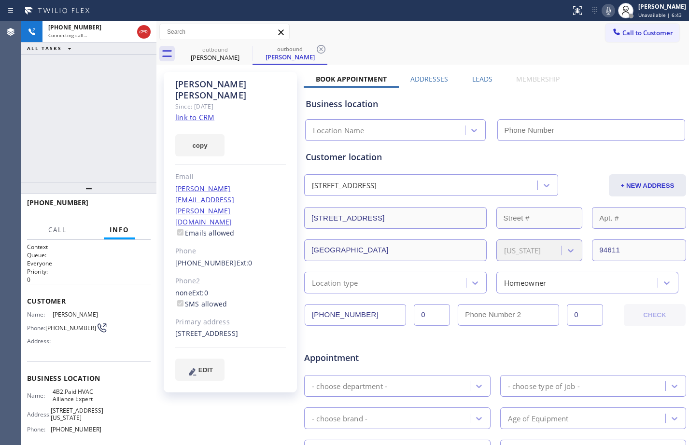
type input "(855) 999-4417"
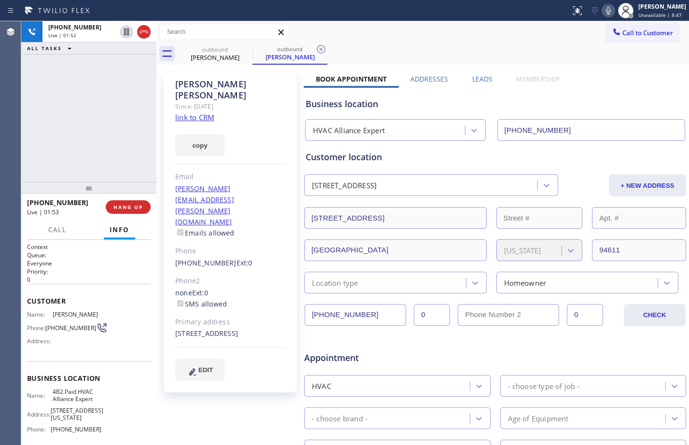
click at [603, 9] on icon at bounding box center [609, 11] width 12 height 12
click at [125, 36] on icon at bounding box center [127, 32] width 12 height 12
click at [127, 107] on div "+15103903212 Live | 04:20 ALL TASKS ALL TASKS ACTIVE TASKS TASKS IN WRAP UP" at bounding box center [88, 101] width 135 height 161
click at [123, 34] on icon at bounding box center [127, 32] width 12 height 12
click at [603, 9] on icon at bounding box center [609, 11] width 12 height 12
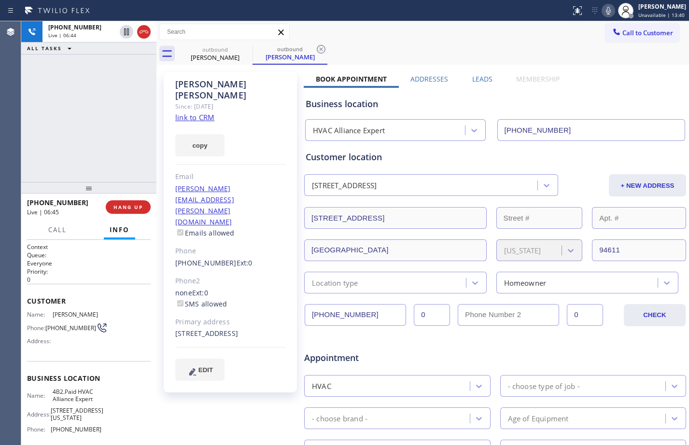
click at [72, 142] on div "+15103903212 Live | 06:44 ALL TASKS ALL TASKS ACTIVE TASKS TASKS IN WRAP UP" at bounding box center [88, 101] width 135 height 161
click at [125, 208] on span "HANG UP" at bounding box center [127, 207] width 29 height 7
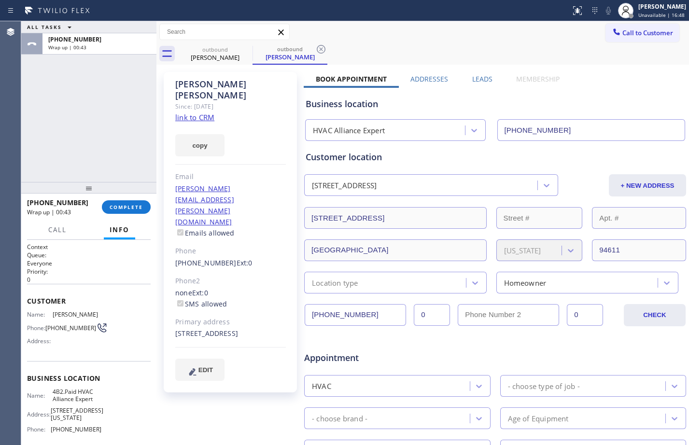
click at [120, 125] on div "ALL TASKS ALL TASKS ACTIVE TASKS TASKS IN WRAP UP +15103903212 Wrap up | 00:43" at bounding box center [88, 101] width 135 height 161
click at [127, 205] on span "COMPLETE" at bounding box center [126, 207] width 33 height 7
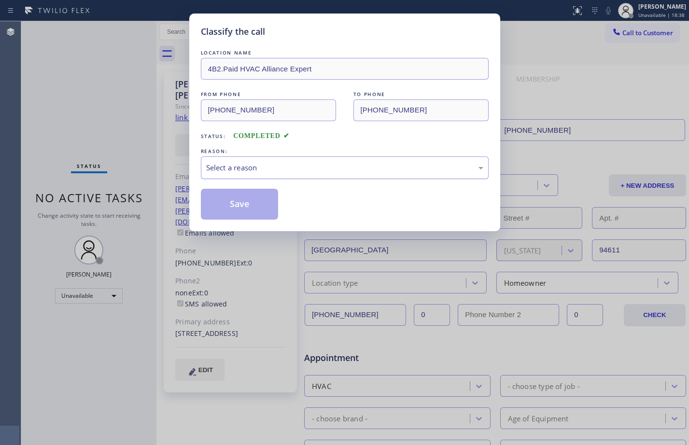
click at [309, 166] on div "Select a reason" at bounding box center [344, 167] width 277 height 11
click at [224, 202] on button "Save" at bounding box center [240, 204] width 78 height 31
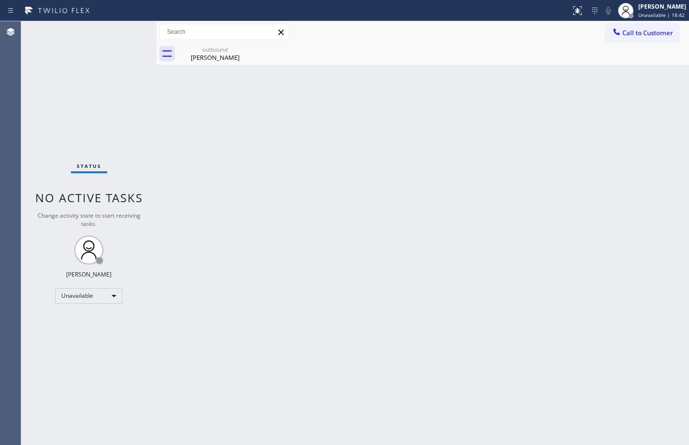
click at [646, 10] on div "[PERSON_NAME]" at bounding box center [662, 6] width 48 height 8
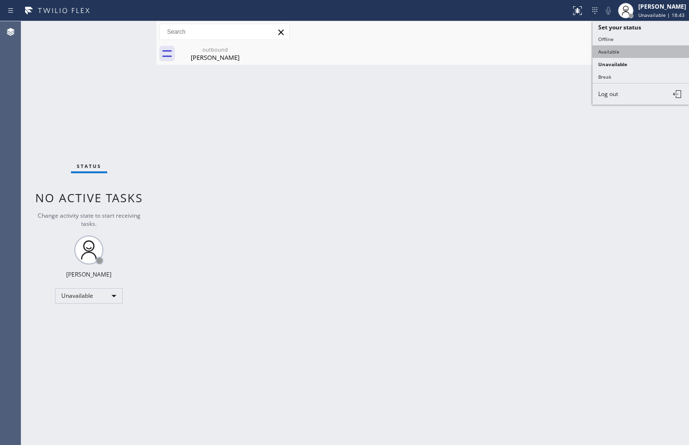
click at [620, 57] on button "Available" at bounding box center [641, 51] width 97 height 13
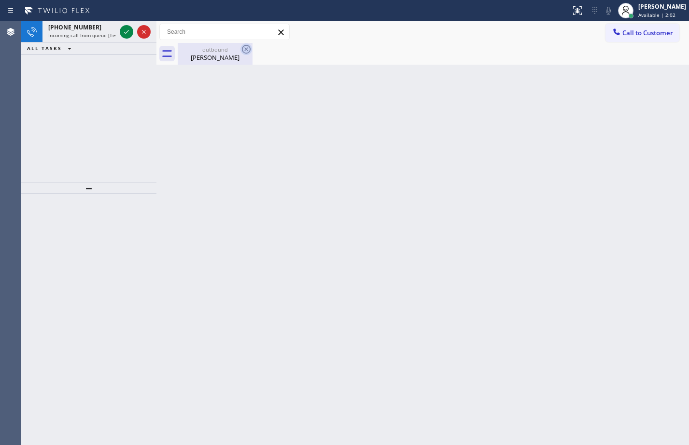
click at [249, 52] on icon at bounding box center [246, 49] width 9 height 9
click at [126, 31] on icon at bounding box center [127, 32] width 12 height 12
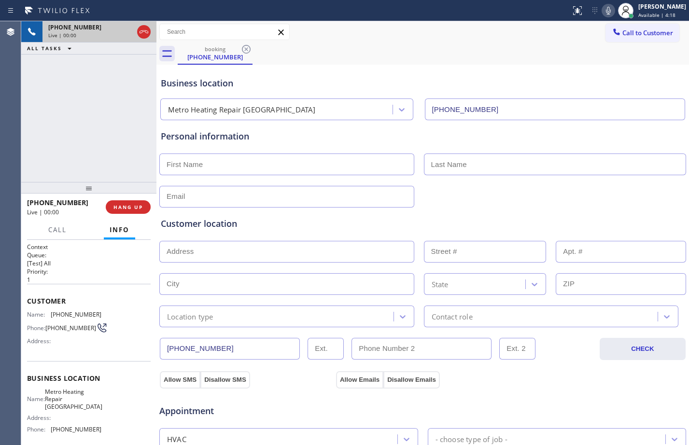
type input "(415) 329-7687"
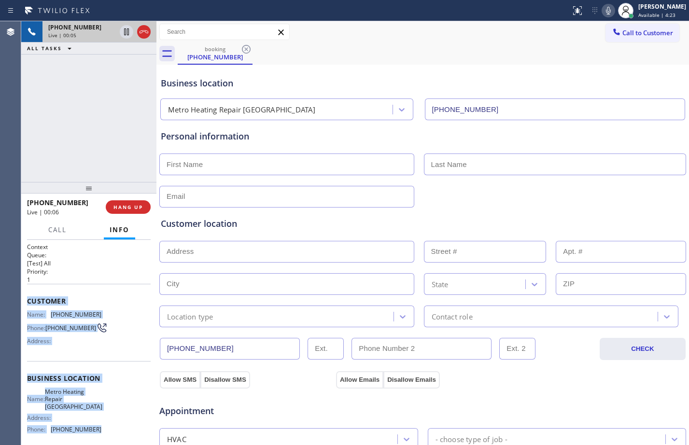
drag, startPoint x: 28, startPoint y: 306, endPoint x: 120, endPoint y: 432, distance: 155.9
click at [120, 432] on div "Context Queue: [Test] All Priority: 1 Customer Name: (323) 605-6196 Phone: (323…" at bounding box center [89, 383] width 124 height 280
copy div "Customer Name: (323) 605-6196 Phone: (323) 605-6196 Address: Business location …"
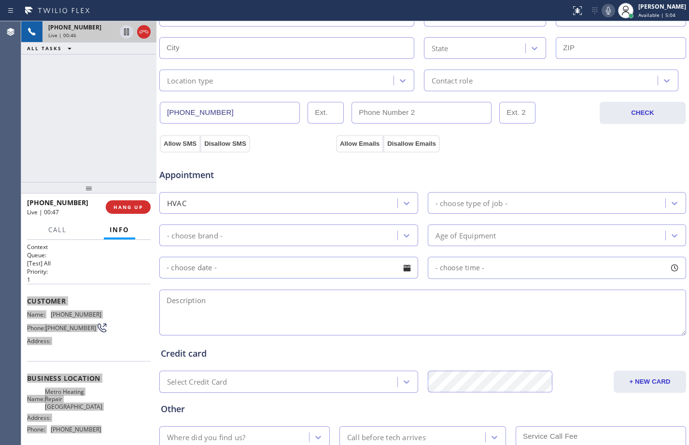
scroll to position [303, 0]
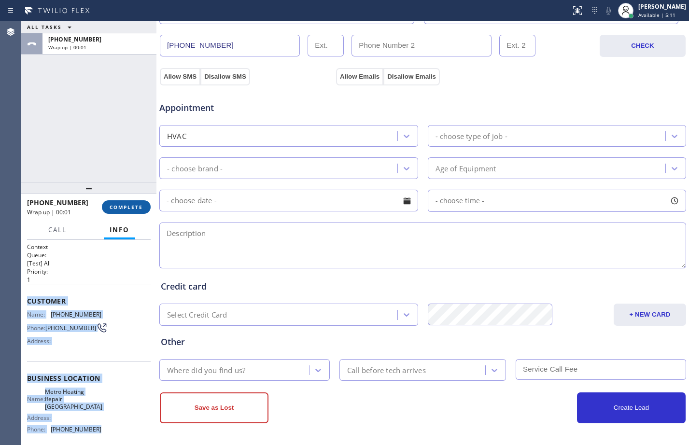
click at [129, 207] on span "COMPLETE" at bounding box center [126, 207] width 33 height 7
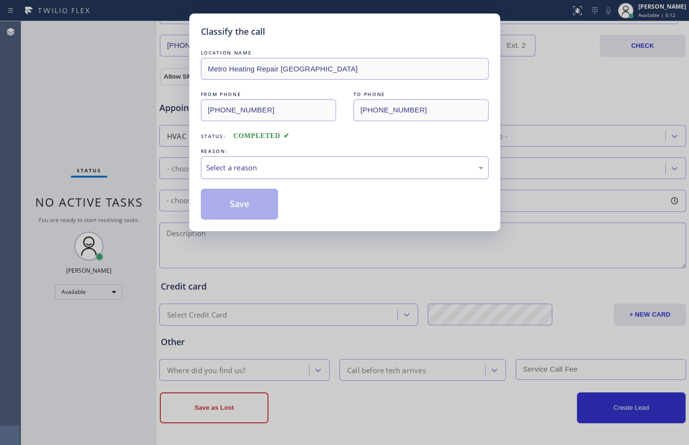
click at [323, 168] on div "Select a reason" at bounding box center [344, 167] width 277 height 11
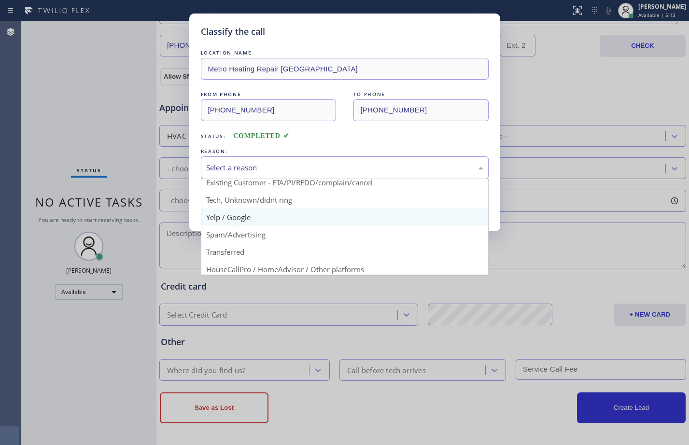
scroll to position [61, 0]
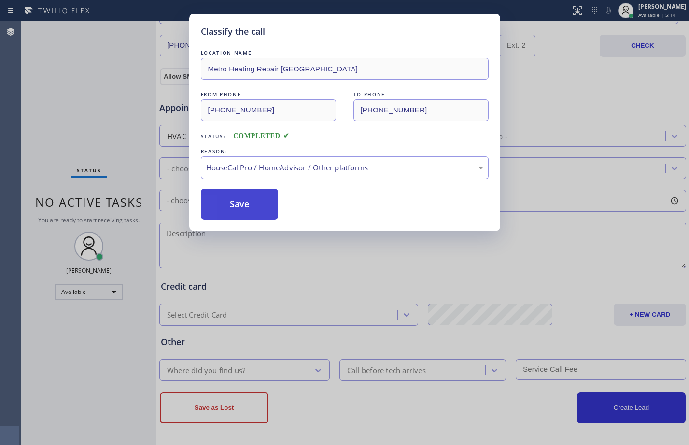
click at [257, 212] on button "Save" at bounding box center [240, 204] width 78 height 31
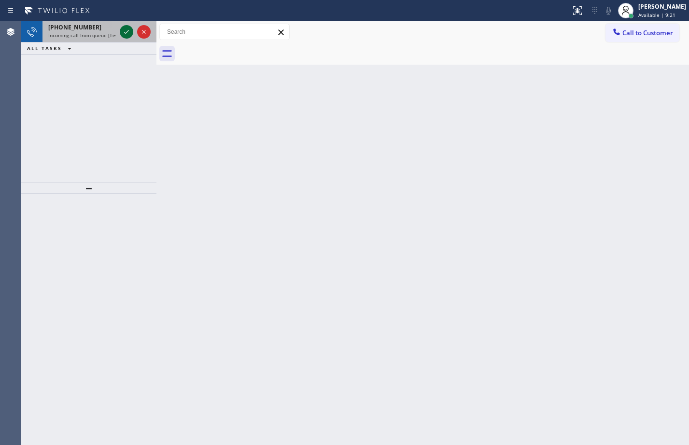
click at [125, 37] on icon at bounding box center [127, 32] width 12 height 12
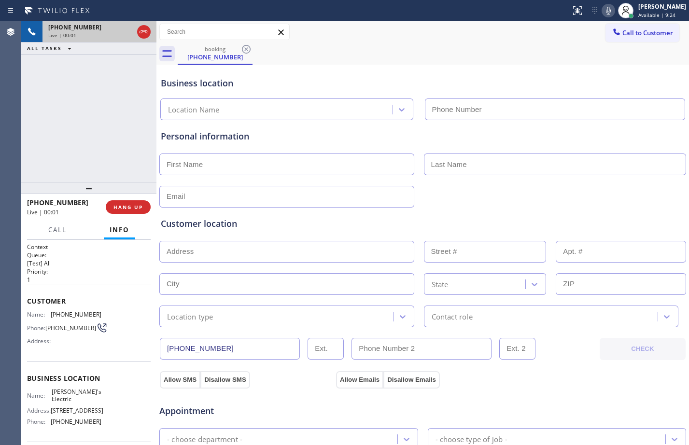
type input "(848) 358-7127"
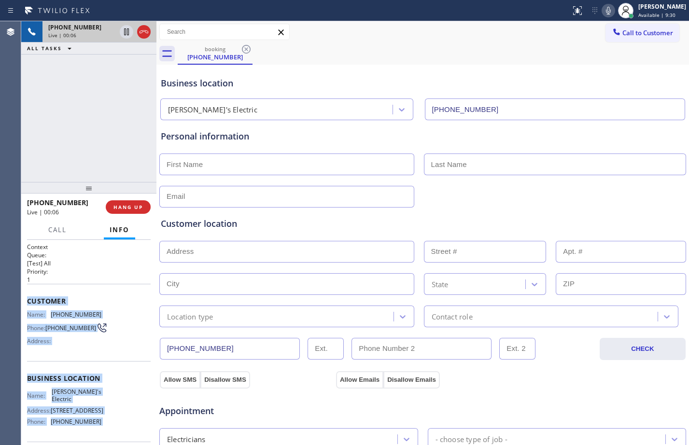
scroll to position [91, 0]
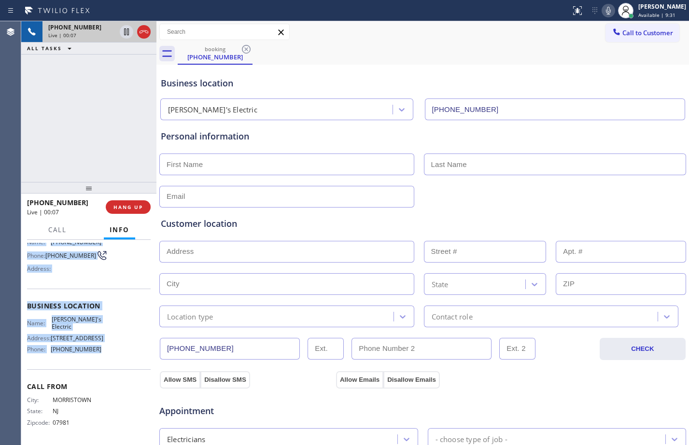
drag, startPoint x: 26, startPoint y: 299, endPoint x: 115, endPoint y: 351, distance: 103.6
click at [115, 351] on div "Context Queue: [Test] All Priority: 1 Customer Name: (973) 714-1050 Phone: (973…" at bounding box center [88, 342] width 135 height 205
copy div "Customer Name: (973) 714-1050 Phone: (973) 714-1050 Address: Business location …"
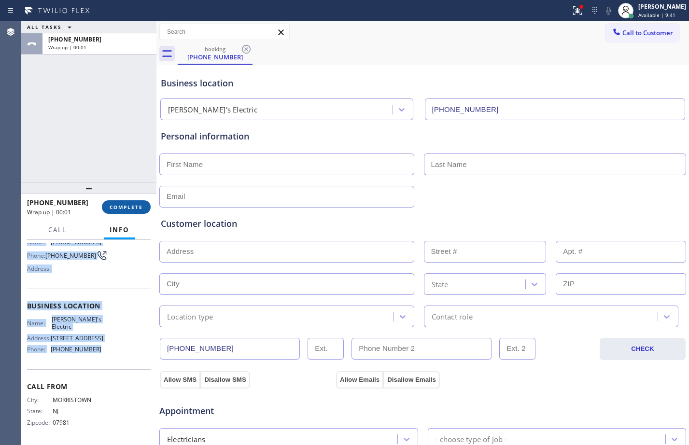
click at [127, 205] on span "COMPLETE" at bounding box center [126, 207] width 33 height 7
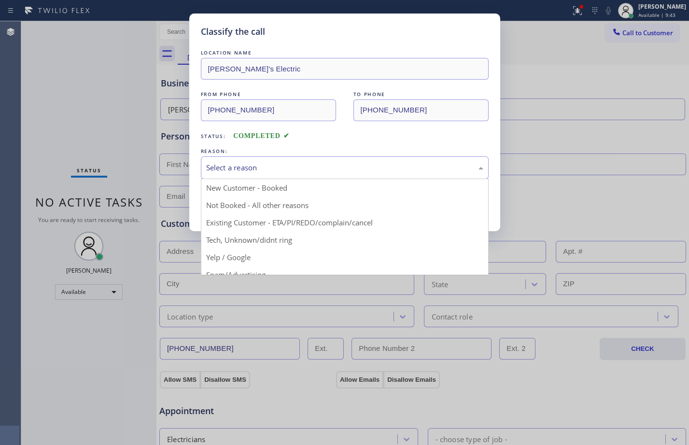
click at [276, 168] on div "Select a reason" at bounding box center [344, 167] width 277 height 11
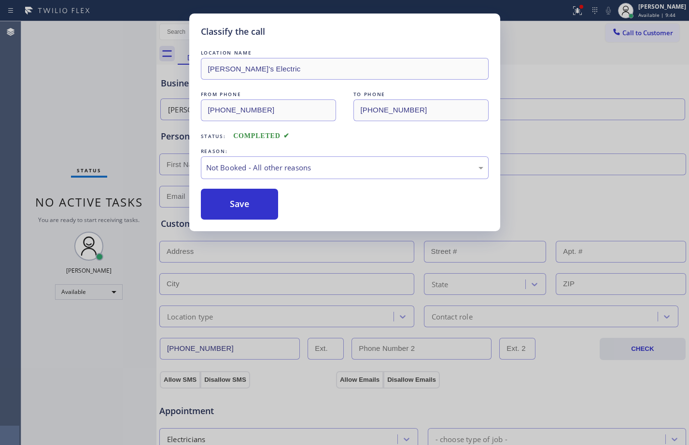
click at [265, 204] on button "Save" at bounding box center [240, 204] width 78 height 31
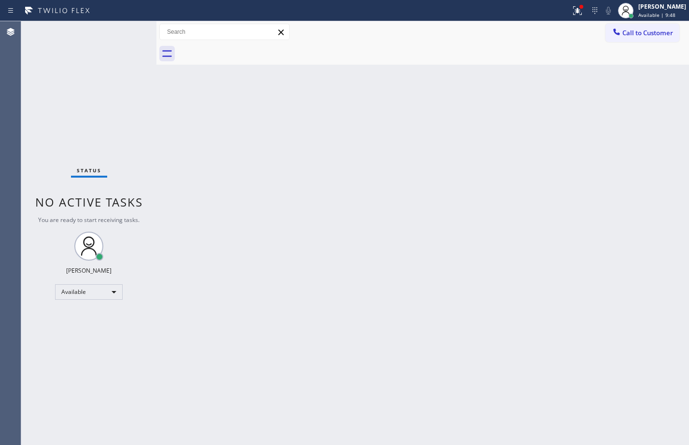
click at [135, 34] on div "Status No active tasks You are ready to start receiving tasks. [PERSON_NAME] Av…" at bounding box center [88, 233] width 135 height 424
click at [573, 10] on icon at bounding box center [577, 10] width 9 height 9
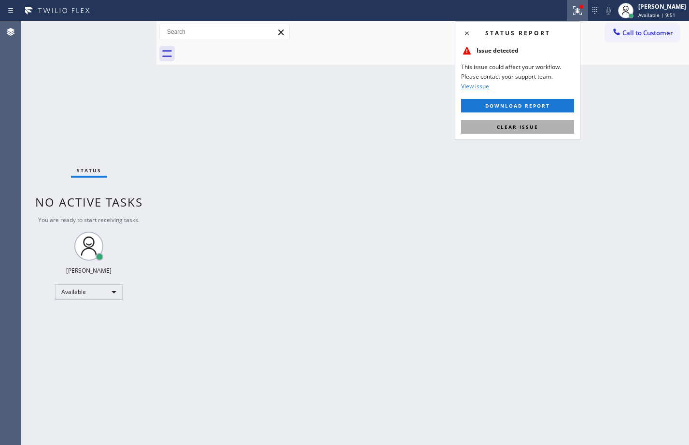
click at [531, 132] on button "Clear issue" at bounding box center [517, 127] width 113 height 14
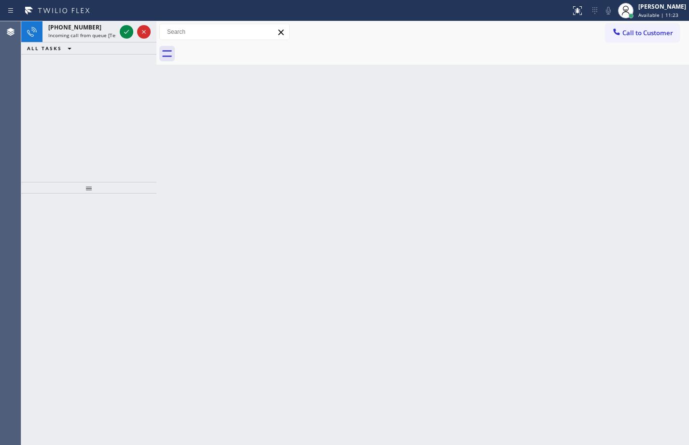
click at [124, 25] on div at bounding box center [135, 31] width 35 height 21
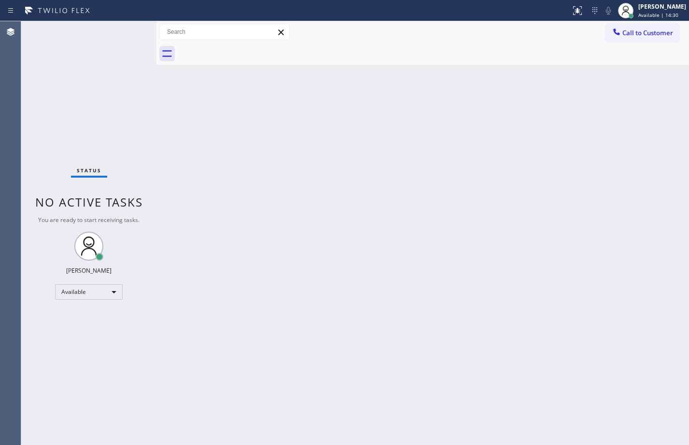
click at [132, 29] on div "Status No active tasks You are ready to start receiving tasks. [PERSON_NAME] Av…" at bounding box center [88, 233] width 135 height 424
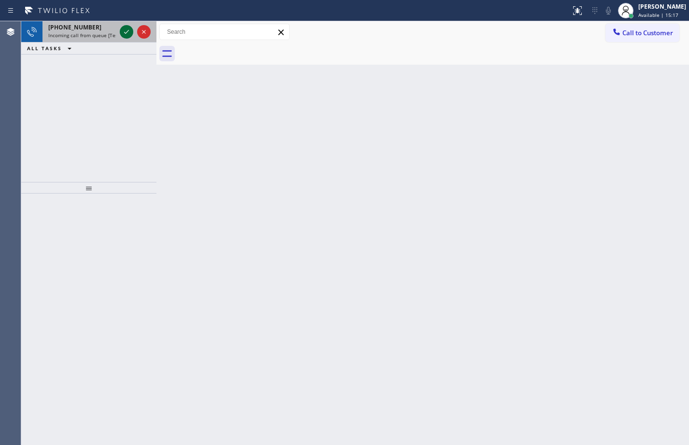
click at [132, 29] on div at bounding box center [127, 32] width 14 height 12
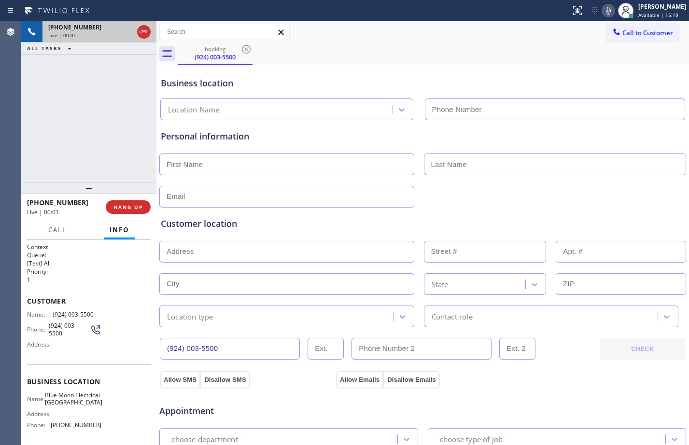
type input "(562) 337-3994"
click at [24, 298] on div "Context Queue: [Test] All Priority: 1 Customer Name: (924) 003-5500 Phone: (924…" at bounding box center [88, 342] width 135 height 205
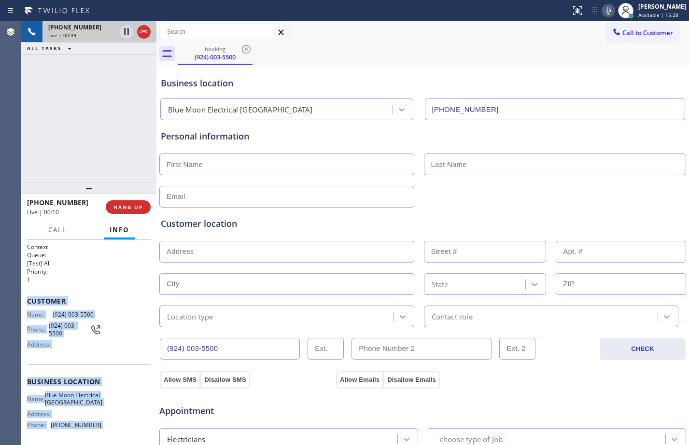
drag, startPoint x: 24, startPoint y: 298, endPoint x: 133, endPoint y: 435, distance: 175.2
click at [133, 435] on div "Context Queue: [Test] All Priority: 1 Customer Name: (924) 003-5500 Phone: (924…" at bounding box center [88, 342] width 135 height 205
copy div "Customer Name: (924) 003-5500 Phone: (924) 003-5500 Address: Business location …"
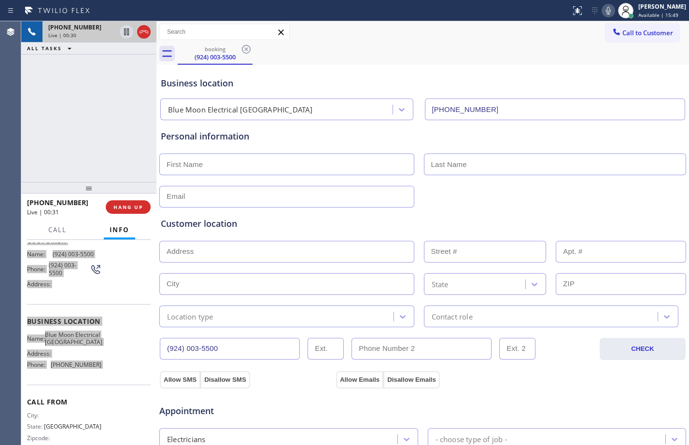
scroll to position [84, 0]
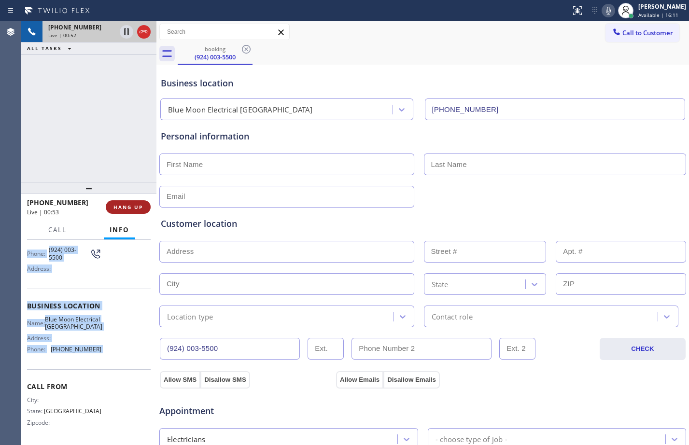
click at [133, 204] on span "HANG UP" at bounding box center [127, 207] width 29 height 7
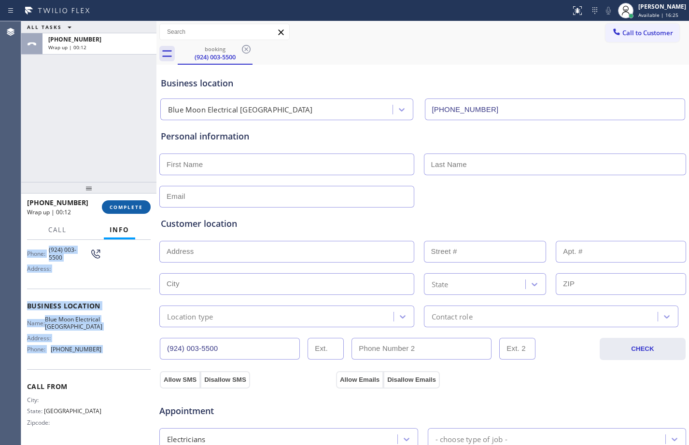
click at [134, 211] on button "COMPLETE" at bounding box center [126, 207] width 49 height 14
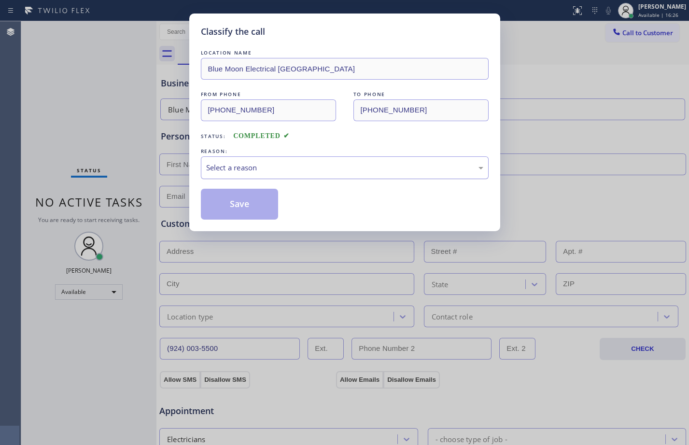
click at [364, 171] on div "Select a reason" at bounding box center [344, 167] width 277 height 11
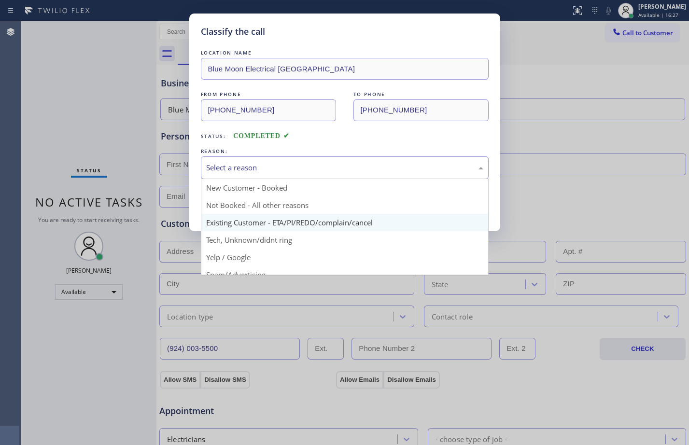
scroll to position [61, 0]
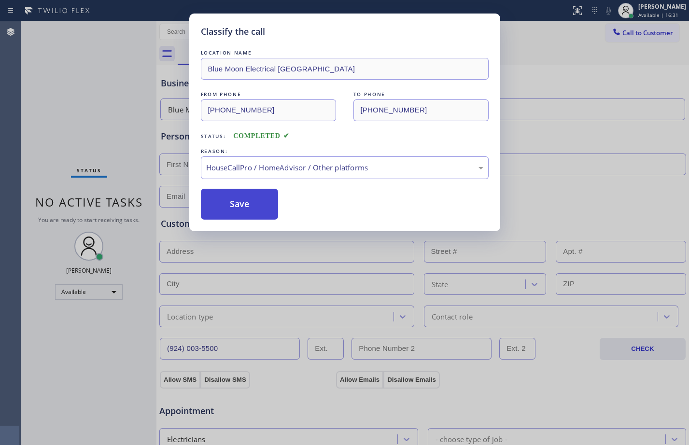
click at [250, 199] on button "Save" at bounding box center [240, 204] width 78 height 31
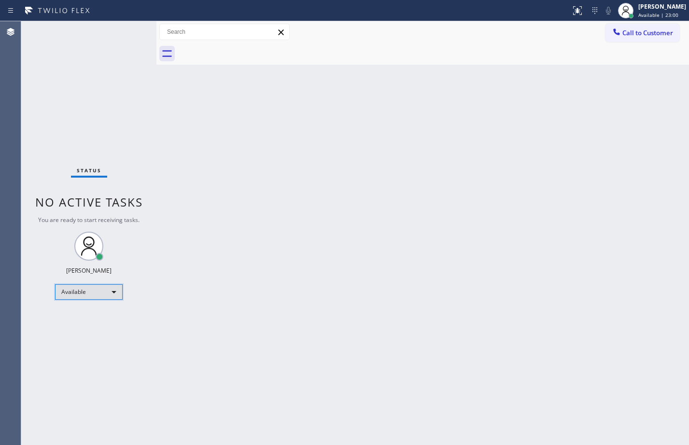
click at [89, 284] on div "Available" at bounding box center [89, 291] width 68 height 15
click at [81, 326] on li "Unavailable" at bounding box center [89, 330] width 66 height 12
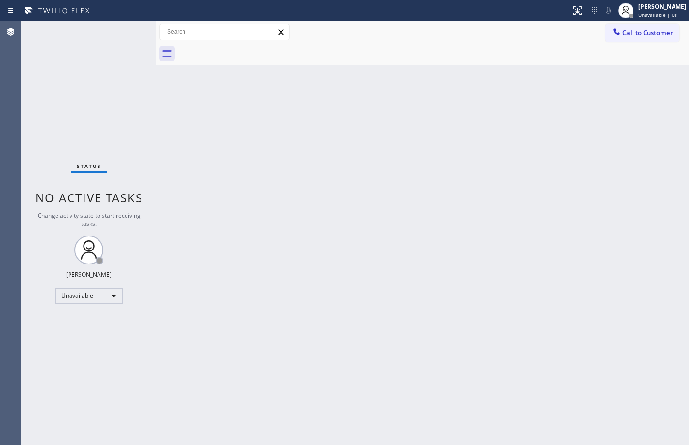
click at [361, 315] on div "Back to Dashboard Change Sender ID Customers Technicians Select a contact Outbo…" at bounding box center [422, 233] width 533 height 424
click at [99, 295] on div "Unavailable" at bounding box center [89, 295] width 68 height 15
click at [88, 308] on li "Offline" at bounding box center [89, 310] width 66 height 12
